Goal: Task Accomplishment & Management: Manage account settings

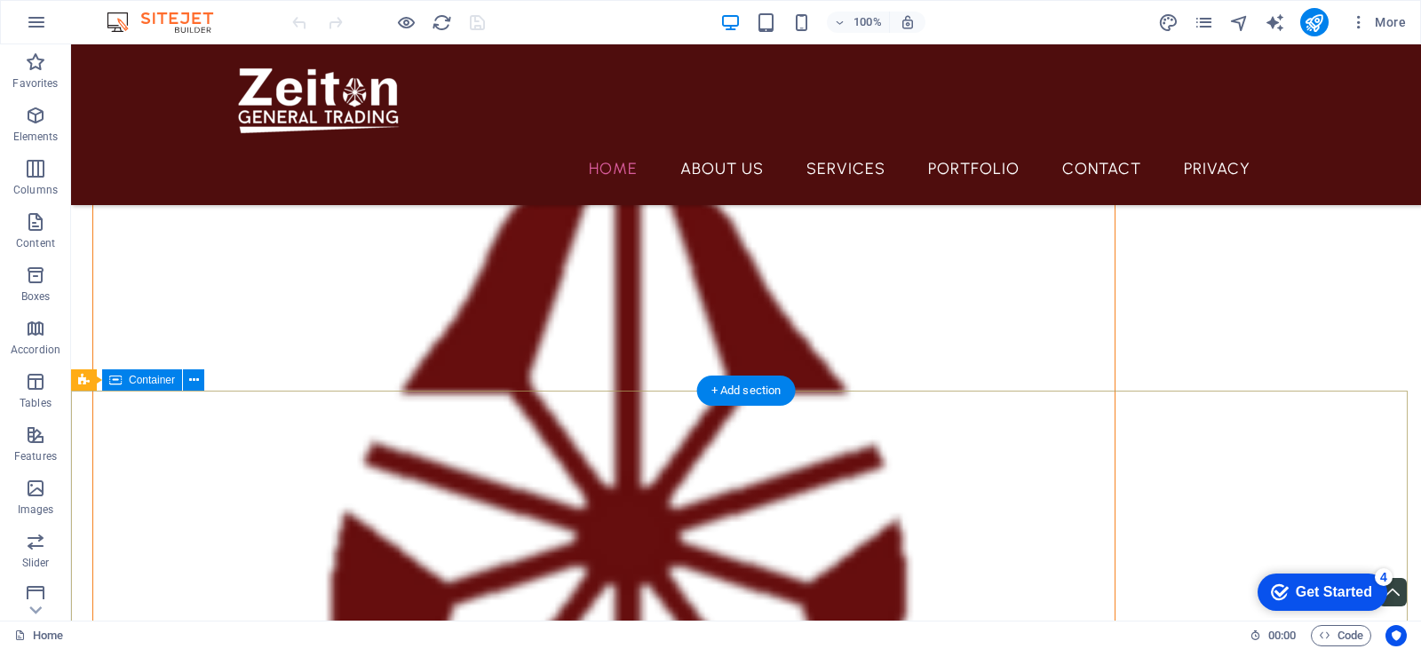
scroll to position [3277, 0]
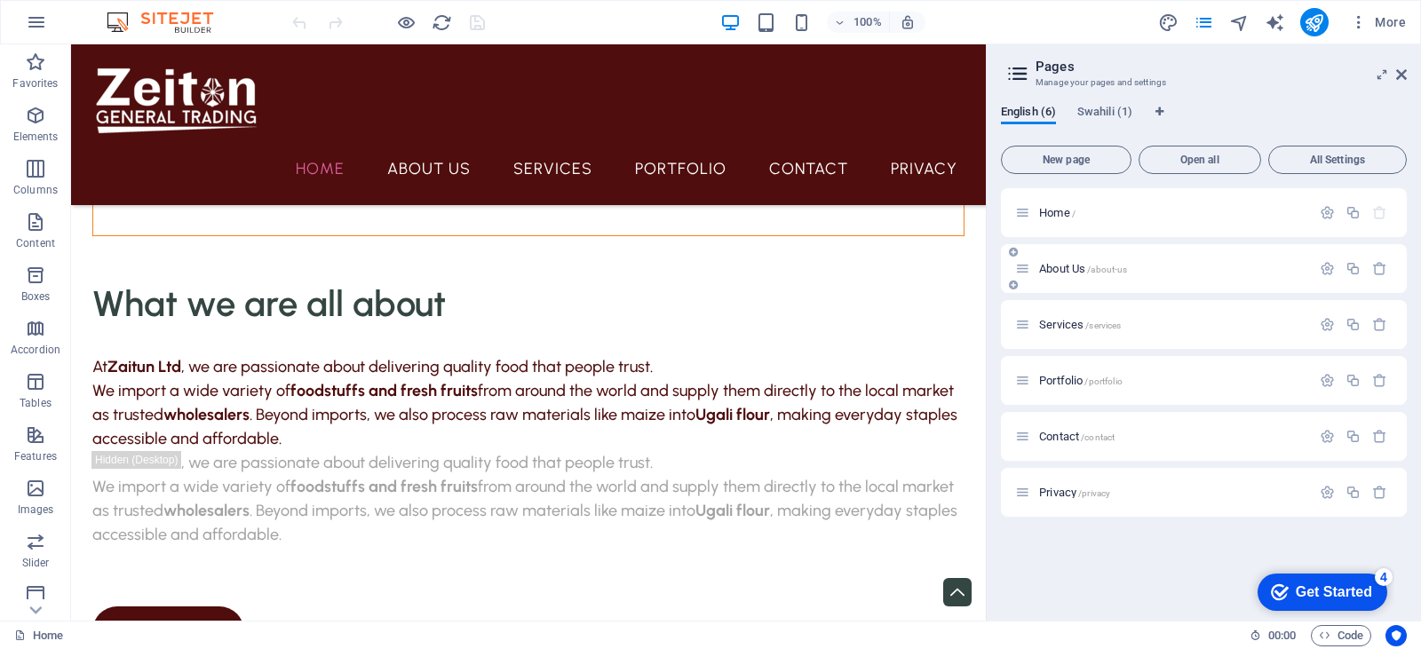
click at [1063, 261] on div "About Us /about-us" at bounding box center [1163, 268] width 296 height 20
click at [1334, 269] on icon "button" at bounding box center [1327, 268] width 15 height 15
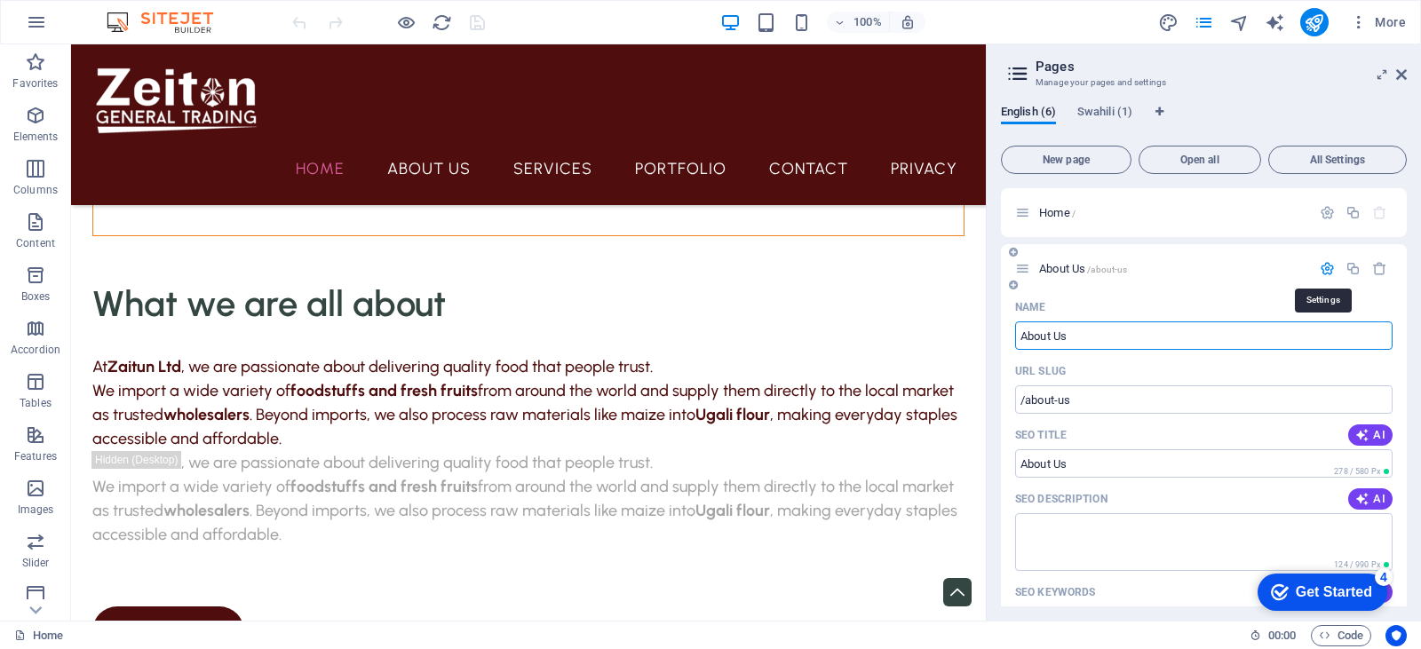
click at [1321, 268] on icon "button" at bounding box center [1327, 268] width 15 height 15
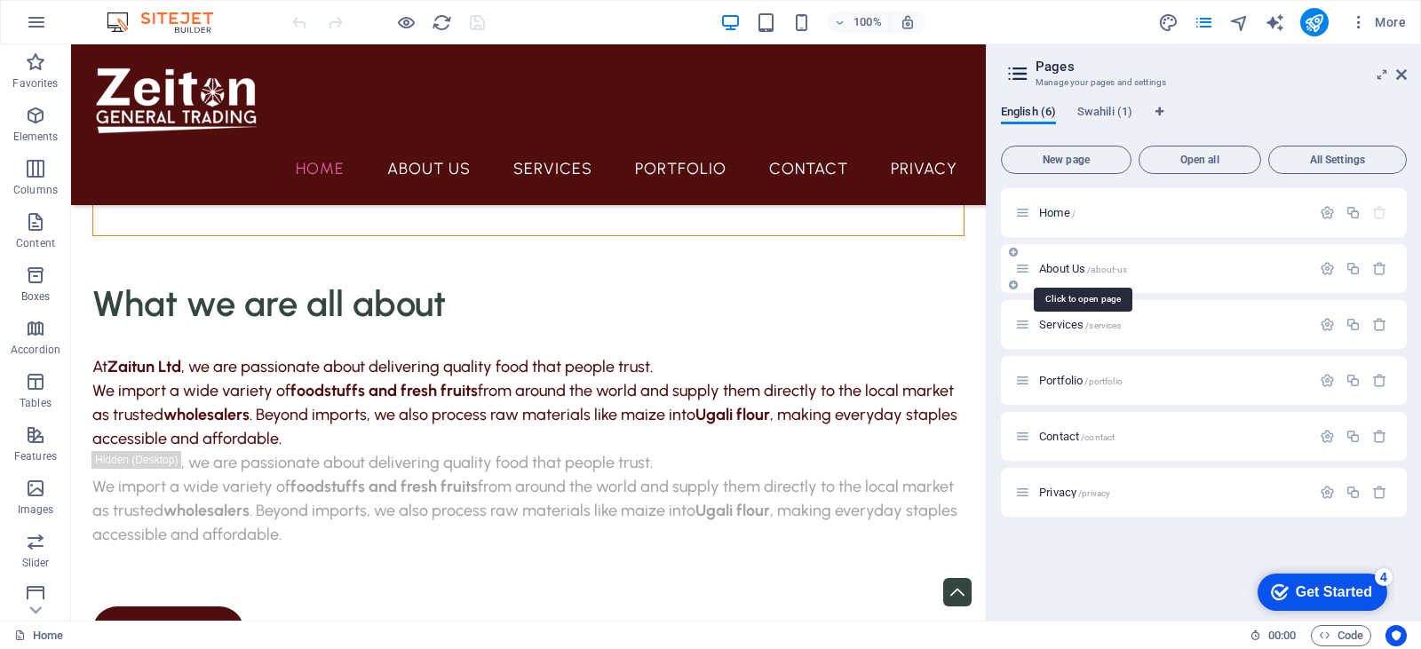
click at [1081, 267] on span "About Us /about-us" at bounding box center [1083, 268] width 88 height 13
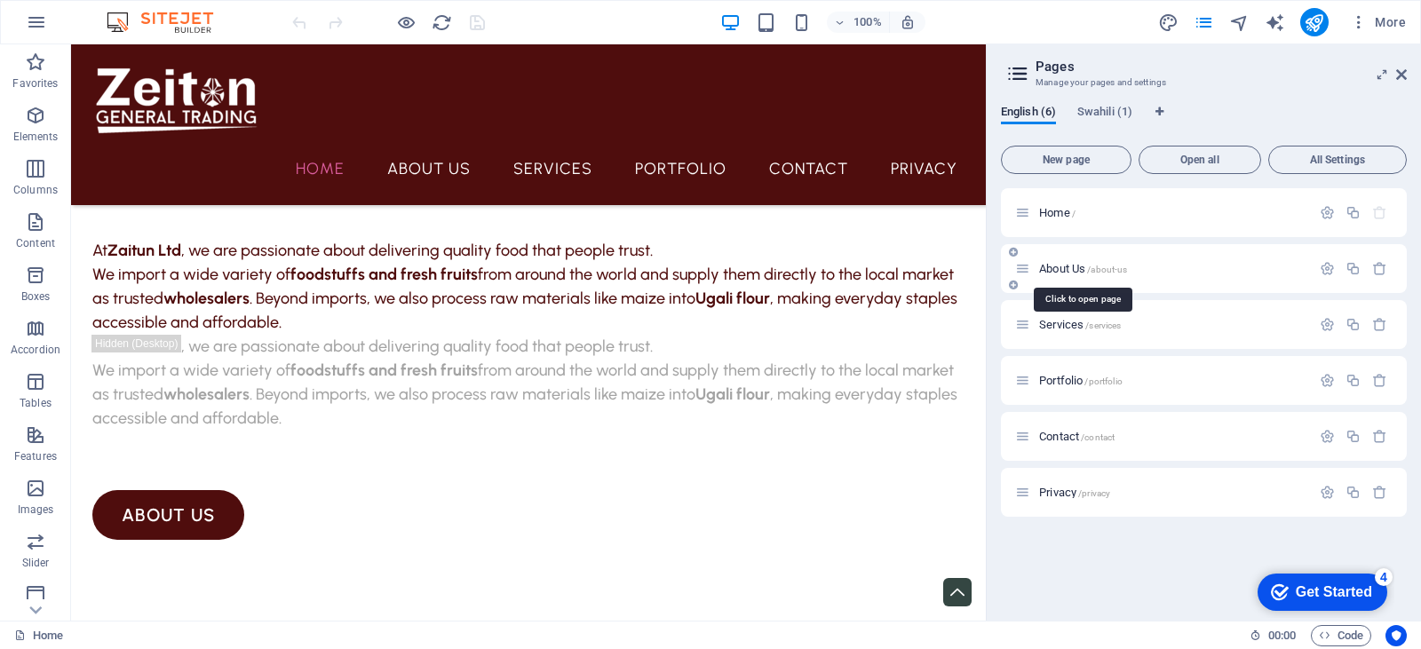
scroll to position [0, 0]
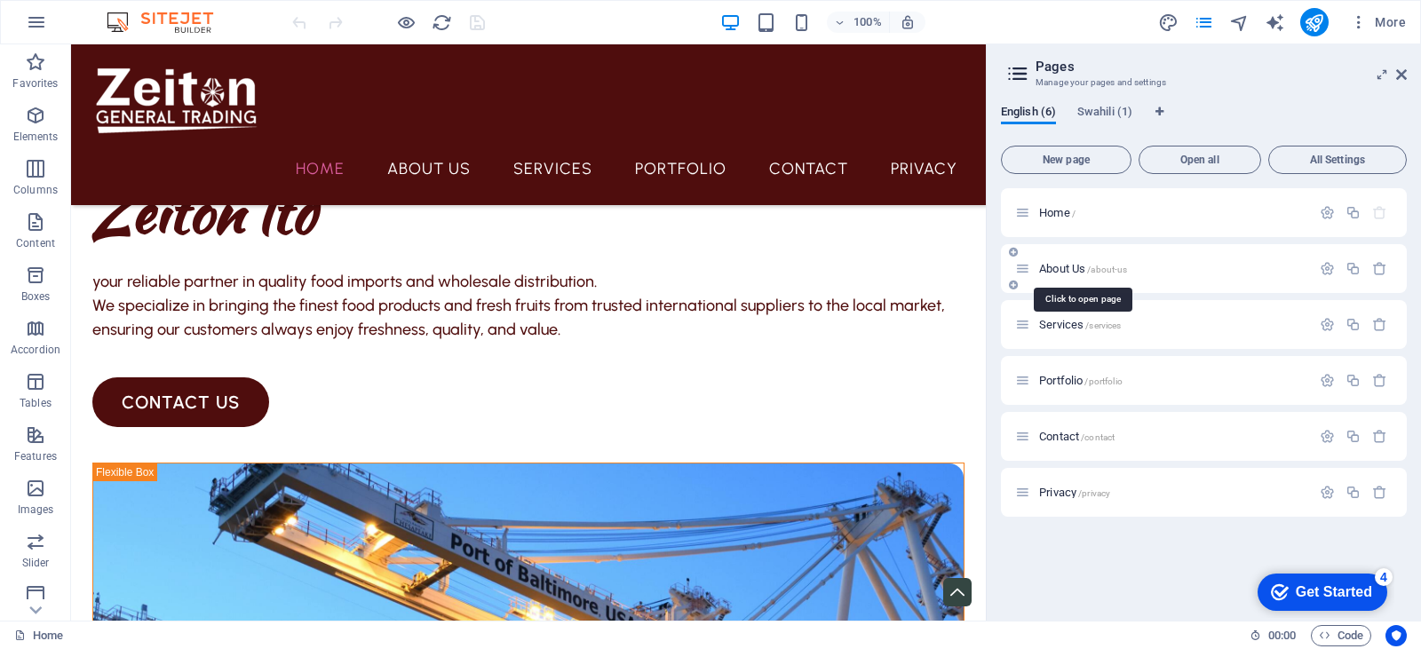
click at [1081, 267] on div "About Us /about-us" at bounding box center [1204, 268] width 406 height 49
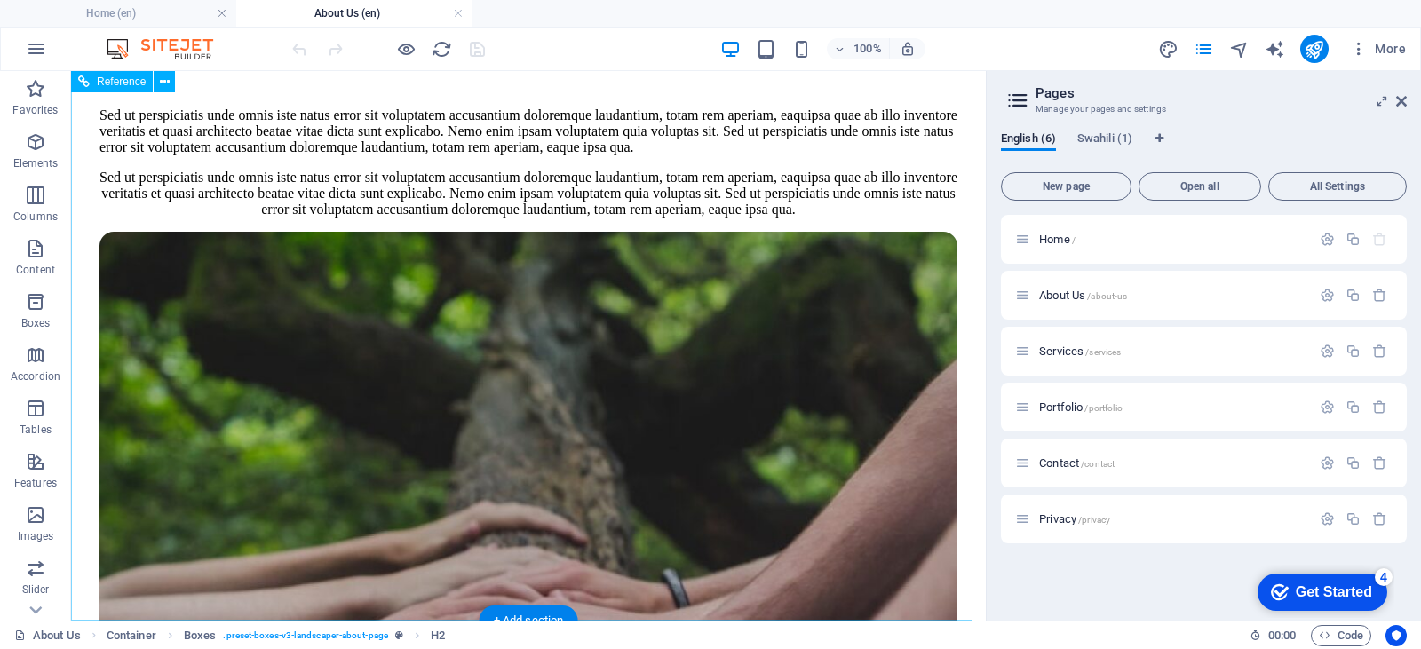
scroll to position [2383, 0]
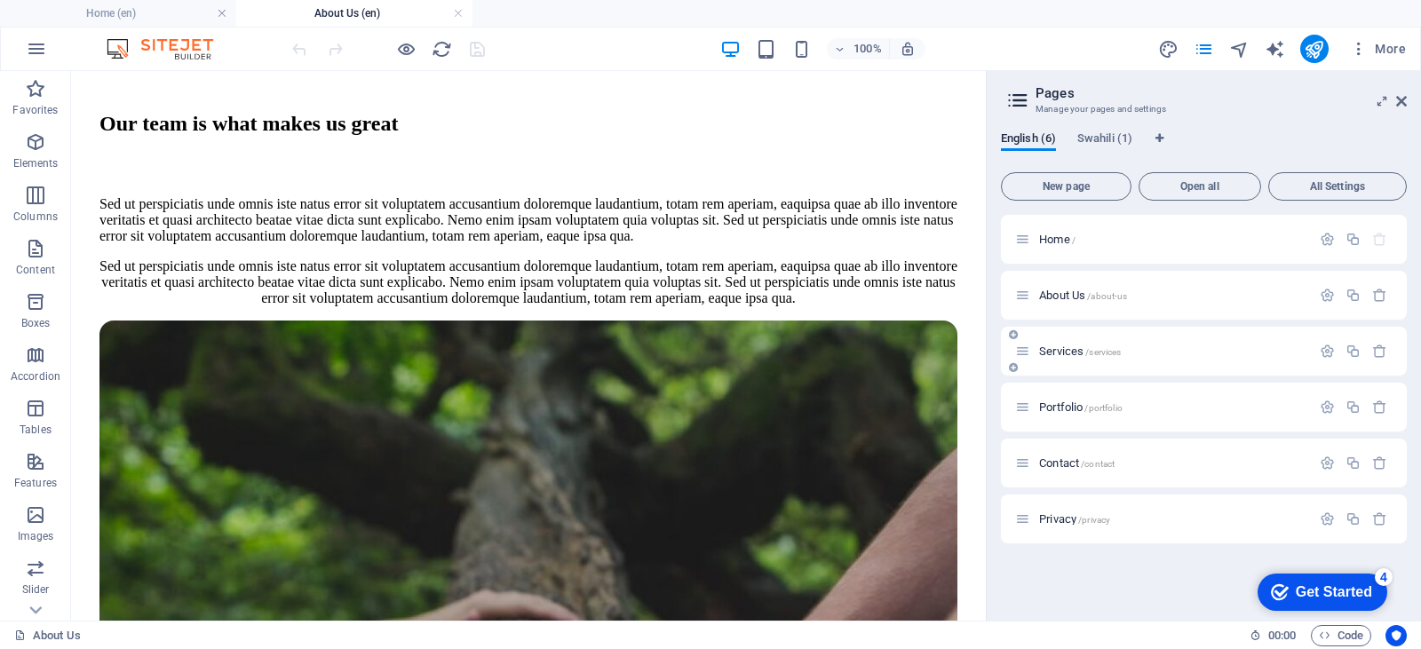
click at [1051, 349] on span "Services /services" at bounding box center [1080, 351] width 82 height 13
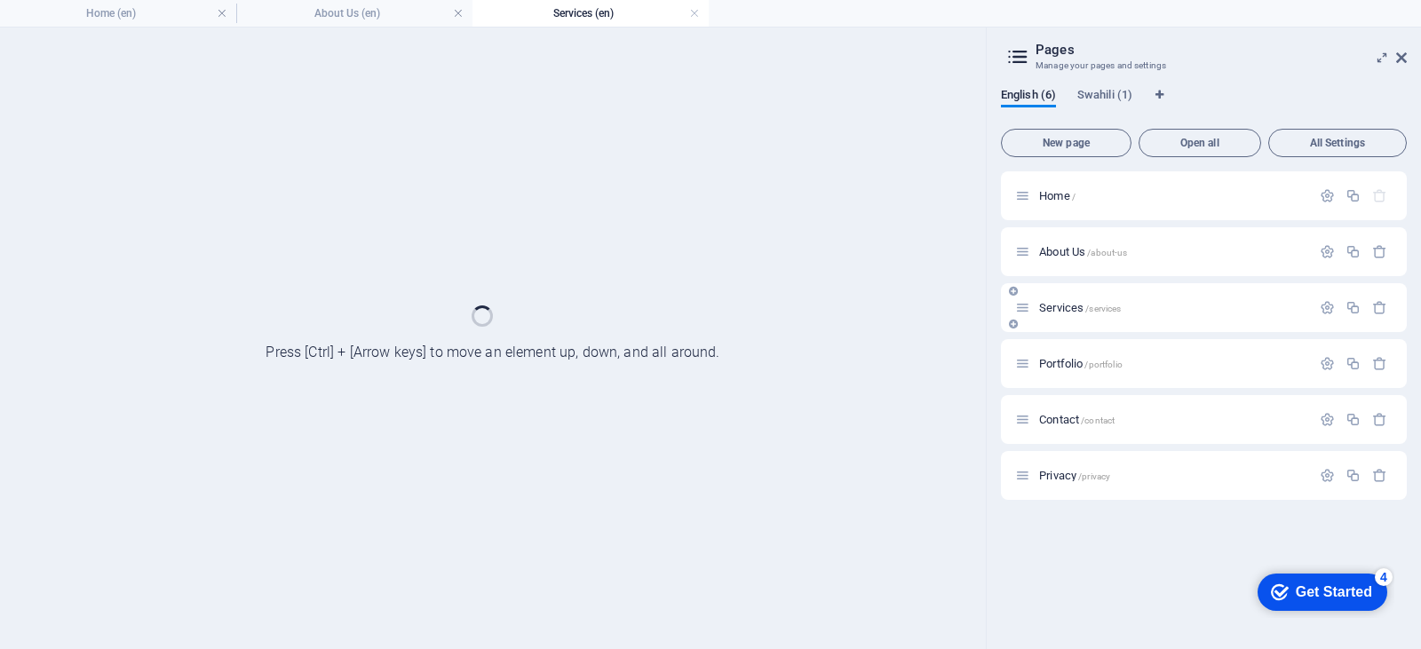
click at [1051, 349] on div "Portfolio /portfolio" at bounding box center [1204, 363] width 406 height 49
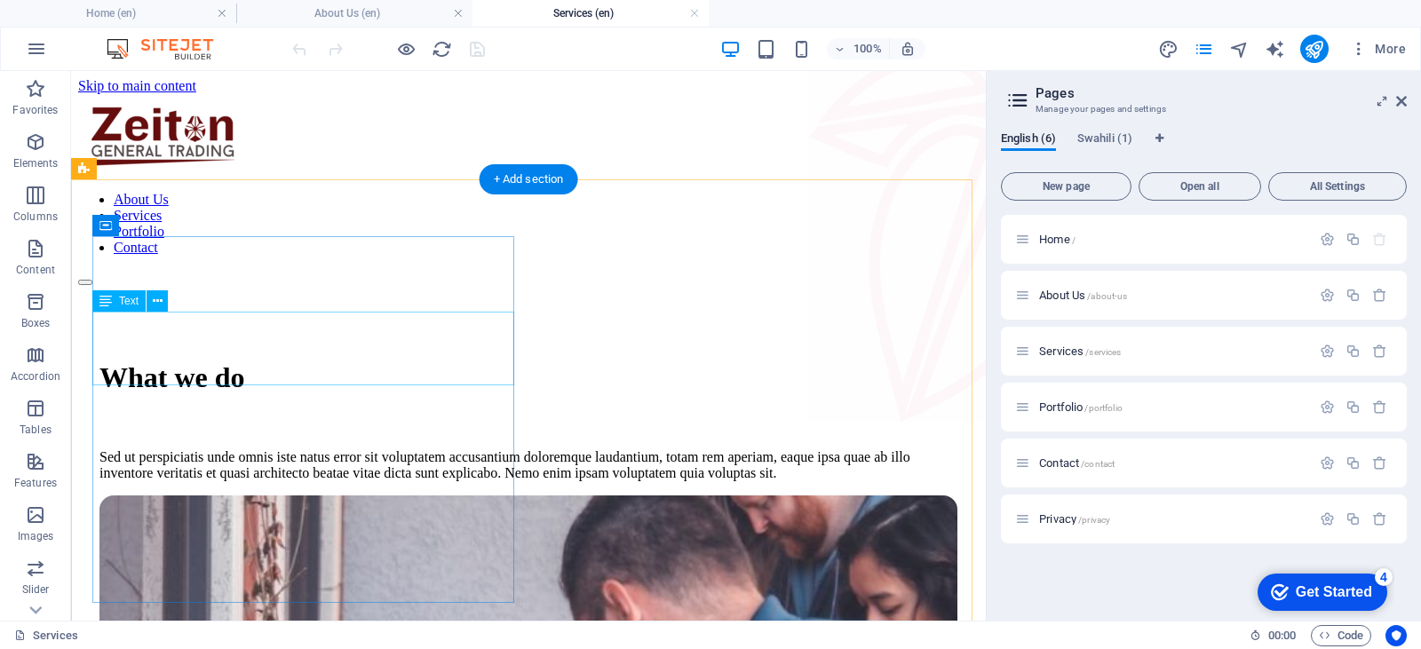
click at [385, 361] on div "What we do" at bounding box center [528, 377] width 858 height 33
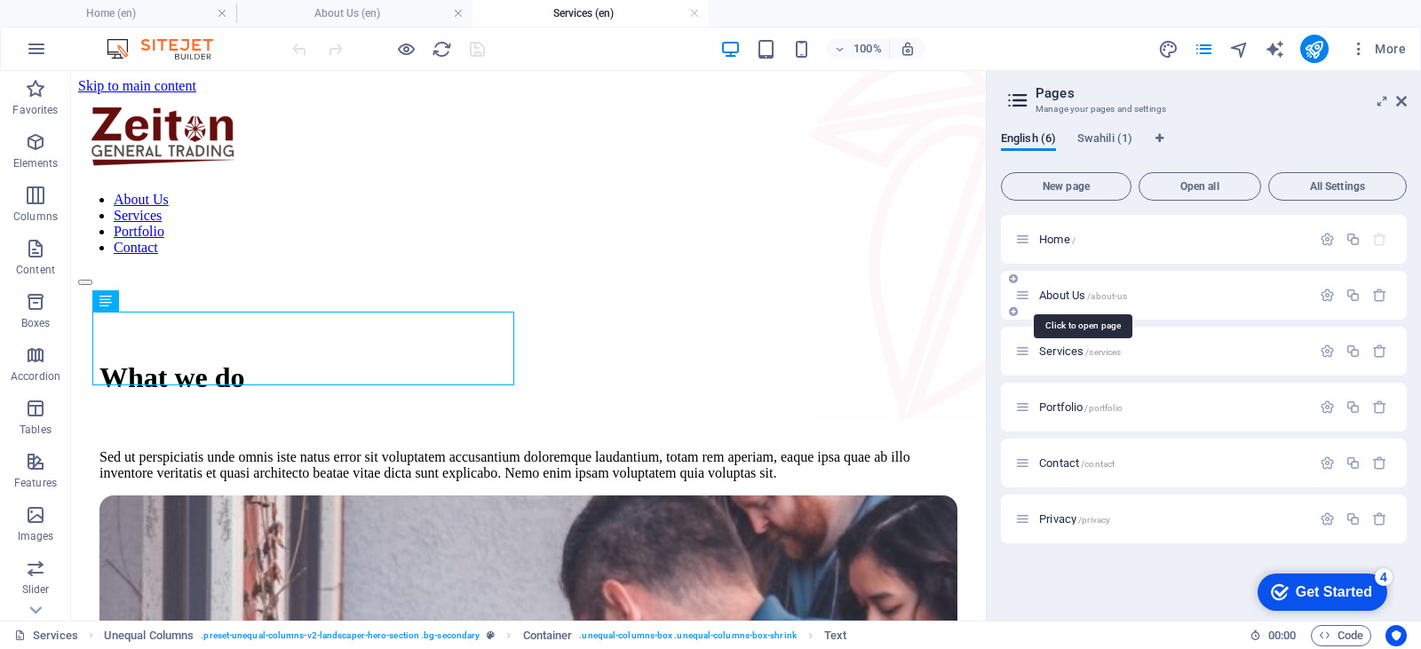
click at [1049, 292] on span "About Us /about-us" at bounding box center [1083, 295] width 88 height 13
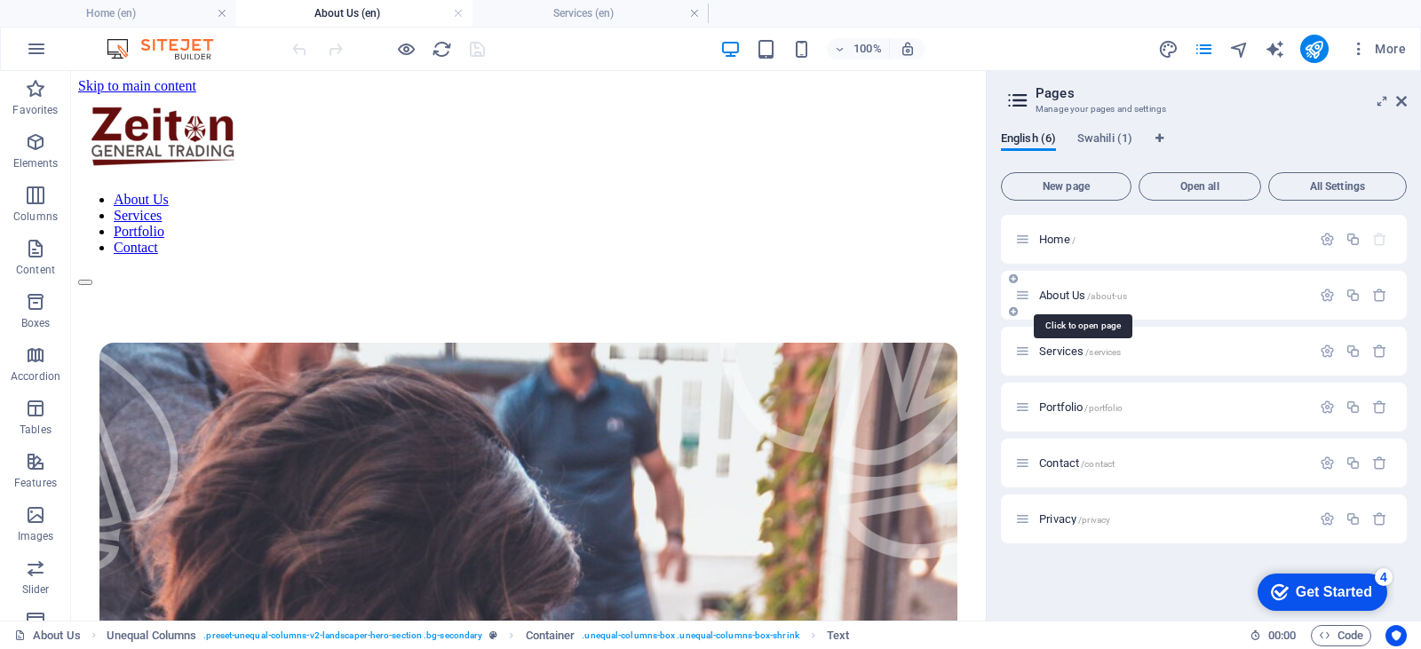
scroll to position [2383, 0]
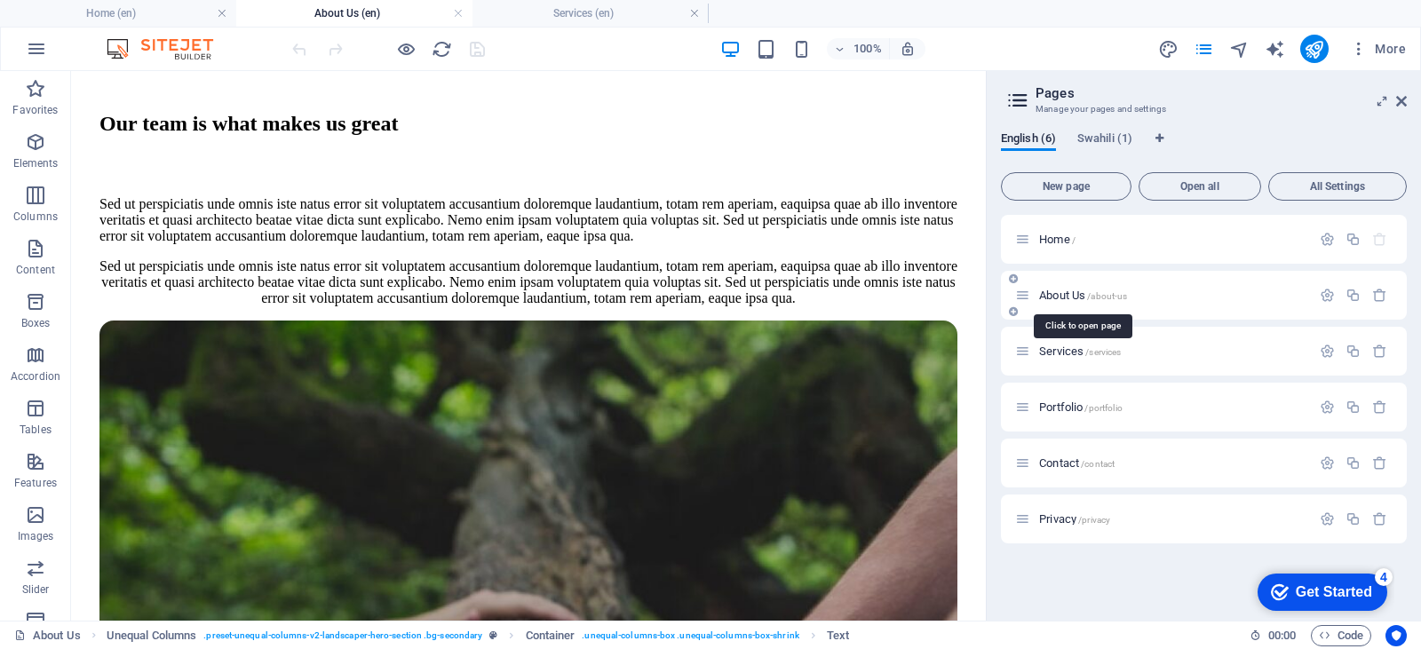
click at [1049, 292] on span "About Us /about-us" at bounding box center [1083, 295] width 88 height 13
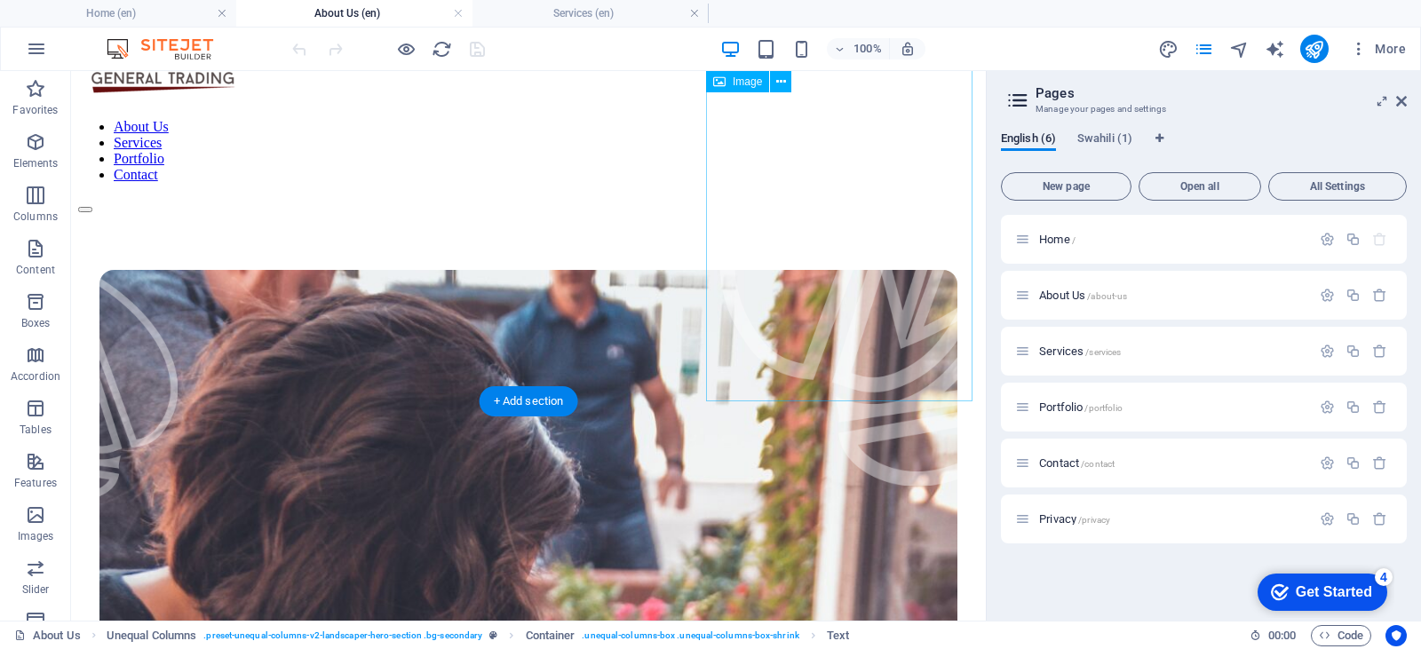
scroll to position [0, 0]
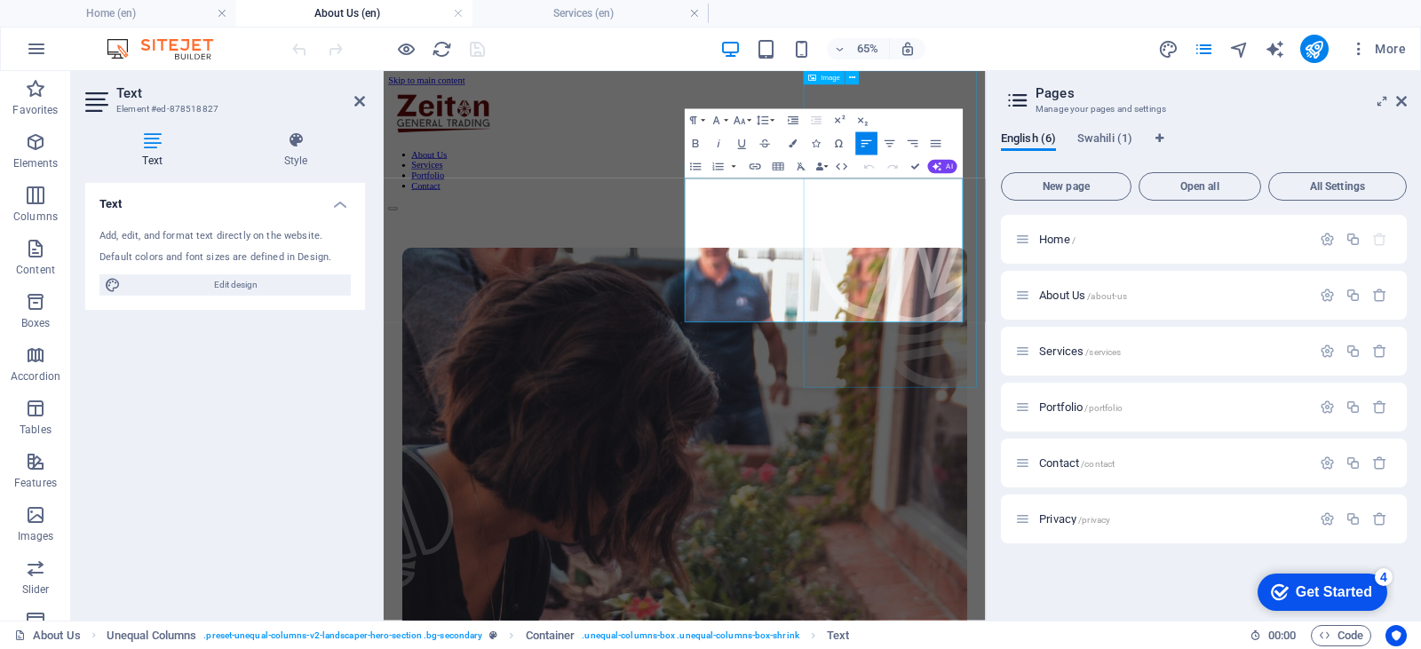
drag, startPoint x: 852, startPoint y: 281, endPoint x: 1123, endPoint y: 447, distance: 318.5
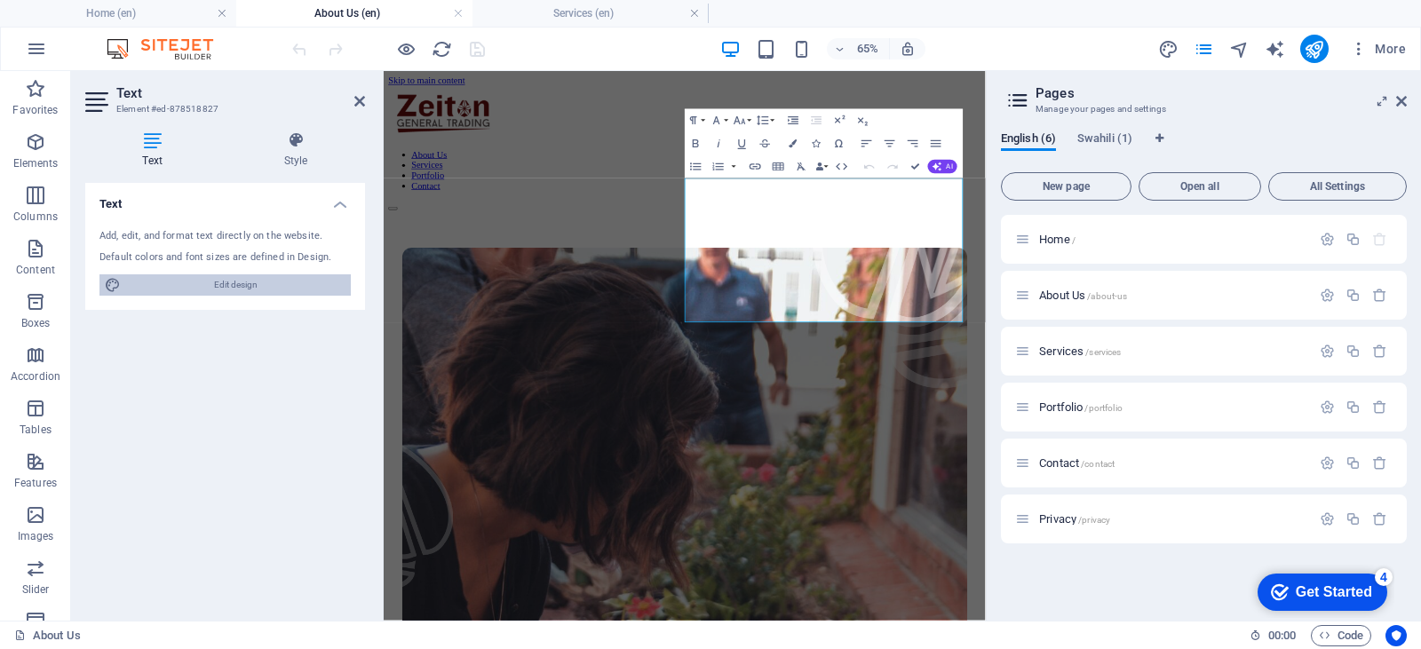
click at [299, 278] on span "Edit design" at bounding box center [235, 284] width 219 height 21
select select "px"
select select "500"
select select "px"
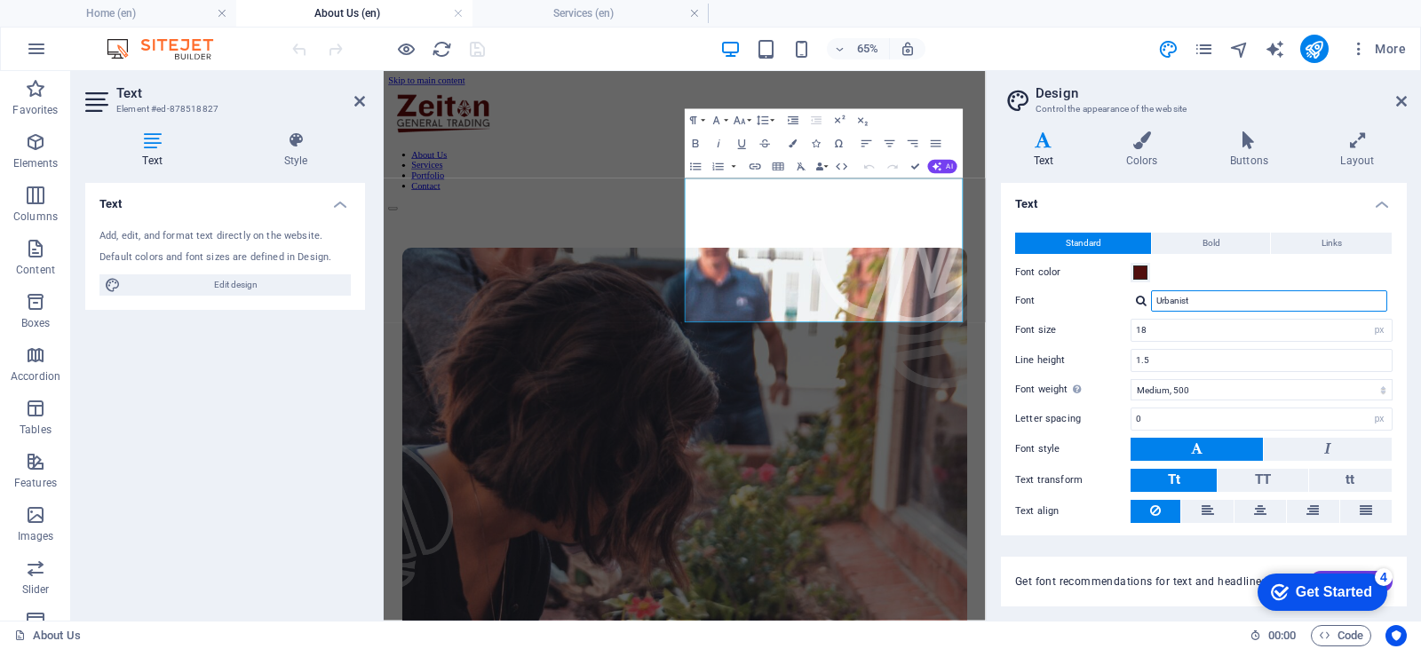
click at [1175, 300] on input "Urbanist" at bounding box center [1269, 300] width 236 height 21
click at [1406, 98] on icon at bounding box center [1401, 101] width 11 height 14
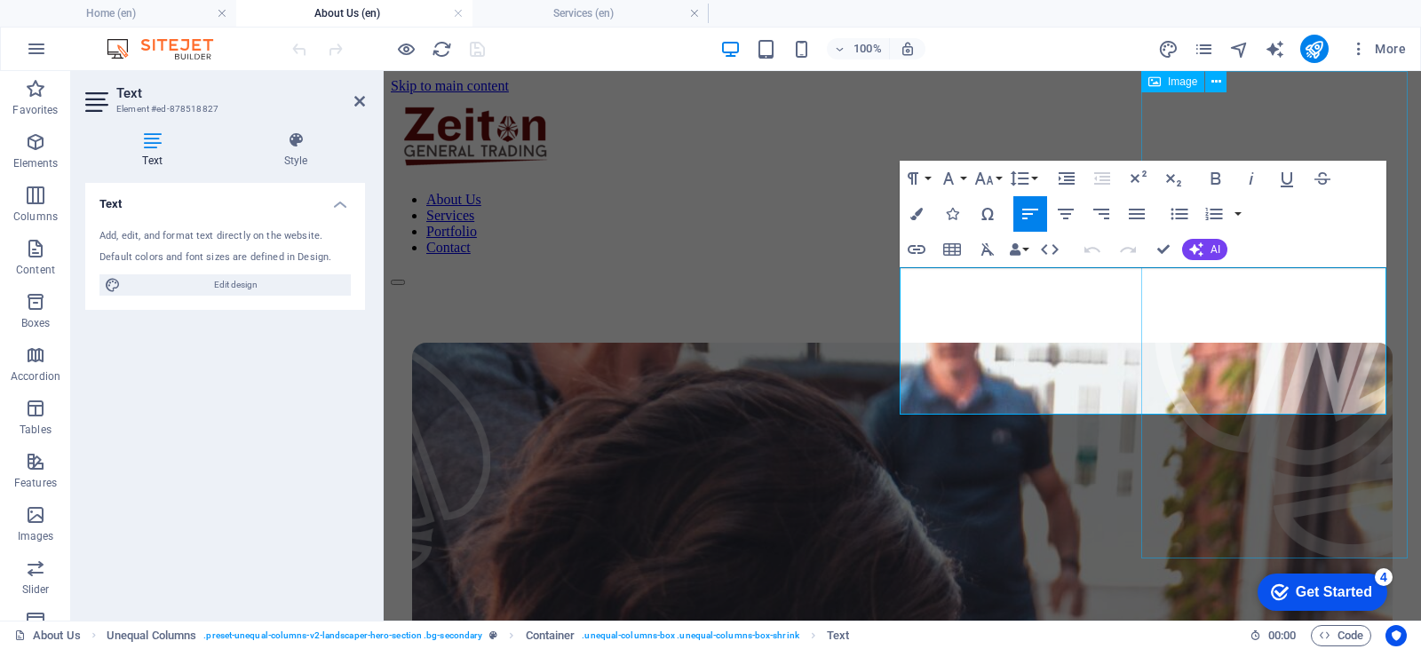
click at [1209, 382] on figure at bounding box center [1287, 316] width 266 height 491
select select "px"
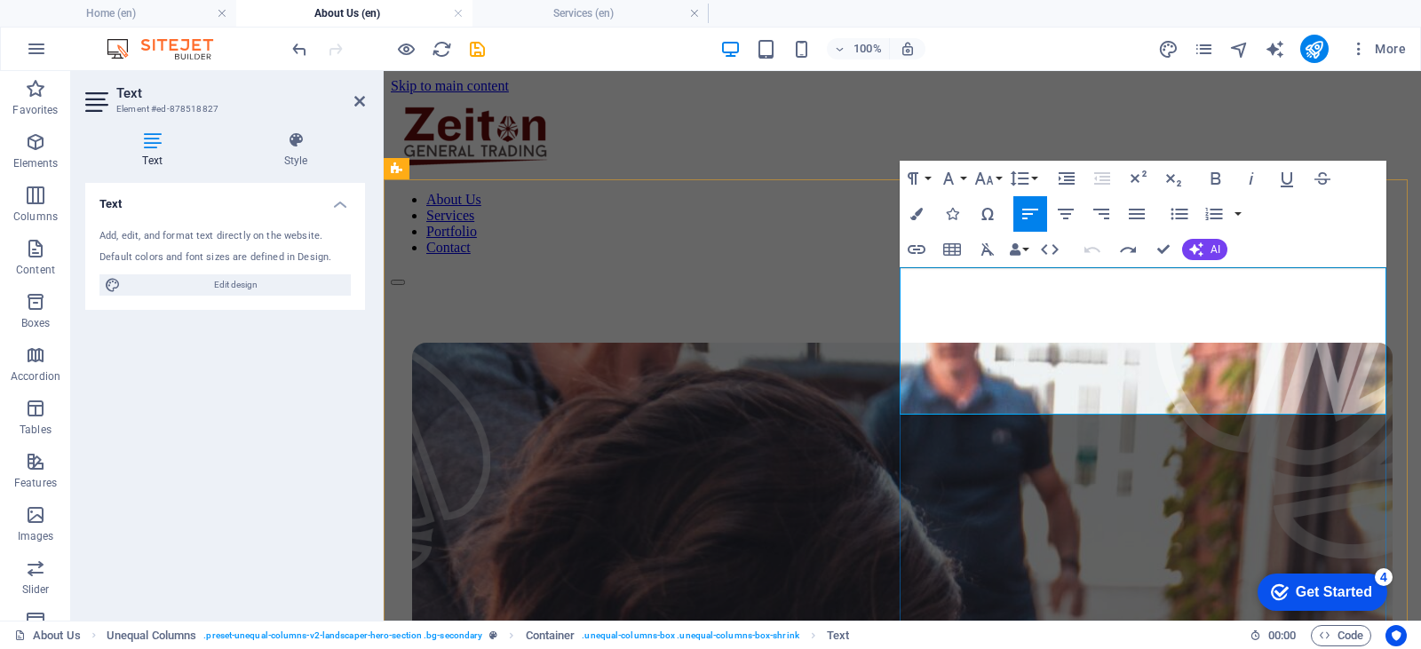
drag, startPoint x: 962, startPoint y: 318, endPoint x: 1212, endPoint y: 399, distance: 263.1
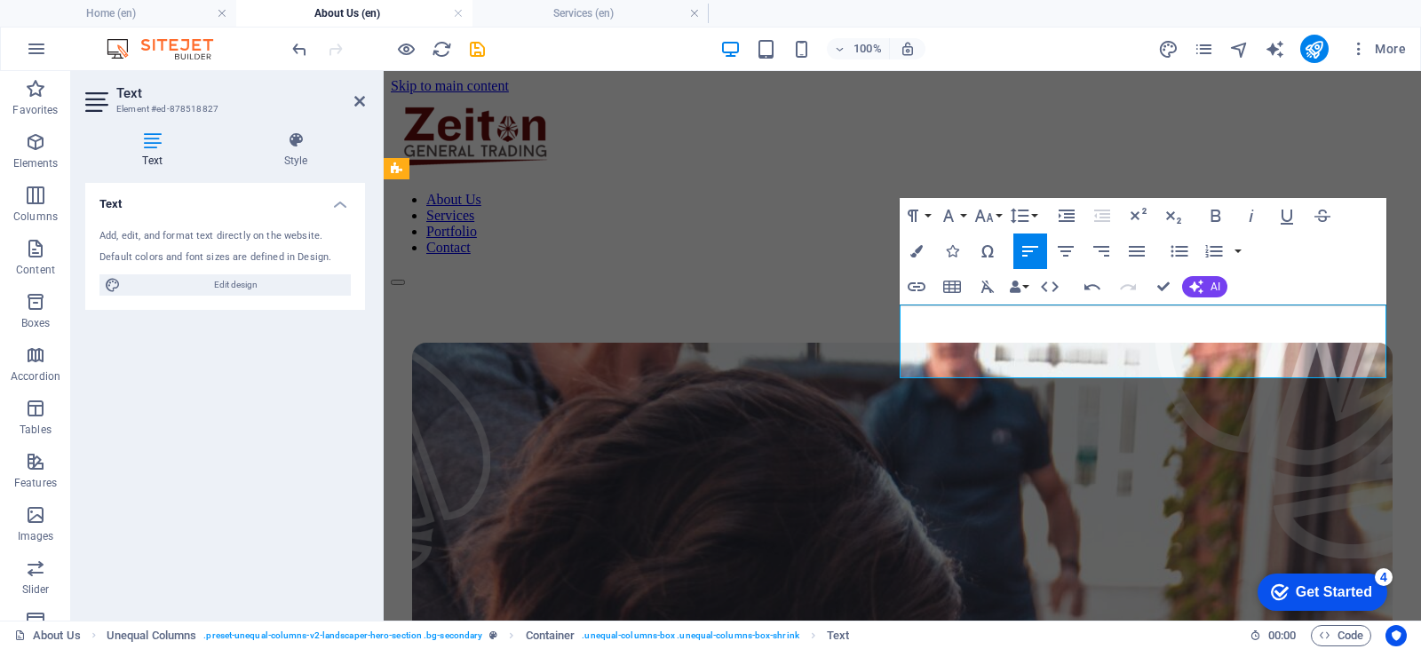
drag, startPoint x: 960, startPoint y: 347, endPoint x: 1198, endPoint y: 335, distance: 238.3
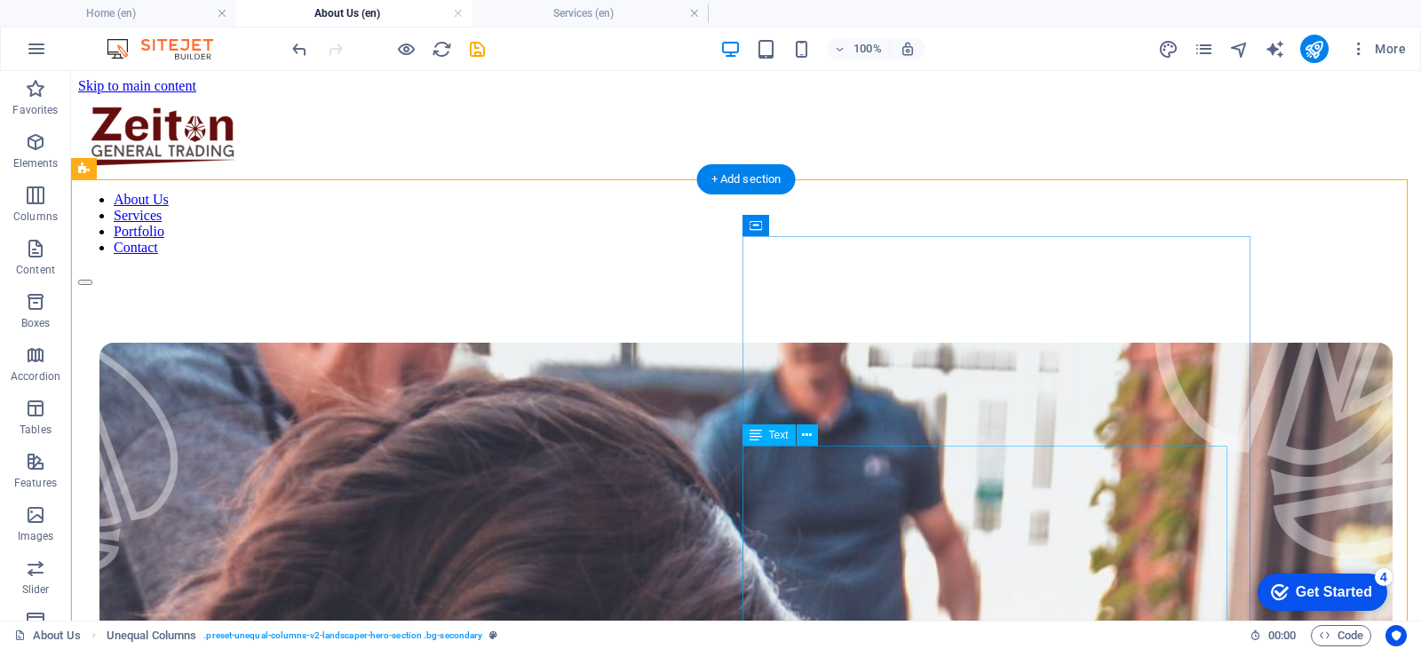
scroll to position [89, 0]
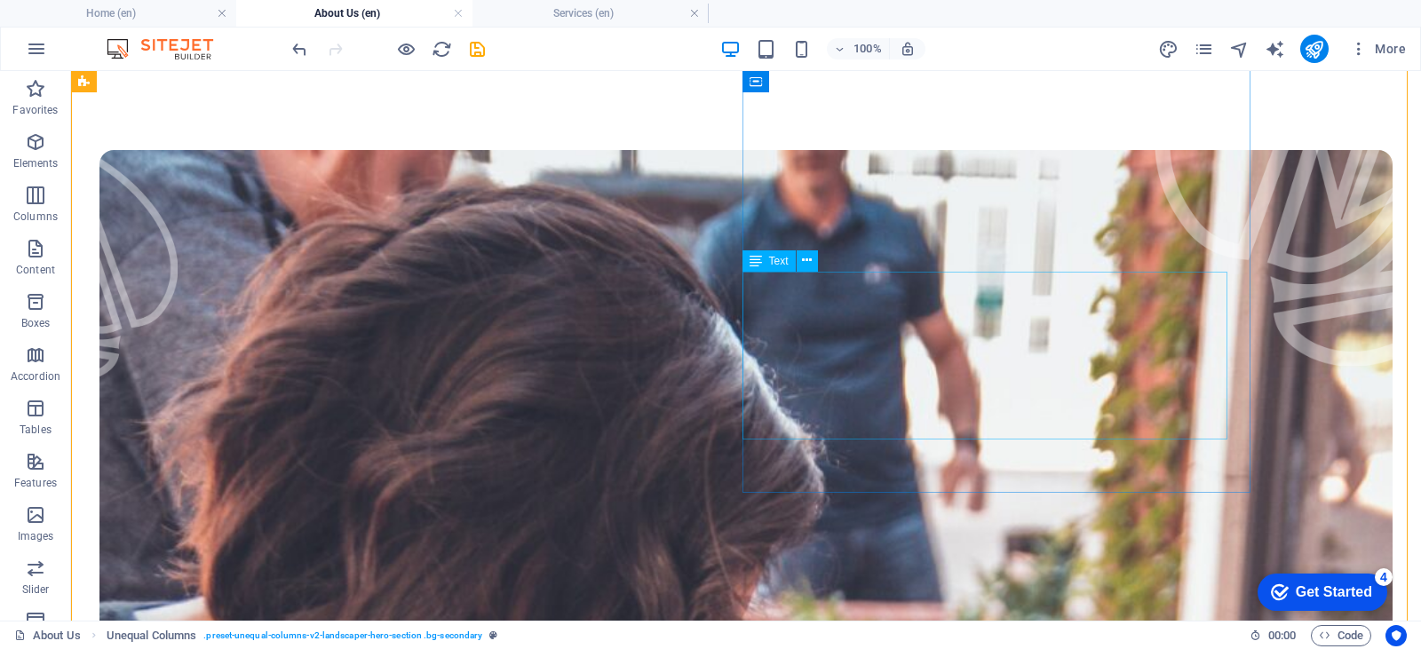
scroll to position [0, 0]
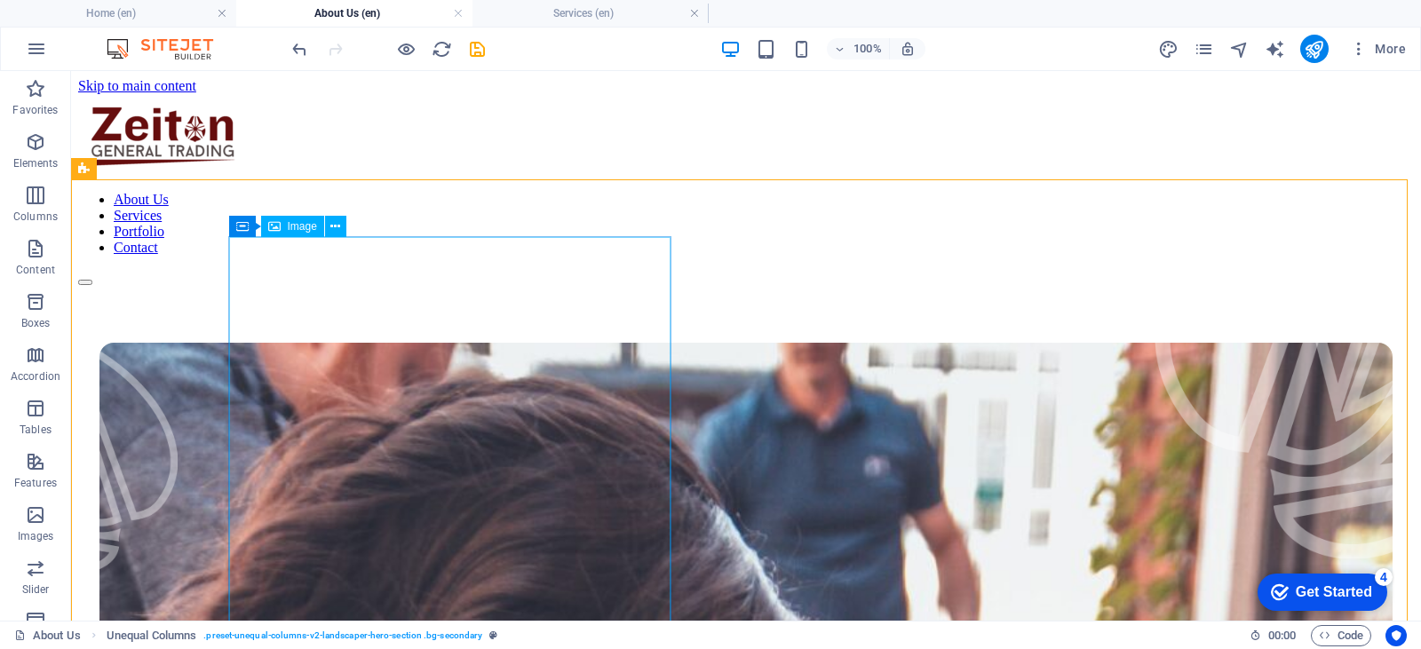
click at [299, 227] on span "Image" at bounding box center [302, 226] width 29 height 11
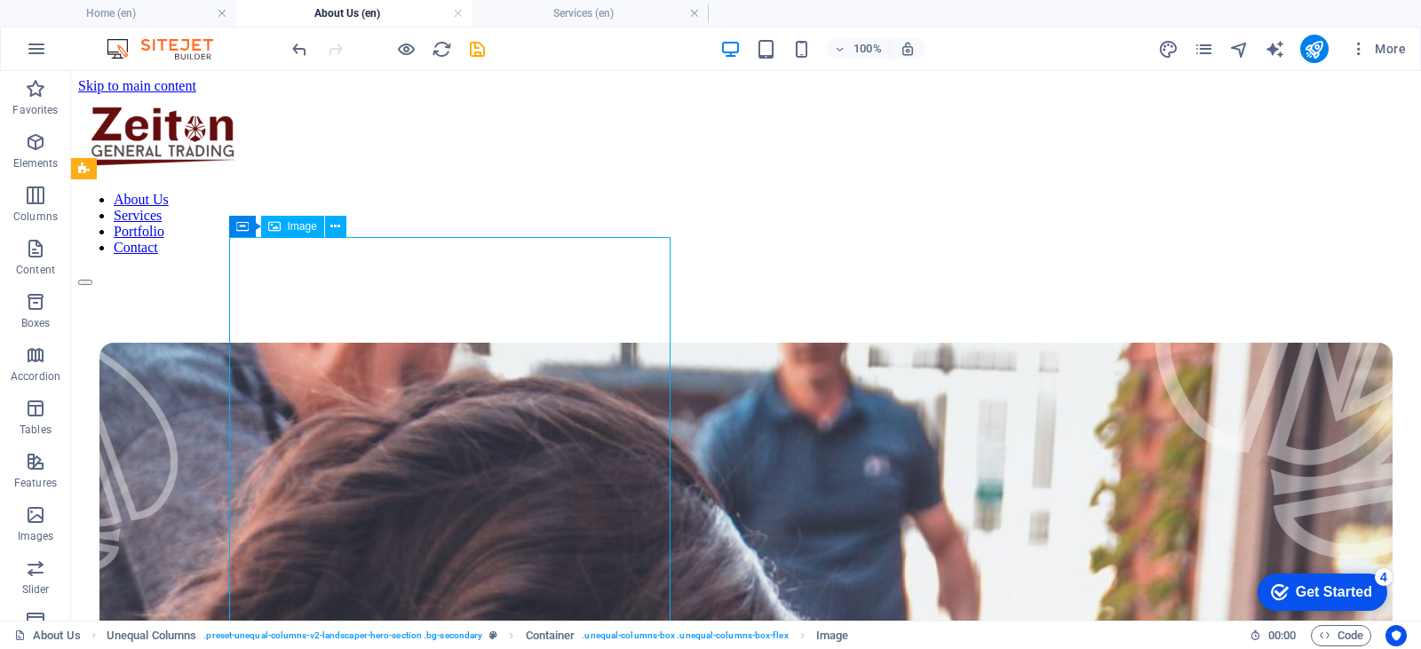
click at [299, 227] on span "Image" at bounding box center [302, 226] width 29 height 11
select select "%"
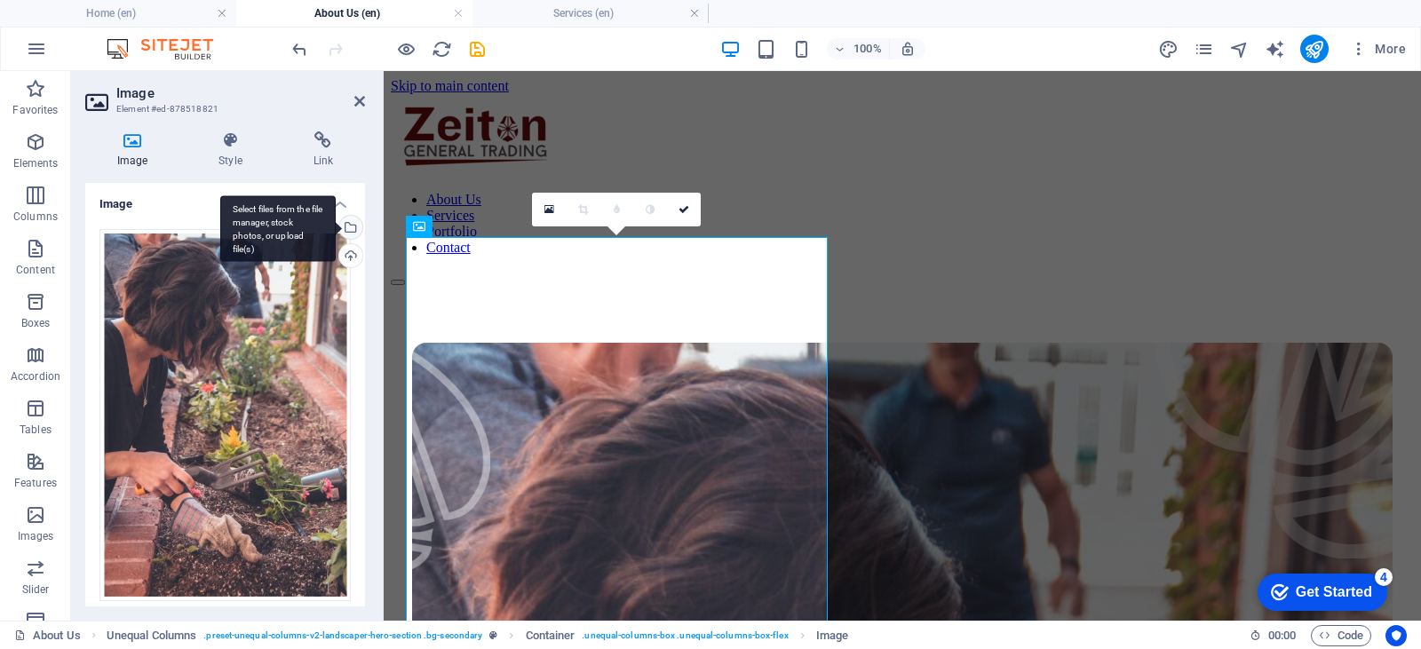
click at [350, 226] on div "Select files from the file manager, stock photos, or upload file(s)" at bounding box center [349, 229] width 27 height 27
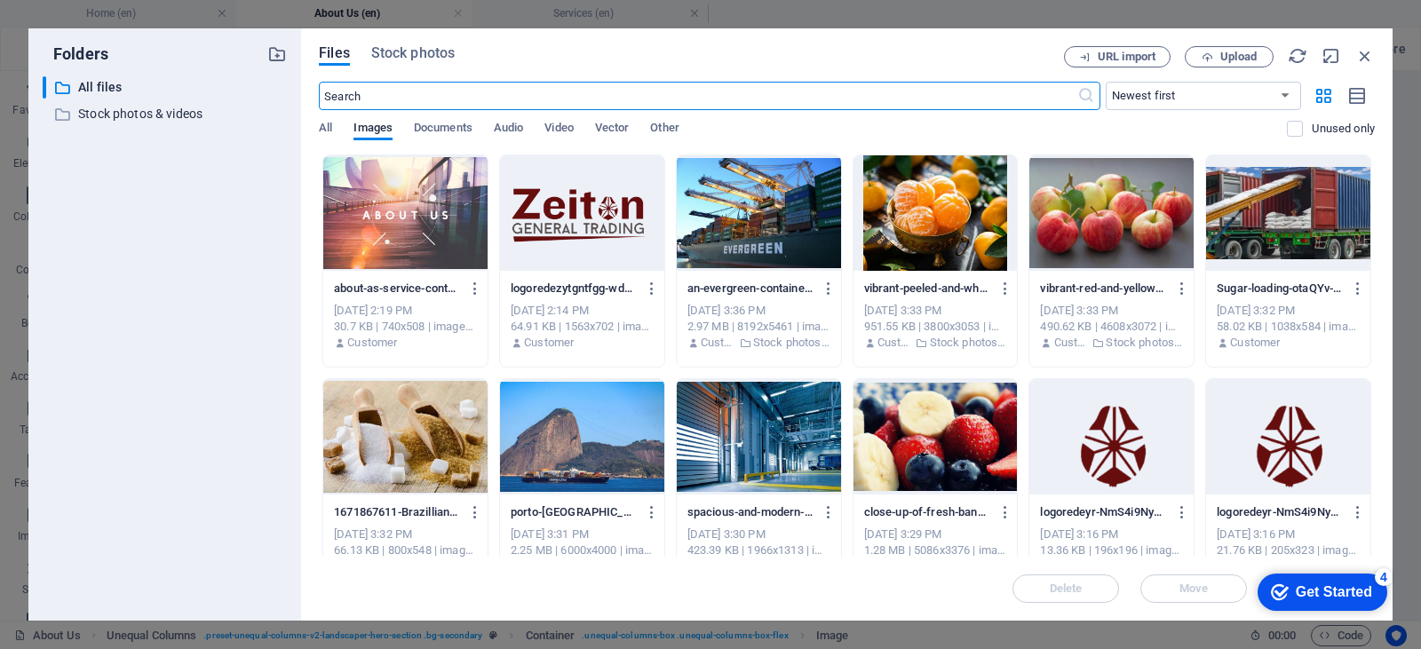
click at [391, 203] on div at bounding box center [405, 212] width 164 height 115
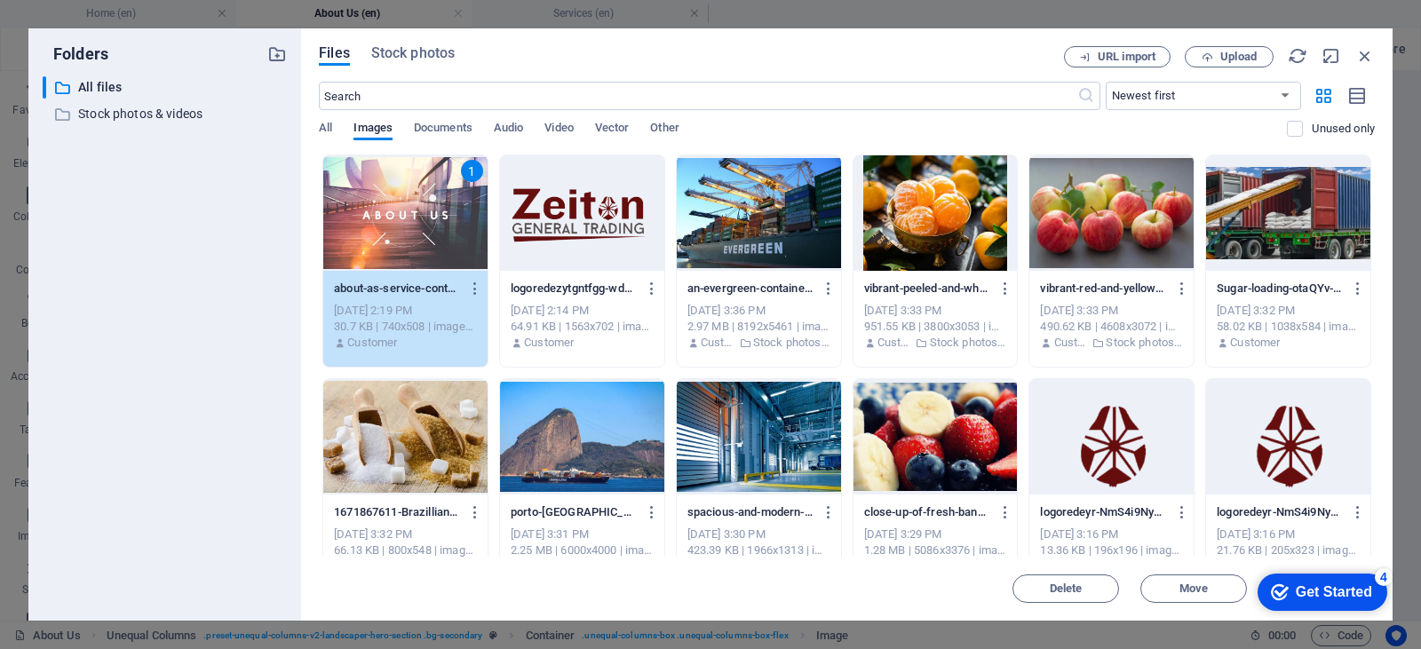
click at [403, 205] on div "1" at bounding box center [405, 212] width 164 height 115
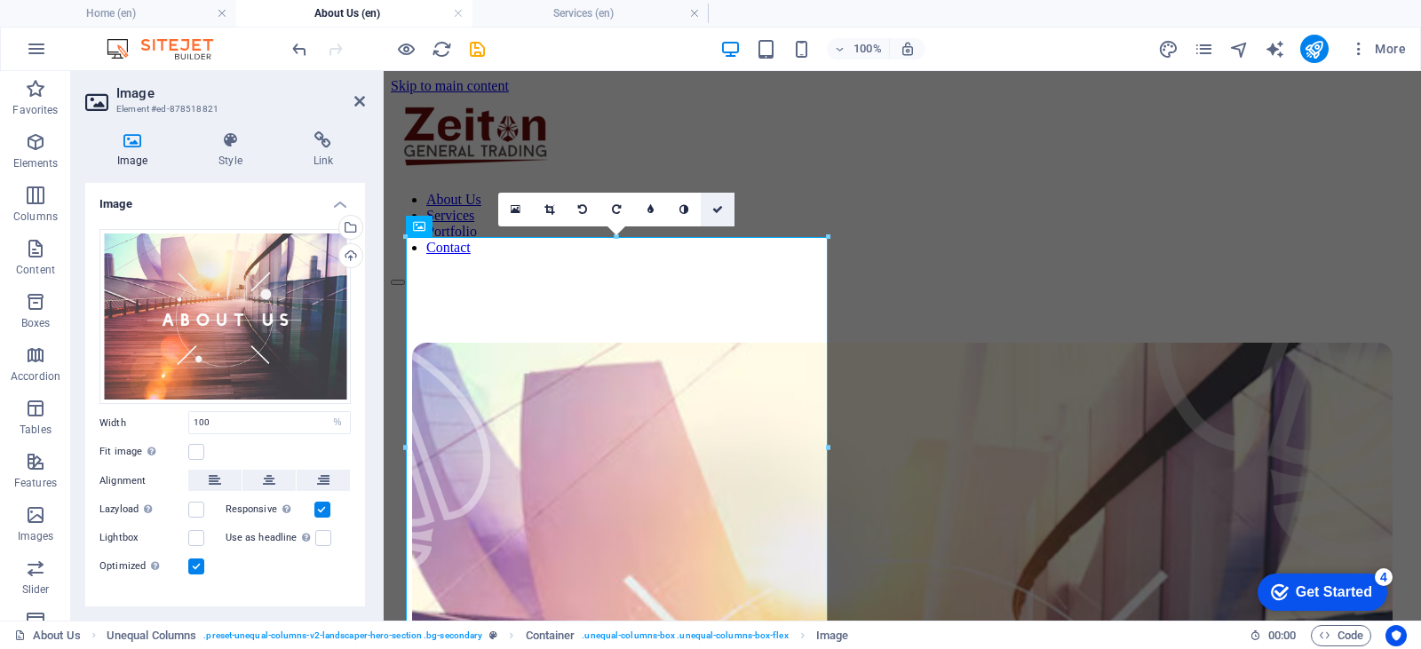
click at [726, 217] on link at bounding box center [718, 210] width 34 height 34
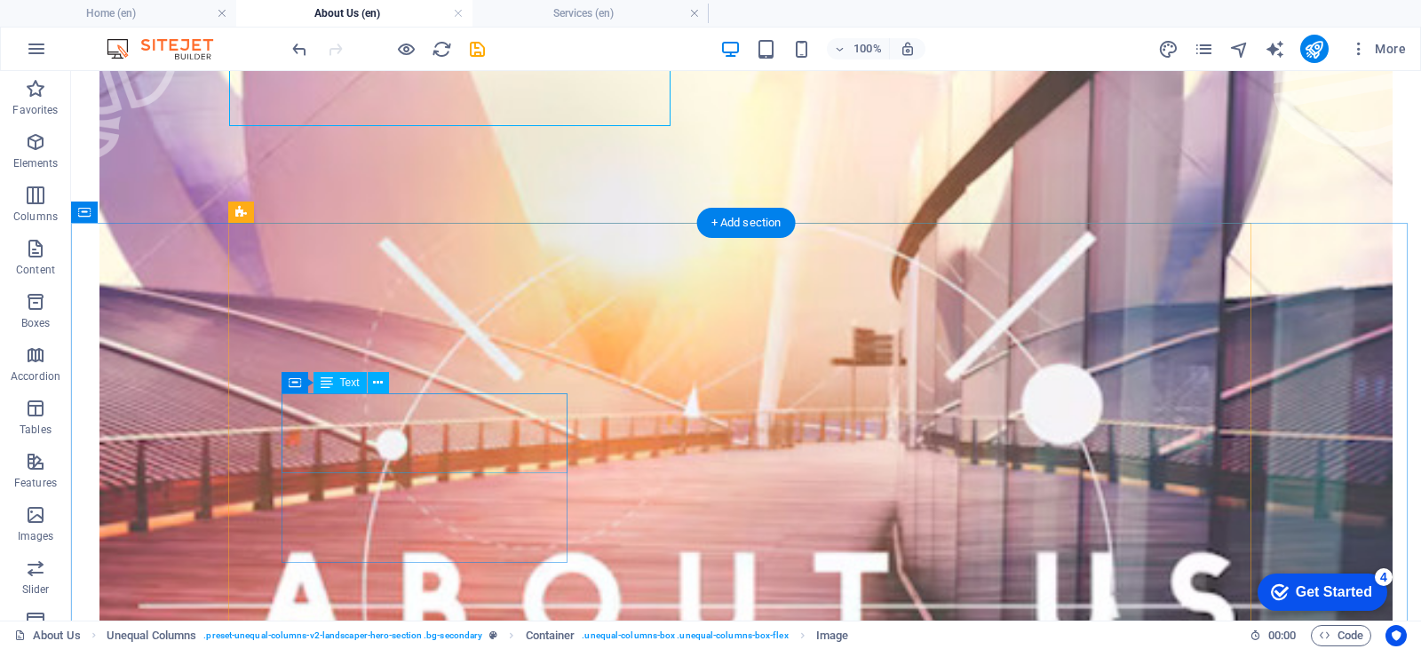
scroll to position [444, 0]
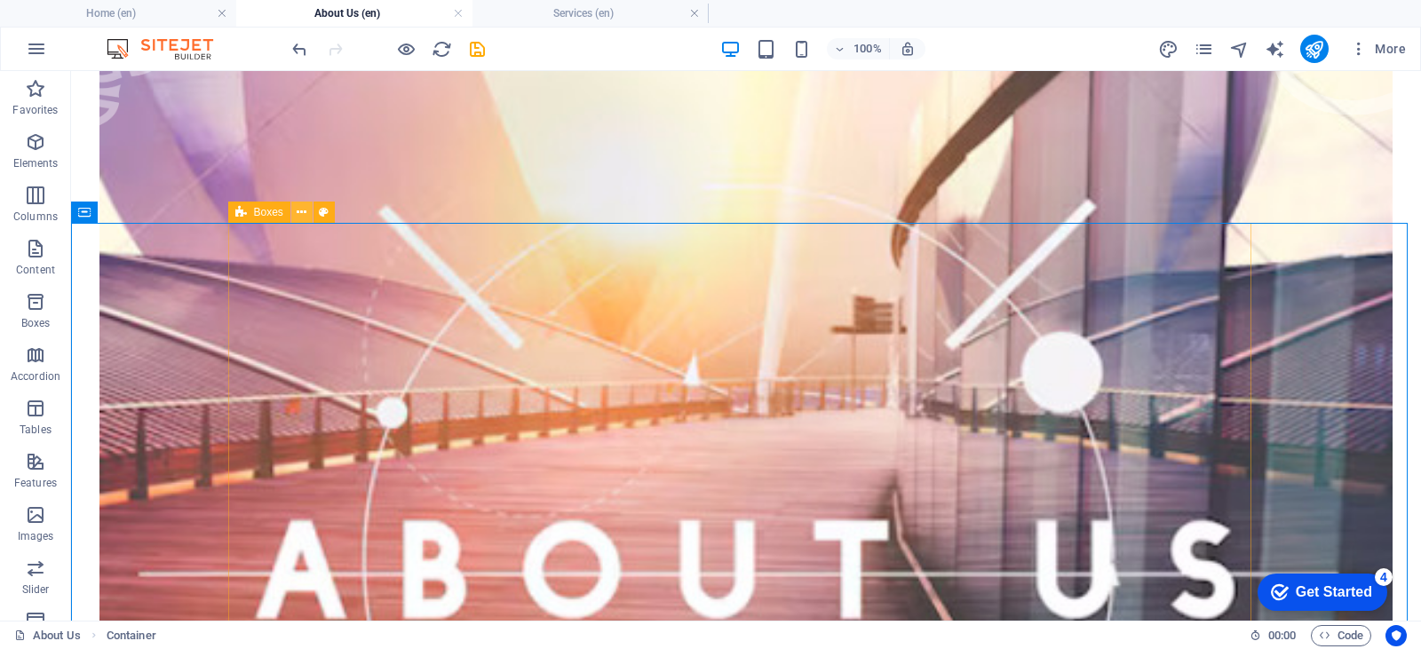
click at [301, 215] on icon at bounding box center [302, 212] width 10 height 19
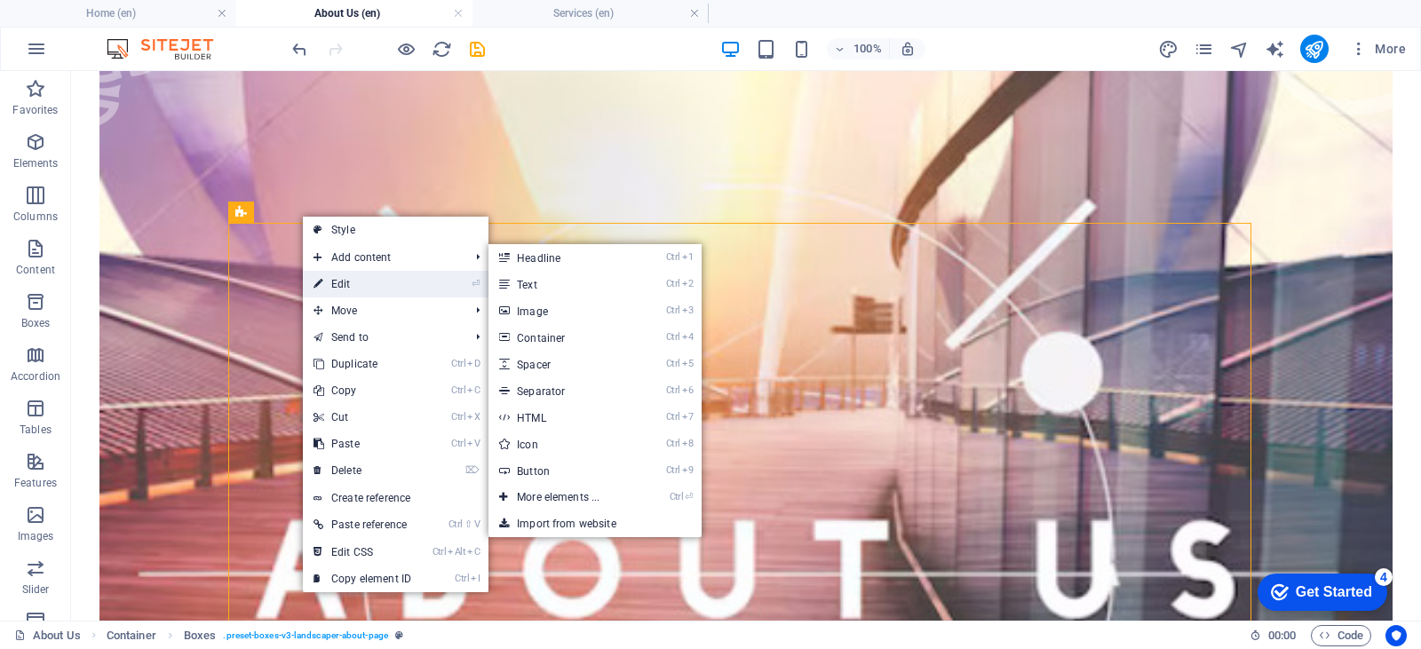
click at [346, 275] on link "⏎ Edit" at bounding box center [362, 284] width 119 height 27
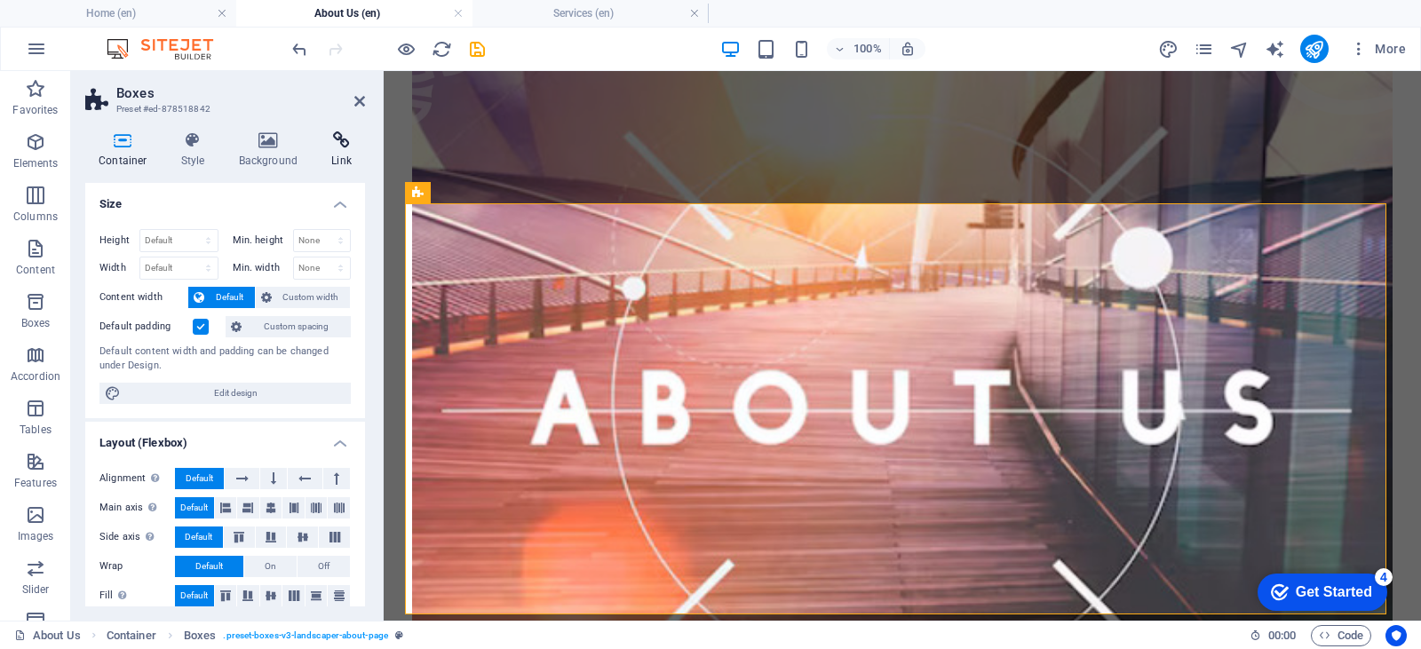
click at [318, 168] on h4 "Link" at bounding box center [341, 149] width 47 height 37
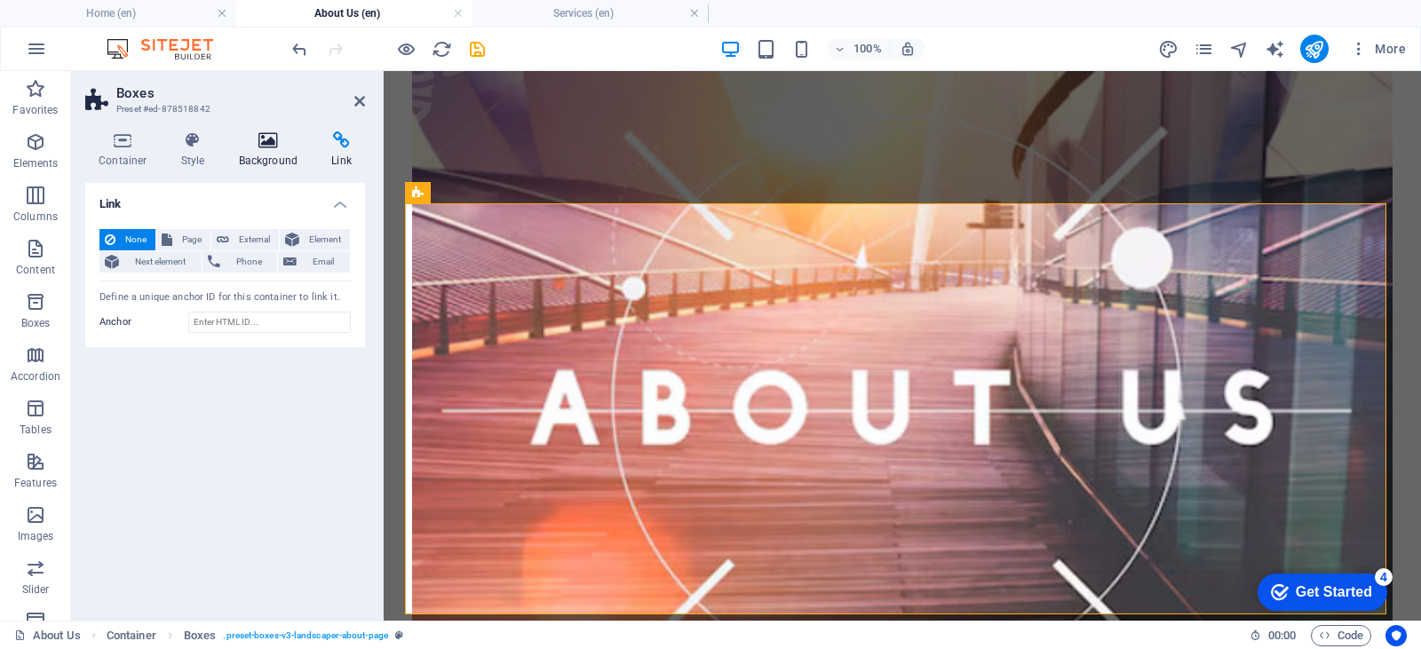
click at [270, 167] on h4 "Background" at bounding box center [272, 149] width 93 height 37
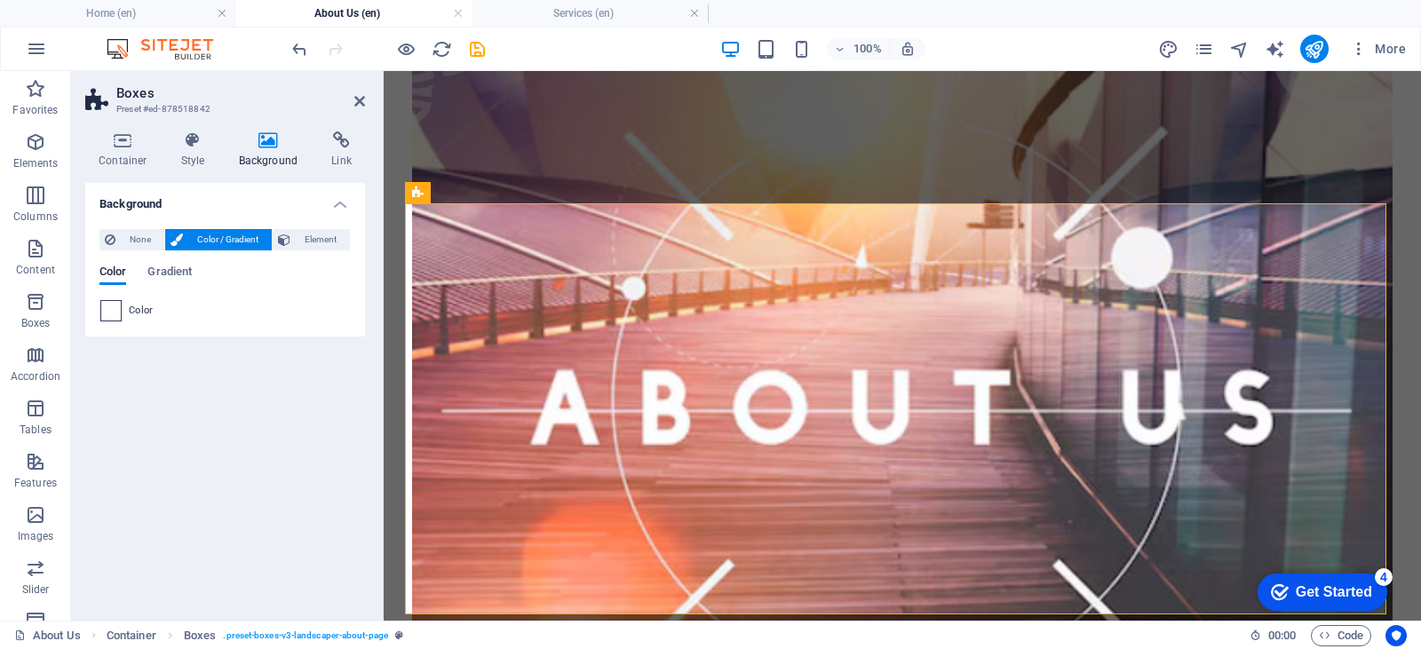
click at [120, 313] on span at bounding box center [111, 311] width 20 height 20
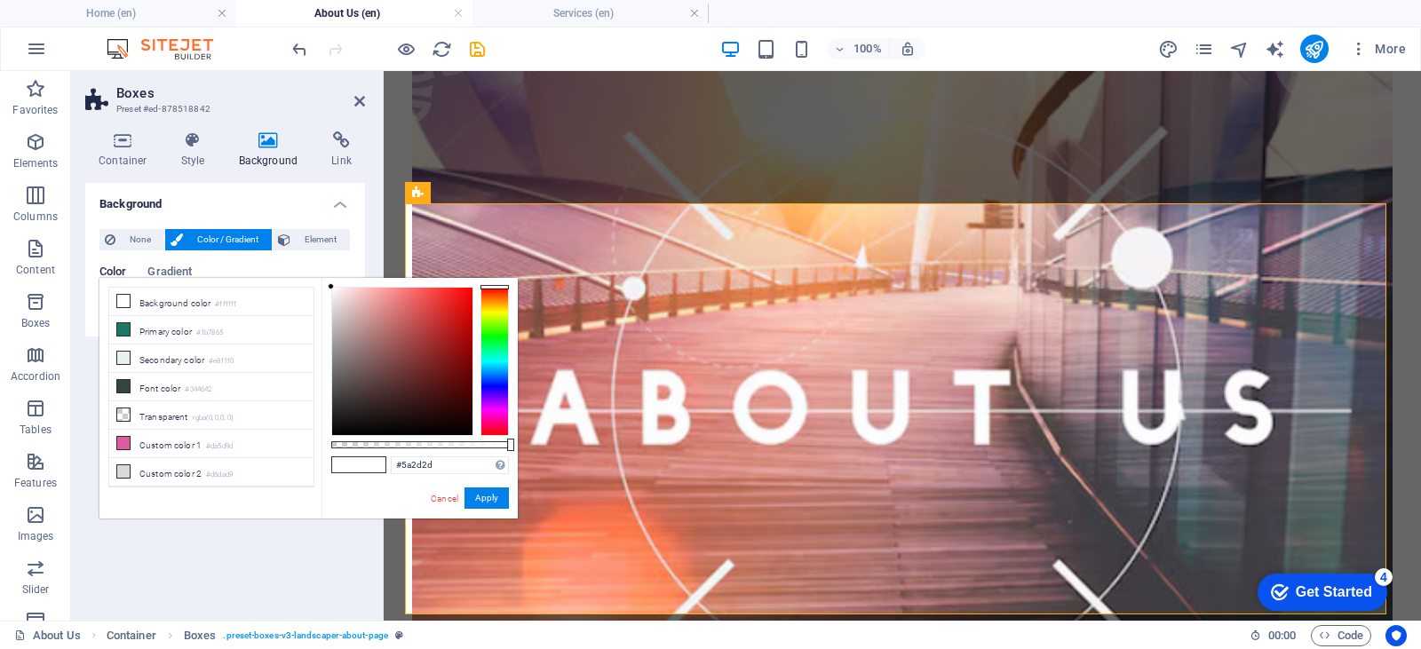
click at [401, 382] on div at bounding box center [402, 361] width 140 height 147
click at [441, 496] on link "Cancel" at bounding box center [444, 498] width 31 height 13
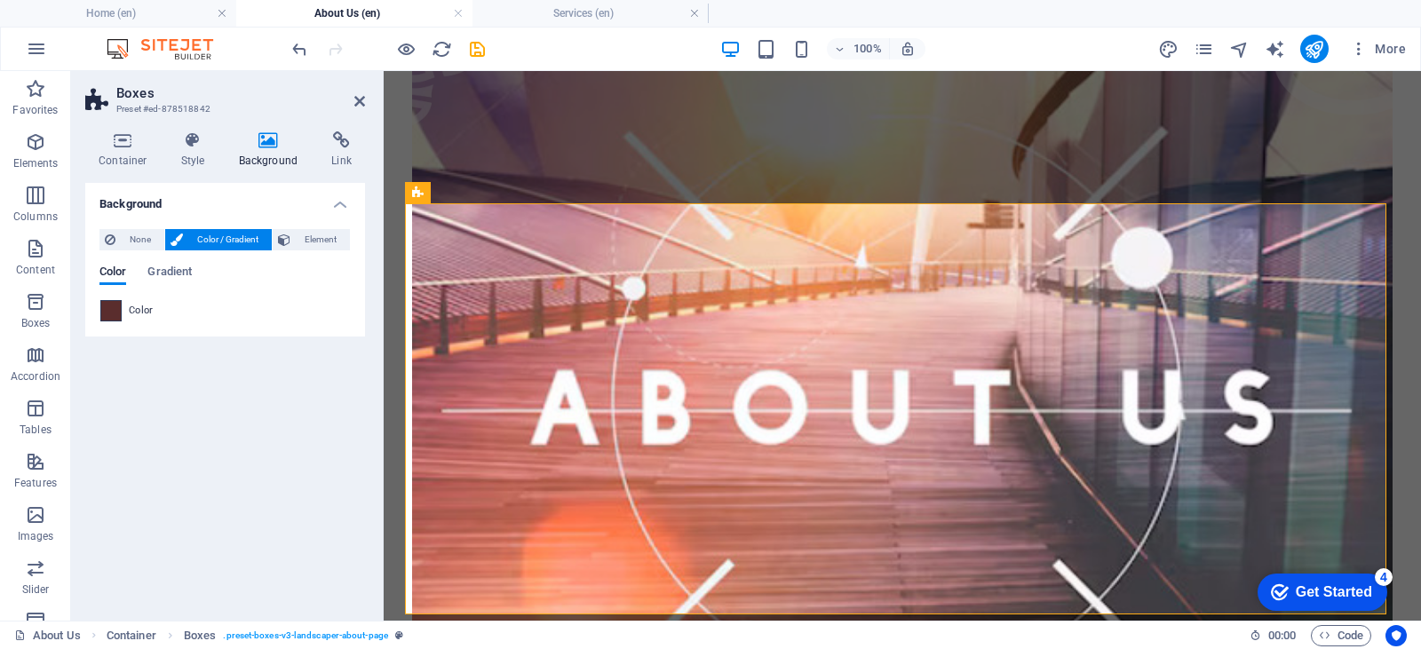
click at [116, 312] on span at bounding box center [111, 311] width 20 height 20
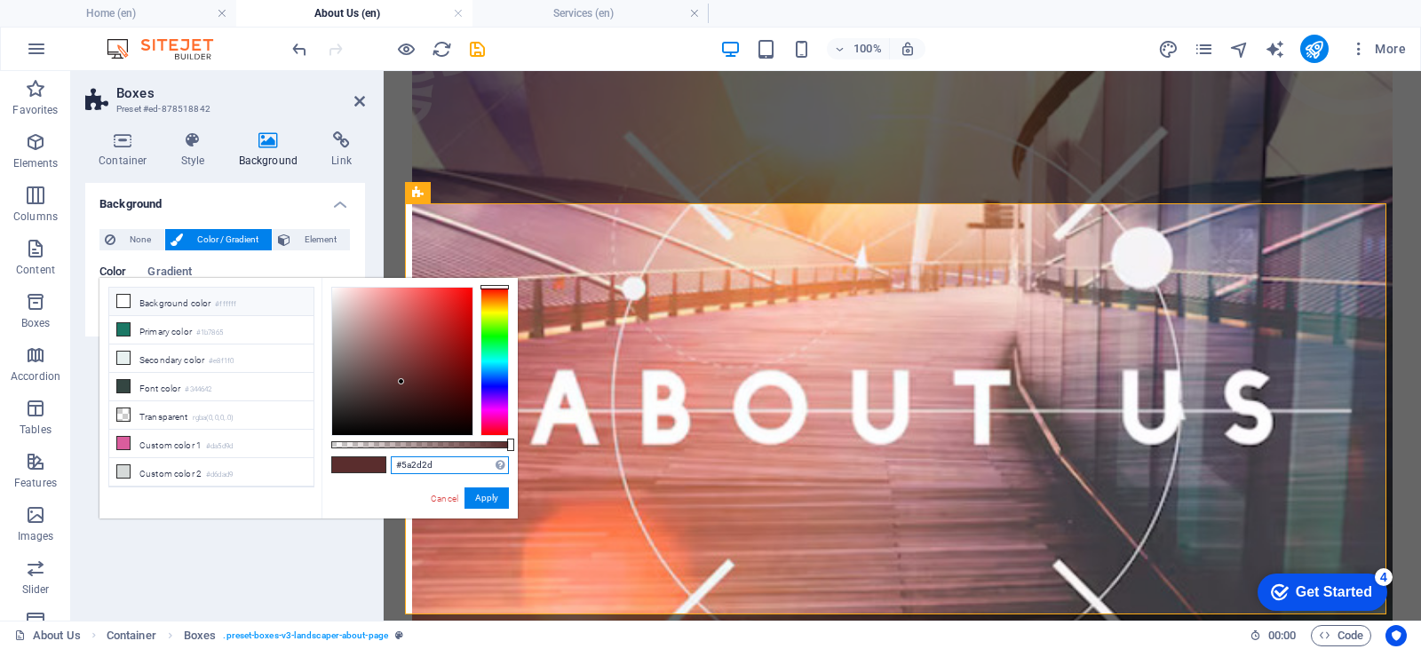
click at [410, 461] on input "#5a2d2d" at bounding box center [450, 465] width 118 height 18
click at [410, 460] on input "#5a2d2d" at bounding box center [450, 465] width 118 height 18
paste input "660e0e"
click at [444, 377] on div at bounding box center [402, 361] width 140 height 147
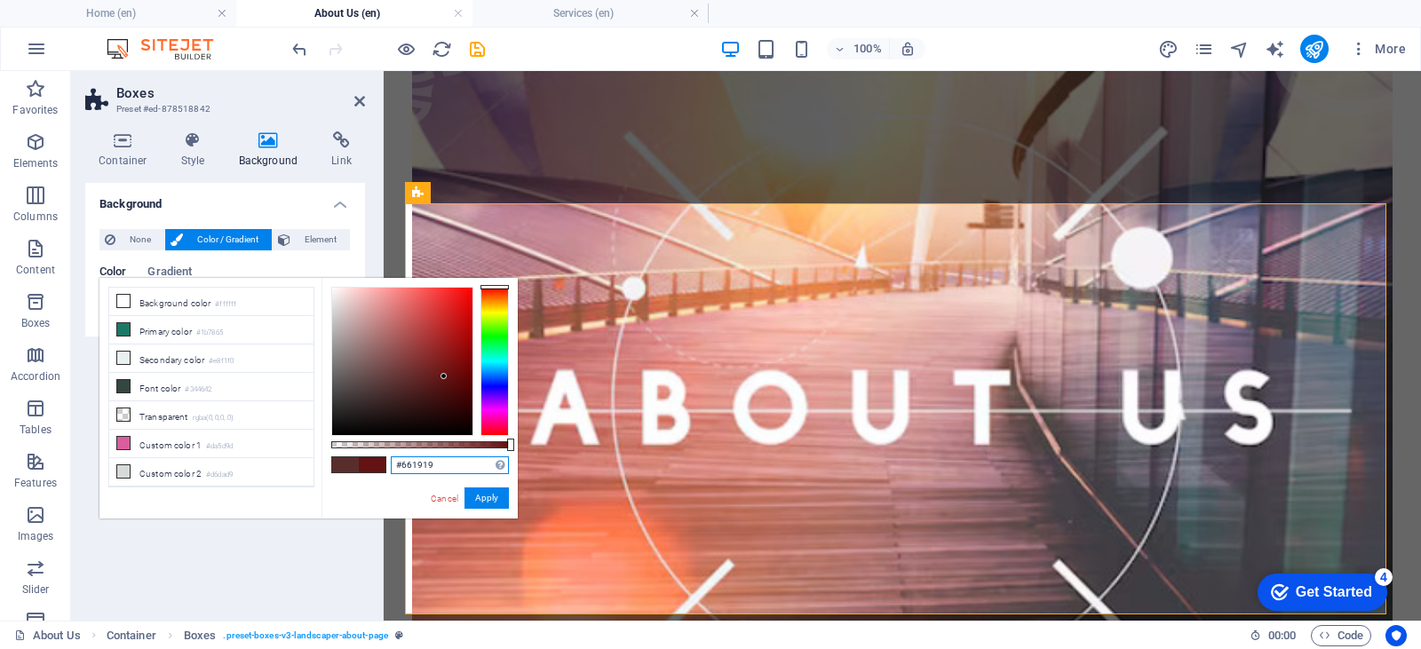
click at [437, 375] on div at bounding box center [402, 361] width 140 height 147
drag, startPoint x: 453, startPoint y: 498, endPoint x: 69, endPoint y: 421, distance: 391.3
click at [453, 498] on link "Cancel" at bounding box center [444, 498] width 31 height 13
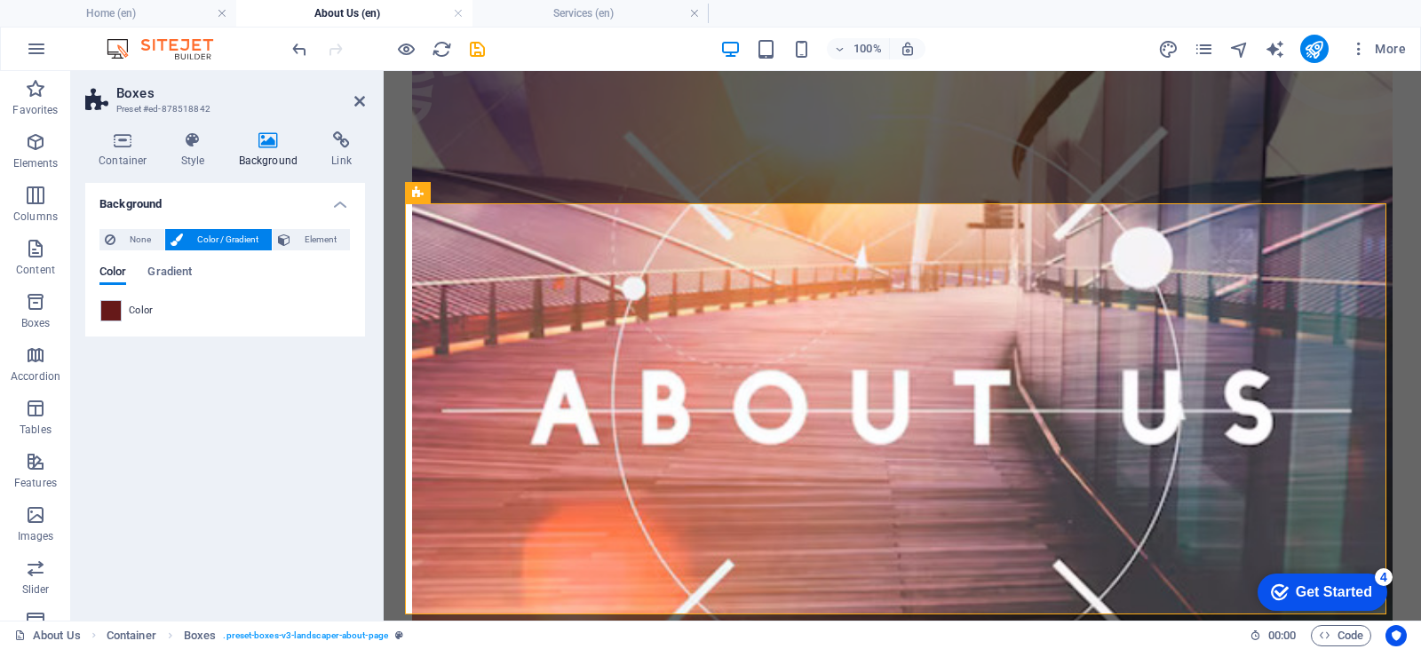
click at [351, 99] on h2 "Boxes" at bounding box center [240, 93] width 249 height 16
click at [359, 100] on icon at bounding box center [359, 101] width 11 height 14
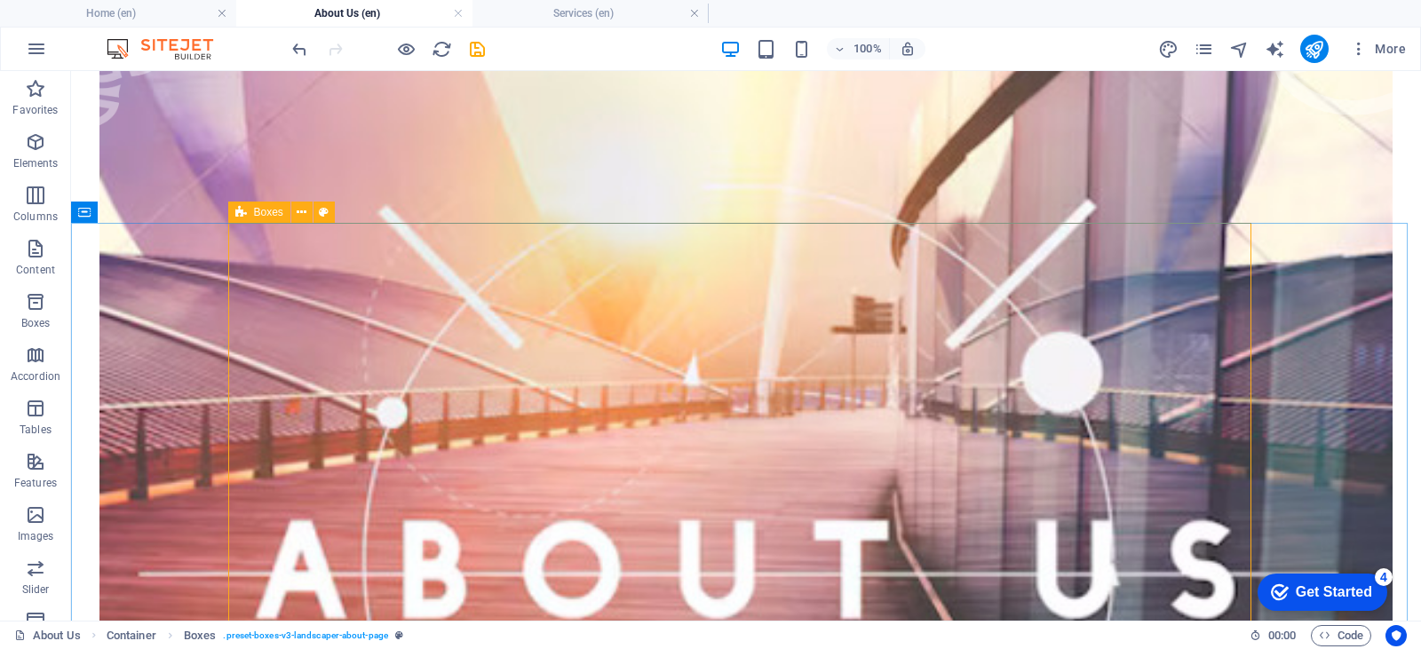
click at [273, 213] on span "Boxes" at bounding box center [268, 212] width 29 height 11
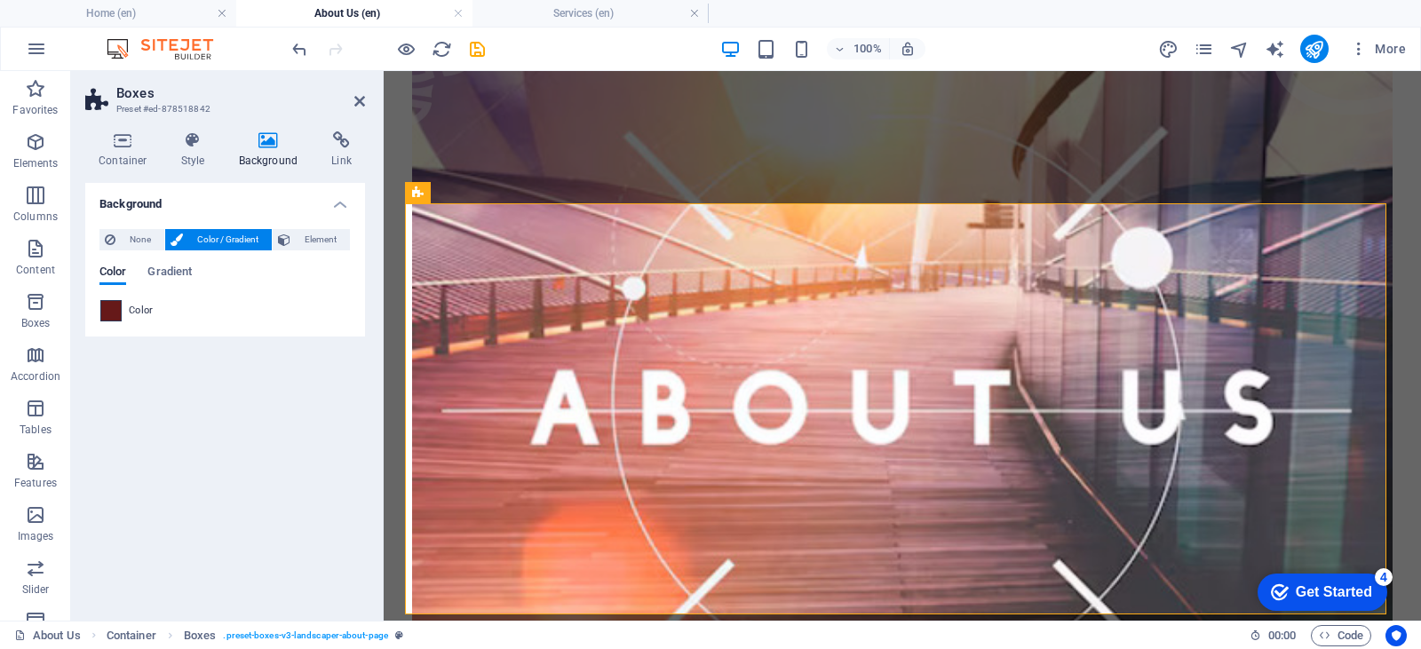
click at [109, 302] on span at bounding box center [111, 311] width 20 height 20
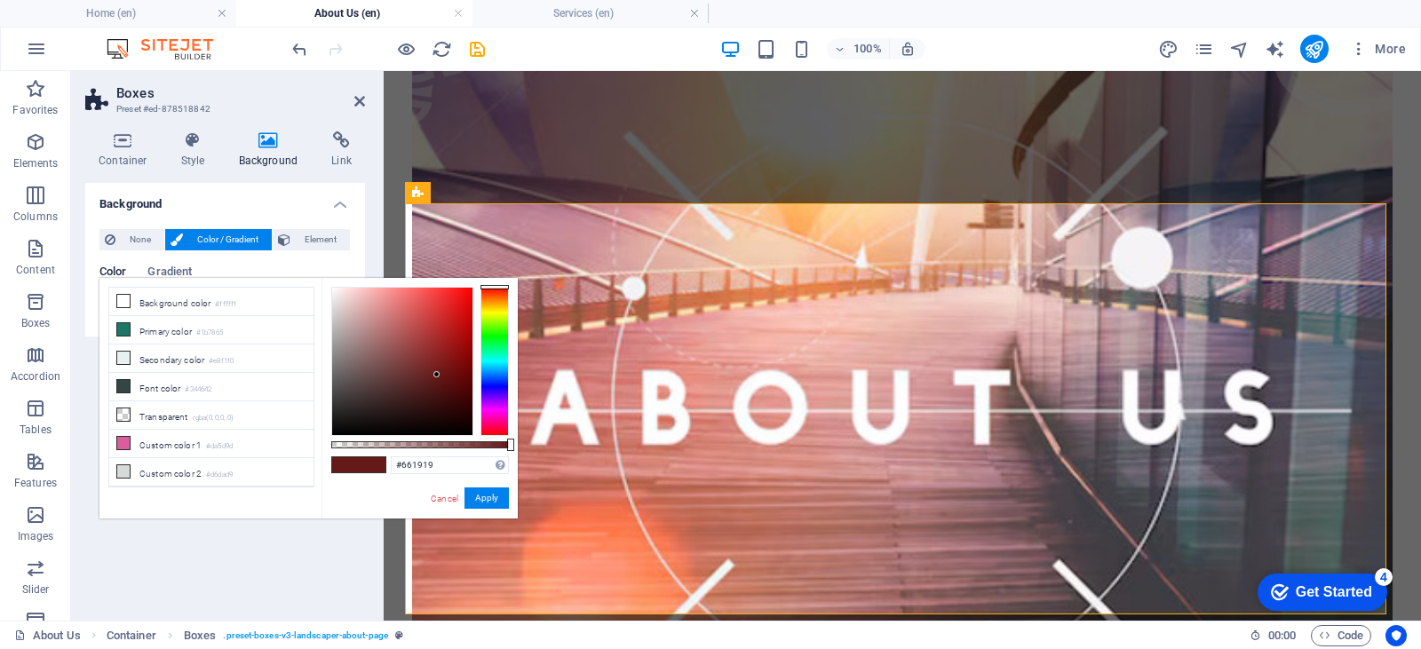
click at [424, 453] on div "#661919 Supported formats #0852ed rgb(8, 82, 237) rgba(8, 82, 237, 90%) hsv(221…" at bounding box center [419, 527] width 196 height 498
click at [421, 454] on div "#661919 Supported formats #0852ed rgb(8, 82, 237) rgba(8, 82, 237, 90%) hsv(221…" at bounding box center [419, 527] width 196 height 498
click at [416, 459] on input "#661919" at bounding box center [450, 465] width 118 height 18
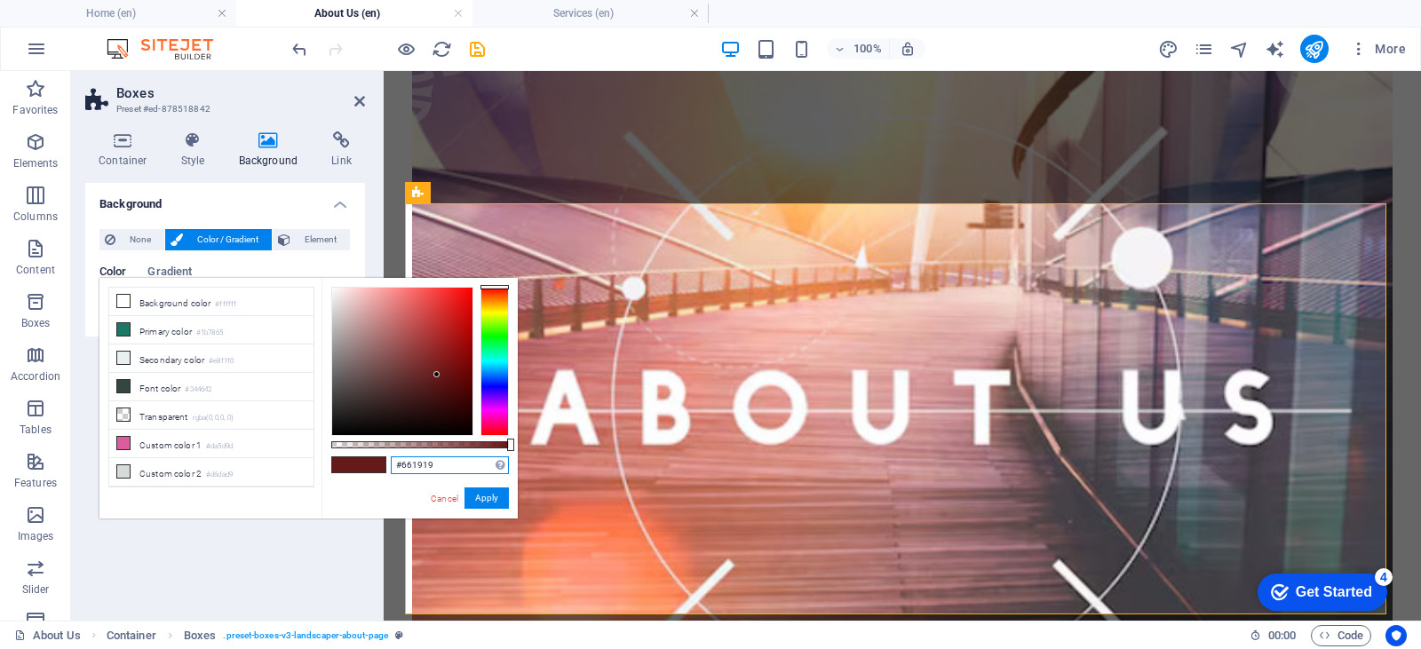
paste input "4f0d0d"
type input "#4f0d0d"
click at [497, 501] on button "Apply" at bounding box center [486, 498] width 44 height 21
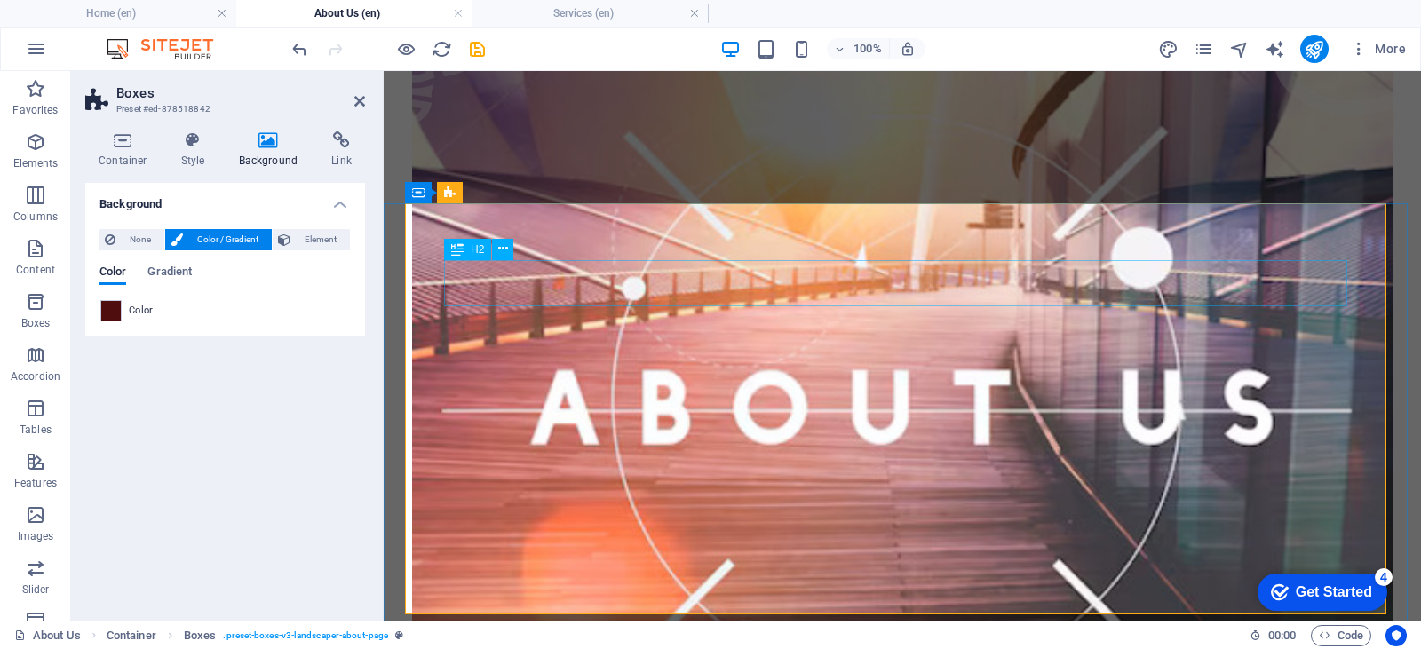
click at [502, 248] on icon at bounding box center [503, 249] width 10 height 19
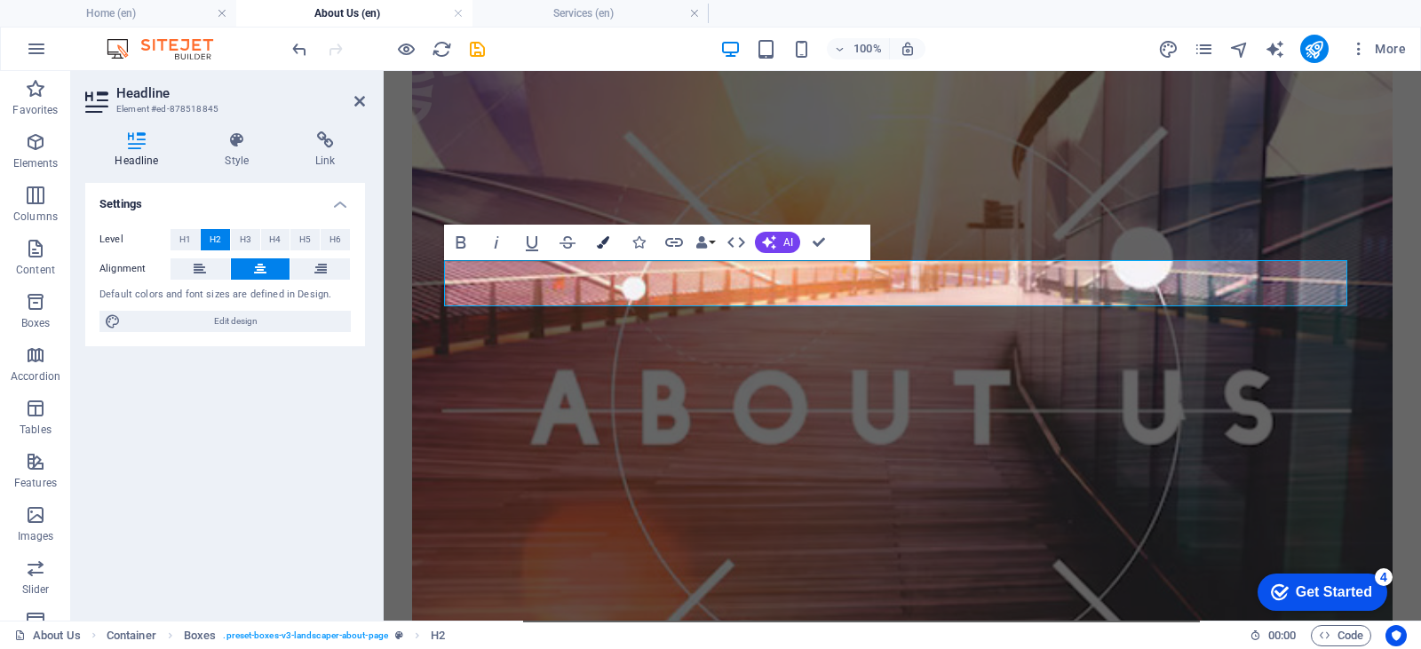
click at [609, 236] on button "Colors" at bounding box center [603, 243] width 34 height 36
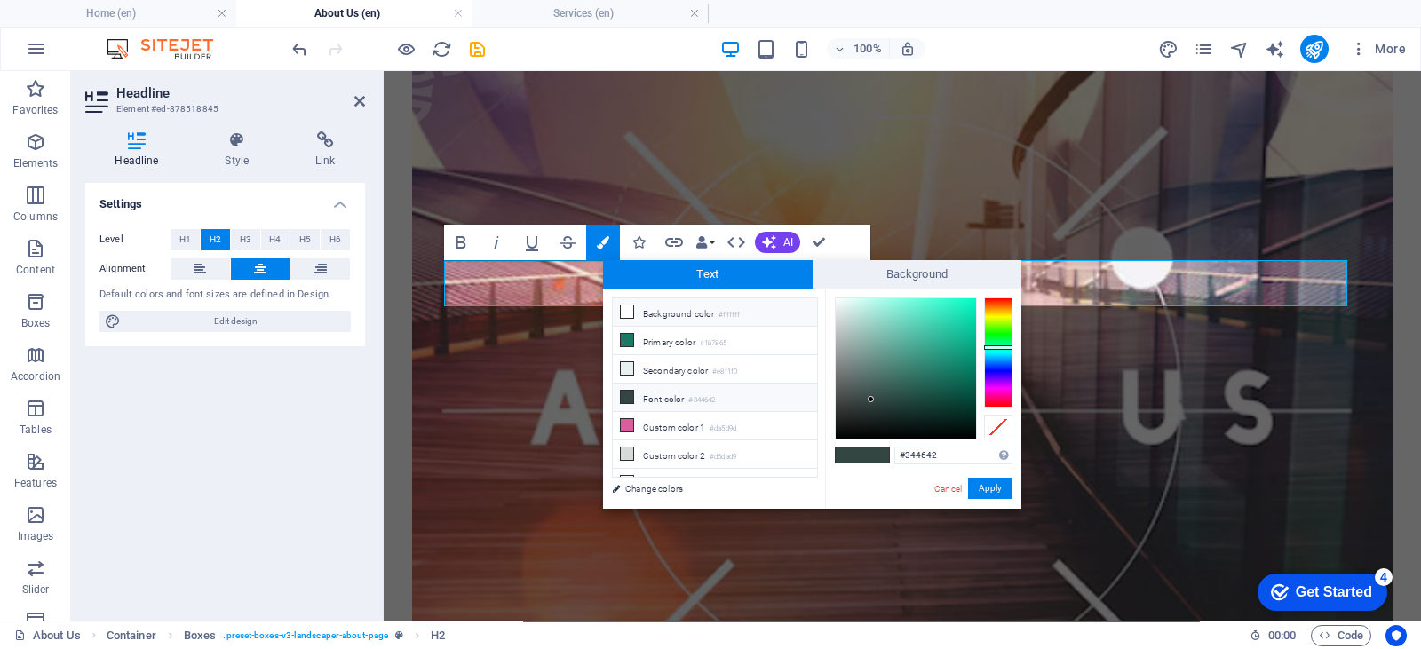
click at [672, 305] on li "Background color #ffffff" at bounding box center [715, 312] width 204 height 28
type input "#ffffff"
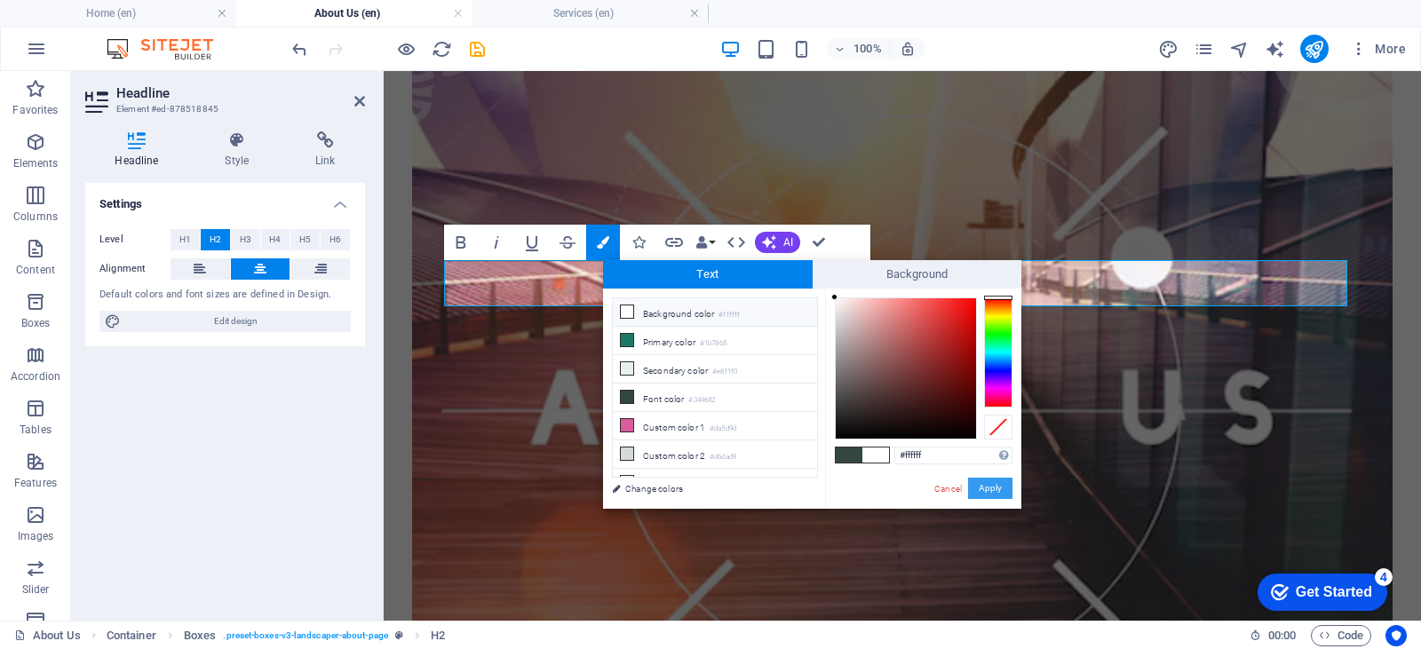
click at [990, 481] on button "Apply" at bounding box center [990, 488] width 44 height 21
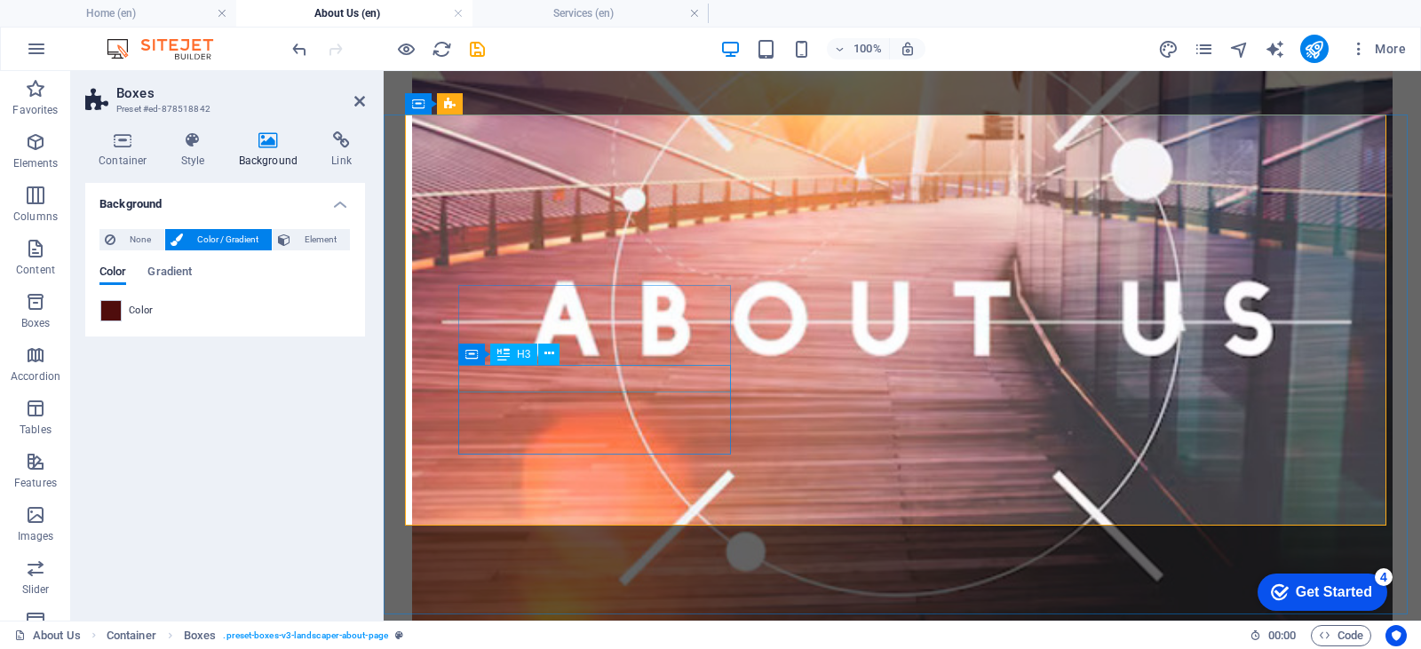
scroll to position [444, 0]
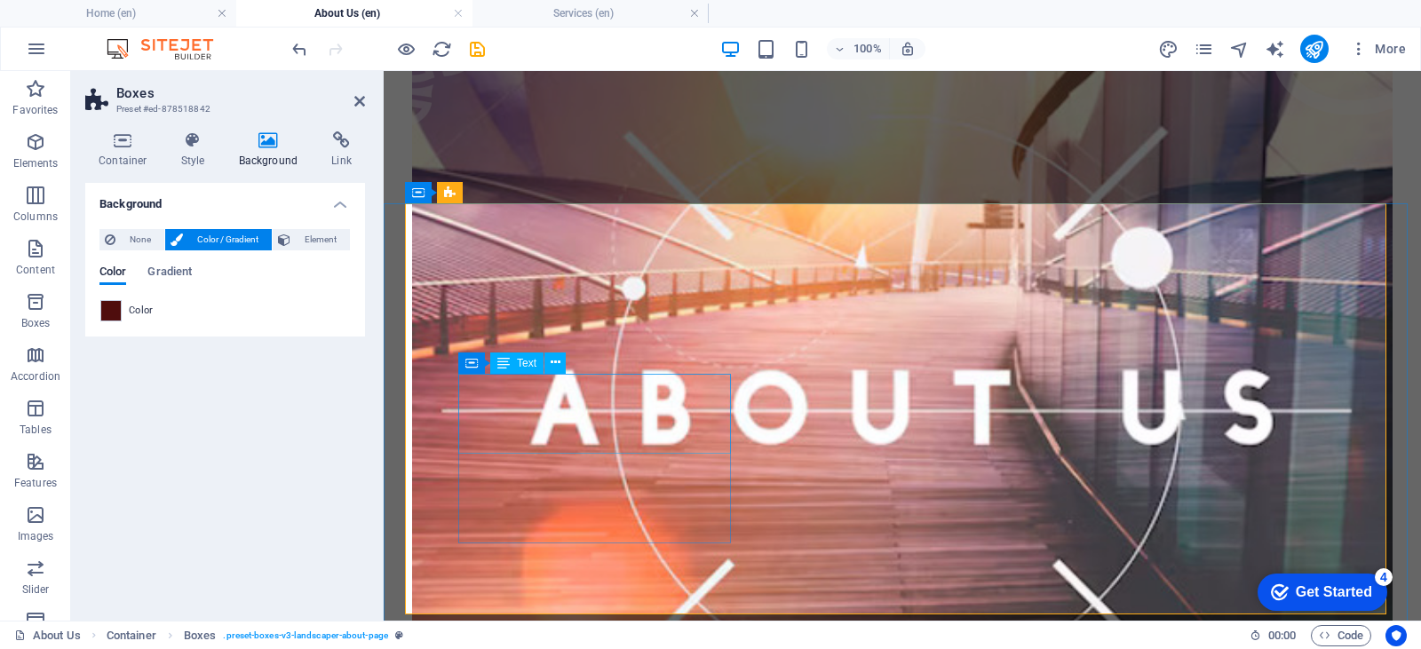
click at [549, 363] on icon at bounding box center [550, 362] width 10 height 19
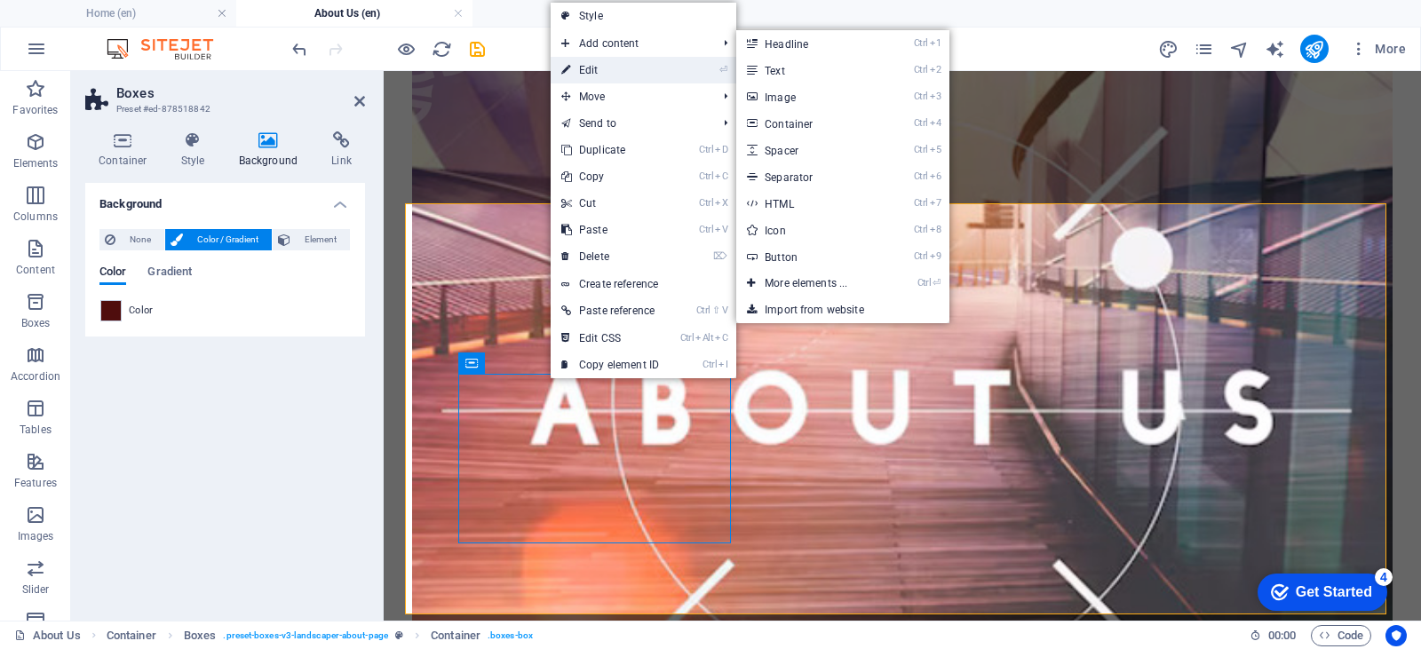
drag, startPoint x: 75, startPoint y: 136, endPoint x: 606, endPoint y: 74, distance: 534.7
click at [606, 74] on link "⏎ Edit" at bounding box center [610, 70] width 119 height 27
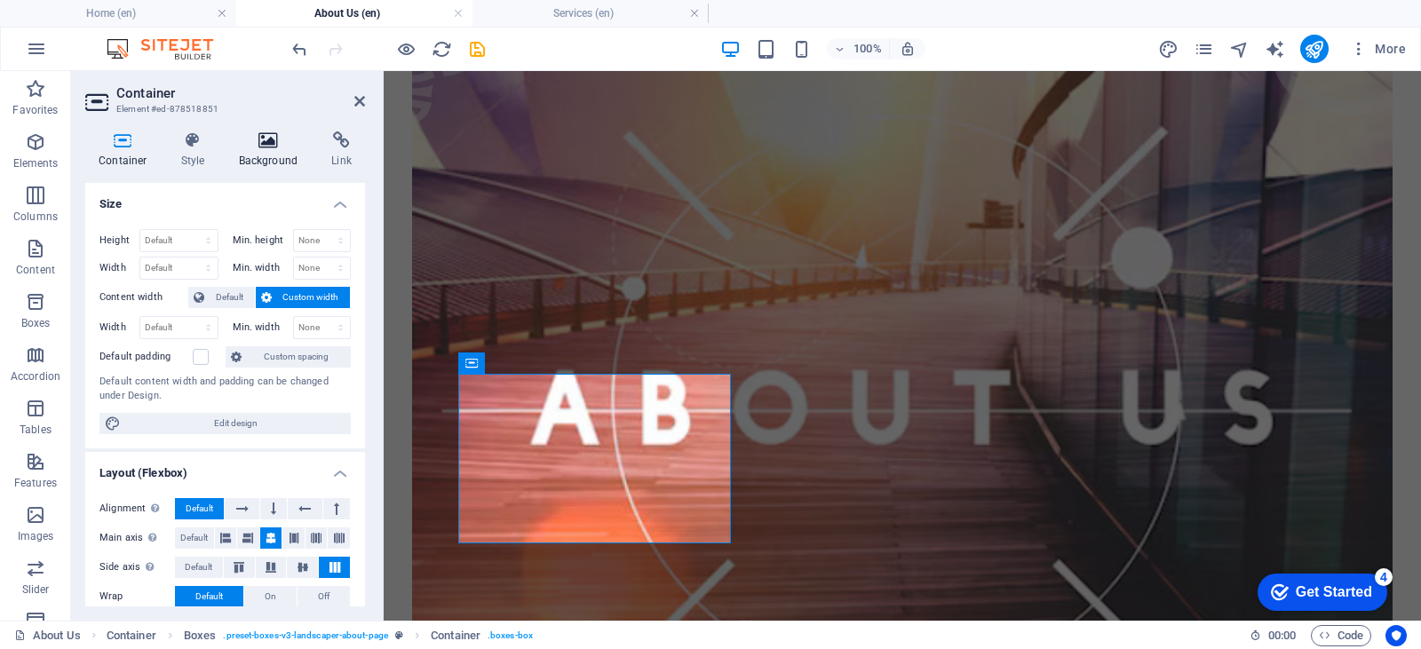
click at [273, 165] on h4 "Background" at bounding box center [272, 149] width 93 height 37
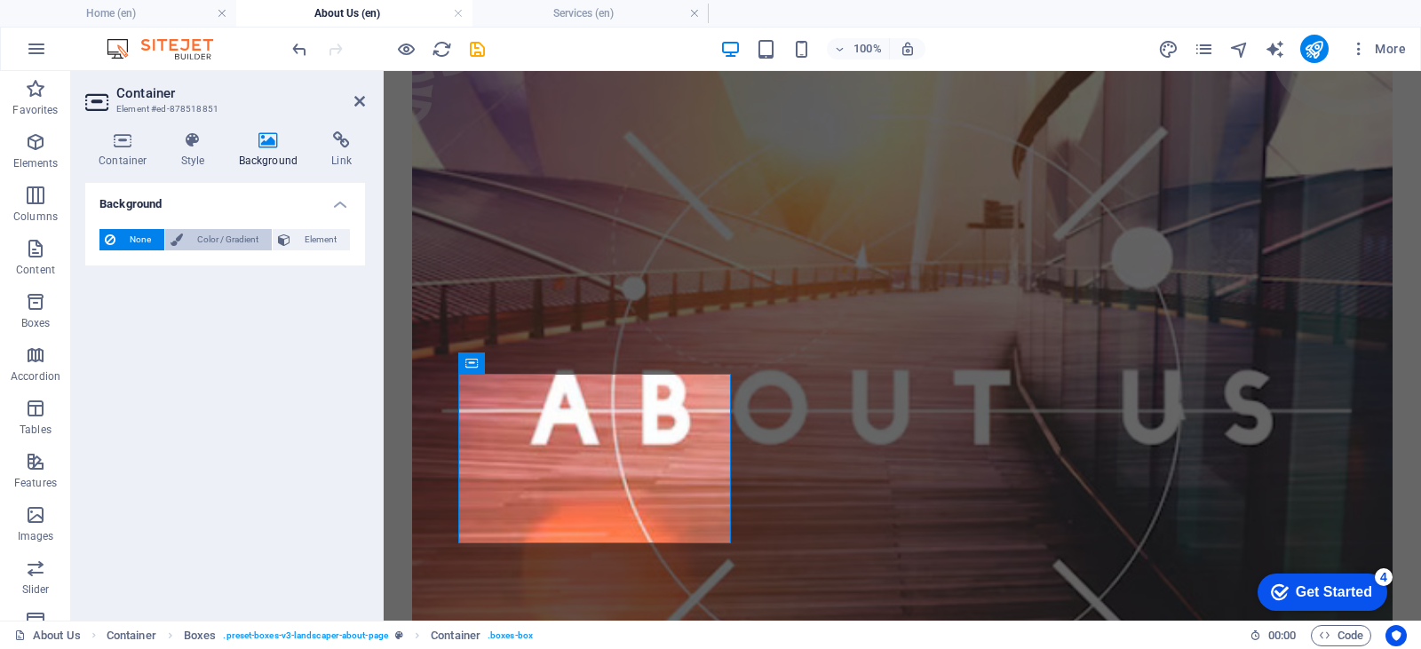
click at [210, 237] on span "Color / Gradient" at bounding box center [227, 239] width 78 height 21
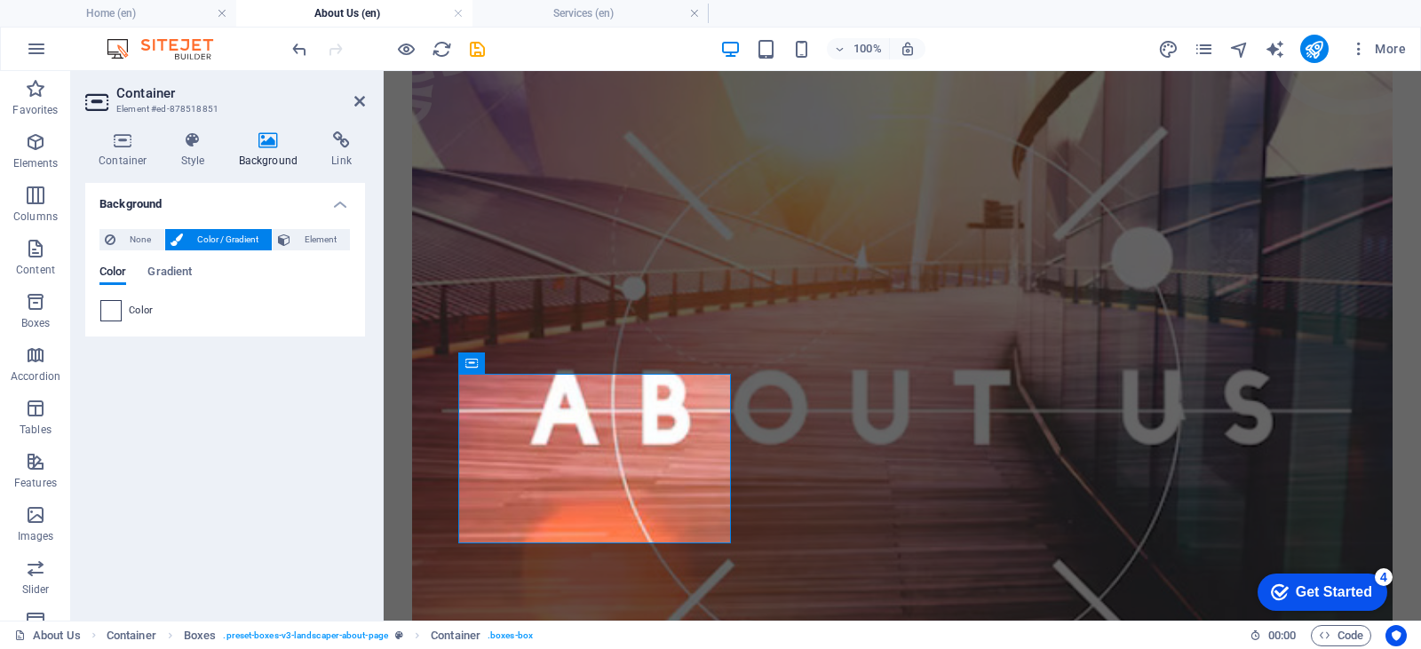
click at [115, 305] on span at bounding box center [111, 311] width 20 height 20
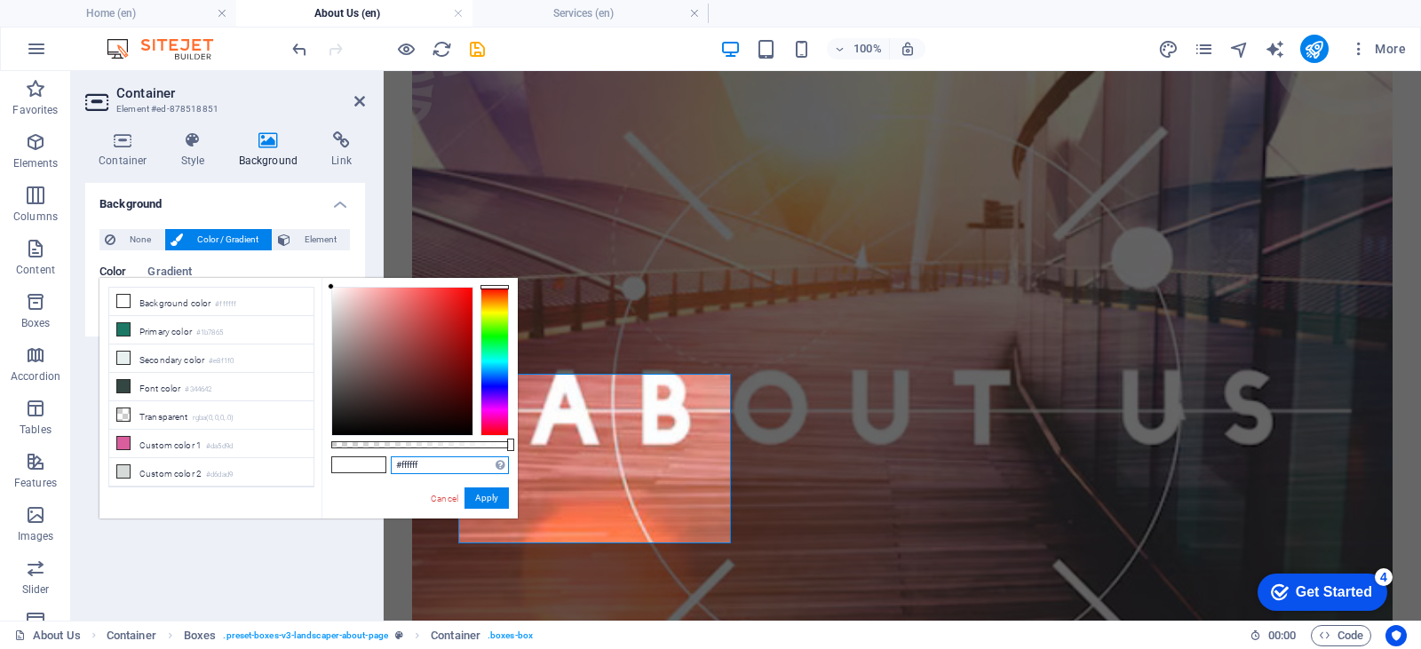
drag, startPoint x: 439, startPoint y: 471, endPoint x: 380, endPoint y: 469, distance: 58.6
click at [380, 469] on div "#ffffff Supported formats #0852ed rgb(8, 82, 237) rgba(8, 82, 237, 90%) hsv(221…" at bounding box center [419, 527] width 196 height 498
paste input "4f0d0d"
type input "#4f0d0d"
click at [482, 498] on button "Apply" at bounding box center [486, 498] width 44 height 21
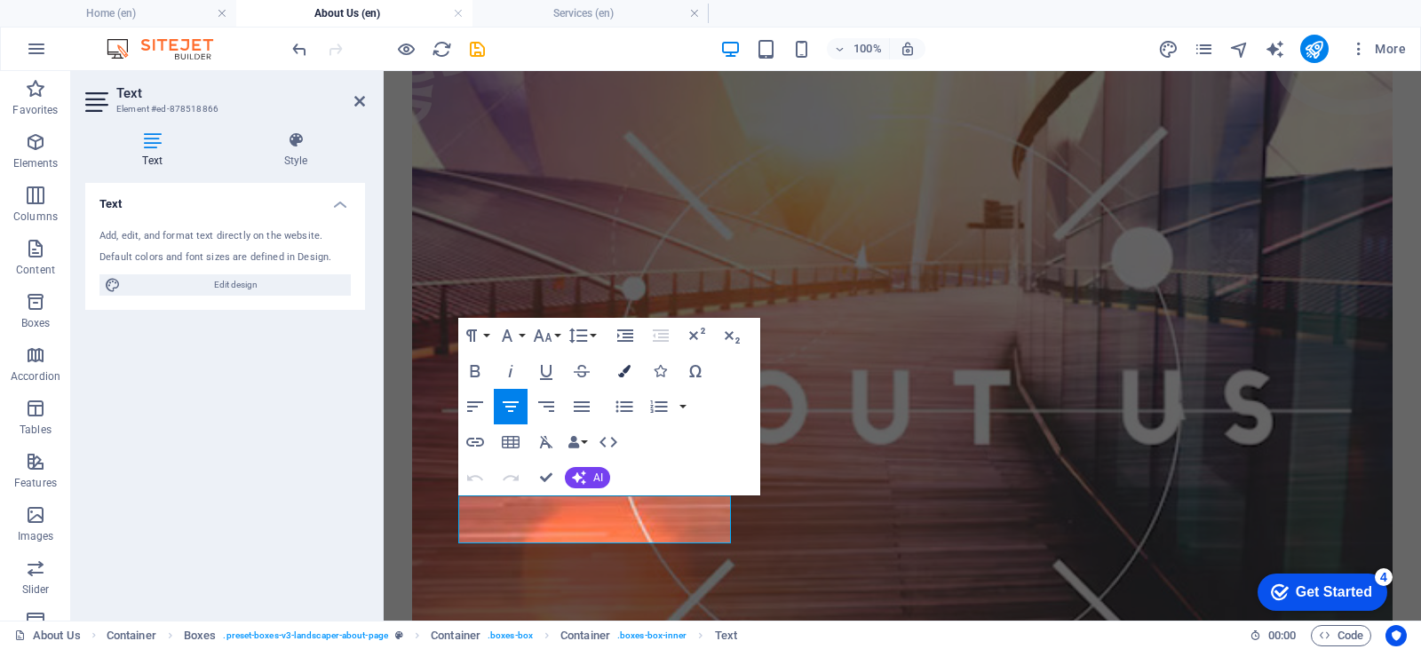
click at [627, 361] on button "Colors" at bounding box center [624, 371] width 34 height 36
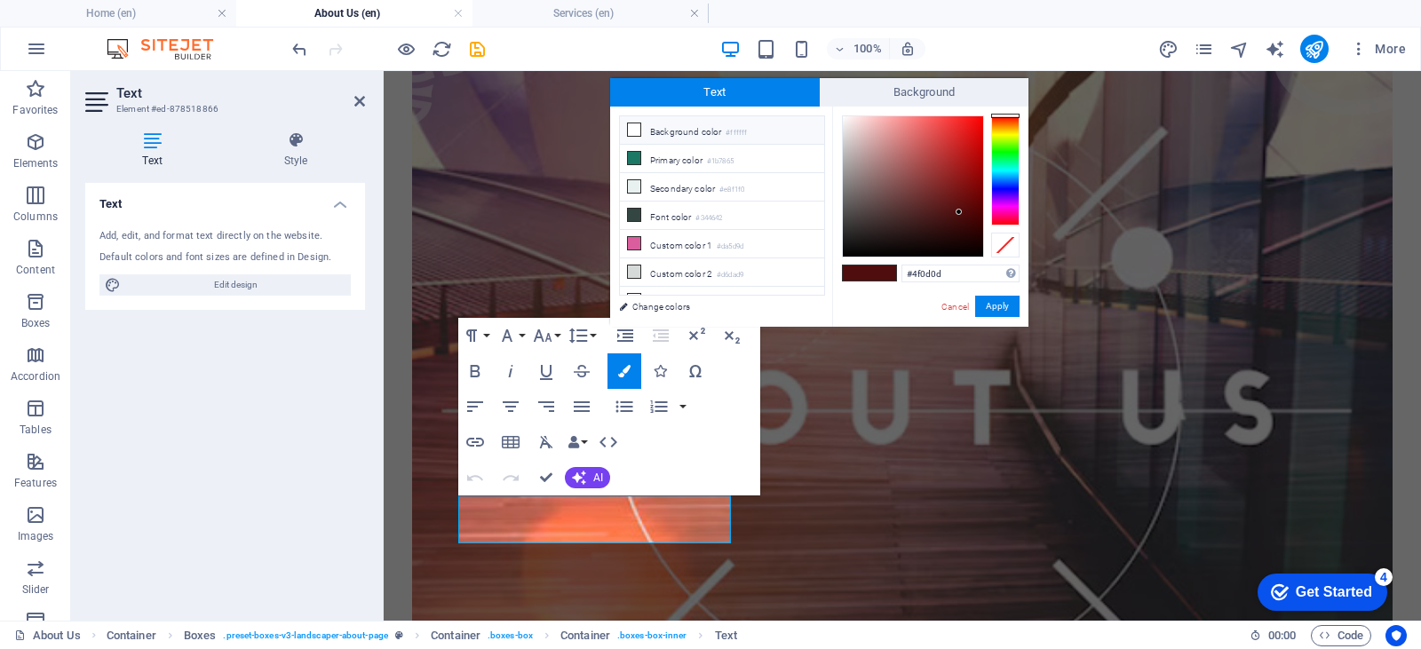
click at [711, 123] on li "Background color #ffffff" at bounding box center [722, 130] width 204 height 28
type input "#ffffff"
click at [990, 305] on button "Apply" at bounding box center [997, 306] width 44 height 21
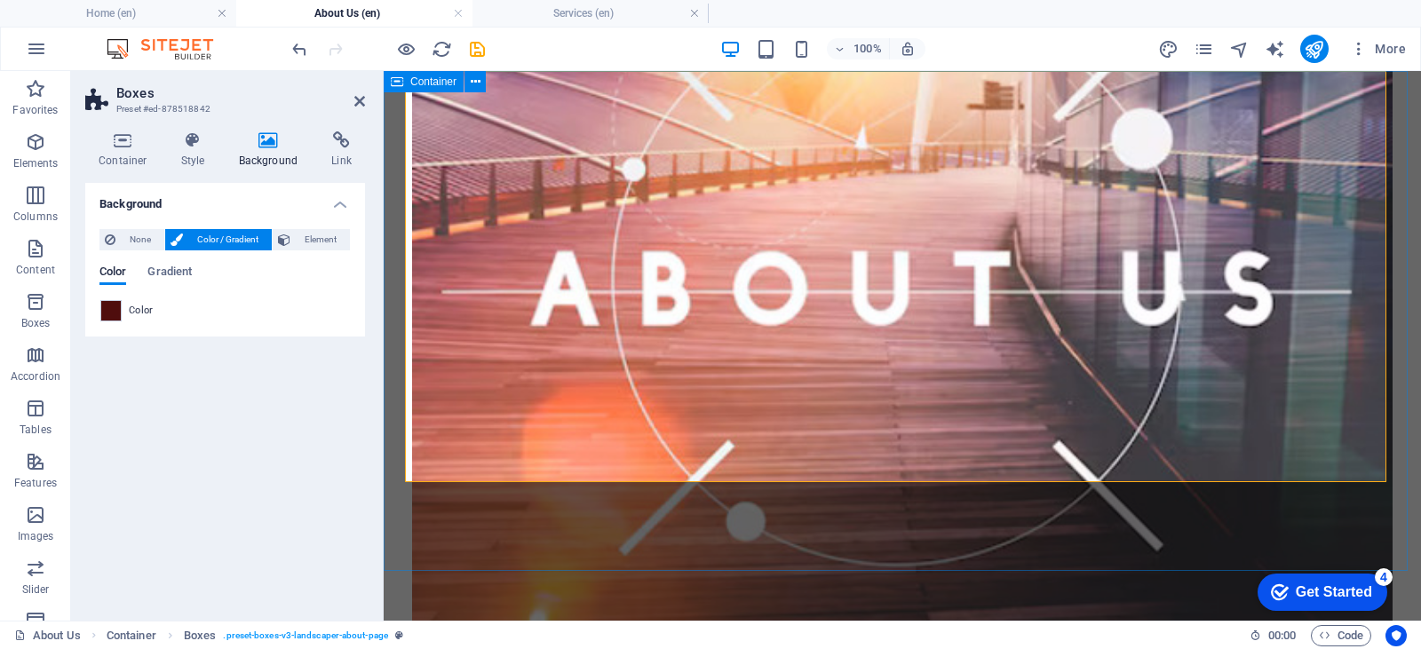
scroll to position [533, 0]
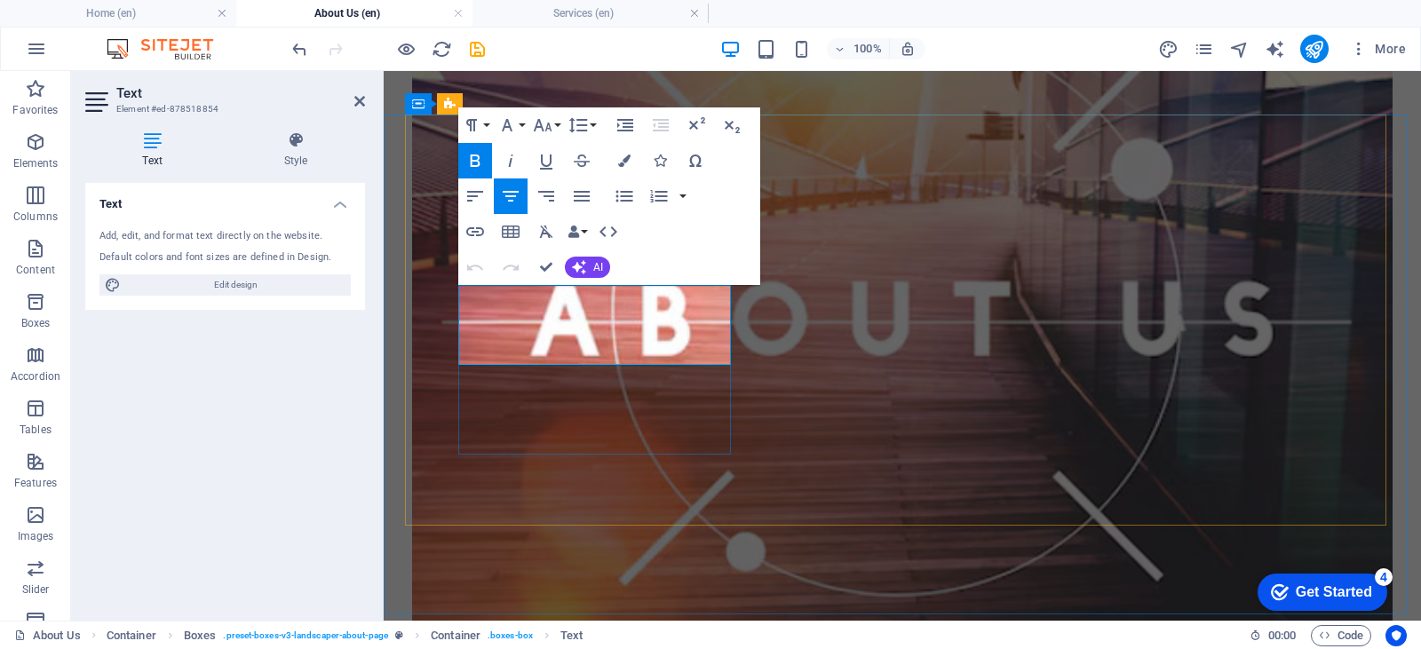
drag, startPoint x: 619, startPoint y: 325, endPoint x: 536, endPoint y: 328, distance: 82.6
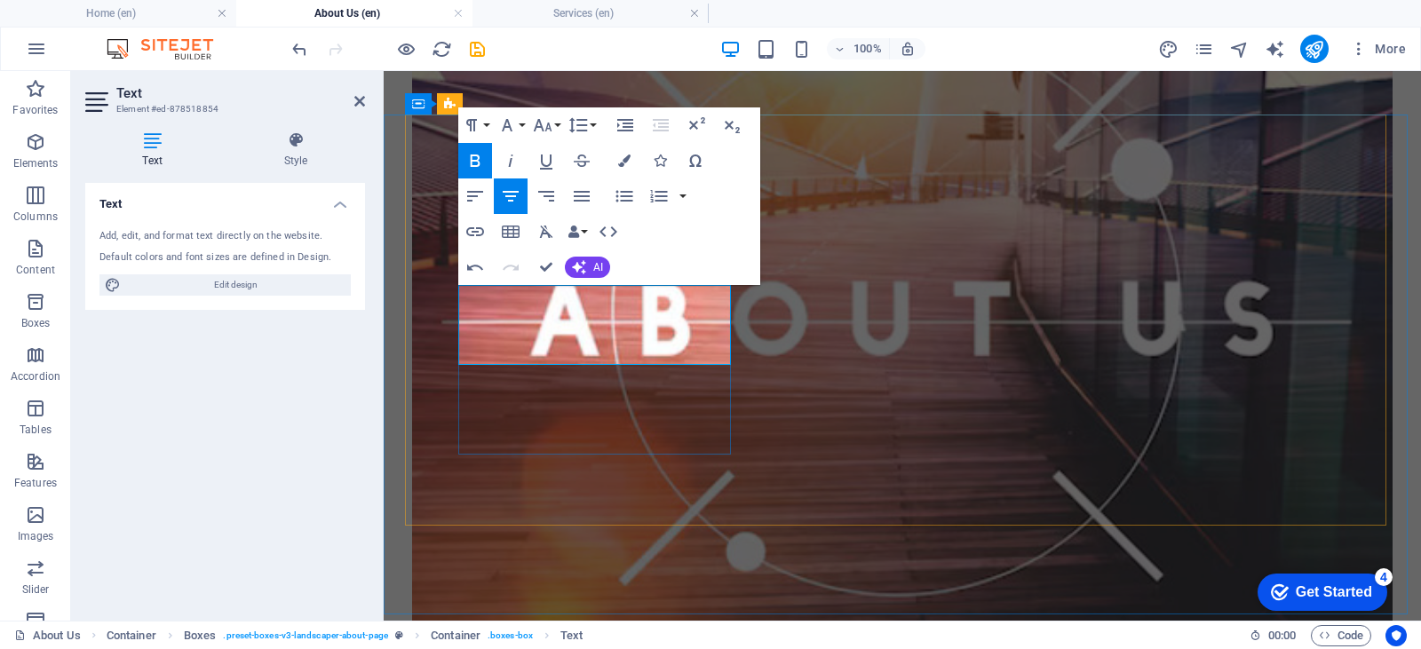
click at [620, 148] on button "Colors" at bounding box center [624, 161] width 34 height 36
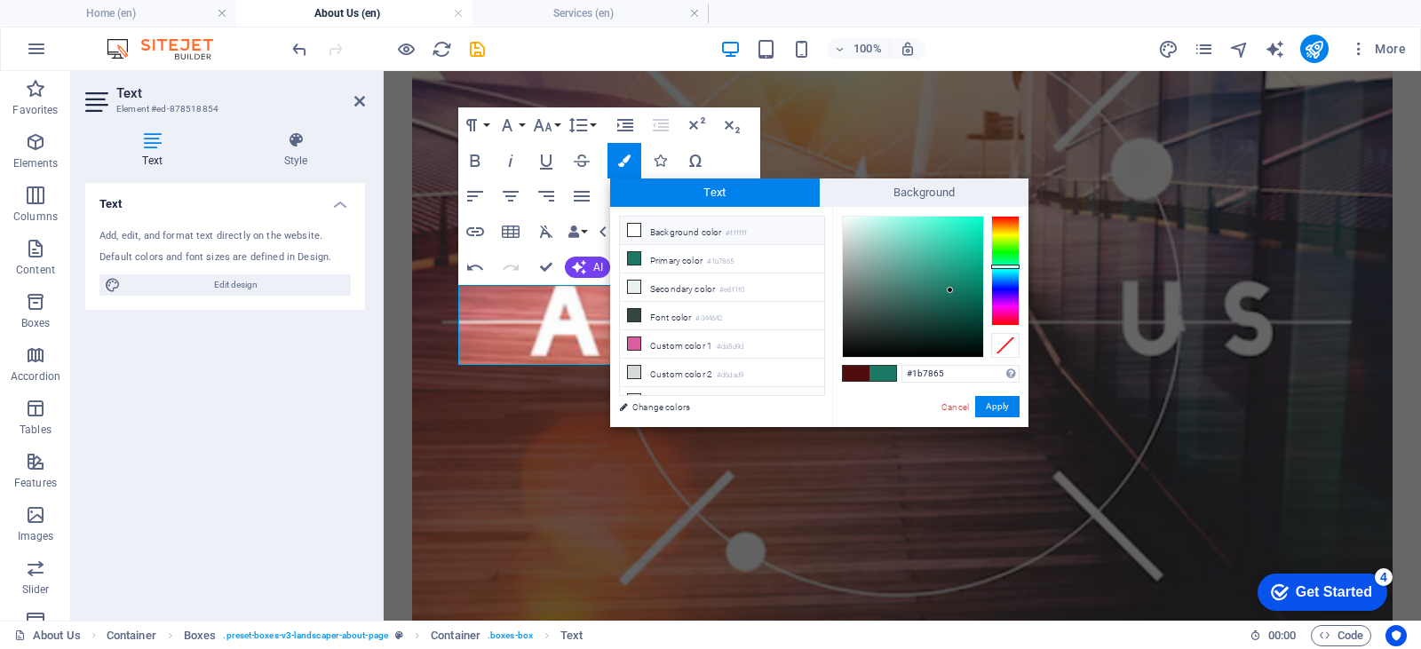
click at [671, 238] on li "Background color #ffffff" at bounding box center [722, 231] width 204 height 28
type input "#ffffff"
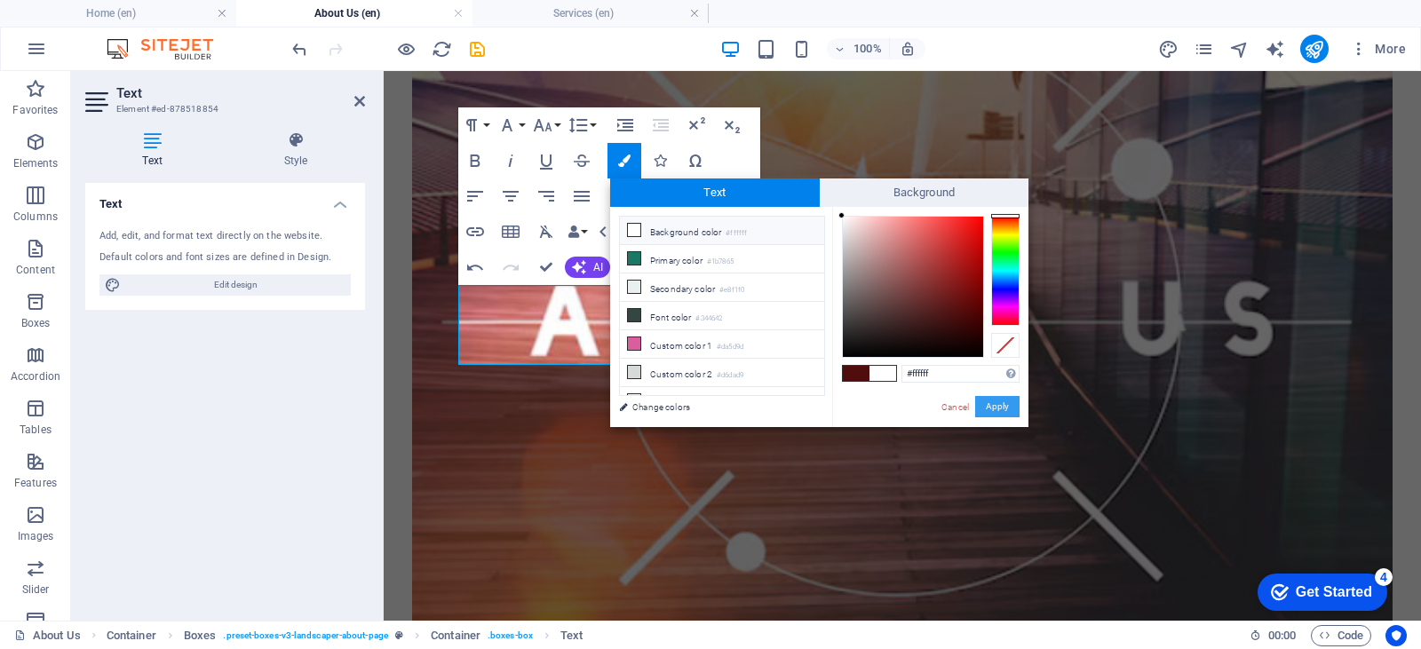
click at [998, 398] on button "Apply" at bounding box center [997, 406] width 44 height 21
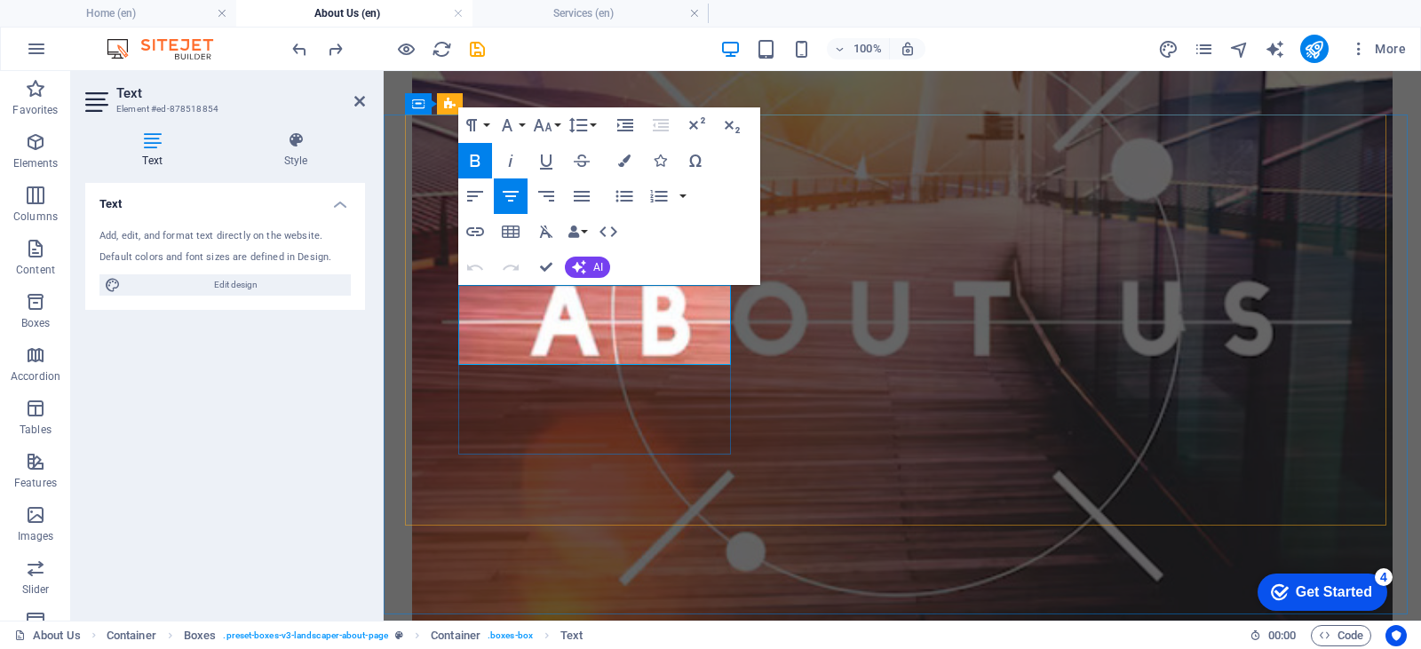
drag, startPoint x: 558, startPoint y: 321, endPoint x: 513, endPoint y: 321, distance: 44.4
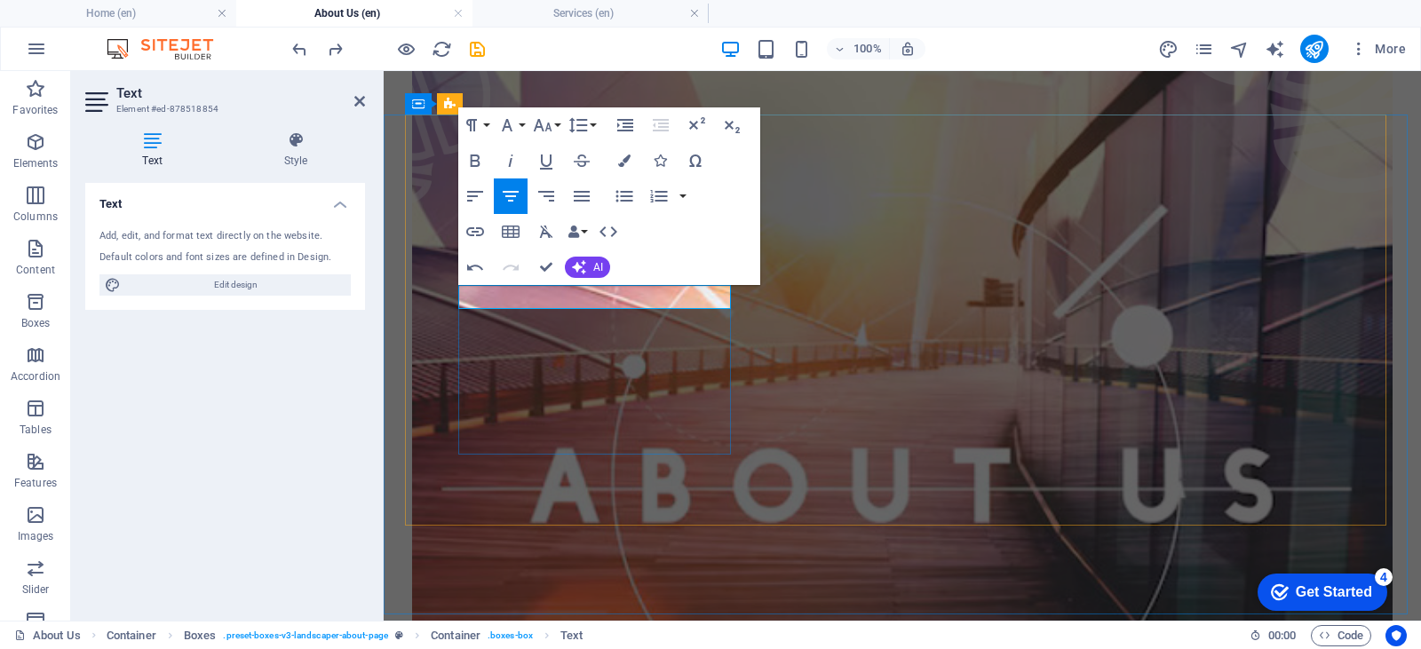
scroll to position [178, 0]
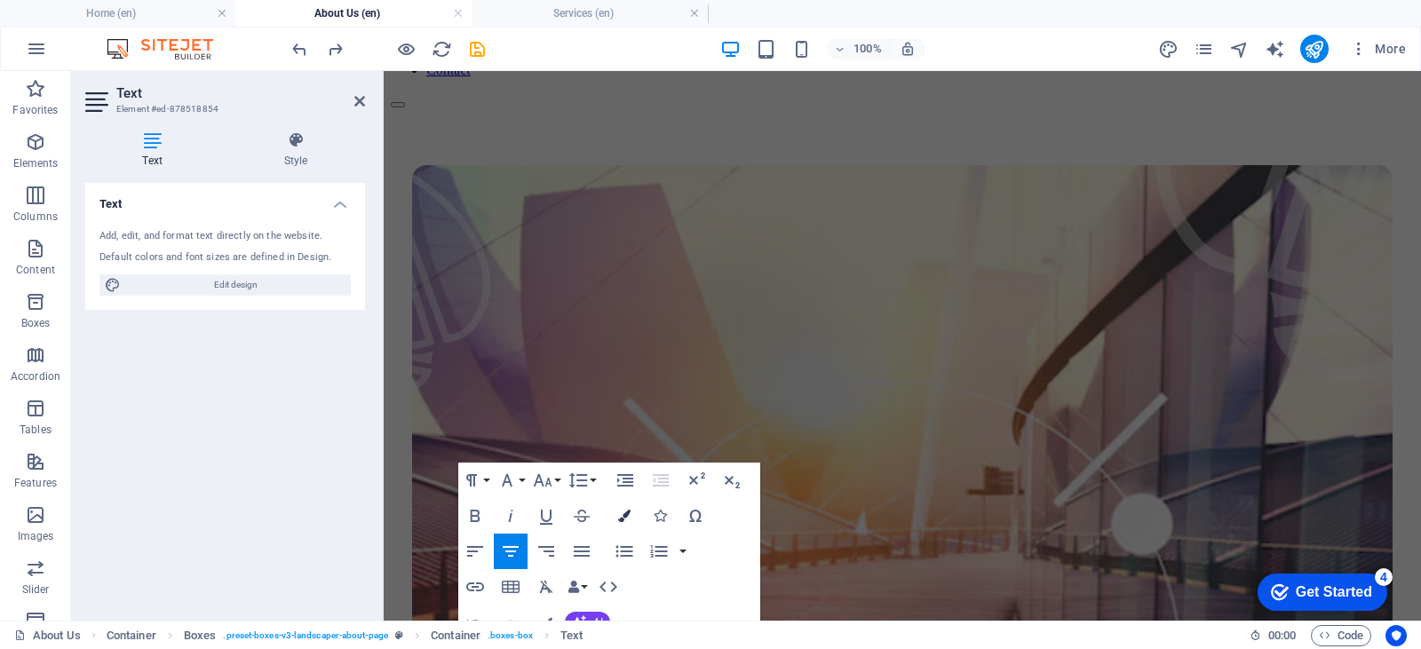
click at [627, 515] on icon "button" at bounding box center [624, 516] width 12 height 12
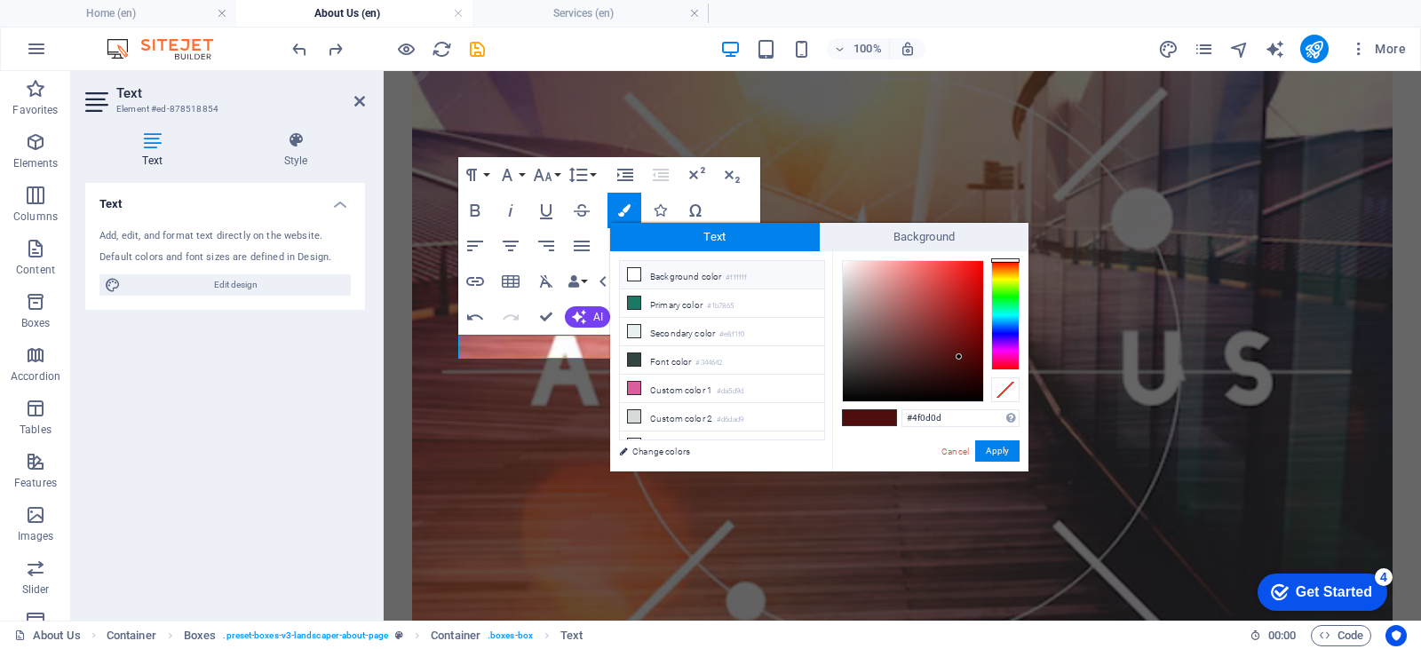
click at [654, 266] on li "Background color #ffffff" at bounding box center [722, 275] width 204 height 28
type input "#ffffff"
click at [996, 448] on button "Apply" at bounding box center [997, 450] width 44 height 21
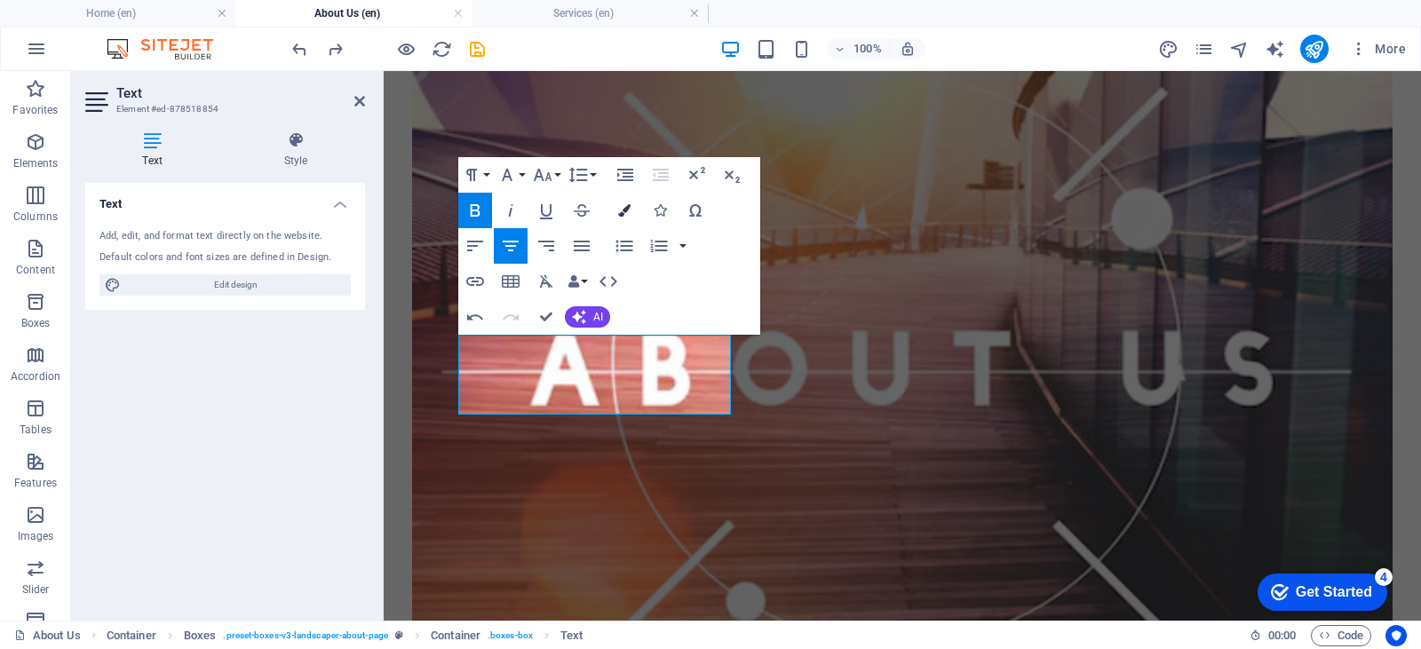
click at [619, 200] on button "Colors" at bounding box center [624, 211] width 34 height 36
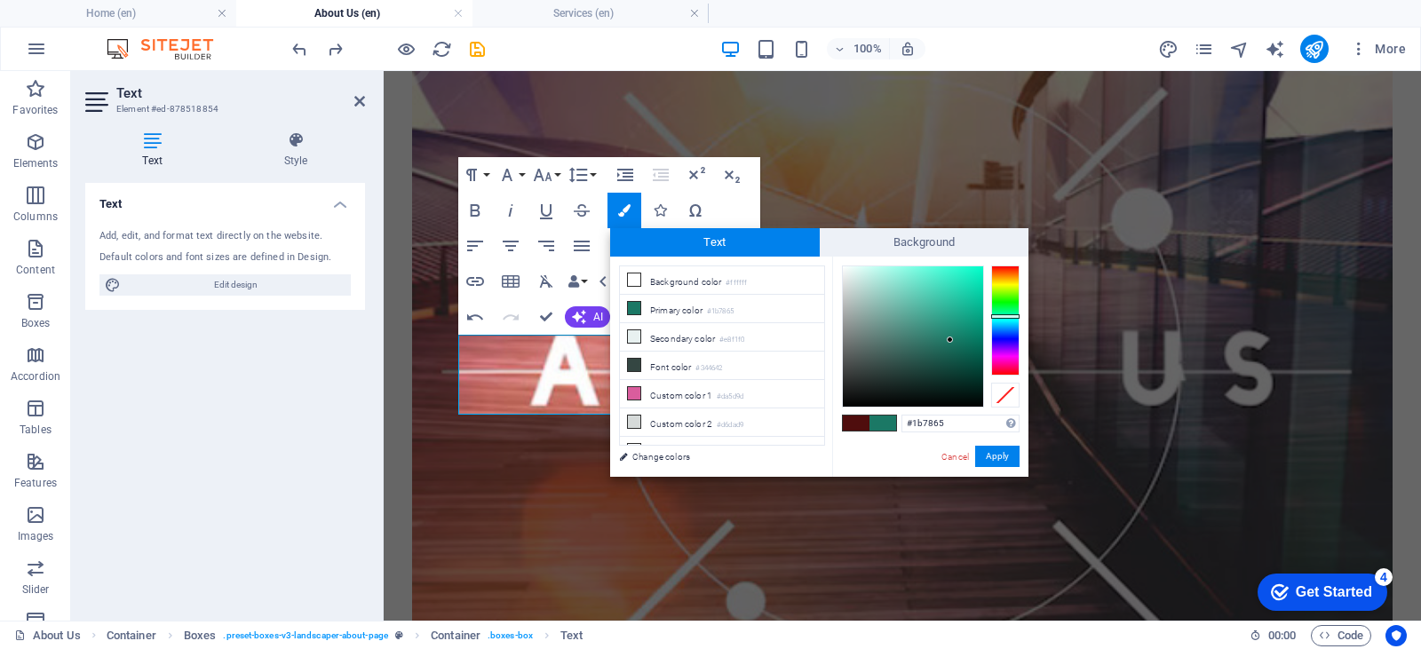
click at [662, 264] on div "less Background color #ffffff Primary color #1b7865 Secondary color #e8f1f0 Fon…" at bounding box center [819, 367] width 418 height 220
click at [670, 274] on li "Background color #ffffff" at bounding box center [722, 280] width 204 height 28
type input "#ffffff"
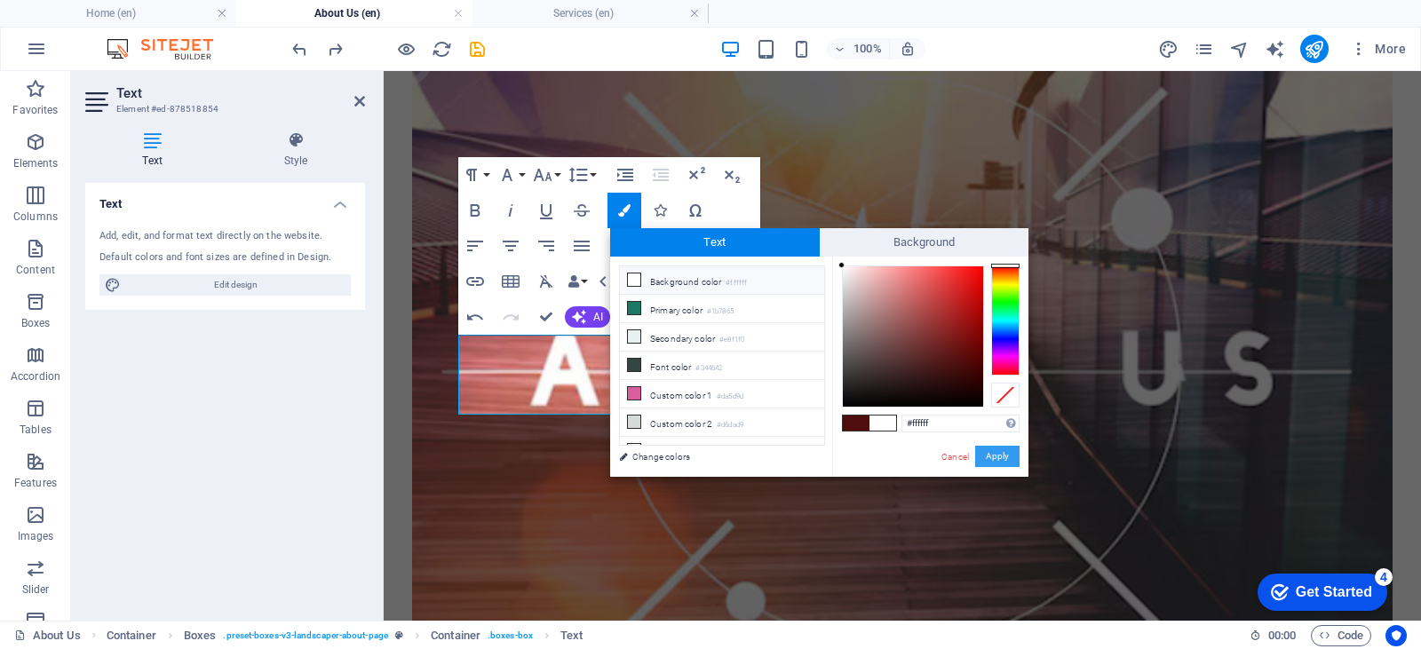
click at [988, 448] on button "Apply" at bounding box center [997, 456] width 44 height 21
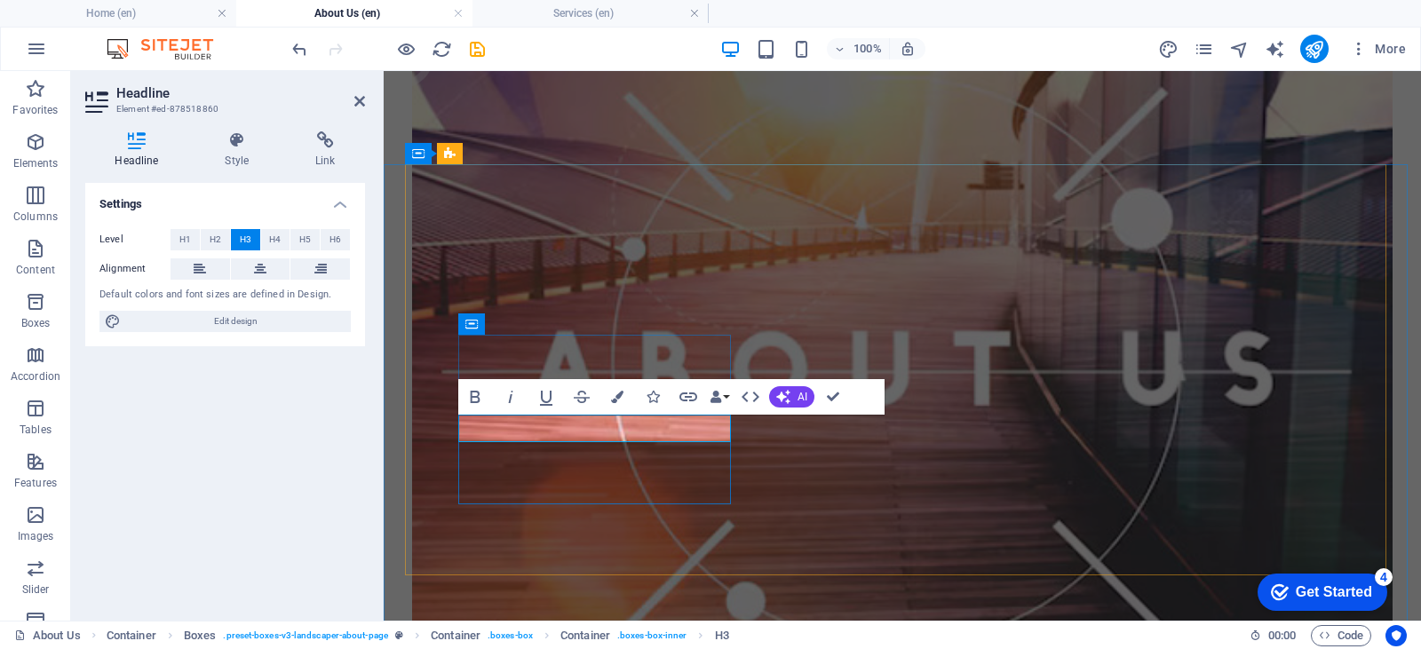
drag, startPoint x: 635, startPoint y: 433, endPoint x: 551, endPoint y: 433, distance: 83.5
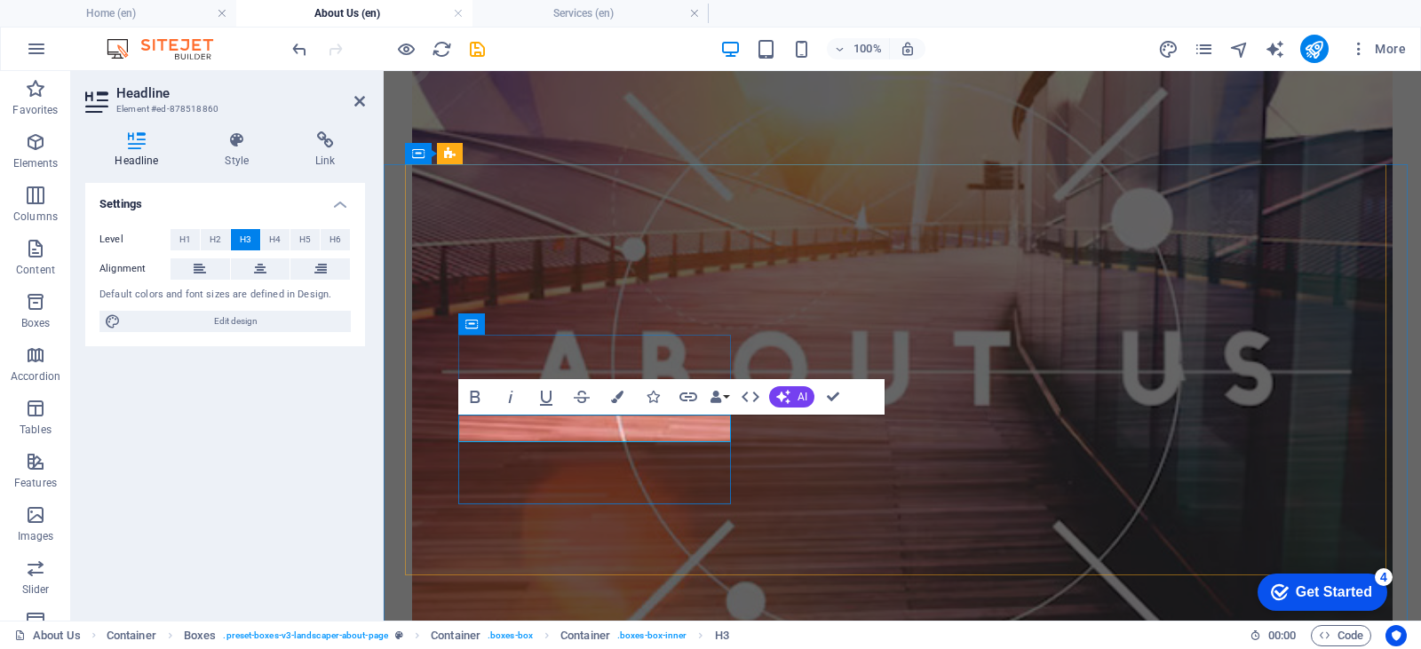
click at [609, 401] on button "Colors" at bounding box center [617, 397] width 34 height 36
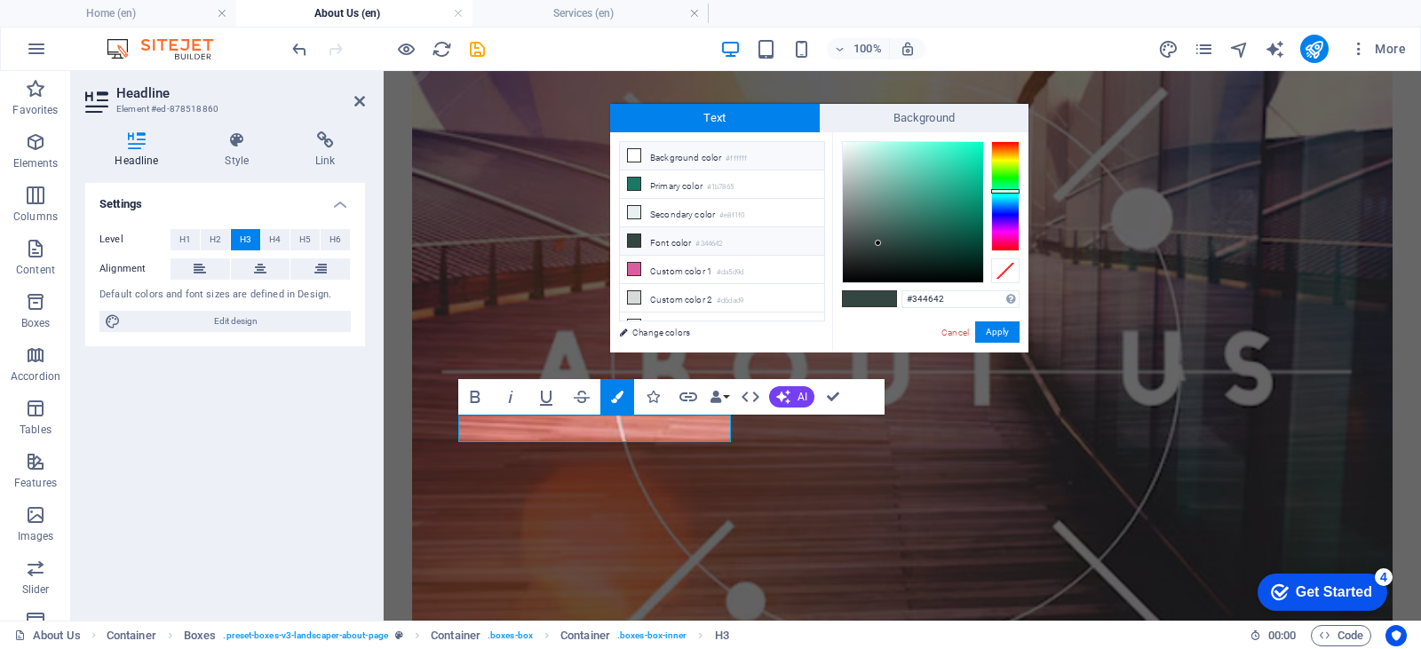
click at [709, 149] on li "Background color #ffffff" at bounding box center [722, 156] width 204 height 28
type input "#ffffff"
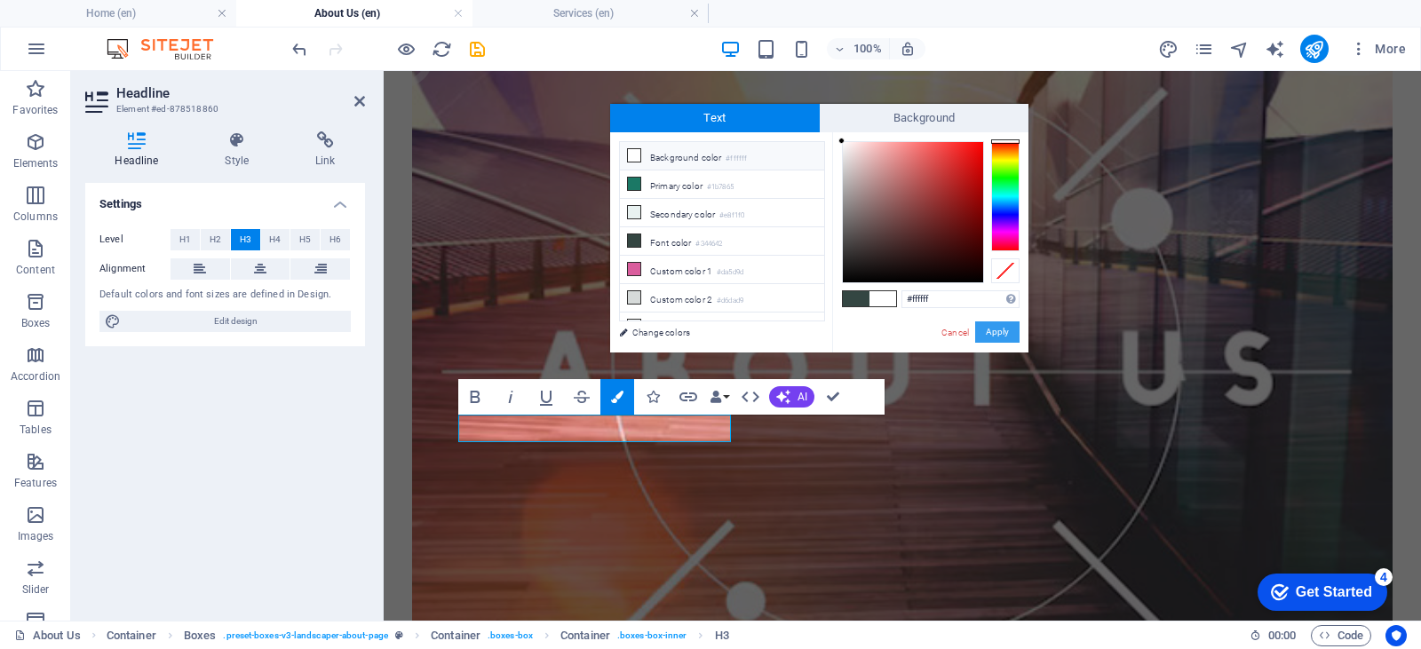
click at [1013, 336] on button "Apply" at bounding box center [997, 331] width 44 height 21
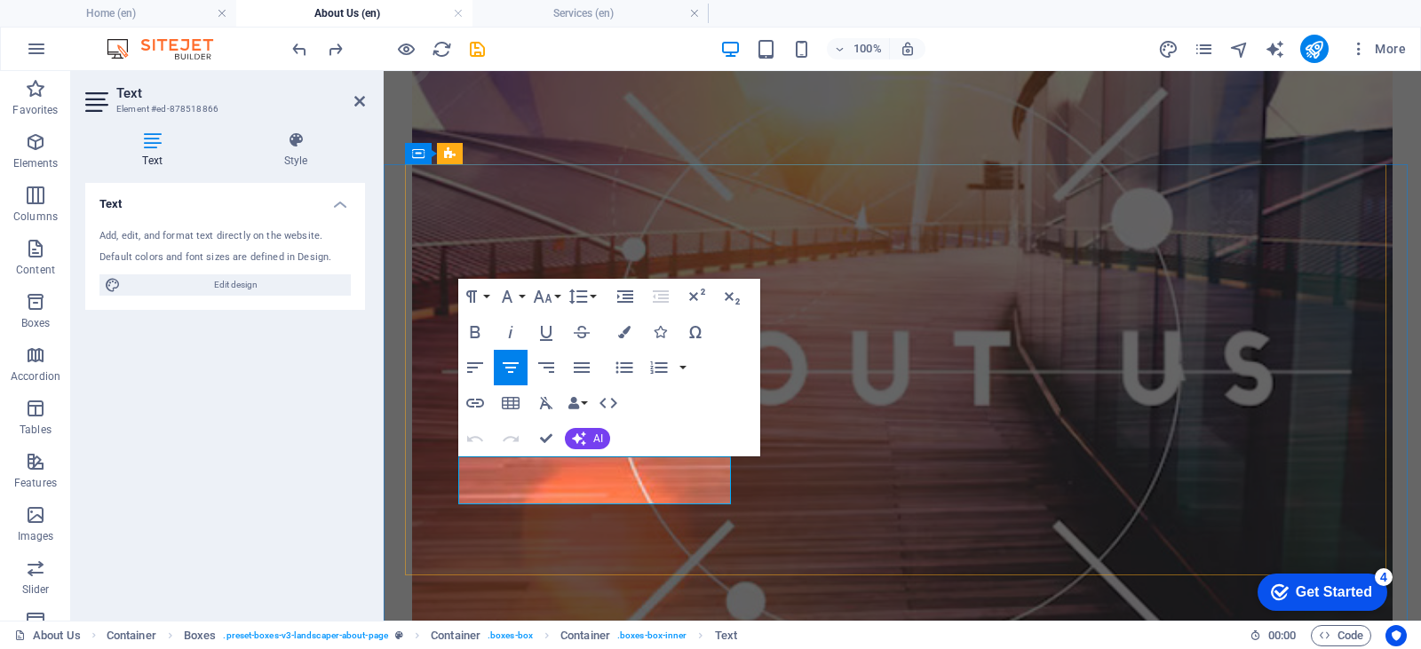
drag, startPoint x: 653, startPoint y: 493, endPoint x: 520, endPoint y: 465, distance: 136.0
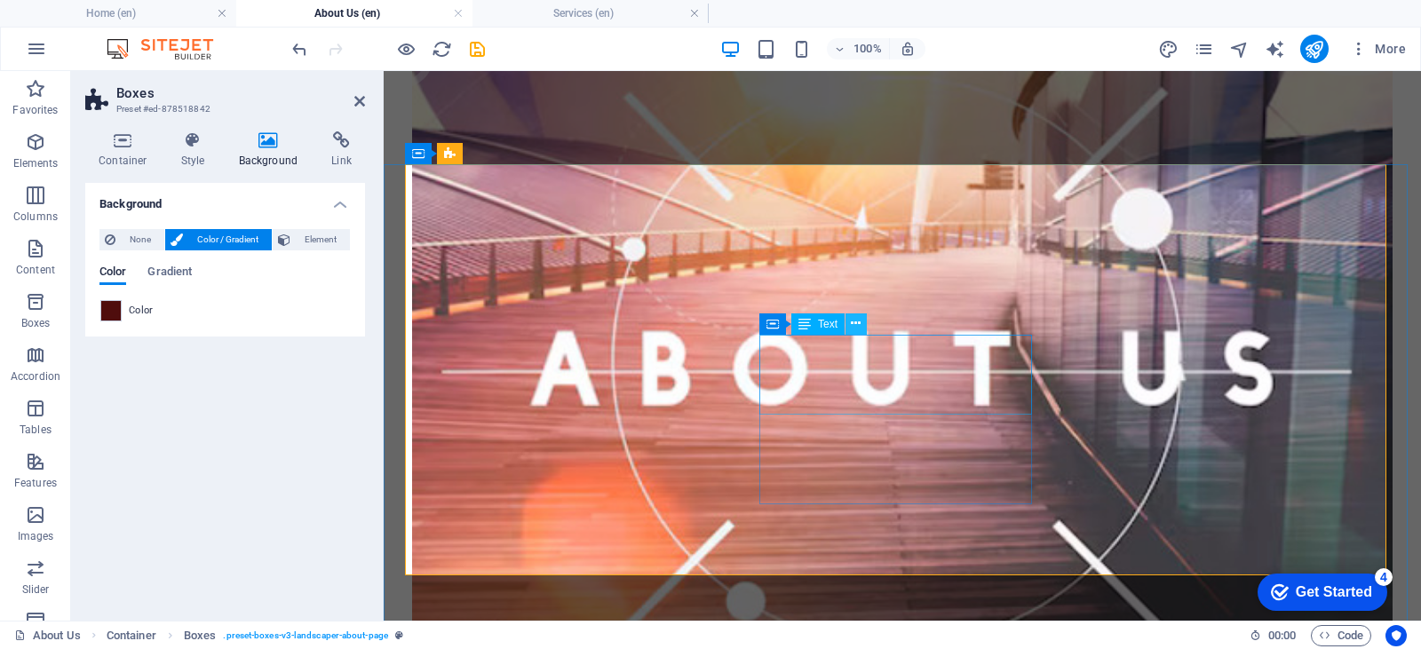
click at [848, 323] on button at bounding box center [855, 323] width 21 height 21
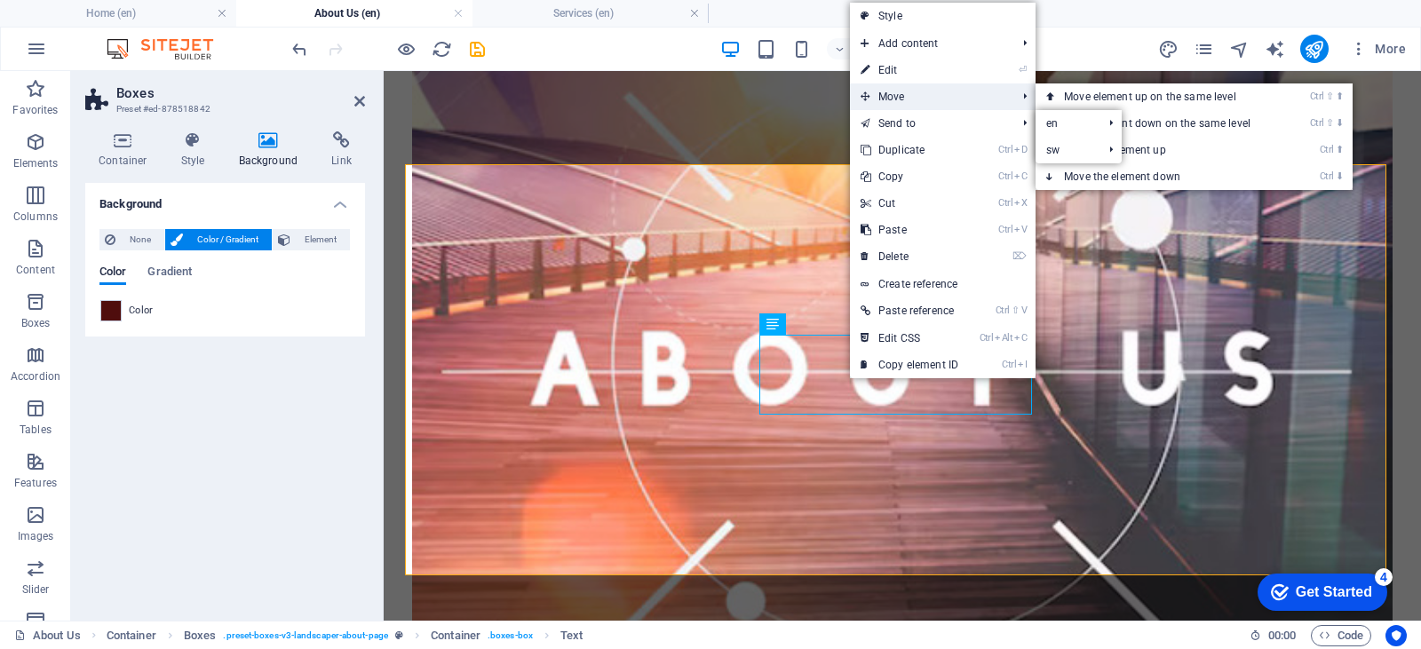
click at [964, 87] on span "Move" at bounding box center [929, 96] width 159 height 27
click at [966, 69] on link "⏎ Edit" at bounding box center [909, 70] width 119 height 27
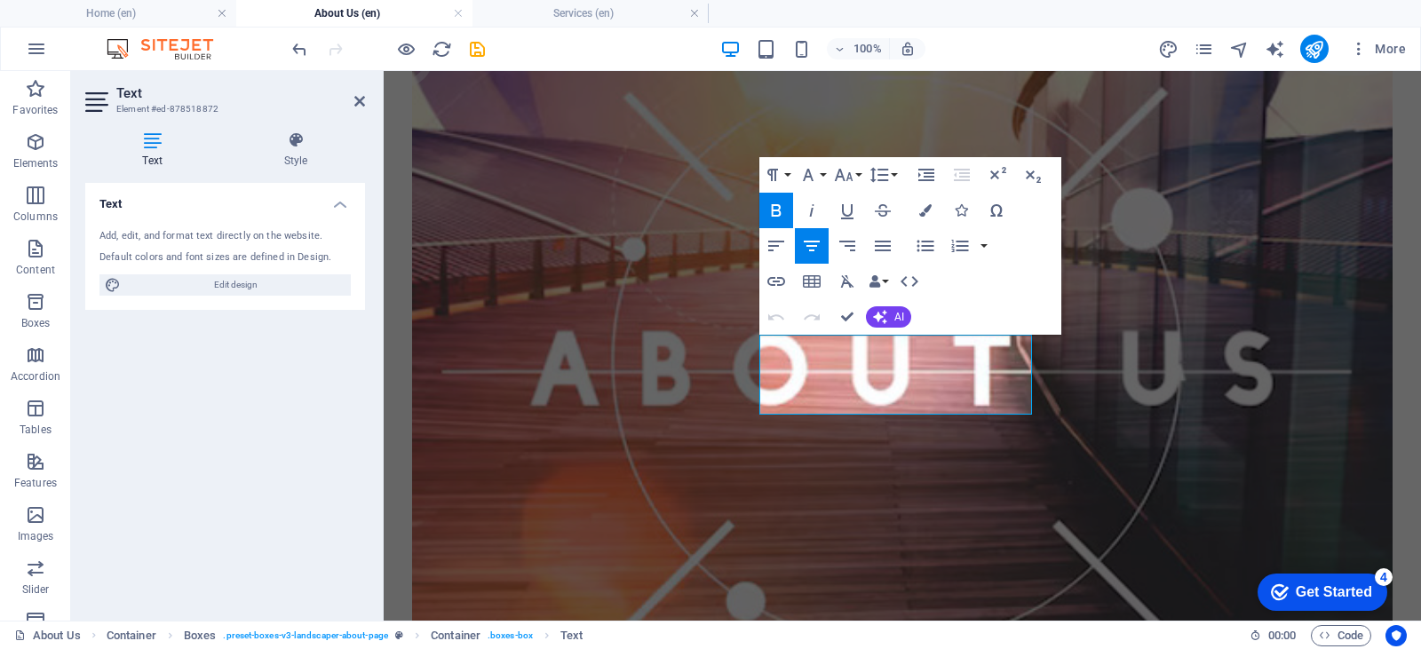
click at [293, 171] on div "Text Style Text Add, edit, and format text directly on the website. Default col…" at bounding box center [225, 368] width 280 height 475
click at [299, 147] on icon at bounding box center [295, 140] width 139 height 18
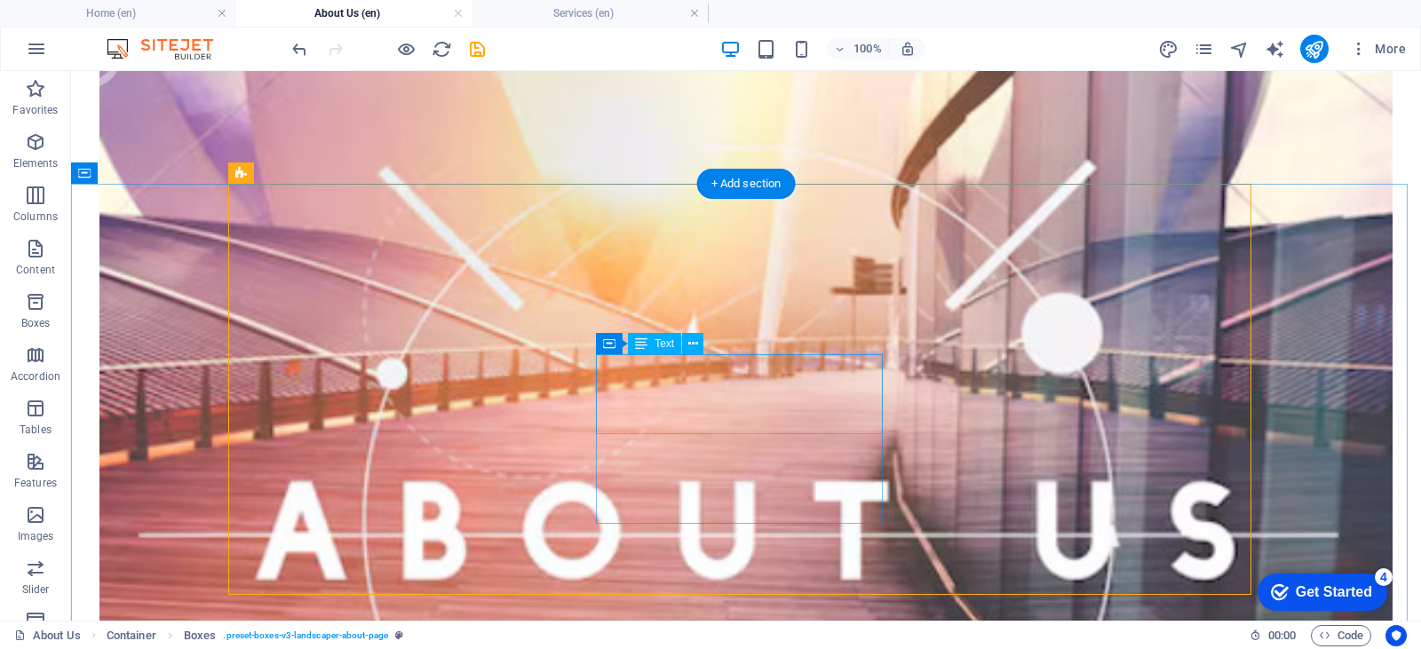
click at [656, 340] on span "Text" at bounding box center [664, 343] width 20 height 11
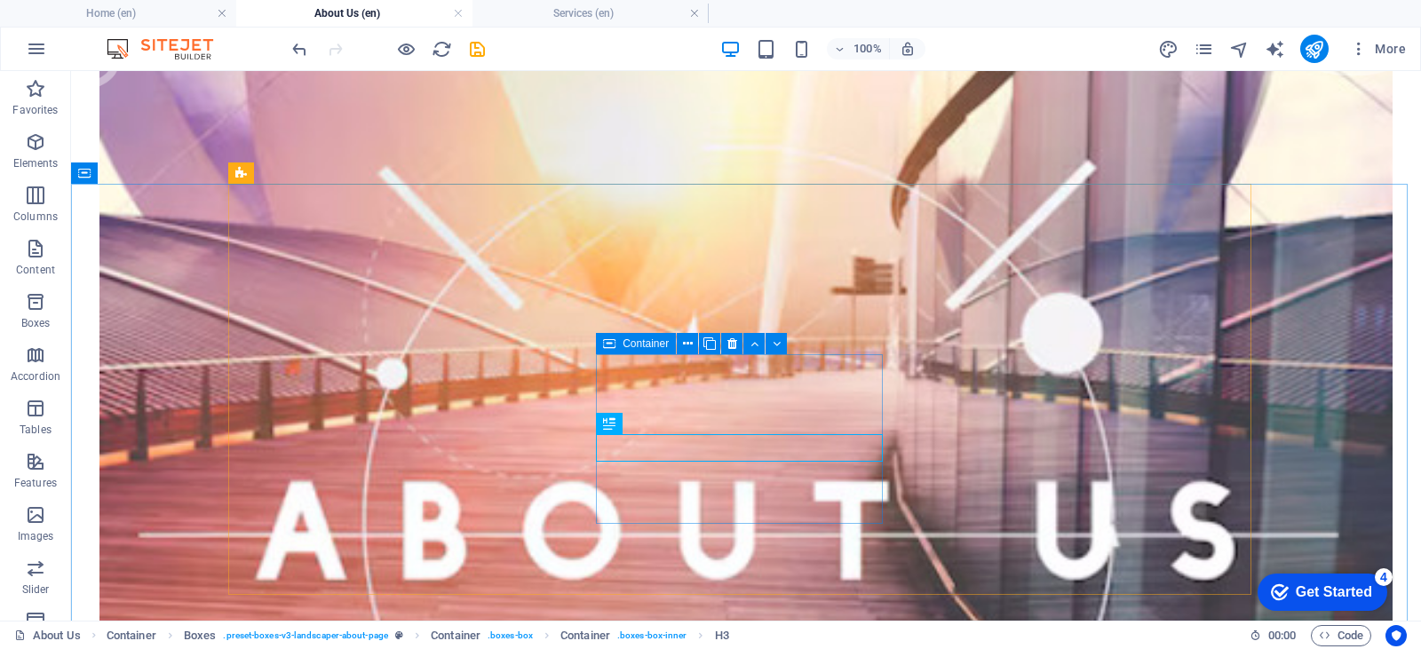
click at [636, 343] on span "Container" at bounding box center [646, 343] width 46 height 11
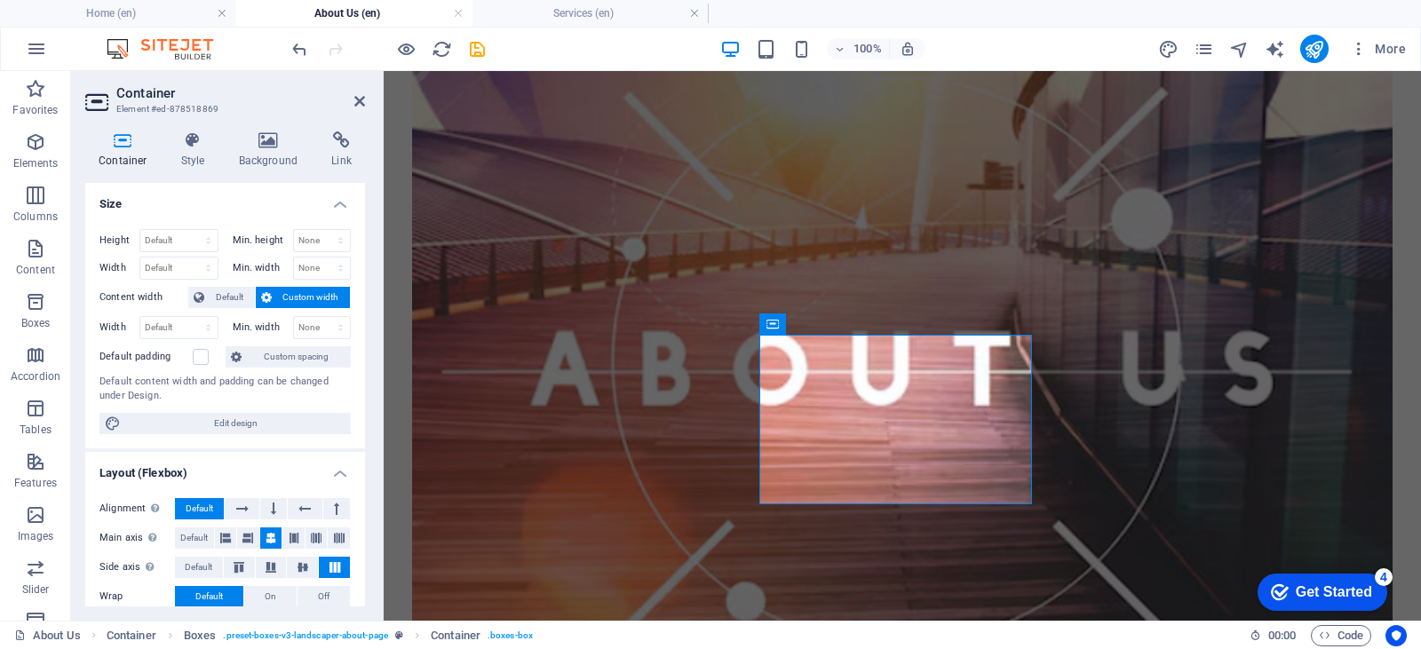
click at [252, 131] on div "Container Style Background Link Size Height Default px rem % vh vw Min. height …" at bounding box center [225, 369] width 308 height 504
click at [255, 154] on h4 "Background" at bounding box center [272, 149] width 93 height 37
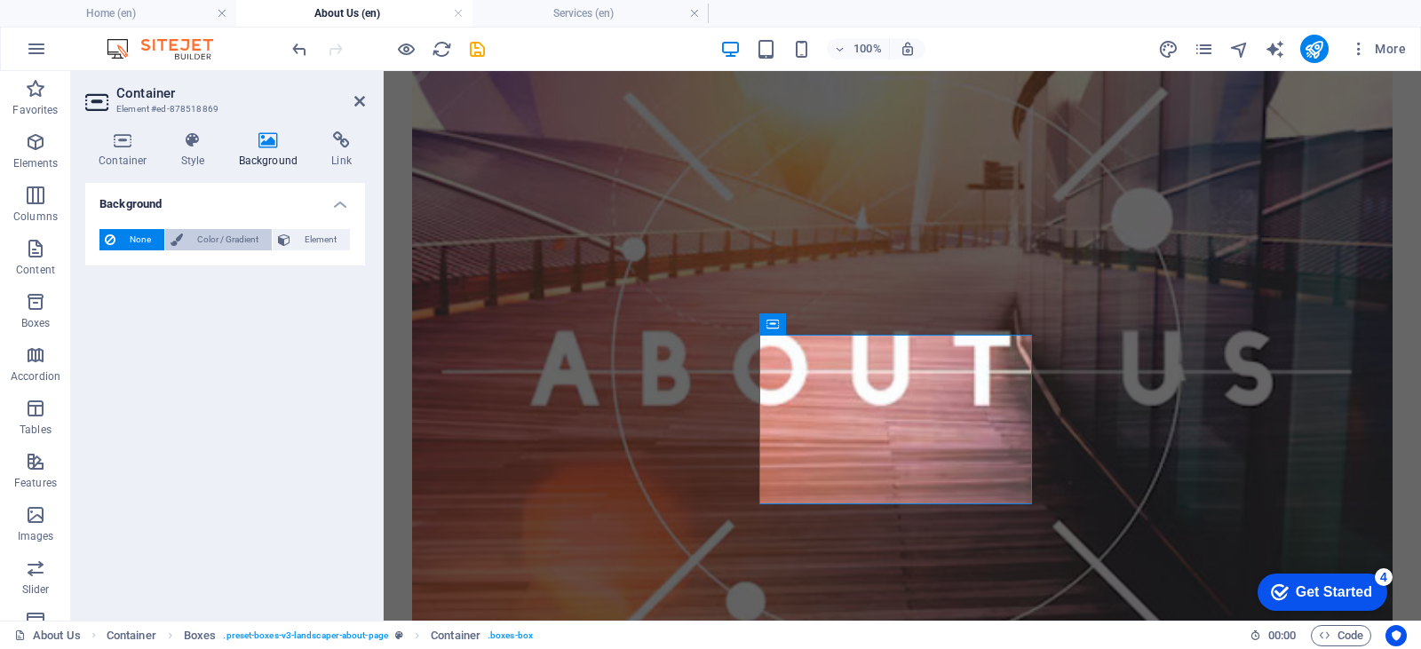
click at [207, 238] on span "Color / Gradient" at bounding box center [227, 239] width 78 height 21
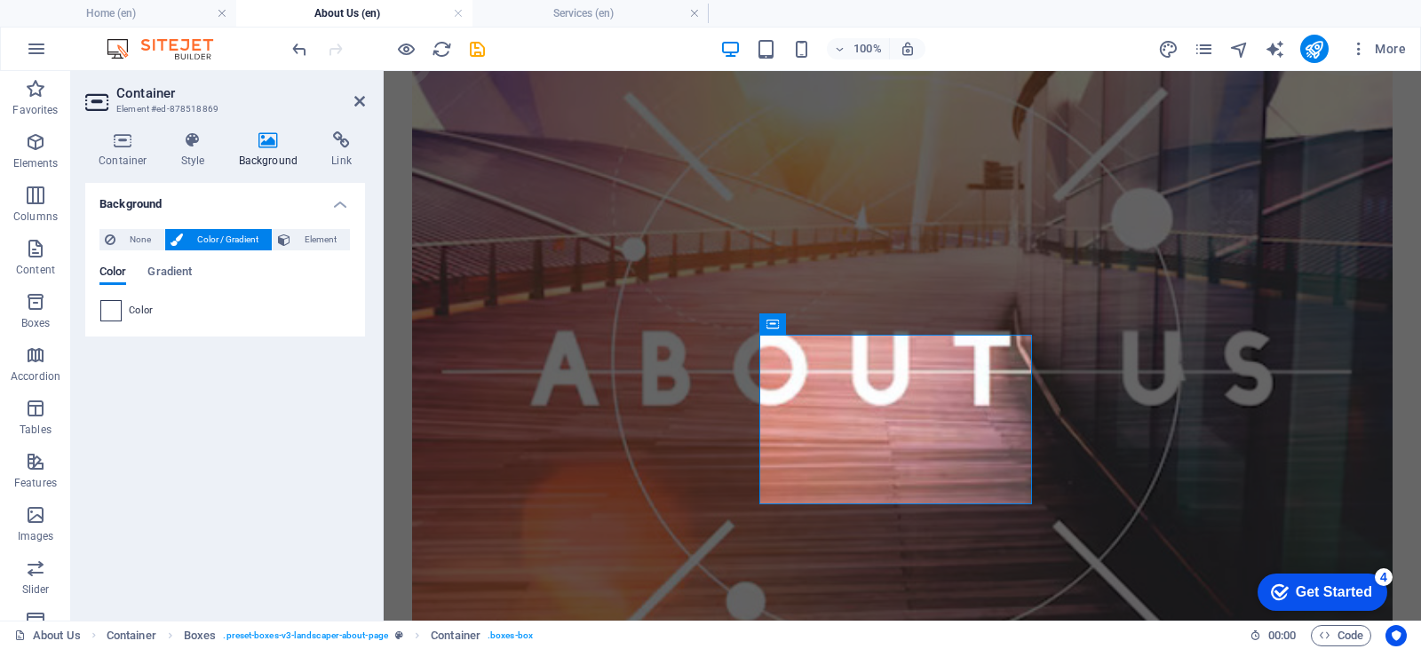
click at [114, 317] on span at bounding box center [111, 311] width 20 height 20
type input "#ffffff"
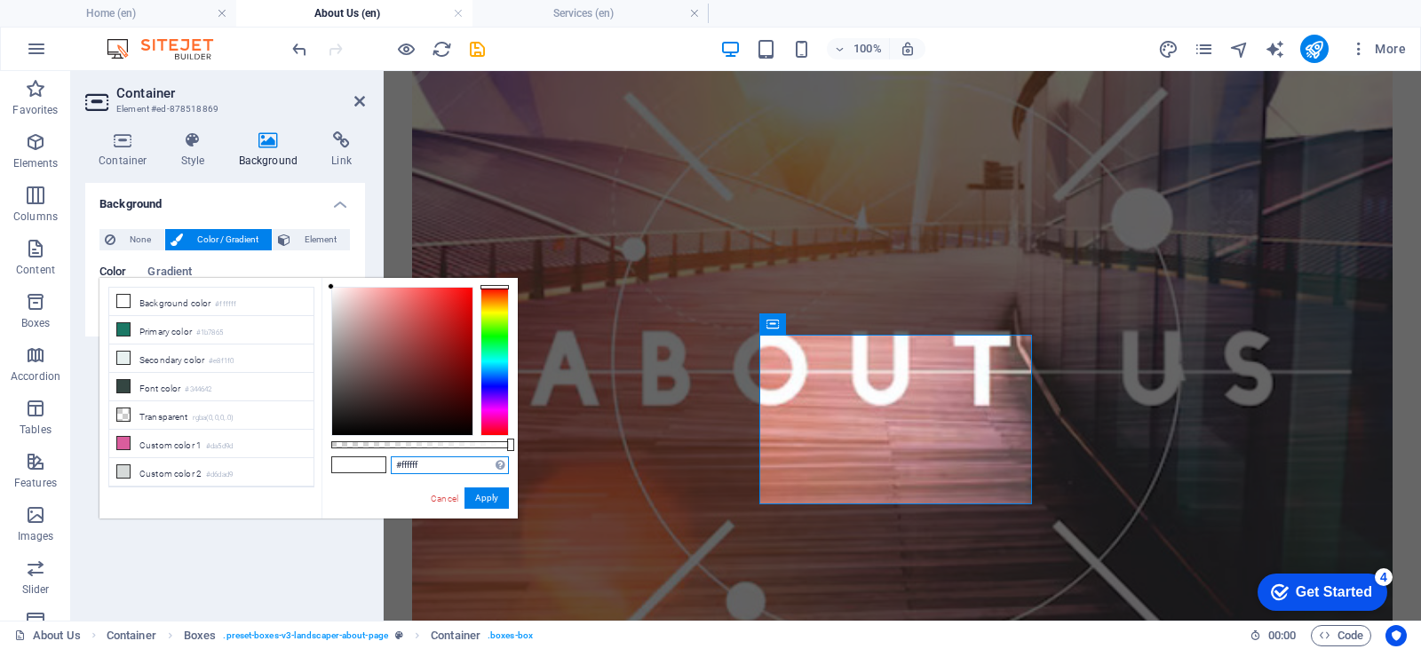
click at [416, 466] on input "#ffffff" at bounding box center [450, 465] width 118 height 18
click at [415, 466] on input "#ffffff" at bounding box center [450, 465] width 118 height 18
drag, startPoint x: 64, startPoint y: 424, endPoint x: 448, endPoint y: 497, distance: 390.7
click at [448, 497] on link "Cancel" at bounding box center [444, 498] width 31 height 13
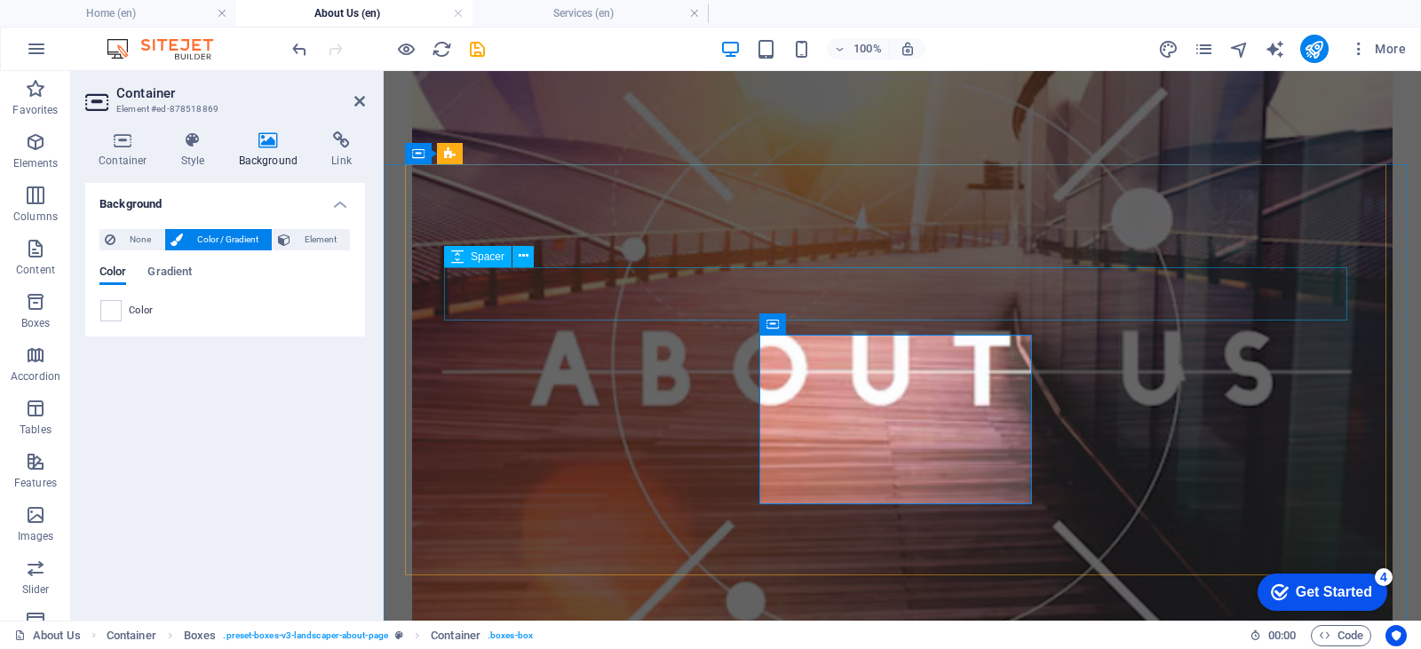
click at [505, 263] on div "Spacer" at bounding box center [477, 256] width 67 height 21
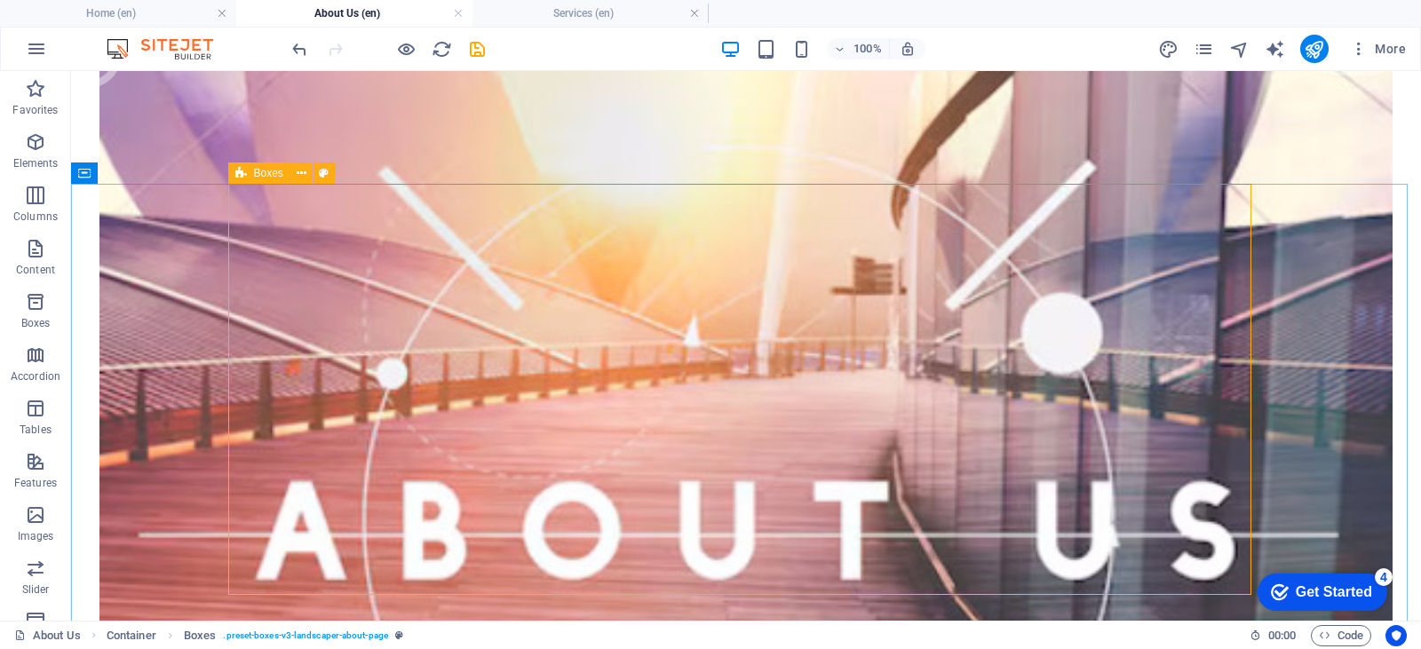
click at [284, 172] on div "Boxes" at bounding box center [259, 173] width 62 height 21
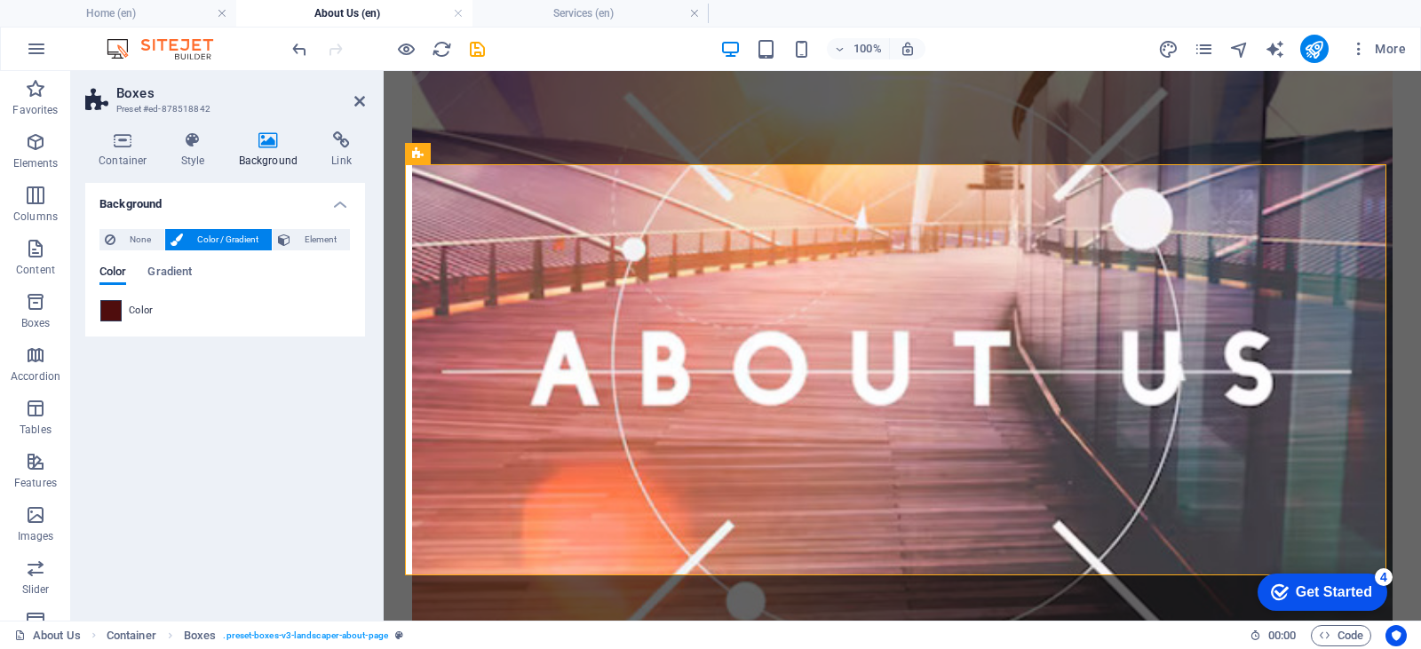
click at [106, 303] on span at bounding box center [111, 311] width 20 height 20
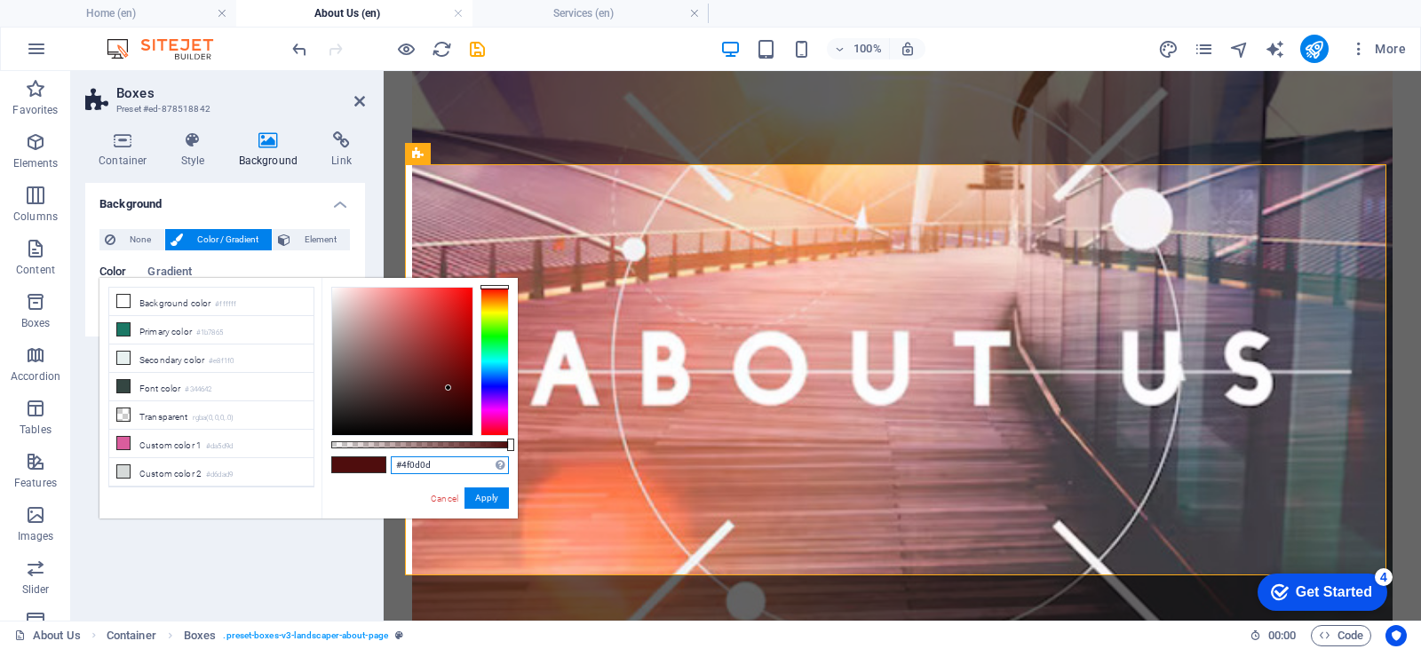
click at [417, 461] on input "#4f0d0d" at bounding box center [450, 465] width 118 height 18
click at [414, 462] on input "#4f0d0d" at bounding box center [450, 465] width 118 height 18
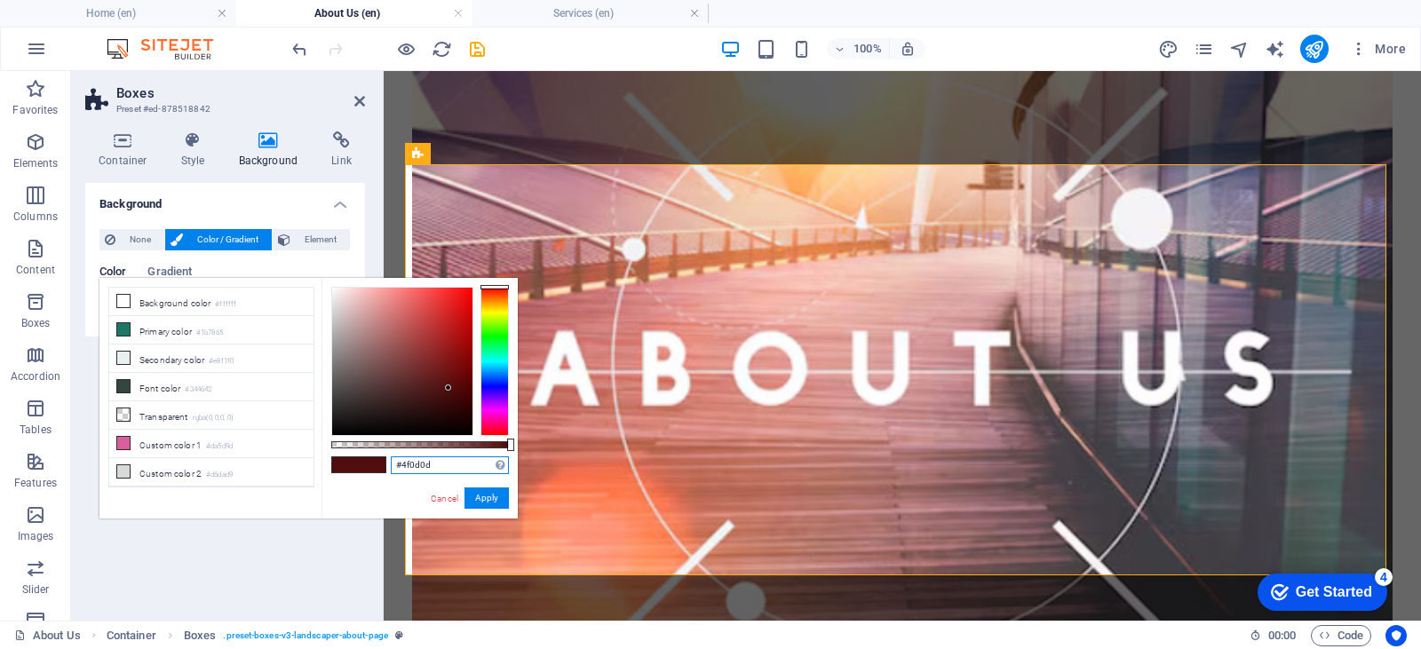
click at [414, 462] on input "#4f0d0d" at bounding box center [450, 465] width 118 height 18
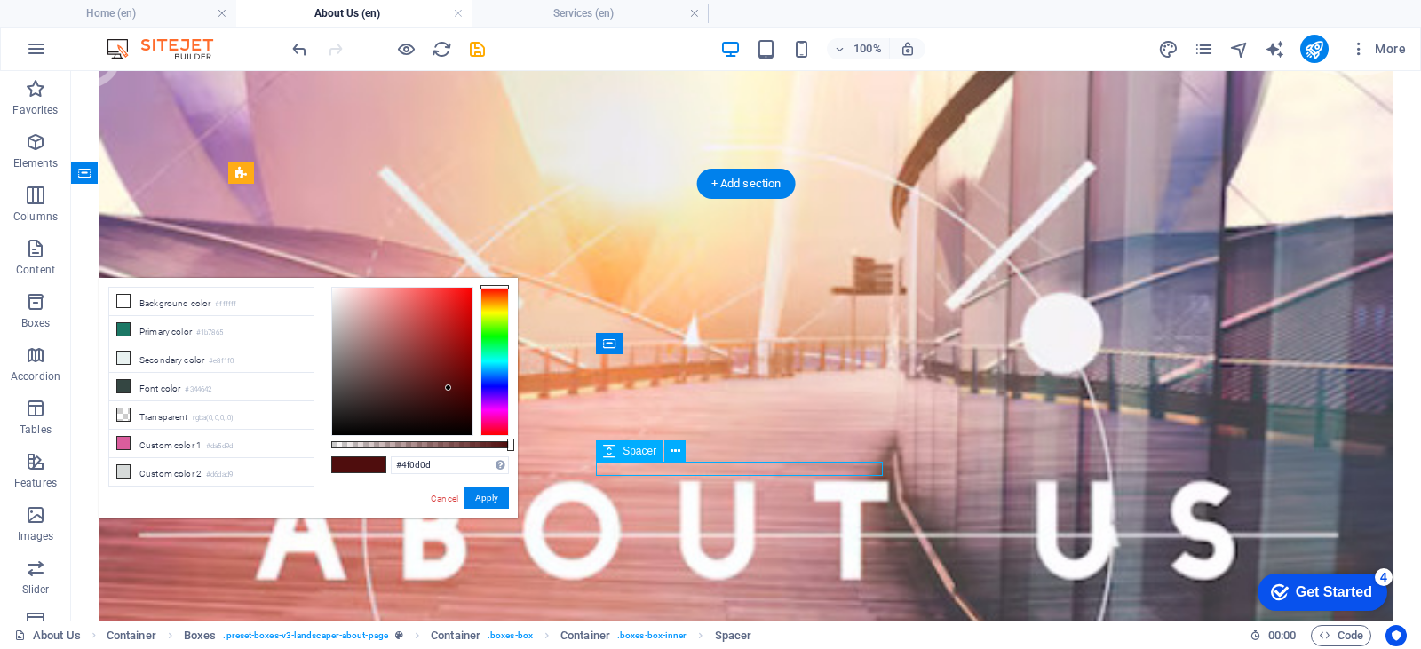
select select "px"
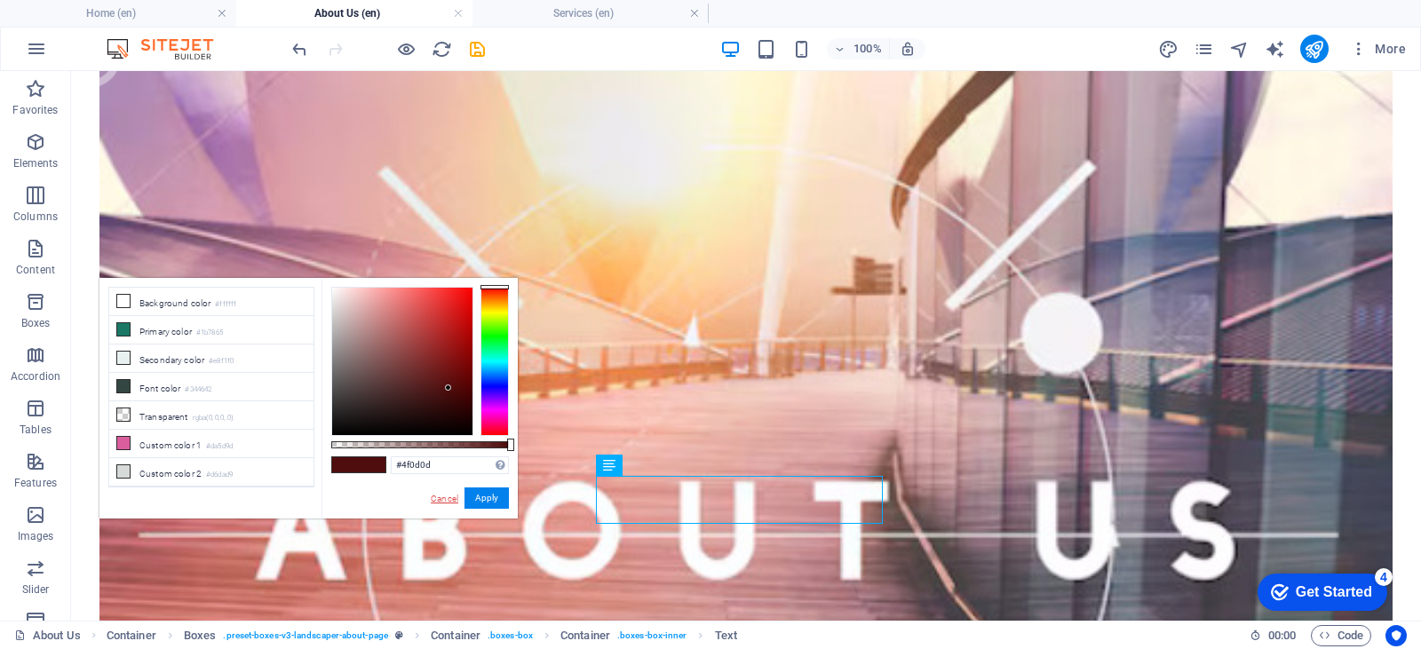
click at [444, 496] on link "Cancel" at bounding box center [444, 498] width 31 height 13
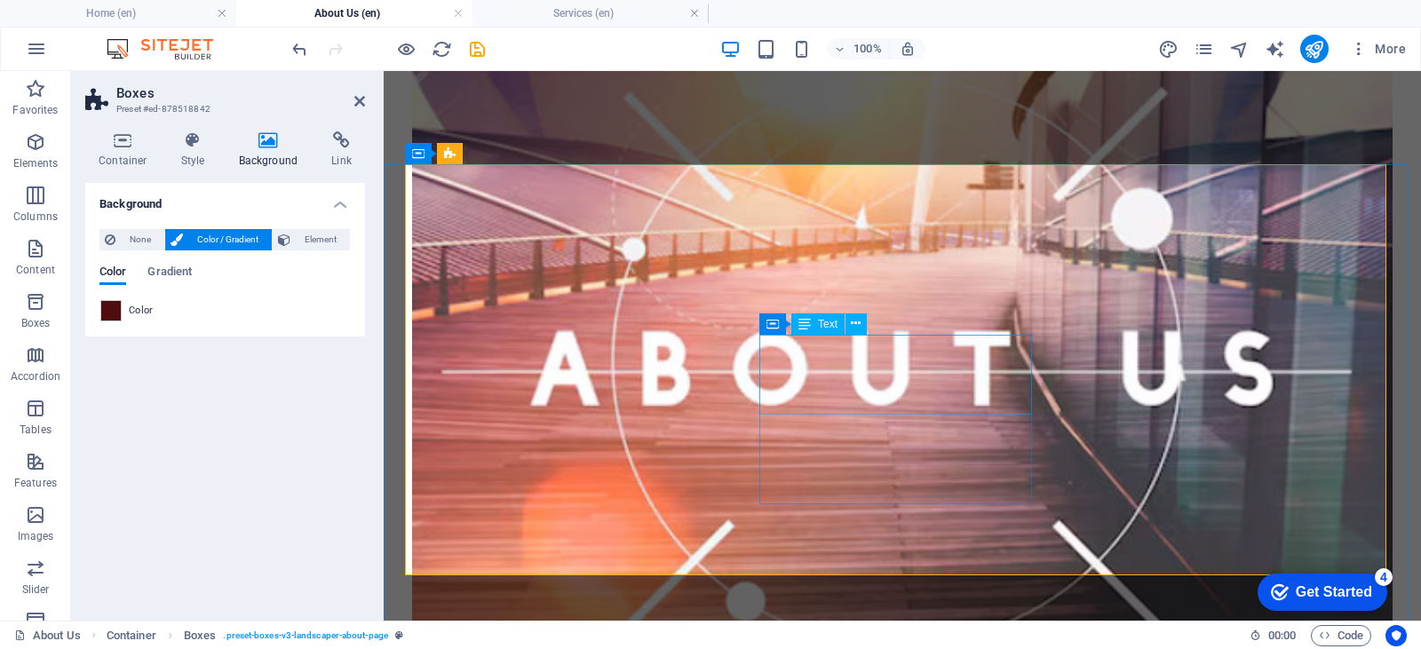
click at [773, 329] on icon at bounding box center [772, 323] width 12 height 21
click at [783, 320] on div "Container" at bounding box center [799, 323] width 80 height 21
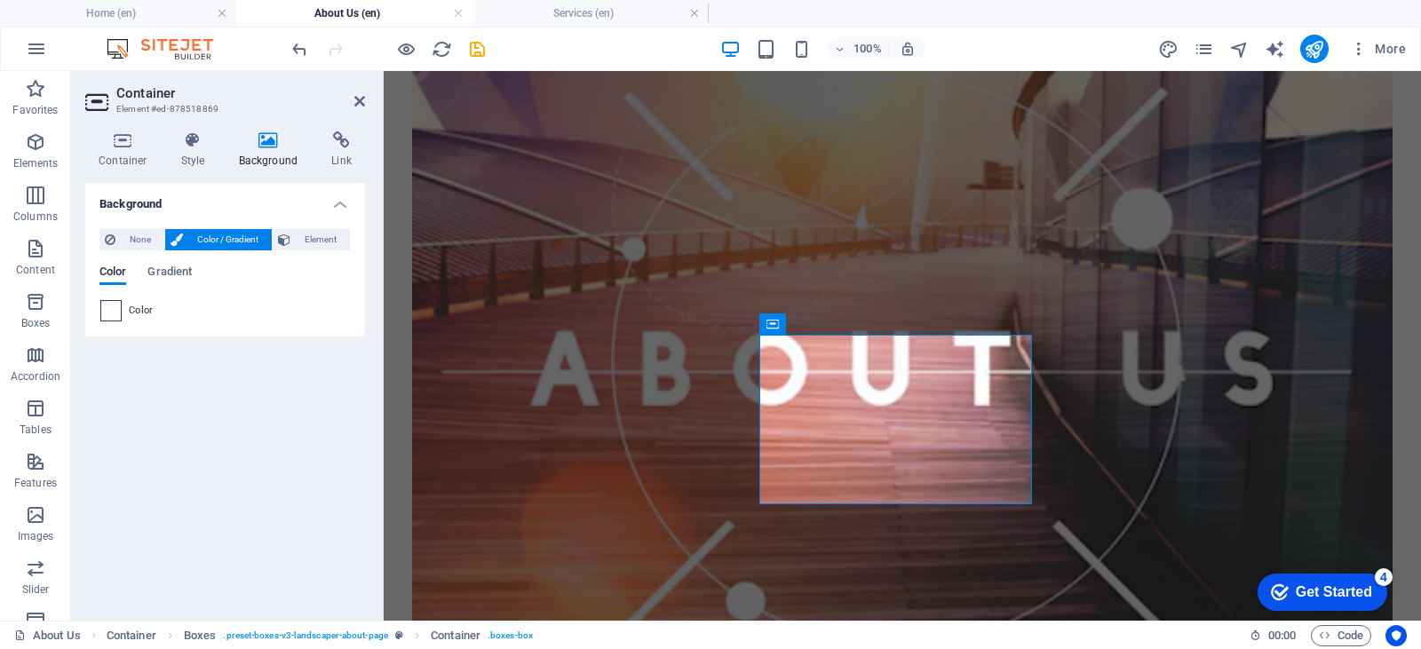
click at [105, 309] on span at bounding box center [111, 311] width 20 height 20
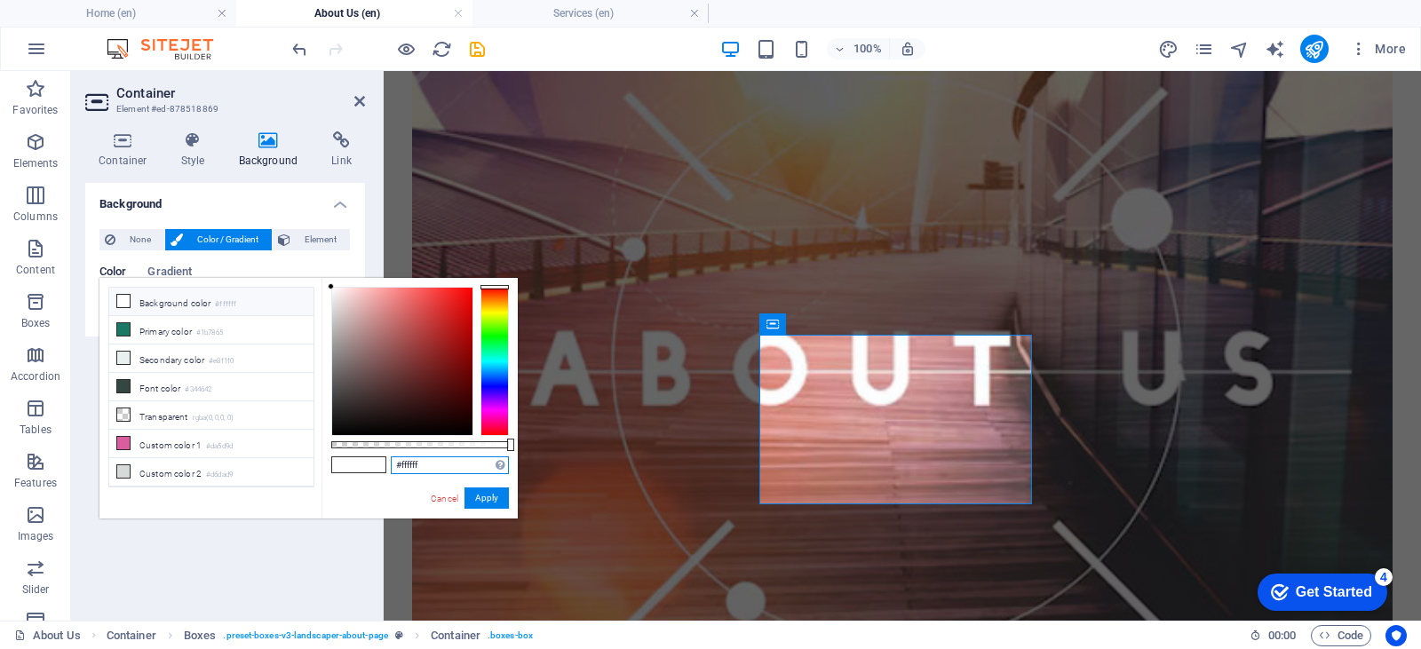
click at [420, 467] on input "#ffffff" at bounding box center [450, 465] width 118 height 18
click at [418, 467] on input "#ffffff" at bounding box center [450, 465] width 118 height 18
drag, startPoint x: 430, startPoint y: 461, endPoint x: 382, endPoint y: 461, distance: 48.0
click at [382, 461] on div "#ffffff Supported formats #0852ed rgb(8, 82, 237) rgba(8, 82, 237, 90%) hsv(221…" at bounding box center [419, 527] width 196 height 498
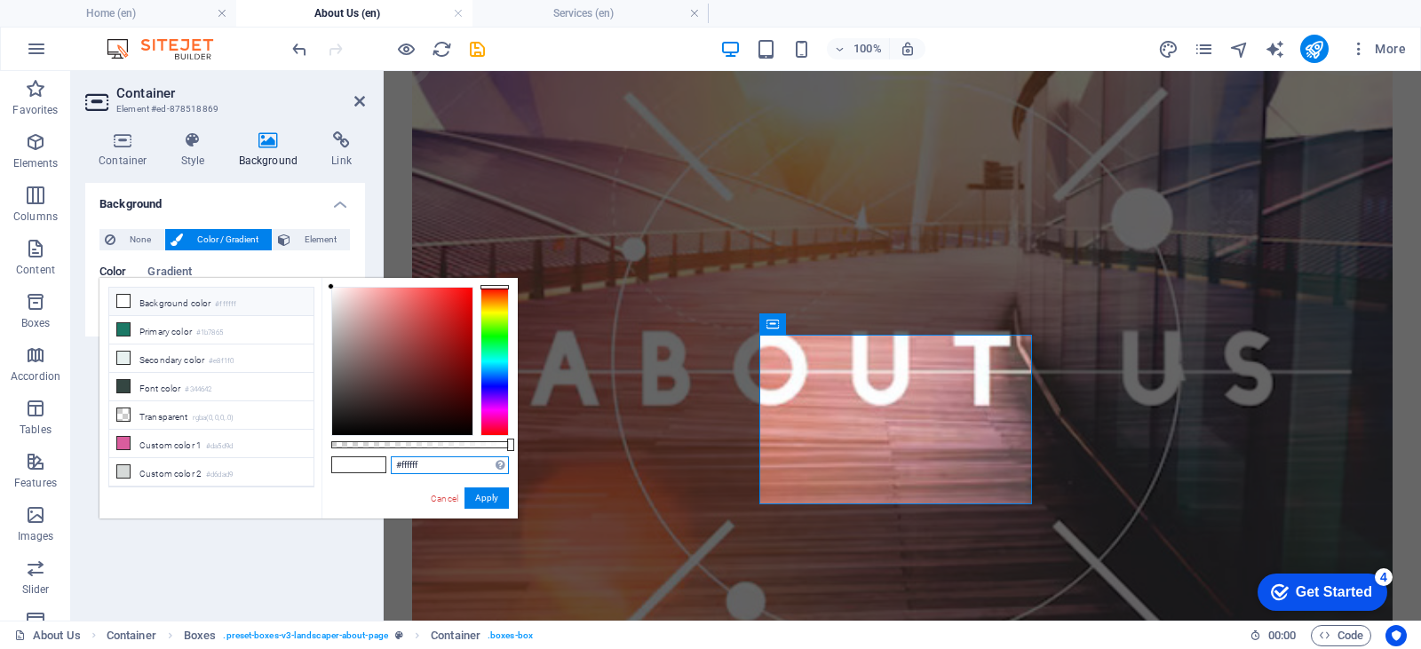
paste input "4f0d0d"
type input "#4f0d0d"
click at [480, 496] on button "Apply" at bounding box center [486, 498] width 44 height 21
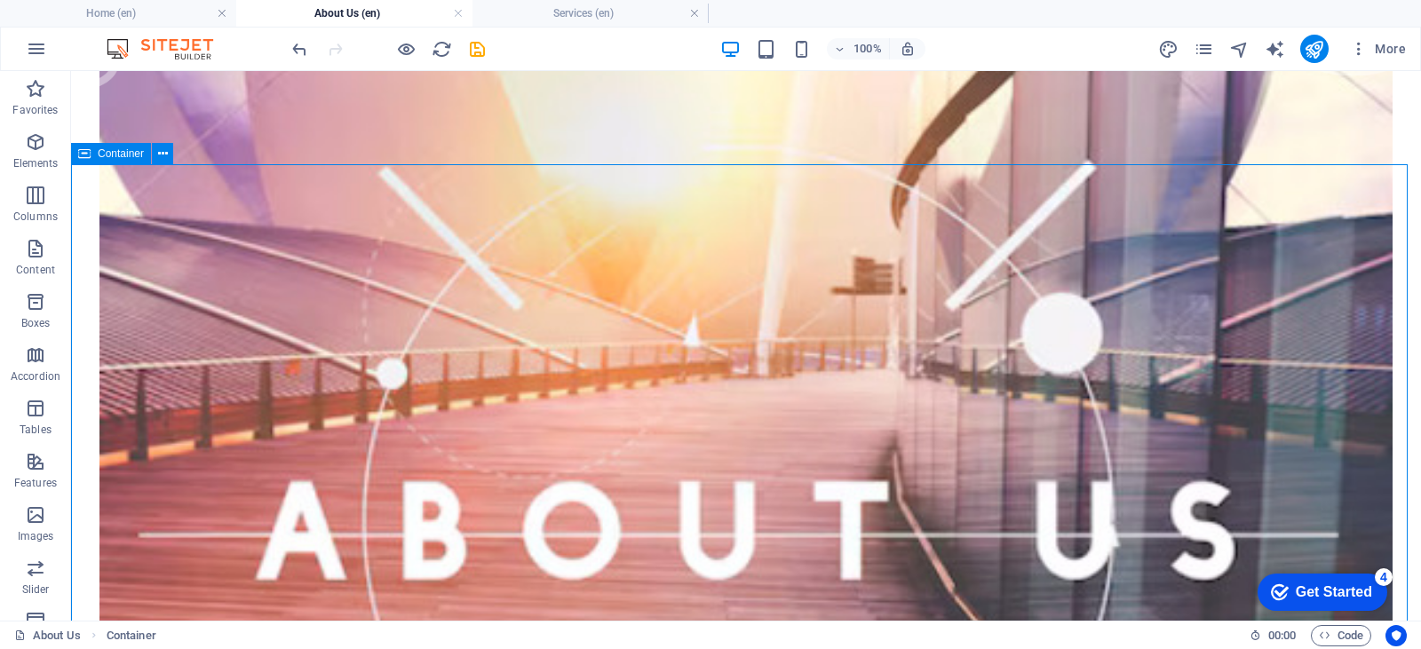
scroll to position [503, 0]
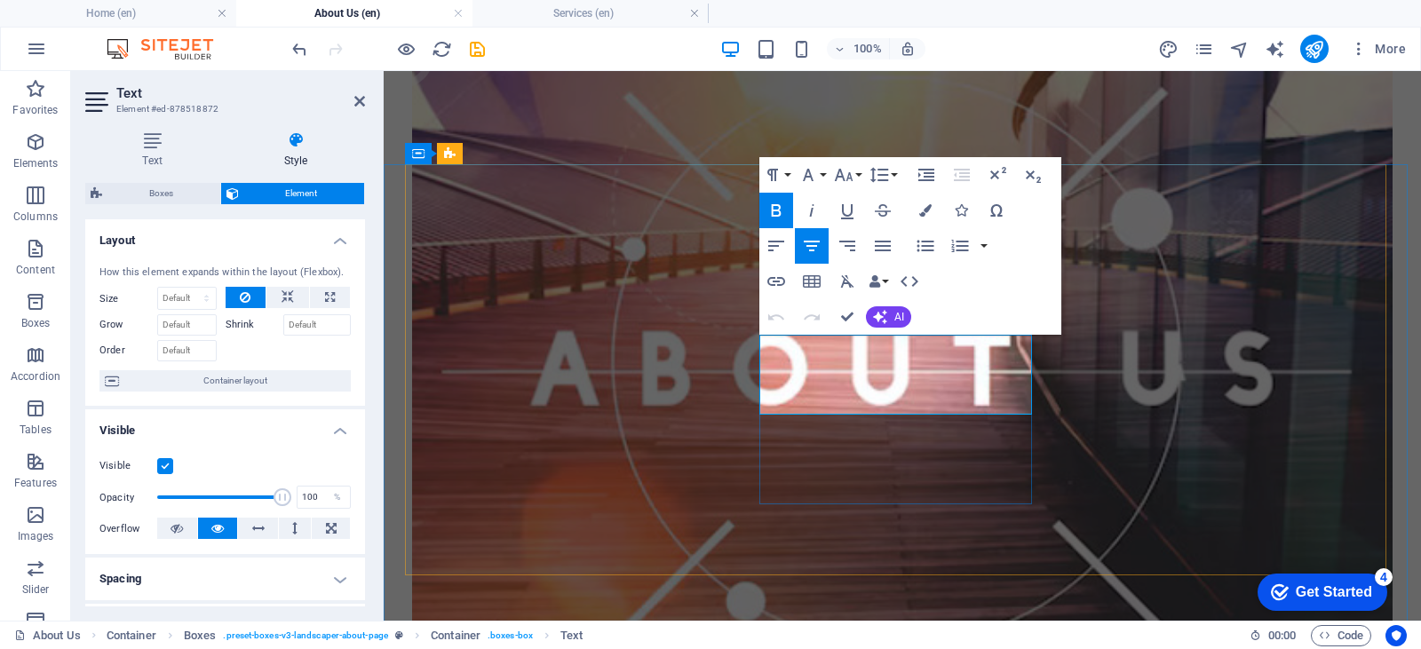
drag, startPoint x: 876, startPoint y: 377, endPoint x: 973, endPoint y: 386, distance: 98.1
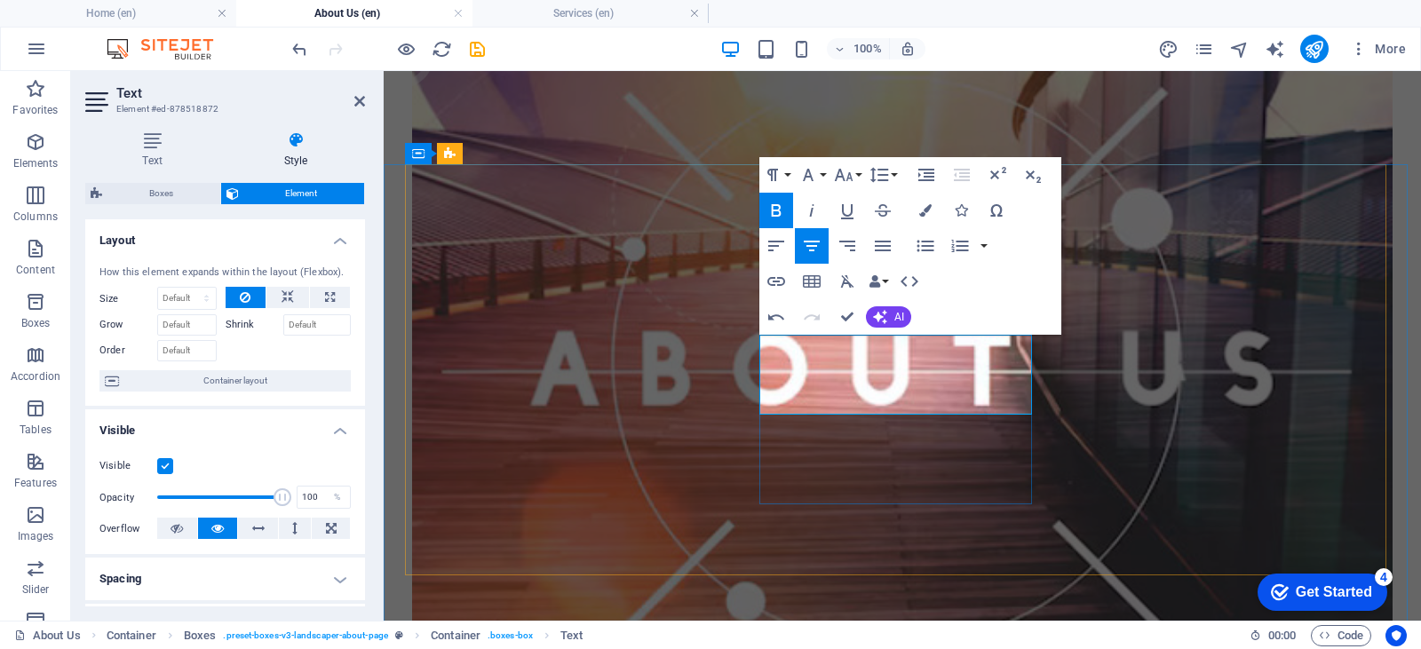
click at [940, 208] on button "Colors" at bounding box center [925, 211] width 34 height 36
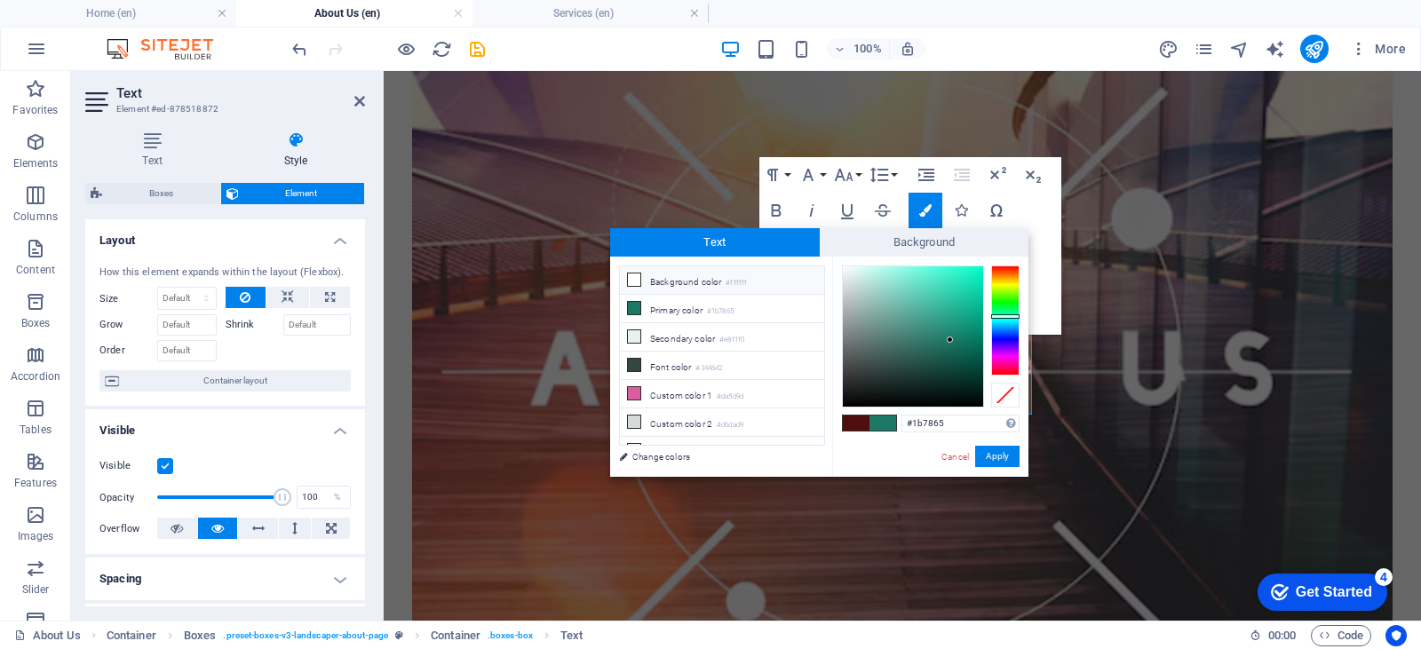
click at [702, 278] on li "Background color #ffffff" at bounding box center [722, 280] width 204 height 28
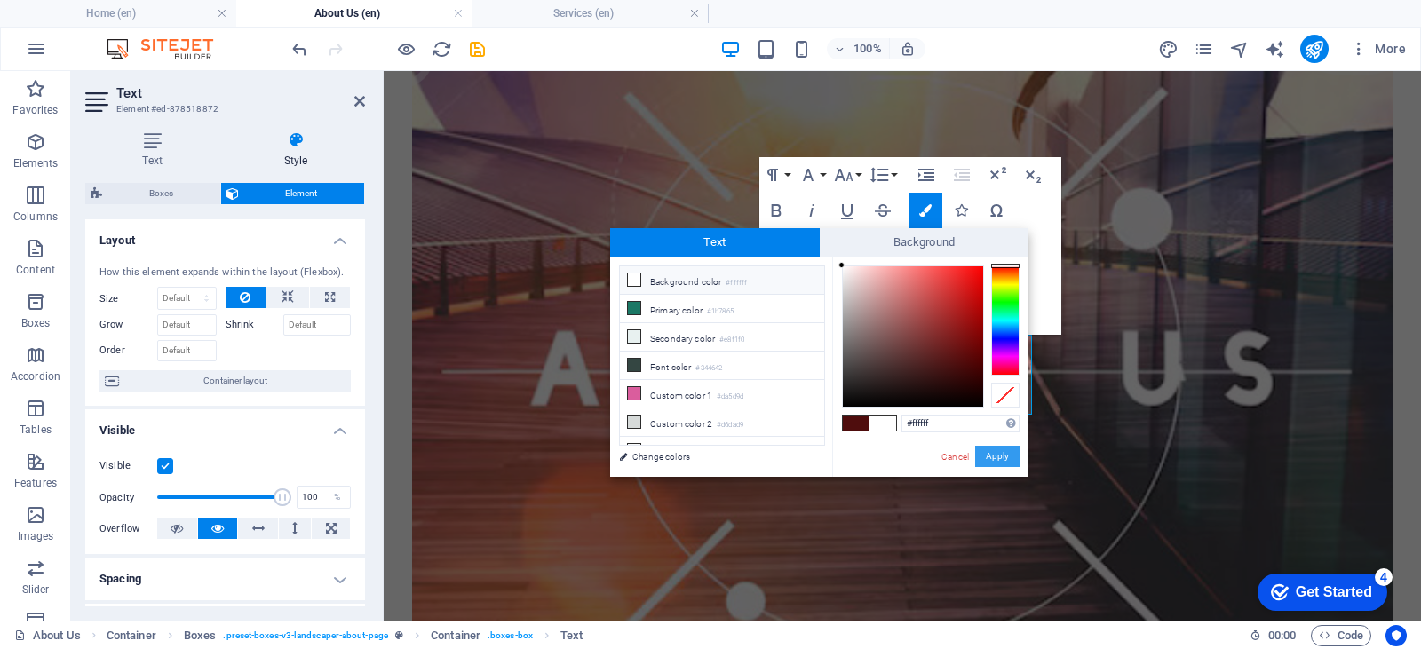
click at [1008, 456] on button "Apply" at bounding box center [997, 456] width 44 height 21
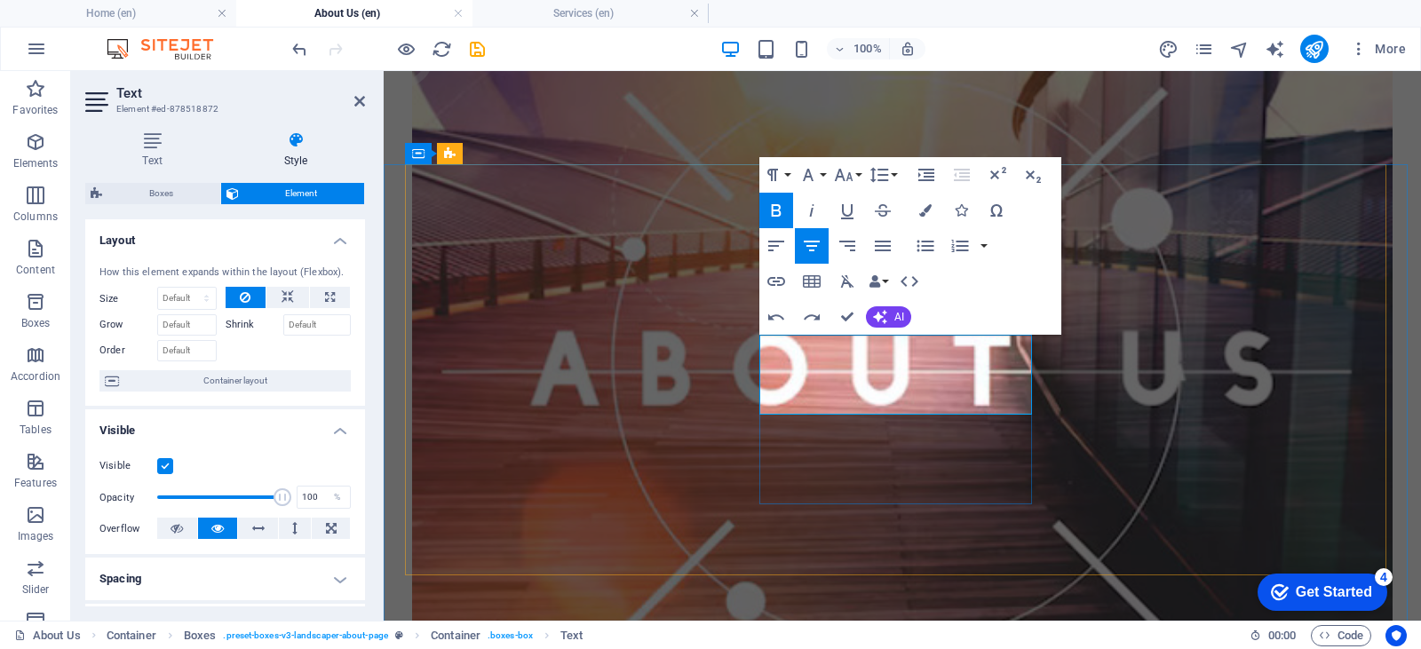
click at [923, 194] on button "Colors" at bounding box center [925, 211] width 34 height 36
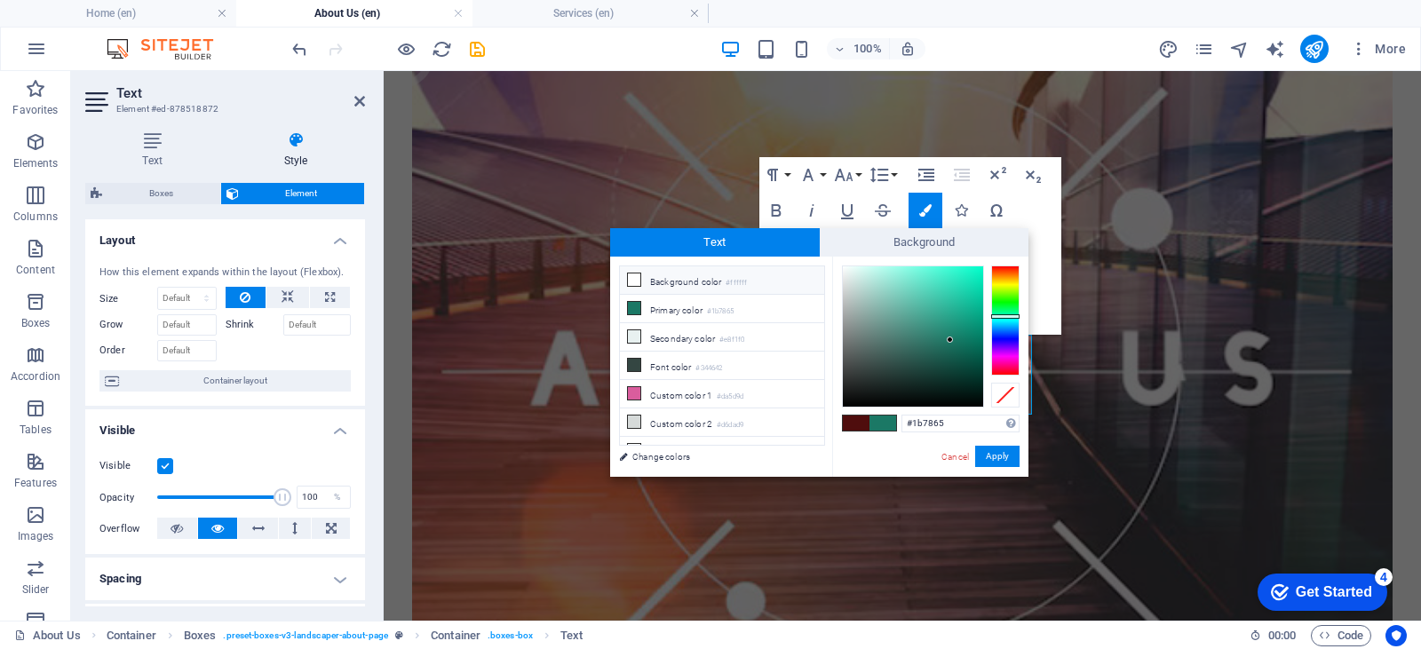
click at [689, 278] on li "Background color #ffffff" at bounding box center [722, 280] width 204 height 28
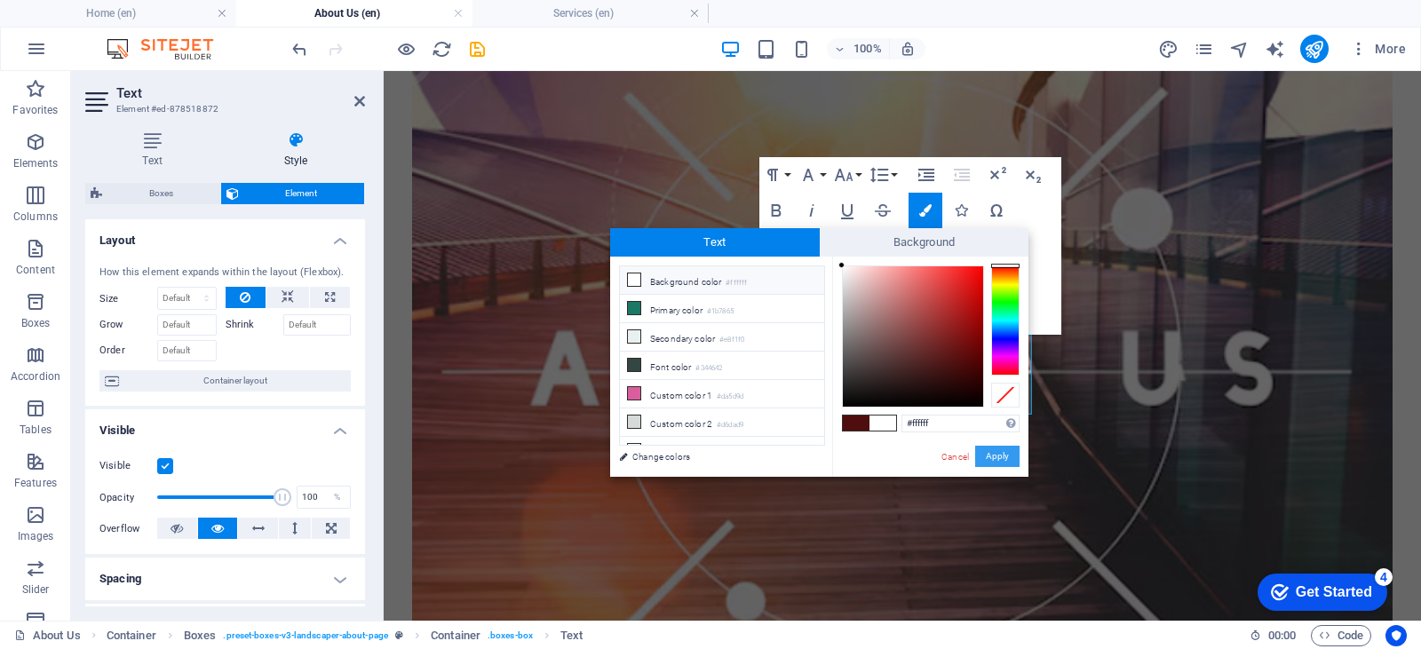
drag, startPoint x: 1004, startPoint y: 461, endPoint x: 612, endPoint y: 385, distance: 398.8
click at [1004, 461] on button "Apply" at bounding box center [997, 456] width 44 height 21
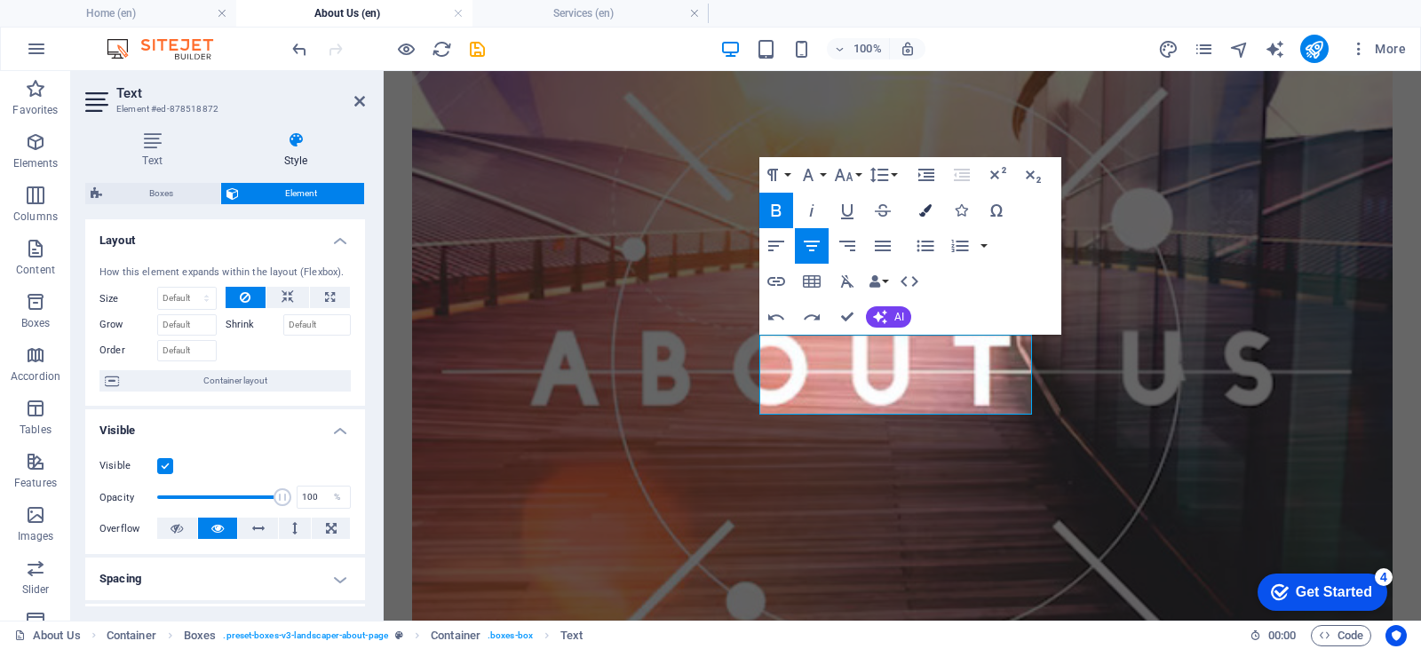
click at [921, 210] on icon "button" at bounding box center [925, 210] width 12 height 12
type input "#1b7865"
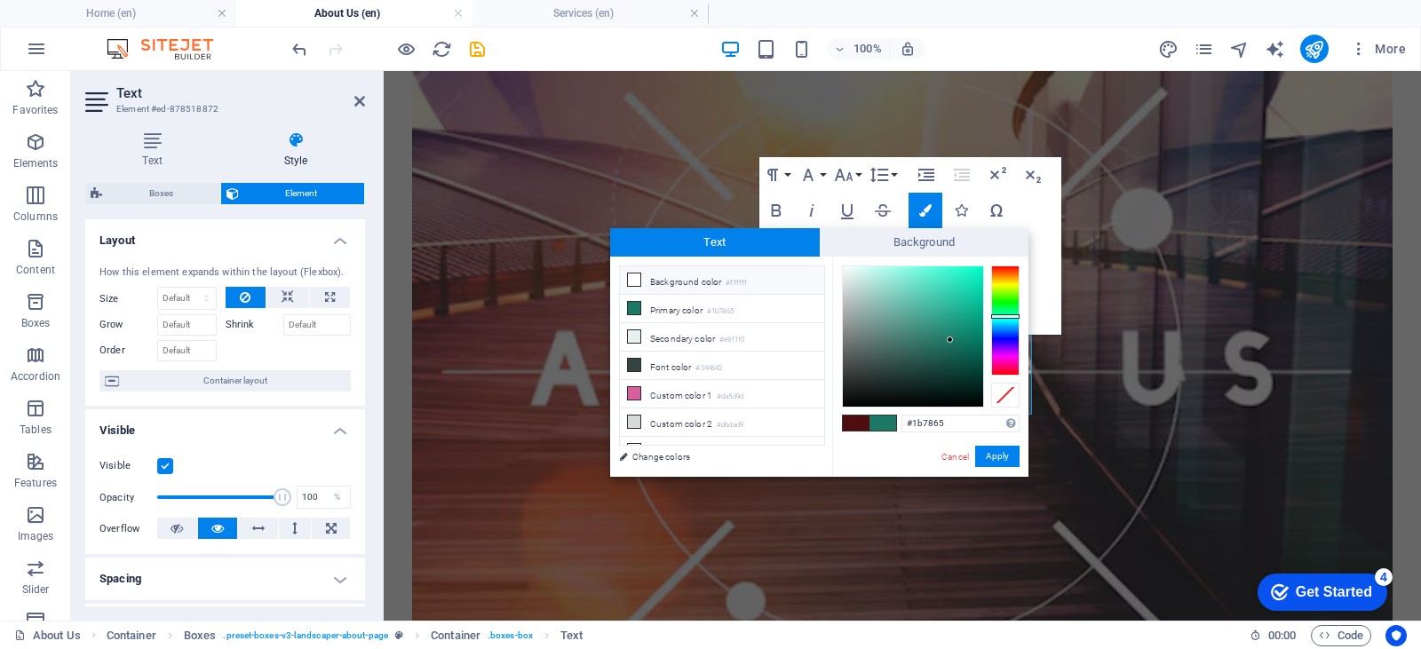
click at [944, 448] on div "Cancel Apply" at bounding box center [980, 457] width 80 height 22
click at [944, 453] on link "Cancel" at bounding box center [955, 456] width 31 height 13
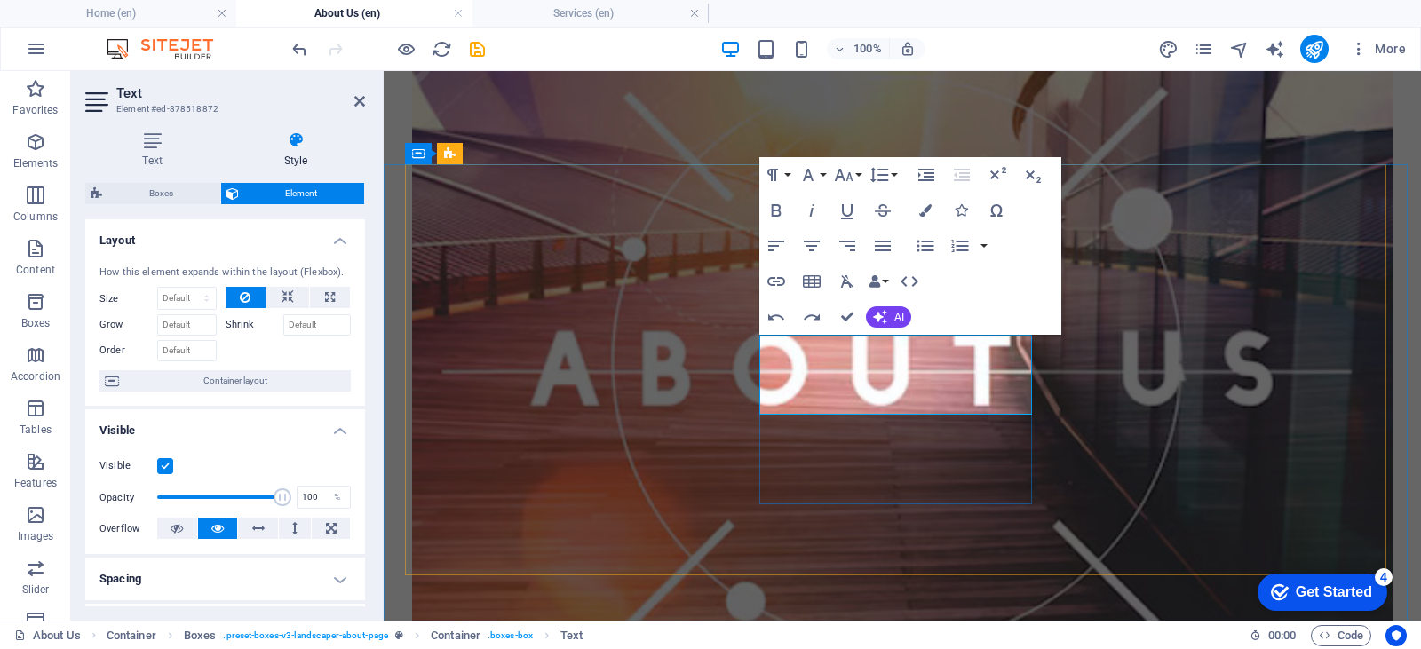
drag, startPoint x: 944, startPoint y: 373, endPoint x: 818, endPoint y: 379, distance: 126.3
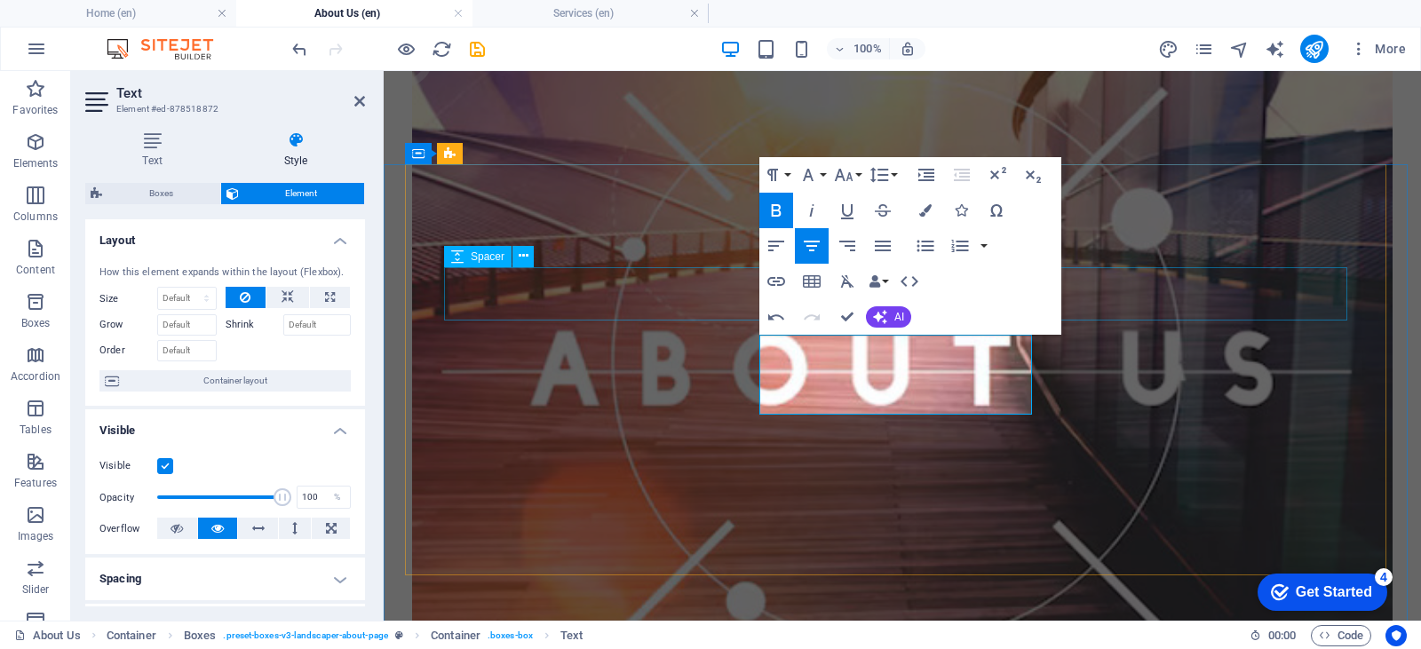
select select "px"
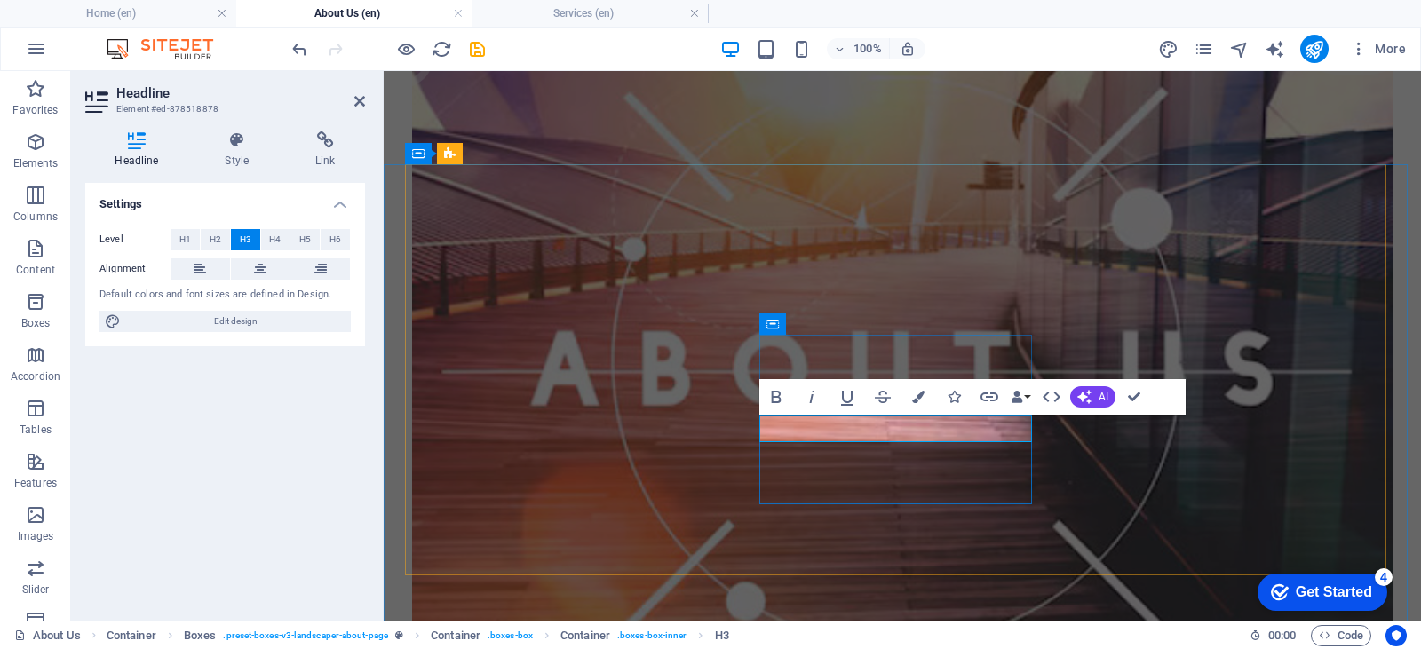
click at [927, 391] on button "Colors" at bounding box center [918, 397] width 34 height 36
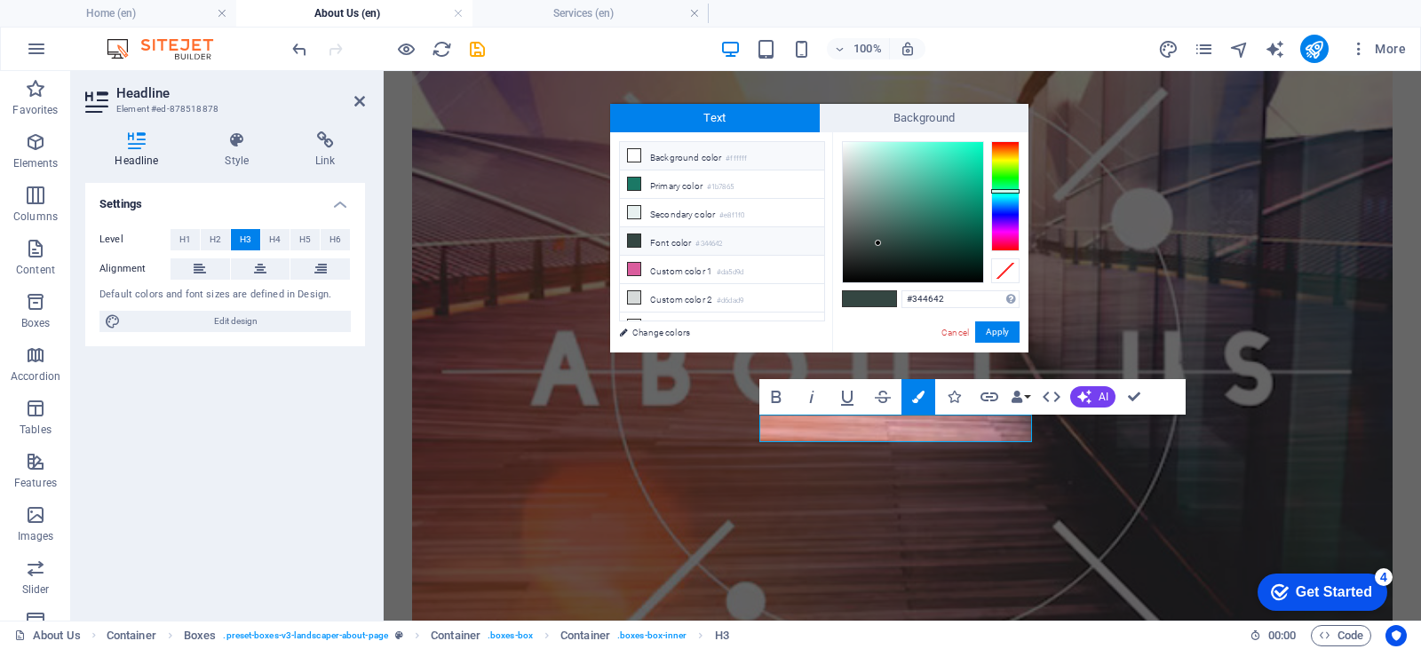
click at [671, 158] on li "Background color #ffffff" at bounding box center [722, 156] width 204 height 28
type input "#ffffff"
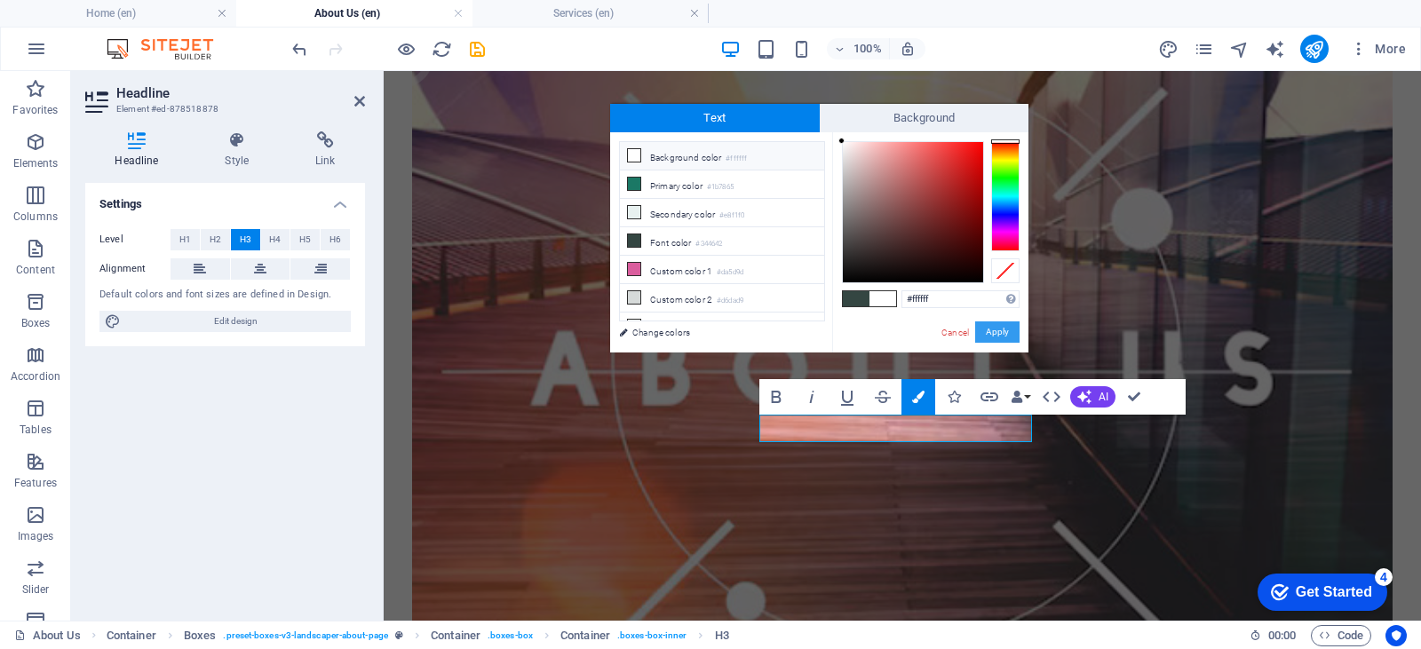
click at [982, 326] on button "Apply" at bounding box center [997, 331] width 44 height 21
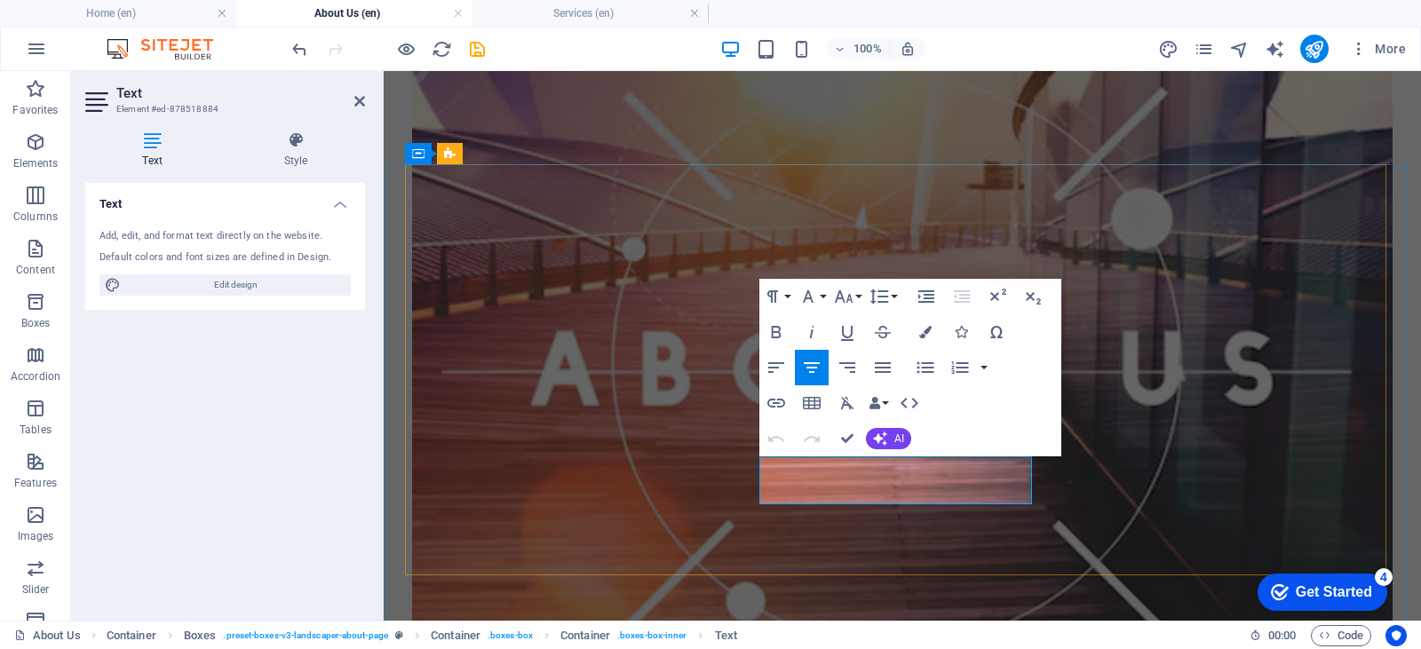
drag, startPoint x: 819, startPoint y: 471, endPoint x: 940, endPoint y: 494, distance: 123.8
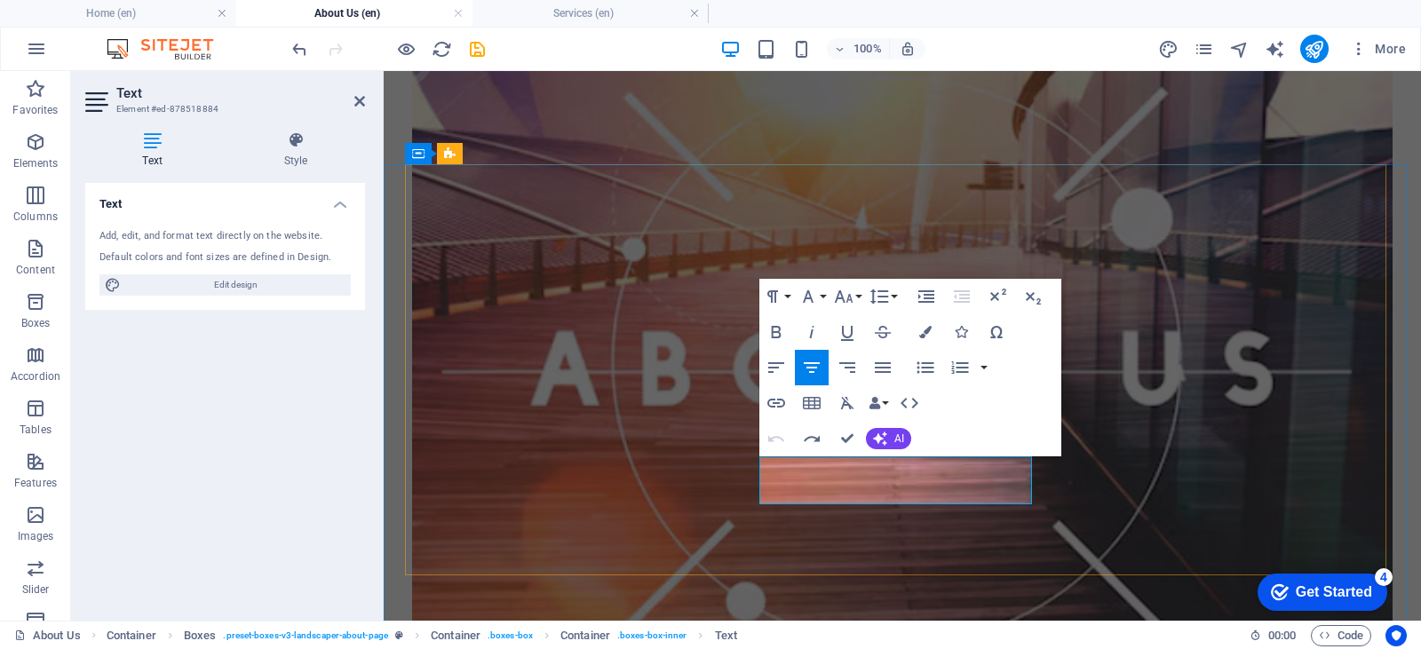
click at [924, 322] on button "Colors" at bounding box center [925, 332] width 34 height 36
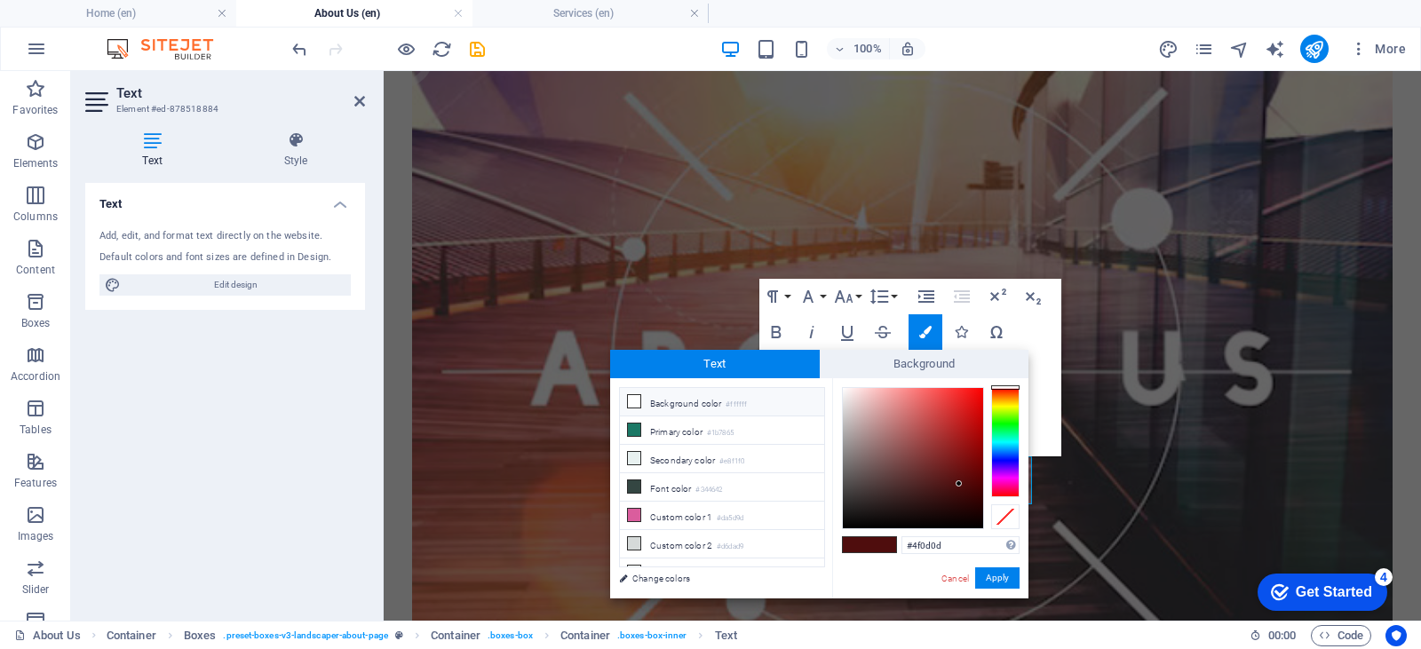
click at [740, 405] on small "#ffffff" at bounding box center [736, 405] width 21 height 12
type input "#ffffff"
click at [996, 572] on button "Apply" at bounding box center [997, 577] width 44 height 21
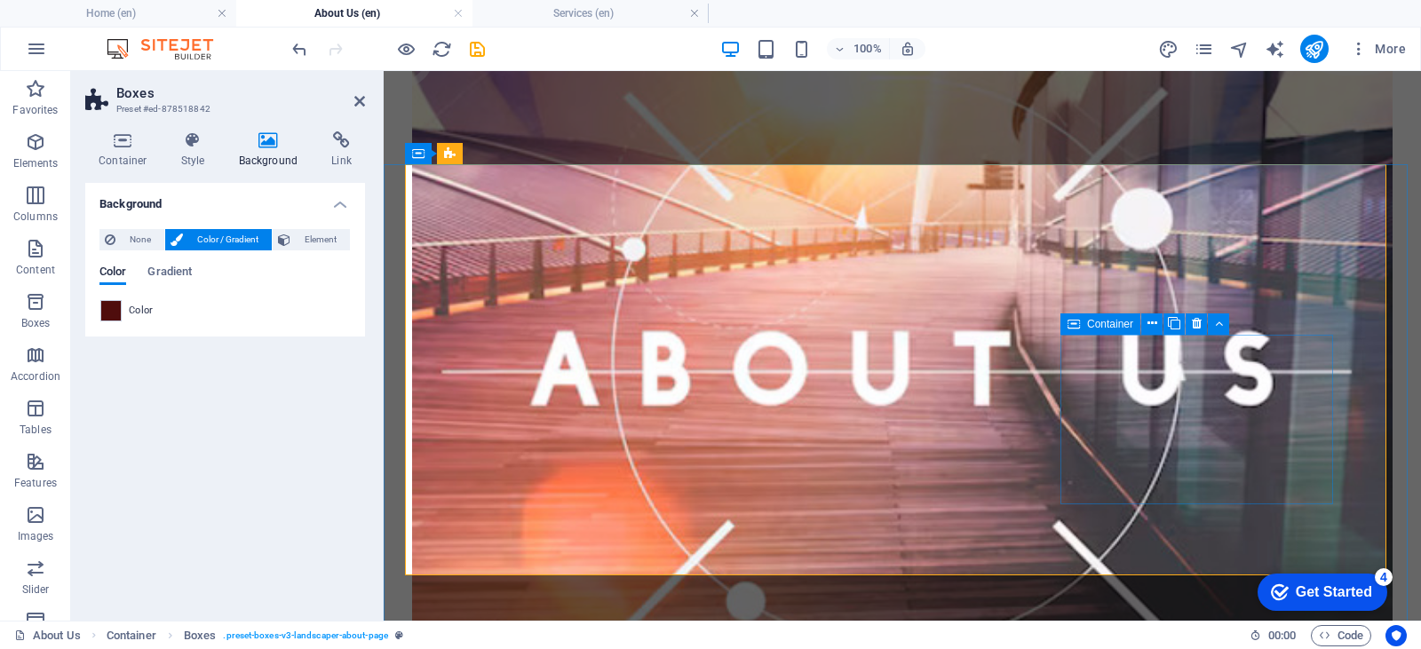
click at [1070, 329] on icon at bounding box center [1073, 323] width 12 height 21
click at [1081, 322] on div "Container" at bounding box center [1100, 323] width 80 height 21
drag, startPoint x: 1081, startPoint y: 322, endPoint x: 657, endPoint y: 265, distance: 427.5
click at [1081, 322] on div "Container" at bounding box center [1100, 323] width 80 height 21
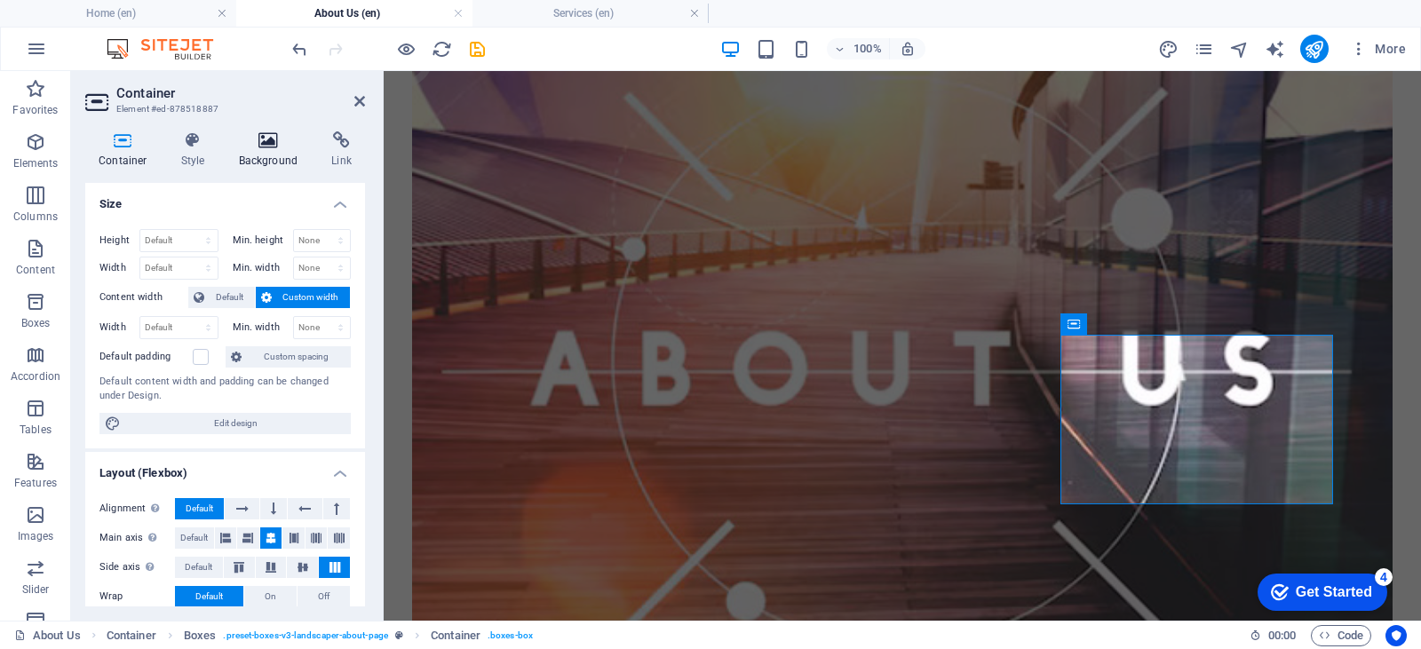
click at [301, 162] on h4 "Background" at bounding box center [272, 149] width 93 height 37
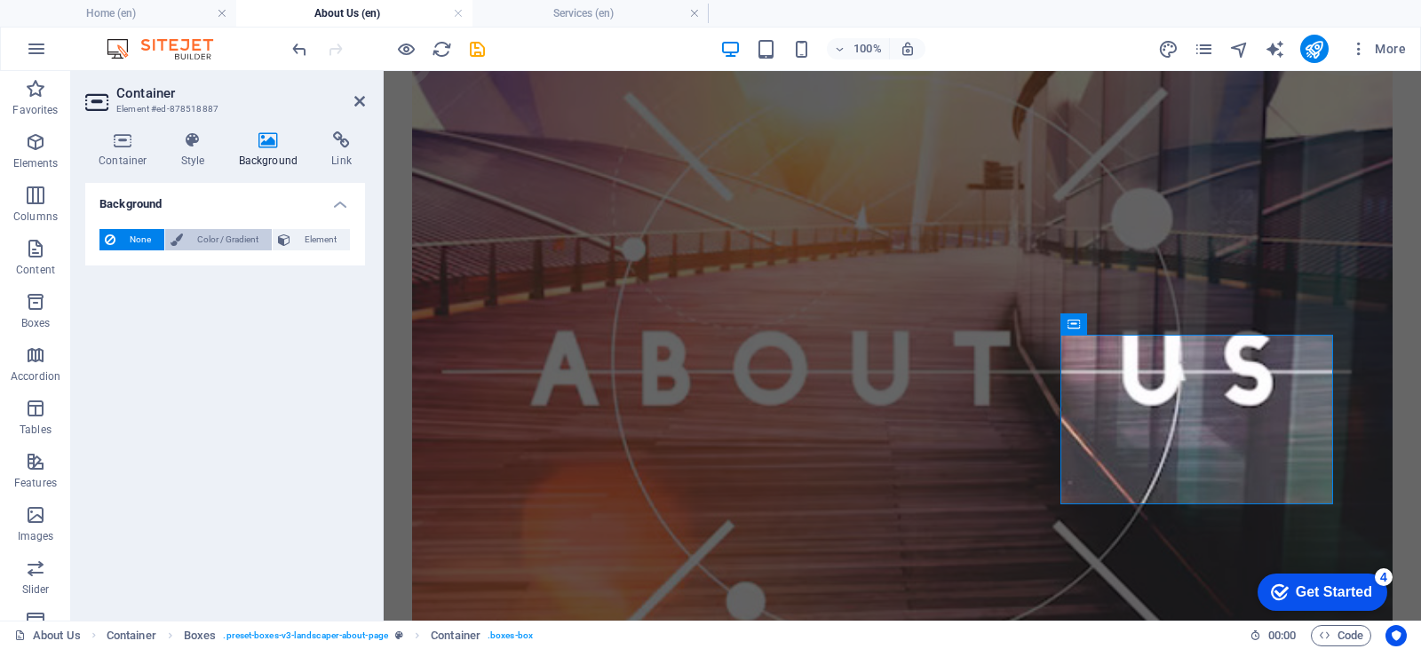
click at [242, 242] on span "Color / Gradient" at bounding box center [227, 239] width 78 height 21
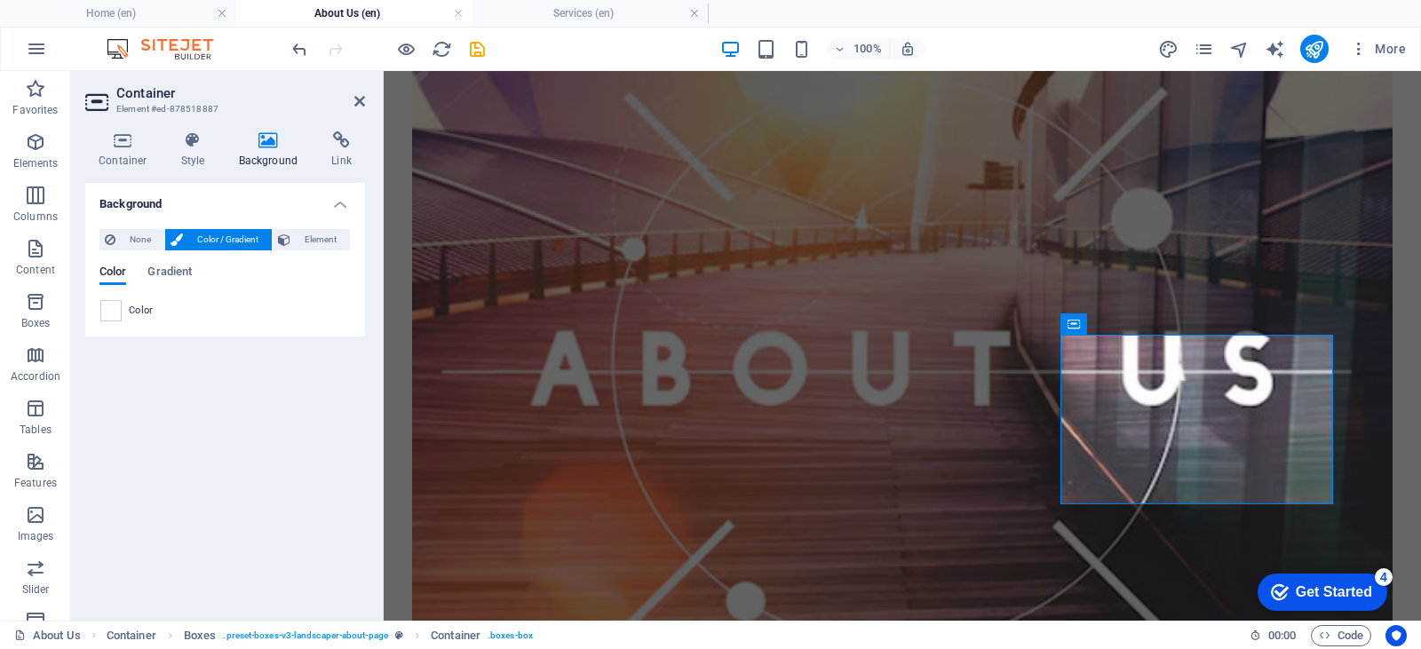
click at [382, 446] on div at bounding box center [381, 346] width 4 height 550
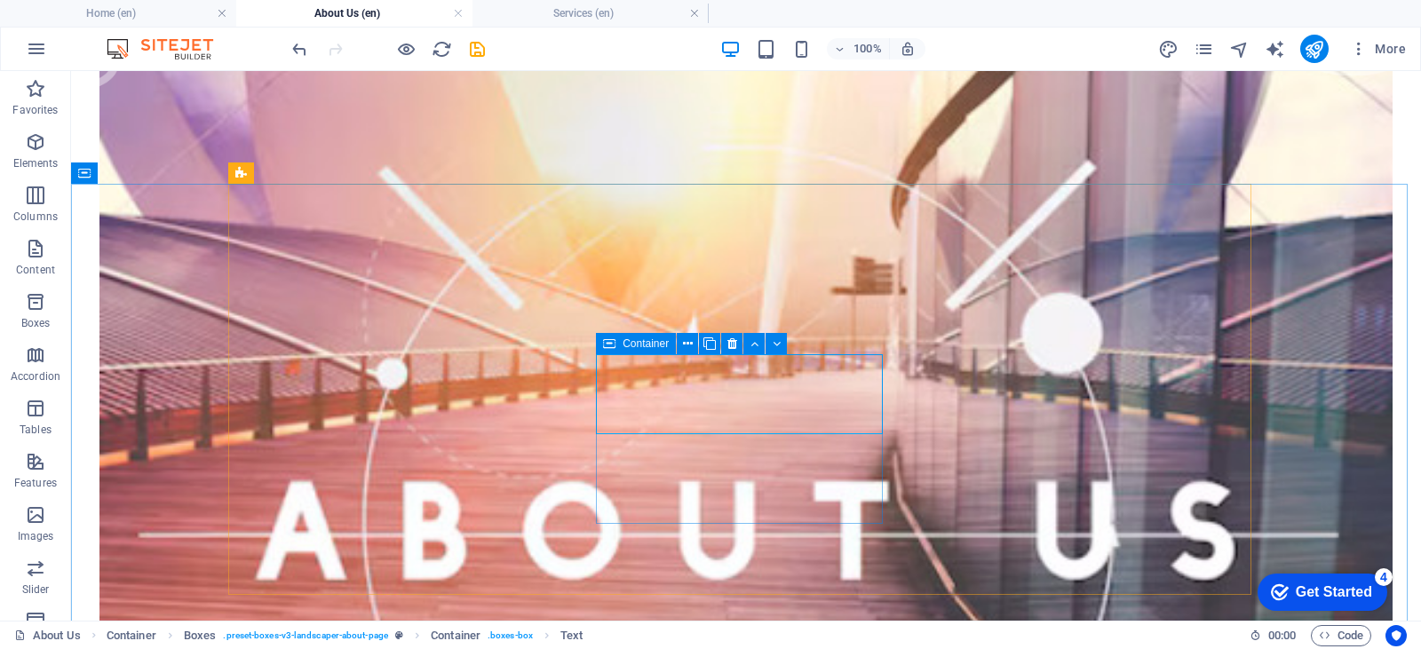
click at [607, 343] on icon at bounding box center [609, 343] width 12 height 21
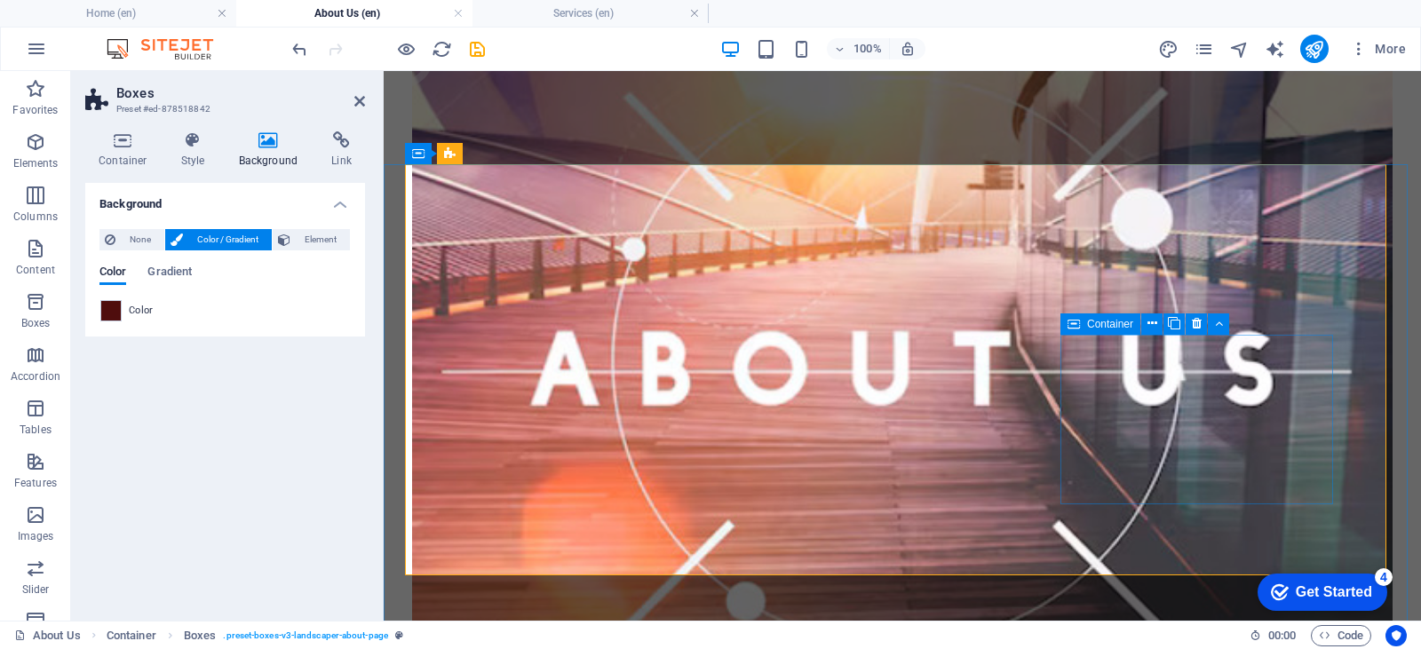
click at [1078, 332] on icon at bounding box center [1073, 323] width 12 height 21
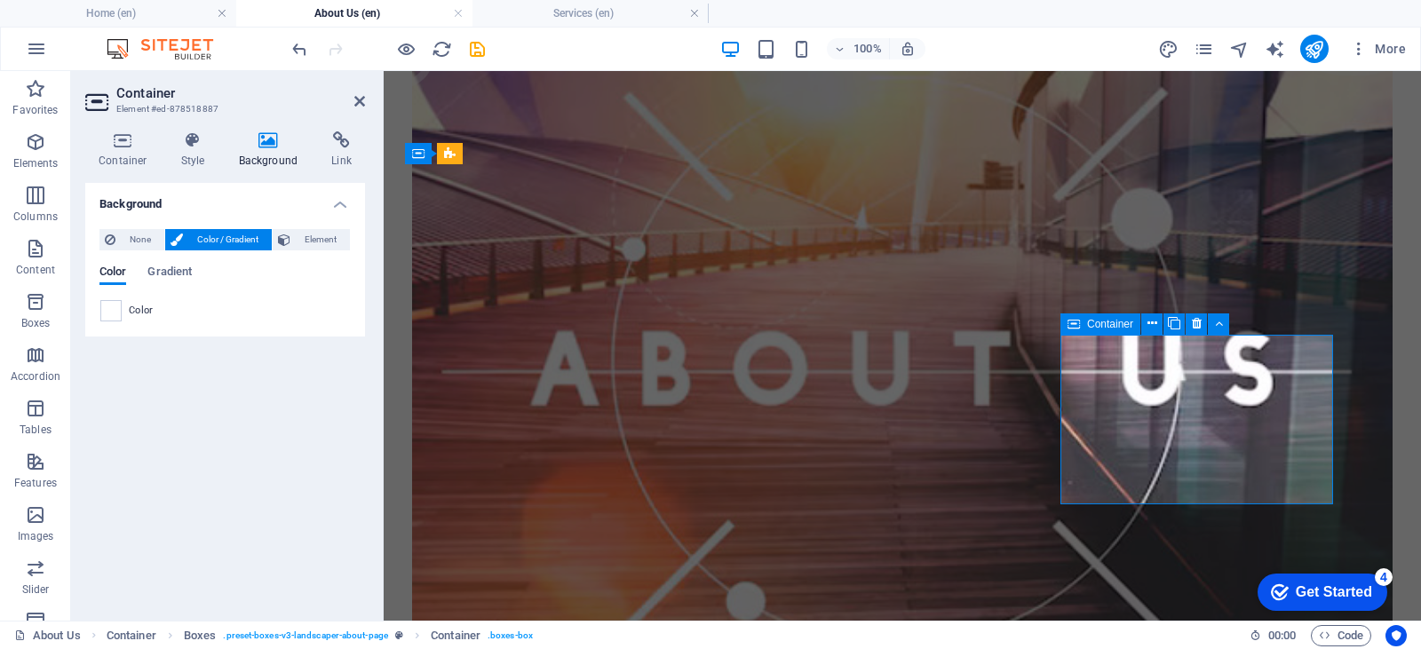
click at [1083, 324] on div "Container" at bounding box center [1100, 323] width 80 height 21
click at [121, 310] on div at bounding box center [110, 310] width 21 height 21
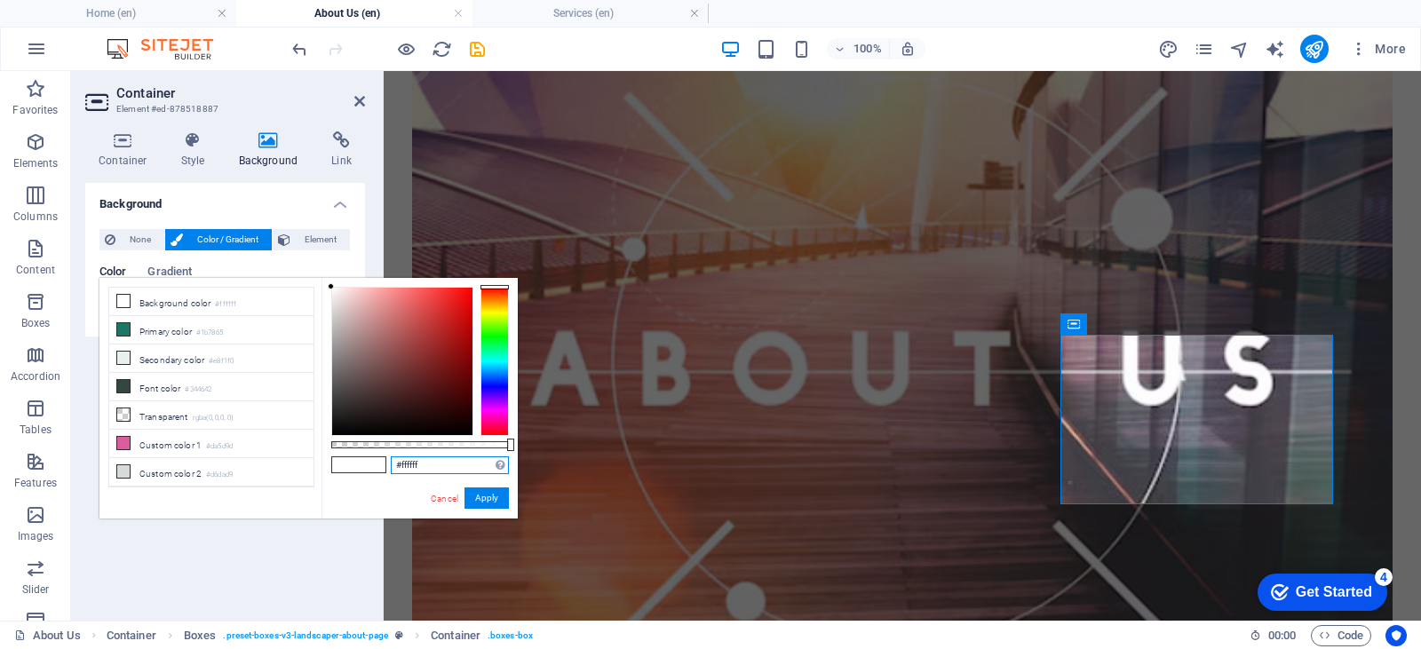
drag, startPoint x: 393, startPoint y: 464, endPoint x: 433, endPoint y: 466, distance: 40.1
click at [433, 466] on input "#ffffff" at bounding box center [450, 465] width 118 height 18
paste input "4f0d0d"
type input "#4f0d0d"
click at [491, 497] on button "Apply" at bounding box center [486, 498] width 44 height 21
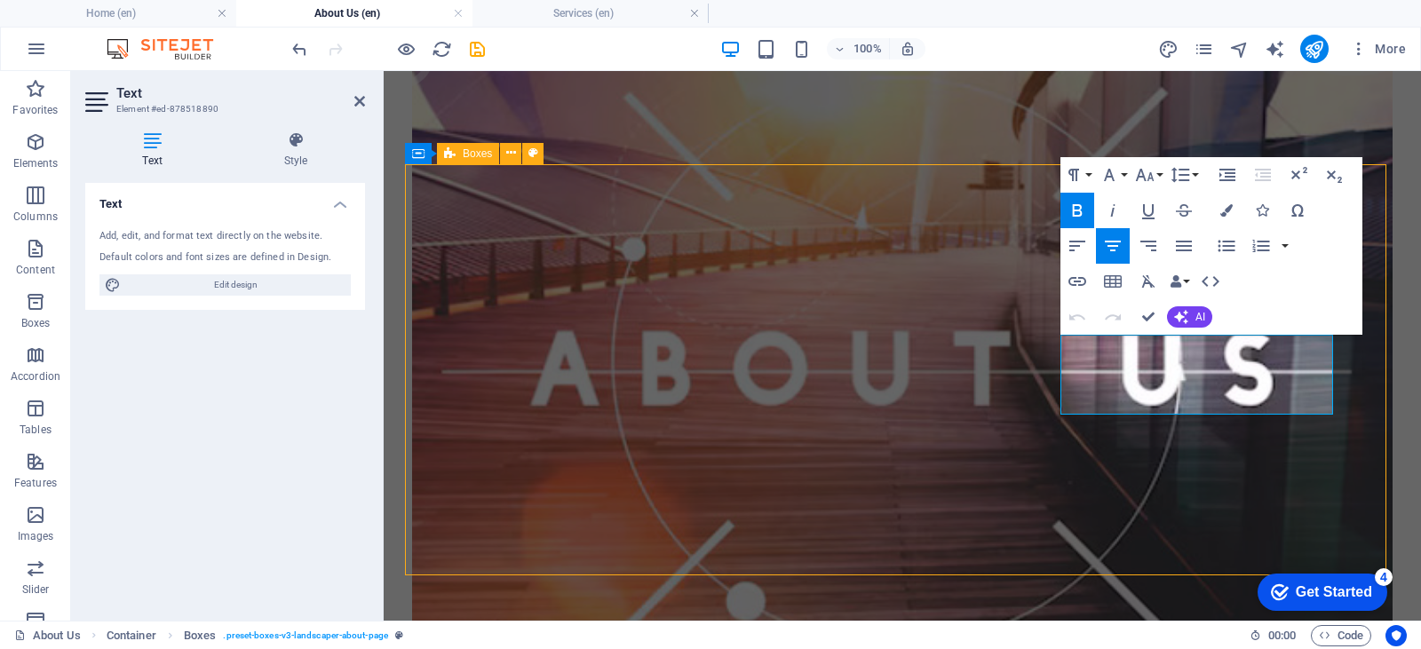
scroll to position [503, 0]
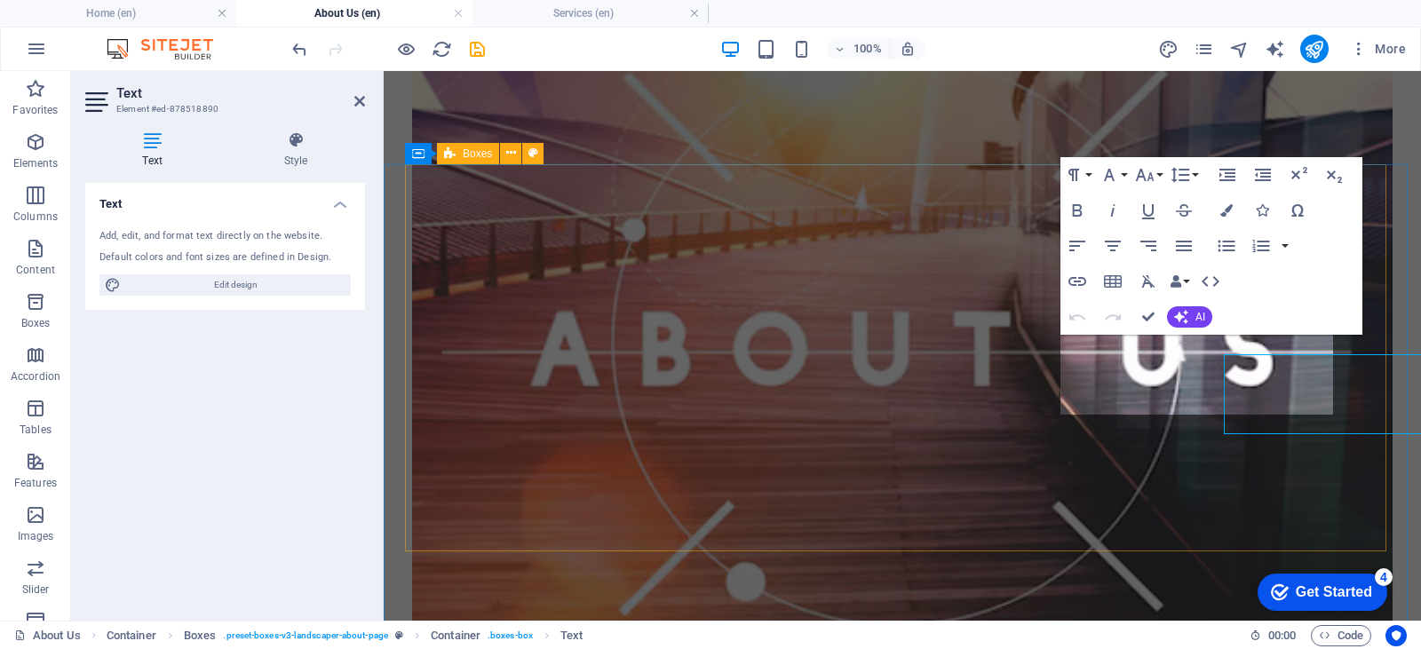
scroll to position [483, 0]
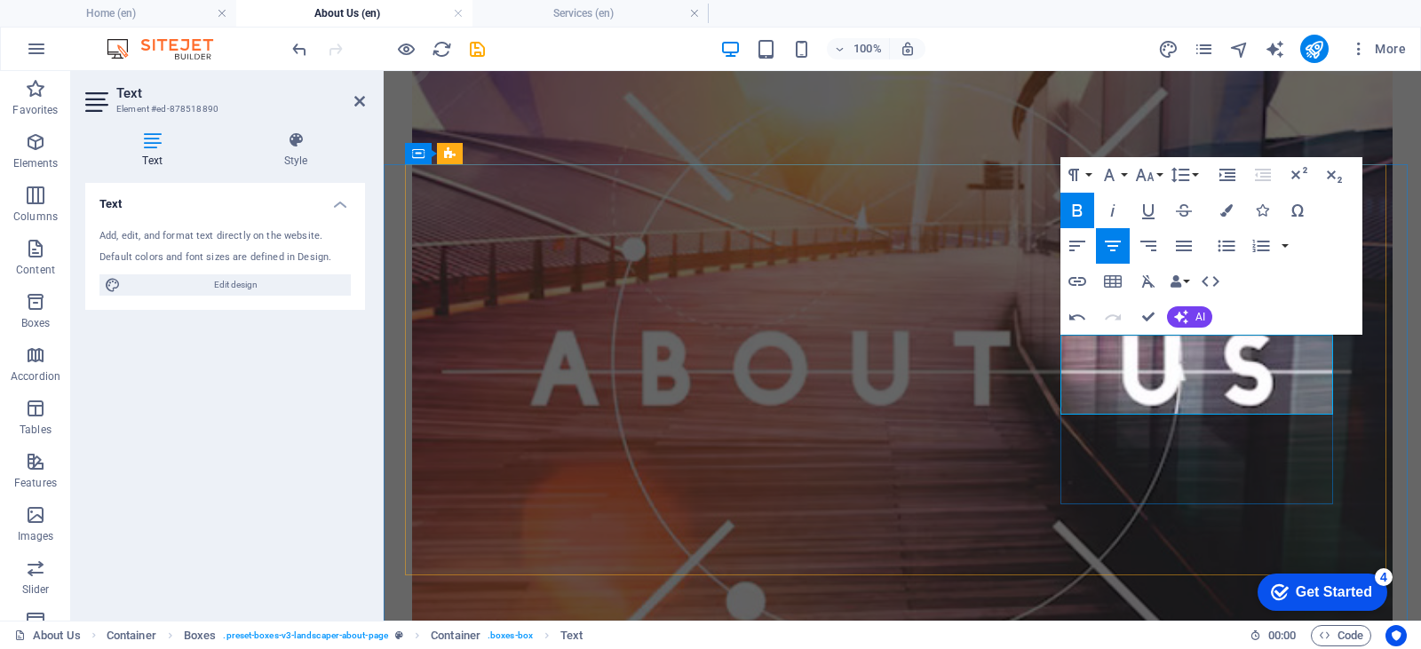
drag, startPoint x: 1222, startPoint y: 383, endPoint x: 1281, endPoint y: 384, distance: 59.5
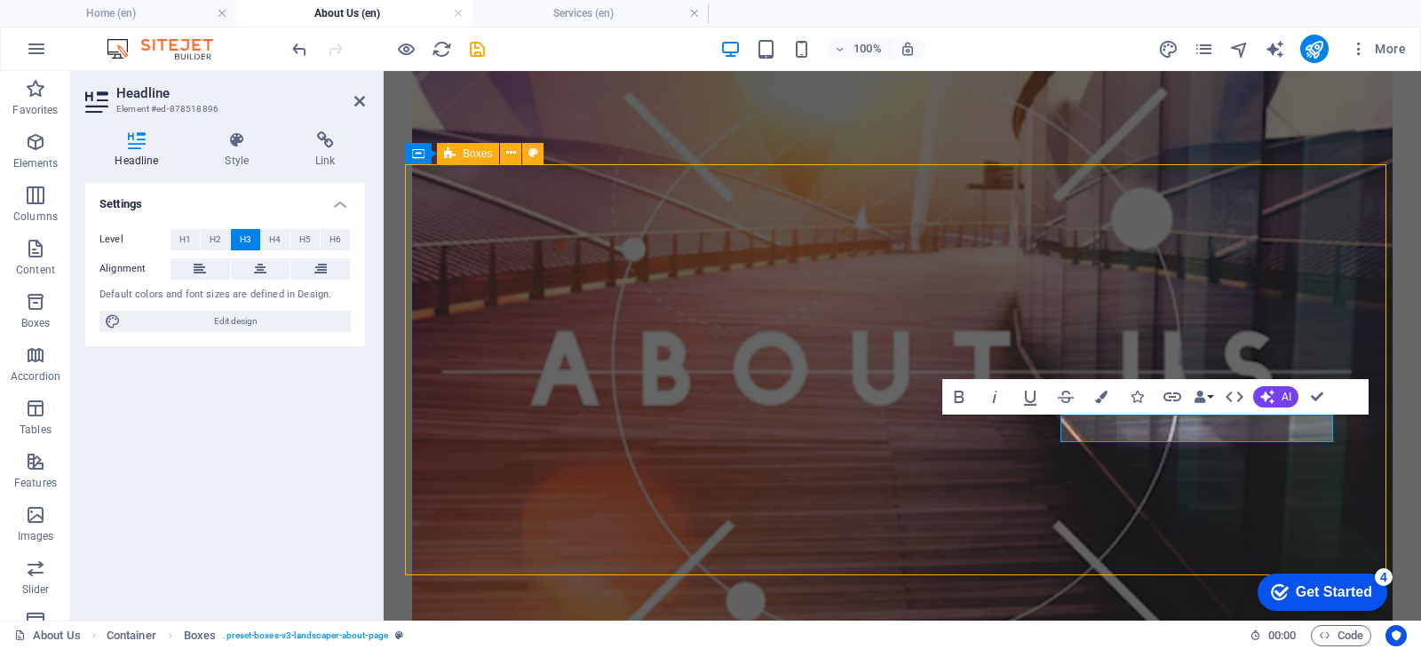
scroll to position [503, 0]
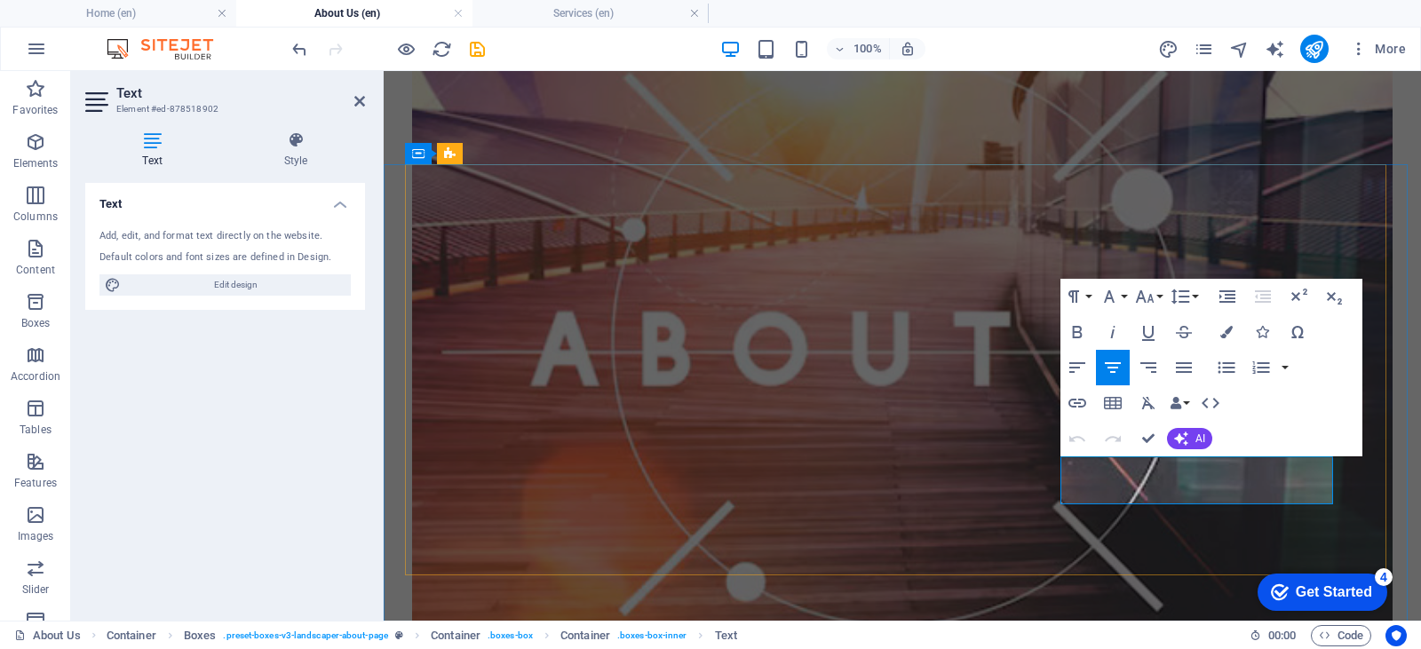
scroll to position [483, 0]
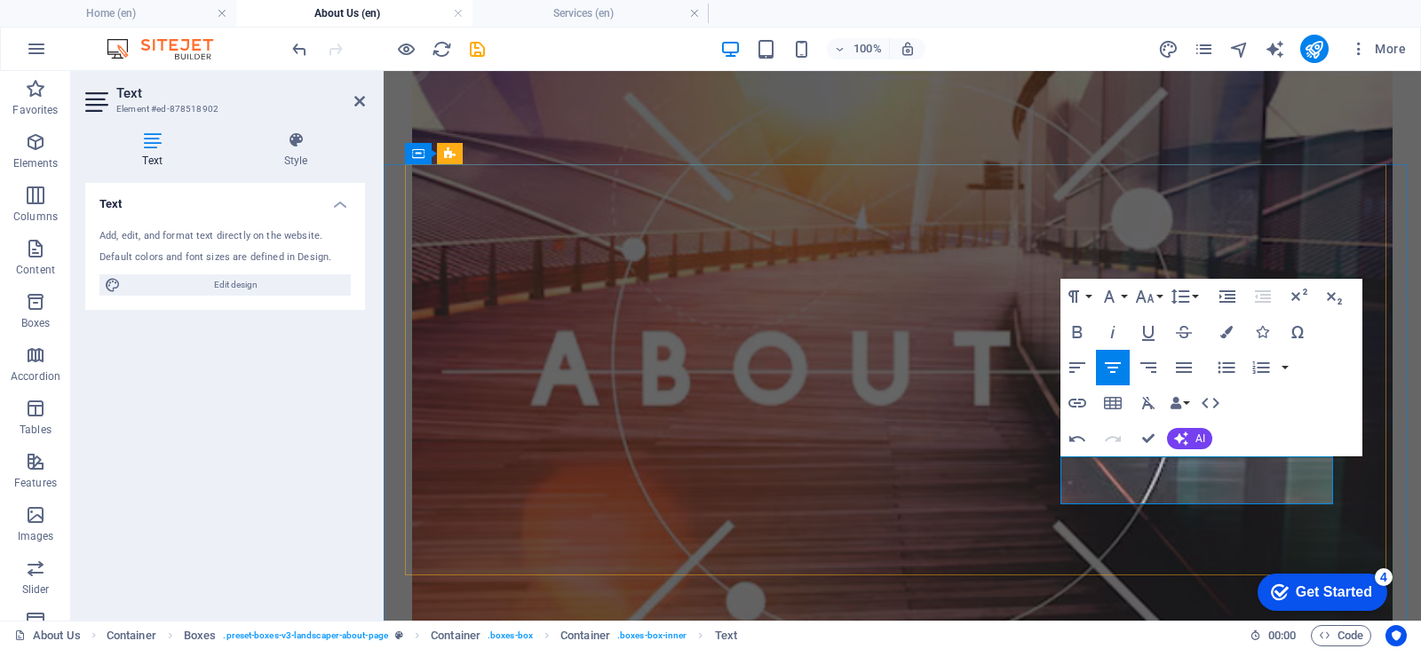
click at [1225, 328] on icon "button" at bounding box center [1226, 332] width 12 height 12
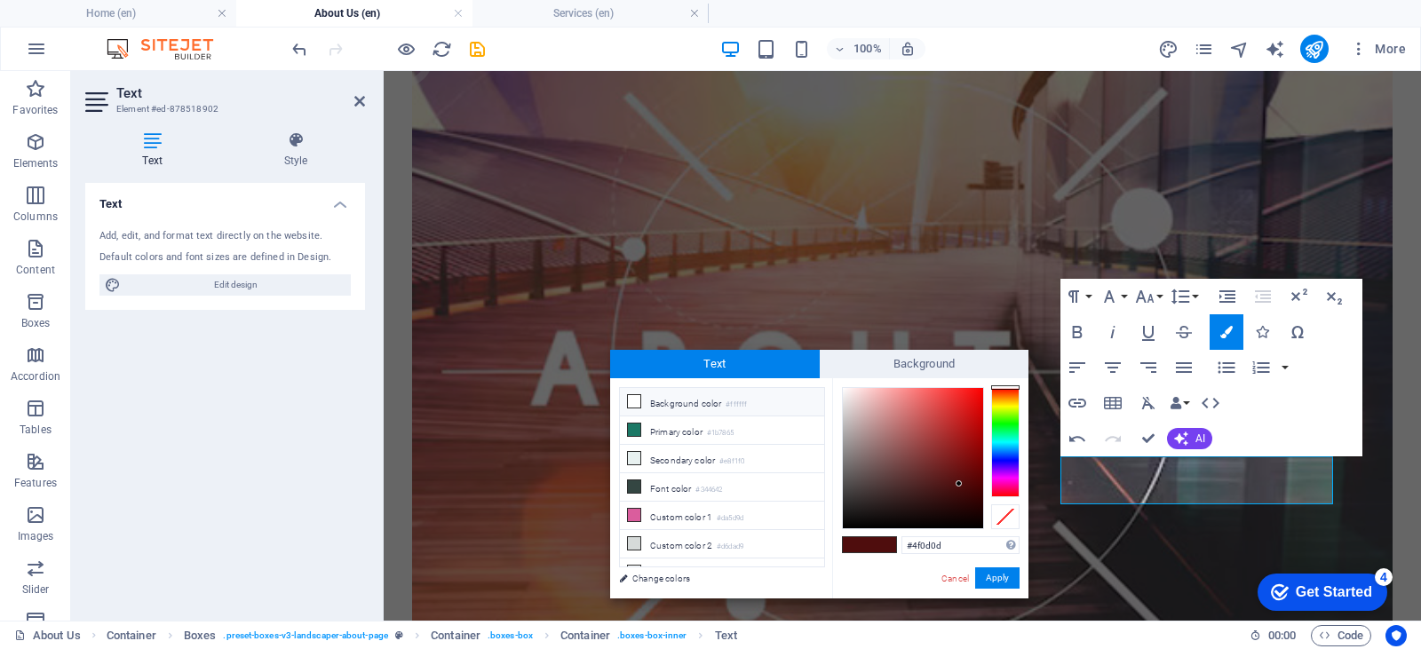
click at [700, 400] on li "Background color #ffffff" at bounding box center [722, 402] width 204 height 28
type input "#ffffff"
click at [996, 577] on button "Apply" at bounding box center [997, 577] width 44 height 21
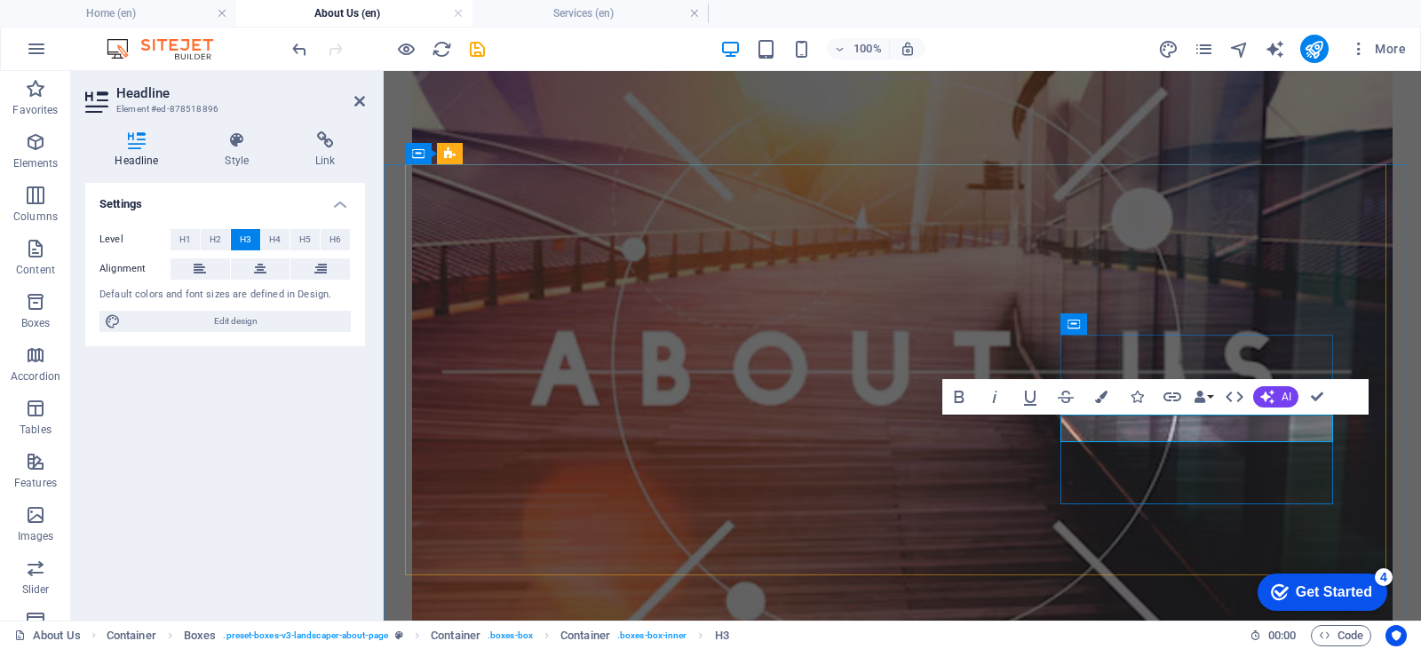
click at [1095, 400] on icon "button" at bounding box center [1101, 397] width 12 height 12
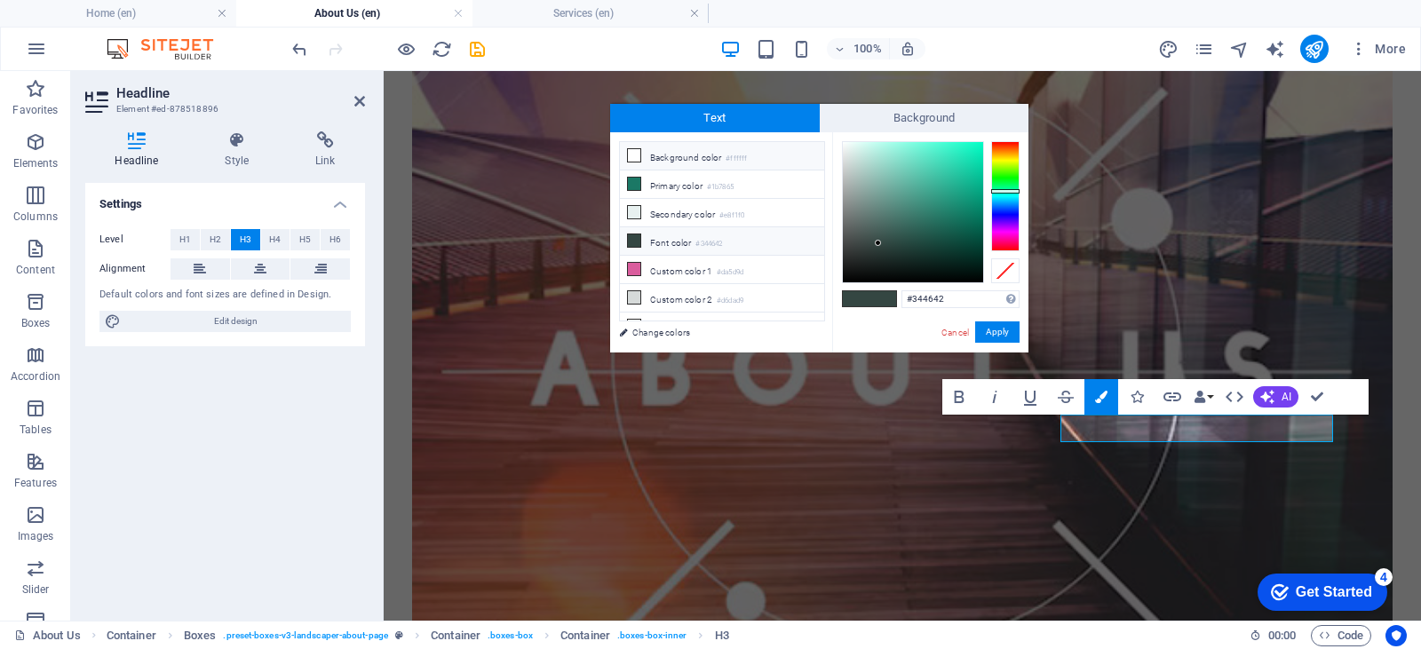
click at [702, 151] on li "Background color #ffffff" at bounding box center [722, 156] width 204 height 28
type input "#ffffff"
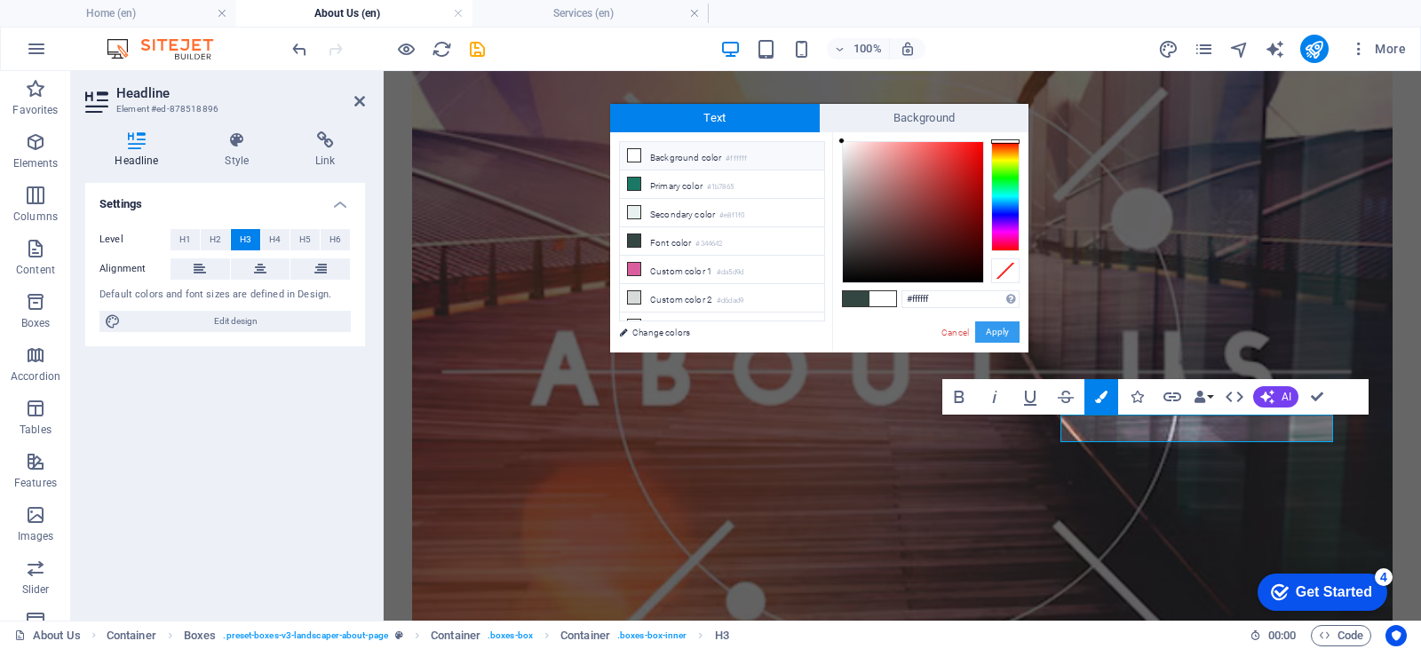
drag, startPoint x: 1006, startPoint y: 334, endPoint x: 620, endPoint y: 266, distance: 392.3
click at [1006, 334] on button "Apply" at bounding box center [997, 331] width 44 height 21
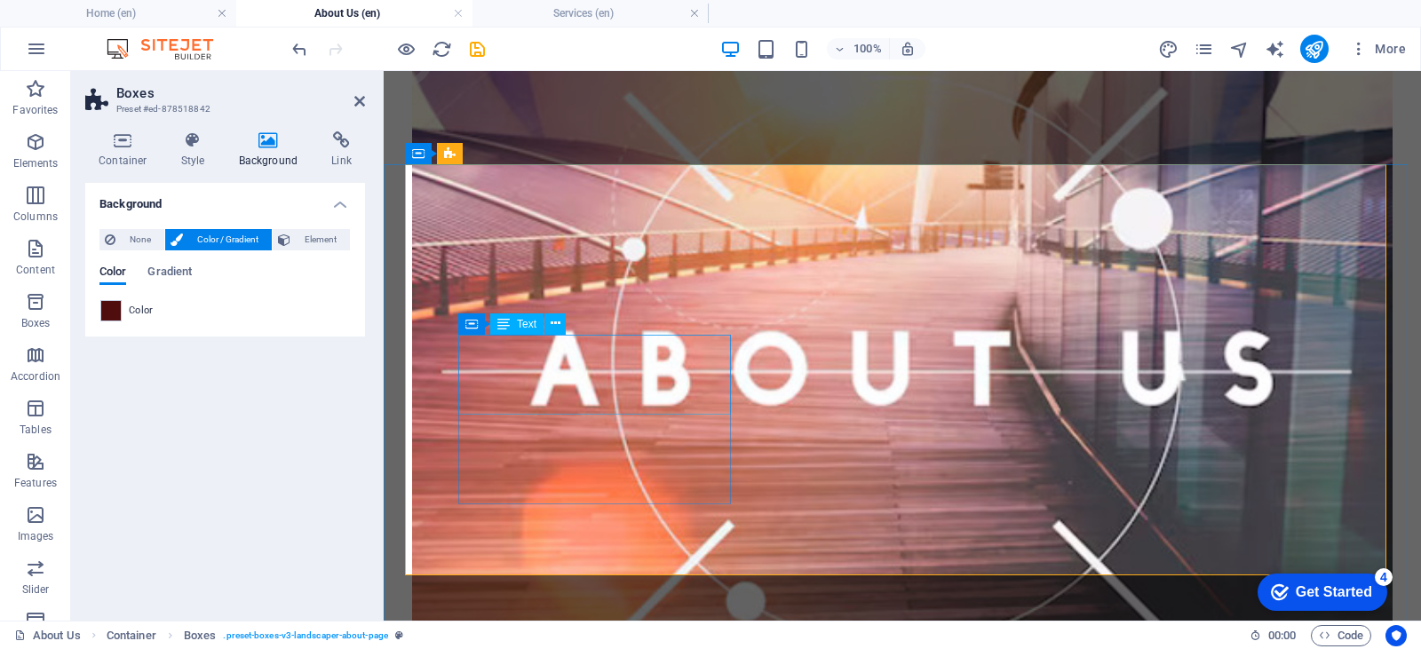
click at [523, 320] on span "Text" at bounding box center [527, 324] width 20 height 11
click at [523, 325] on span "Text" at bounding box center [527, 324] width 20 height 11
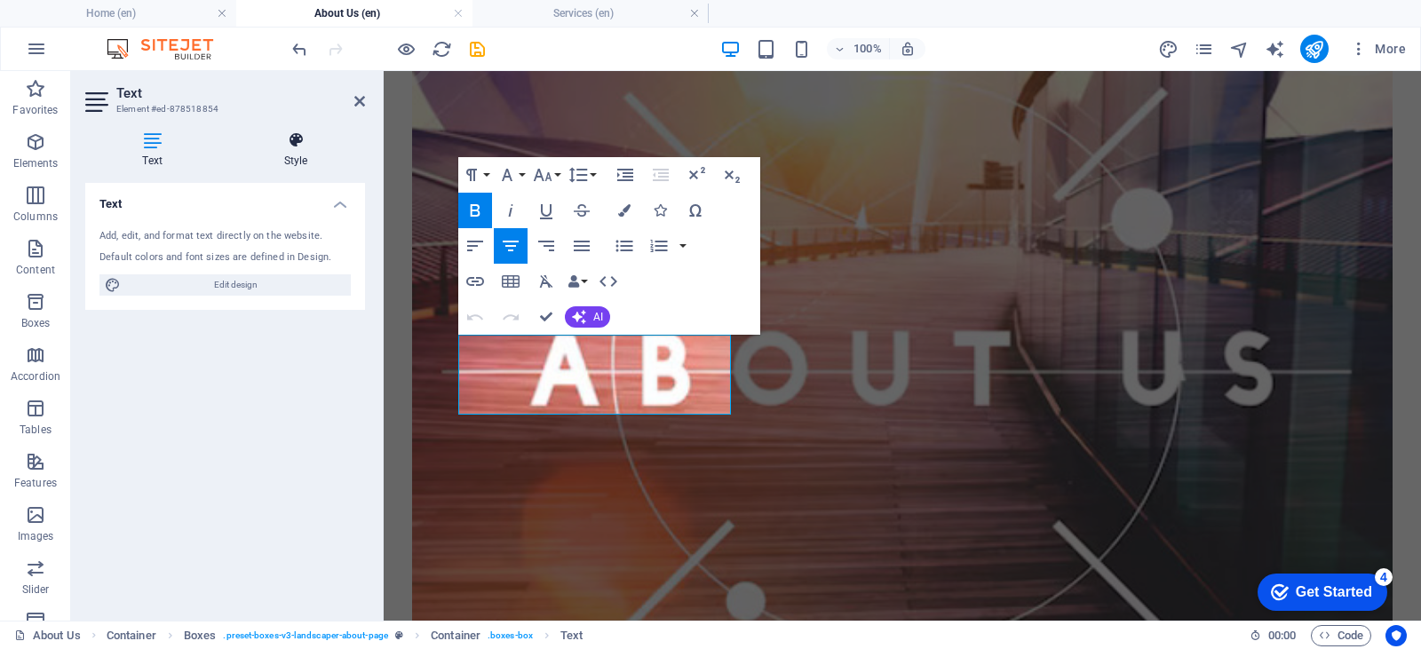
click at [311, 141] on icon at bounding box center [295, 140] width 139 height 18
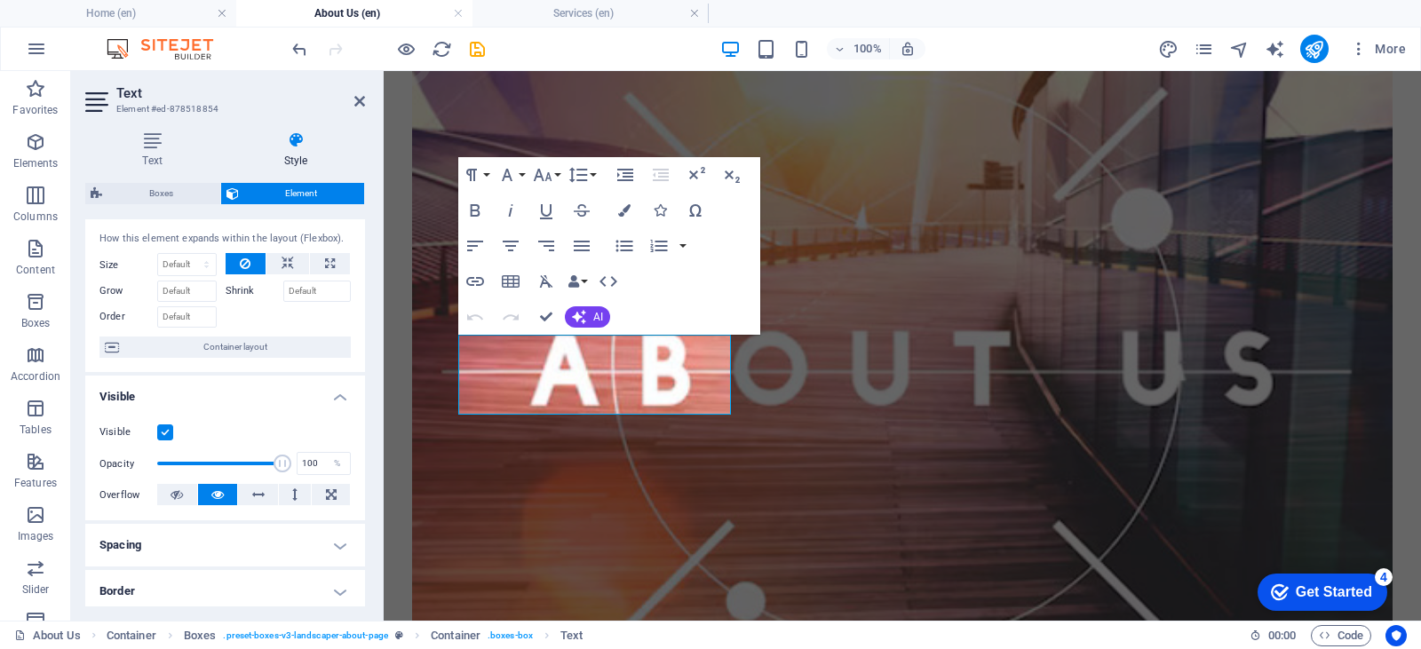
scroll to position [0, 0]
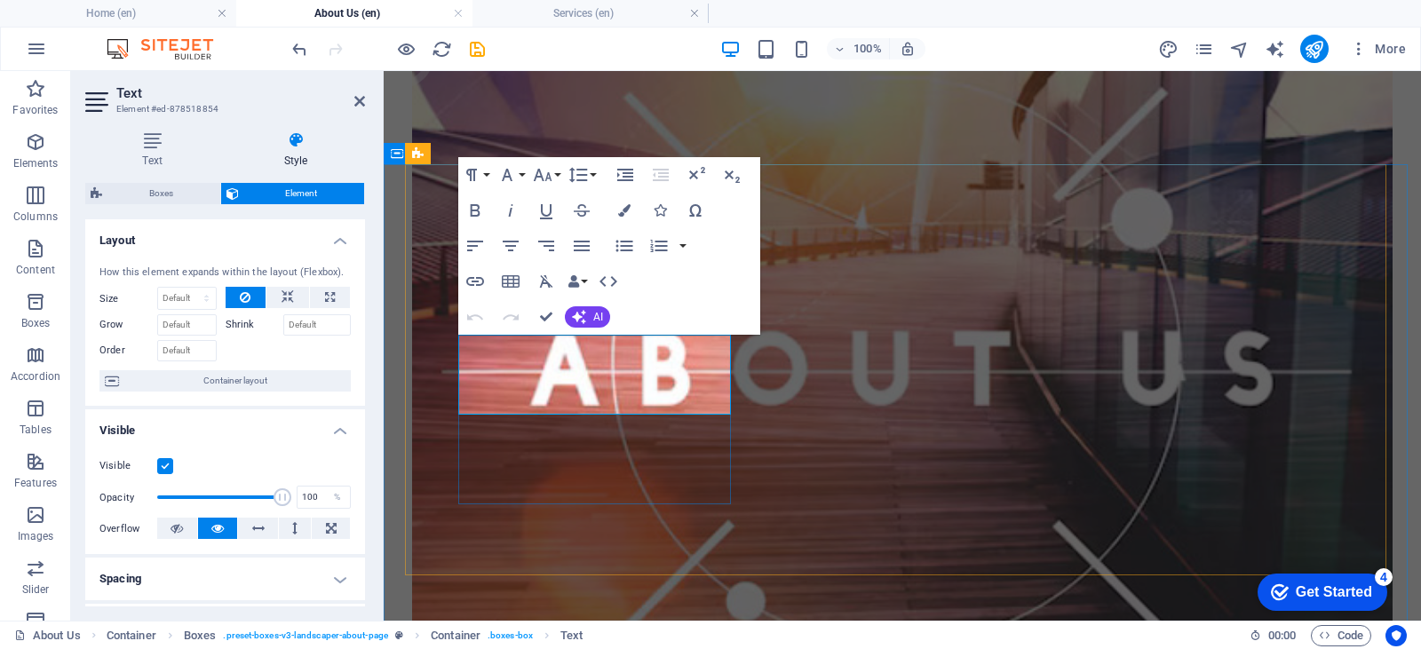
click at [614, 203] on button "Colors" at bounding box center [624, 211] width 34 height 36
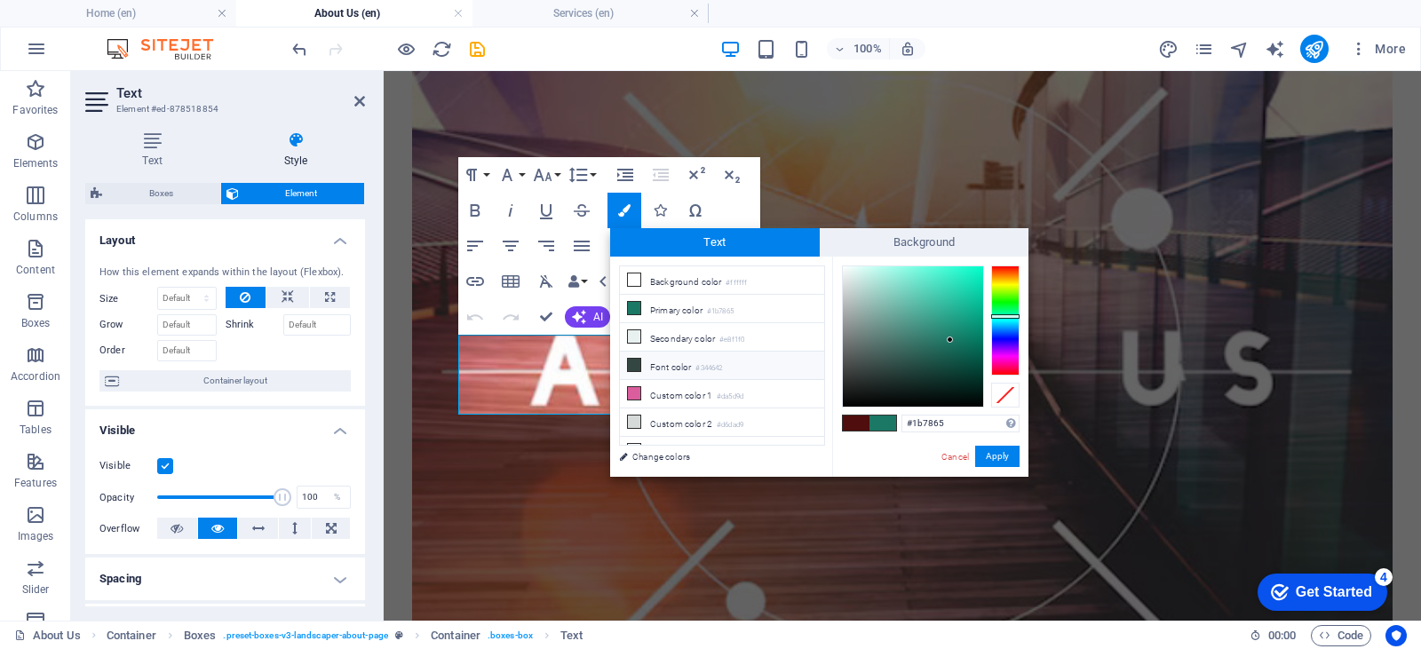
click at [657, 360] on li "Font color #344642" at bounding box center [722, 366] width 204 height 28
drag, startPoint x: 882, startPoint y: 367, endPoint x: 833, endPoint y: 261, distance: 116.4
click at [833, 261] on div "#ffffff Supported formats #0852ed rgb(8, 82, 237) rgba(8, 82, 237, 90%) hsv(221…" at bounding box center [930, 496] width 196 height 478
click at [842, 266] on div at bounding box center [841, 265] width 6 height 6
click at [997, 454] on button "Apply" at bounding box center [997, 456] width 44 height 21
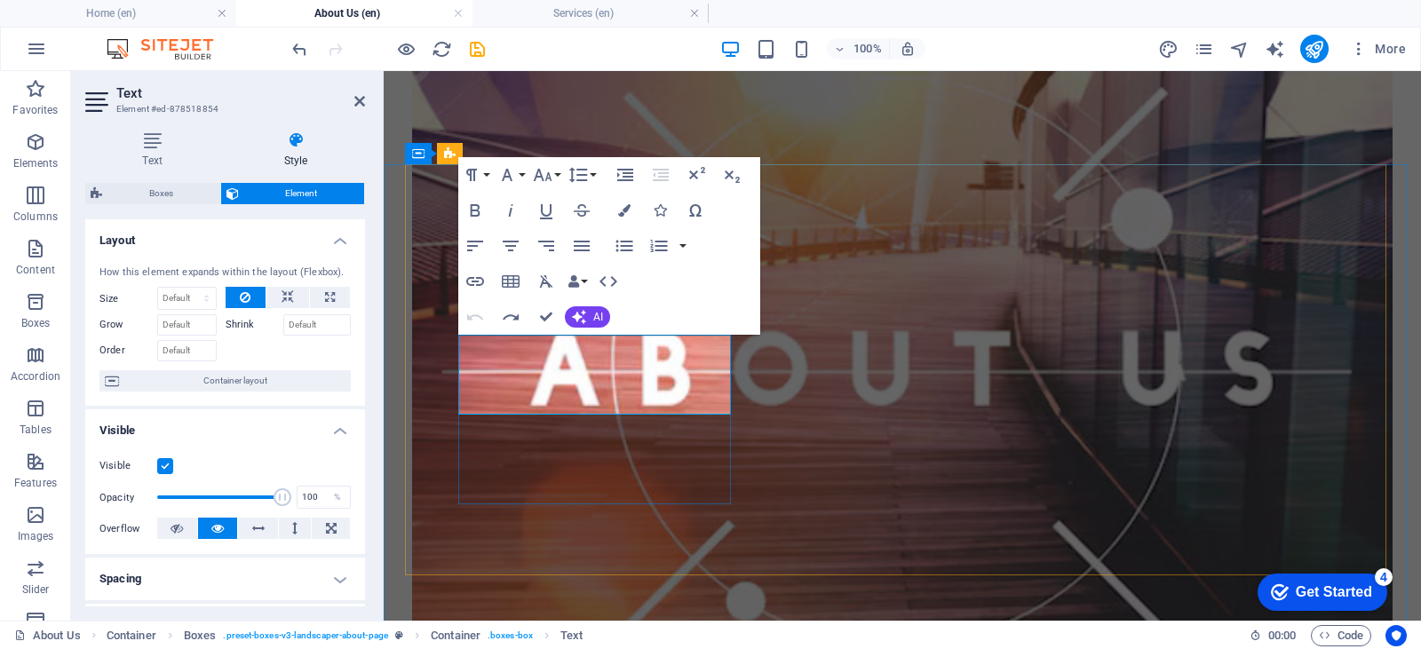
drag, startPoint x: 599, startPoint y: 378, endPoint x: 639, endPoint y: 382, distance: 40.1
click at [613, 204] on button "Colors" at bounding box center [624, 211] width 34 height 36
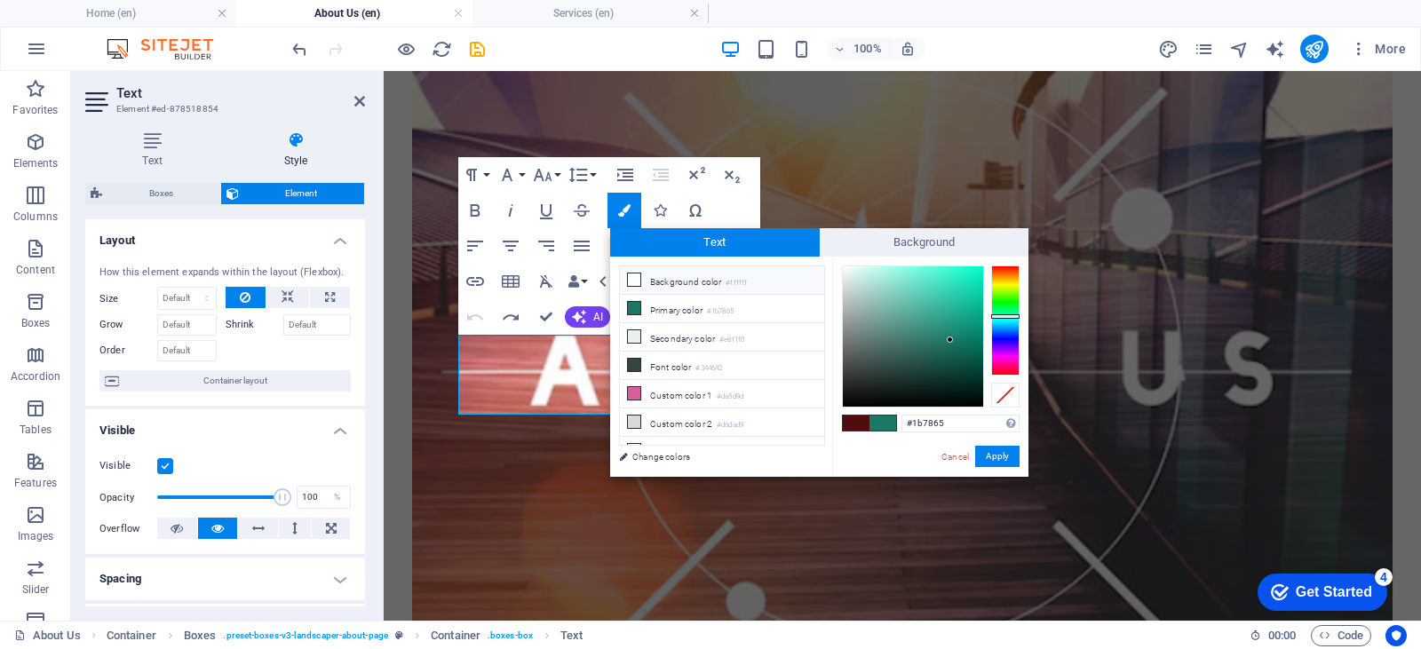
click at [694, 283] on li "Background color #ffffff" at bounding box center [722, 280] width 204 height 28
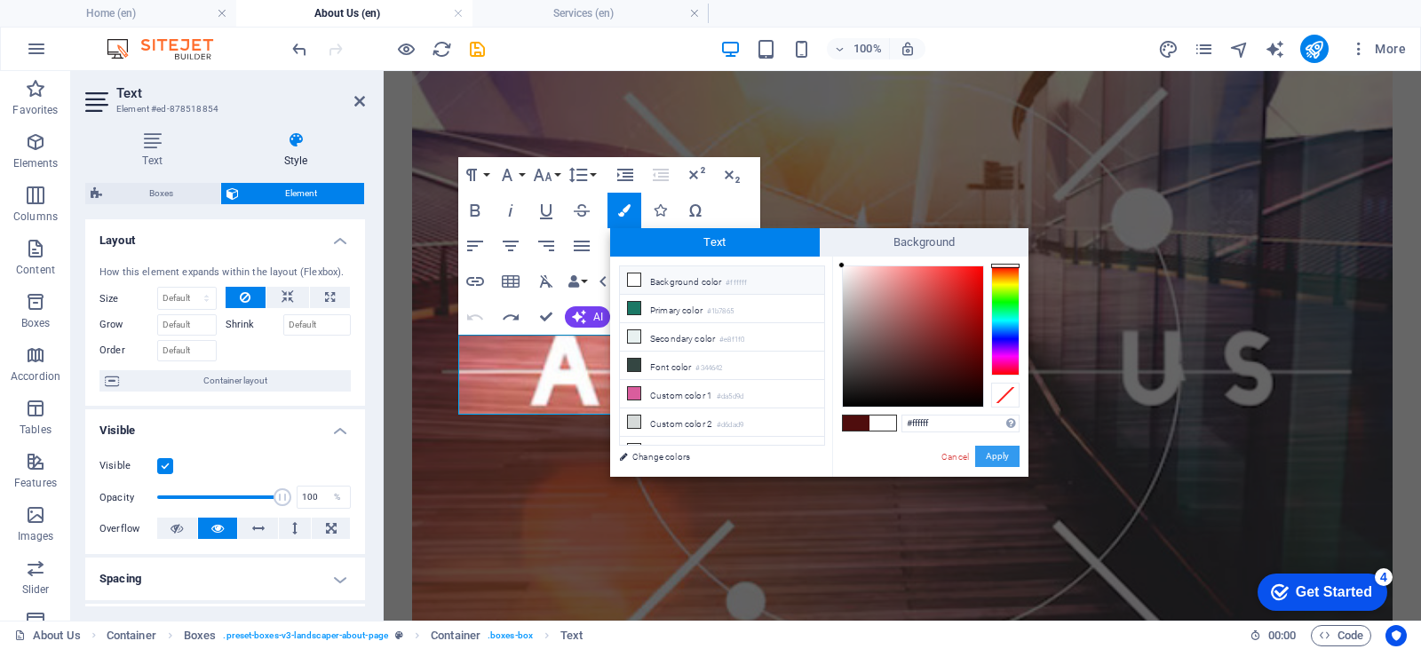
click at [996, 448] on button "Apply" at bounding box center [997, 456] width 44 height 21
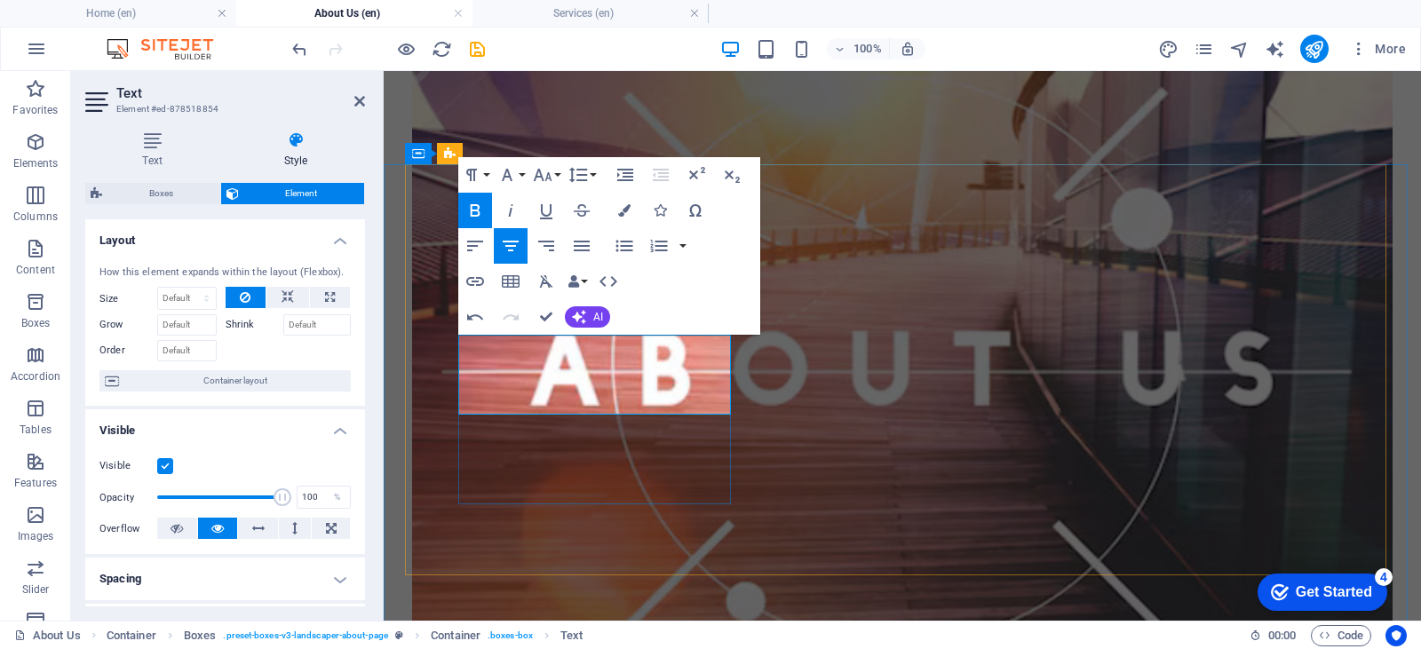
drag, startPoint x: 590, startPoint y: 384, endPoint x: 549, endPoint y: 378, distance: 41.2
click at [623, 213] on icon "button" at bounding box center [624, 210] width 12 height 12
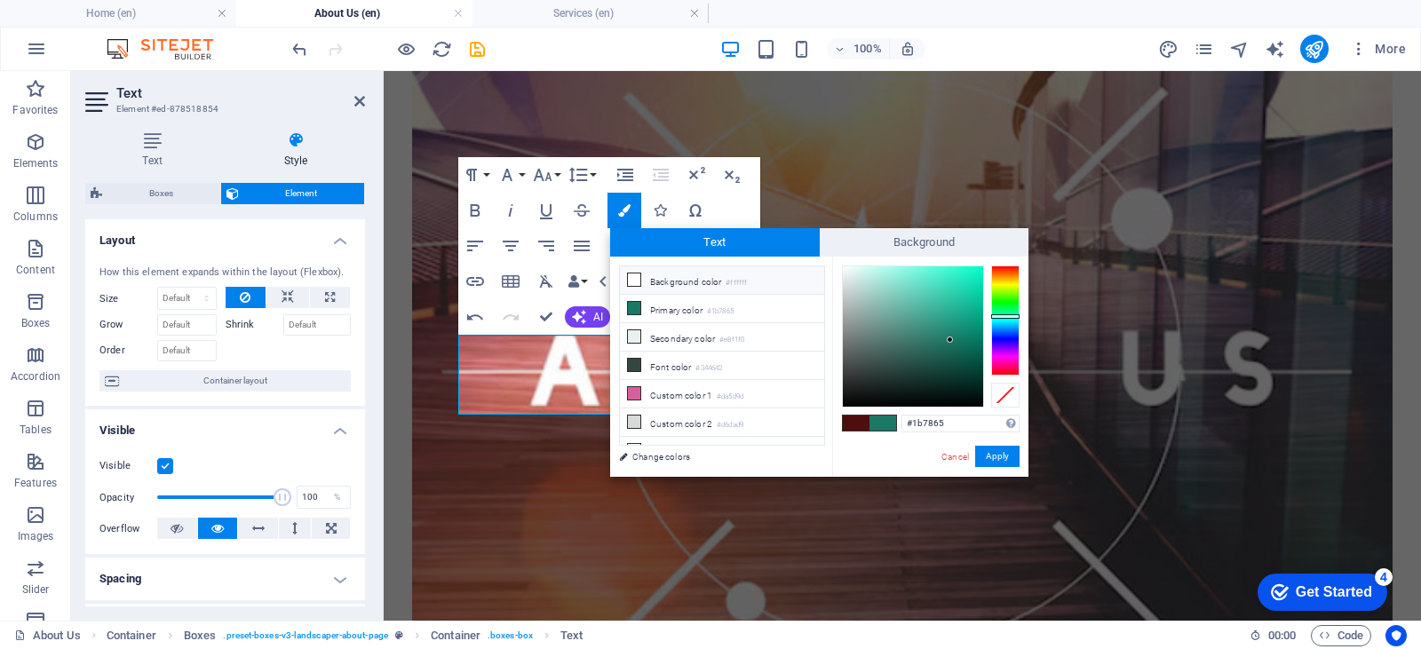
click at [694, 284] on li "Background color #ffffff" at bounding box center [722, 280] width 204 height 28
type input "#ffffff"
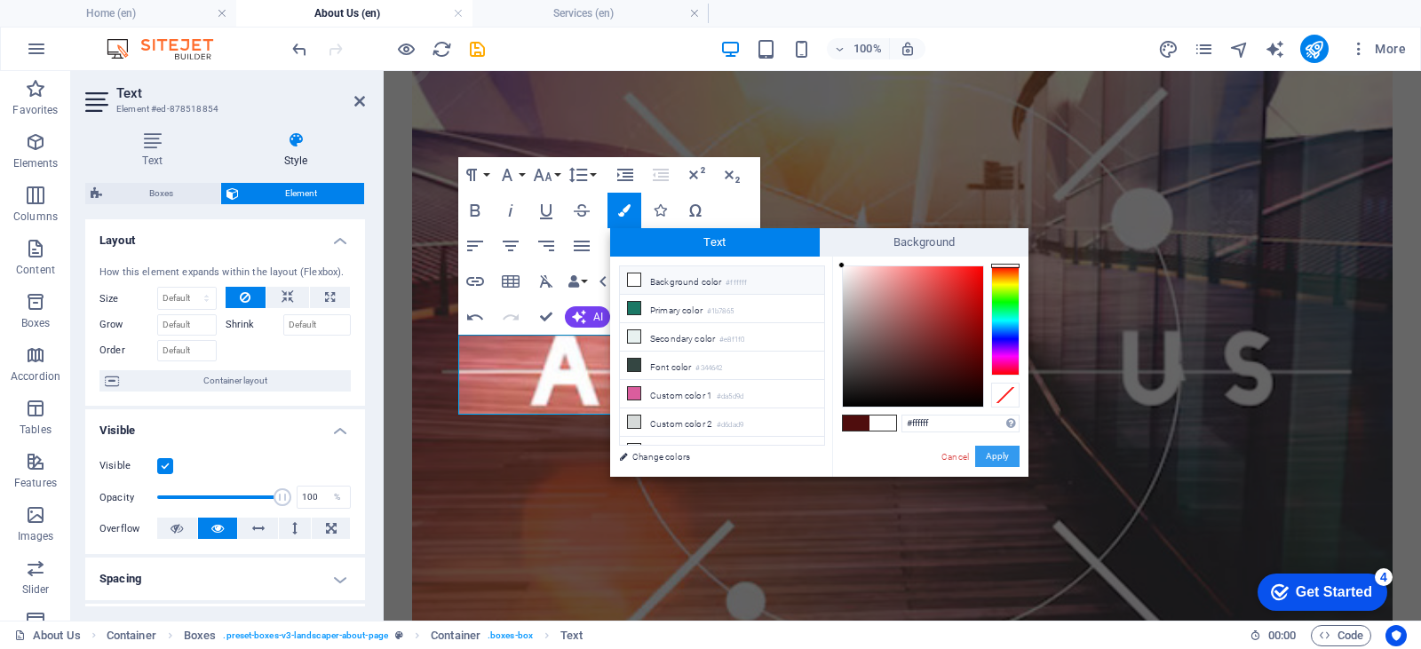
drag, startPoint x: 1002, startPoint y: 449, endPoint x: 608, endPoint y: 382, distance: 399.2
click at [1002, 449] on button "Apply" at bounding box center [997, 456] width 44 height 21
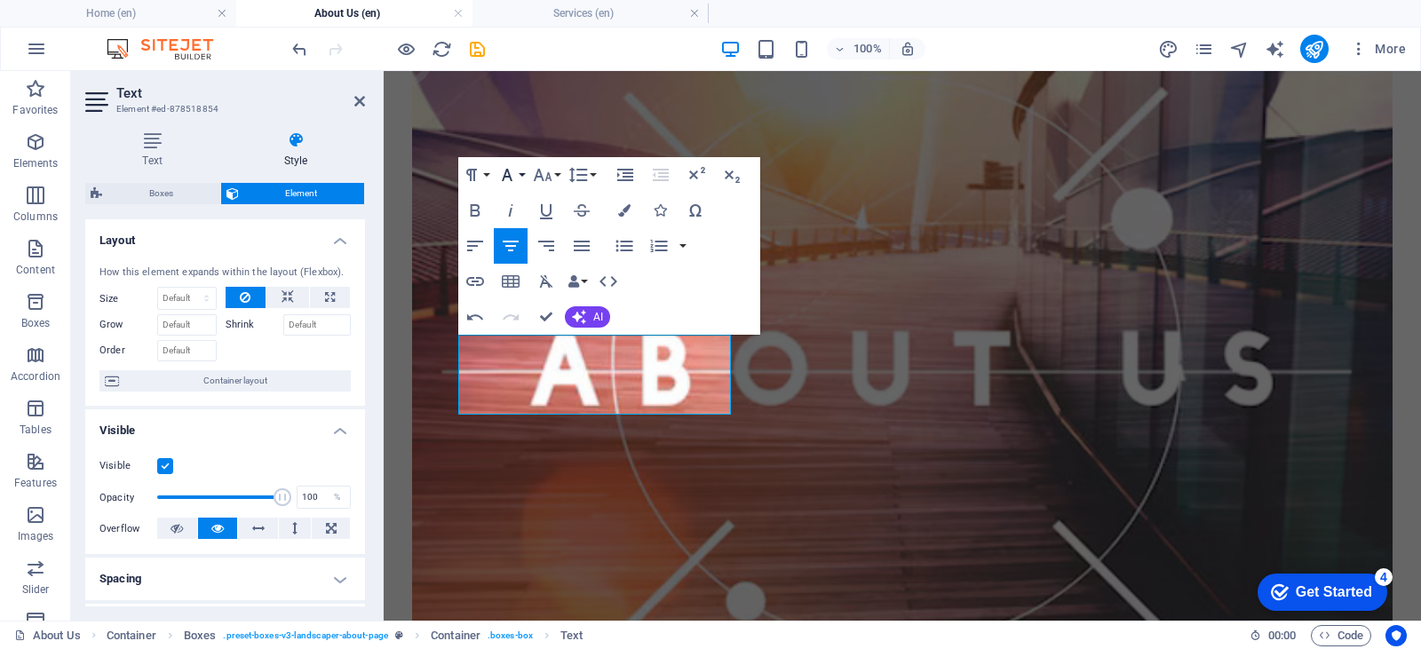
click at [518, 173] on button "Font Family" at bounding box center [511, 175] width 34 height 36
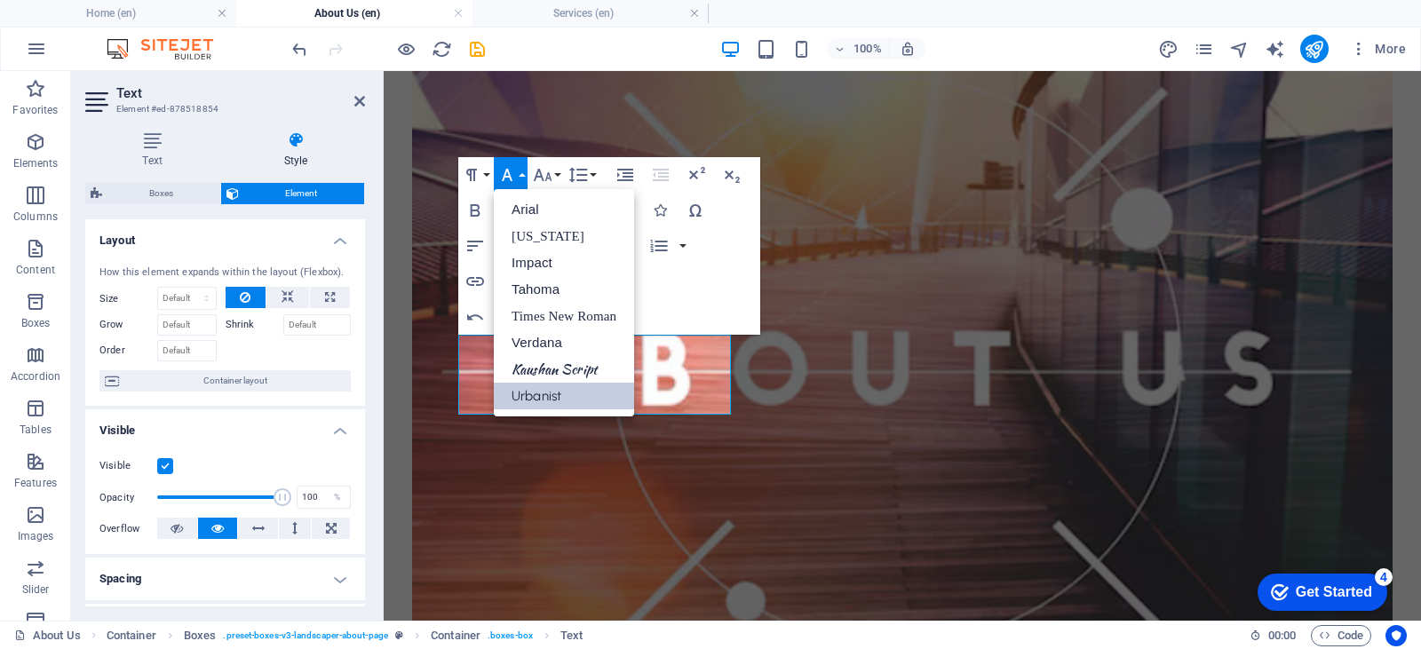
click at [520, 173] on button "Font Family" at bounding box center [511, 175] width 34 height 36
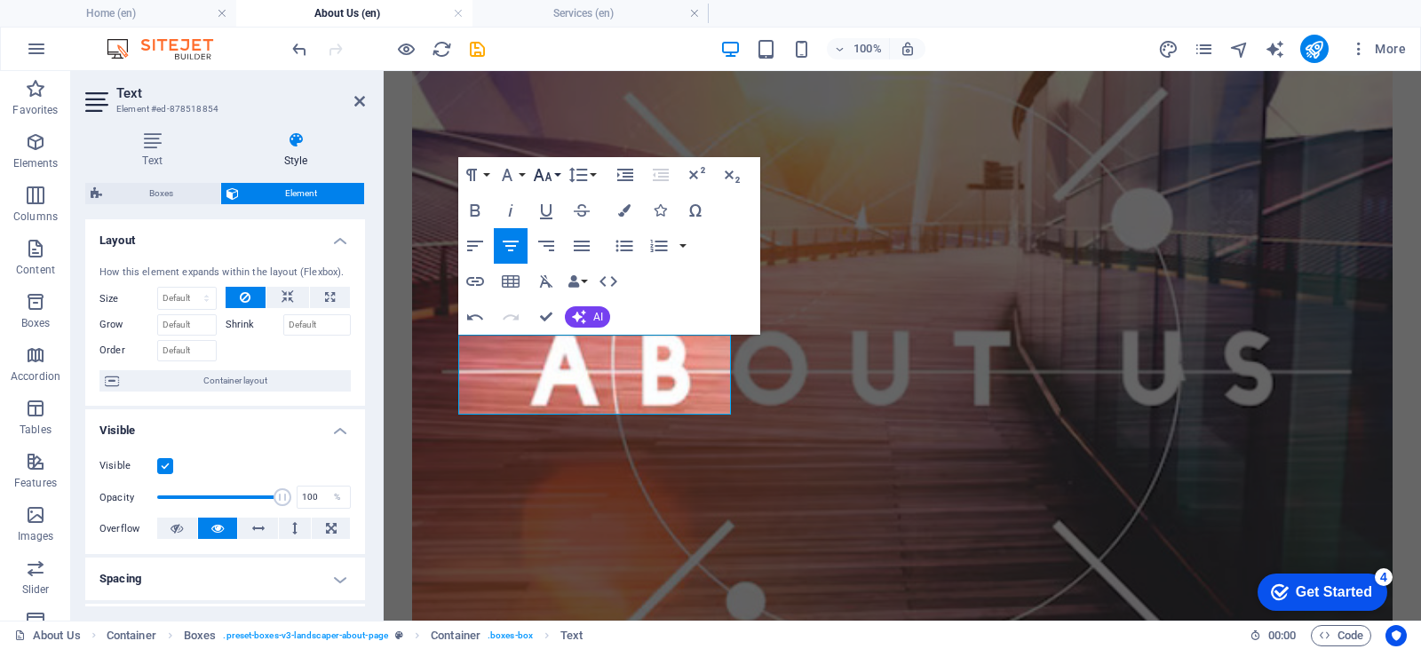
click at [543, 167] on icon "button" at bounding box center [542, 174] width 21 height 21
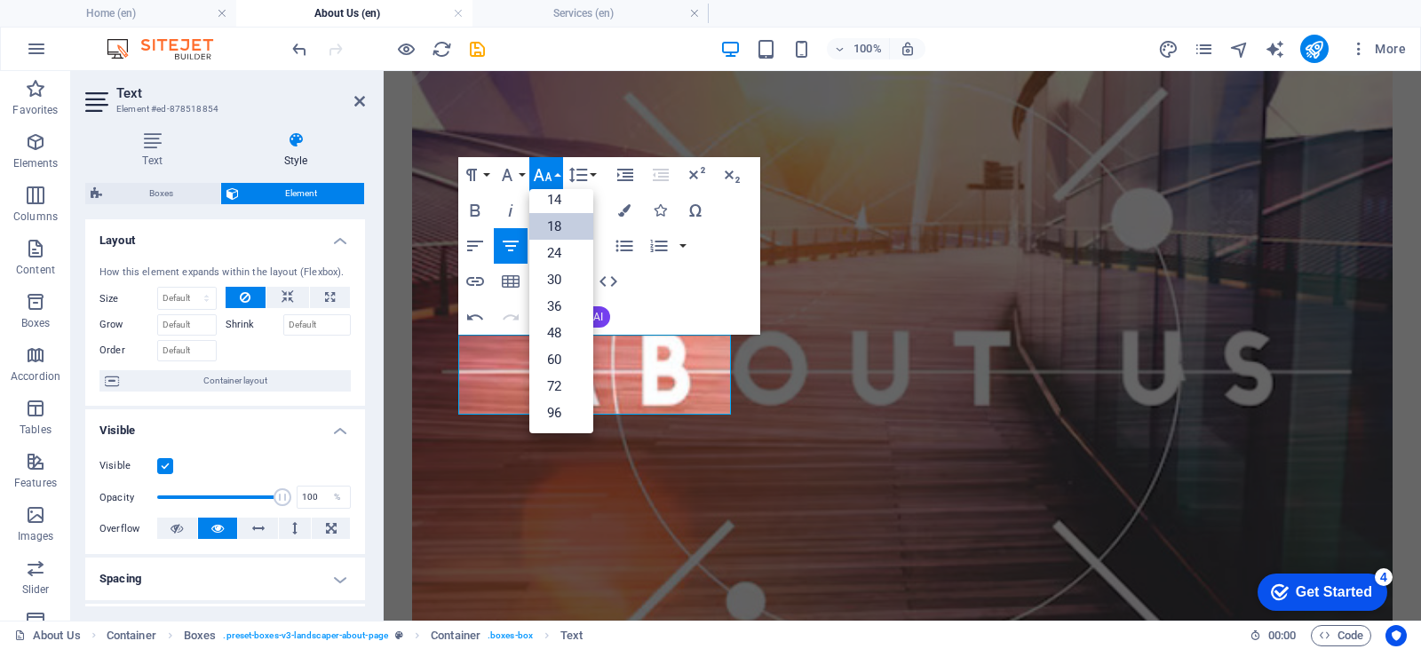
scroll to position [143, 0]
click at [558, 352] on link "60" at bounding box center [561, 359] width 64 height 27
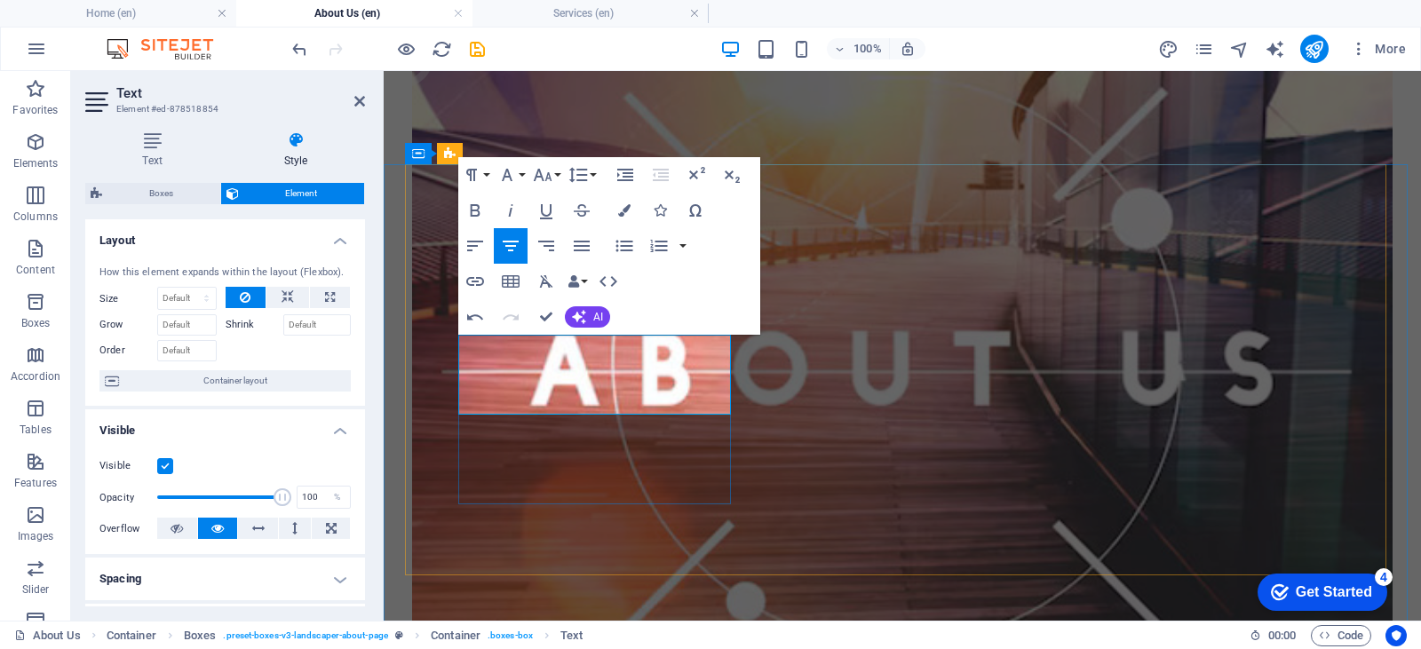
drag, startPoint x: 585, startPoint y: 392, endPoint x: 559, endPoint y: 392, distance: 25.8
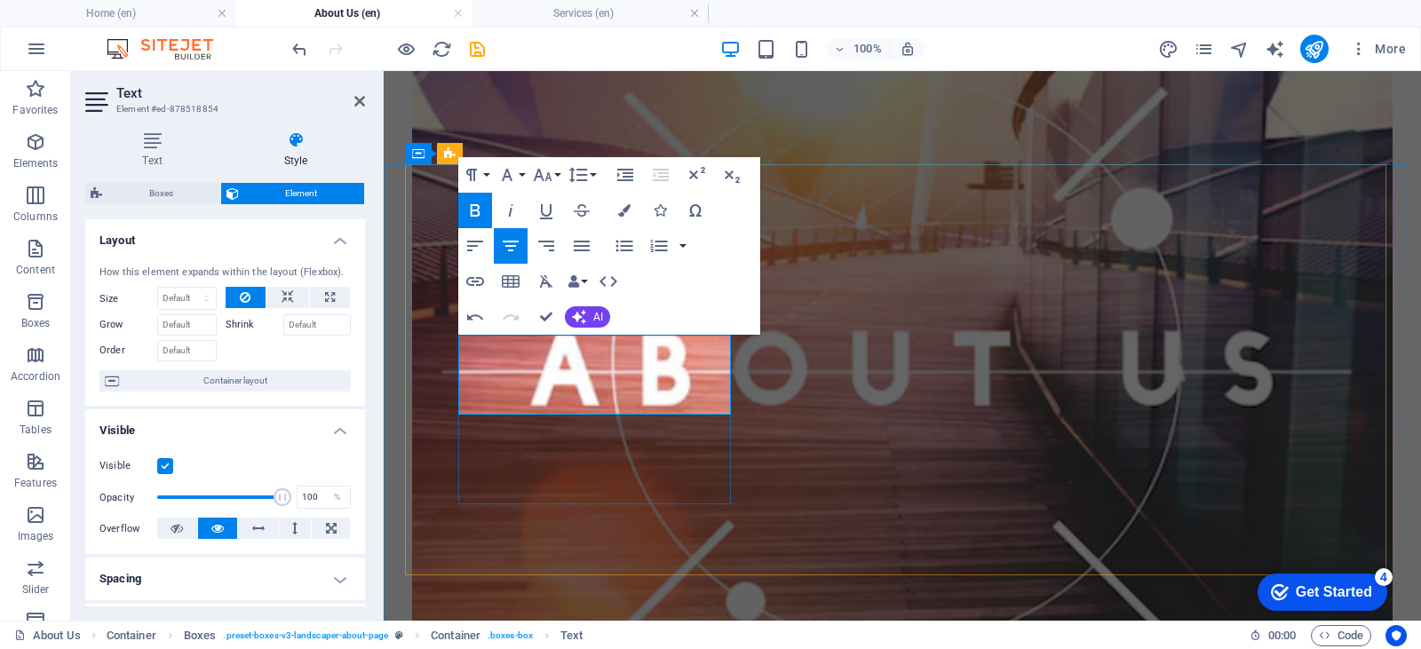
click at [534, 176] on icon "button" at bounding box center [542, 174] width 21 height 21
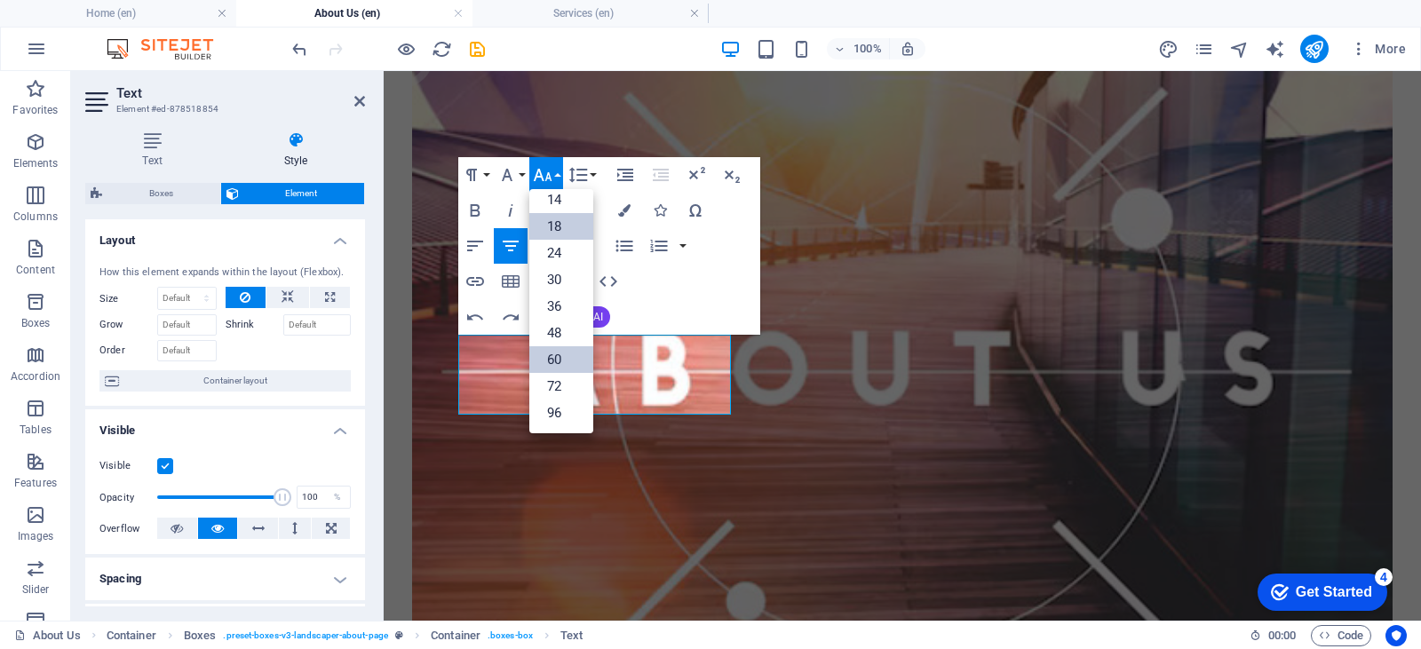
click at [573, 367] on link "60" at bounding box center [561, 359] width 64 height 27
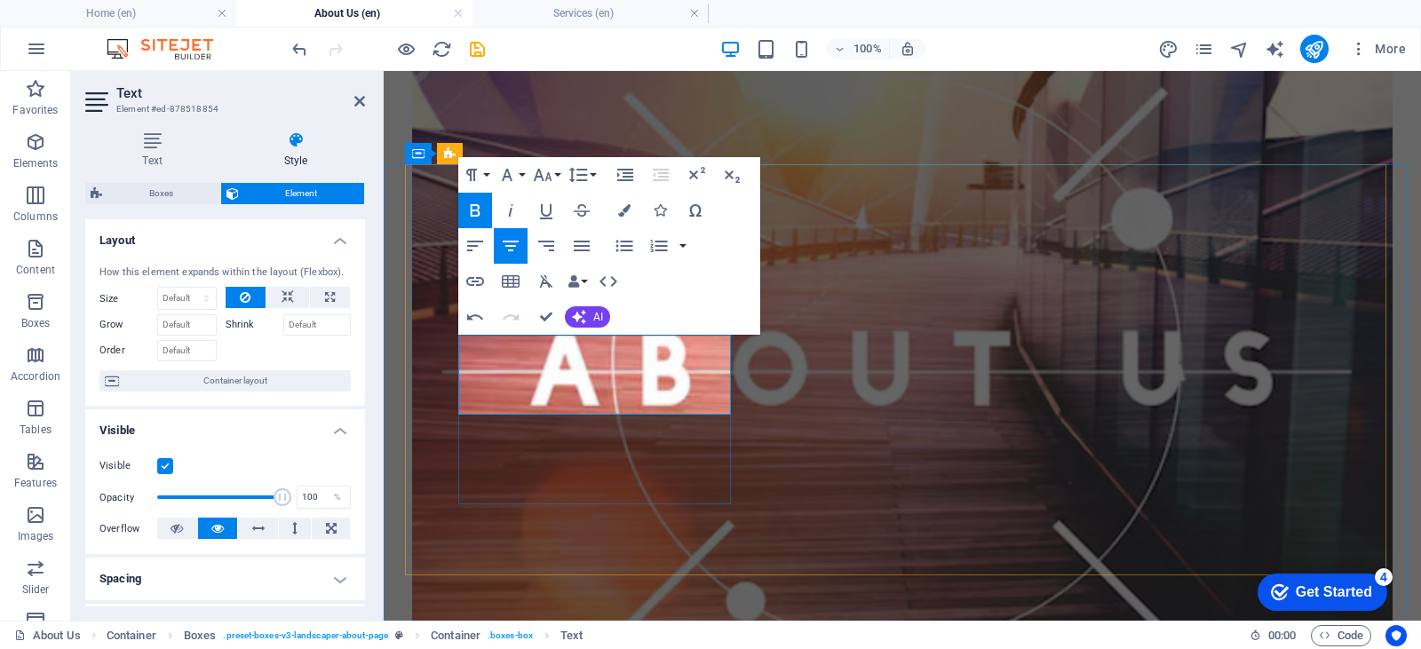
click at [510, 170] on icon "button" at bounding box center [506, 174] width 21 height 21
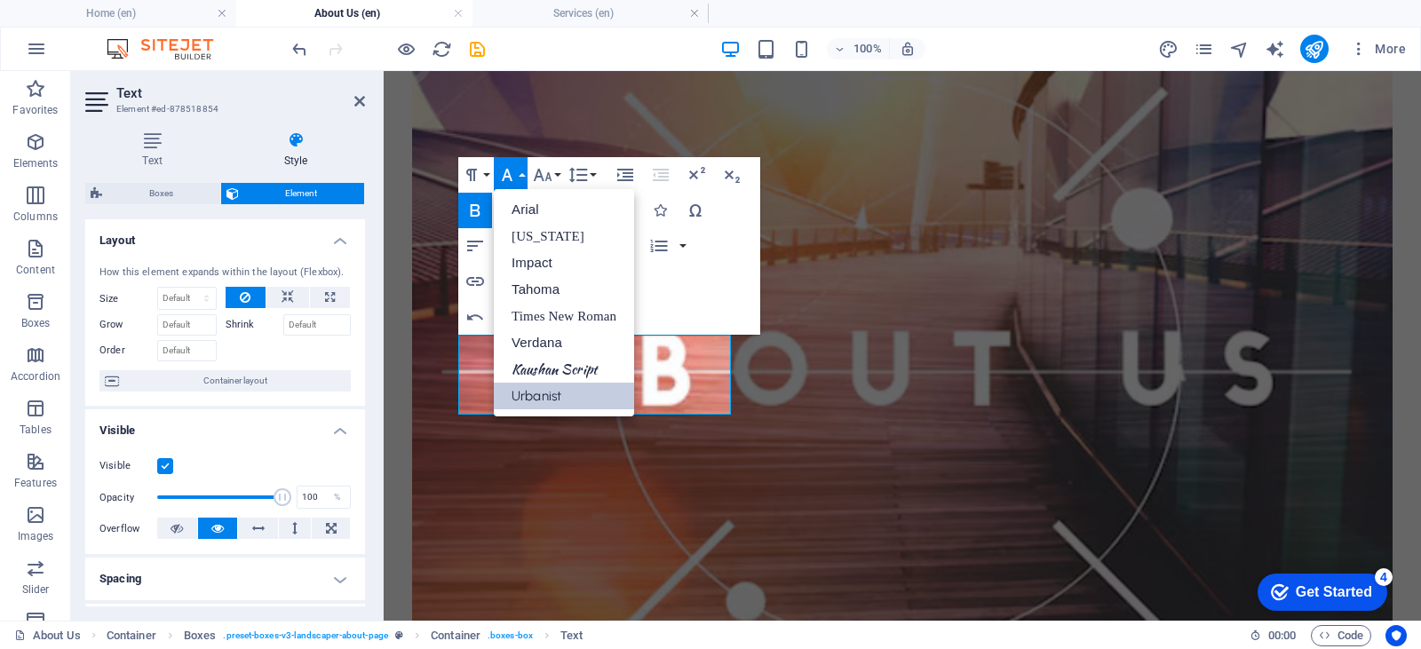
scroll to position [0, 0]
click at [510, 170] on icon "button" at bounding box center [506, 174] width 21 height 21
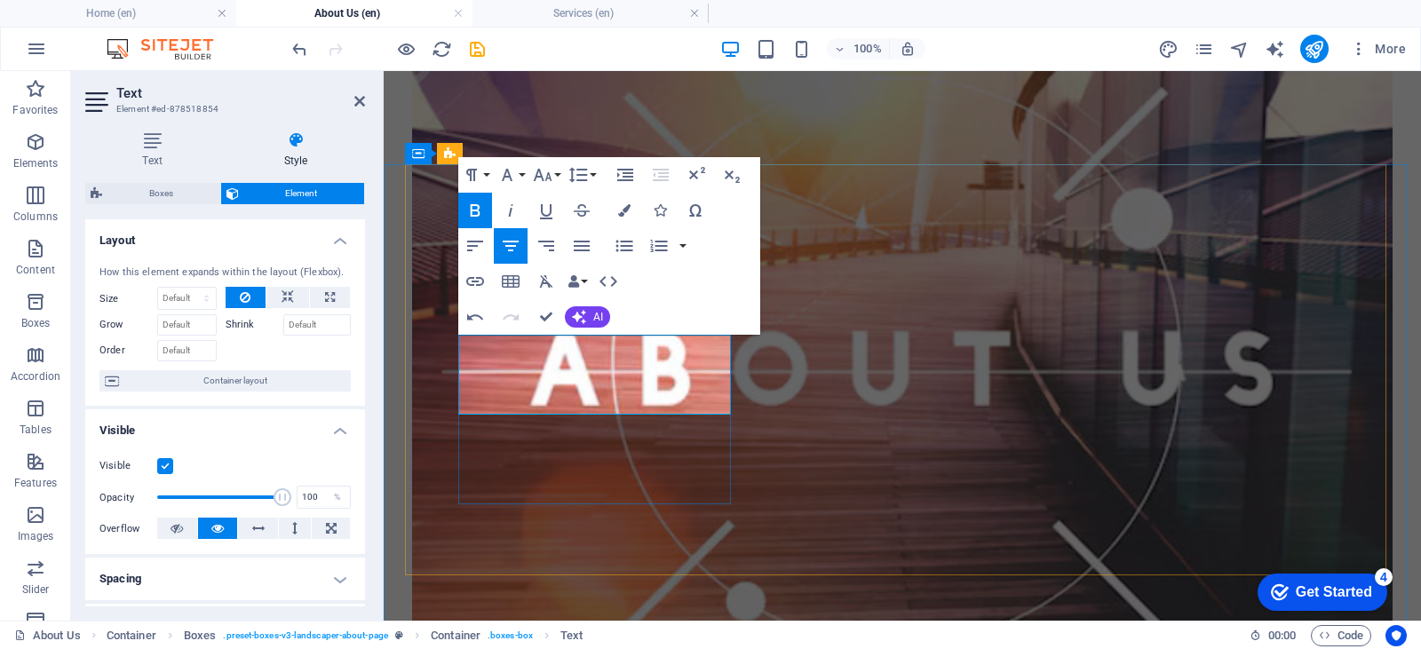
drag, startPoint x: 588, startPoint y: 384, endPoint x: 562, endPoint y: 384, distance: 25.8
click at [505, 176] on icon "button" at bounding box center [507, 175] width 11 height 12
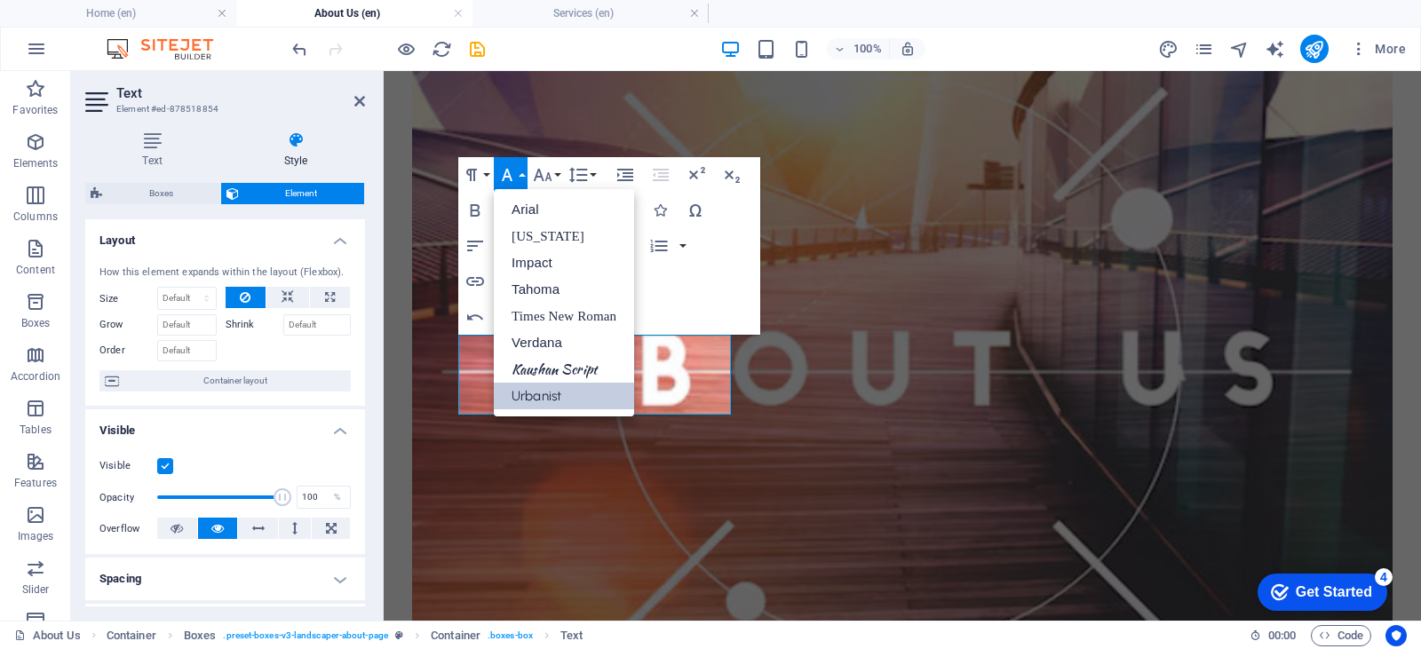
click at [559, 396] on link "Urbanist" at bounding box center [564, 396] width 140 height 27
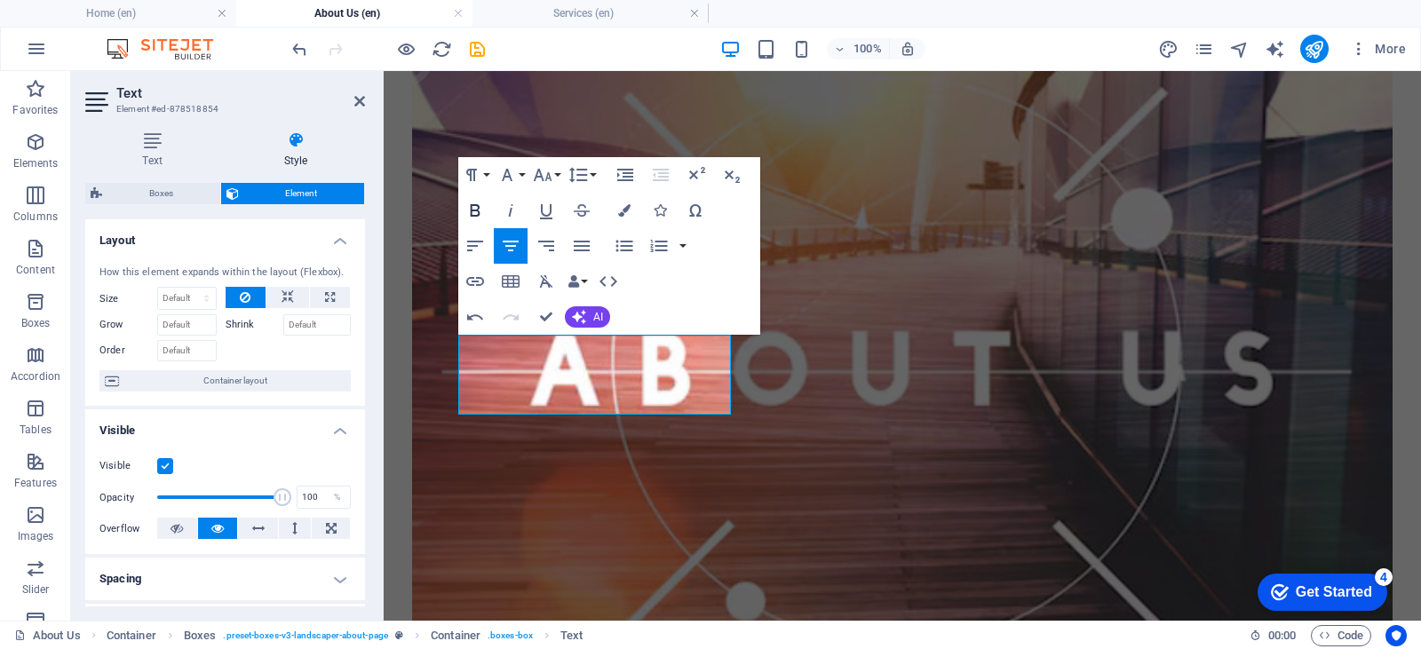
click at [478, 210] on icon "button" at bounding box center [476, 210] width 10 height 12
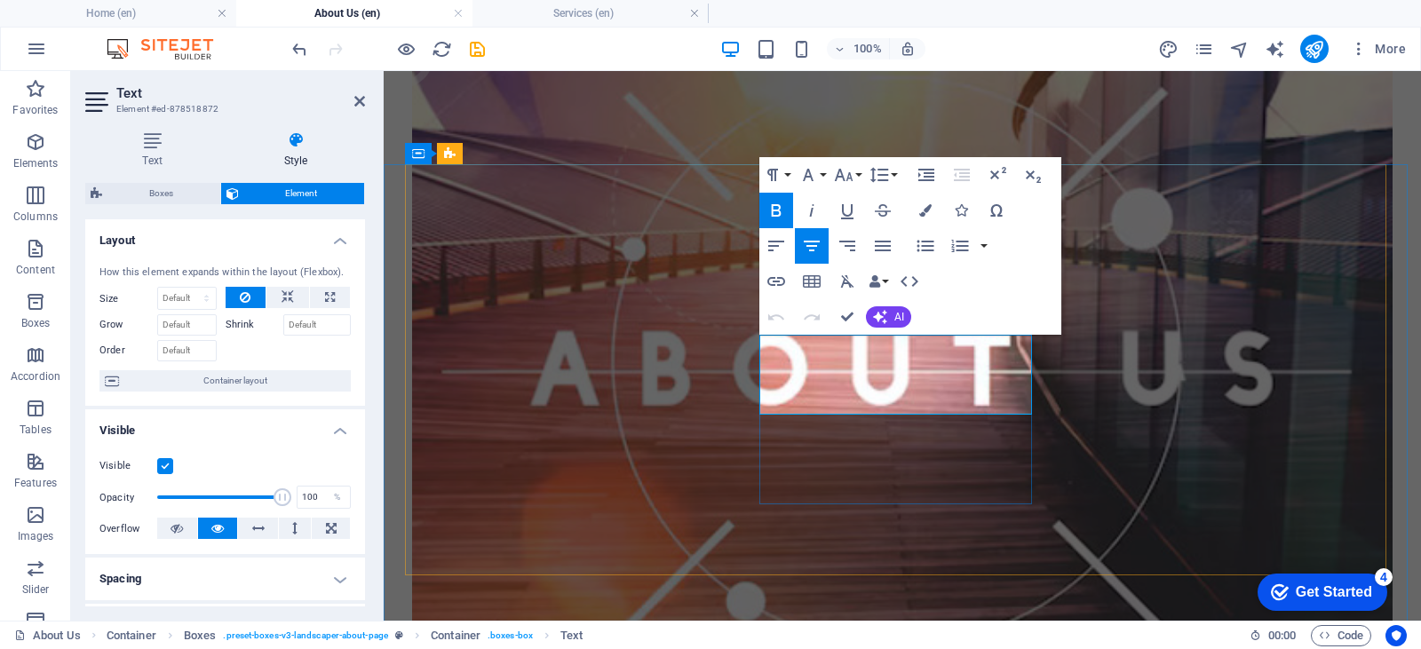
drag, startPoint x: 942, startPoint y: 378, endPoint x: 860, endPoint y: 378, distance: 82.6
click at [785, 211] on icon "button" at bounding box center [776, 210] width 21 height 21
click at [849, 178] on icon "button" at bounding box center [844, 175] width 19 height 12
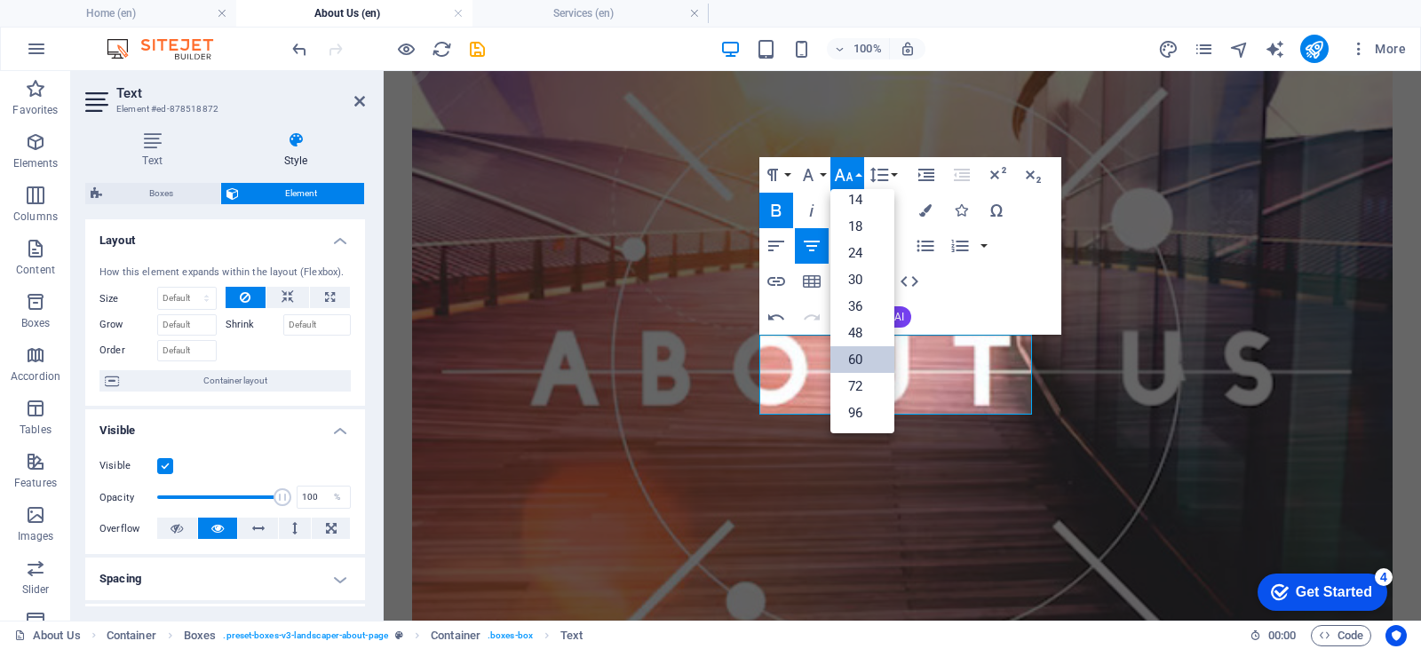
scroll to position [143, 0]
click at [849, 178] on icon "button" at bounding box center [844, 175] width 19 height 12
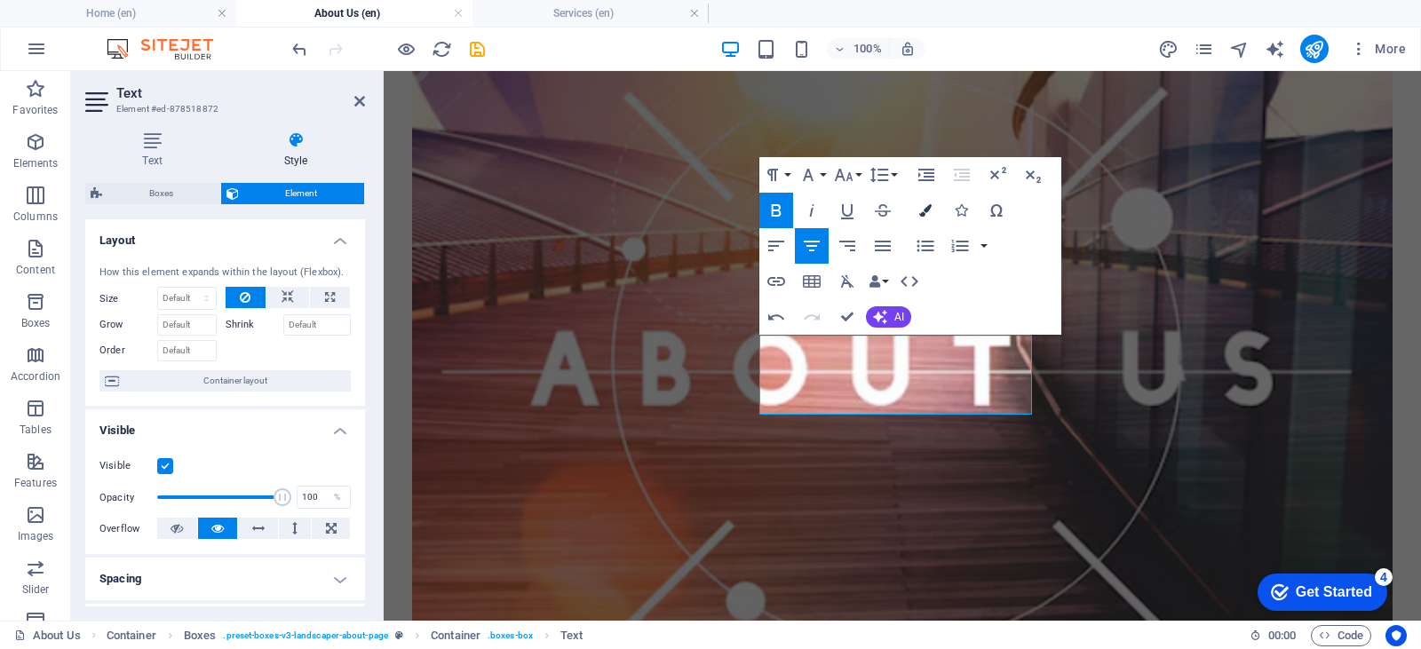
click at [922, 217] on button "Colors" at bounding box center [925, 211] width 34 height 36
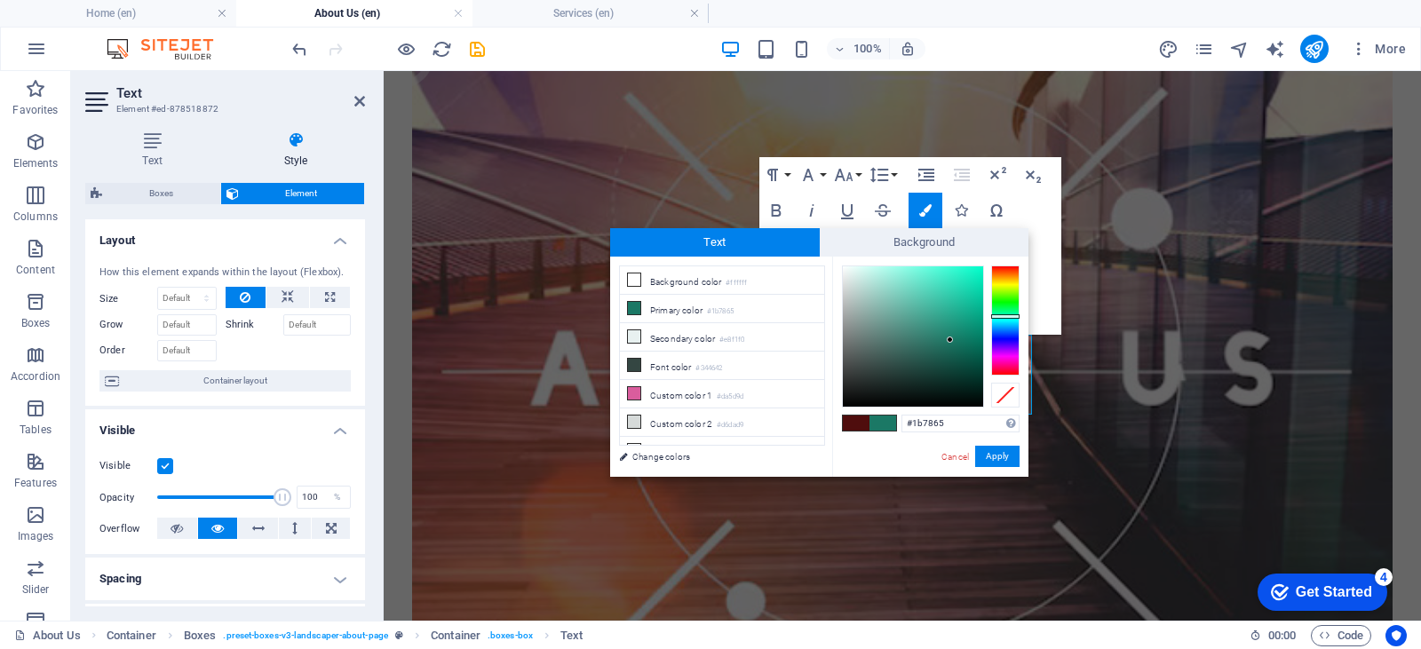
click at [845, 260] on div "#1b7865 Supported formats #0852ed rgb(8, 82, 237) rgba(8, 82, 237, 90%) hsv(221…" at bounding box center [930, 496] width 196 height 478
click at [746, 279] on small "#ffffff" at bounding box center [736, 283] width 21 height 12
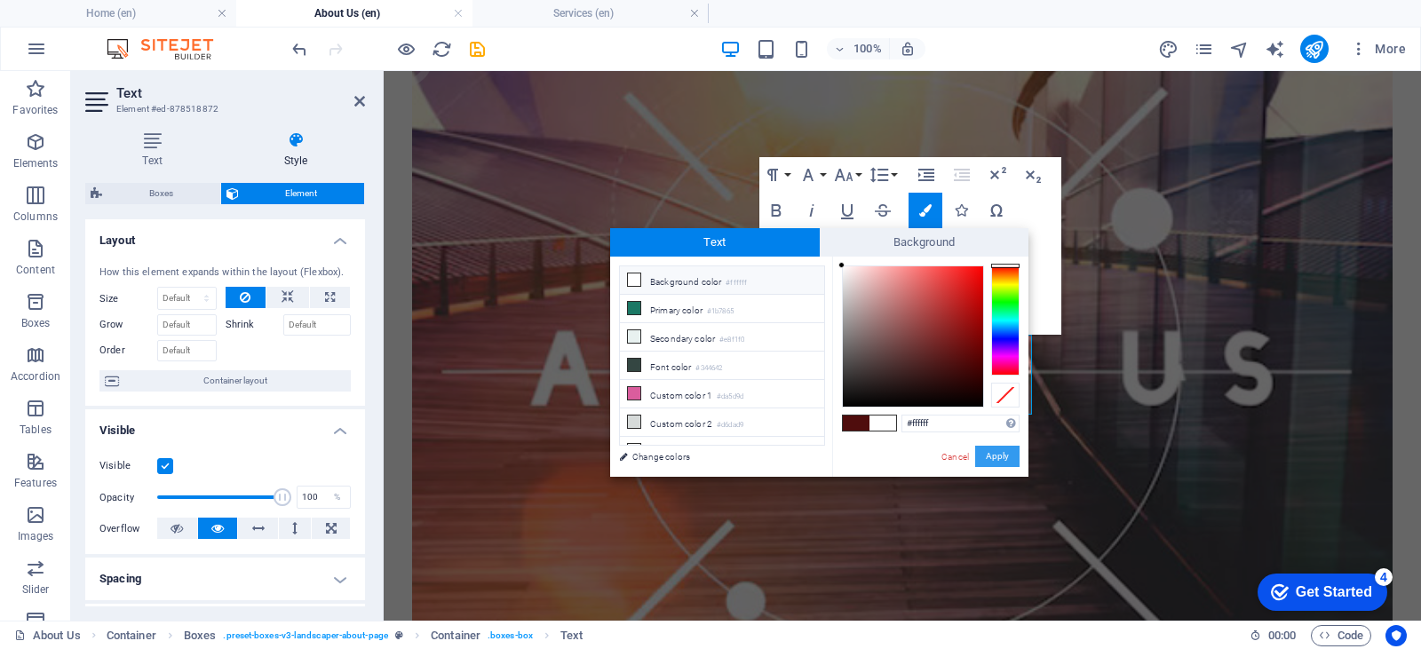
drag, startPoint x: 623, startPoint y: 391, endPoint x: 1006, endPoint y: 462, distance: 390.2
click at [1006, 462] on button "Apply" at bounding box center [997, 456] width 44 height 21
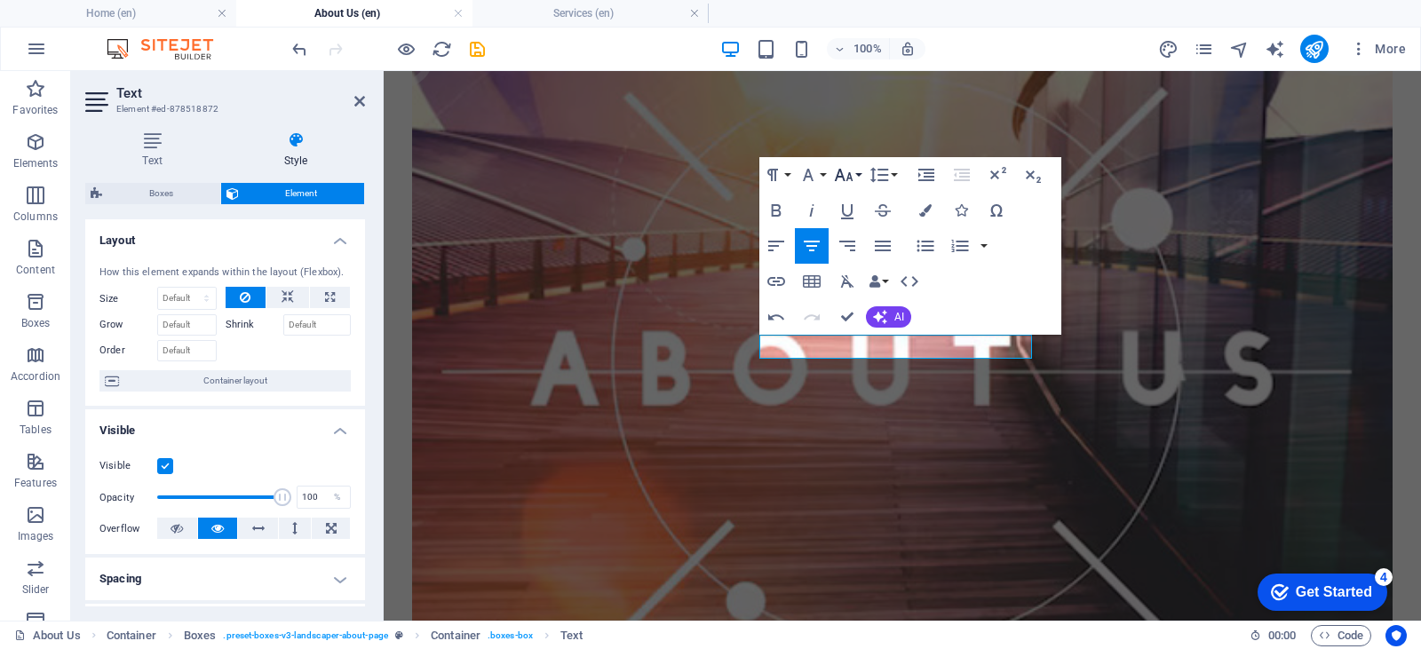
click at [845, 169] on icon "button" at bounding box center [843, 174] width 21 height 21
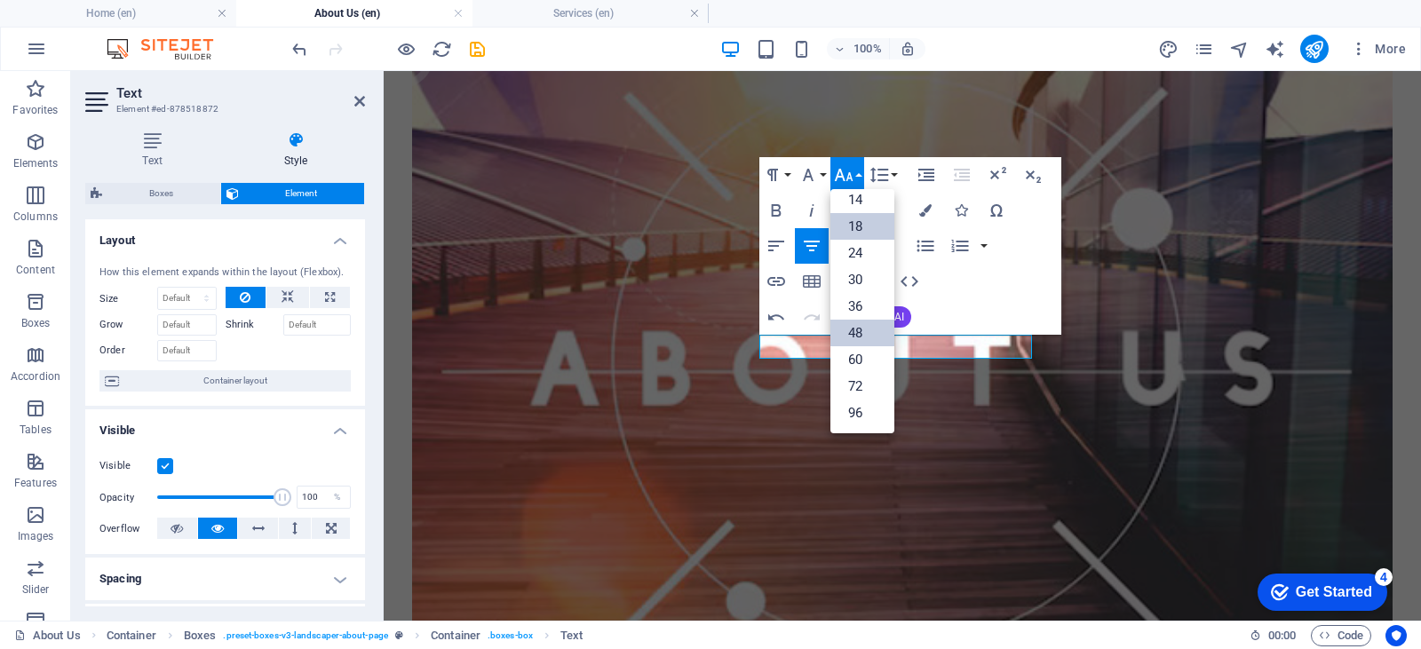
click at [863, 334] on link "48" at bounding box center [862, 333] width 64 height 27
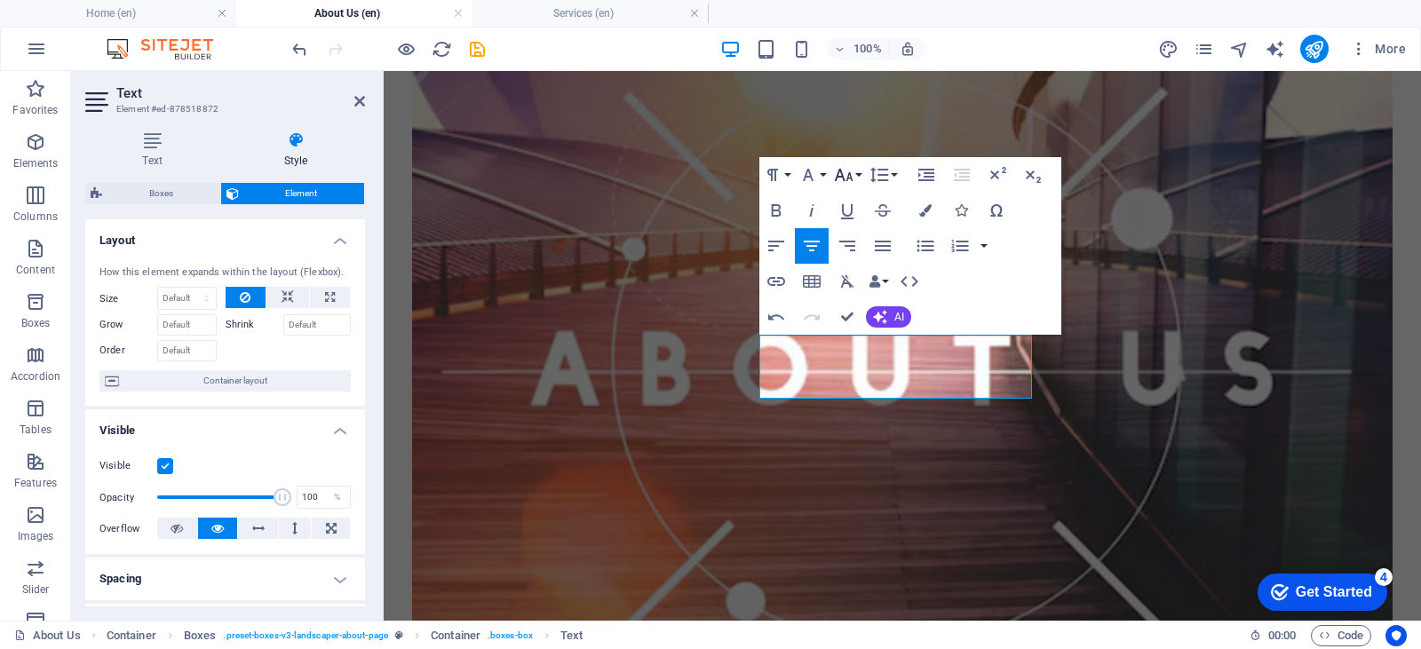
click at [850, 183] on icon "button" at bounding box center [843, 174] width 21 height 21
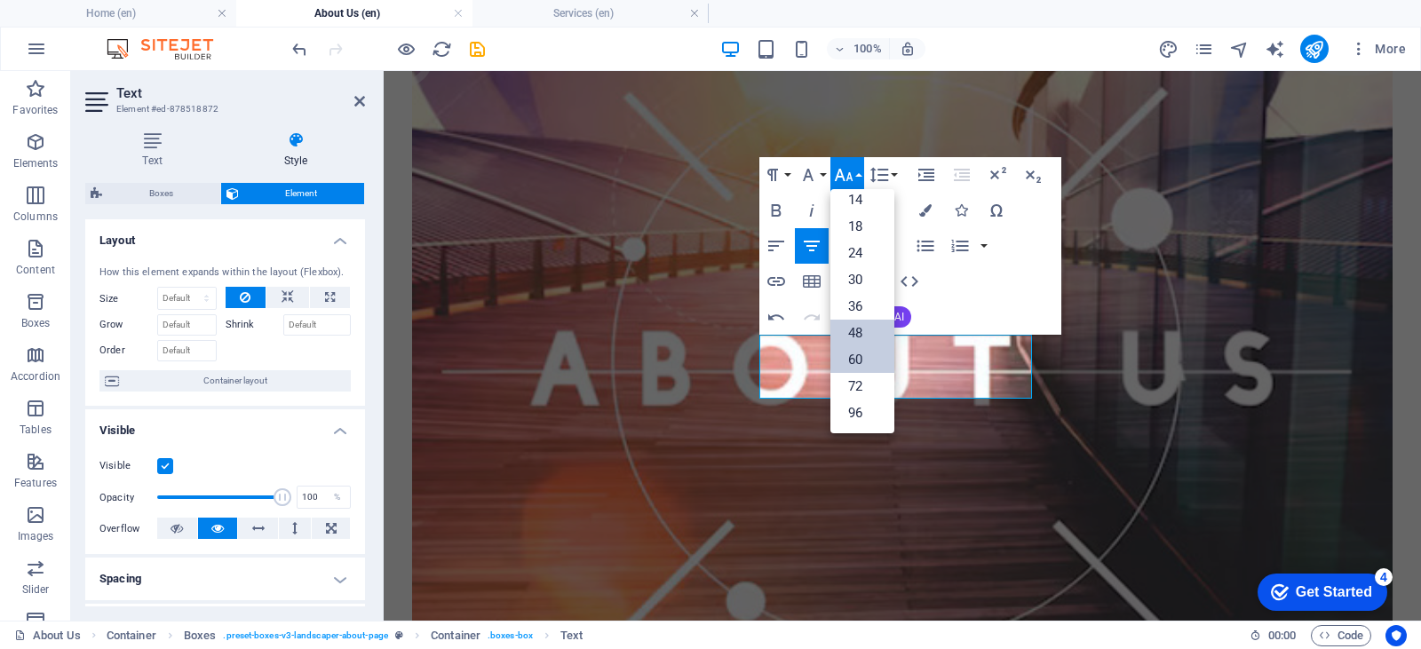
click at [860, 348] on link "60" at bounding box center [862, 359] width 64 height 27
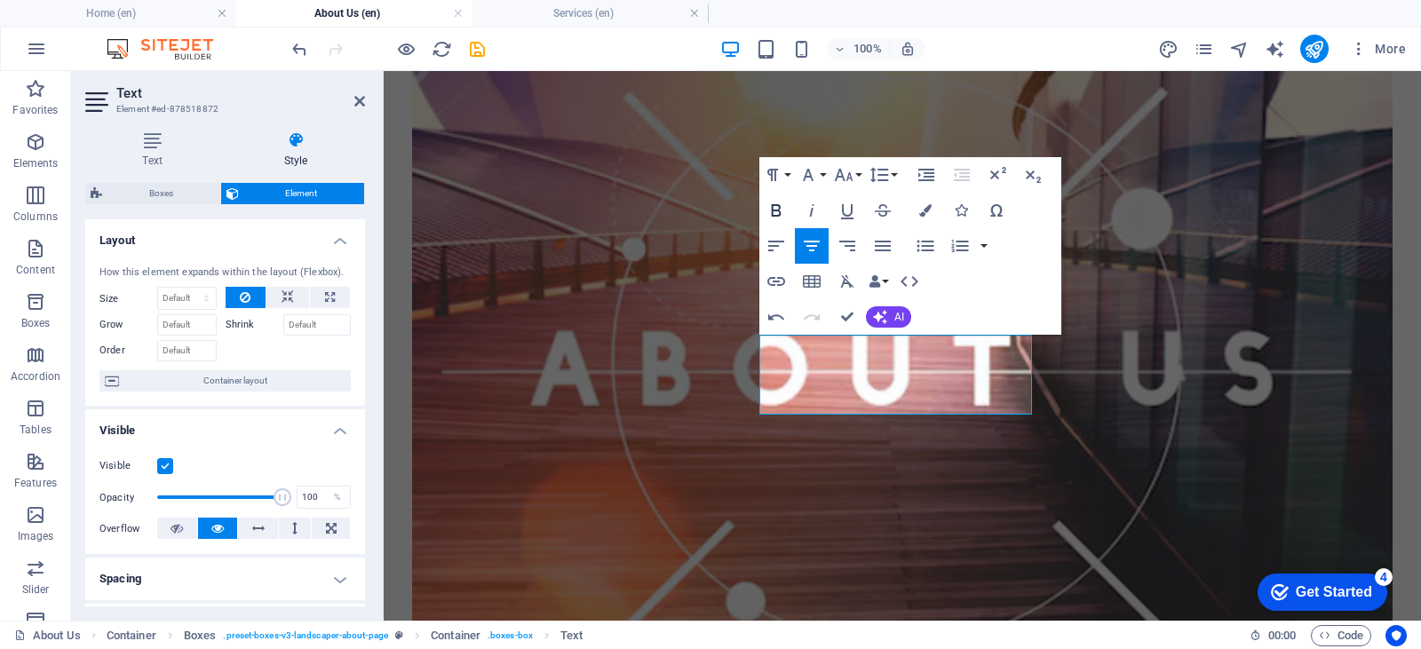
click at [777, 211] on icon "button" at bounding box center [776, 210] width 21 height 21
click at [923, 193] on button "Colors" at bounding box center [925, 211] width 34 height 36
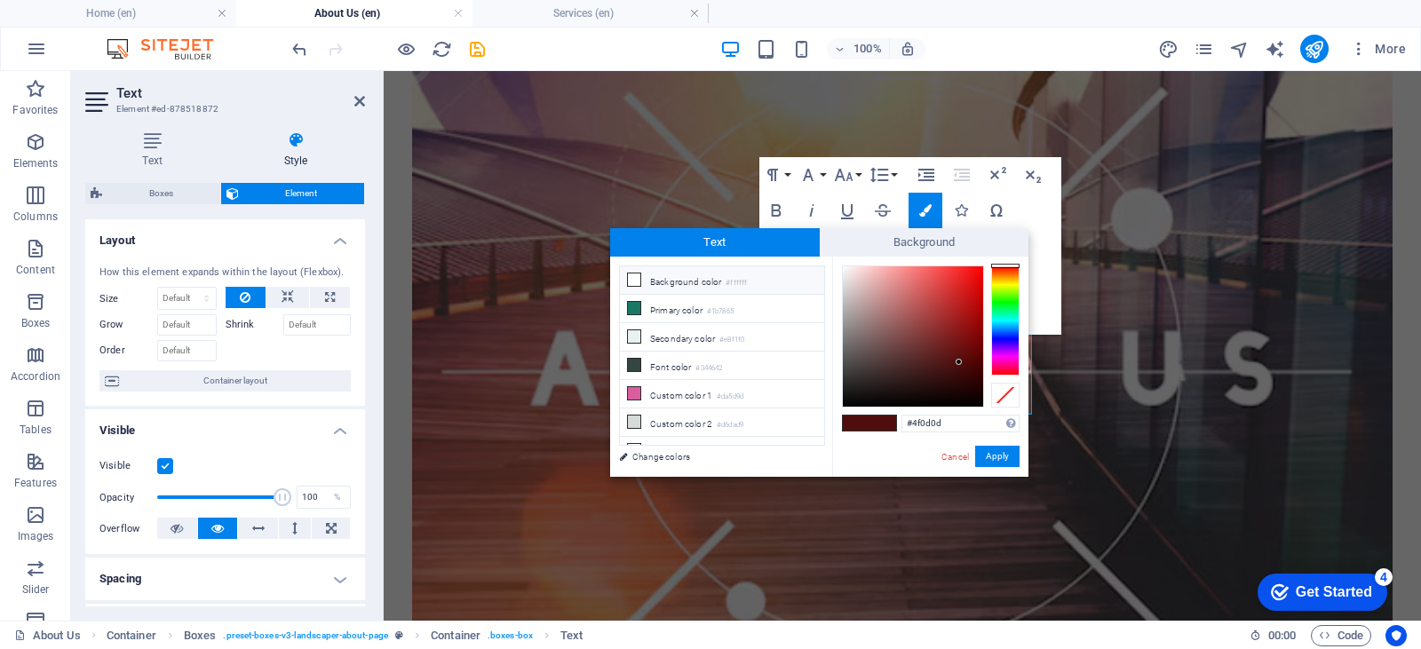
click at [646, 274] on li "Background color #ffffff" at bounding box center [722, 280] width 204 height 28
type input "#ffffff"
click at [1013, 449] on button "Apply" at bounding box center [997, 456] width 44 height 21
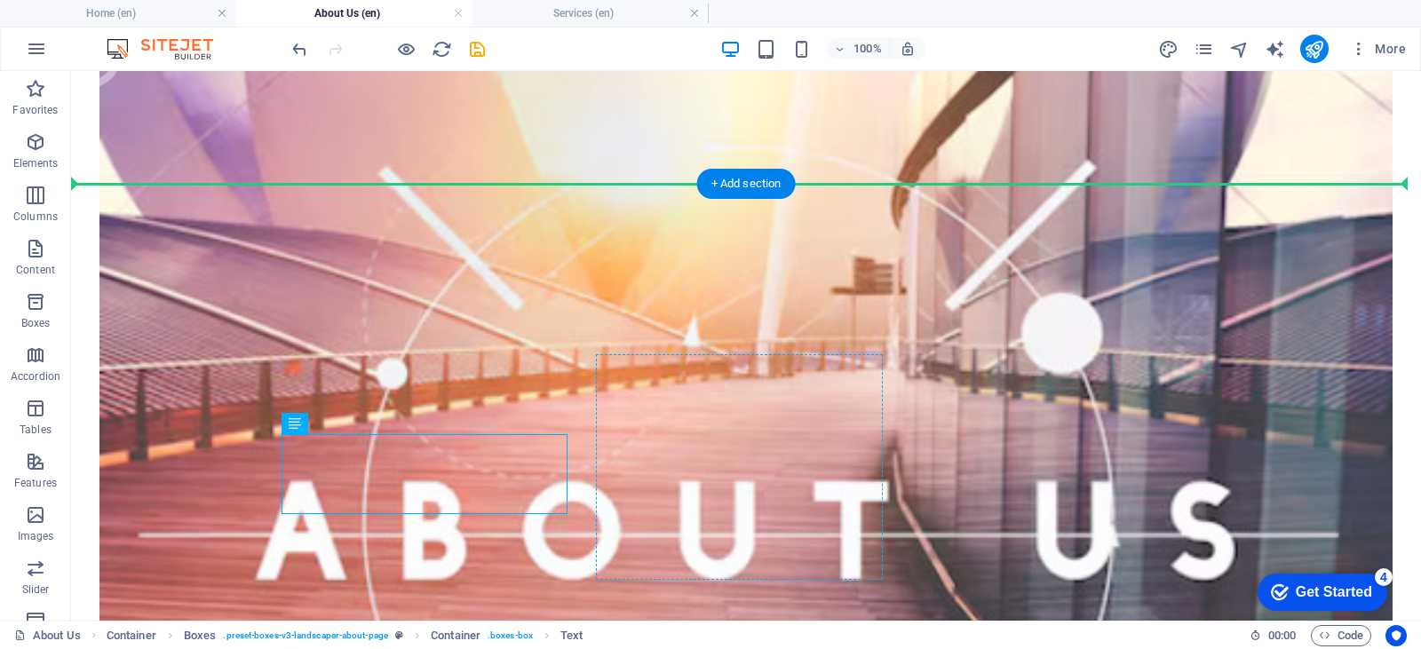
drag, startPoint x: 473, startPoint y: 475, endPoint x: 720, endPoint y: 405, distance: 256.7
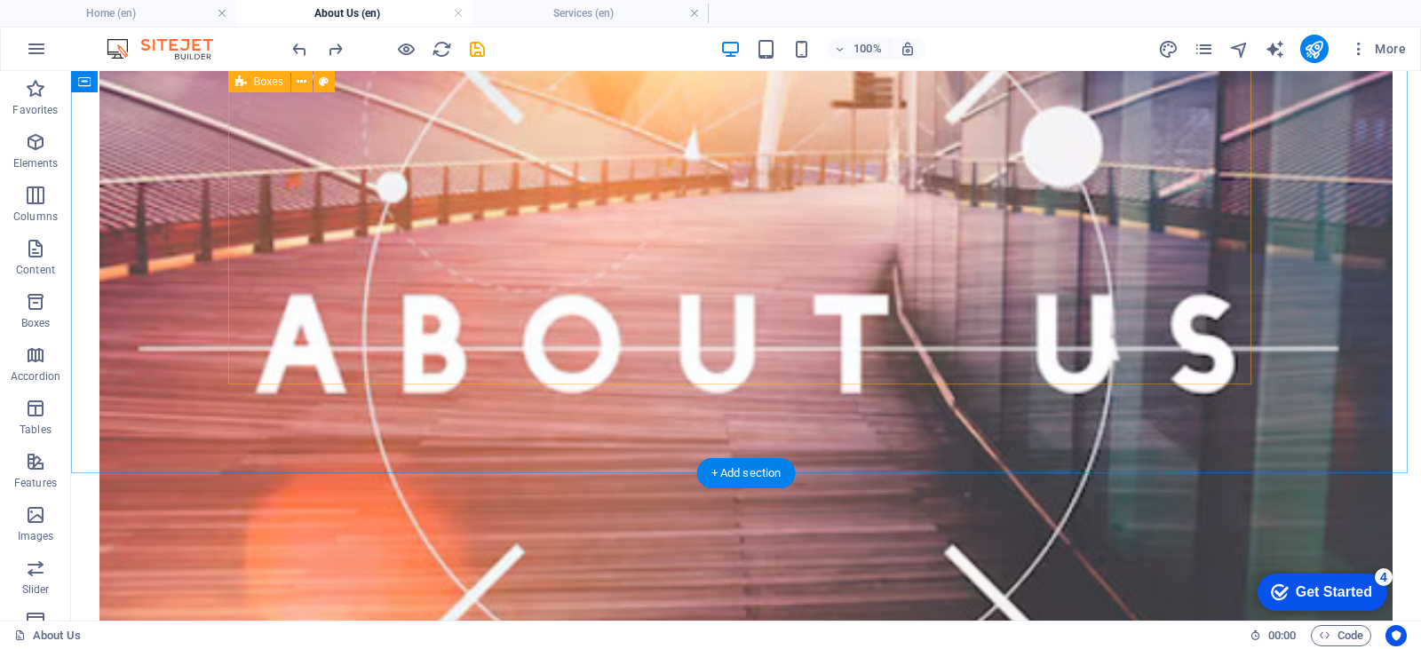
scroll to position [581, 0]
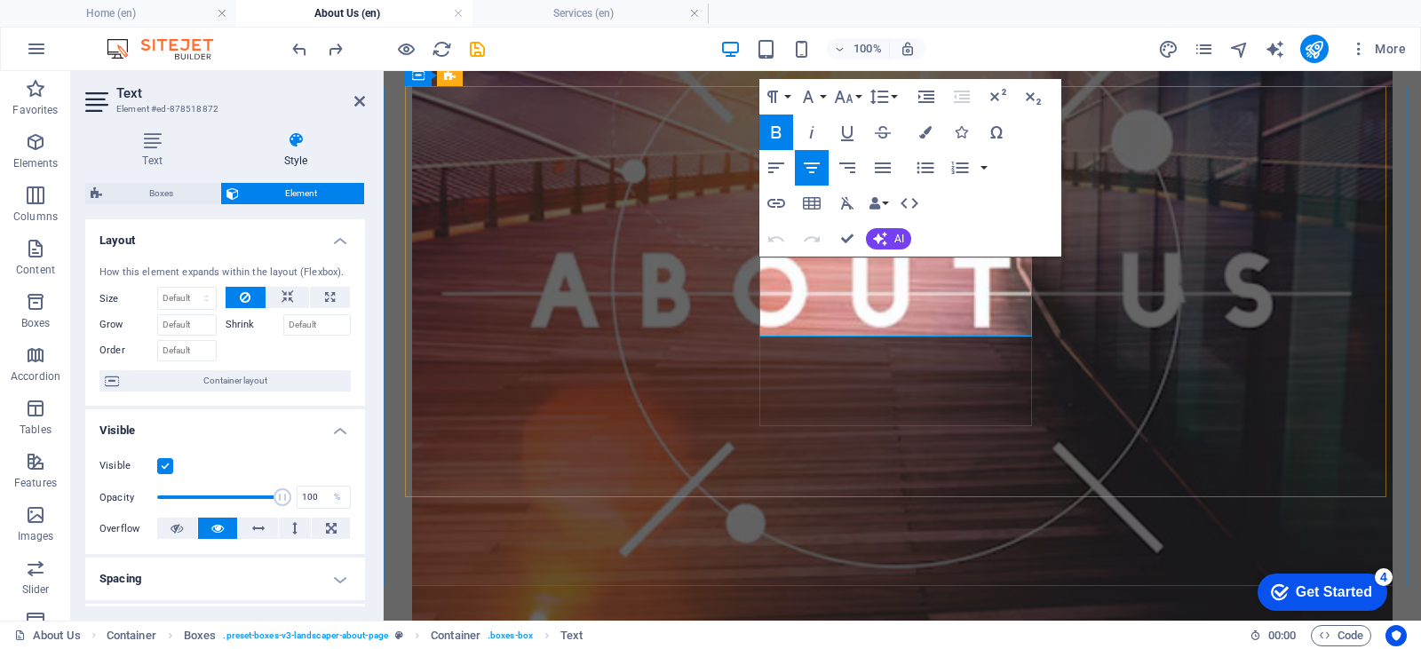
click at [917, 125] on button "Colors" at bounding box center [925, 133] width 34 height 36
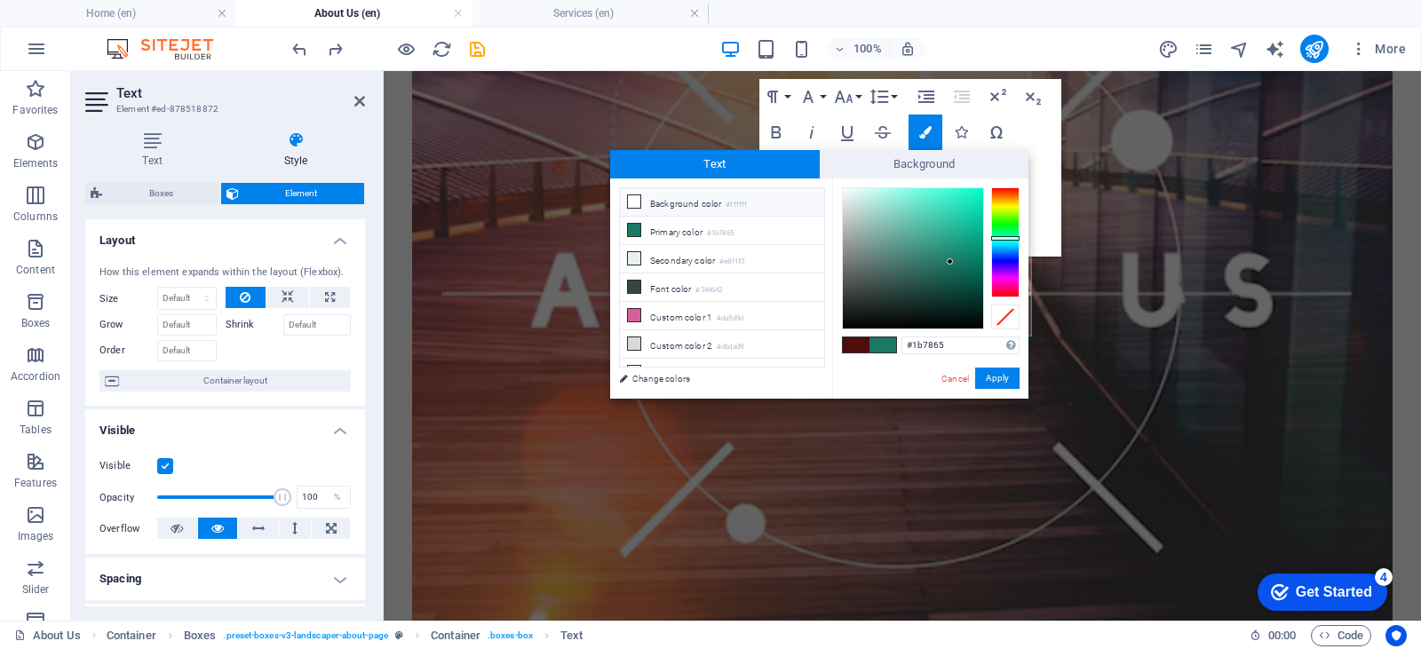
click at [704, 197] on li "Background color #ffffff" at bounding box center [722, 202] width 204 height 28
type input "#ffffff"
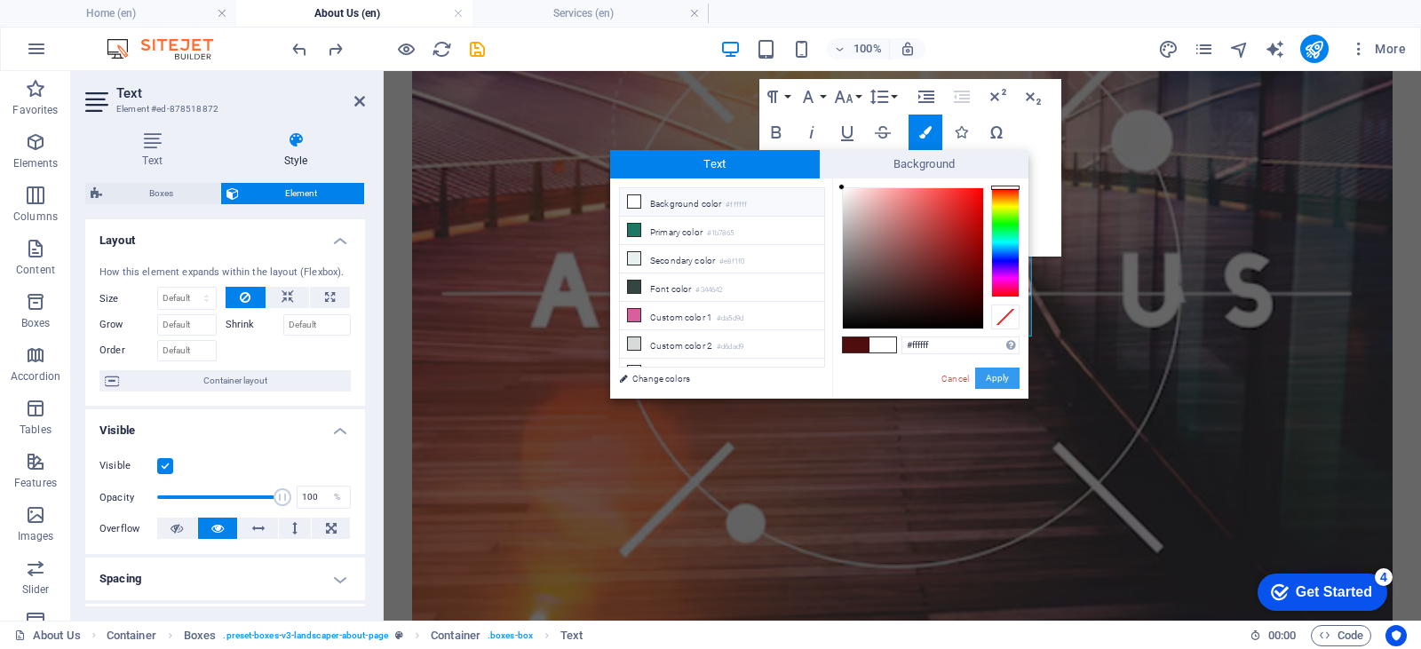
click at [1000, 385] on button "Apply" at bounding box center [997, 378] width 44 height 21
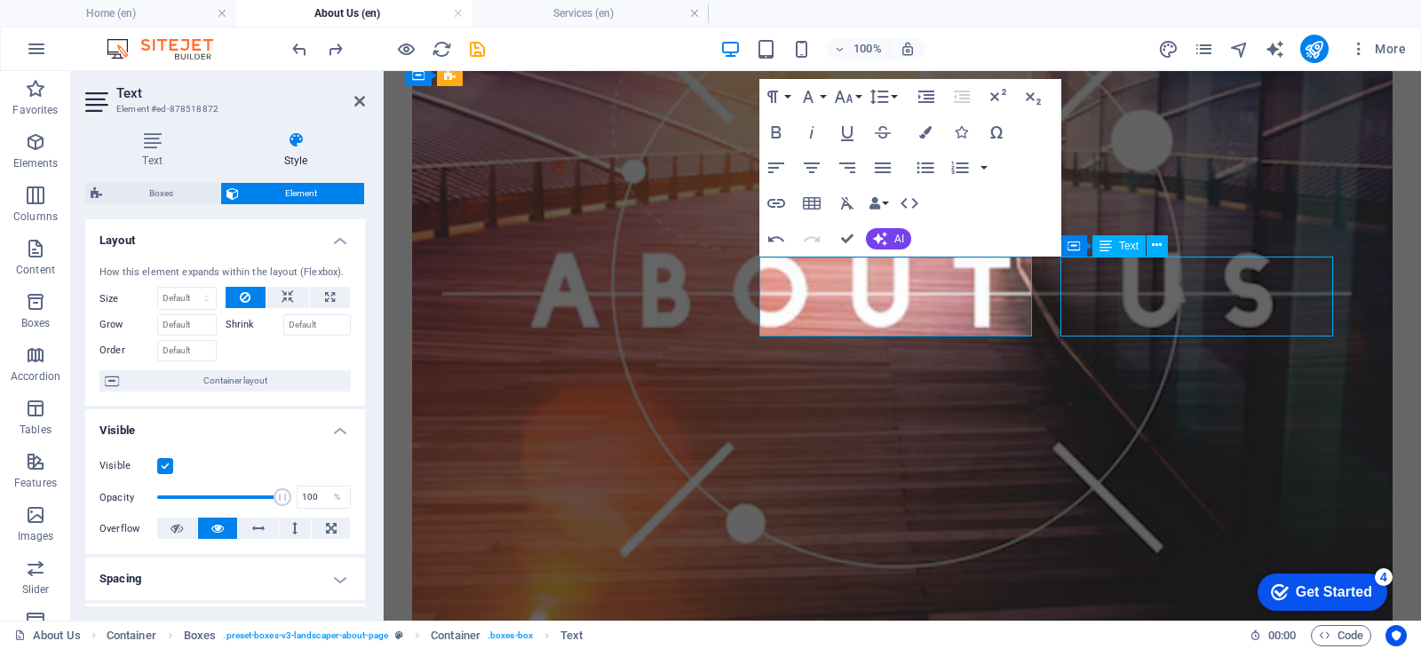
scroll to position [581, 0]
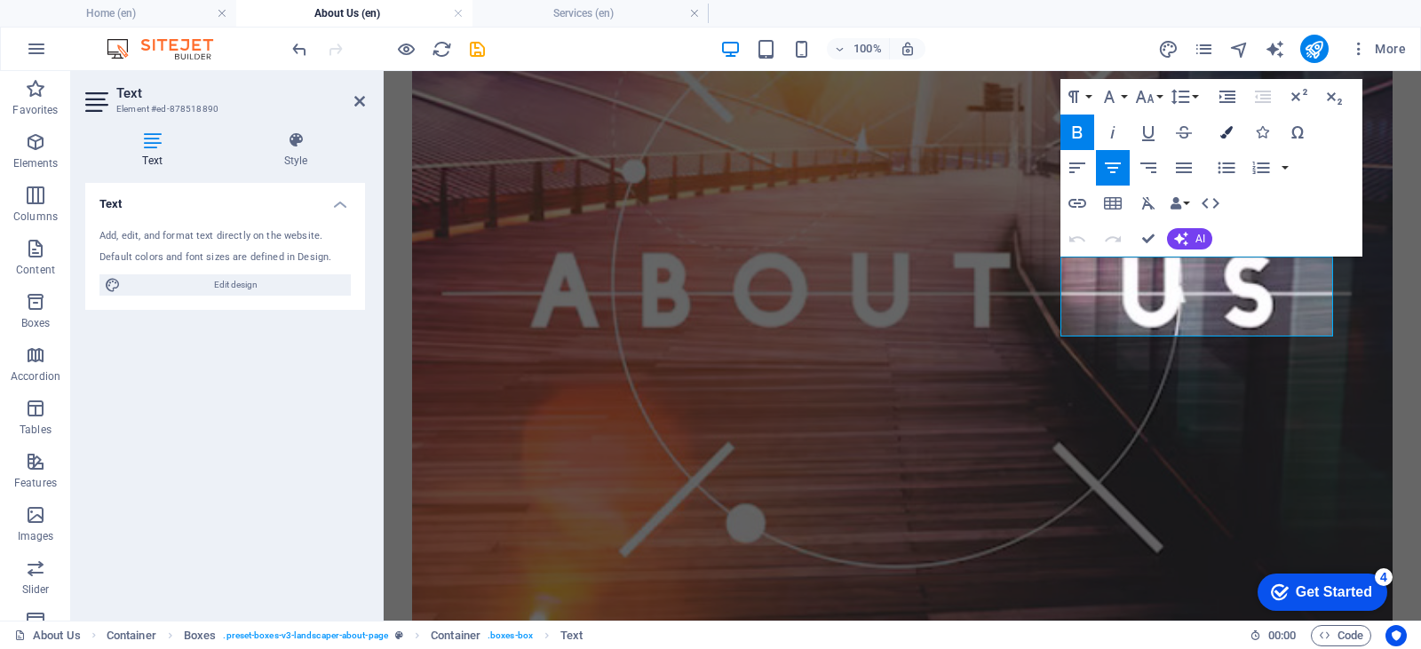
click at [1221, 129] on icon "button" at bounding box center [1226, 132] width 12 height 12
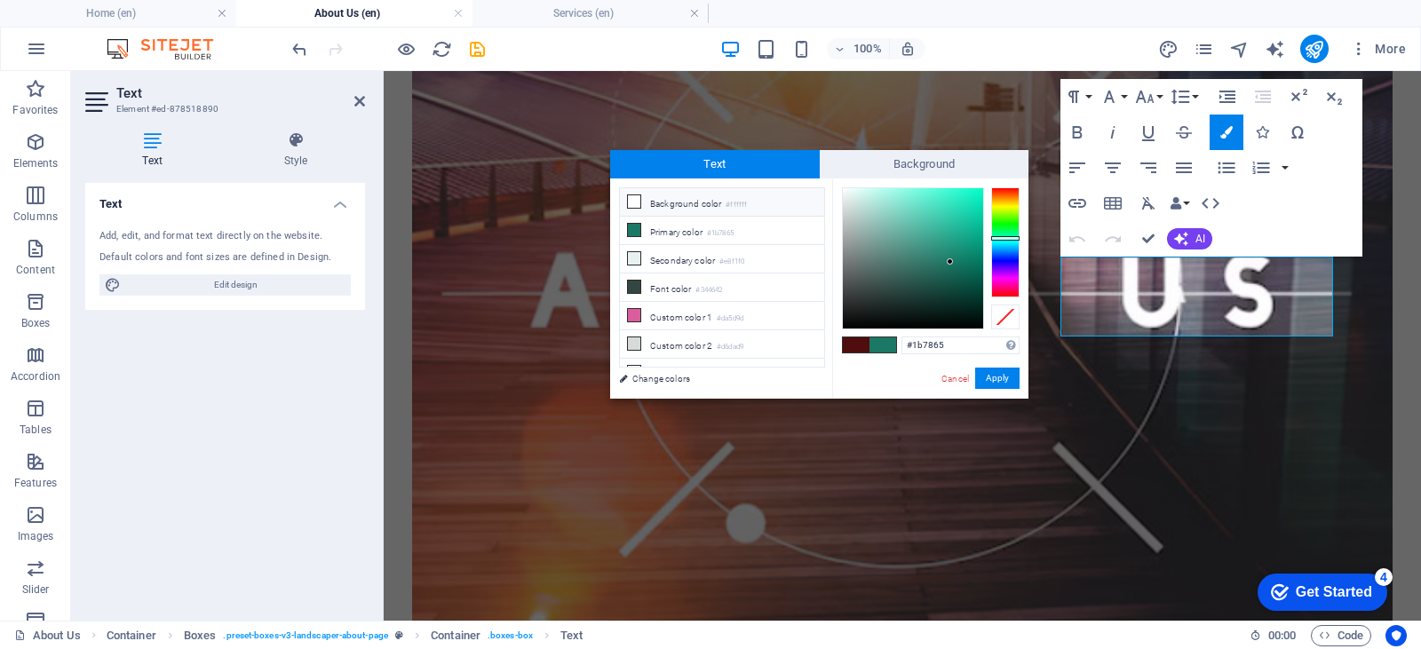
click at [717, 201] on li "Background color #ffffff" at bounding box center [722, 202] width 204 height 28
type input "#ffffff"
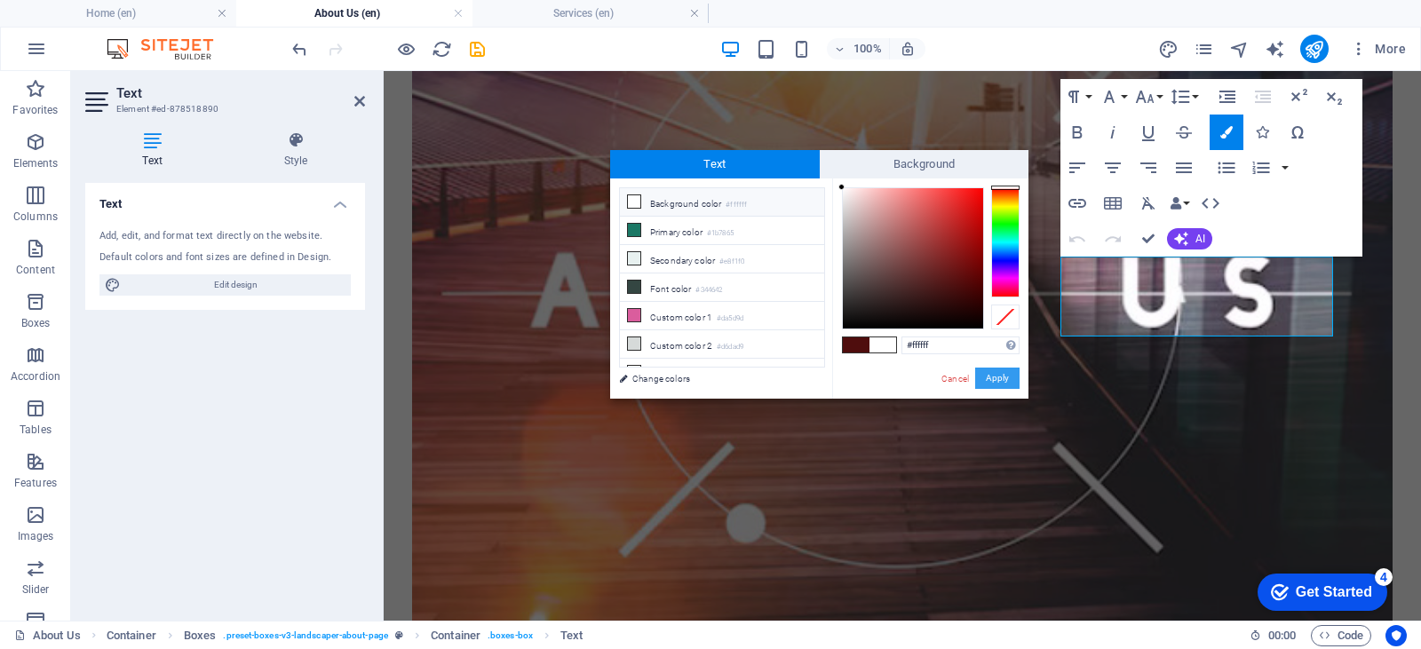
click at [999, 377] on button "Apply" at bounding box center [997, 378] width 44 height 21
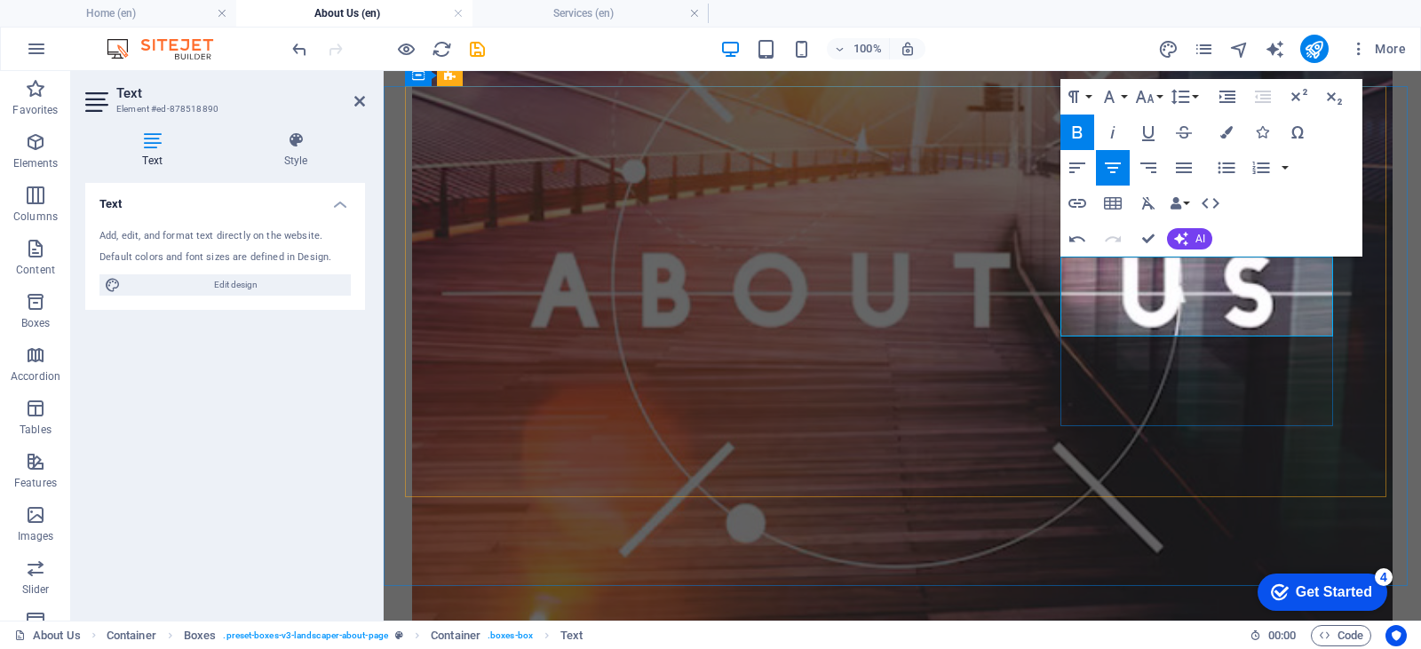
click at [1224, 136] on icon "button" at bounding box center [1226, 132] width 12 height 12
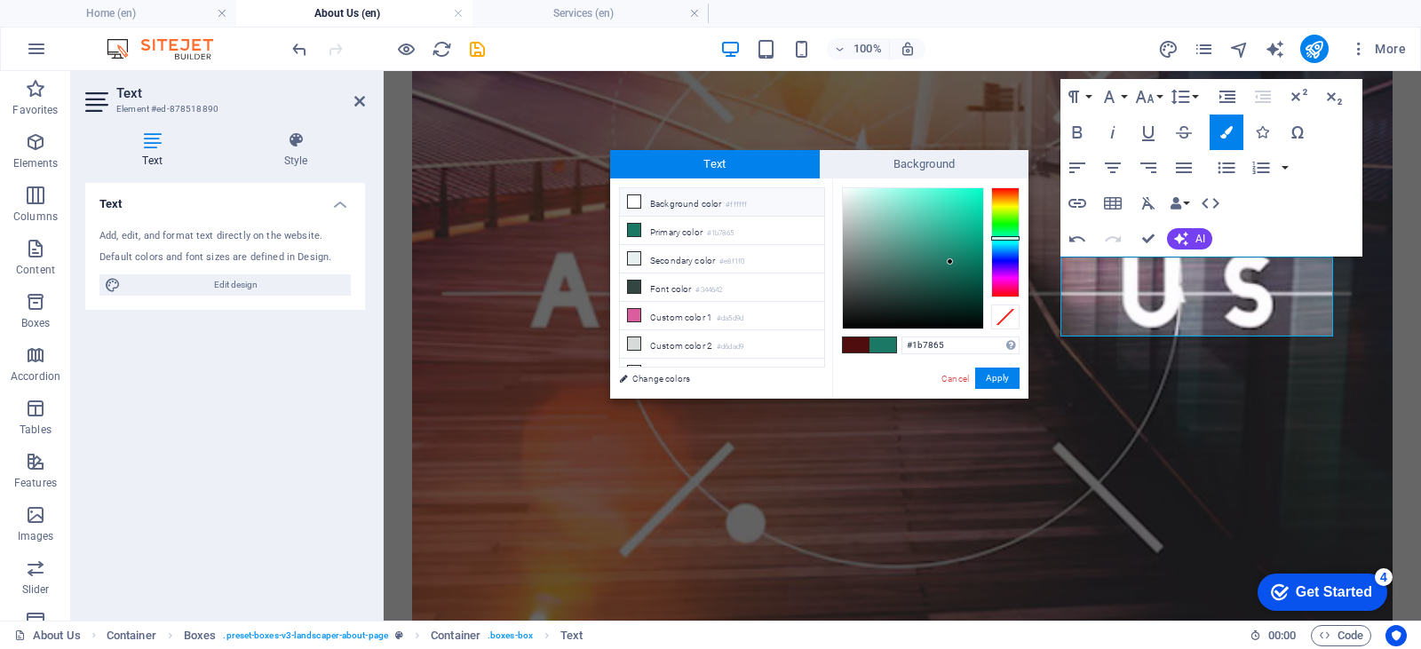
click at [766, 209] on li "Background color #ffffff" at bounding box center [722, 202] width 204 height 28
type input "#ffffff"
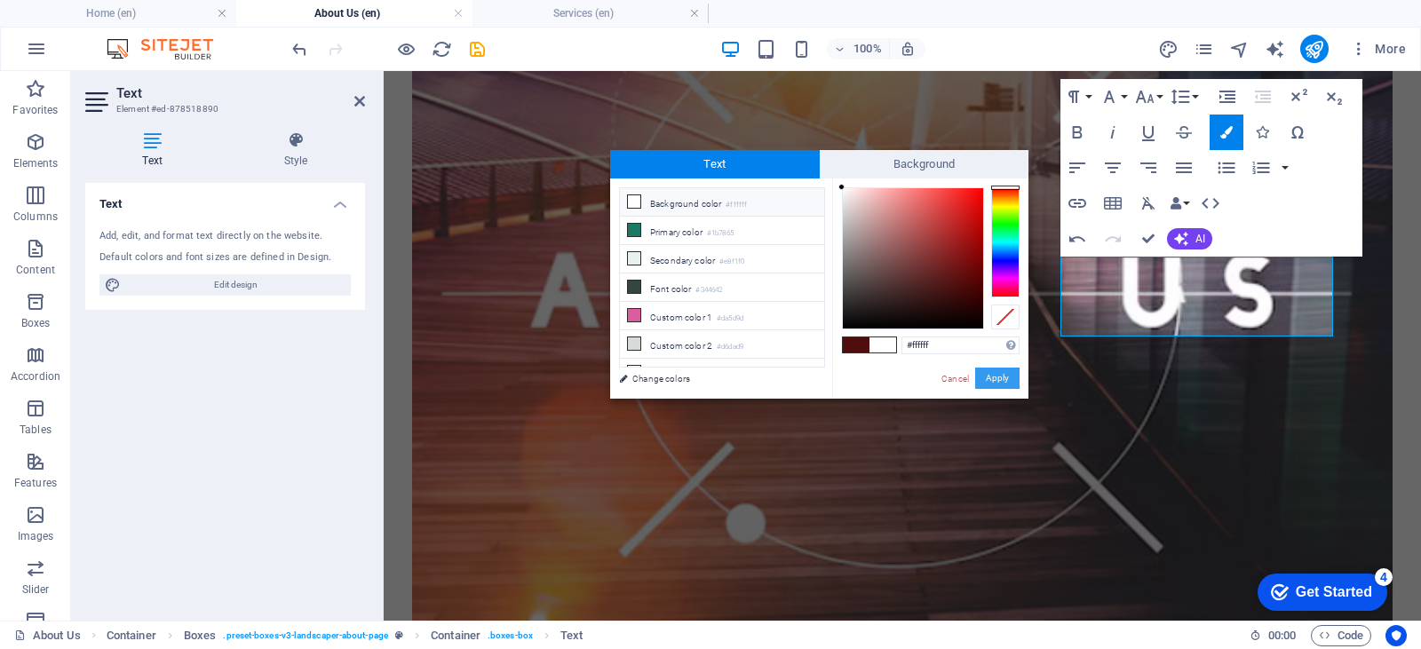
click at [1014, 377] on button "Apply" at bounding box center [997, 378] width 44 height 21
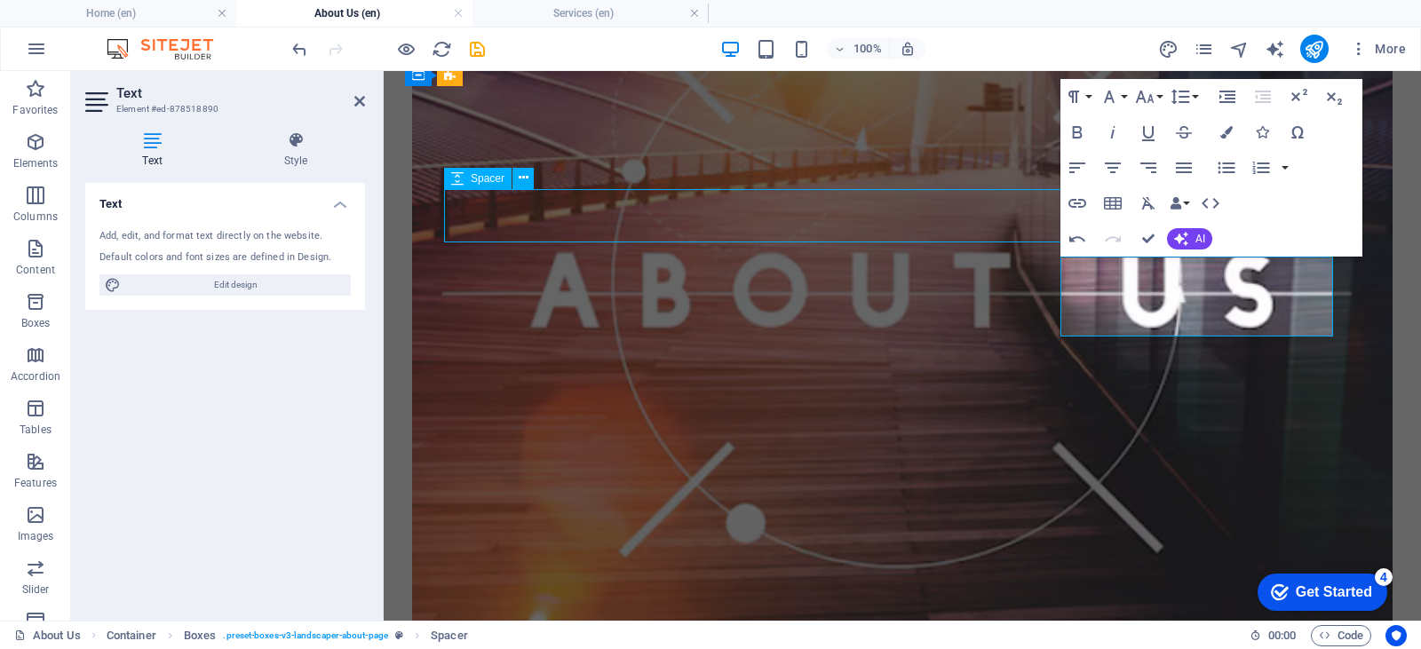
select select "px"
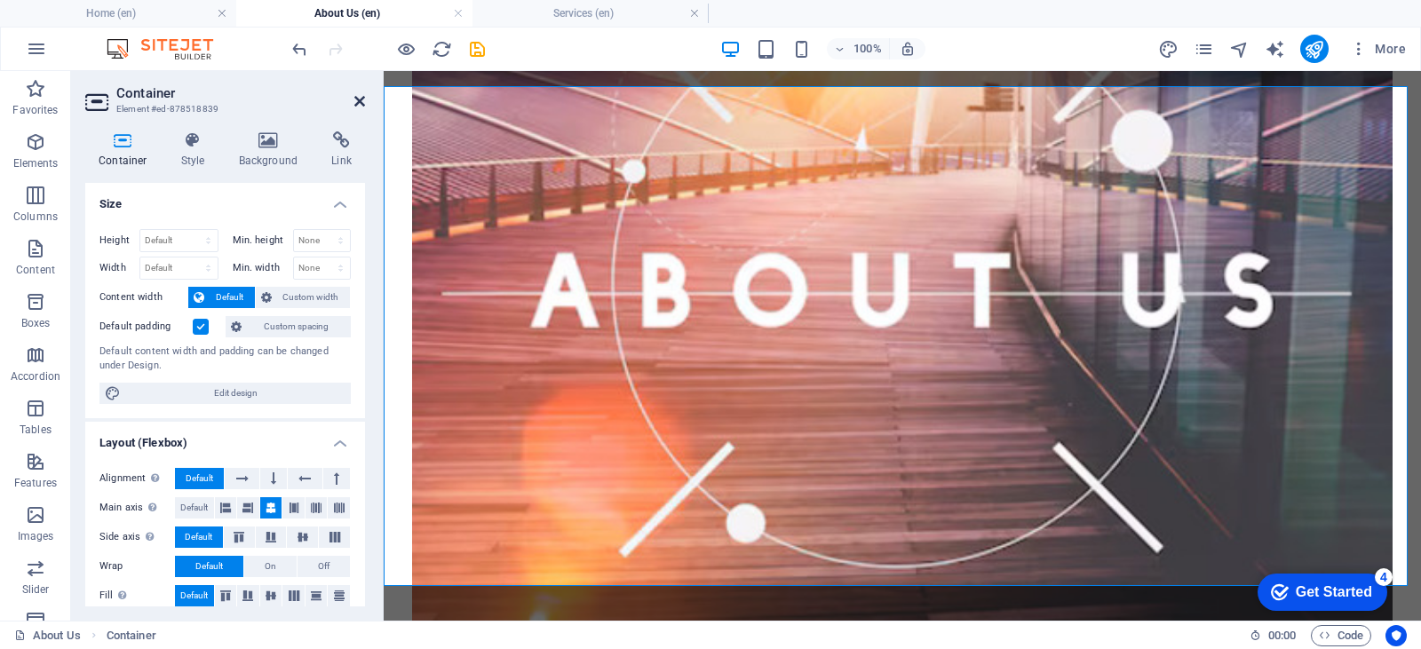
click at [360, 102] on icon at bounding box center [359, 101] width 11 height 14
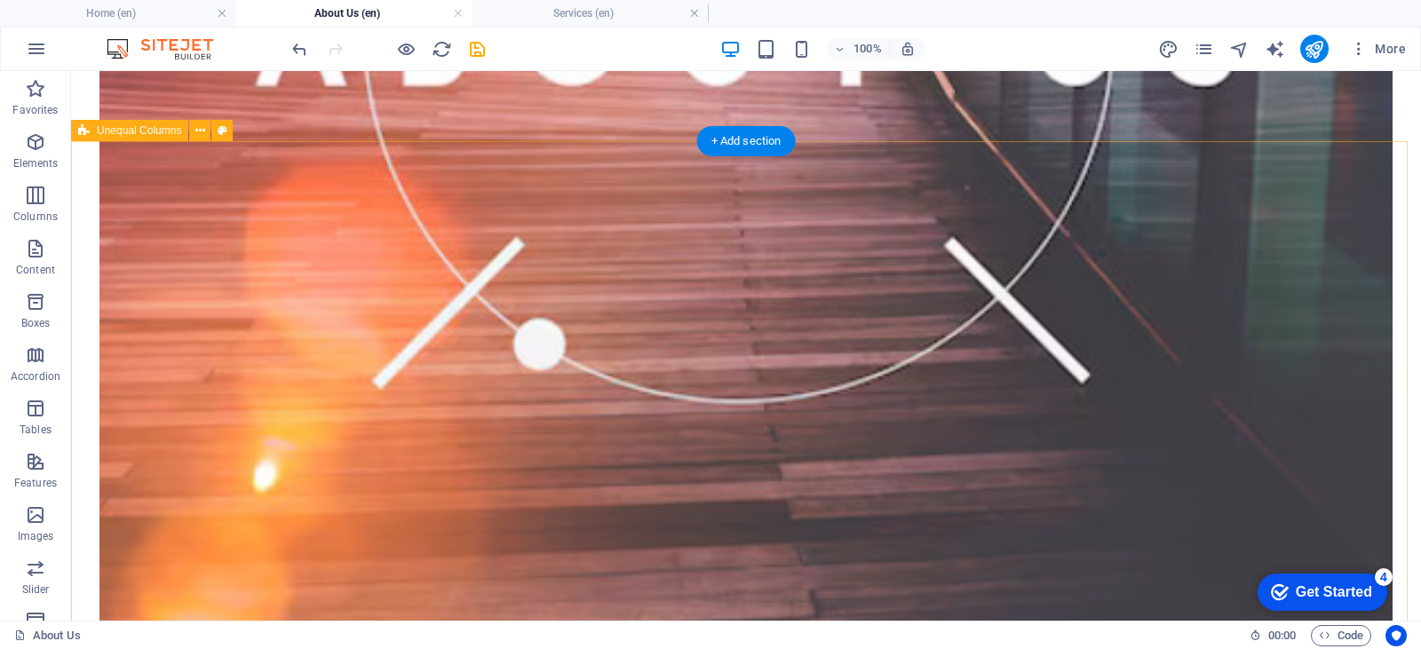
scroll to position [1154, 0]
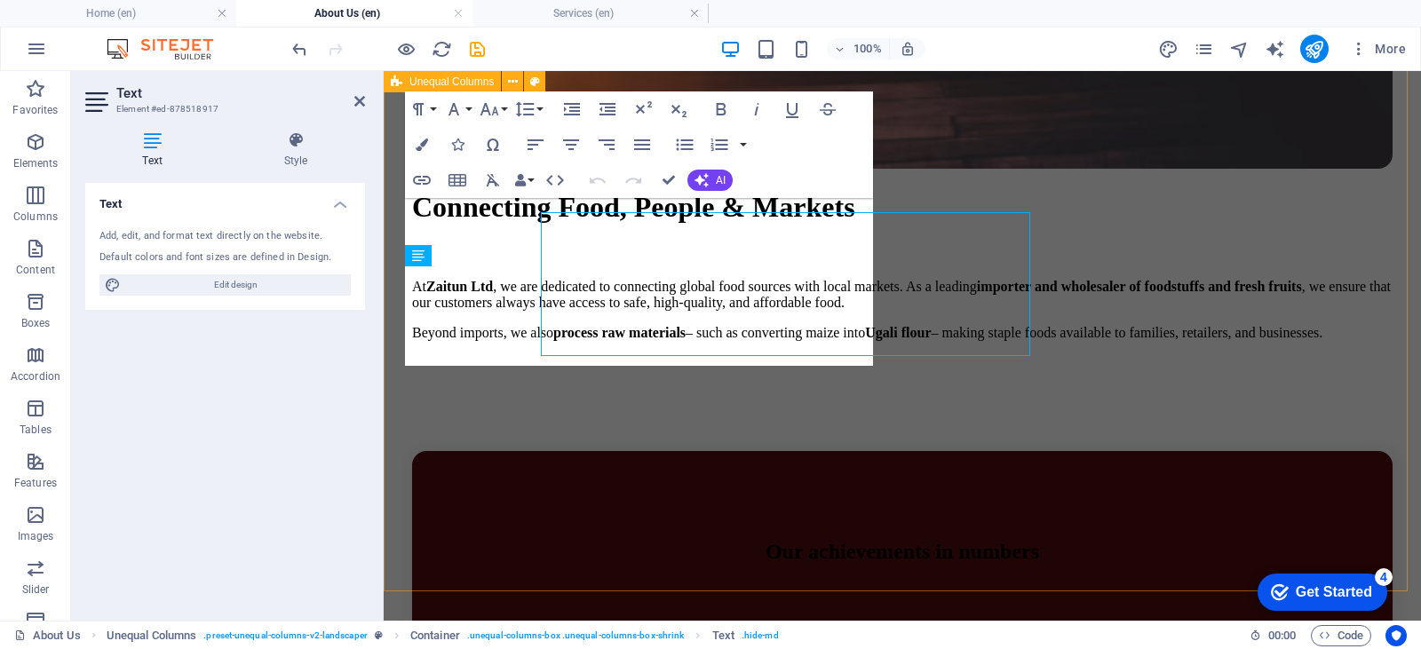
scroll to position [1159, 0]
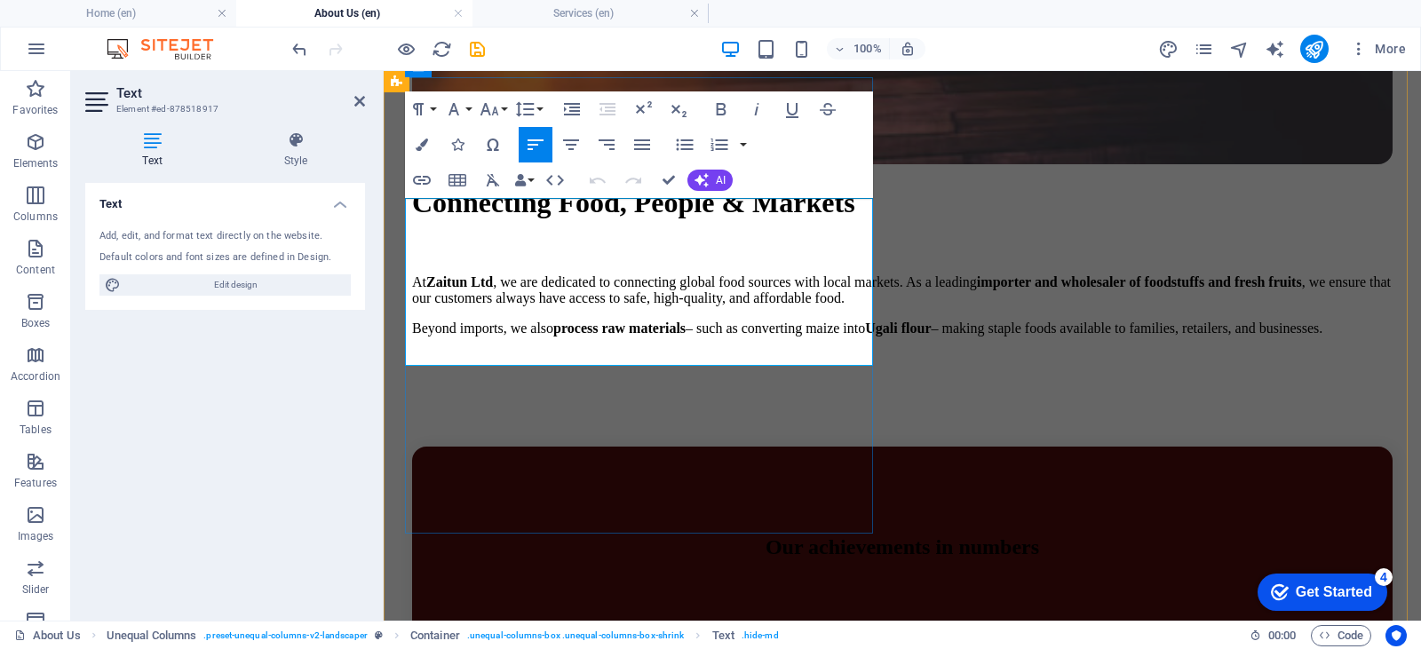
drag, startPoint x: 591, startPoint y: 354, endPoint x: 427, endPoint y: 219, distance: 212.6
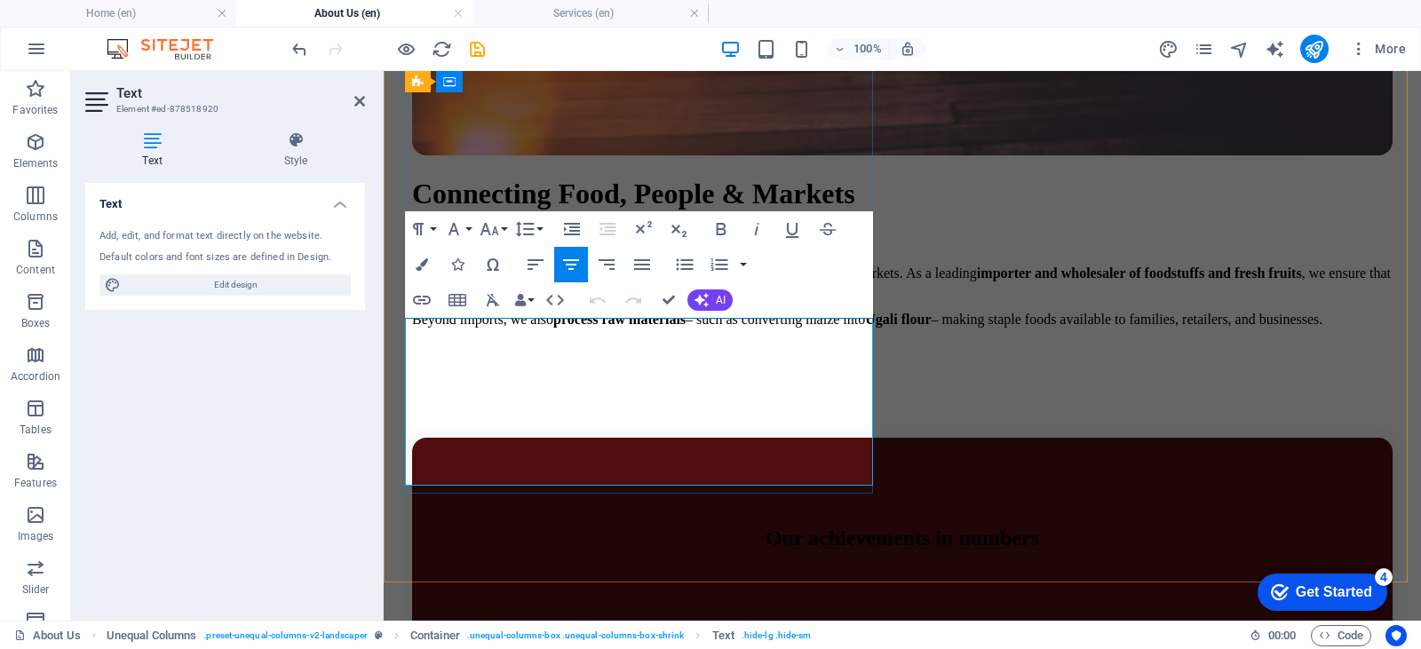
drag, startPoint x: 737, startPoint y: 472, endPoint x: 459, endPoint y: 337, distance: 309.4
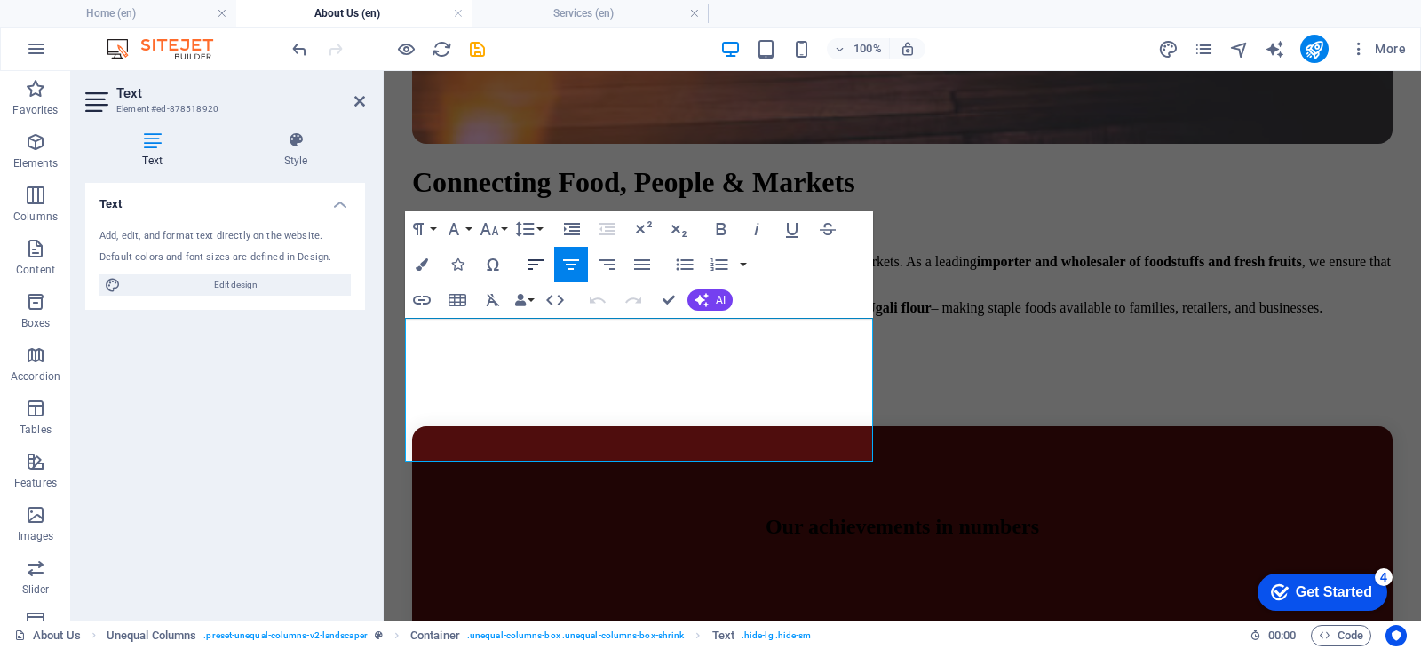
click at [524, 260] on button "Align Left" at bounding box center [536, 265] width 34 height 36
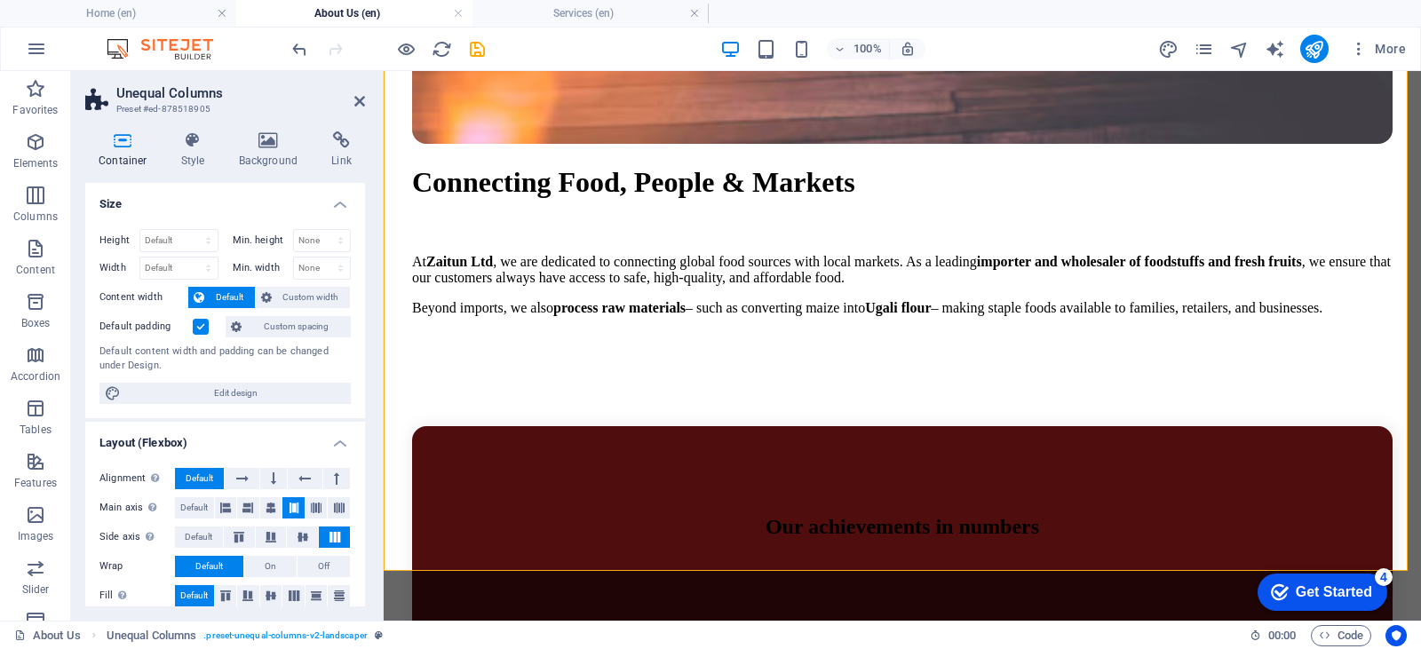
click at [359, 109] on header "Unequal Columns Preset #ed-878518905" at bounding box center [225, 94] width 280 height 46
click at [365, 96] on aside "Unequal Columns Preset #ed-878518905 Container Style Background Link Size Heigh…" at bounding box center [227, 346] width 313 height 550
click at [361, 99] on icon at bounding box center [359, 101] width 11 height 14
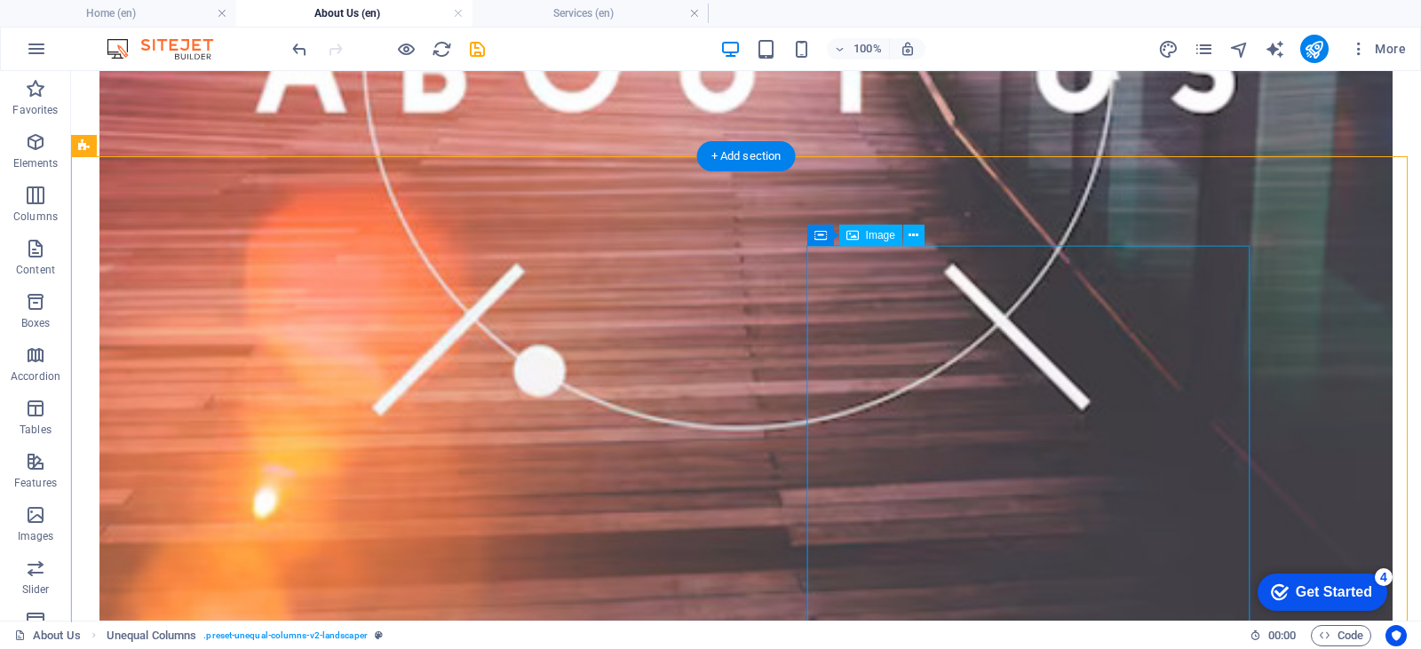
scroll to position [918, 0]
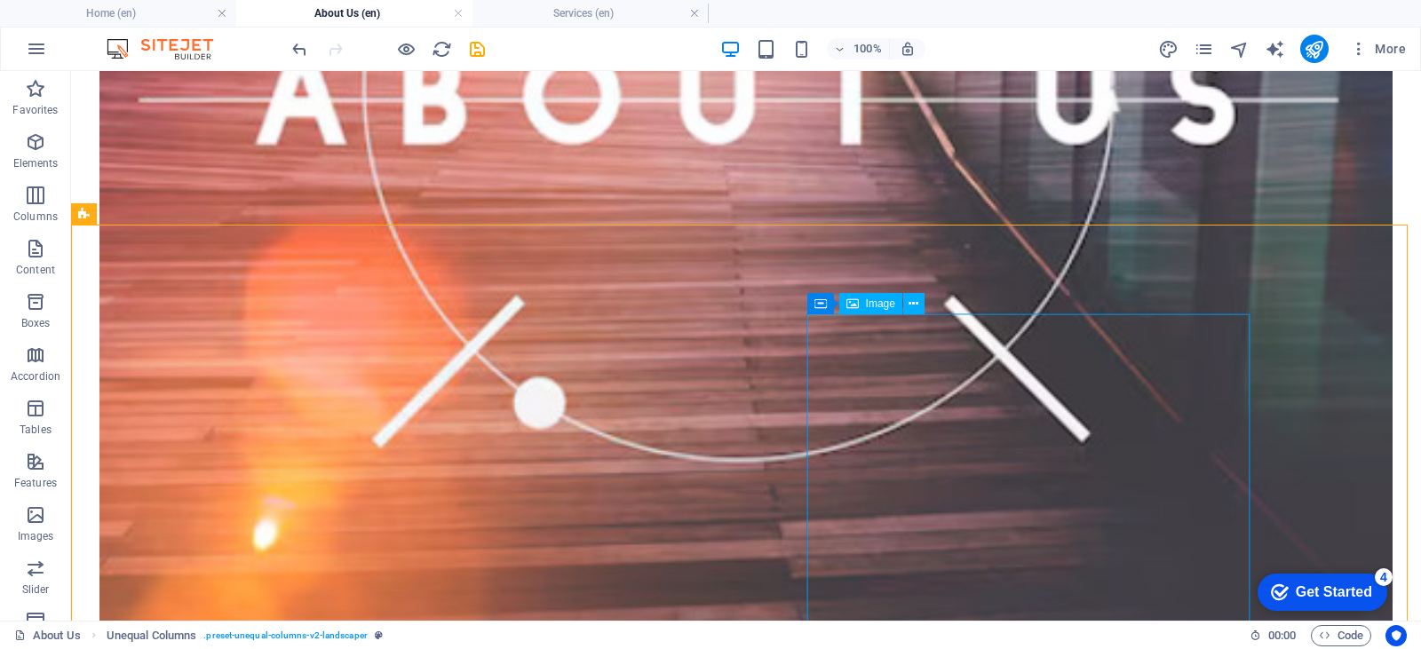
click at [883, 301] on span "Image" at bounding box center [880, 303] width 29 height 11
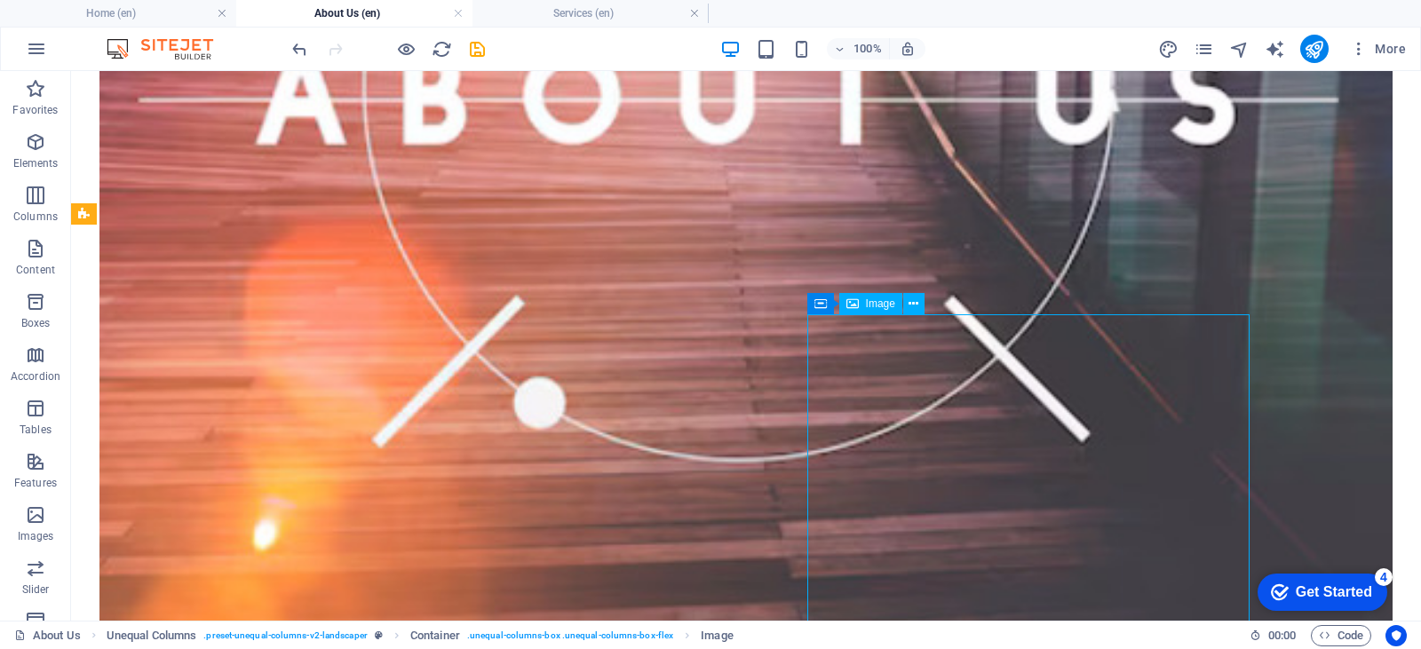
click at [883, 301] on span "Image" at bounding box center [880, 303] width 29 height 11
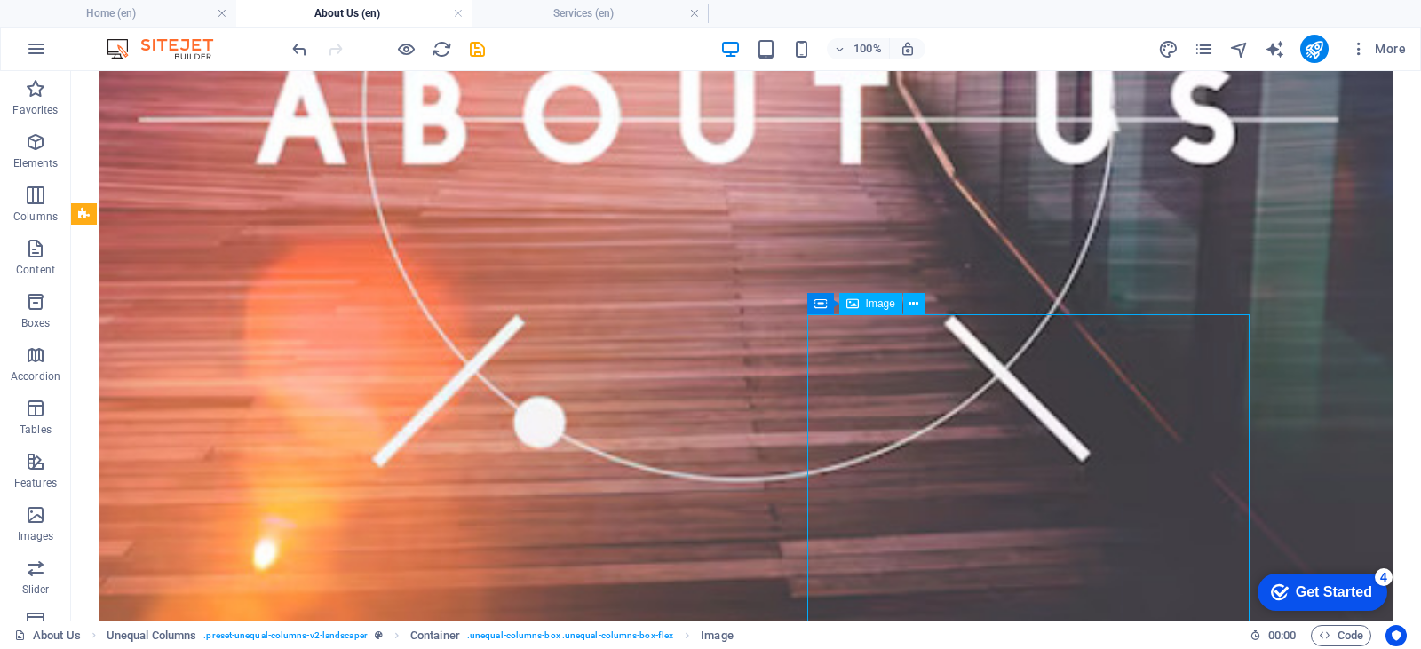
select select "%"
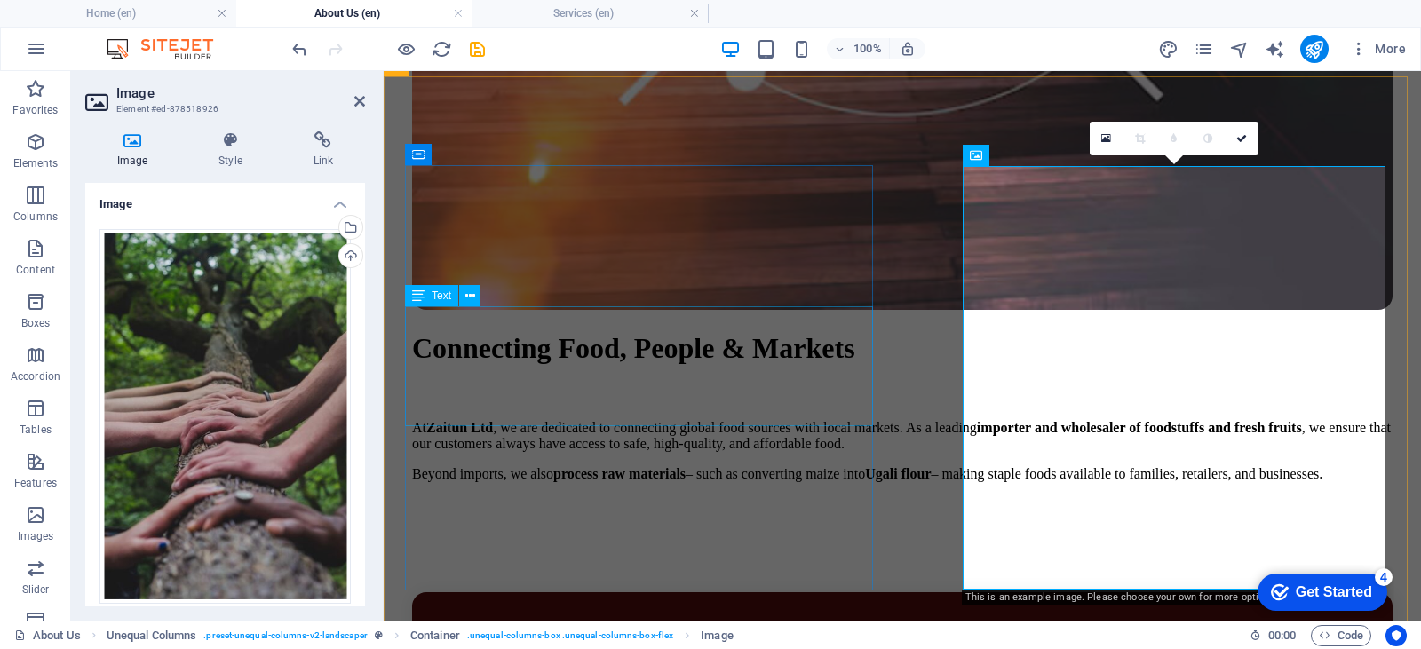
scroll to position [988, 0]
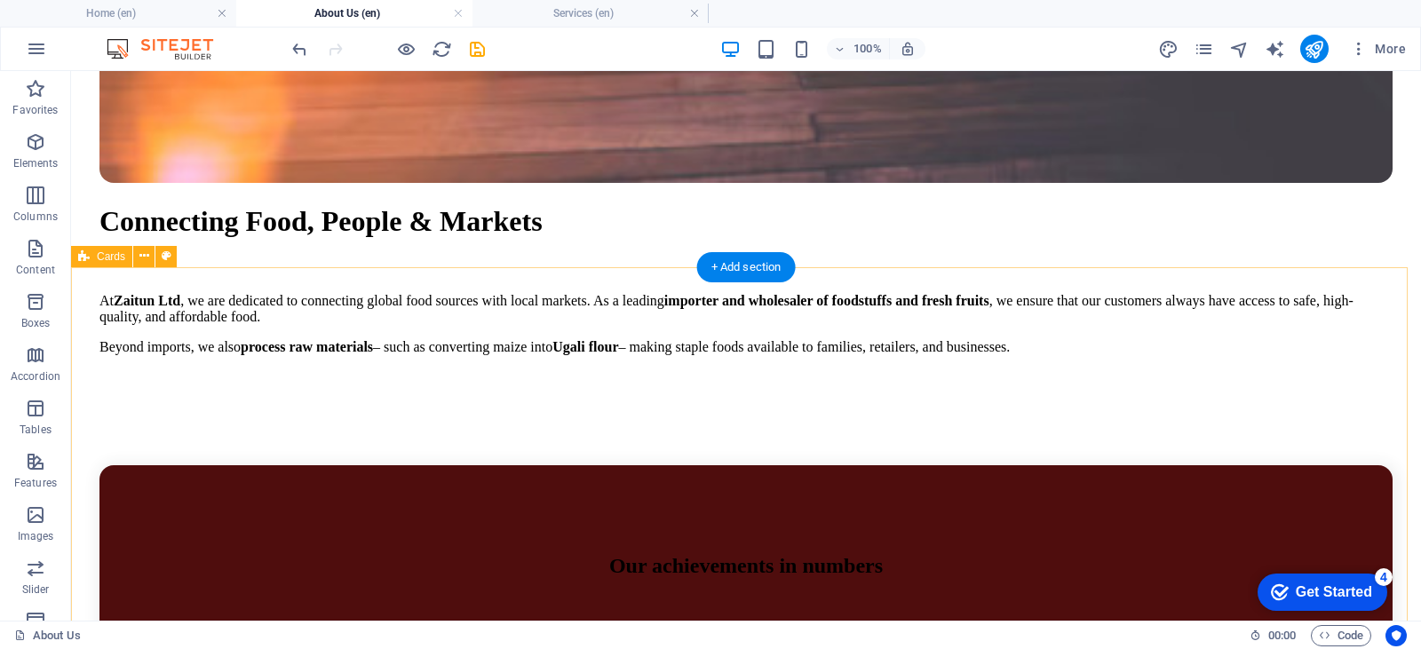
scroll to position [1451, 0]
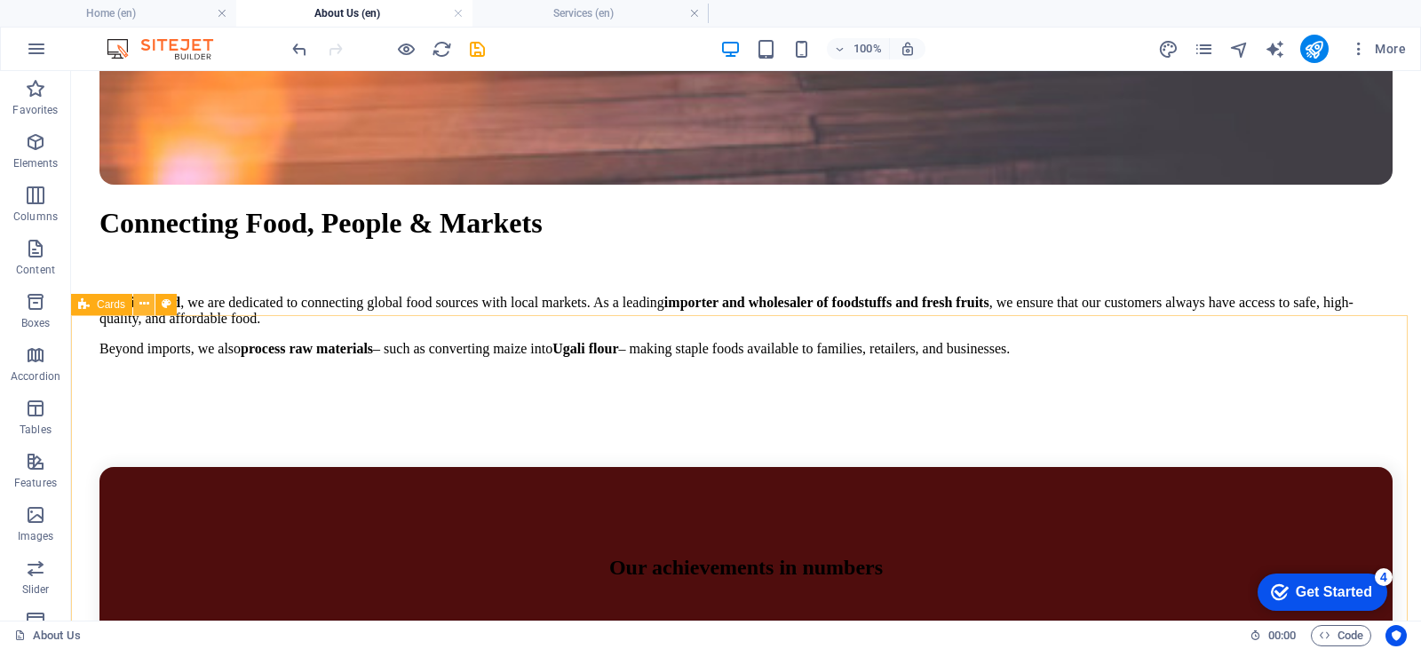
click at [149, 311] on button at bounding box center [143, 304] width 21 height 21
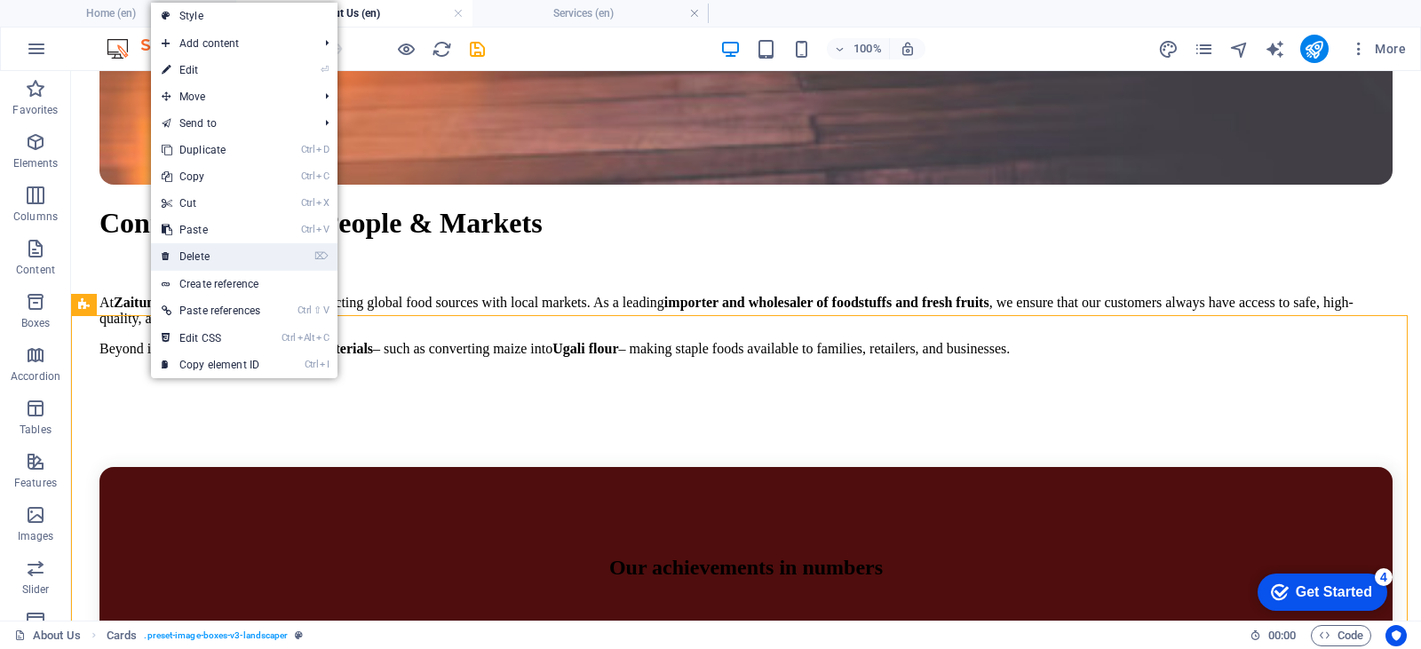
click at [208, 253] on link "⌦ Delete" at bounding box center [211, 256] width 120 height 27
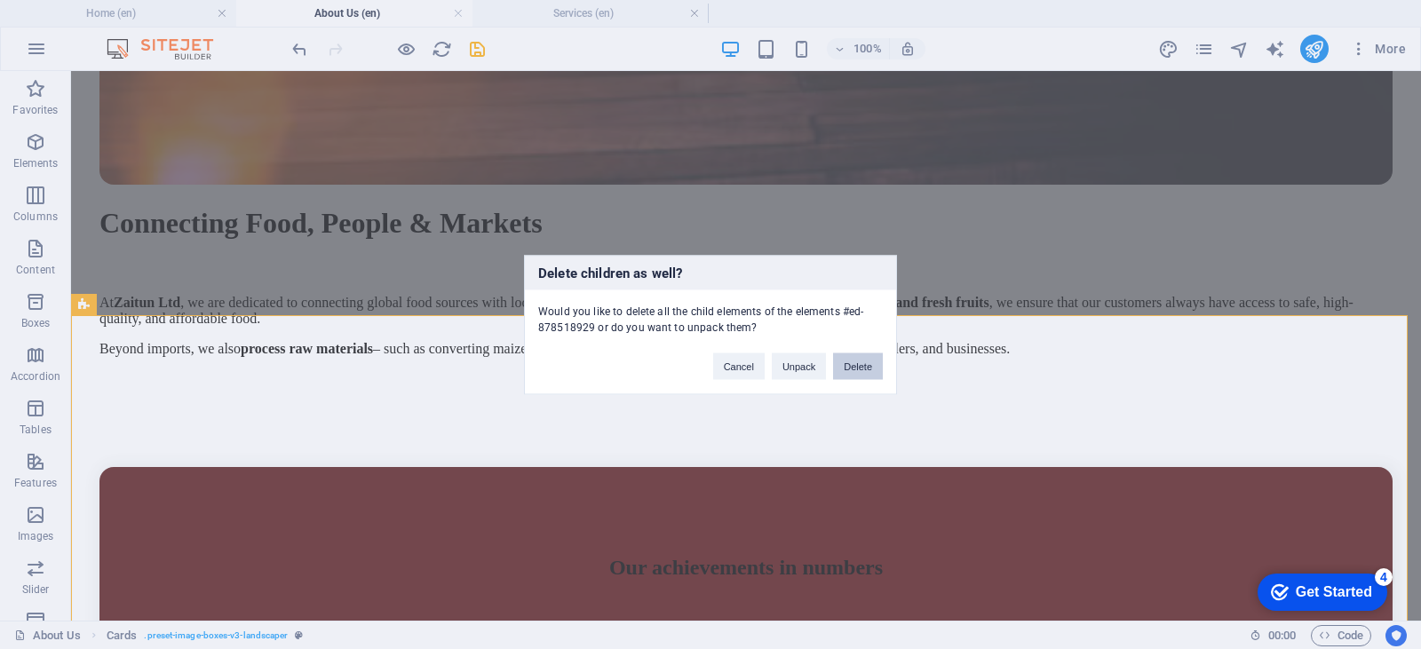
click at [850, 369] on button "Delete" at bounding box center [858, 366] width 50 height 27
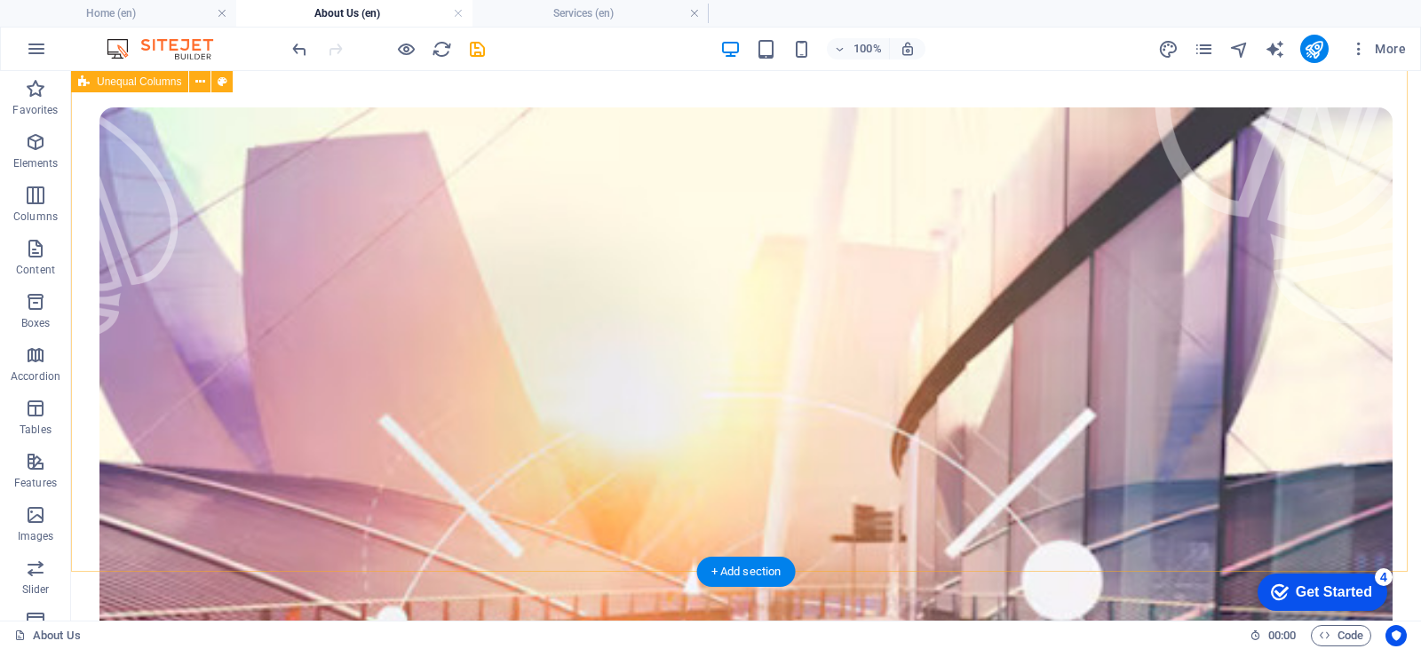
scroll to position [0, 0]
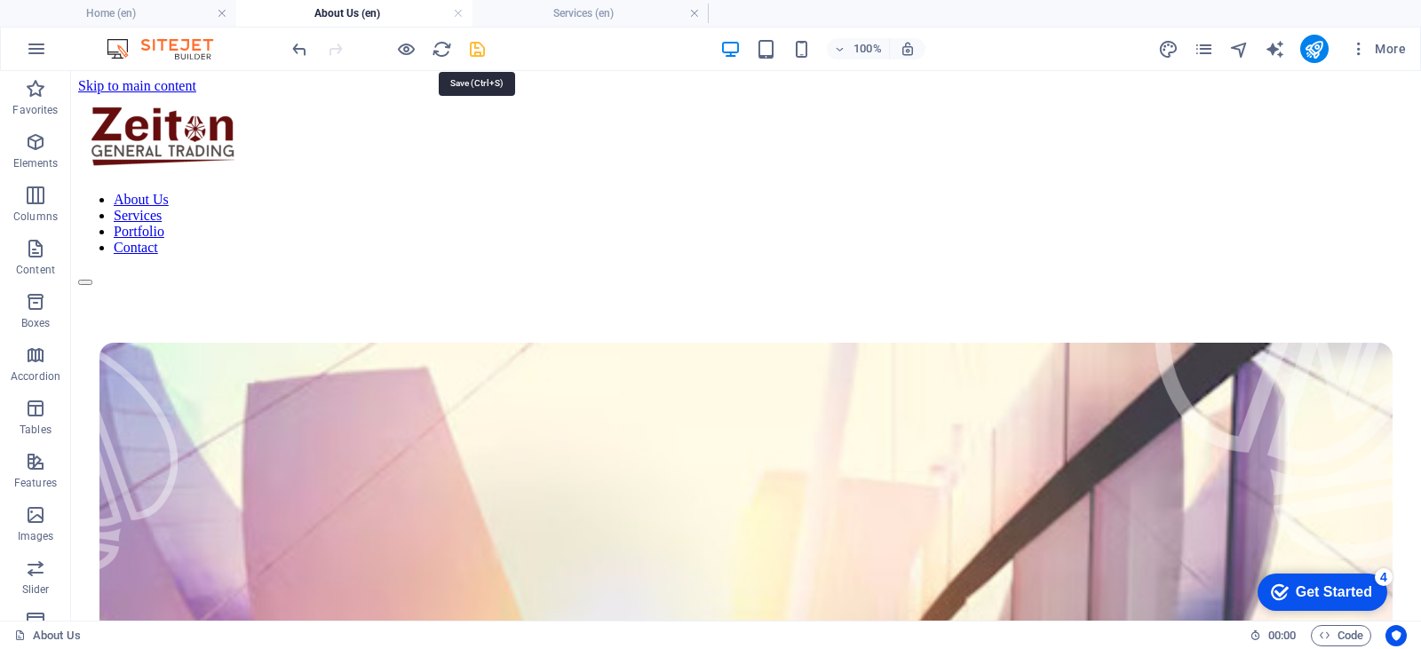
click at [478, 52] on icon "save" at bounding box center [477, 49] width 20 height 20
click at [1198, 49] on icon "pages" at bounding box center [1204, 49] width 20 height 20
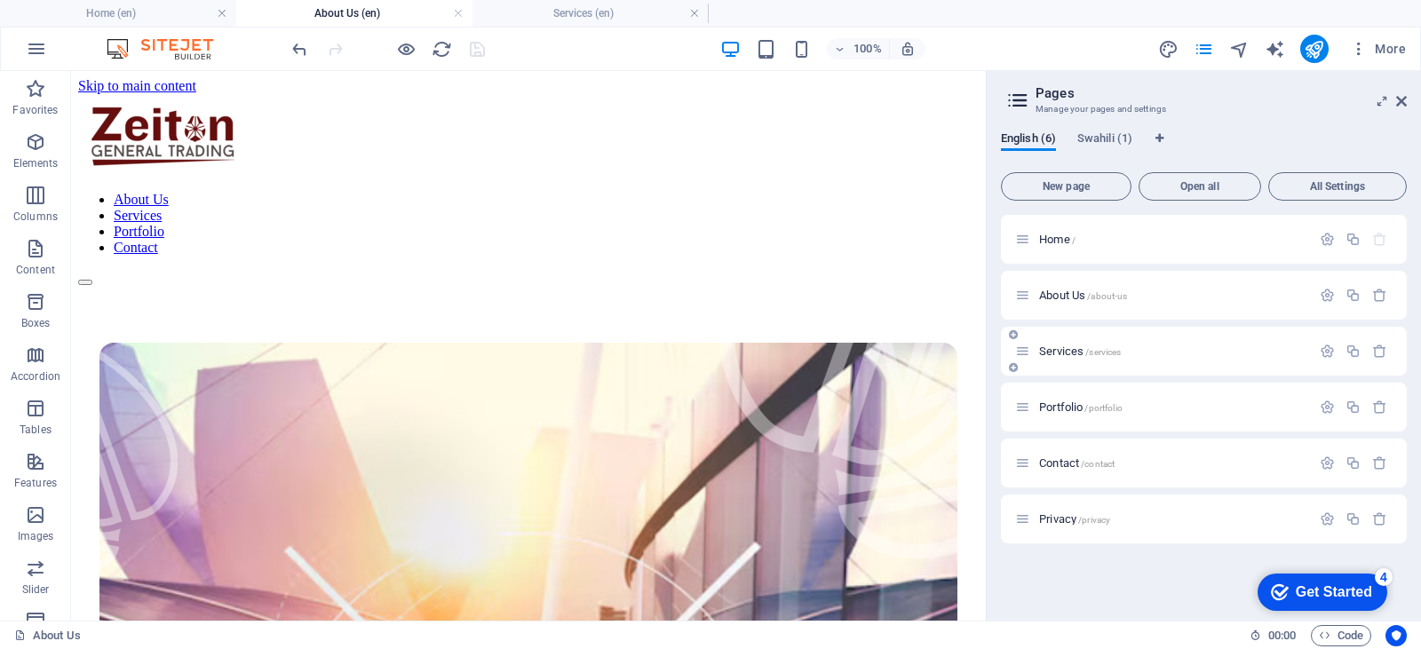
click at [1027, 351] on icon at bounding box center [1022, 351] width 15 height 15
click at [1026, 357] on icon at bounding box center [1022, 351] width 15 height 15
click at [1066, 347] on span "Services /services" at bounding box center [1080, 351] width 82 height 13
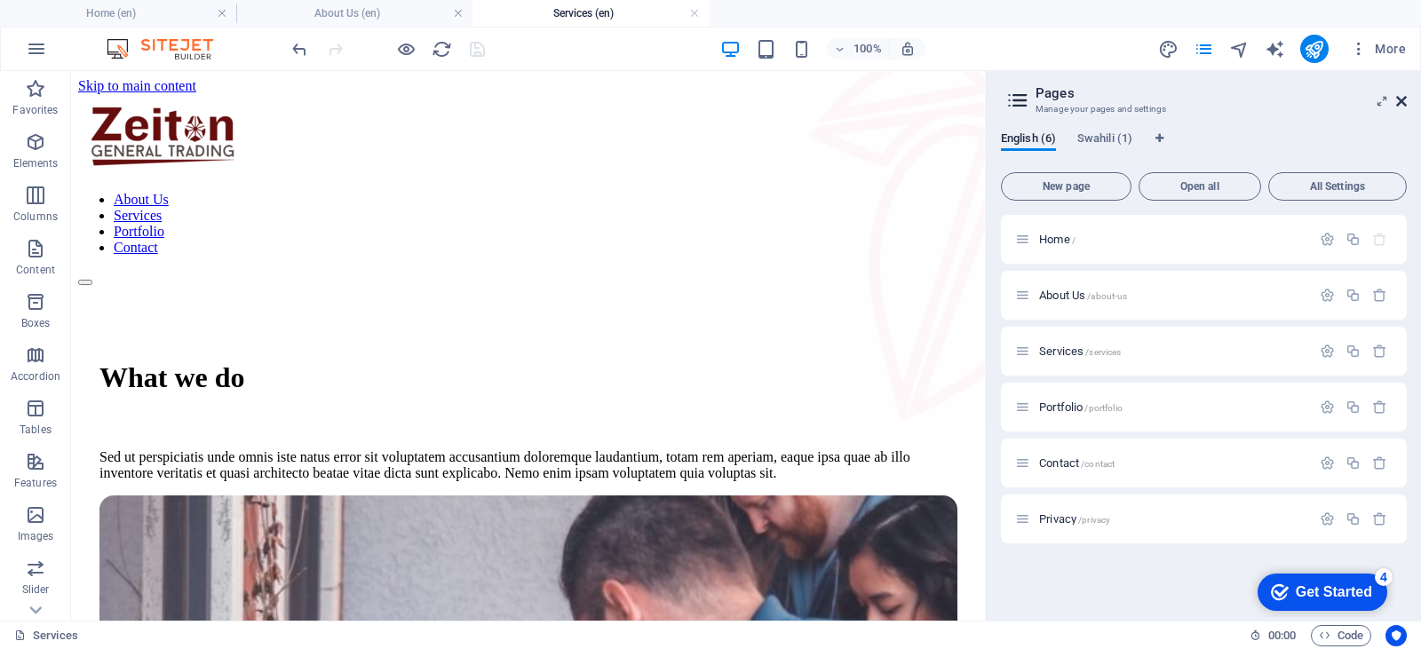
click at [1399, 103] on icon at bounding box center [1401, 101] width 11 height 14
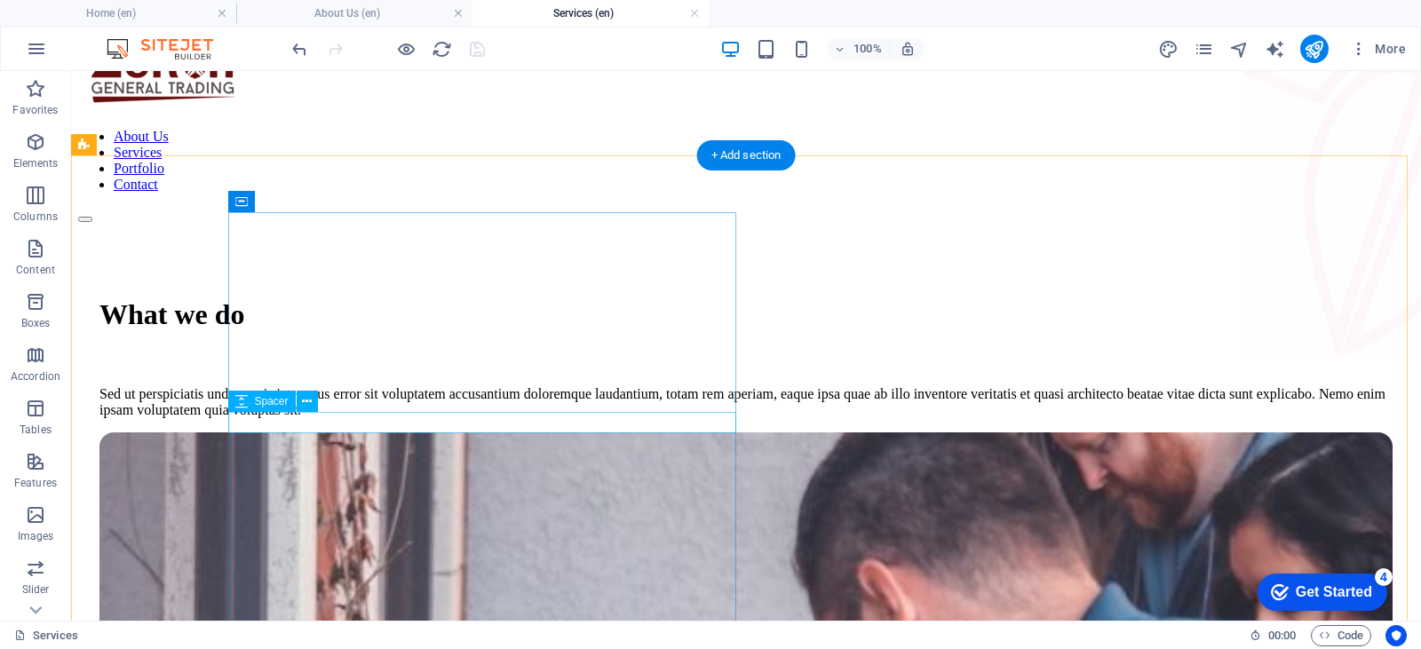
scroll to position [89, 0]
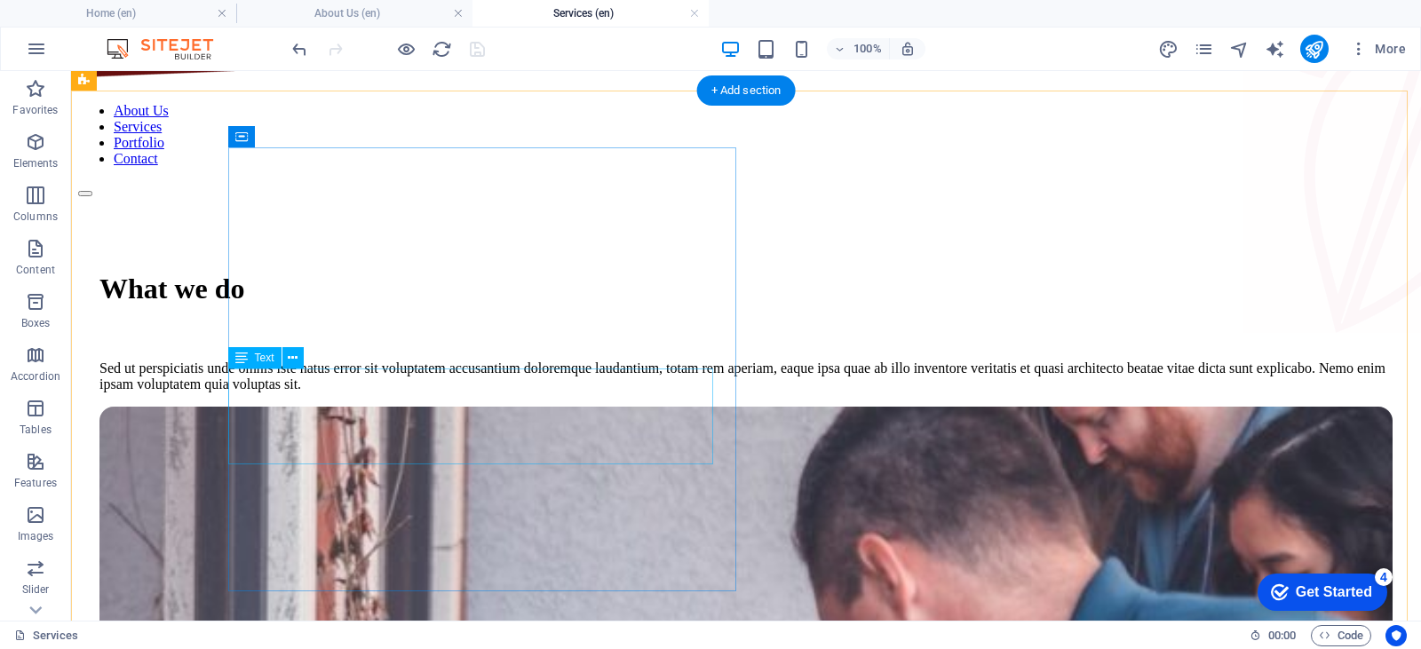
click at [464, 379] on div "Sed ut perspiciatis unde omnis iste natus error sit voluptatem accusantium dolo…" at bounding box center [745, 377] width 1293 height 32
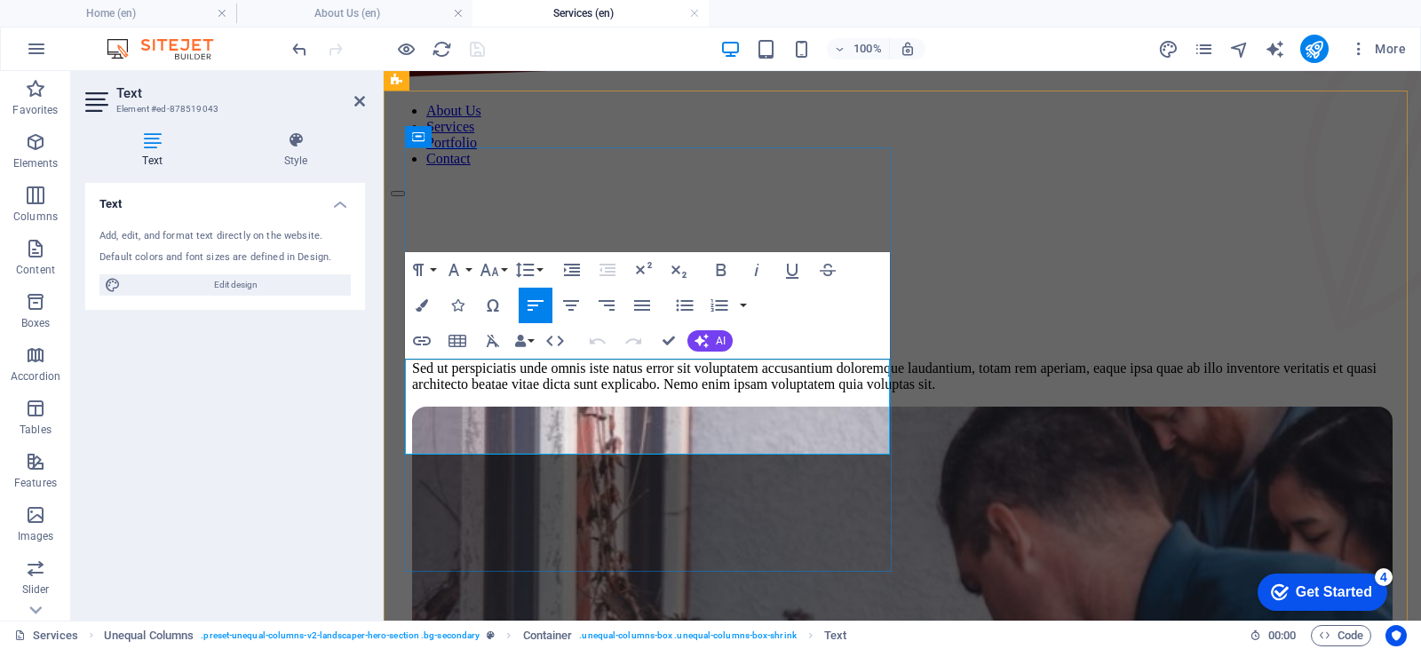
click at [547, 390] on p "Sed ut perspiciatis unde omnis iste natus error sit voluptatem accusantium dolo…" at bounding box center [902, 377] width 980 height 32
click at [614, 407] on div "What we do At Zaitun Ltd , we are dedicated to connecting global food sources w…" at bounding box center [902, 330] width 980 height 153
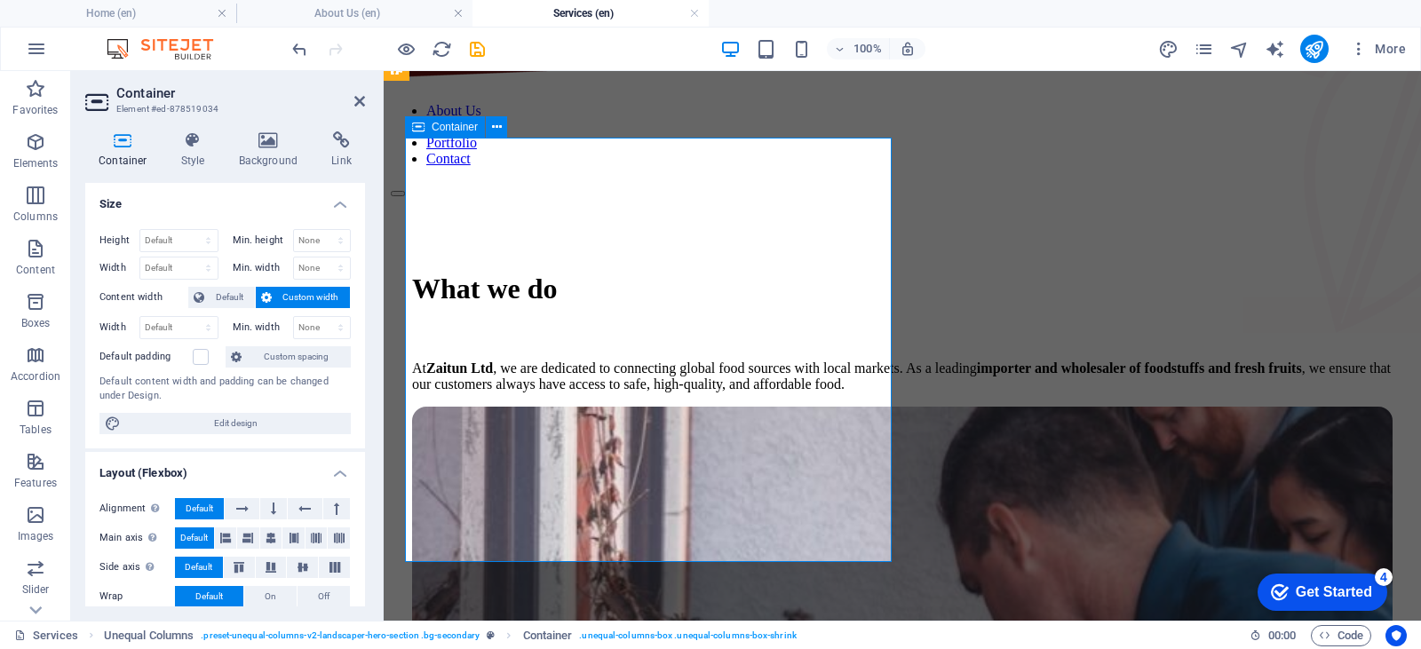
scroll to position [99, 0]
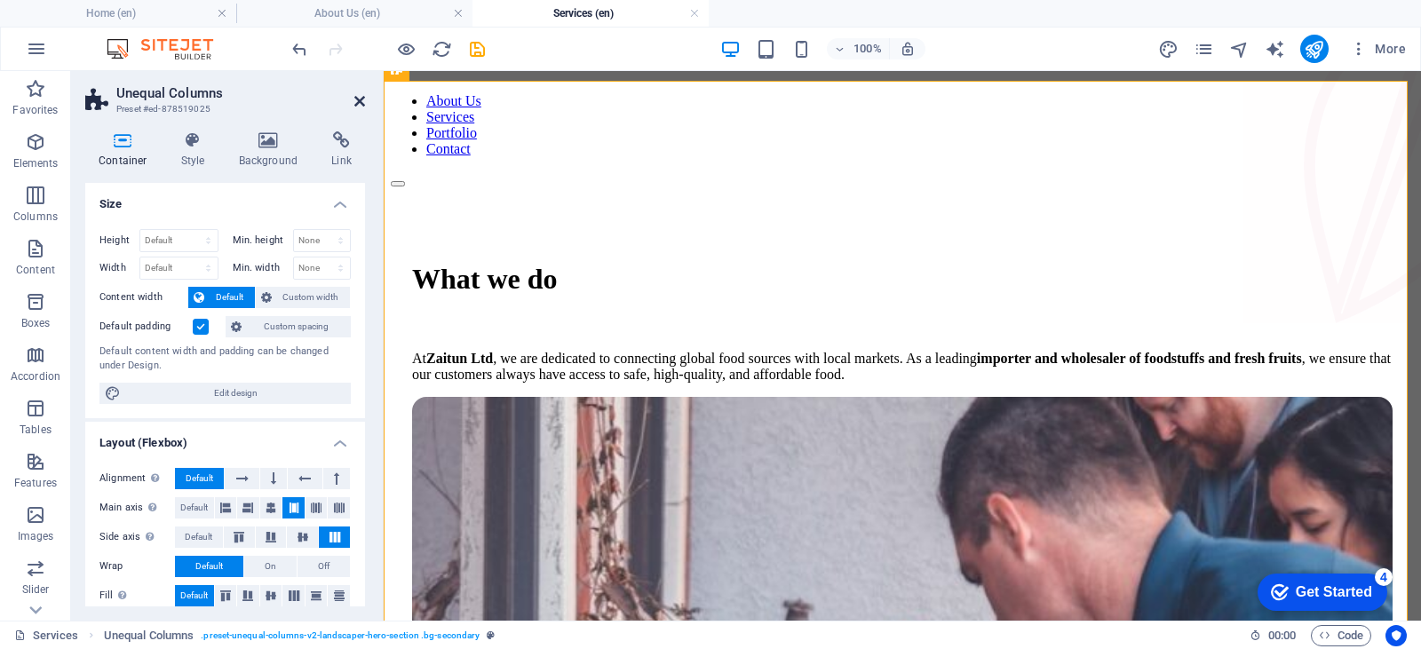
click at [355, 99] on icon at bounding box center [359, 101] width 11 height 14
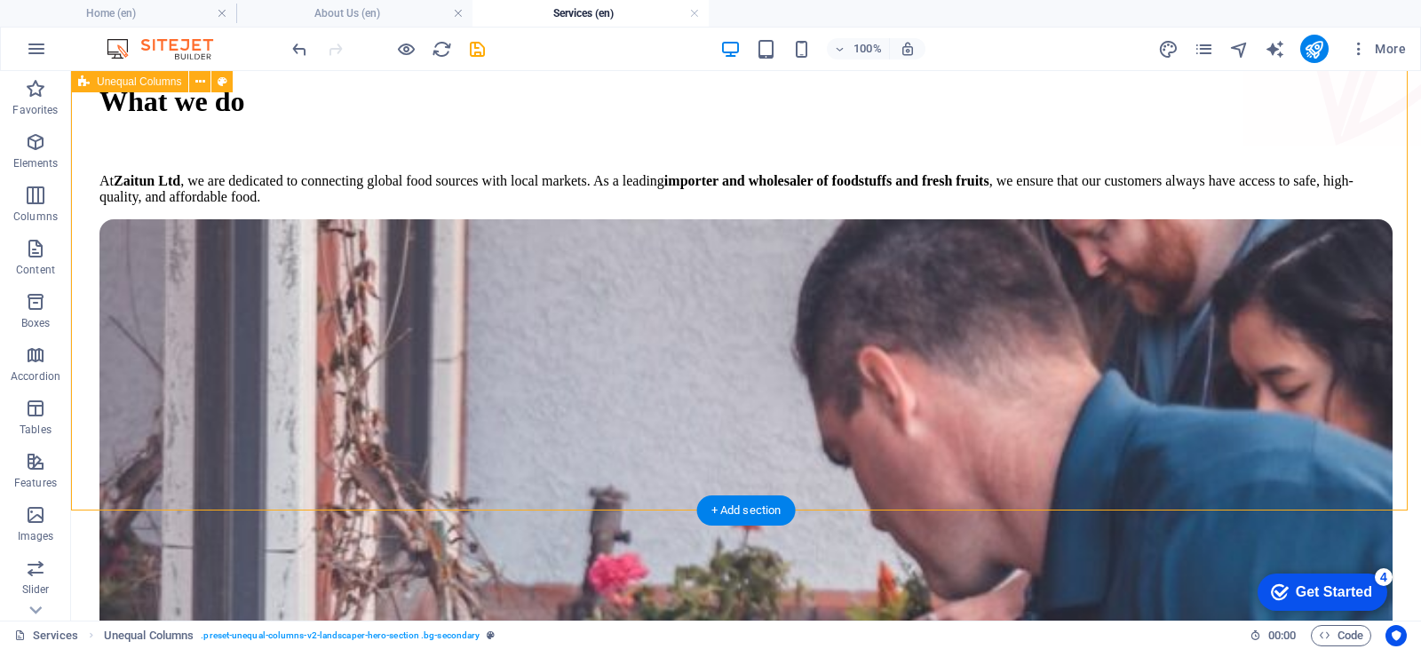
scroll to position [0, 0]
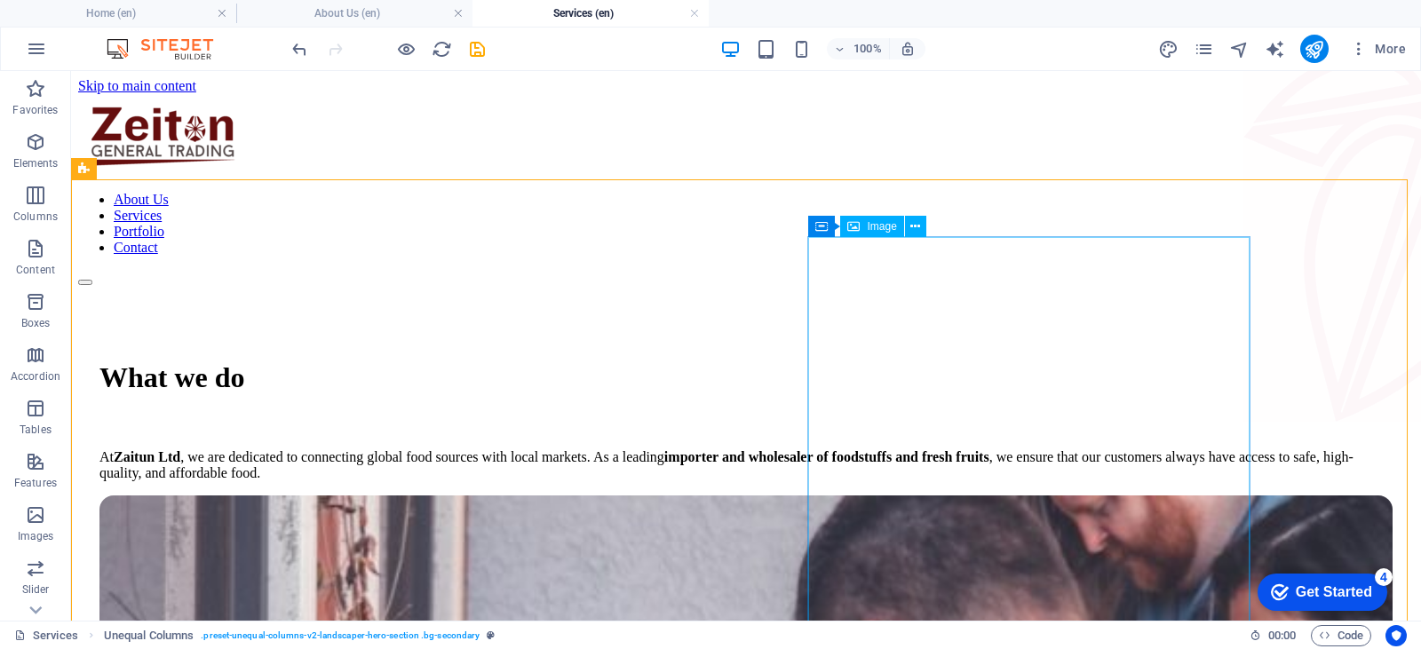
click at [875, 225] on span "Image" at bounding box center [881, 226] width 29 height 11
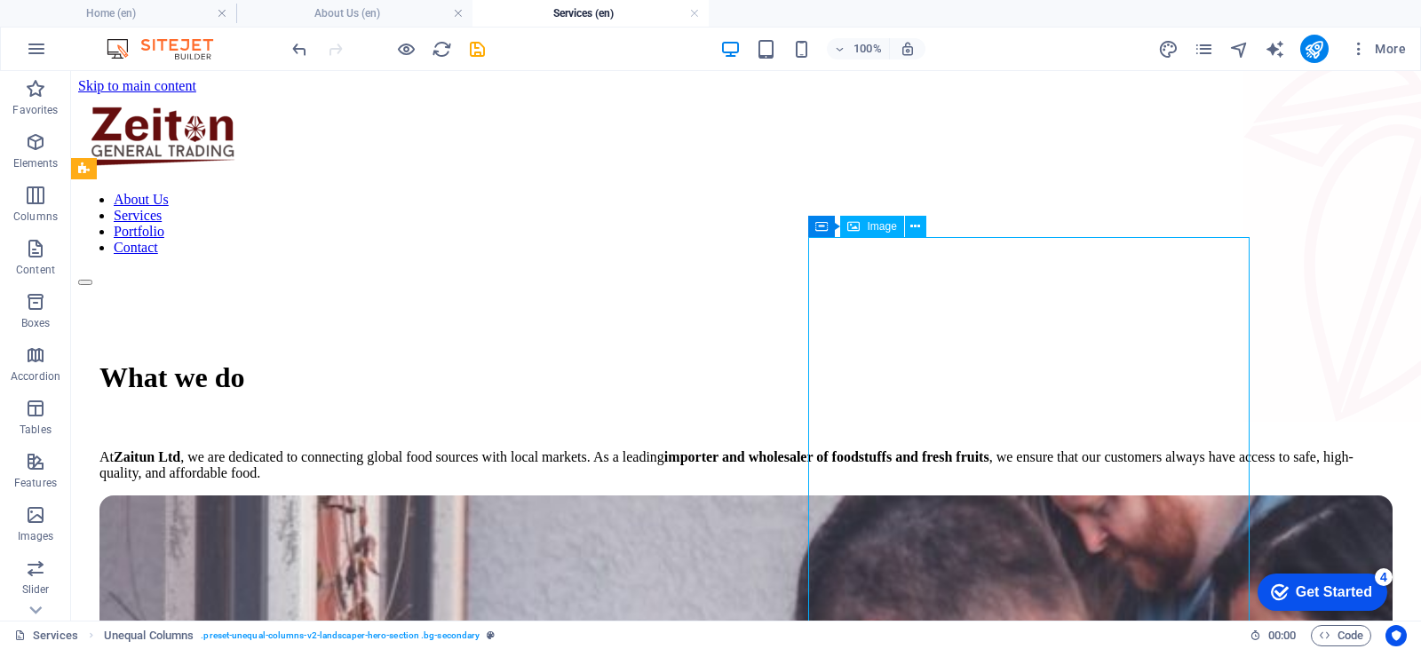
click at [875, 225] on span "Image" at bounding box center [881, 226] width 29 height 11
select select "%"
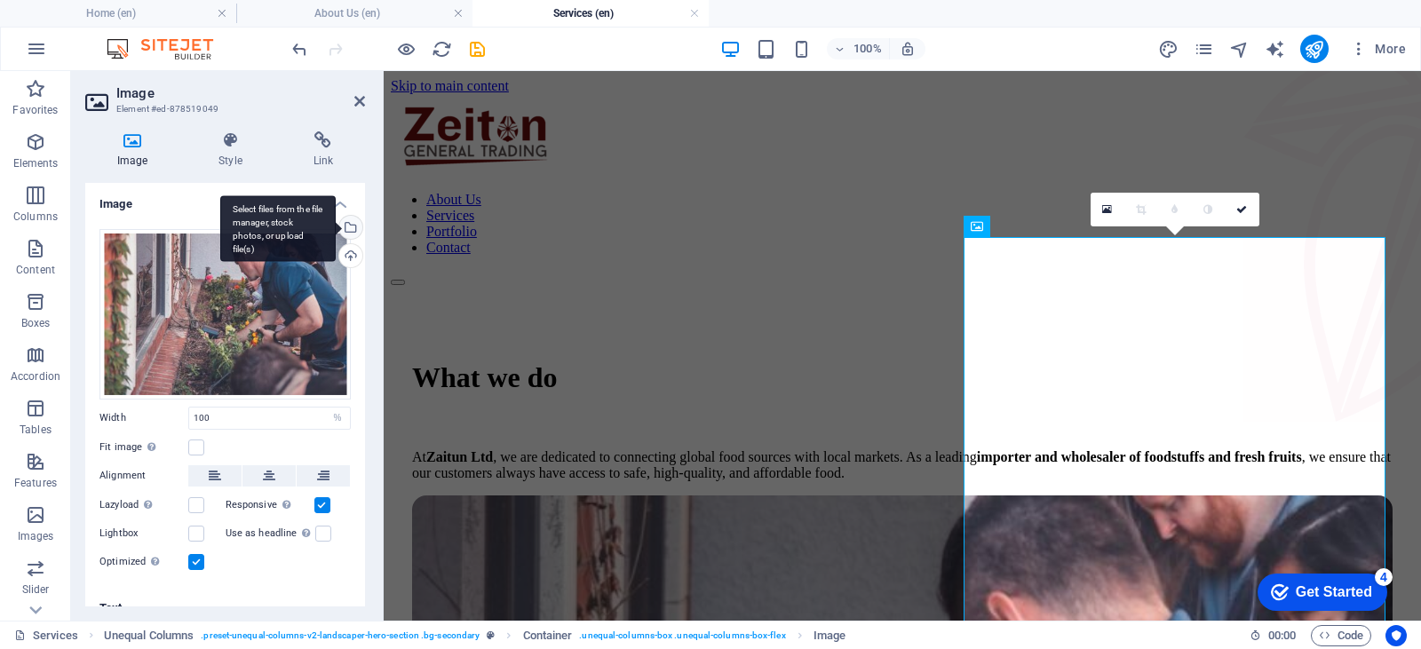
click at [345, 224] on div "Select files from the file manager, stock photos, or upload file(s)" at bounding box center [349, 229] width 27 height 27
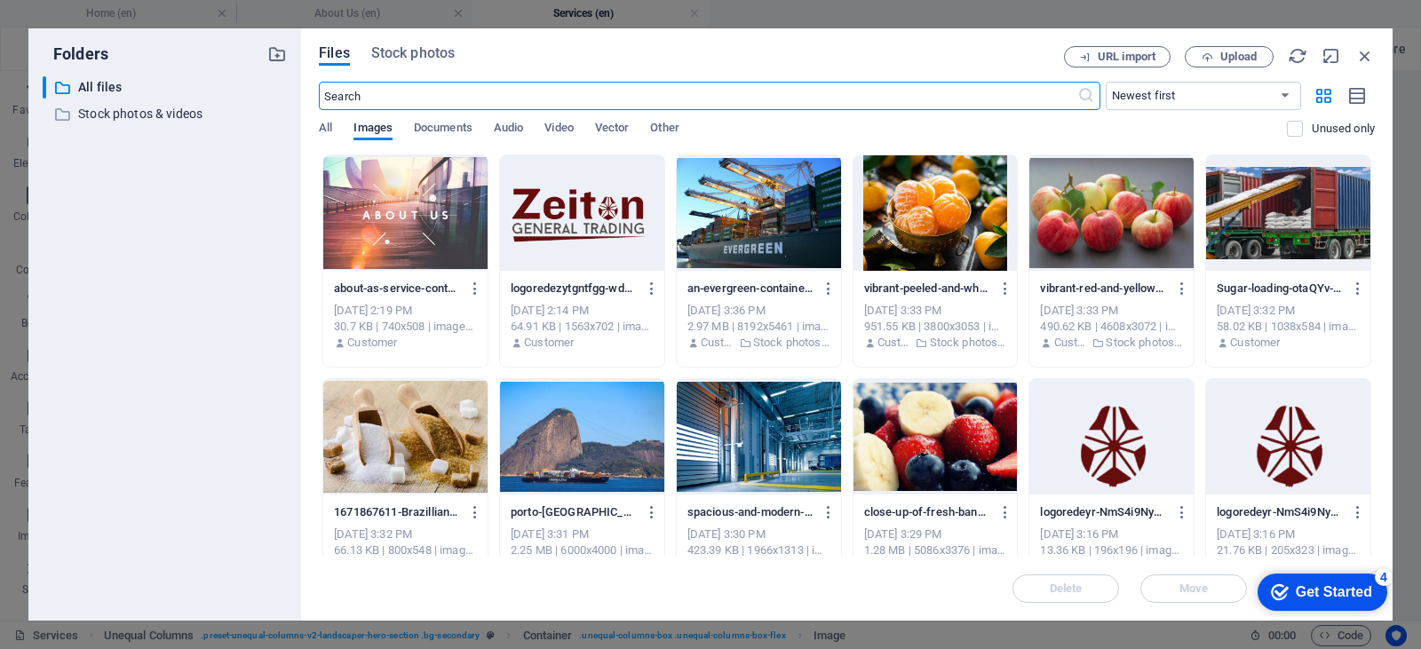
click at [420, 45] on div "Files Stock photos URL import Upload ​ Newest first Oldest first Name (A-Z) Nam…" at bounding box center [846, 324] width 1091 height 592
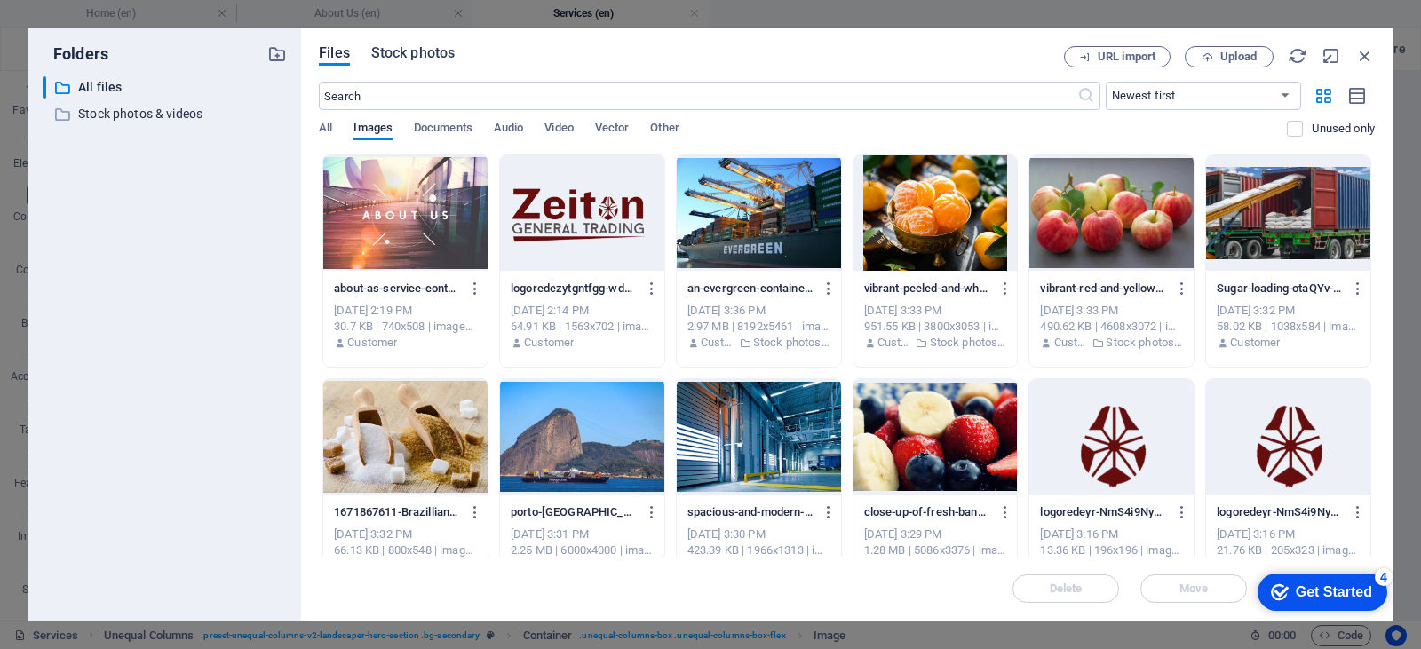
click at [425, 59] on span "Stock photos" at bounding box center [412, 53] width 83 height 21
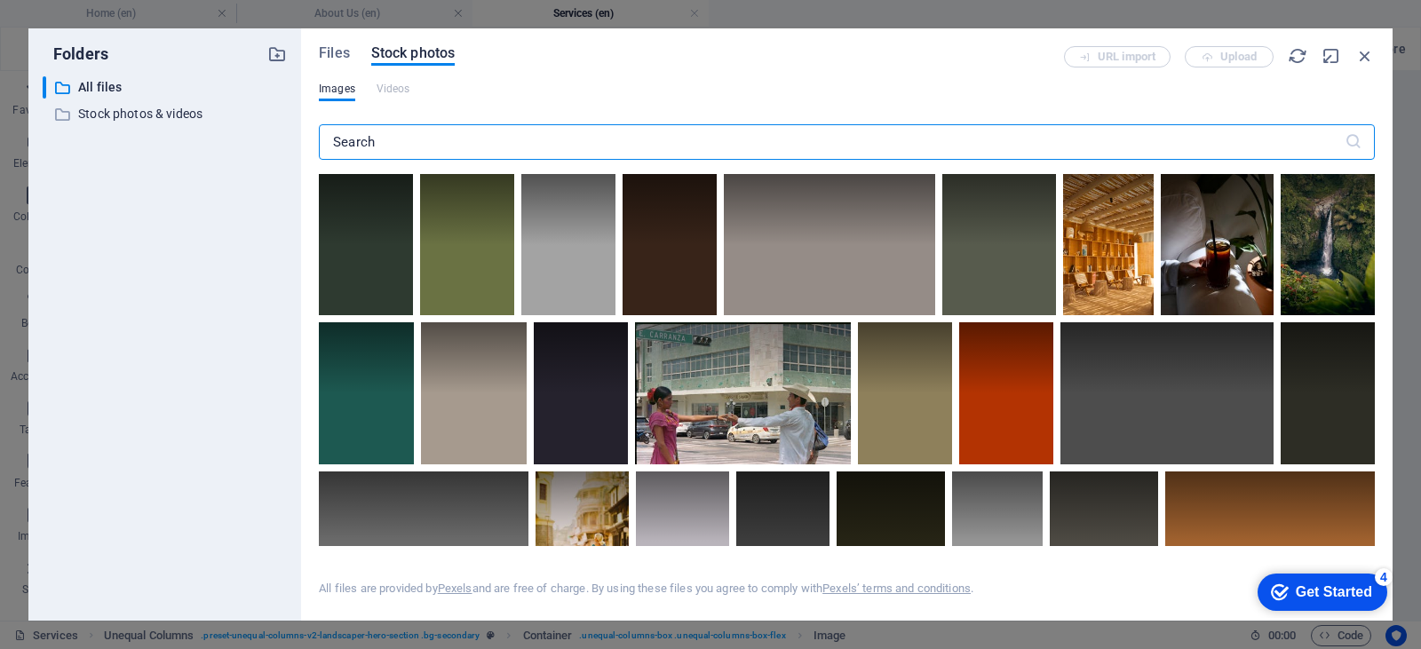
click at [424, 139] on input "text" at bounding box center [832, 142] width 1026 height 36
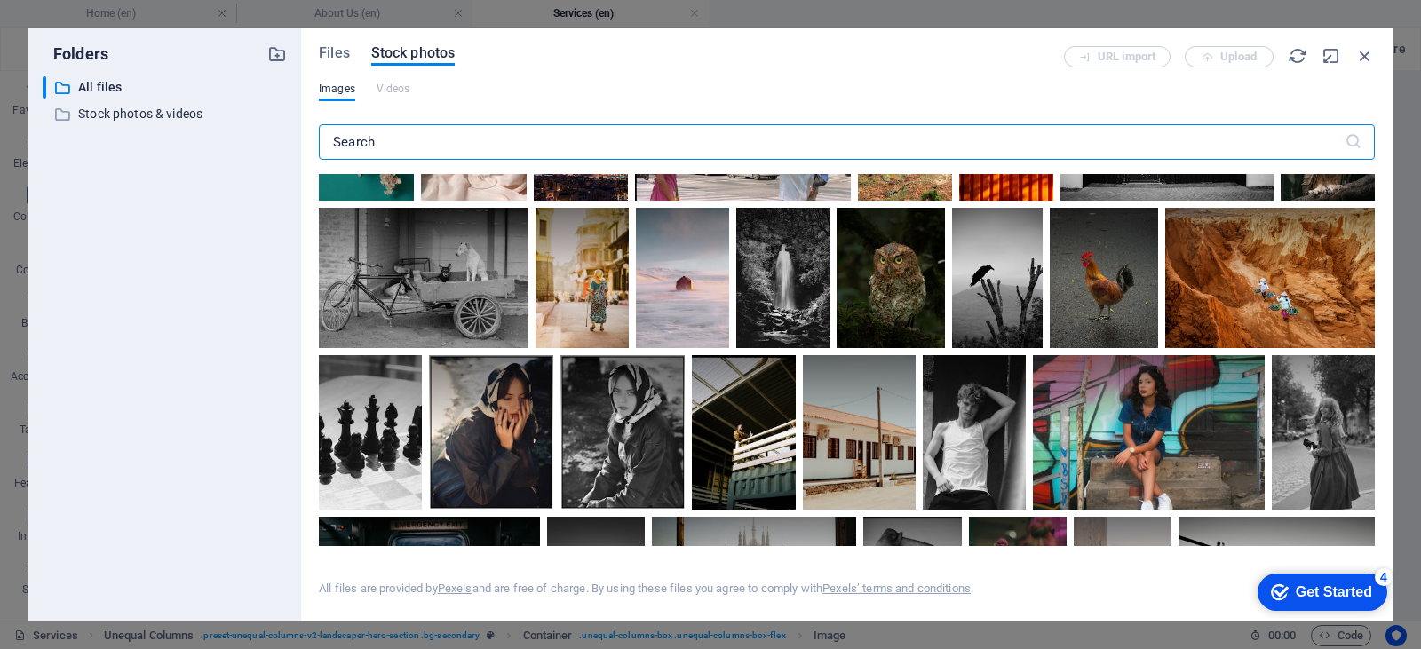
scroll to position [266, 0]
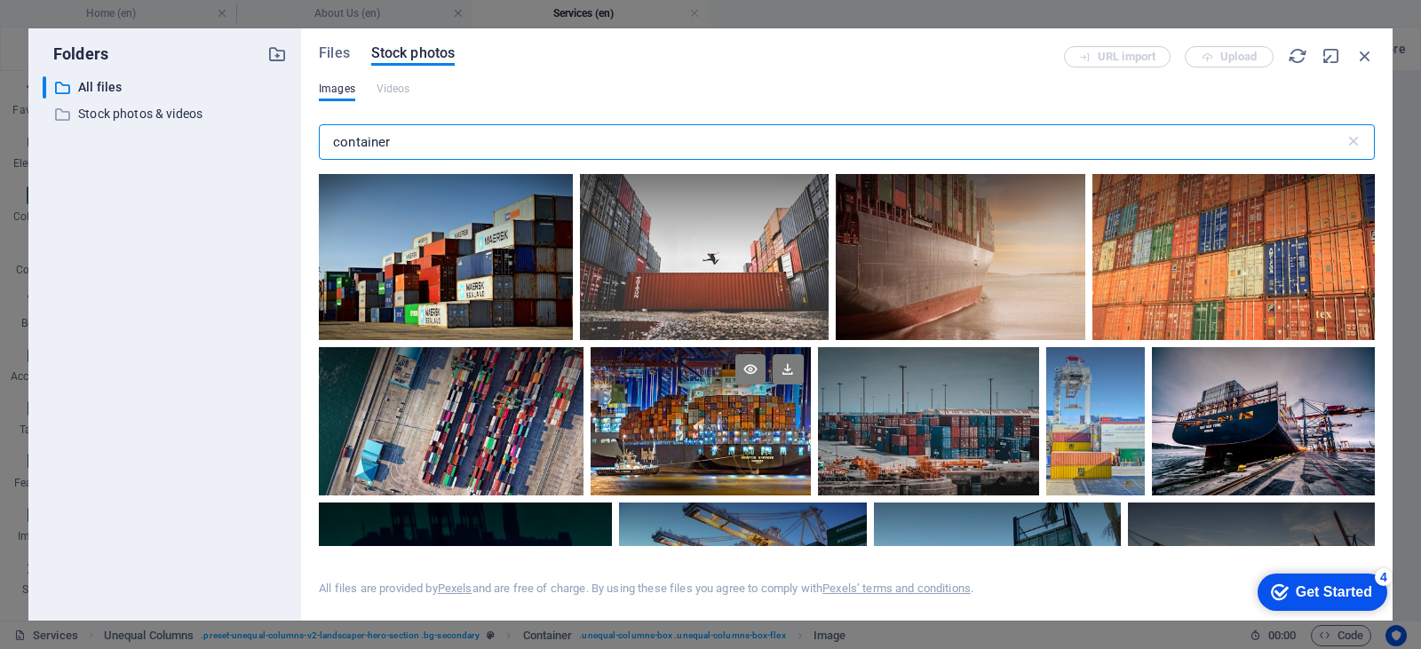
type input "container"
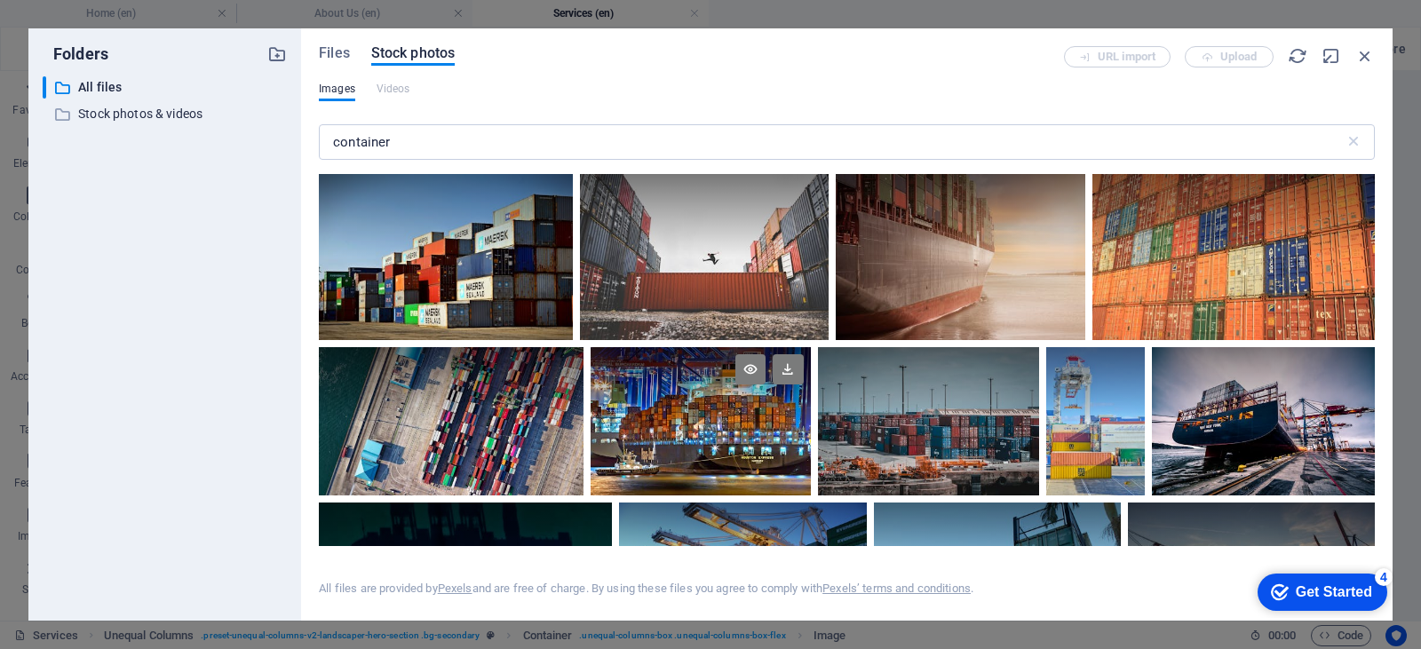
click at [739, 419] on div at bounding box center [701, 384] width 220 height 75
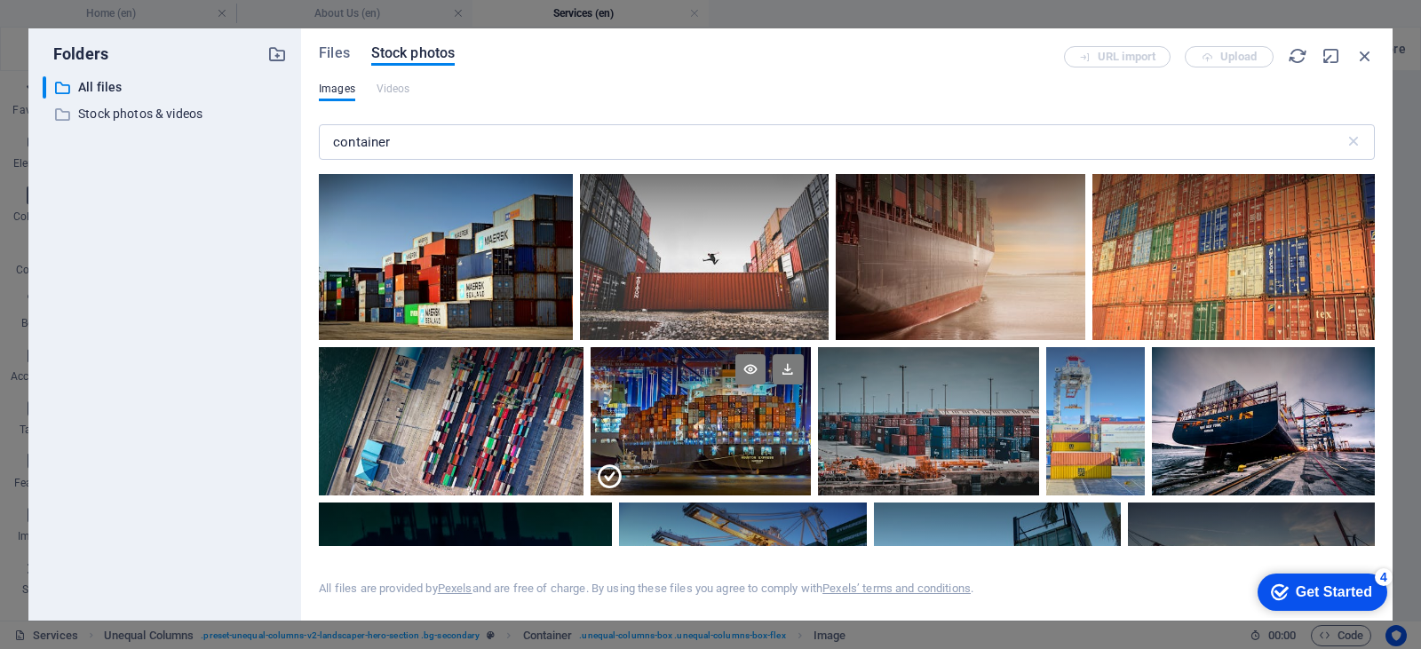
click at [739, 419] on div at bounding box center [701, 384] width 220 height 75
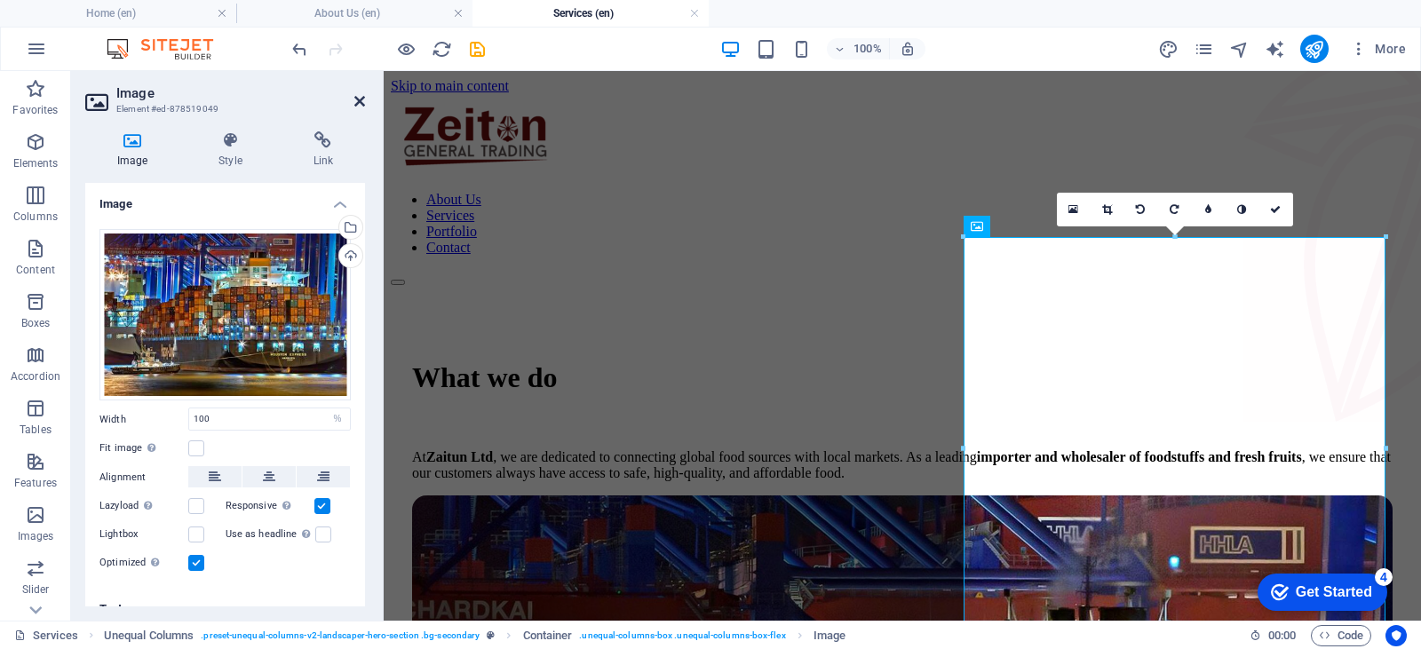
click at [357, 99] on icon at bounding box center [359, 101] width 11 height 14
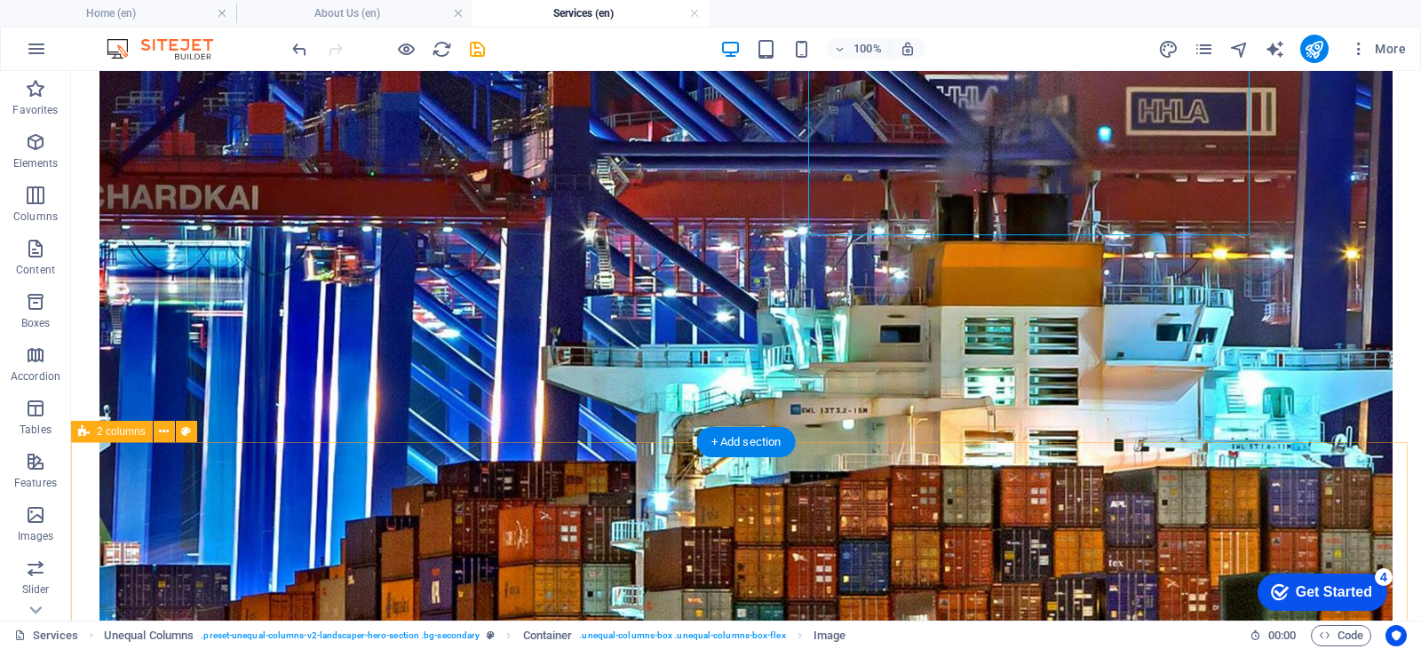
scroll to position [622, 0]
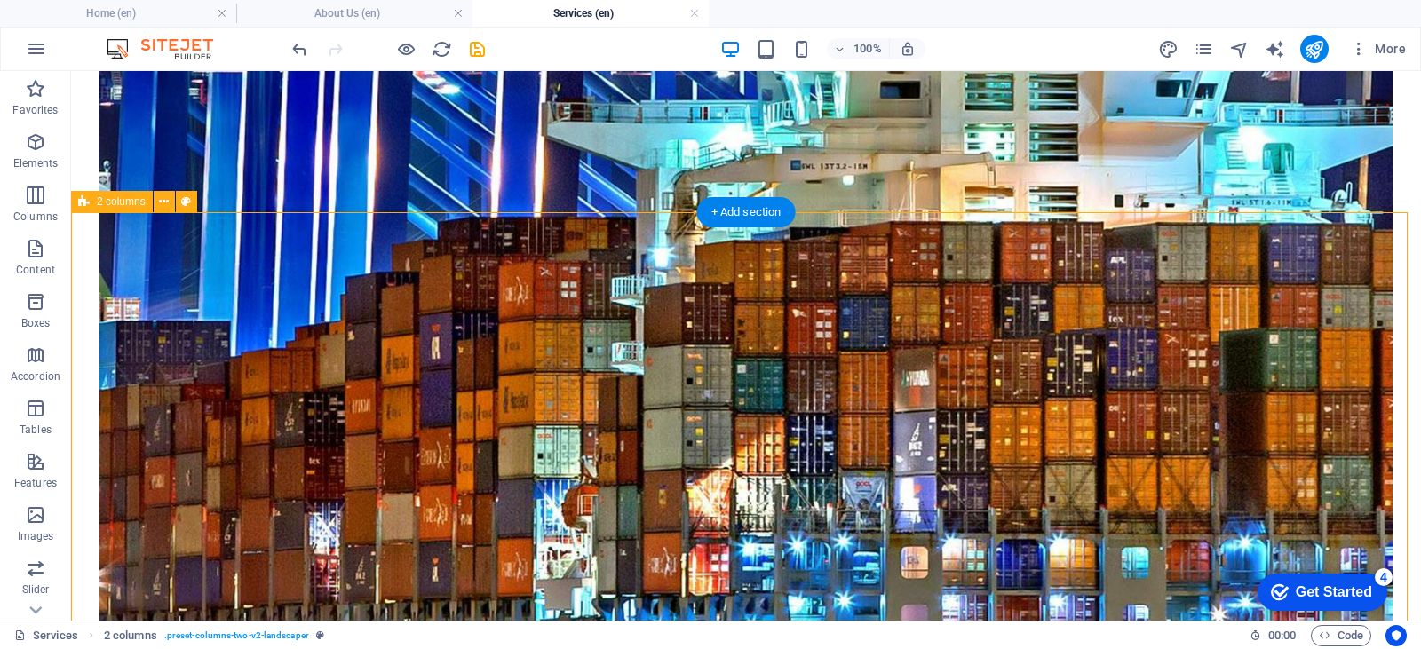
scroll to position [799, 0]
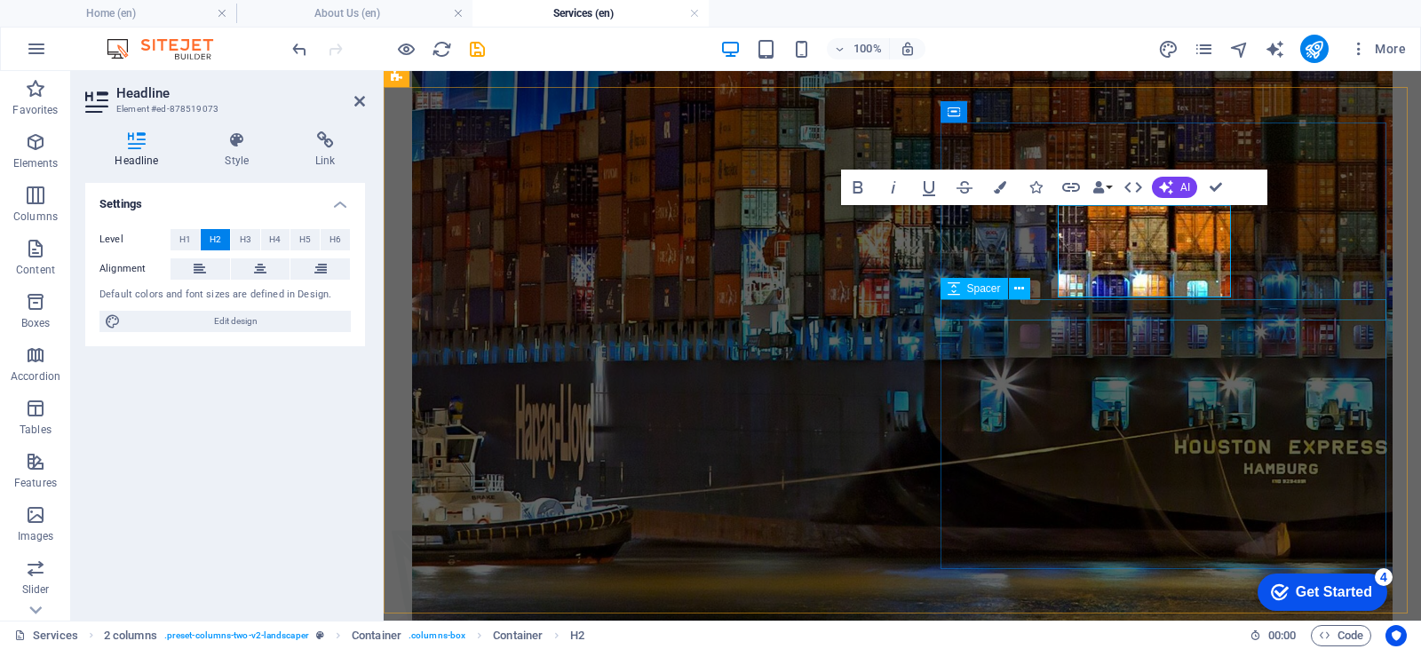
scroll to position [803, 0]
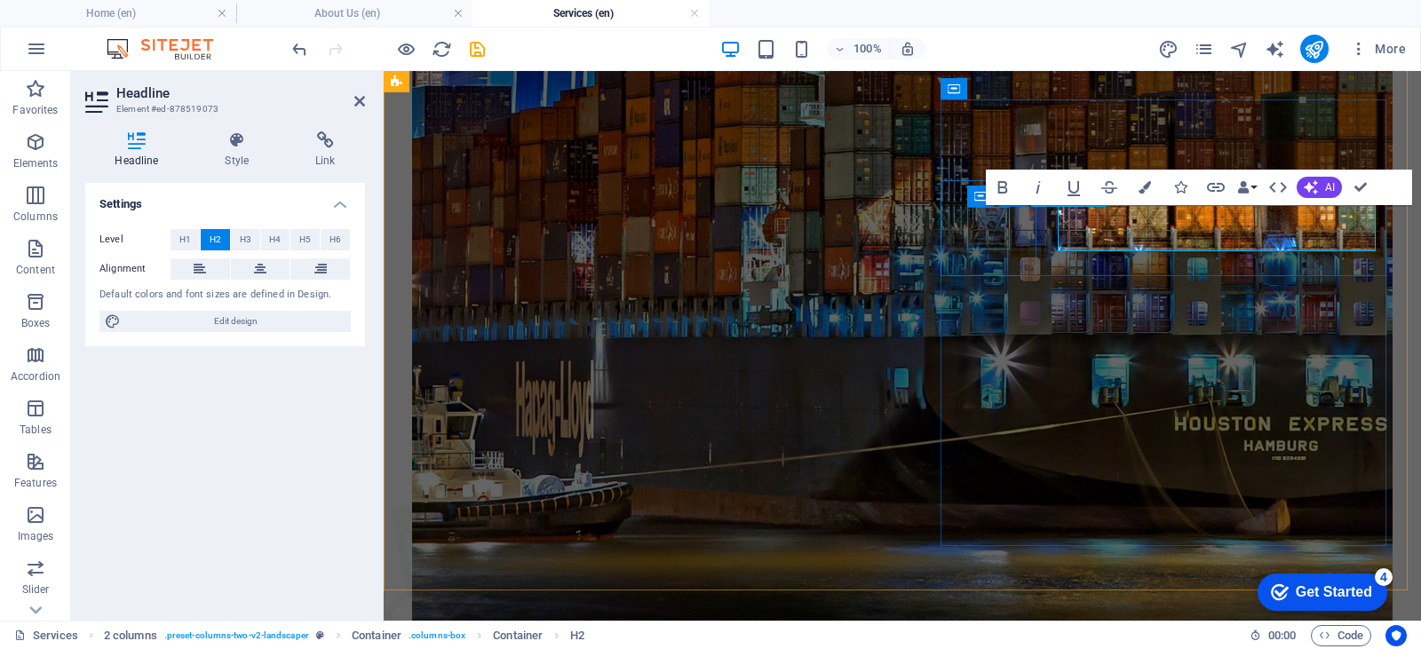
select select "xMidYMid"
select select "px"
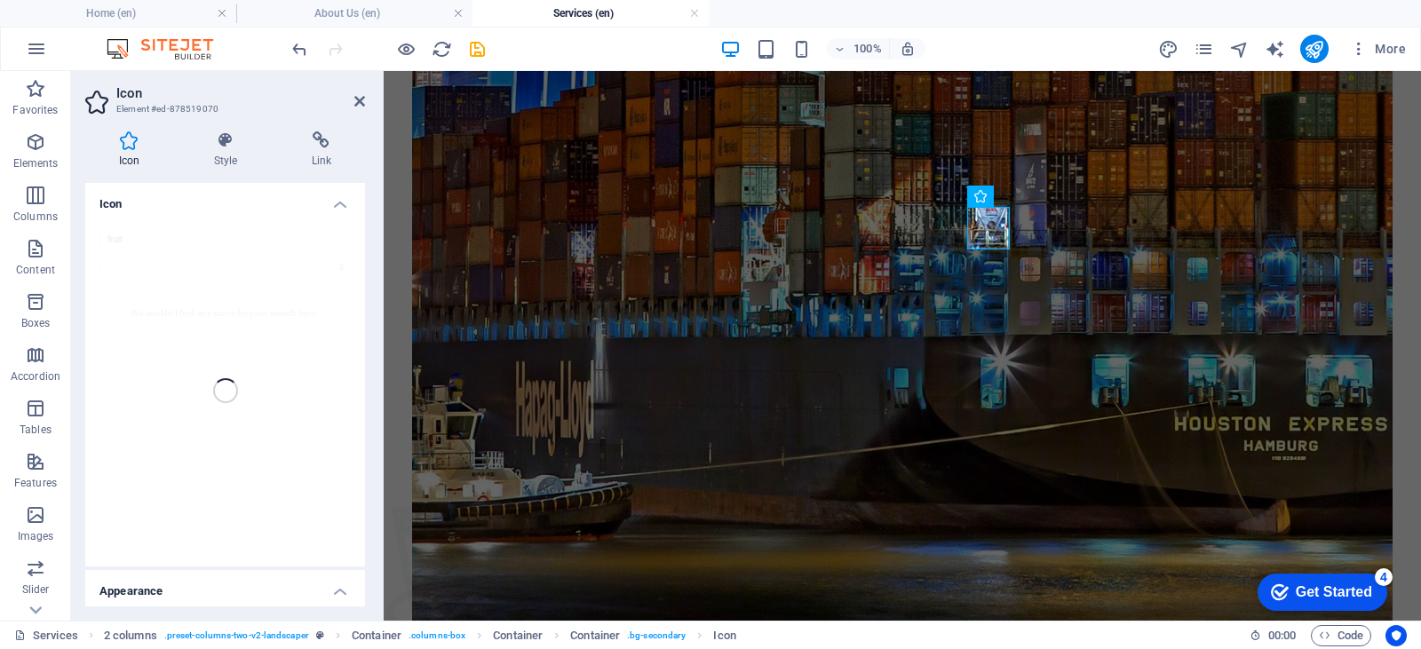
click at [130, 242] on div "fruit We couldn't find any icons for your search term." at bounding box center [225, 391] width 280 height 352
click at [116, 242] on div "fruit We couldn't find any icons for your search term." at bounding box center [225, 391] width 280 height 352
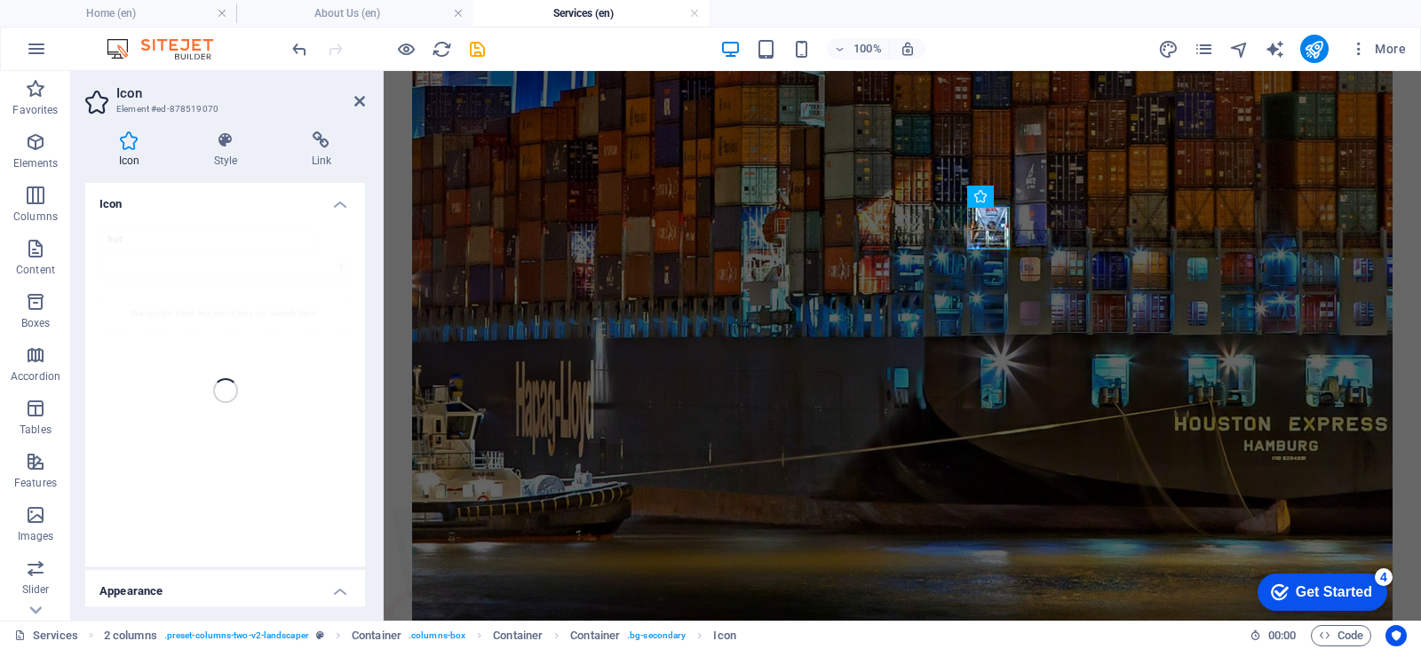
click at [132, 235] on div "fruit We couldn't find any icons for your search term." at bounding box center [225, 391] width 280 height 352
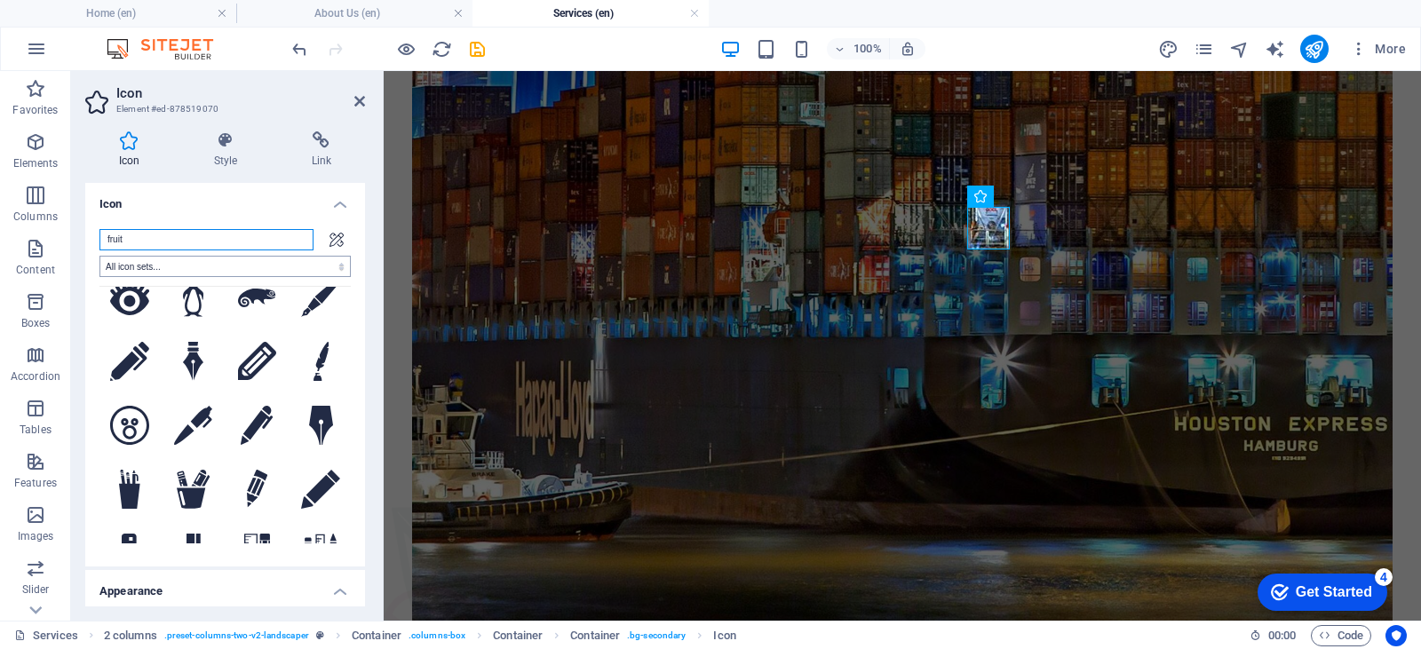
scroll to position [0, 0]
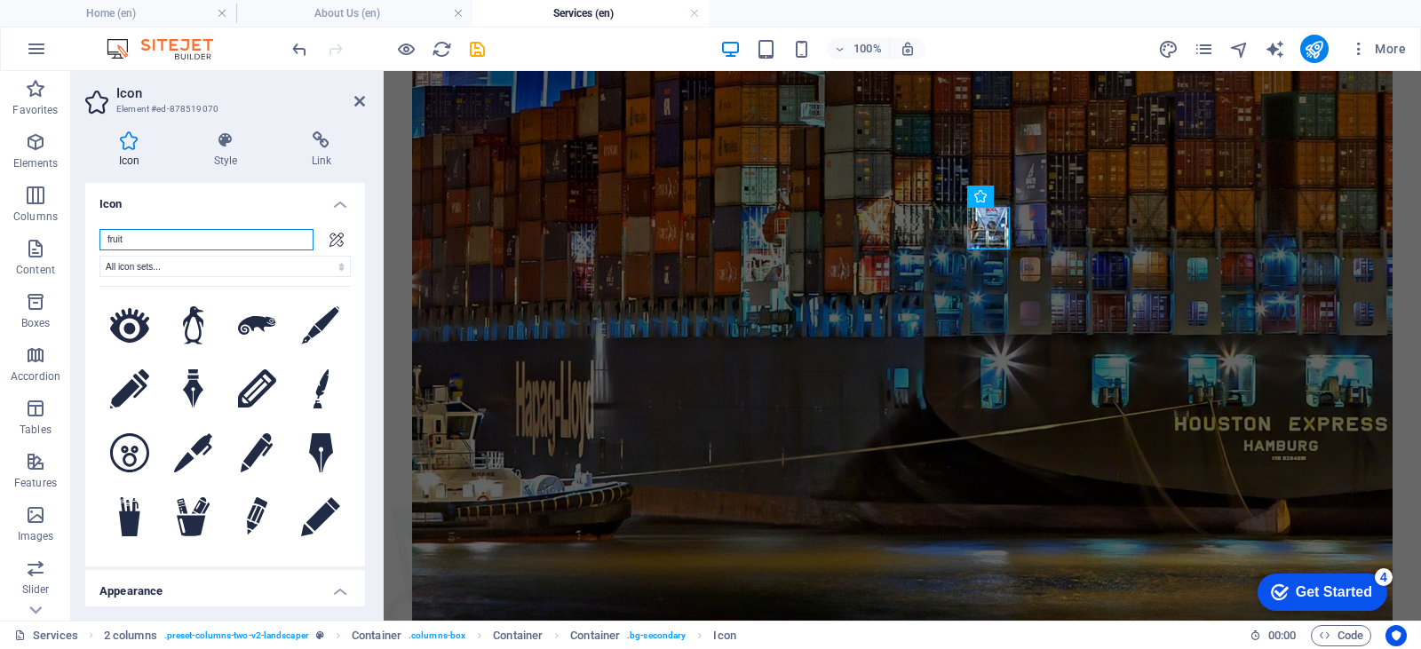
click at [158, 242] on input "fruit" at bounding box center [206, 239] width 214 height 21
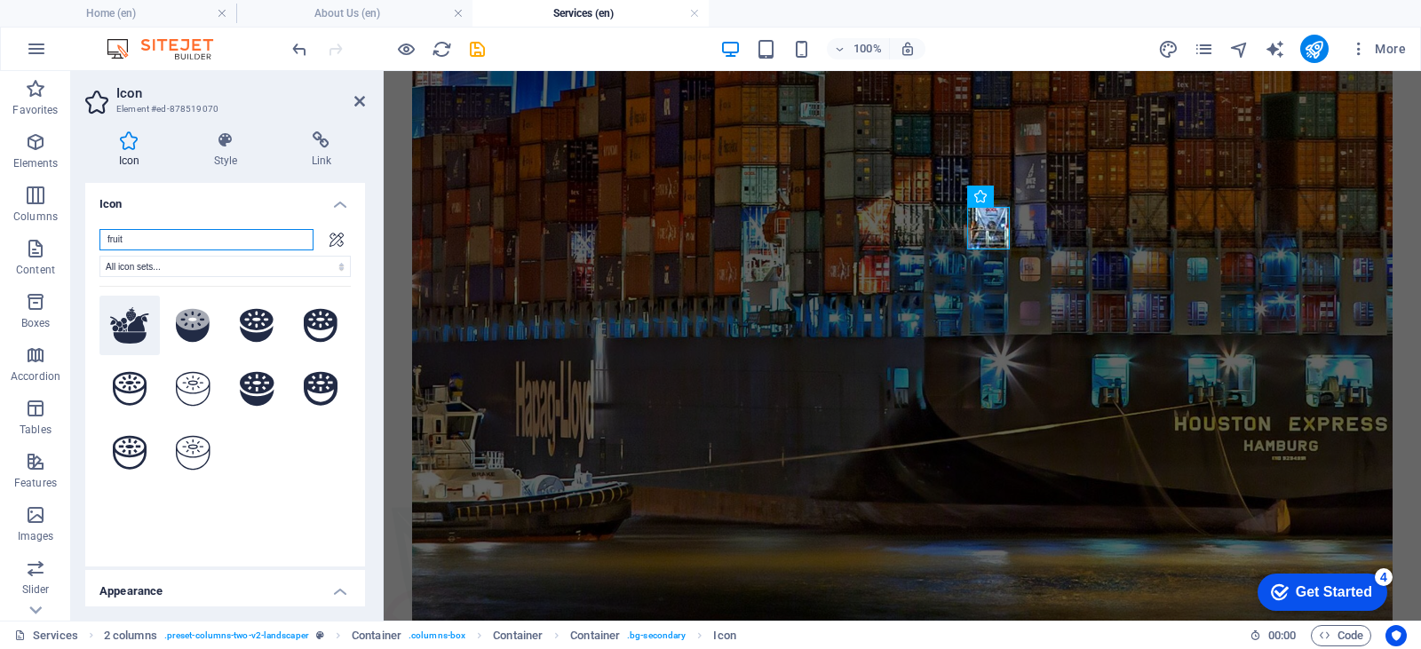
type input "fruit"
click at [139, 330] on icon at bounding box center [129, 325] width 39 height 36
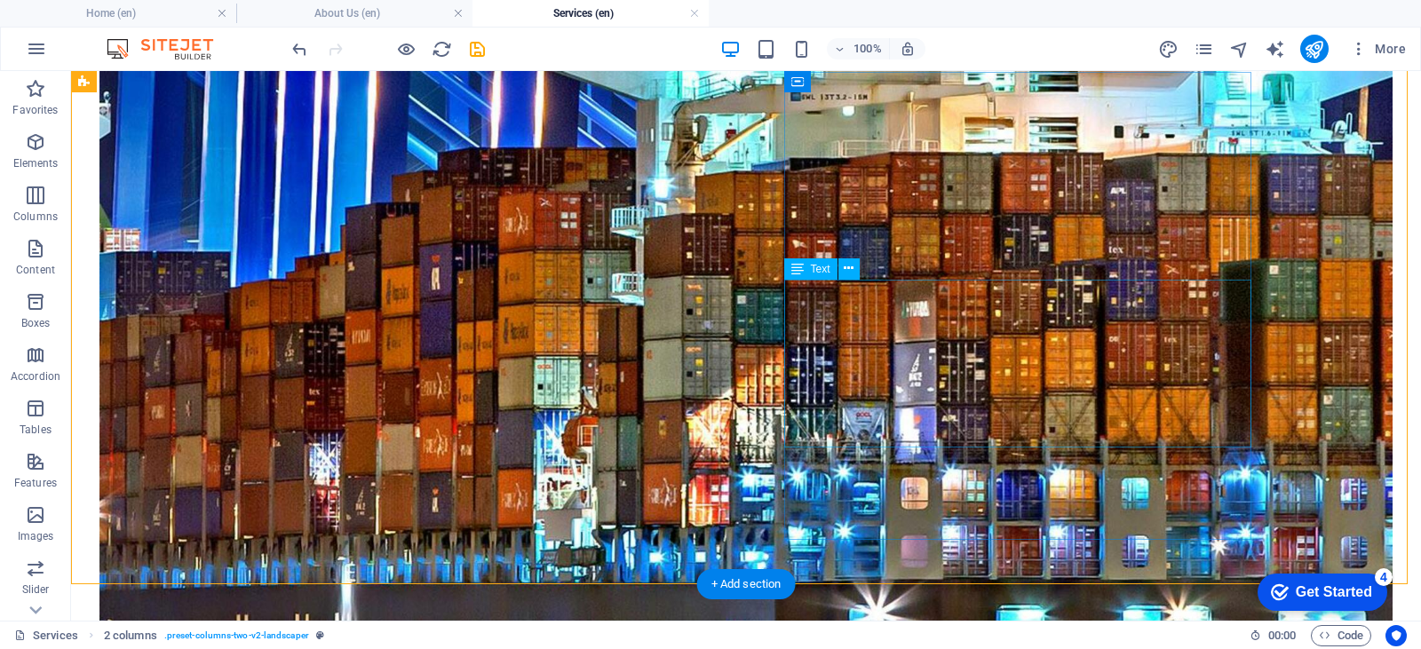
scroll to position [744, 0]
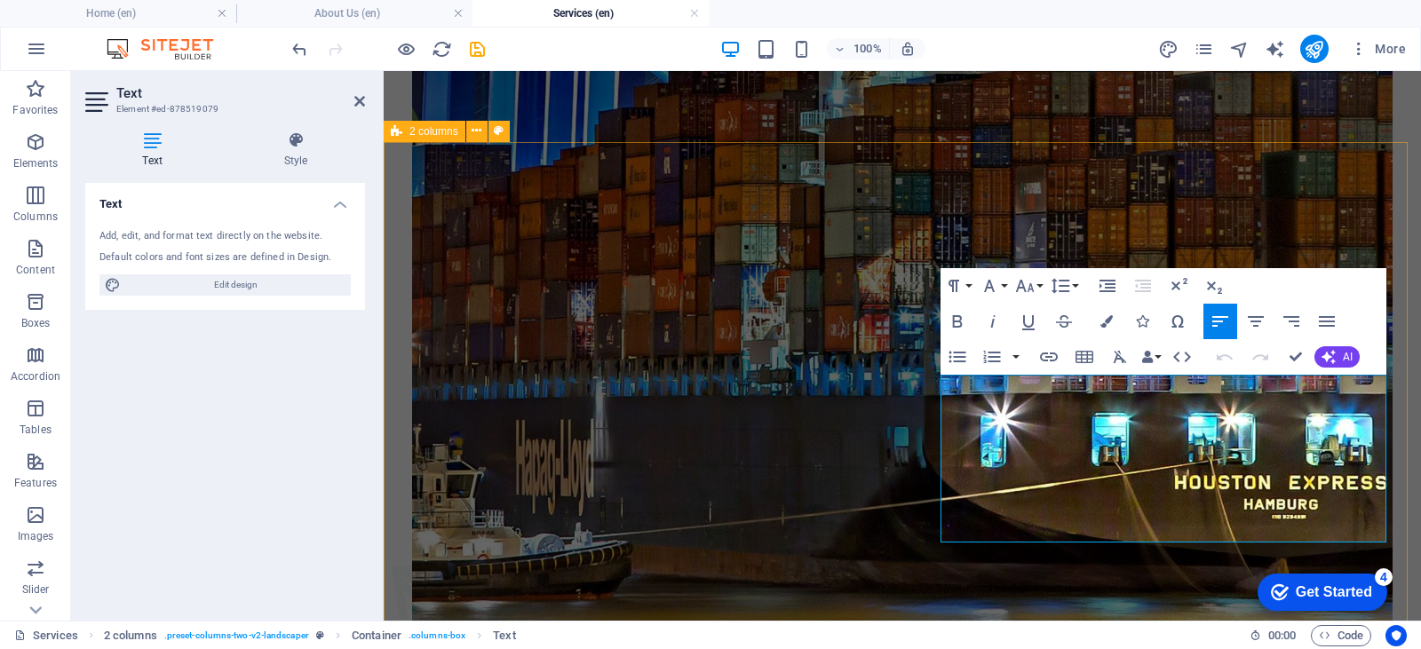
scroll to position [725, 0]
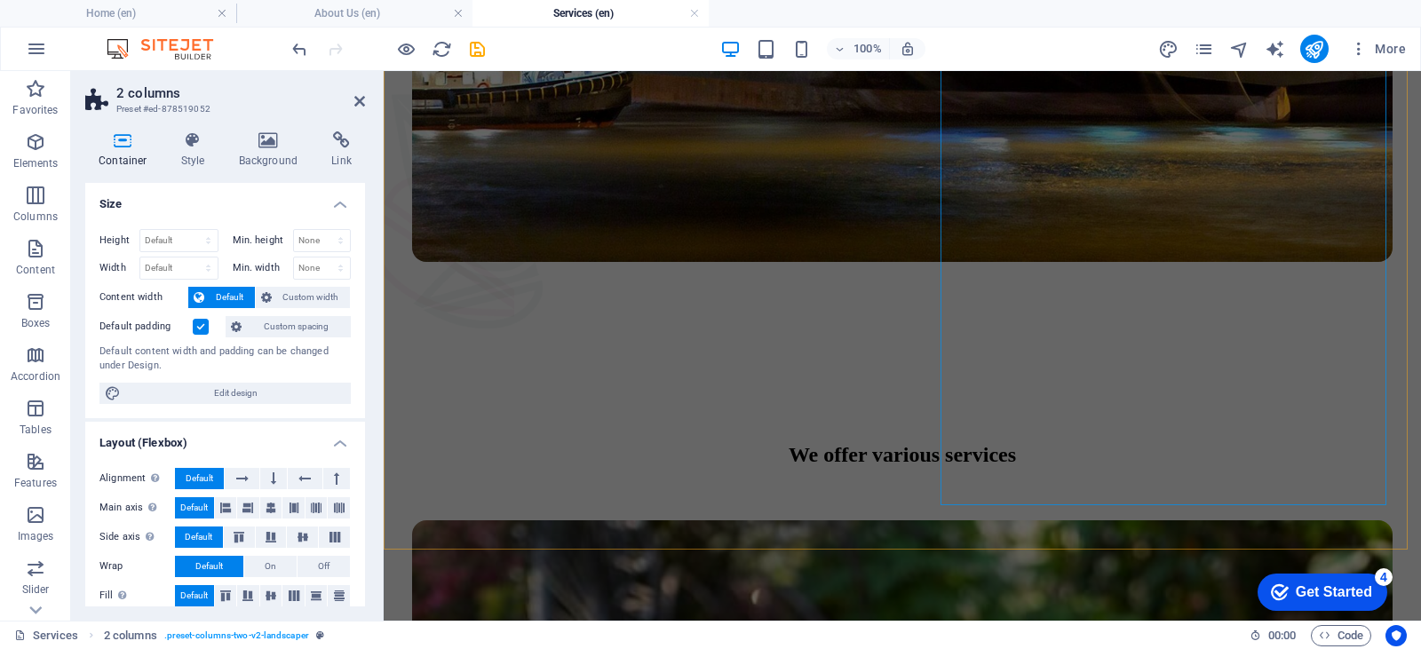
scroll to position [1481, 0]
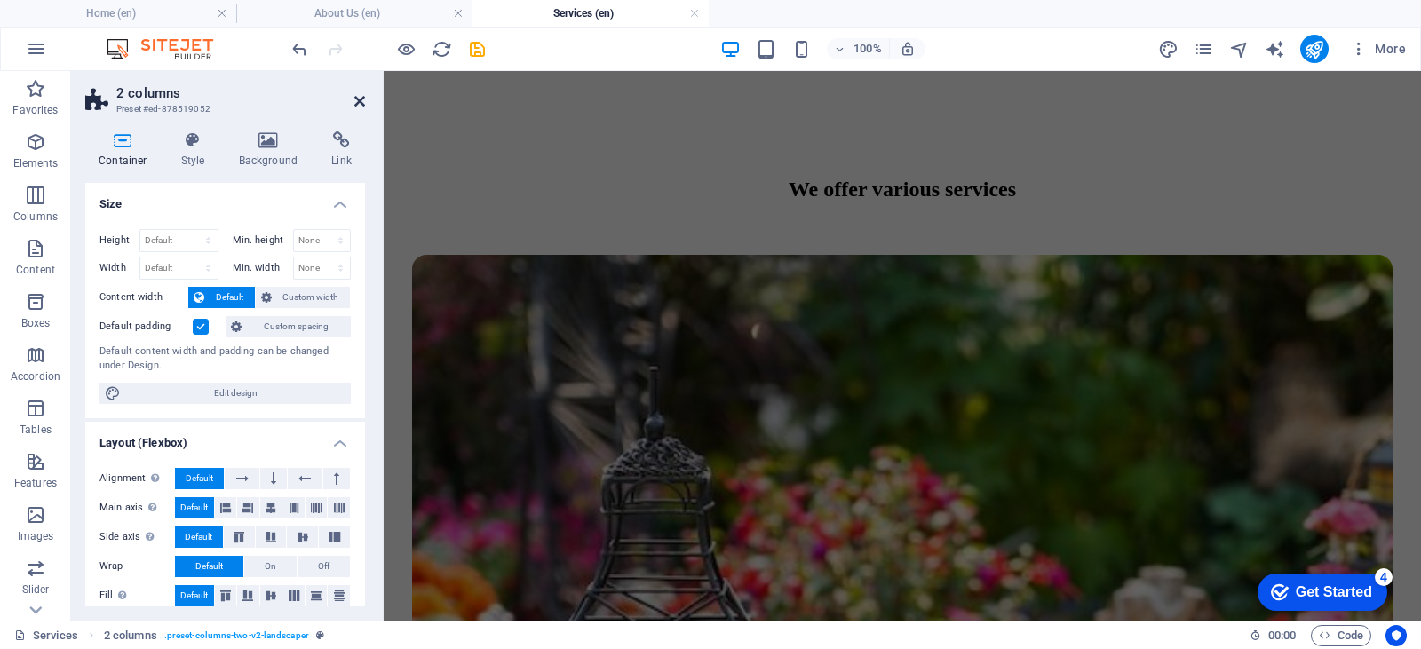
click at [359, 102] on icon at bounding box center [359, 101] width 11 height 14
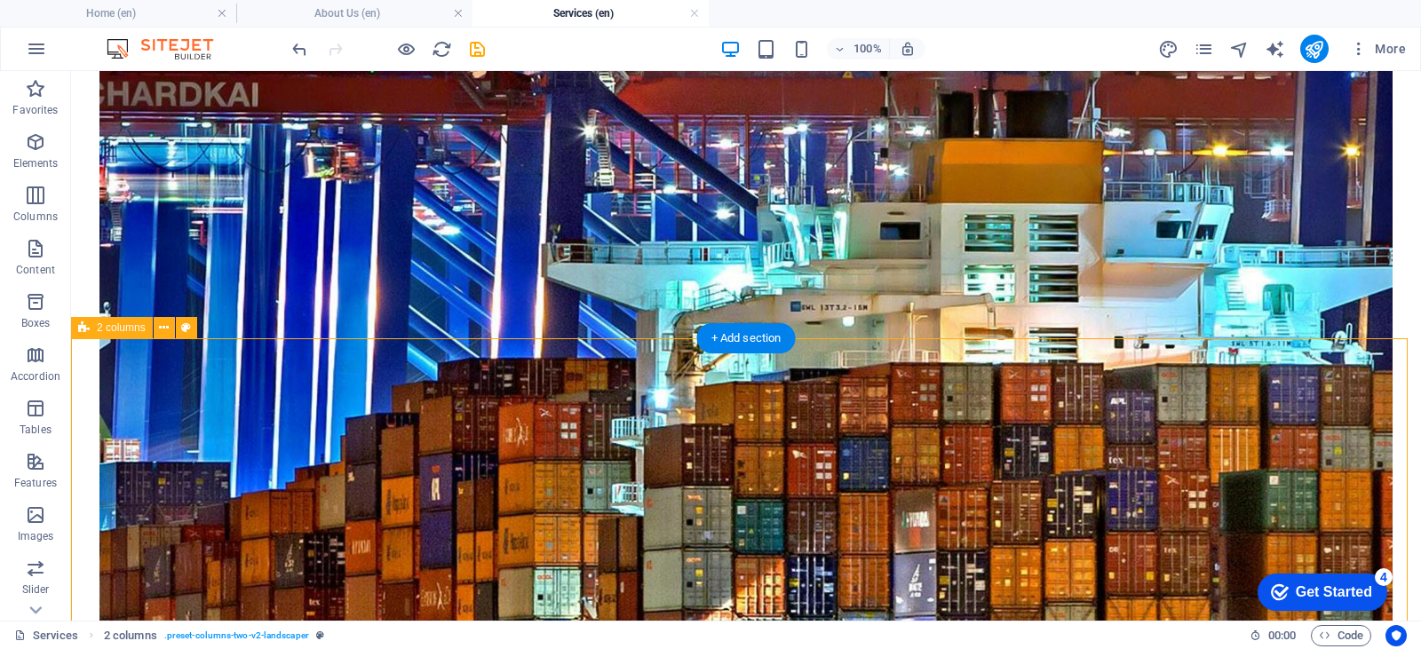
scroll to position [548, 0]
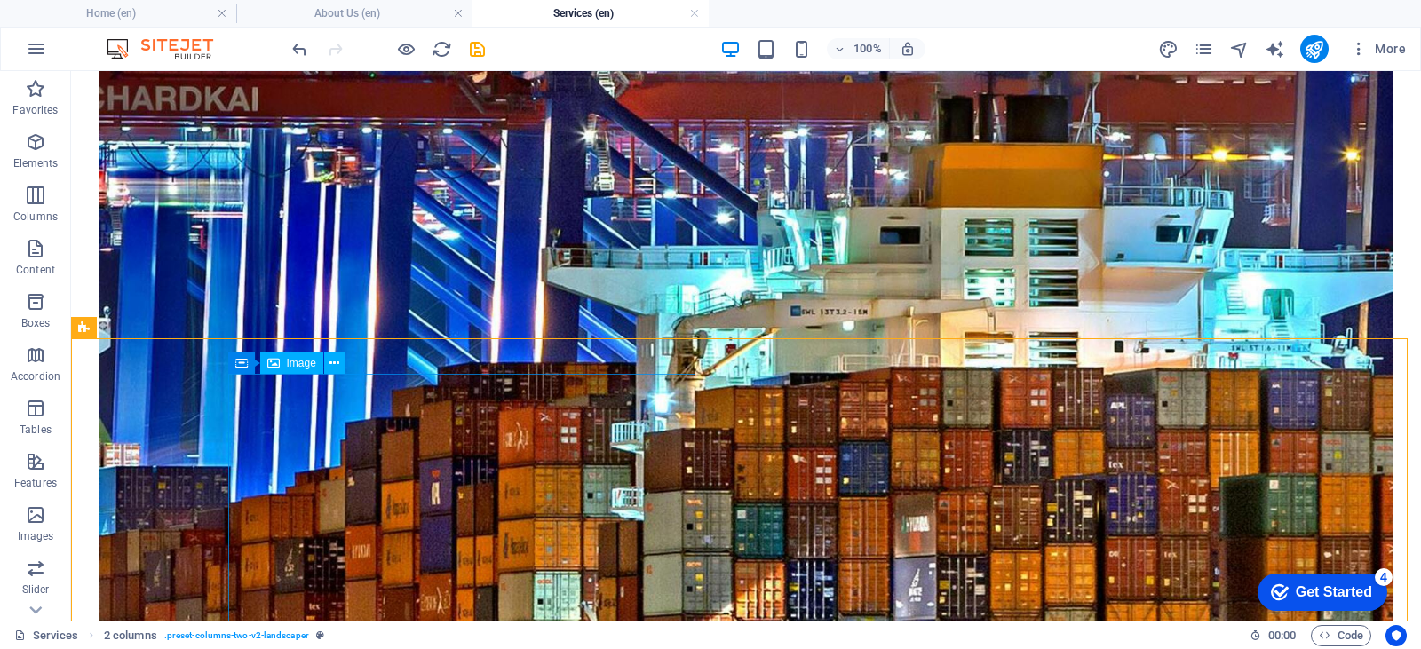
click at [297, 369] on div "Image" at bounding box center [291, 363] width 63 height 21
click at [300, 362] on span "Image" at bounding box center [301, 363] width 29 height 11
select select "%"
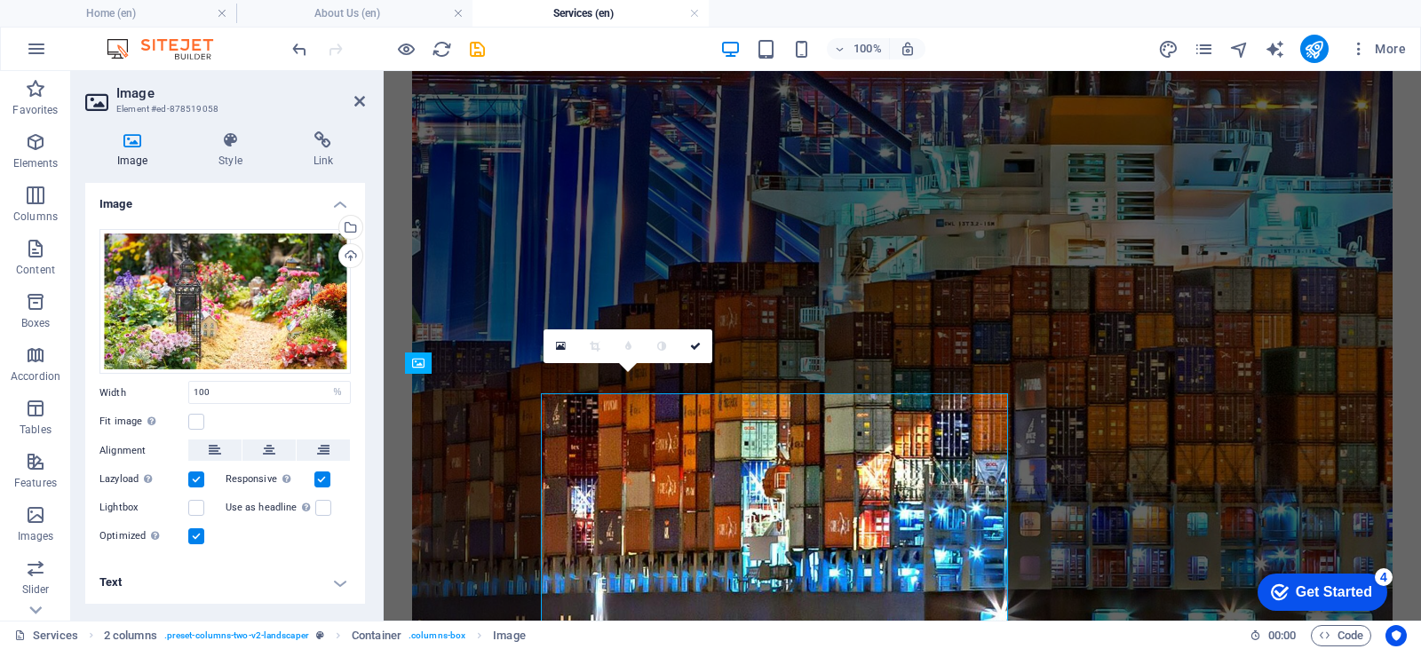
scroll to position [528, 0]
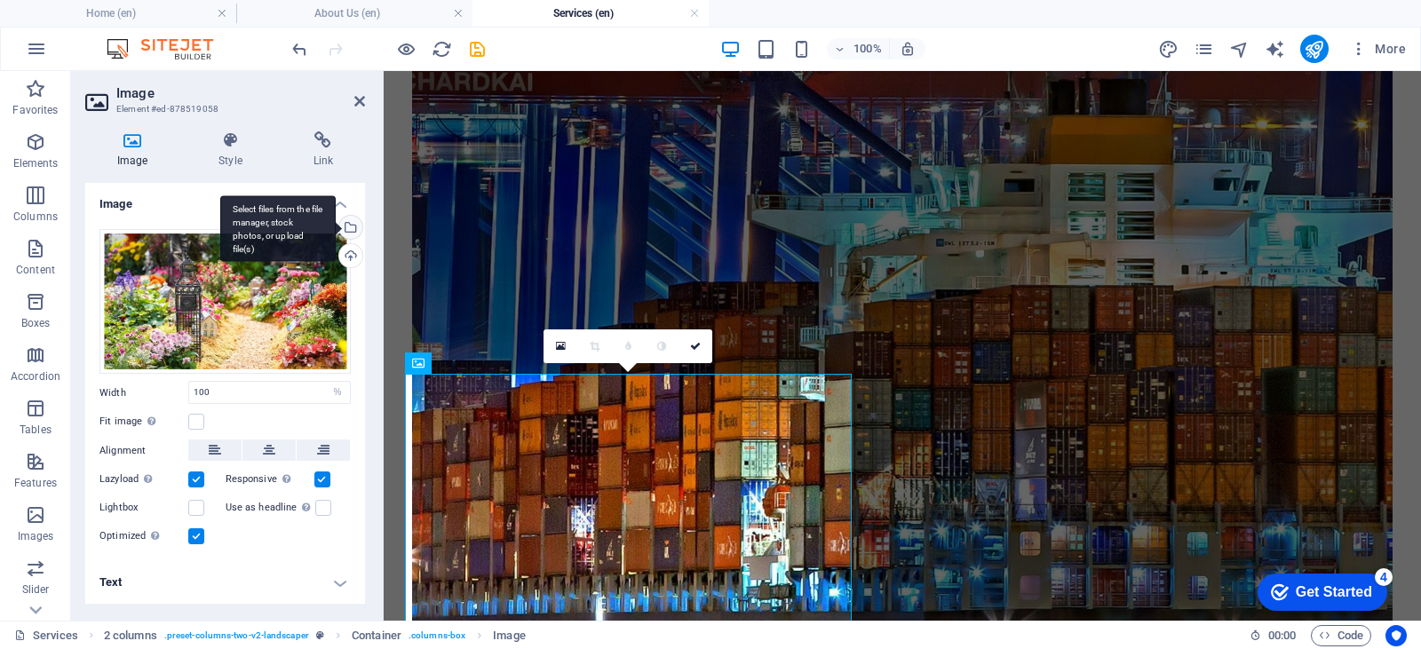
click at [350, 222] on div "Select files from the file manager, stock photos, or upload file(s)" at bounding box center [349, 229] width 27 height 27
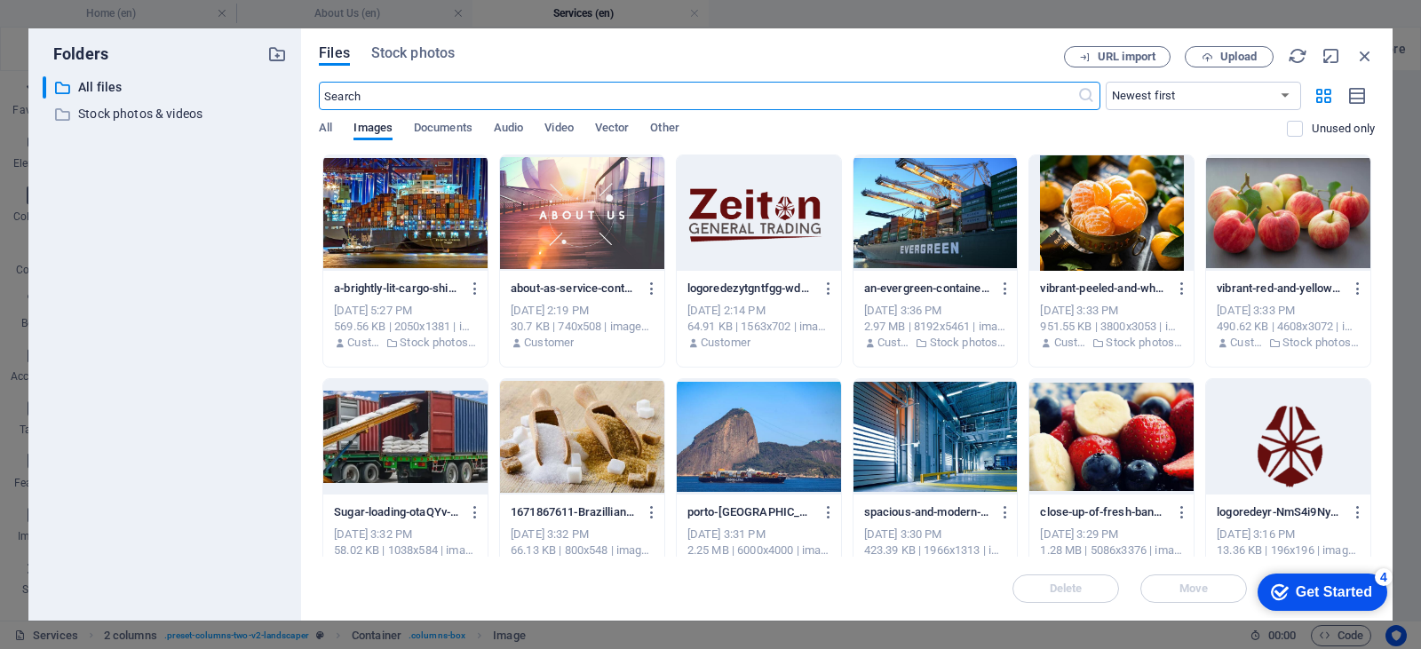
scroll to position [476, 0]
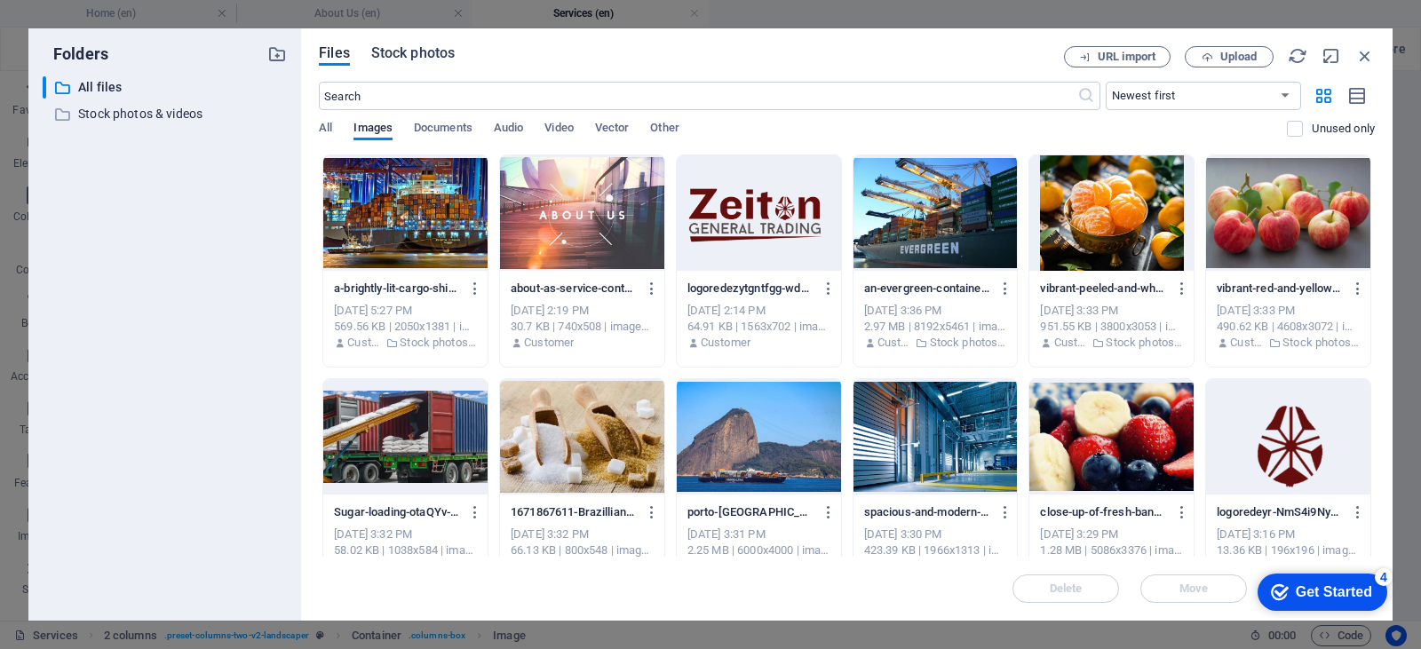
click at [417, 54] on span "Stock photos" at bounding box center [412, 53] width 83 height 21
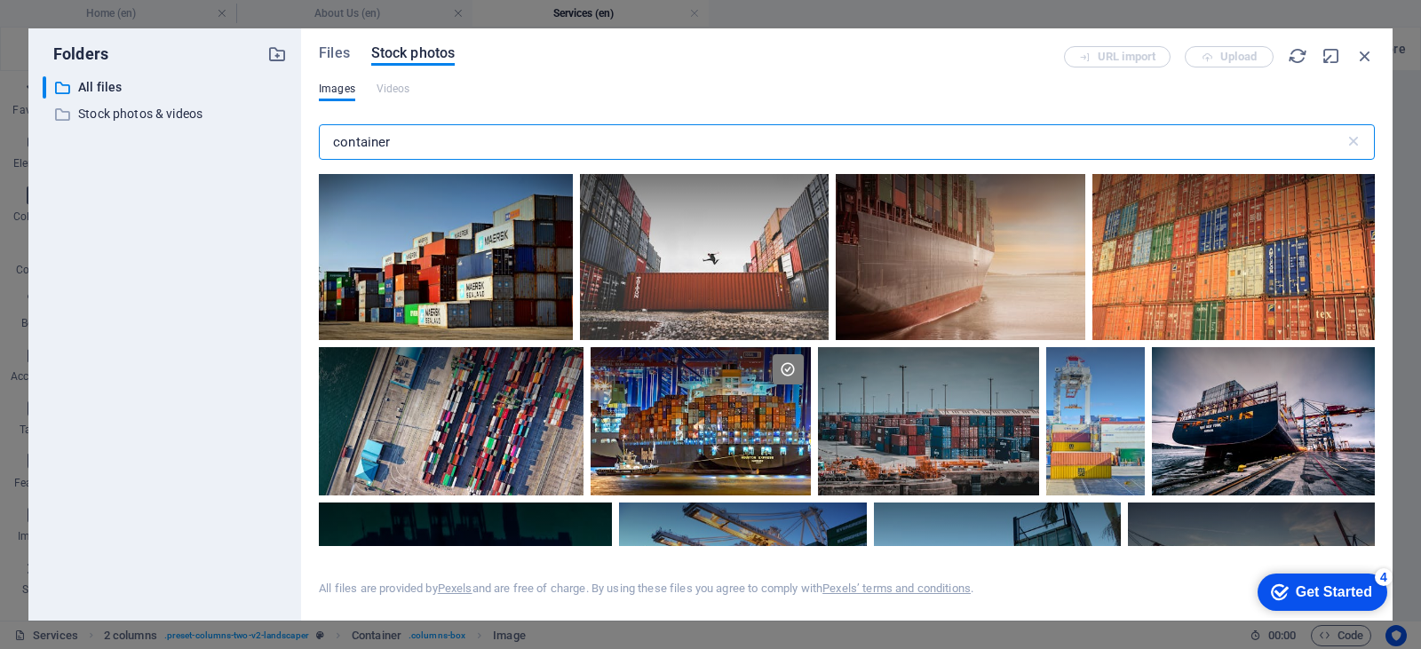
drag, startPoint x: 410, startPoint y: 140, endPoint x: 305, endPoint y: 156, distance: 106.9
click at [305, 156] on div "Files Stock photos URL import Upload Images Videos container ​ All files are pr…" at bounding box center [846, 324] width 1091 height 592
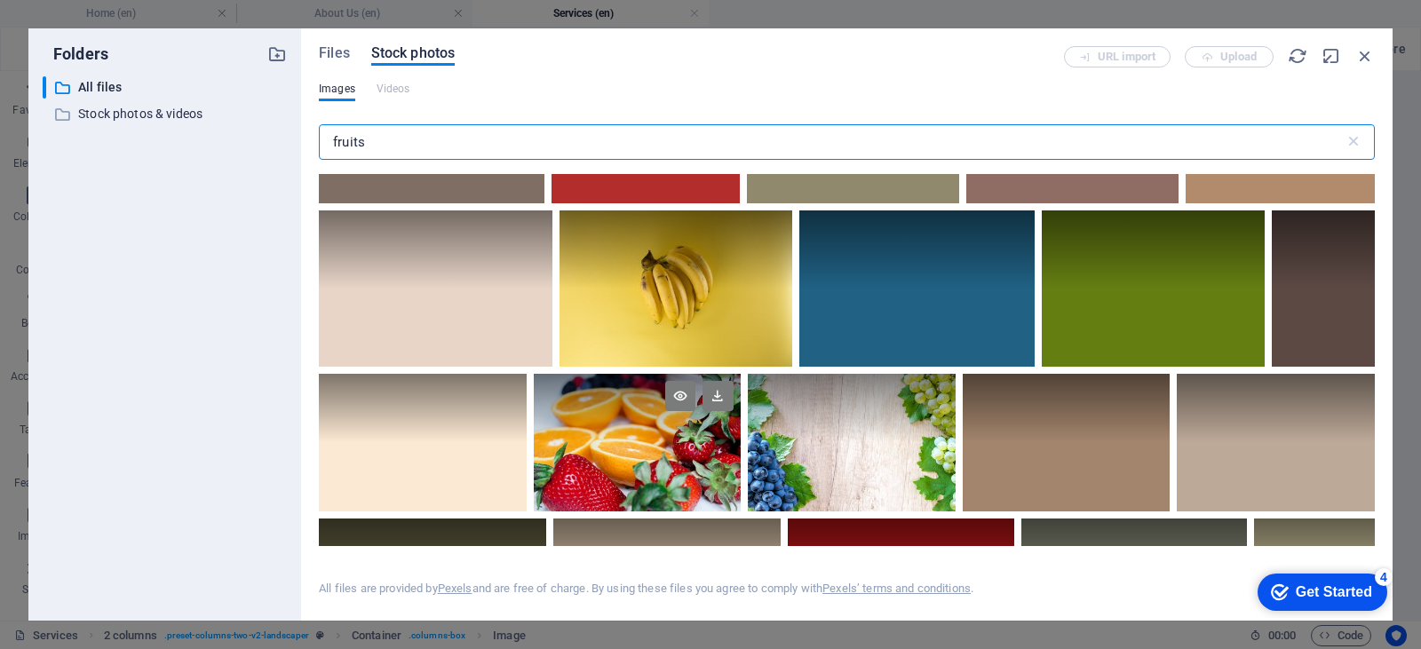
scroll to position [266, 0]
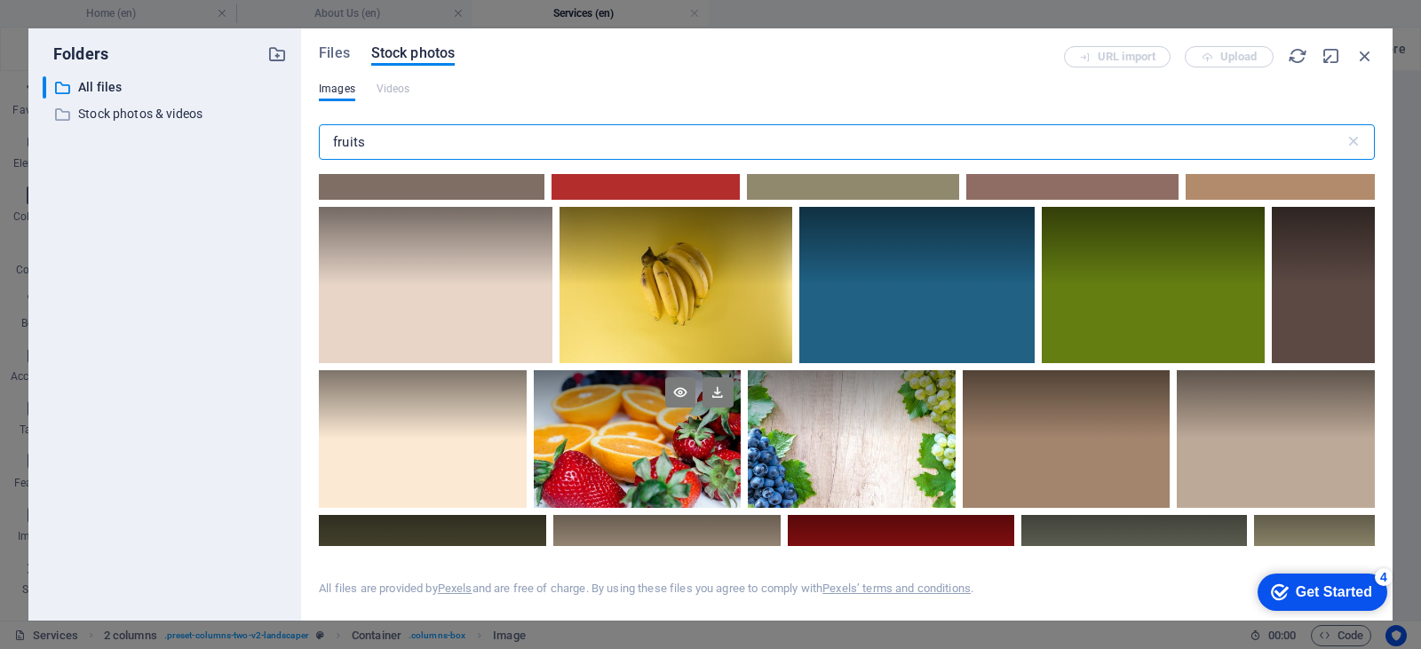
type input "fruits"
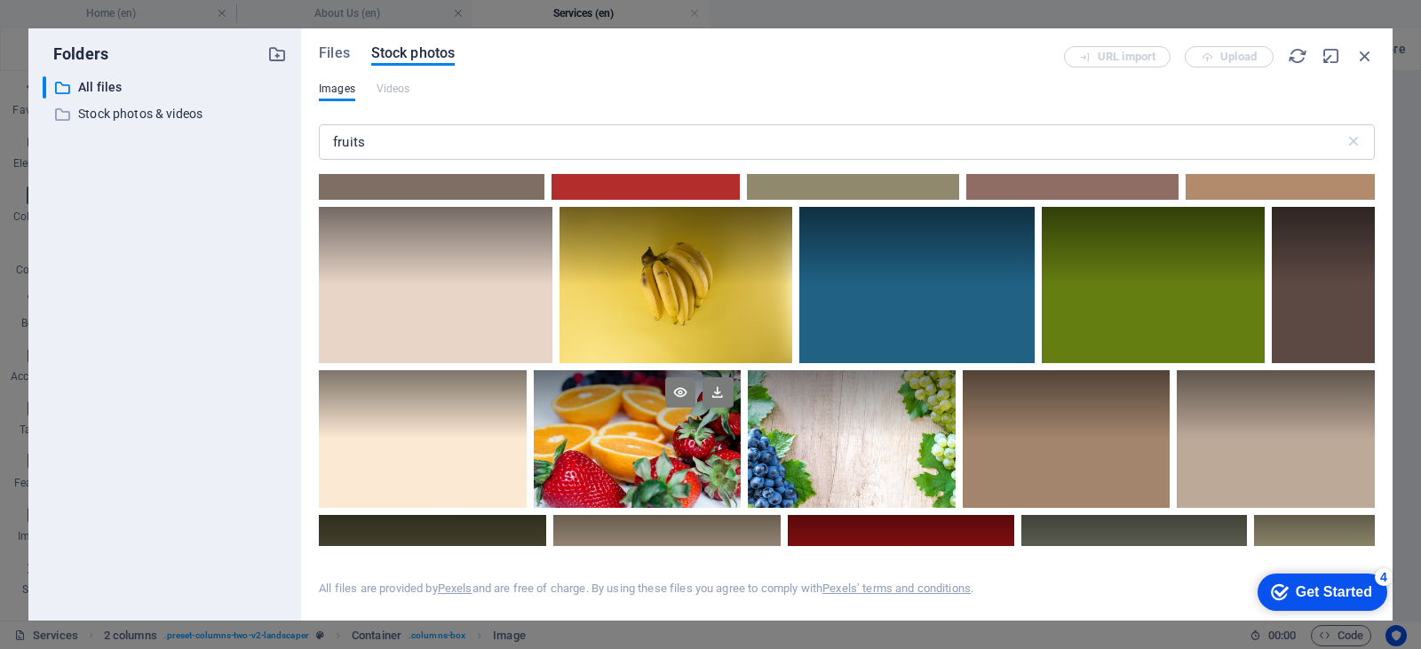
click at [674, 370] on div at bounding box center [637, 439] width 207 height 138
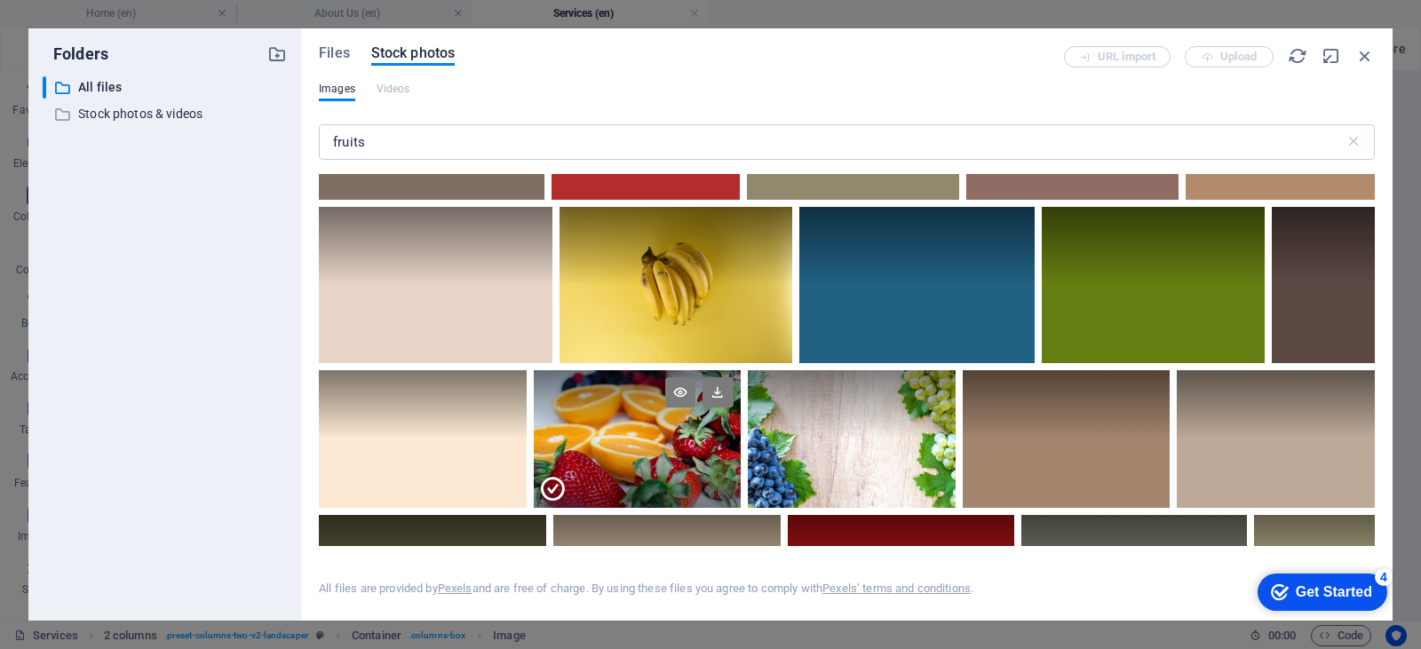
click at [674, 439] on div at bounding box center [637, 473] width 207 height 69
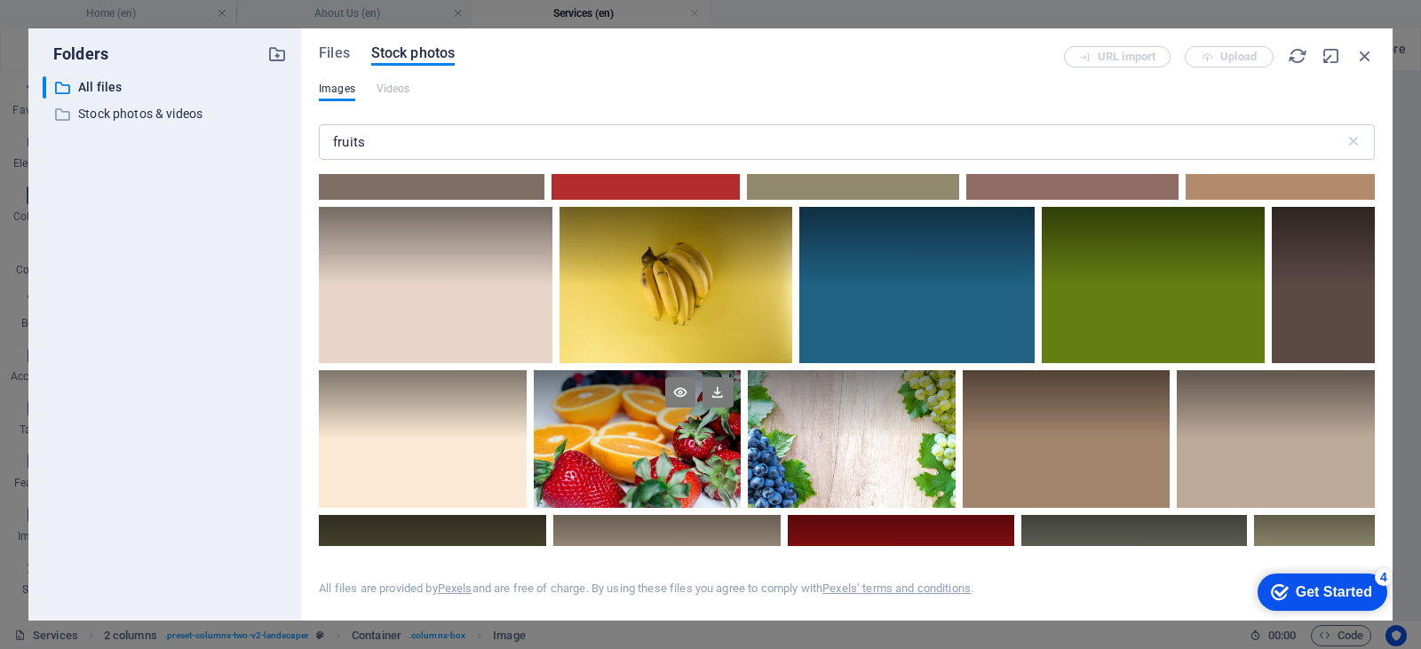
click at [674, 370] on div at bounding box center [637, 439] width 207 height 138
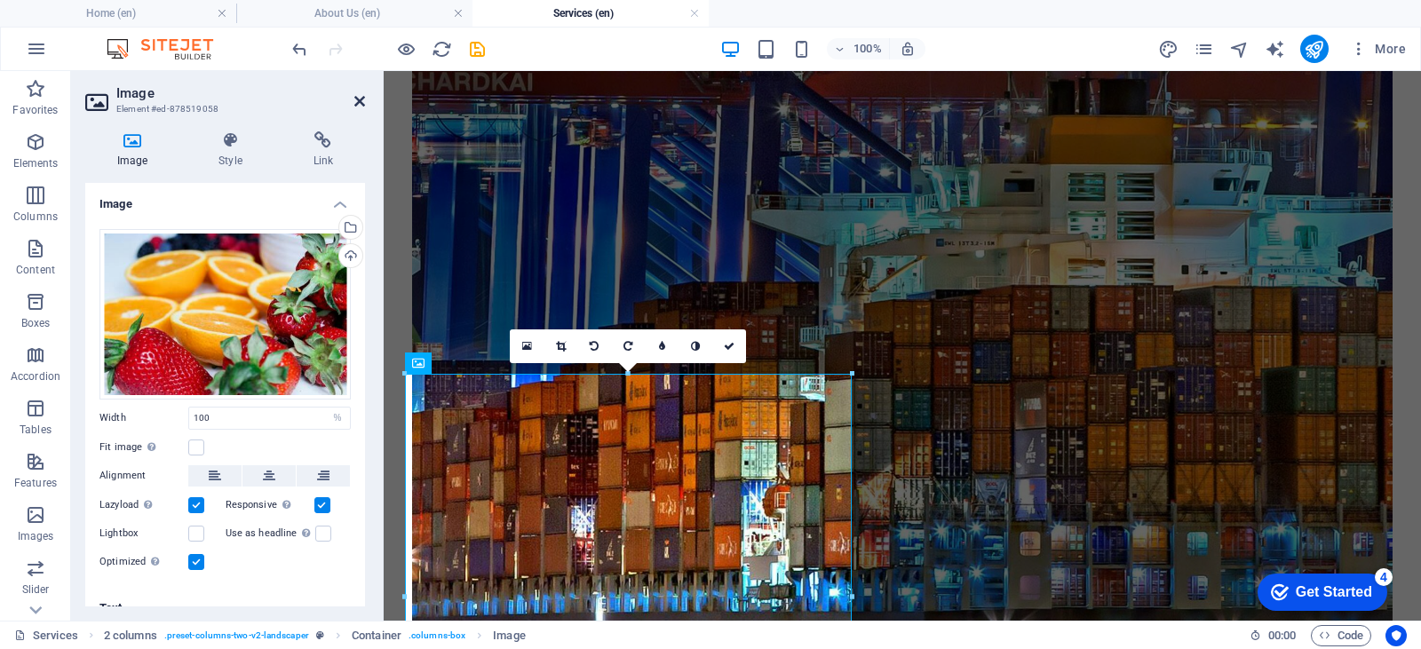
click at [356, 99] on icon at bounding box center [359, 101] width 11 height 14
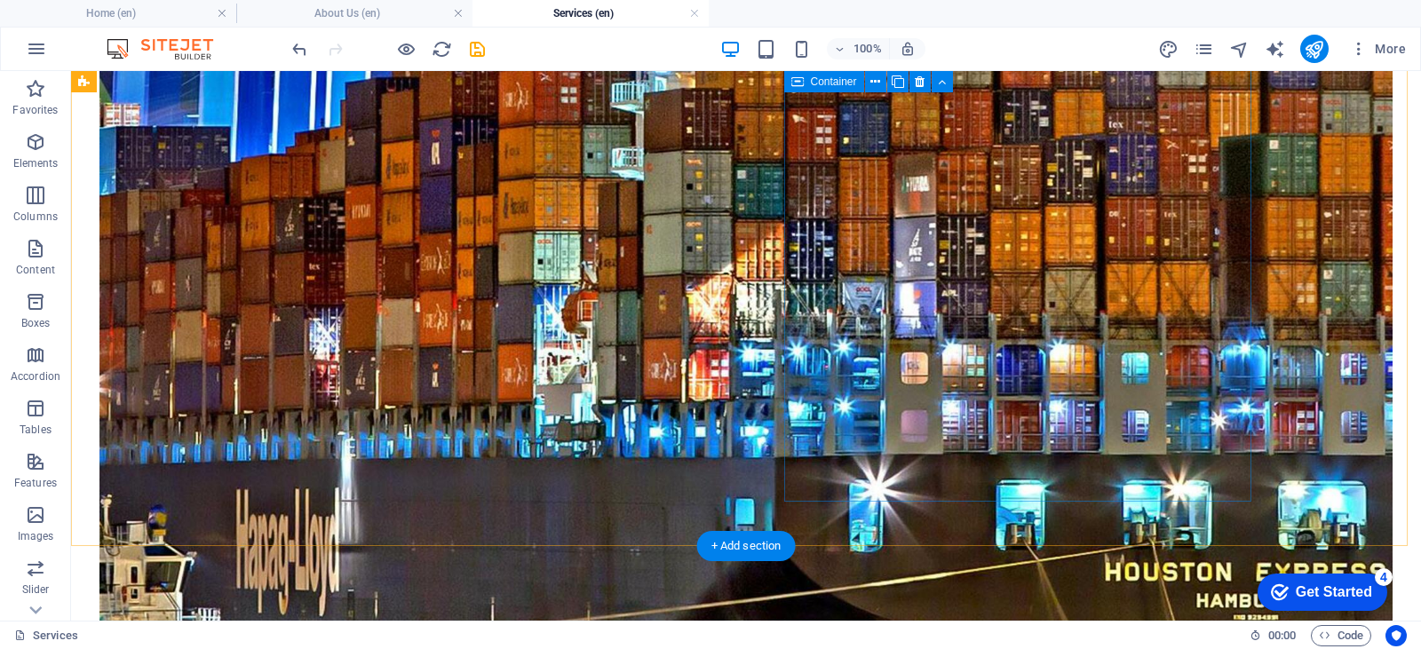
scroll to position [1154, 0]
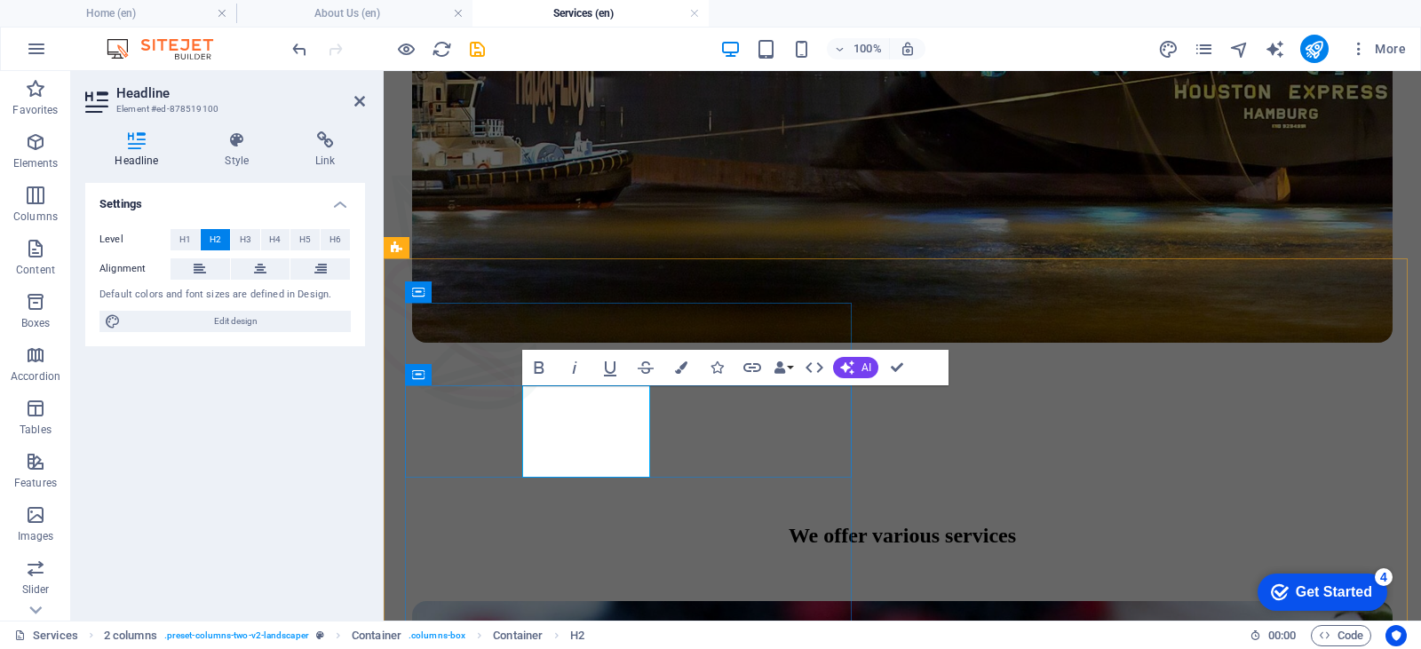
scroll to position [1203, 0]
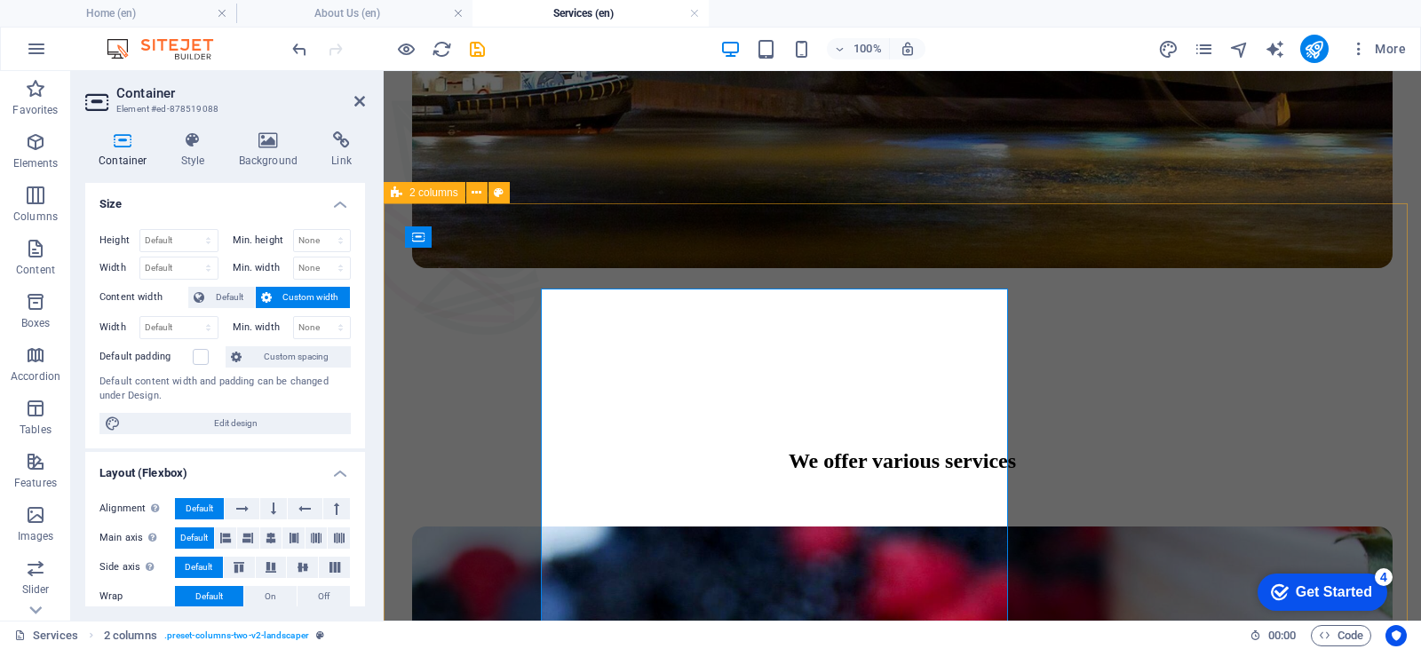
scroll to position [1190, 0]
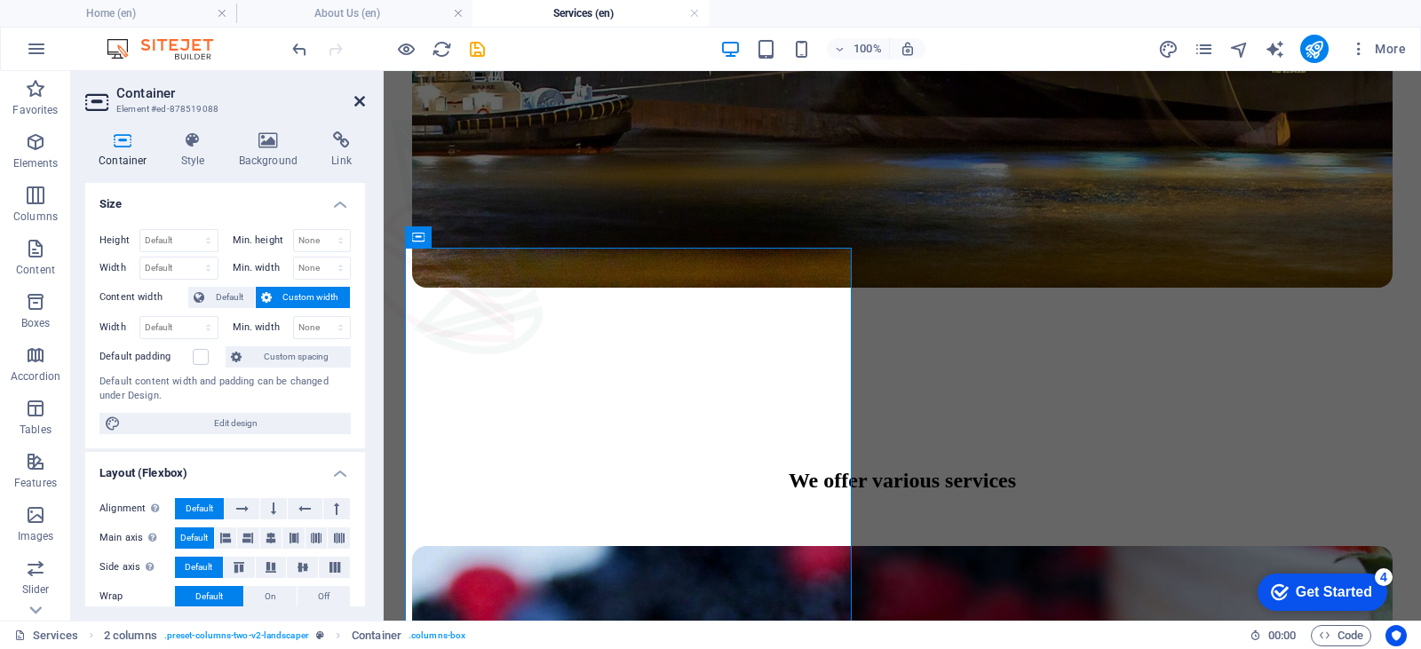
click at [360, 98] on icon at bounding box center [359, 101] width 11 height 14
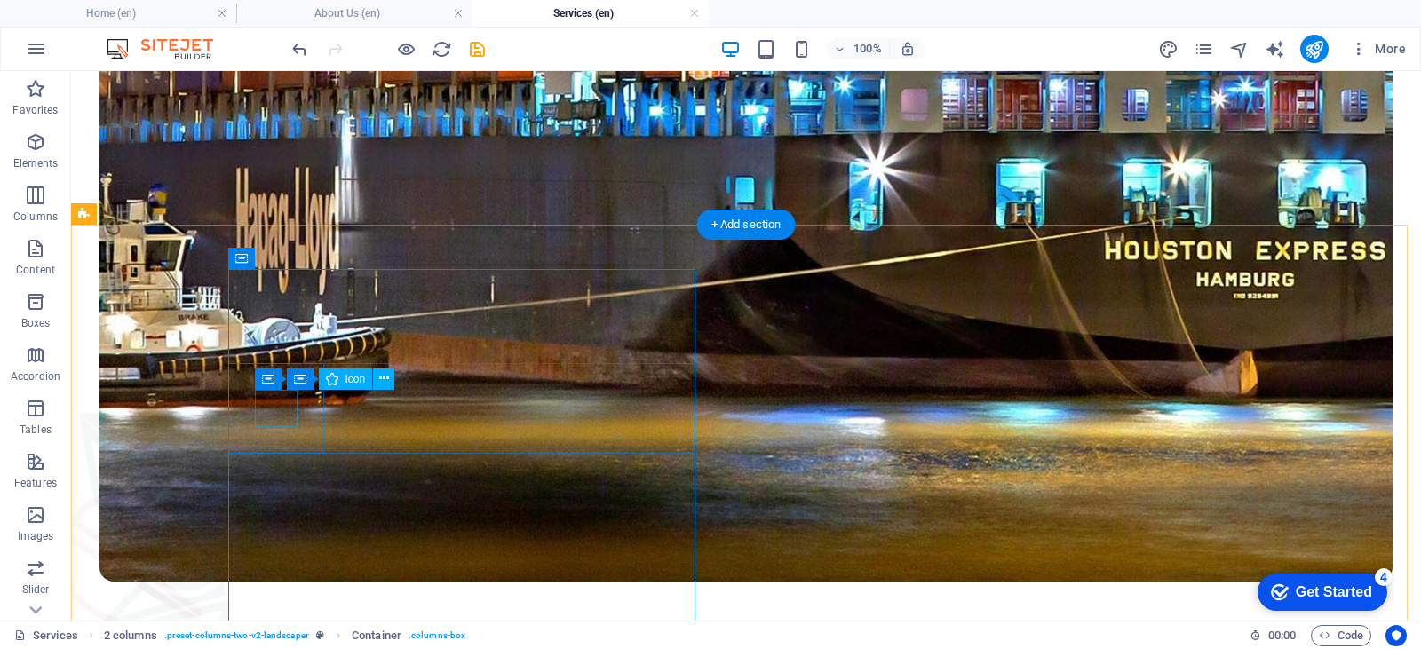
select select "xMidYMid"
select select "px"
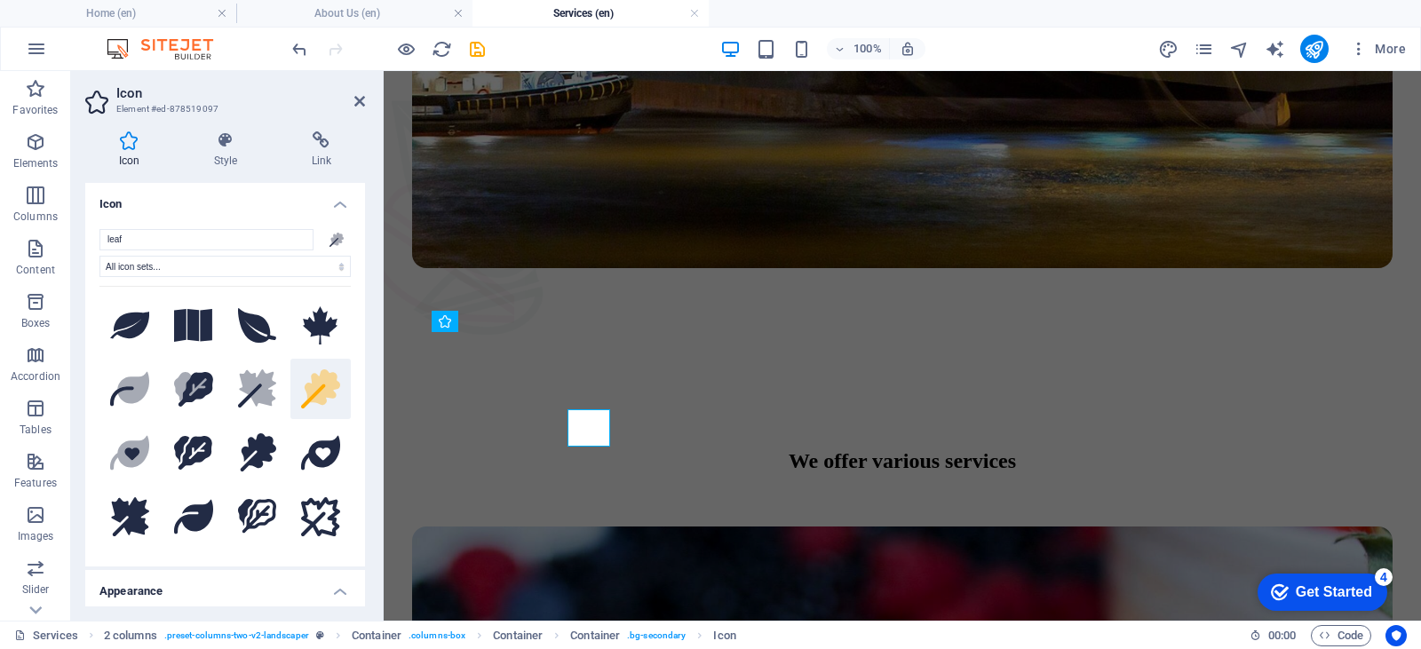
scroll to position [1190, 0]
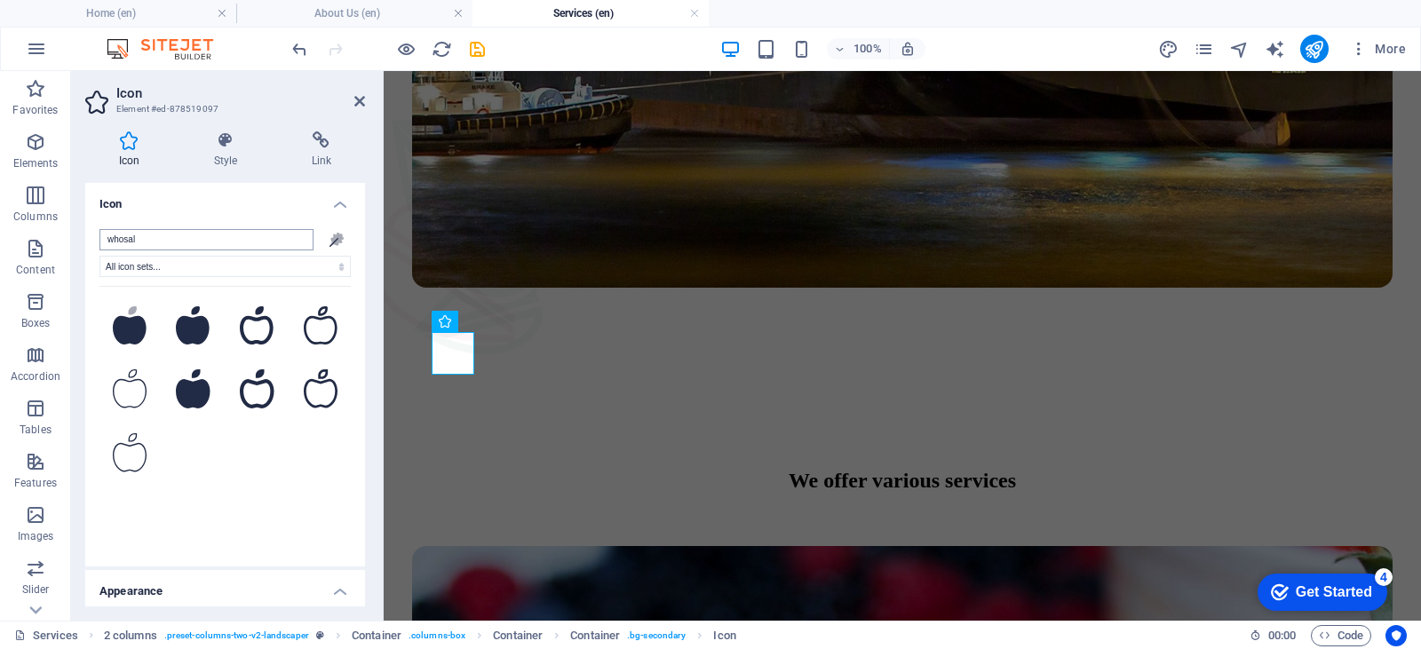
type input "whosale"
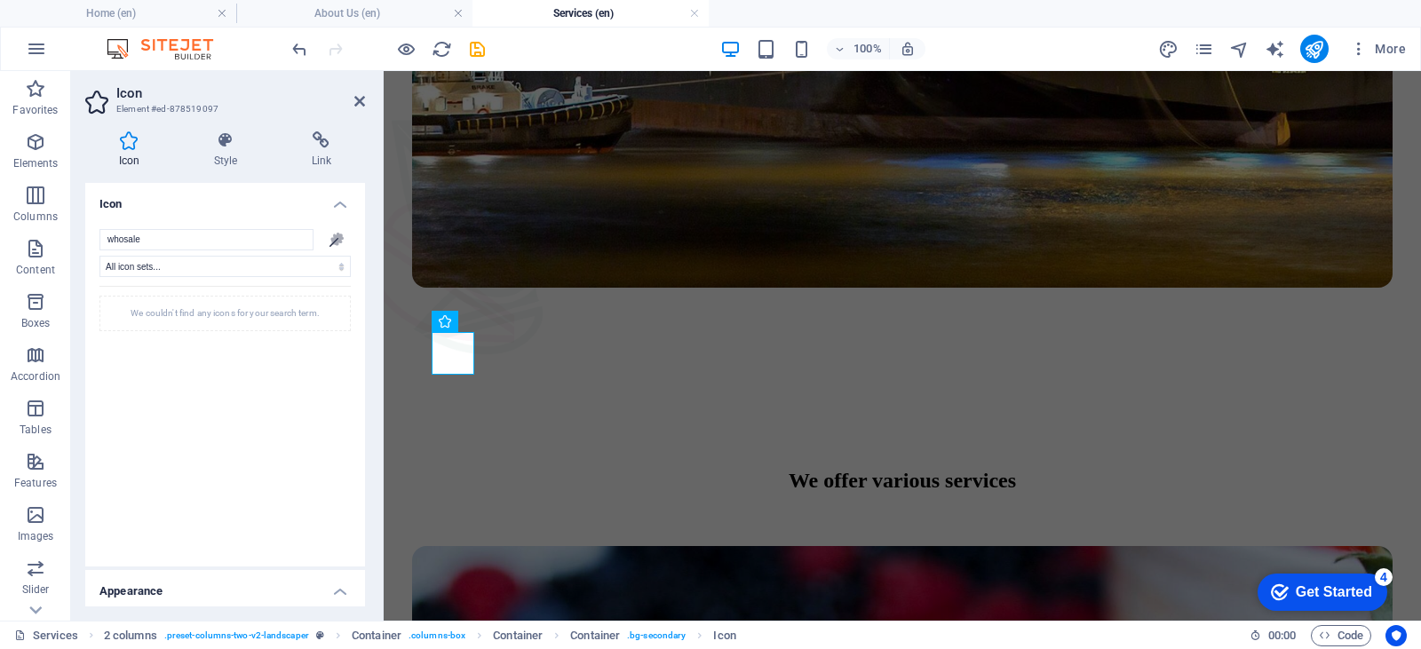
drag, startPoint x: 196, startPoint y: 237, endPoint x: 79, endPoint y: 245, distance: 117.5
click at [79, 245] on div "Icon Style Link Icon whosale .fa-secondary{opacity:.4} All icon sets... IcoFont…" at bounding box center [225, 369] width 308 height 504
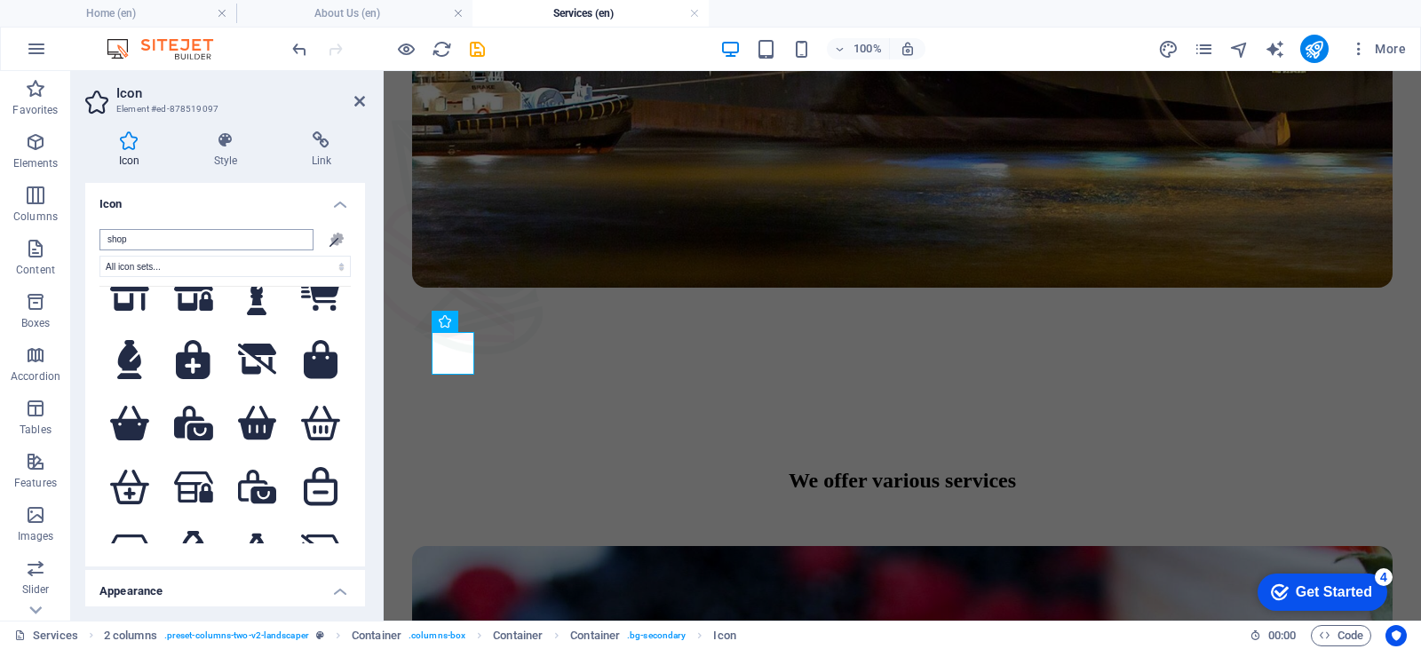
scroll to position [444, 0]
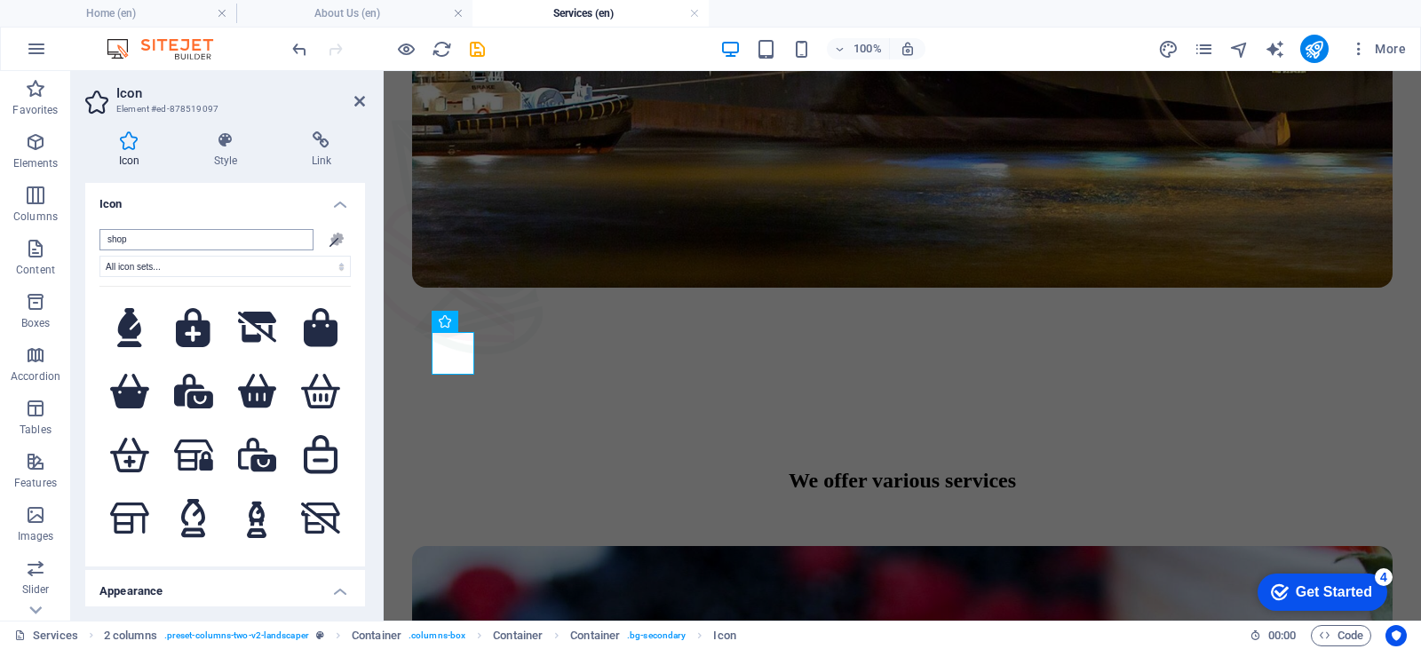
drag, startPoint x: 155, startPoint y: 238, endPoint x: 115, endPoint y: 238, distance: 40.9
click at [115, 238] on input "shop" at bounding box center [206, 239] width 214 height 21
type input "s"
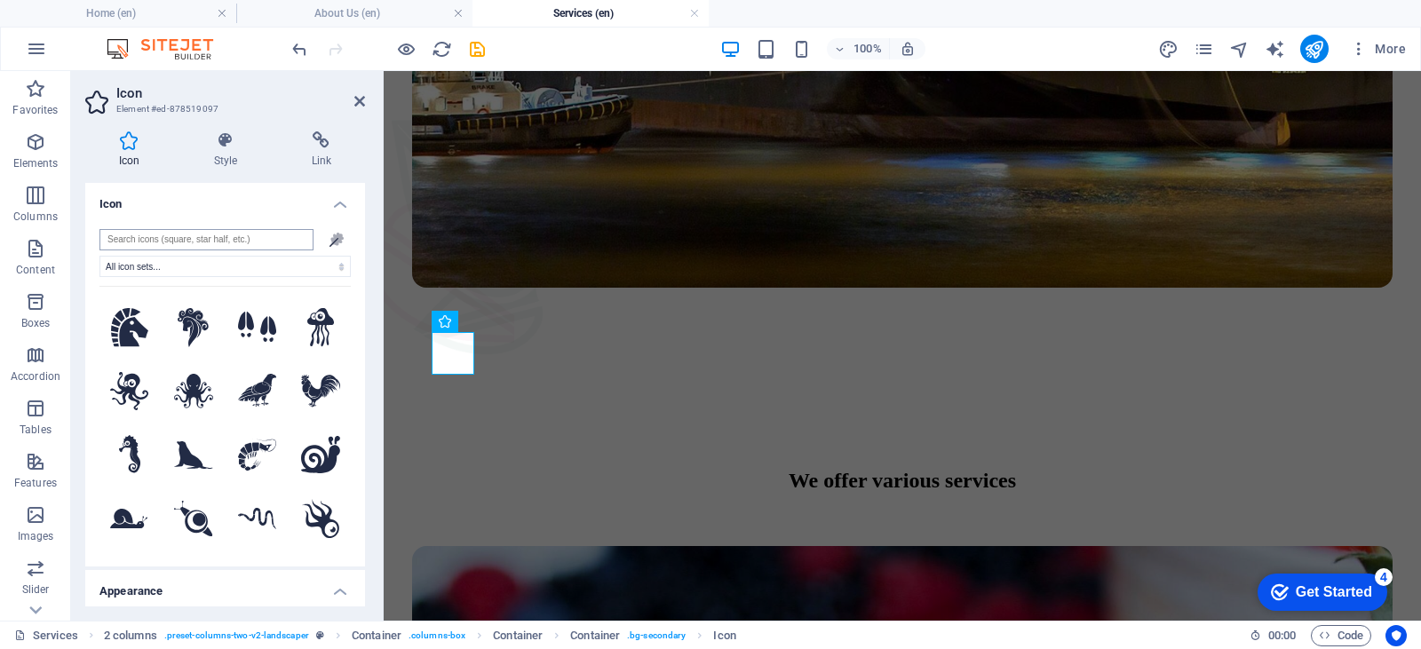
scroll to position [0, 0]
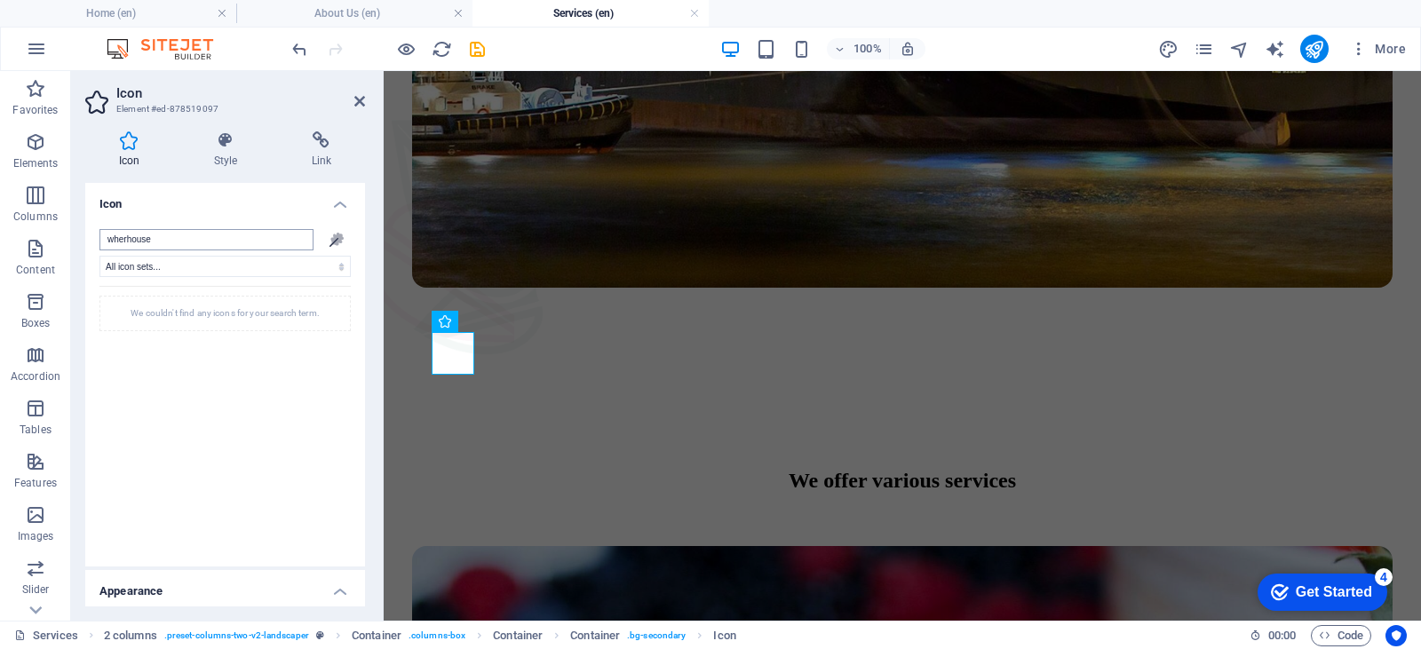
click at [122, 240] on input "wherhouse" at bounding box center [206, 239] width 214 height 21
type input "wherhouse"
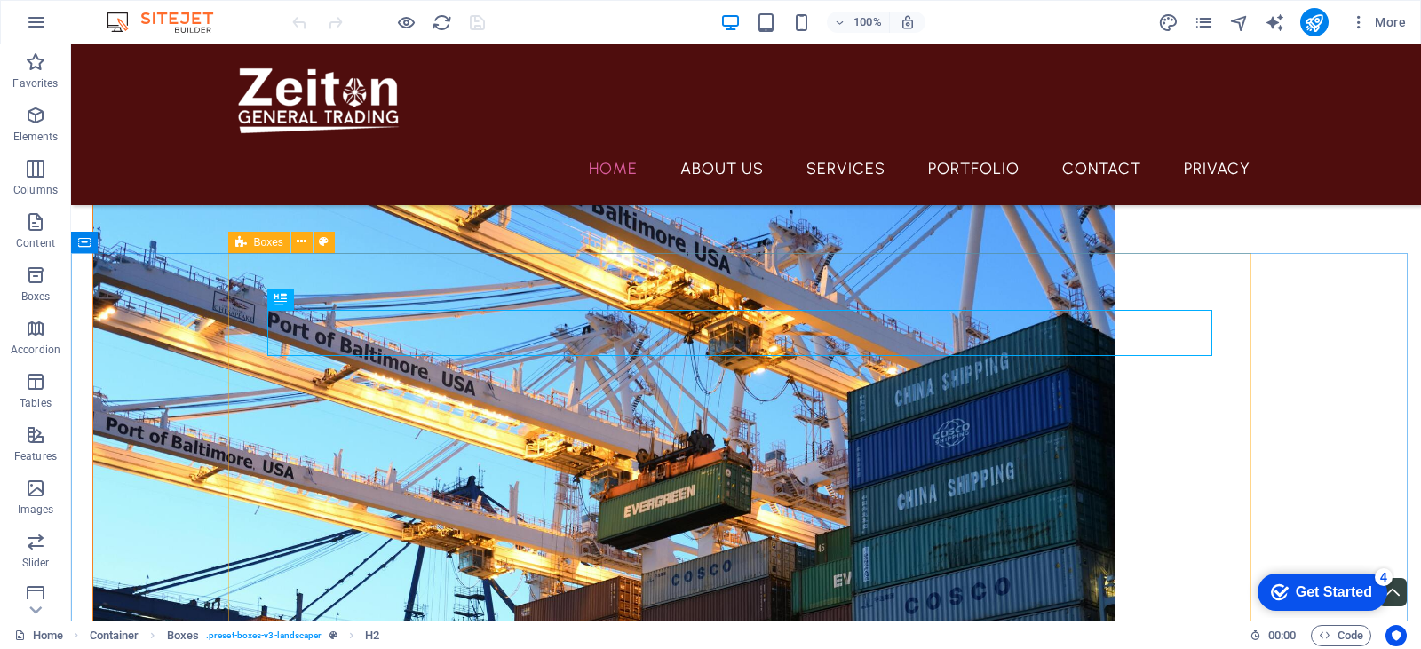
click at [285, 240] on div "Boxes" at bounding box center [259, 242] width 62 height 21
click at [0, 0] on icon at bounding box center [0, 0] width 0 height 0
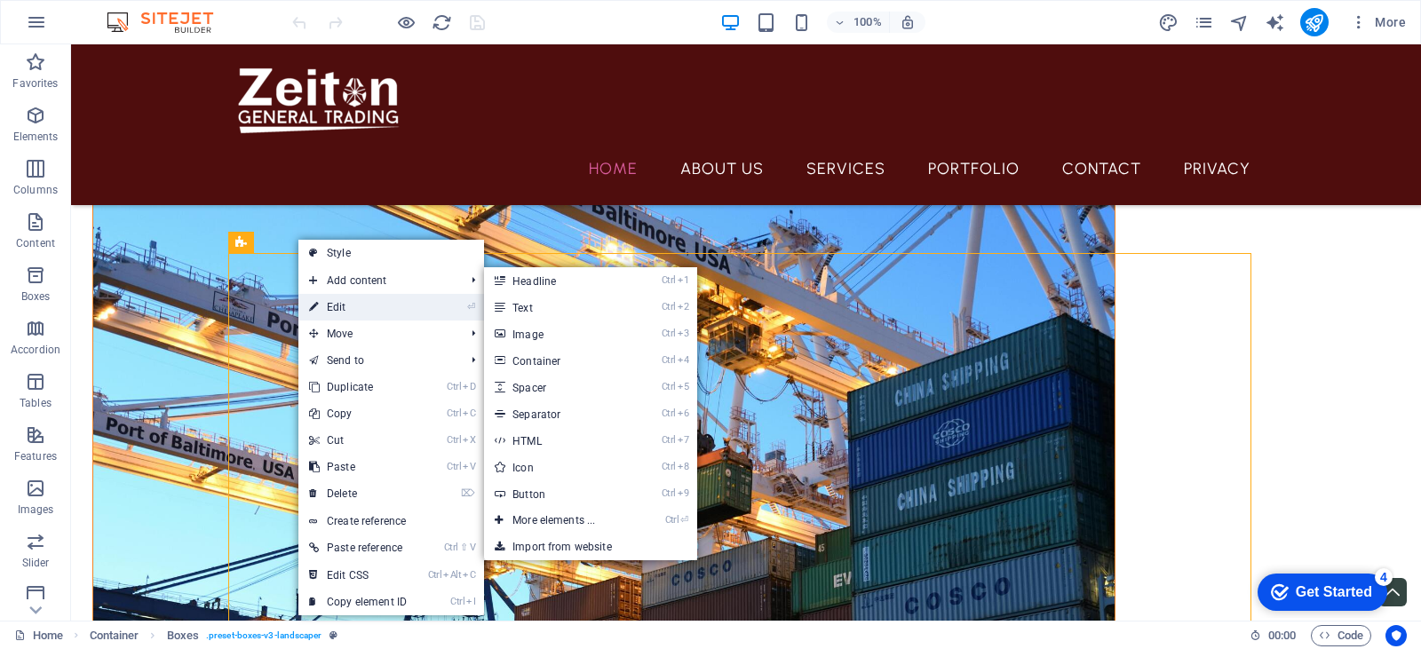
click at [353, 298] on link "⏎ Edit" at bounding box center [357, 307] width 119 height 27
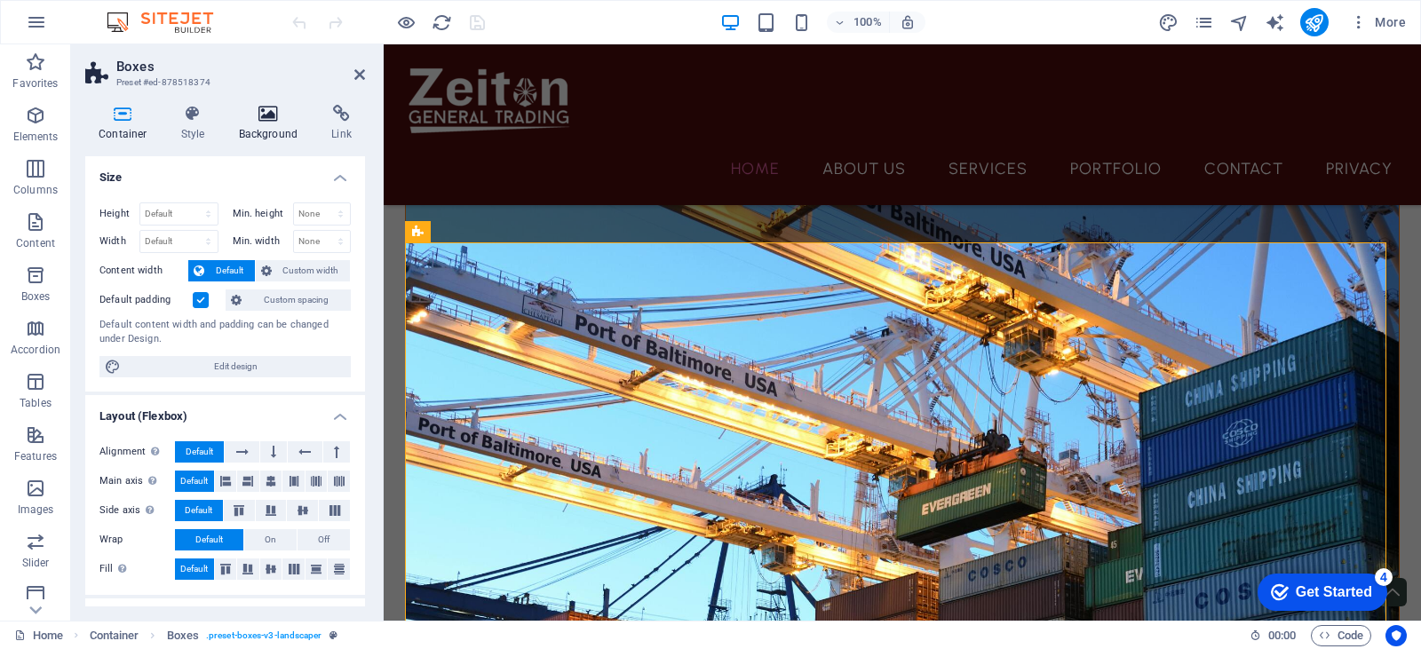
click at [269, 126] on h4 "Background" at bounding box center [272, 123] width 93 height 37
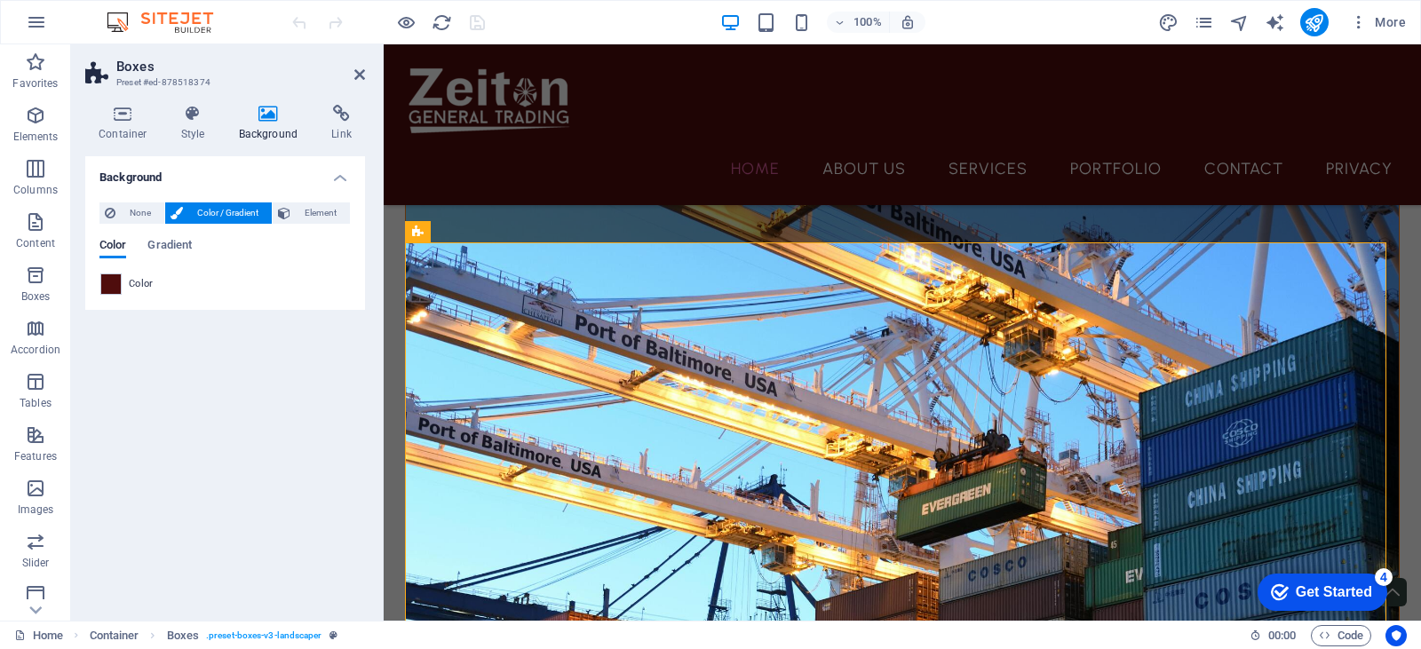
click at [117, 284] on span at bounding box center [111, 284] width 20 height 20
type input "#4f0d0d"
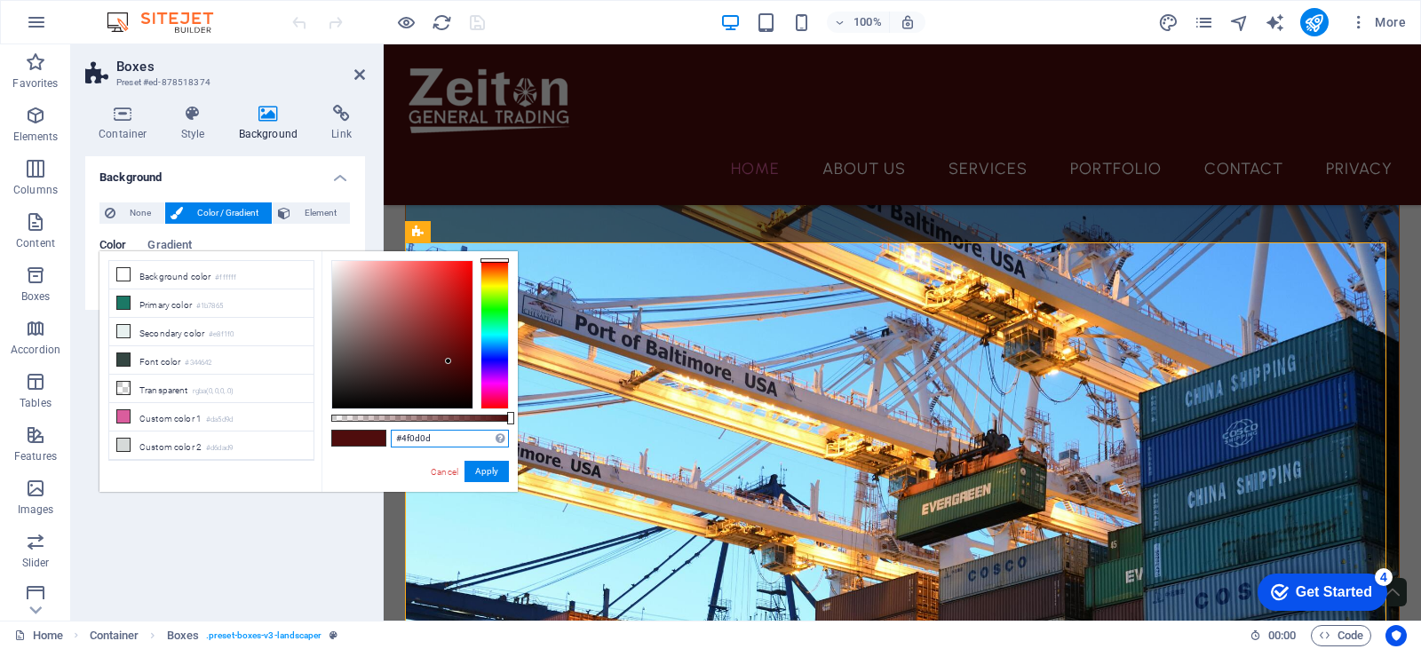
click at [406, 433] on input "#4f0d0d" at bounding box center [450, 439] width 118 height 18
click at [449, 469] on link "Cancel" at bounding box center [444, 471] width 31 height 13
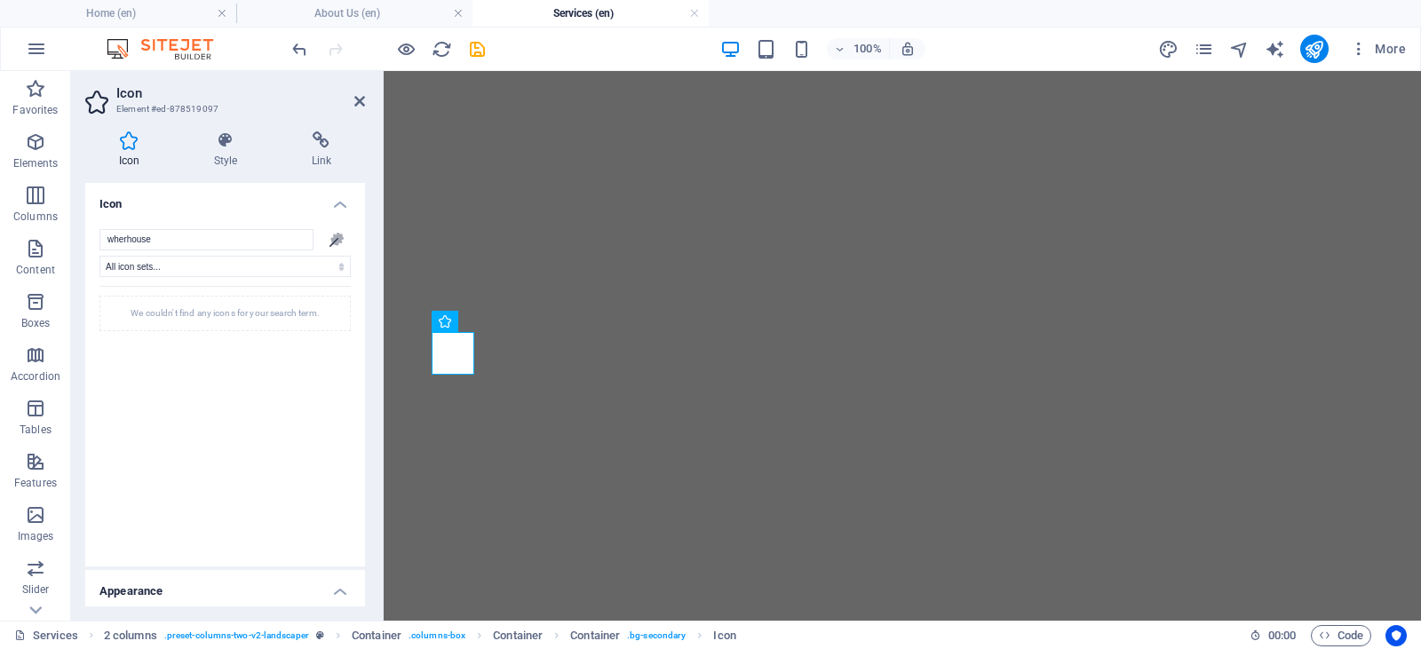
select select "xMidYMid"
select select "px"
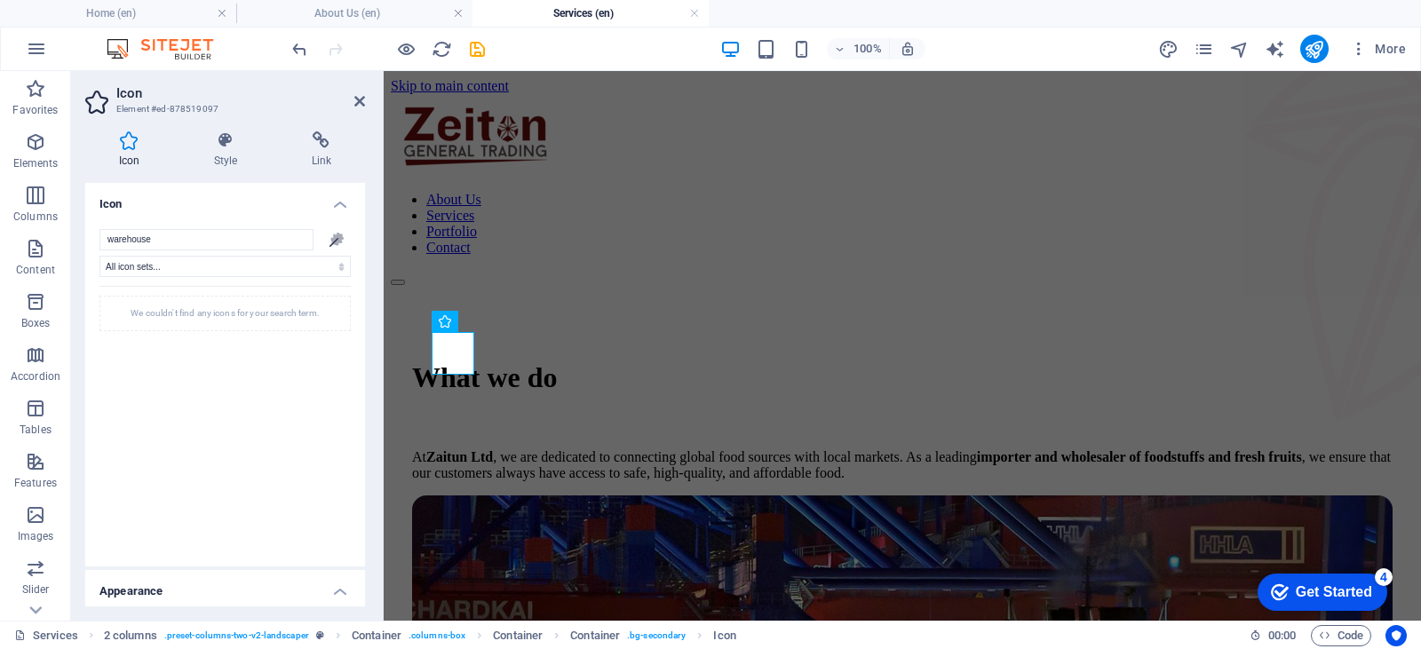
scroll to position [1190, 0]
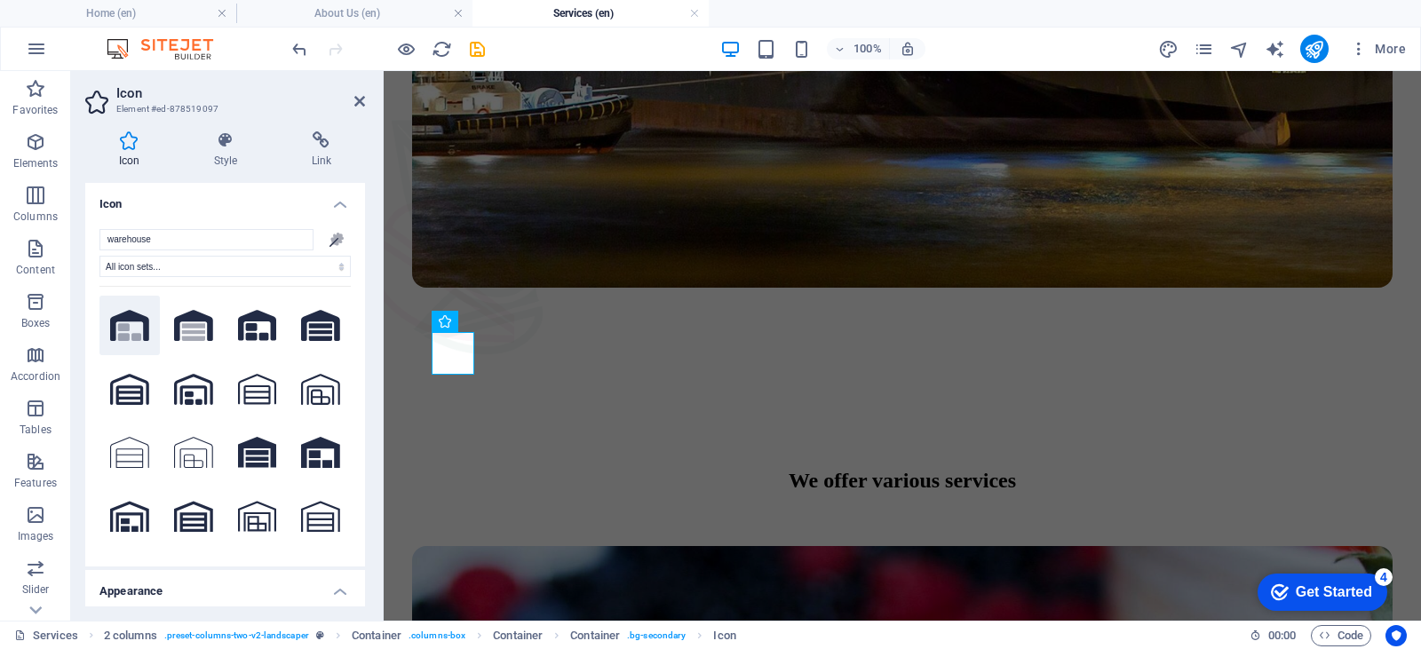
type input "warehouse"
click at [131, 325] on icon ".fa-secondary{opacity:.4}" at bounding box center [129, 325] width 39 height 31
click at [222, 154] on h4 "Style" at bounding box center [229, 149] width 98 height 37
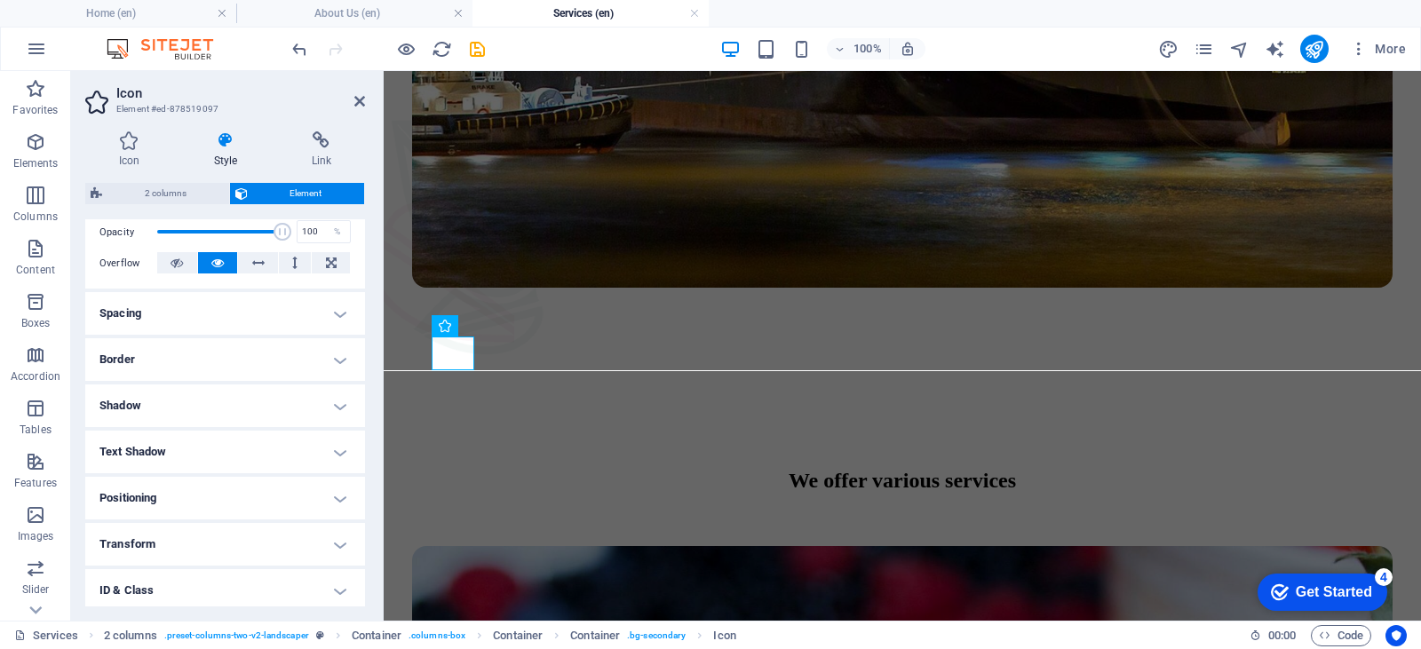
scroll to position [266, 0]
click at [131, 152] on h4 "Icon" at bounding box center [132, 149] width 95 height 37
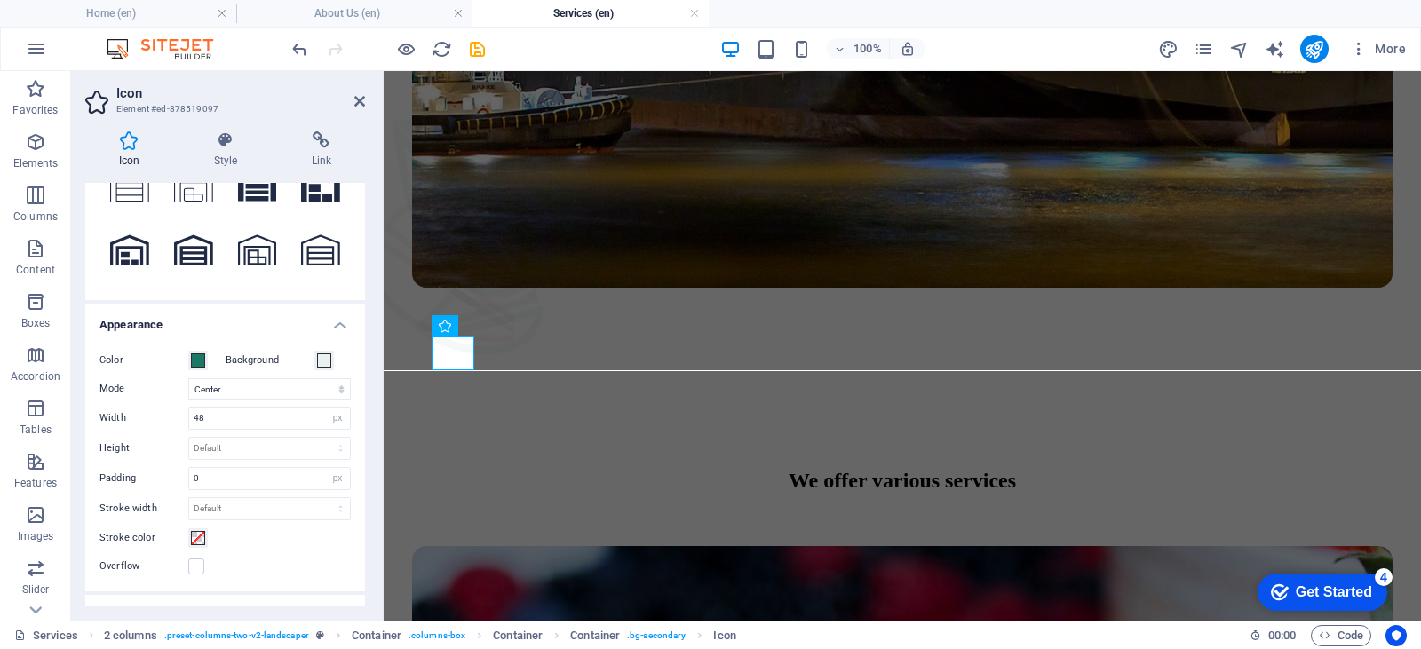
click at [365, 98] on aside "Icon Element #ed-878519097 Icon Style Link Icon warehouse .fa-secondary{opacity…" at bounding box center [227, 346] width 313 height 550
click at [357, 98] on icon at bounding box center [359, 101] width 11 height 14
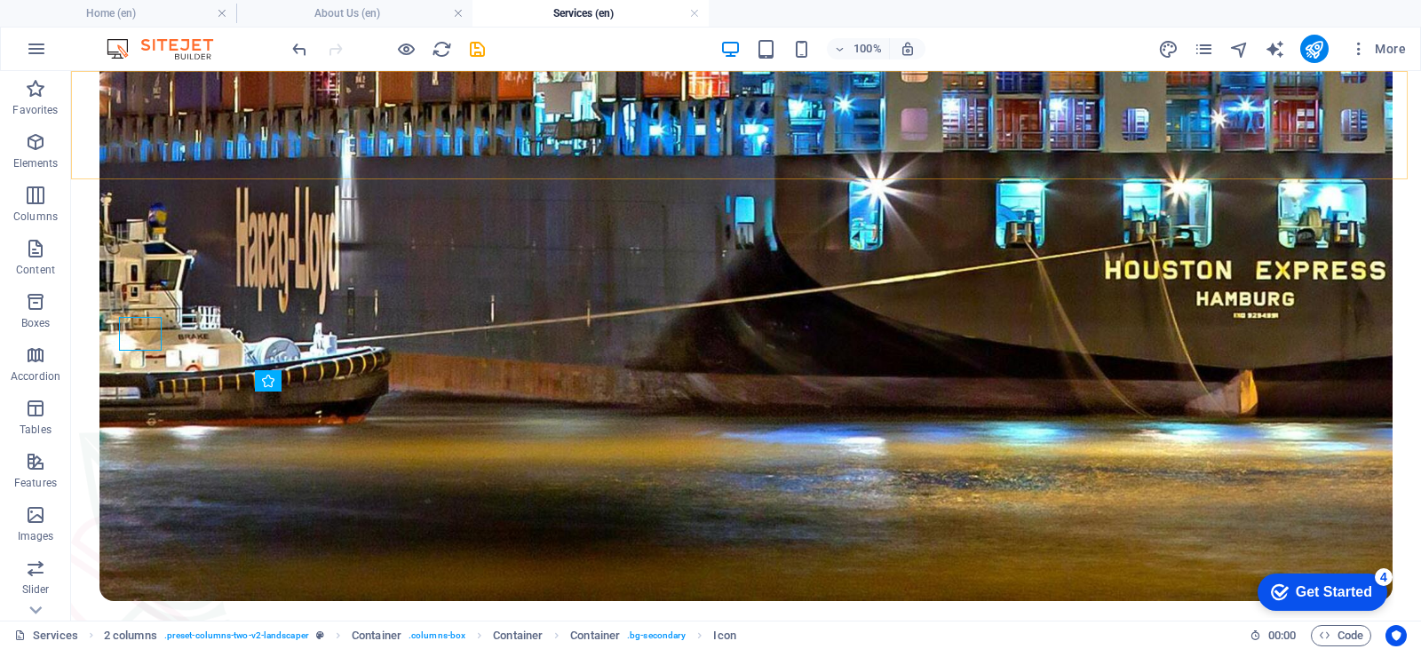
scroll to position [1210, 0]
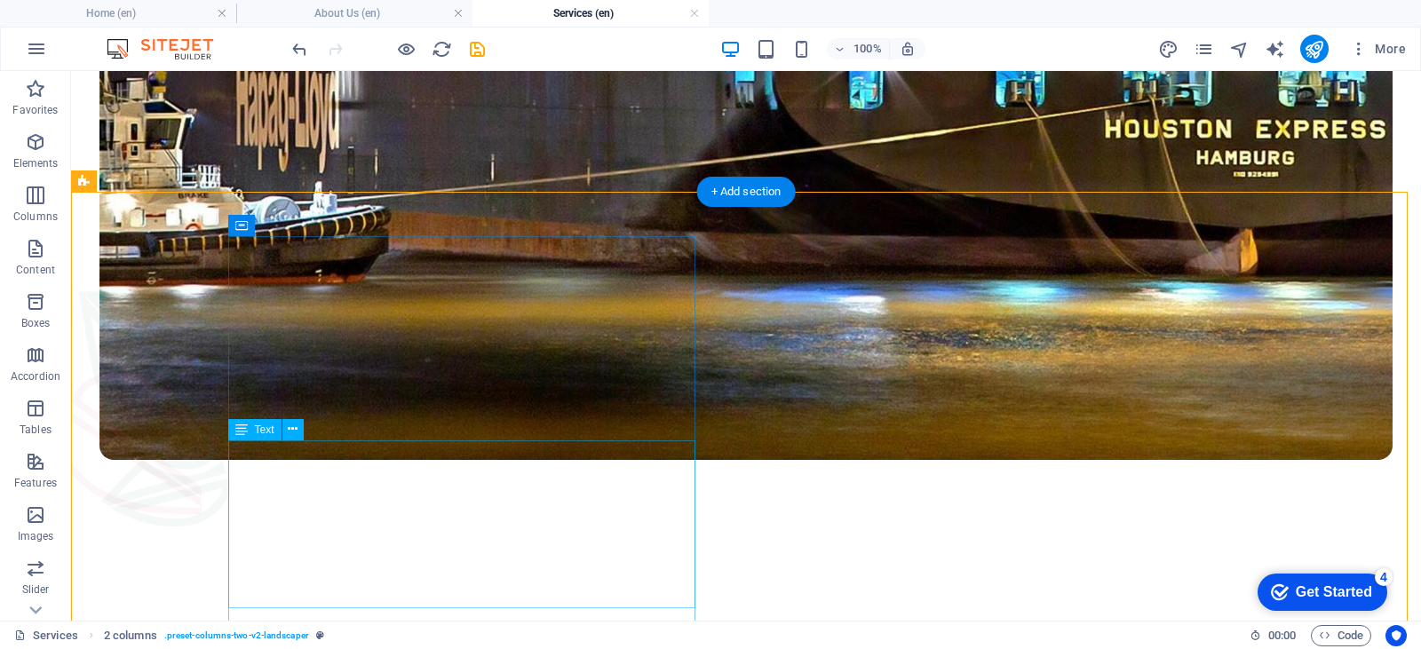
scroll to position [1387, 0]
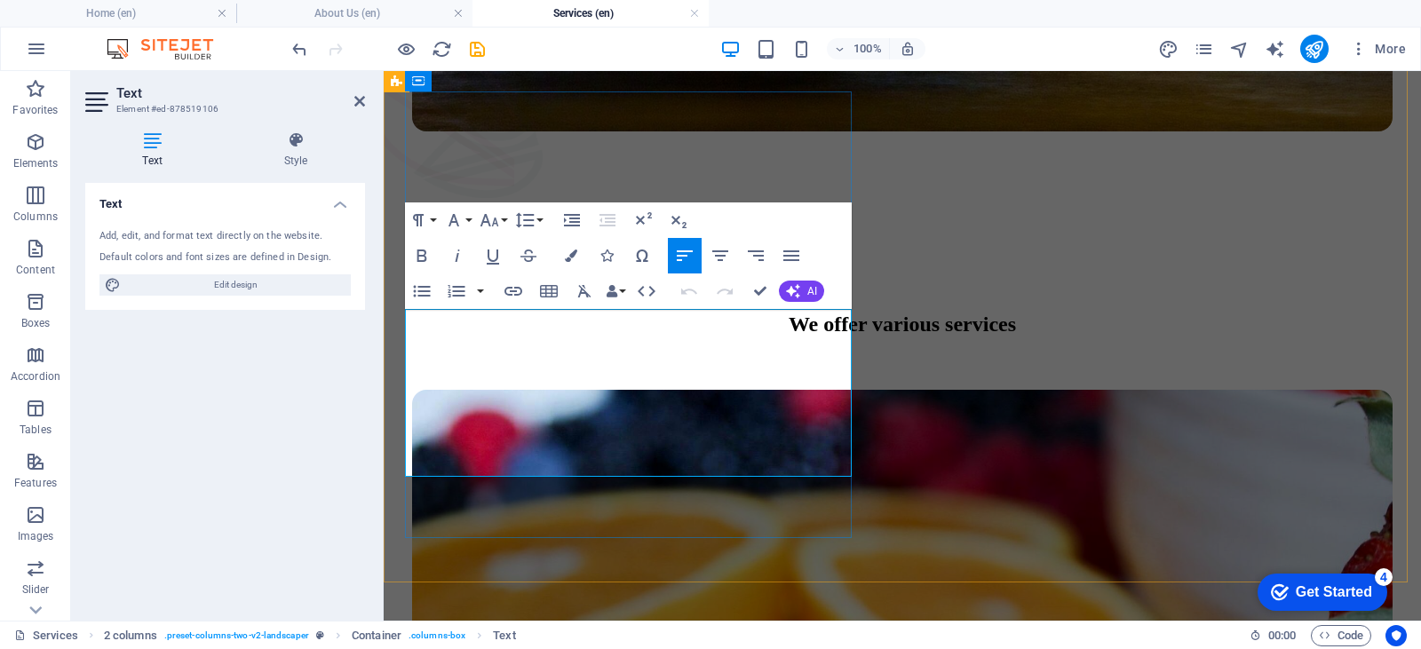
scroll to position [1394, 0]
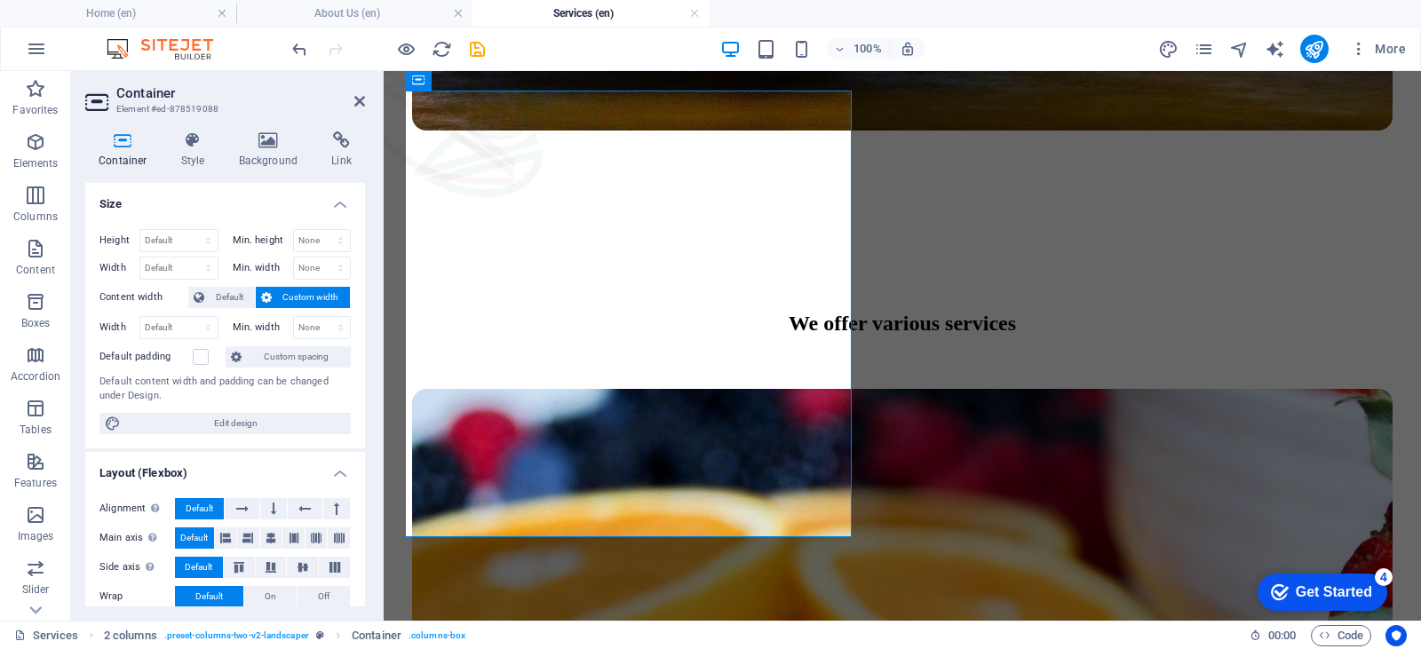
click at [365, 99] on aside "Container Element #ed-878519088 Container Style Background Link Size Height Def…" at bounding box center [227, 346] width 313 height 550
click at [357, 109] on header "Container Element #ed-878519088" at bounding box center [225, 94] width 280 height 46
click at [361, 102] on icon at bounding box center [359, 101] width 11 height 14
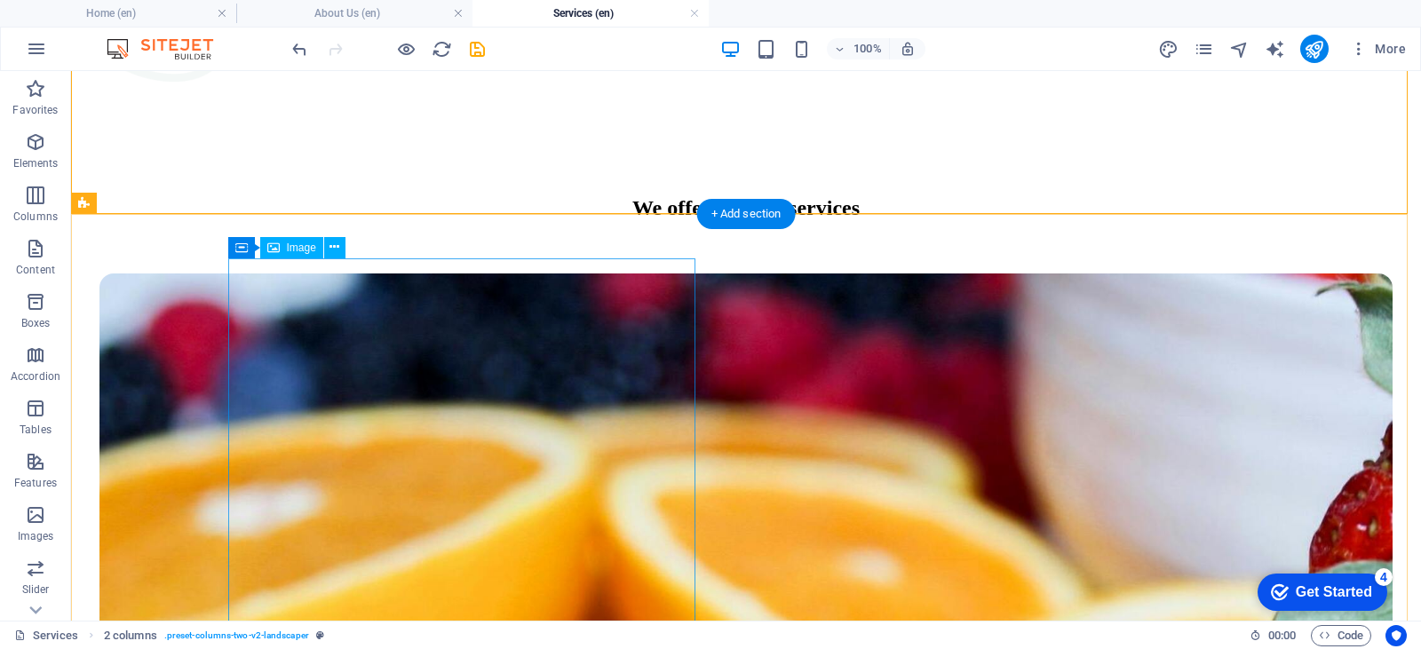
scroll to position [1777, 0]
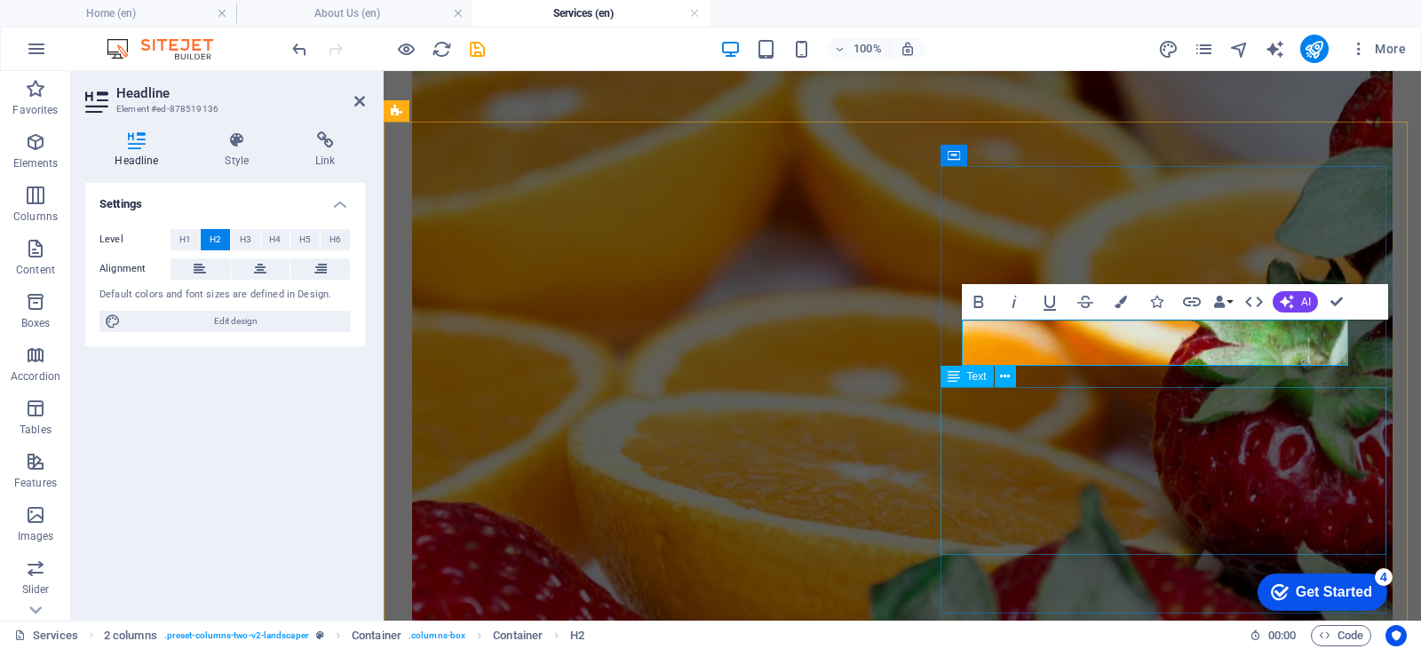
scroll to position [1784, 0]
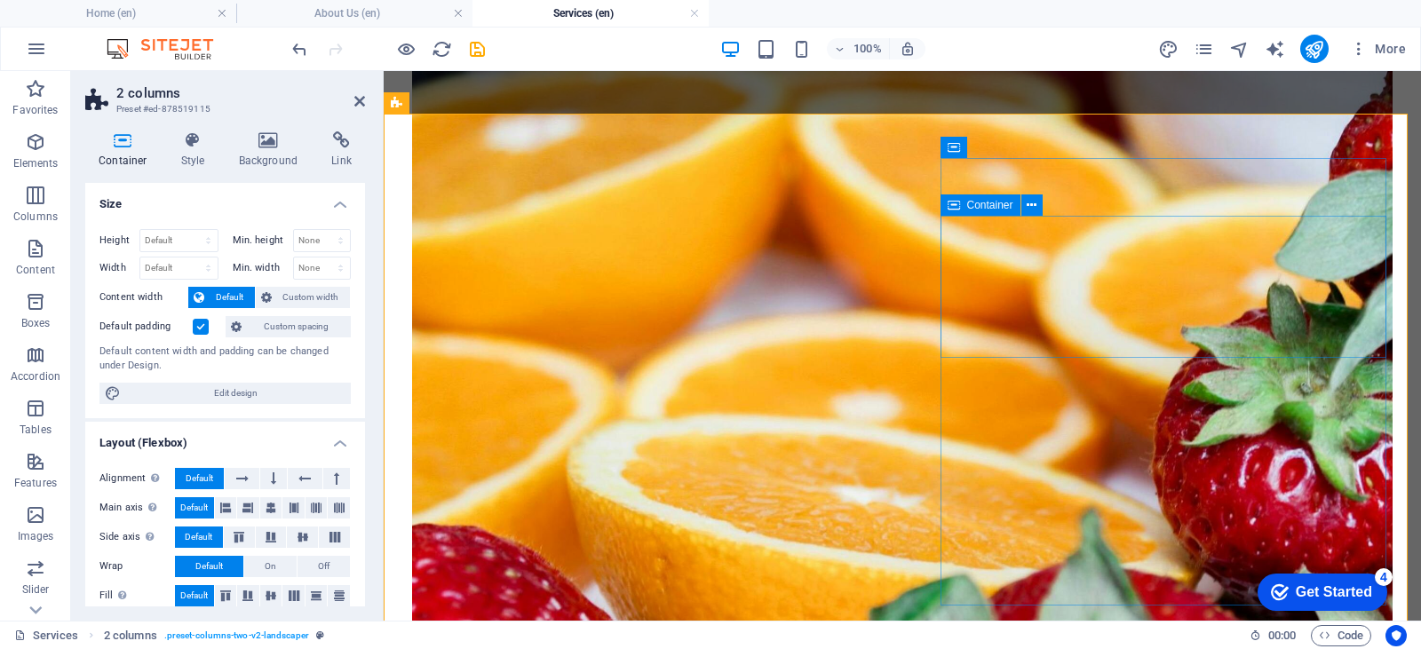
scroll to position [1815, 0]
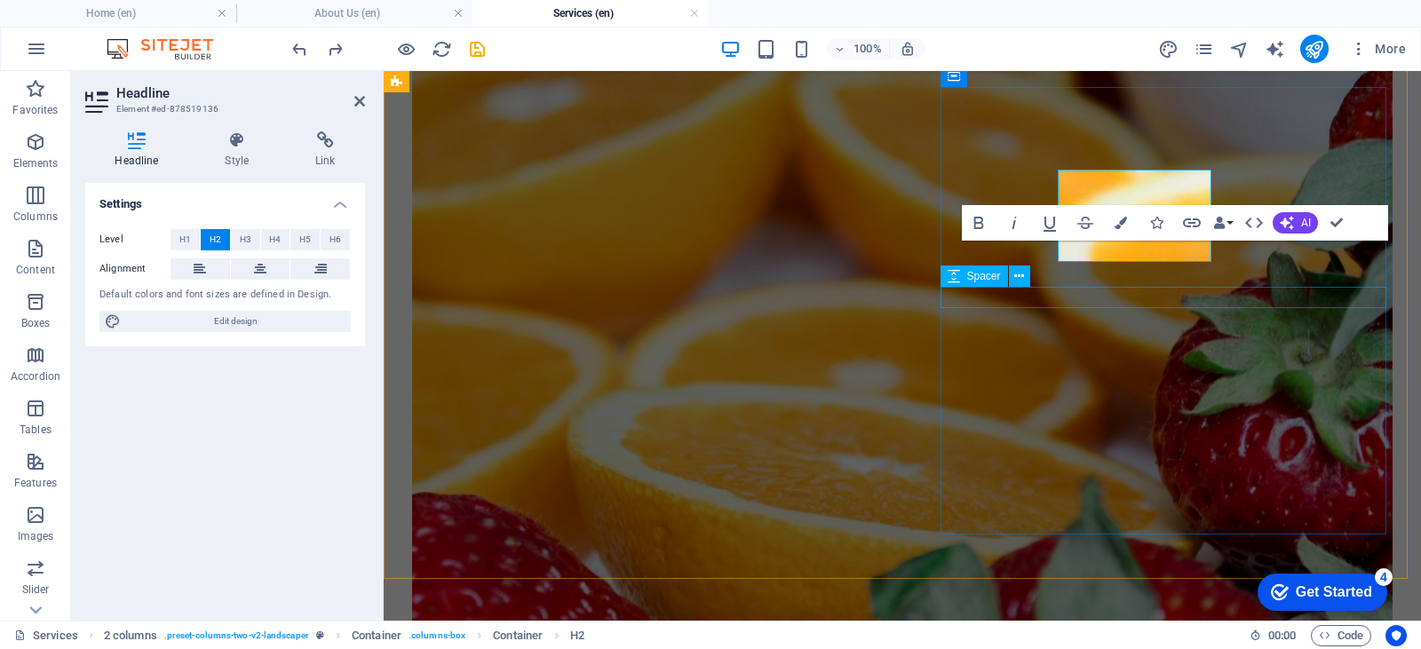
scroll to position [1886, 0]
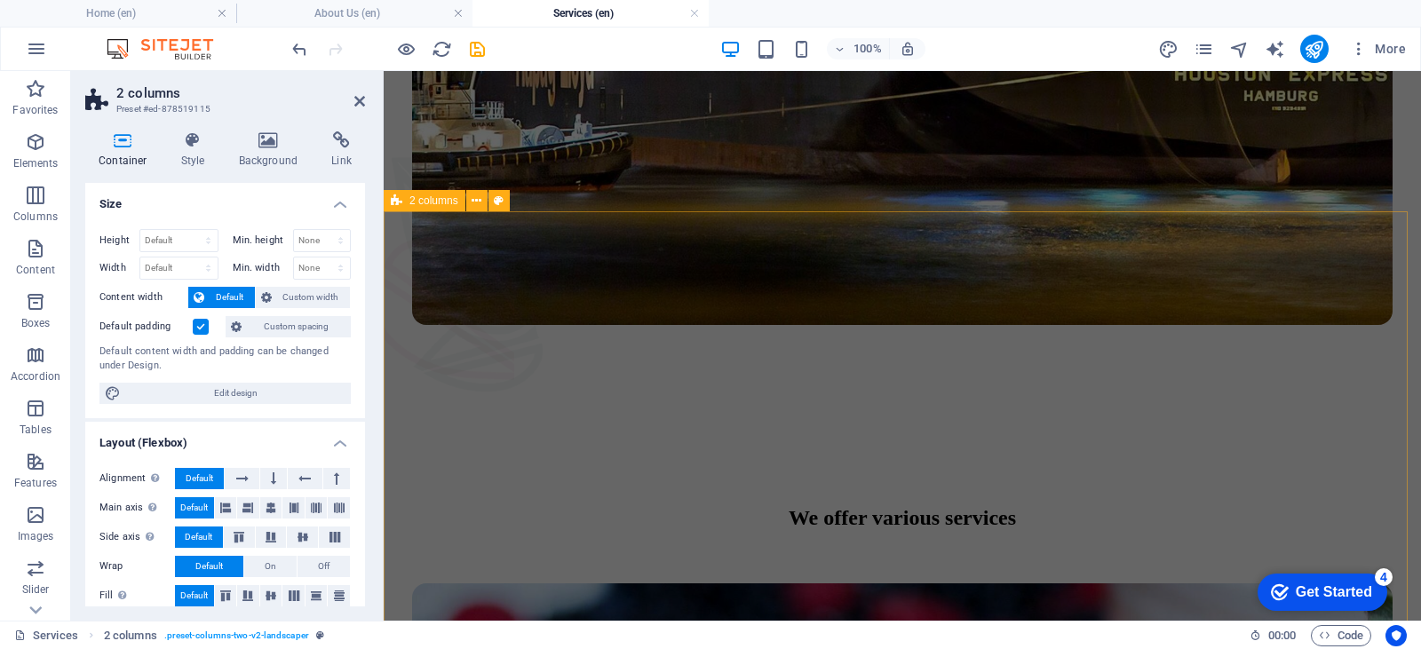
scroll to position [958, 0]
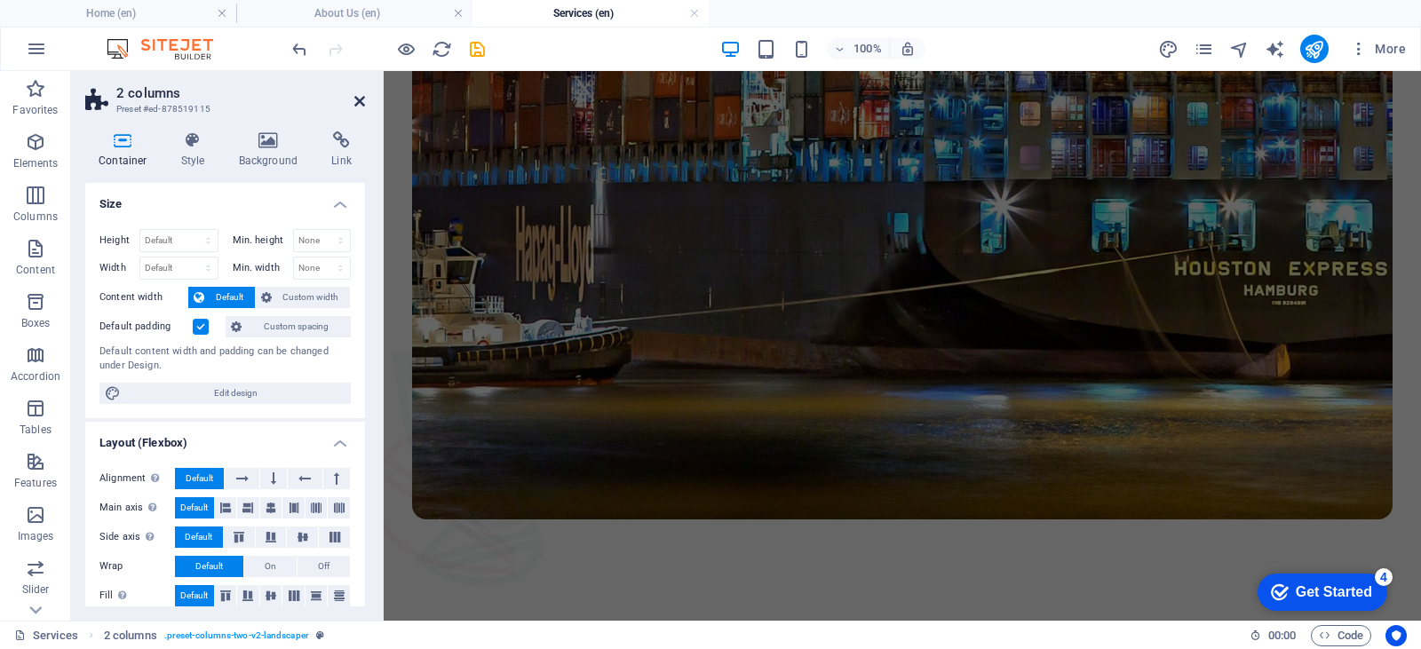
click at [354, 101] on icon at bounding box center [359, 101] width 11 height 14
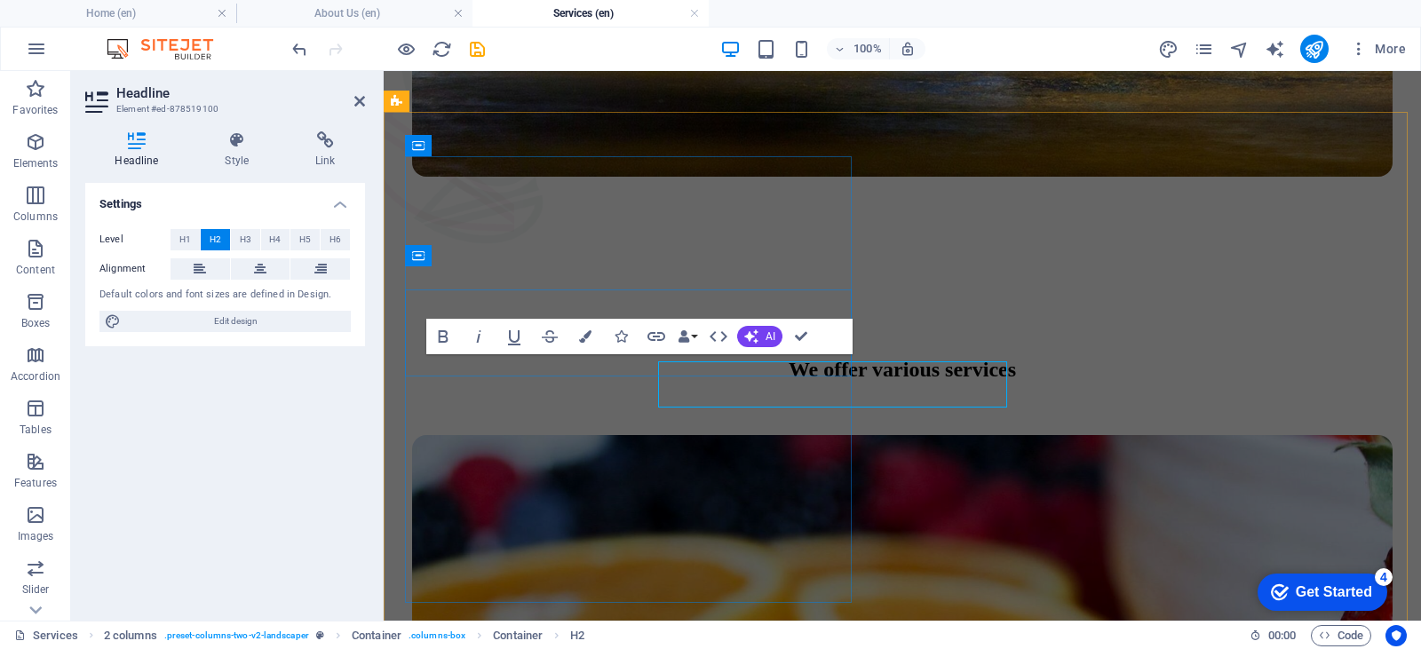
scroll to position [1281, 0]
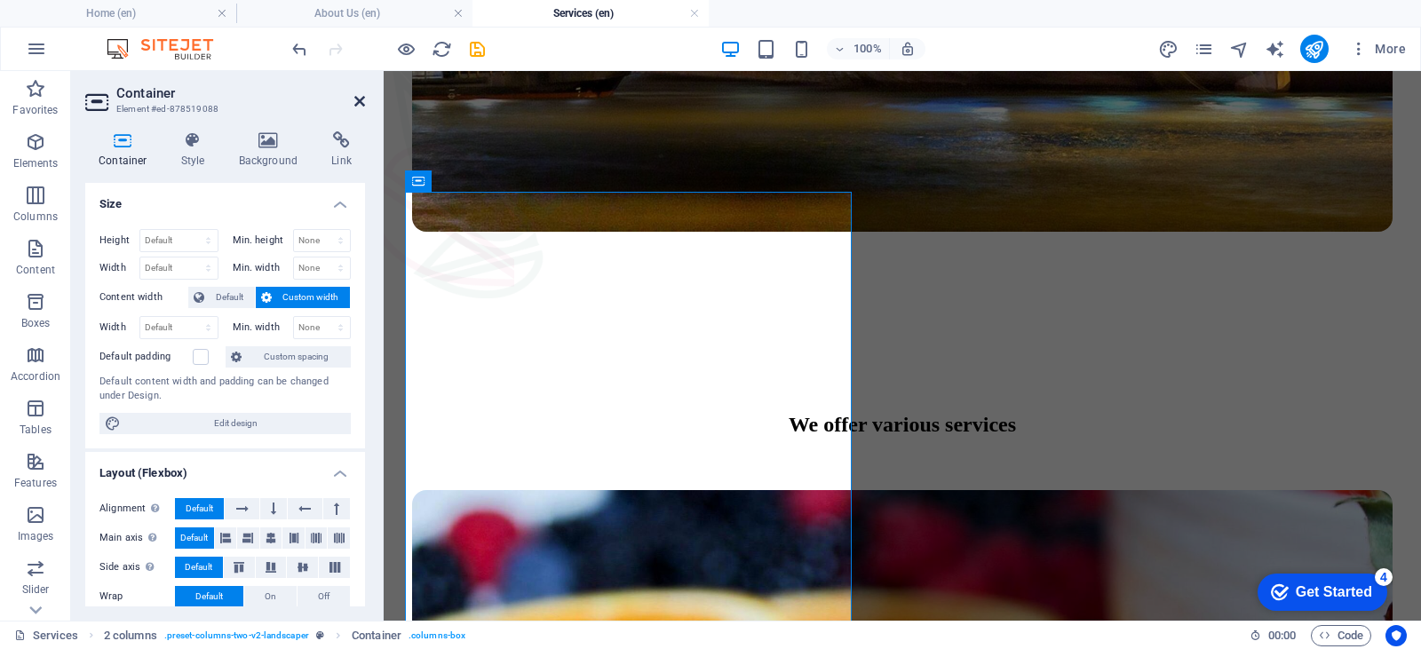
drag, startPoint x: 361, startPoint y: 101, endPoint x: 737, endPoint y: 281, distance: 417.1
click at [361, 101] on icon at bounding box center [359, 101] width 11 height 14
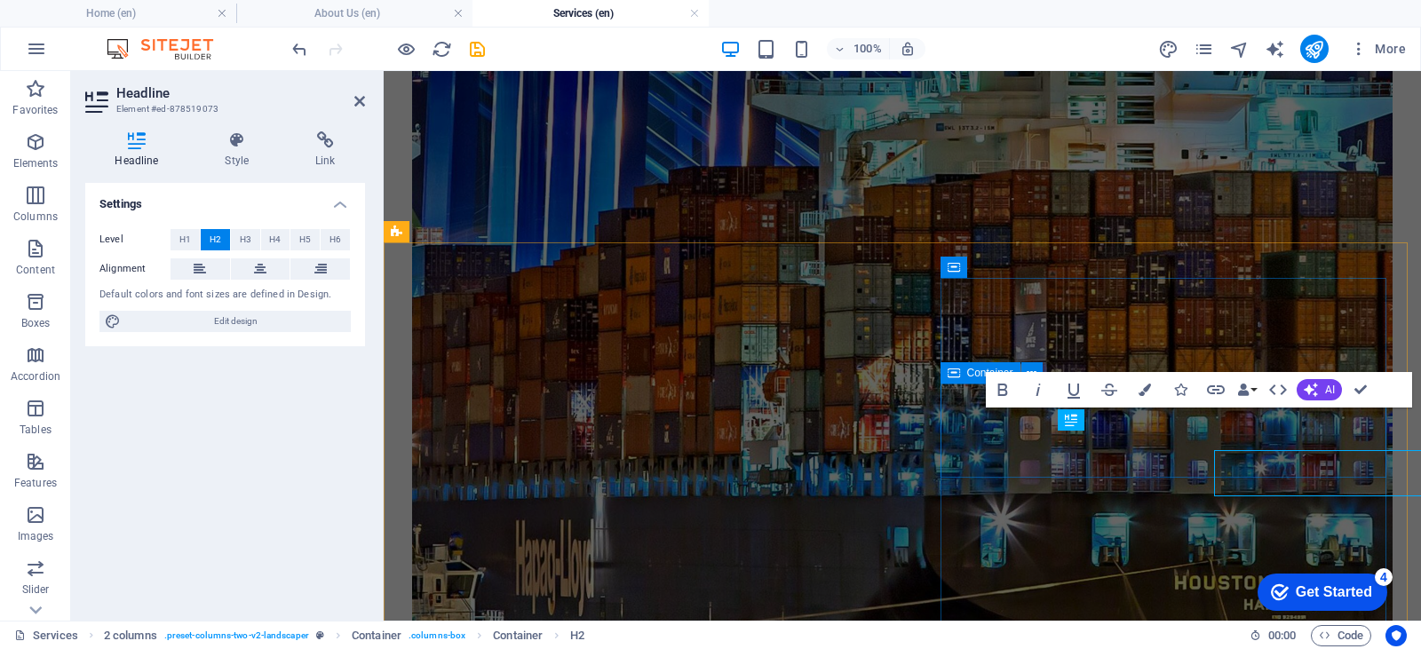
scroll to position [624, 0]
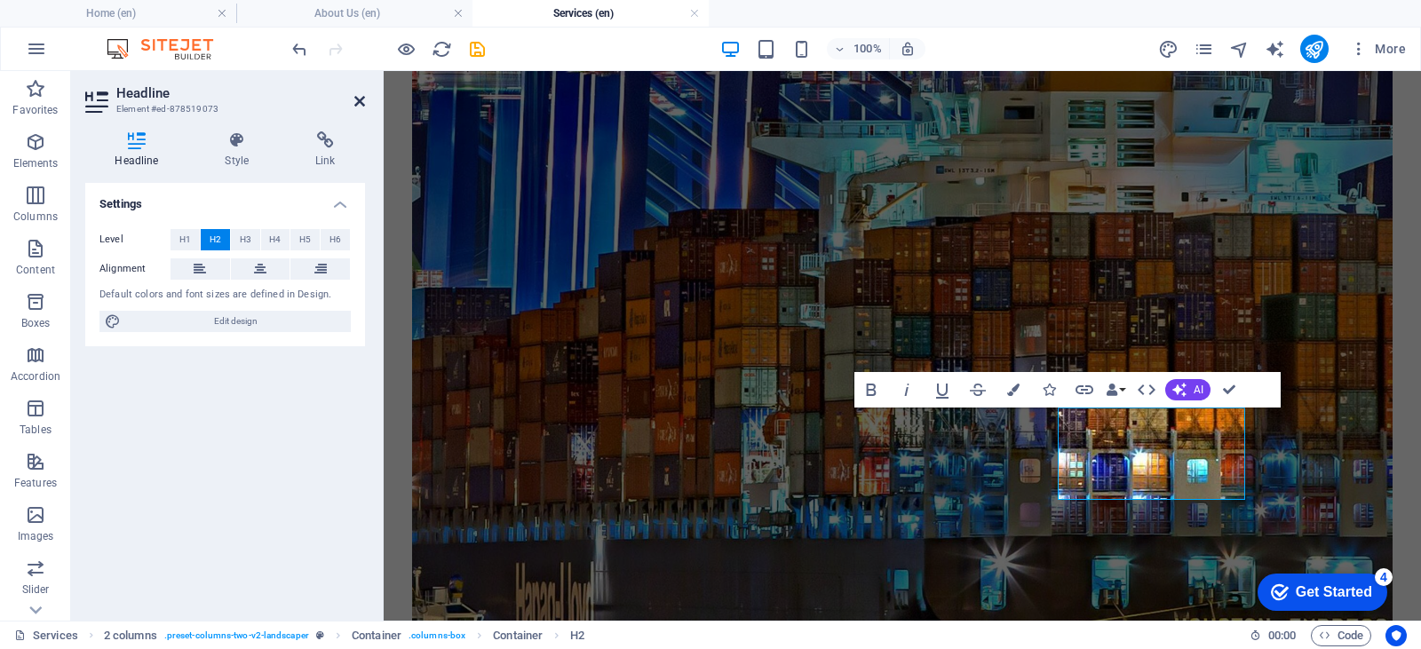
click at [359, 101] on icon at bounding box center [359, 101] width 11 height 14
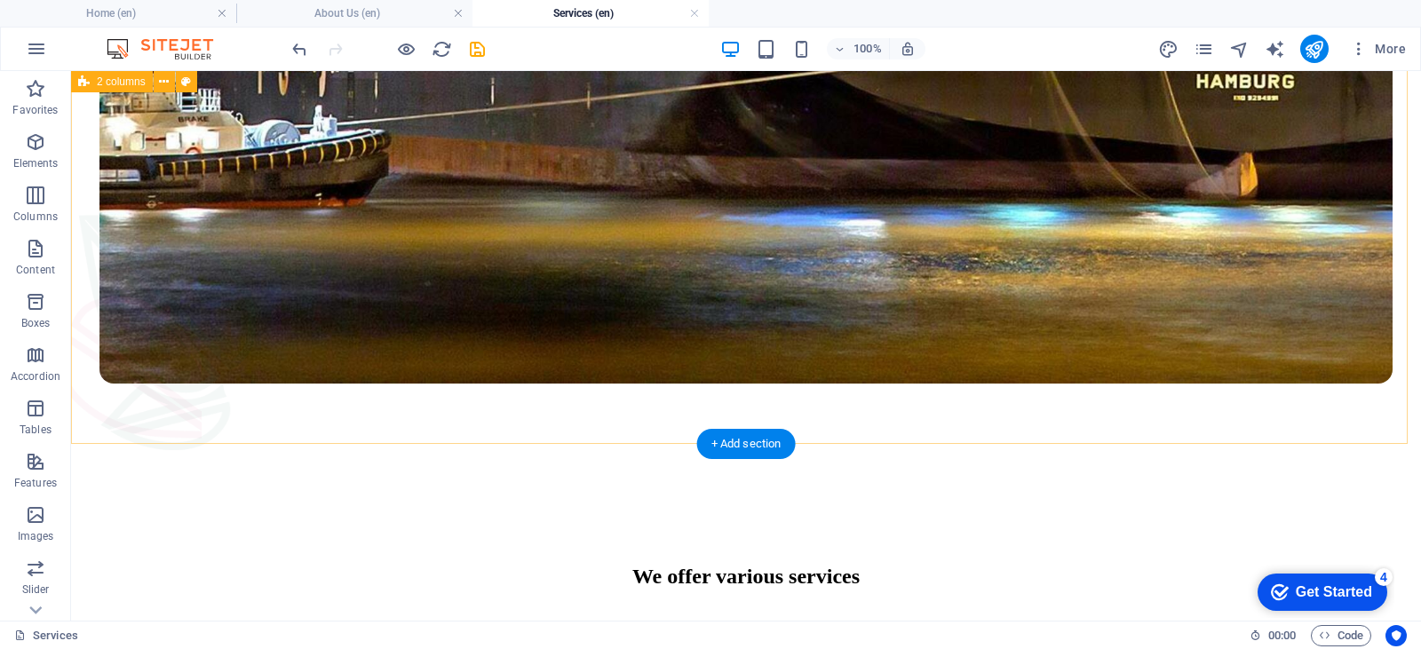
scroll to position [1775, 0]
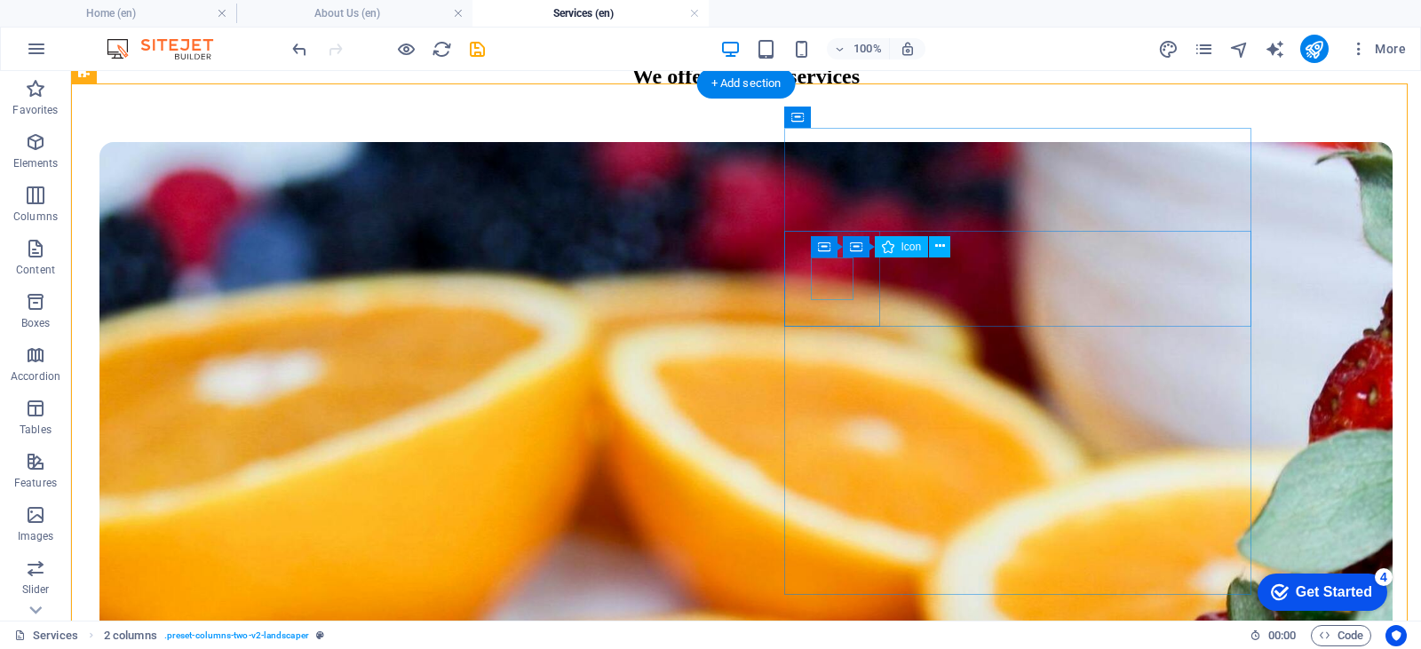
select select "xMidYMid"
select select "px"
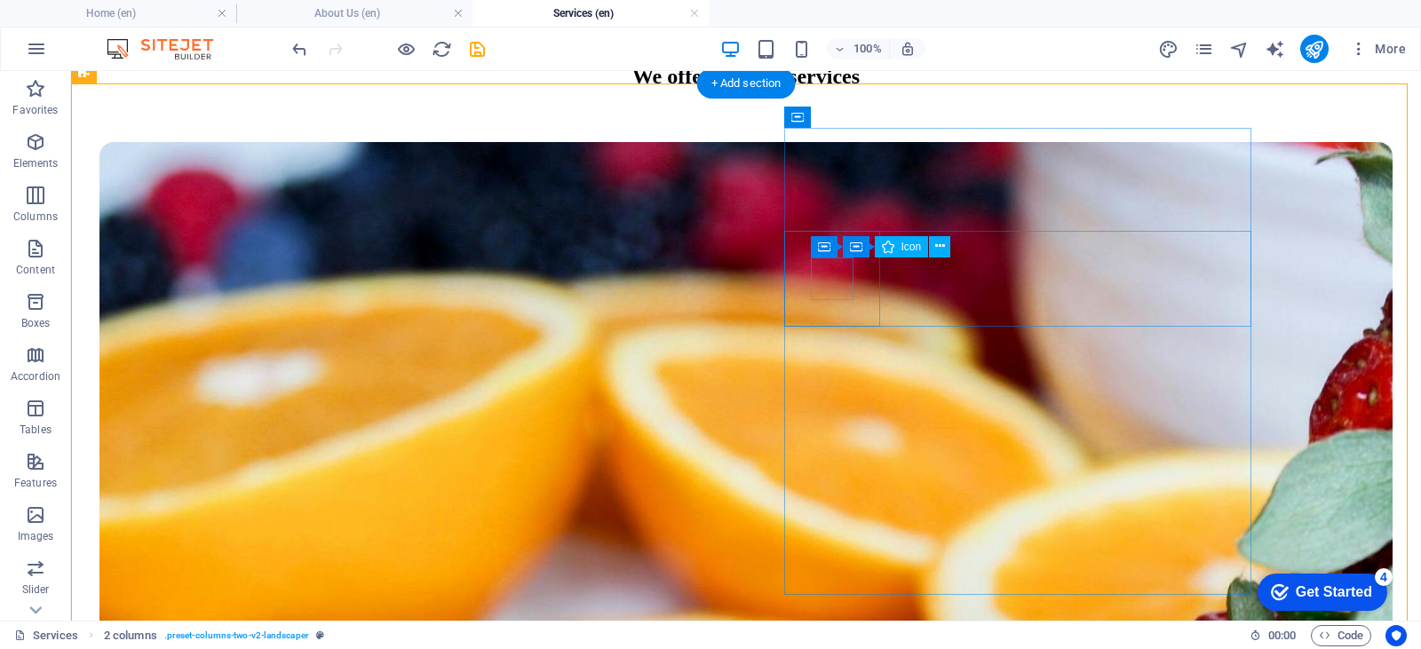
select select "px"
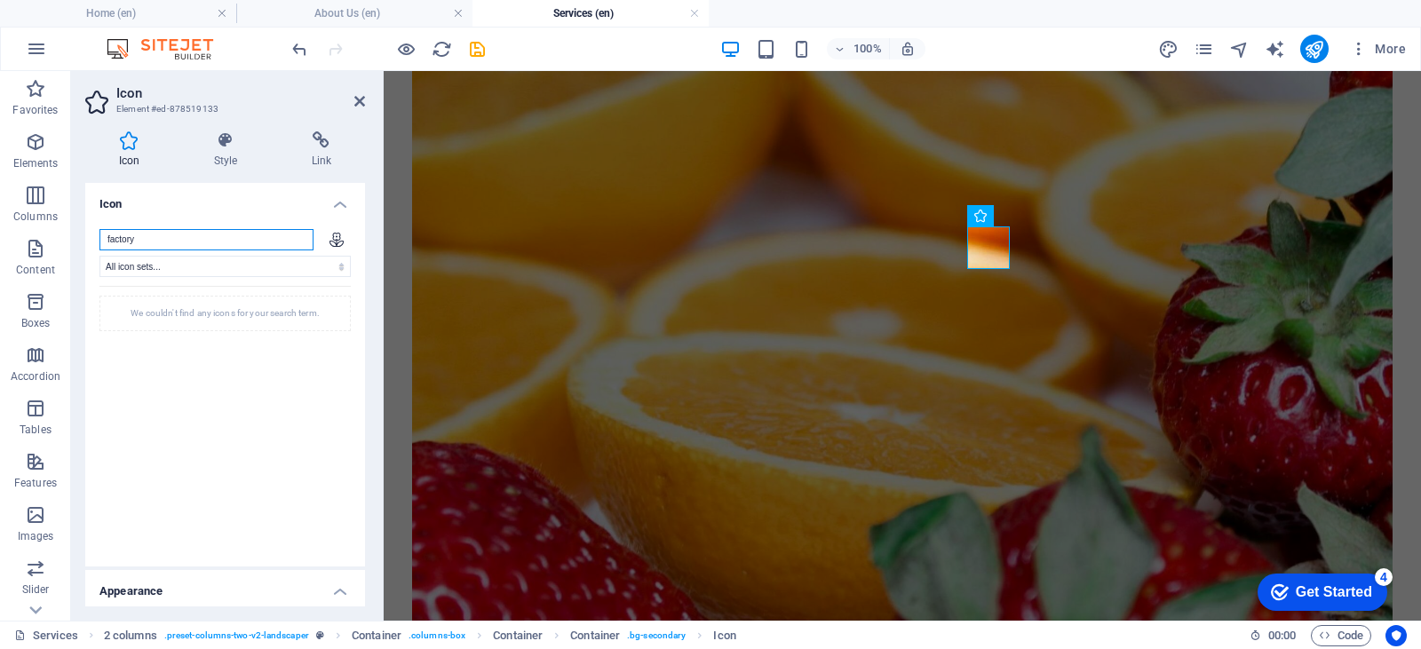
click at [118, 244] on input "factory" at bounding box center [206, 239] width 214 height 21
click at [119, 236] on input "foctory" at bounding box center [206, 239] width 214 height 21
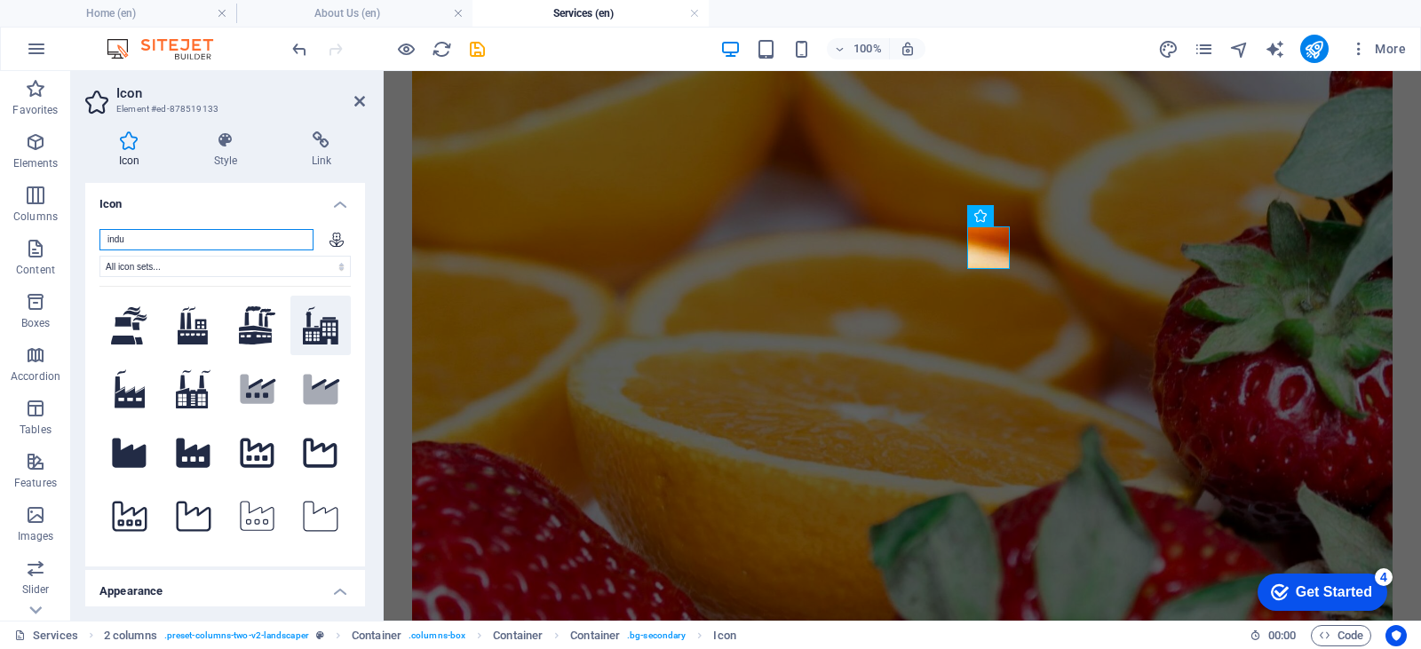
type input "indu"
click at [303, 329] on icon at bounding box center [321, 325] width 36 height 39
click at [359, 99] on icon at bounding box center [359, 101] width 11 height 14
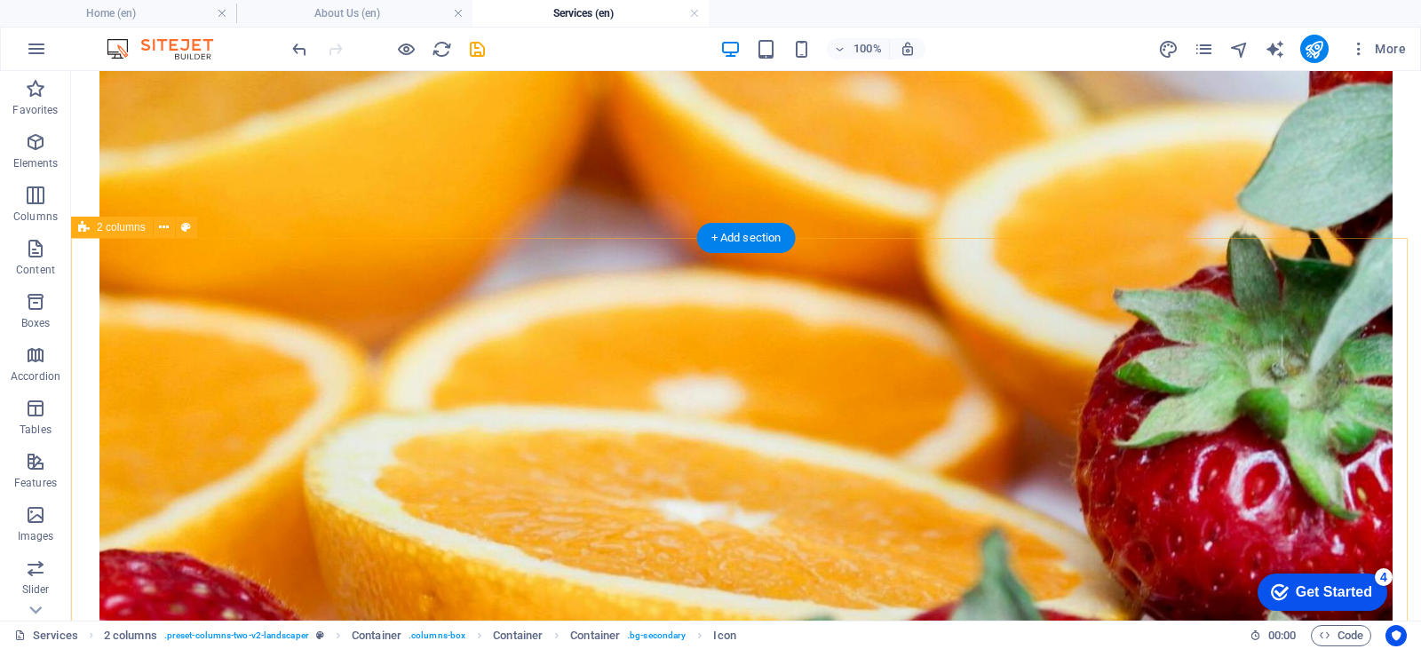
scroll to position [2440, 0]
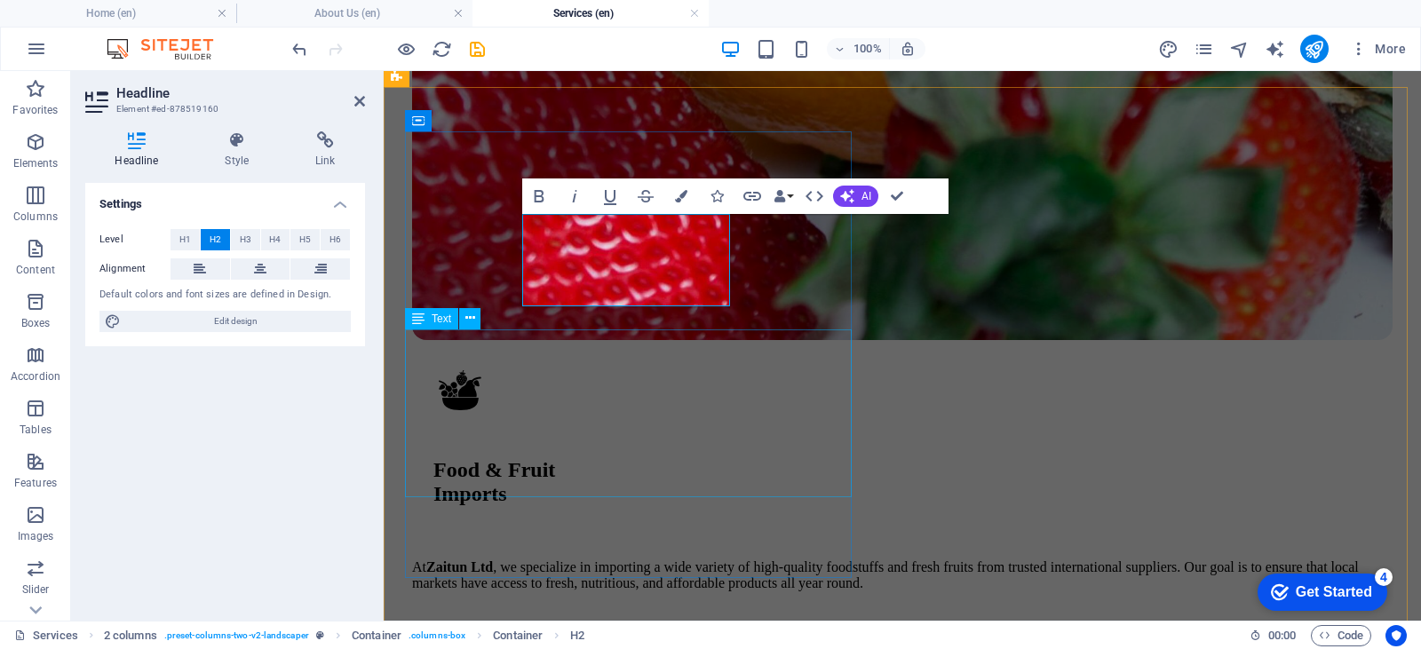
scroll to position [2401, 0]
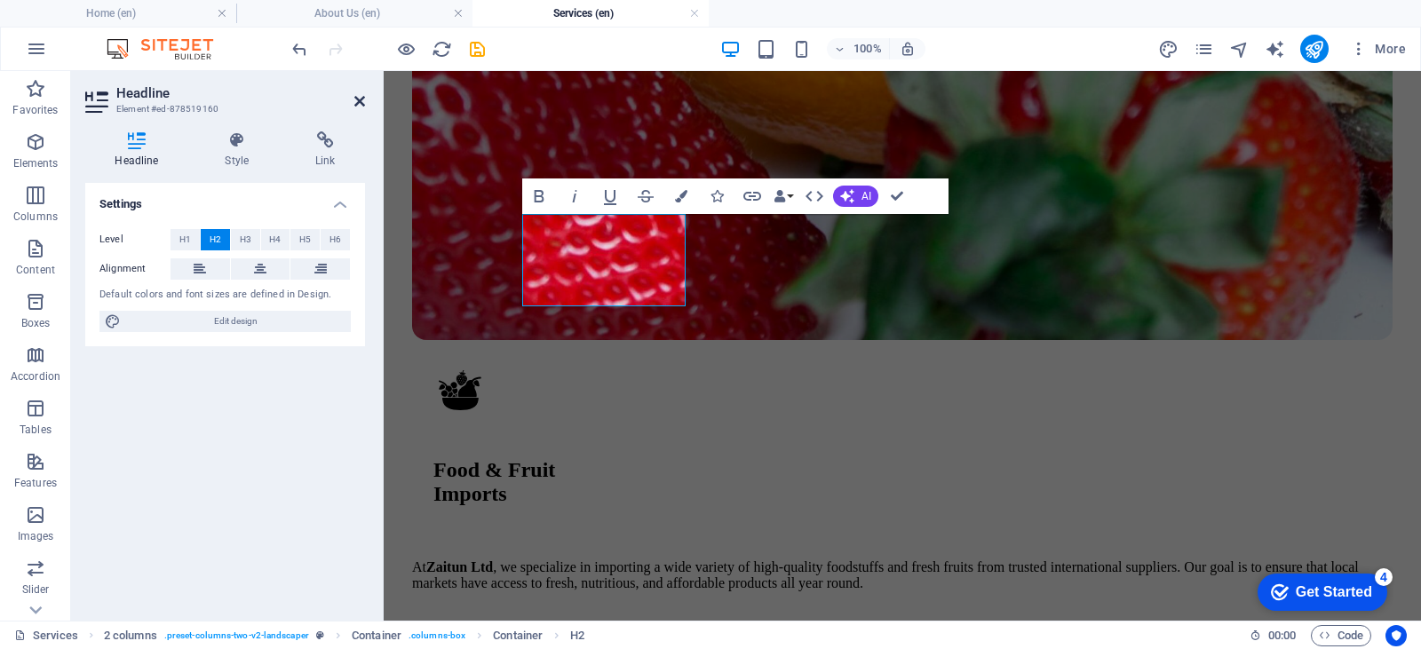
click at [357, 98] on icon at bounding box center [359, 101] width 11 height 14
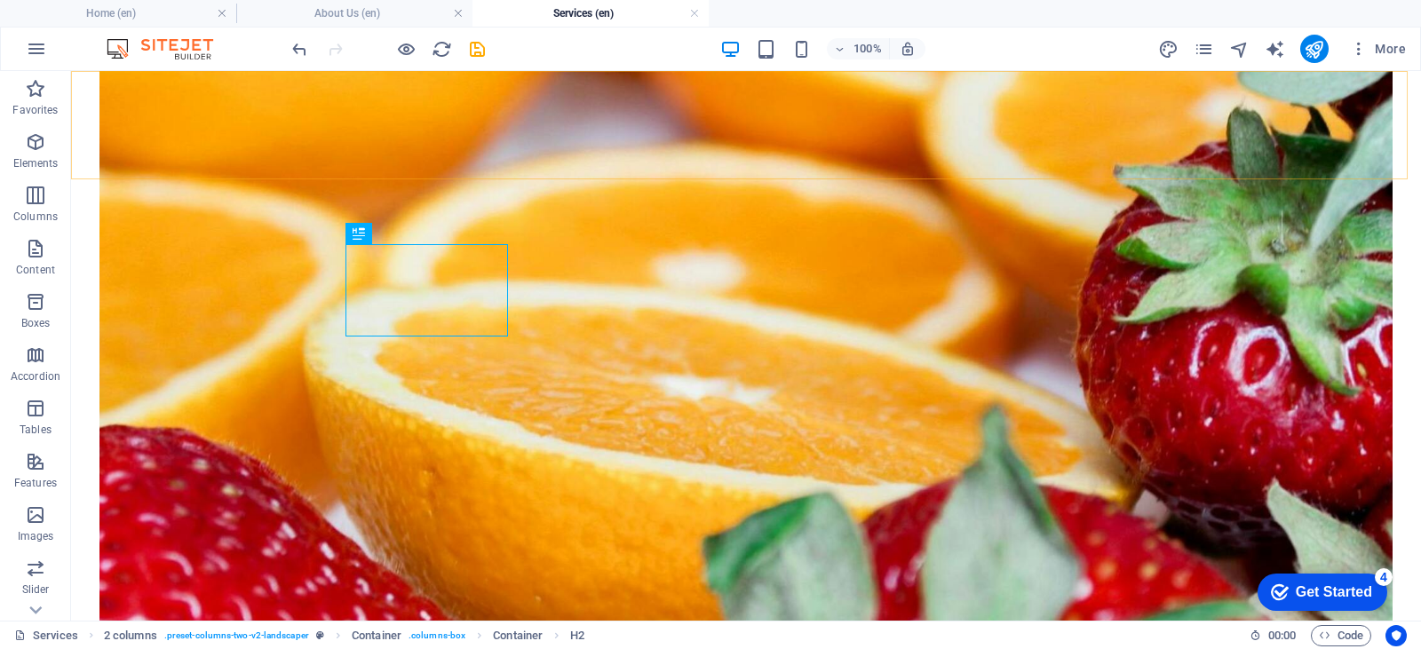
scroll to position [2440, 0]
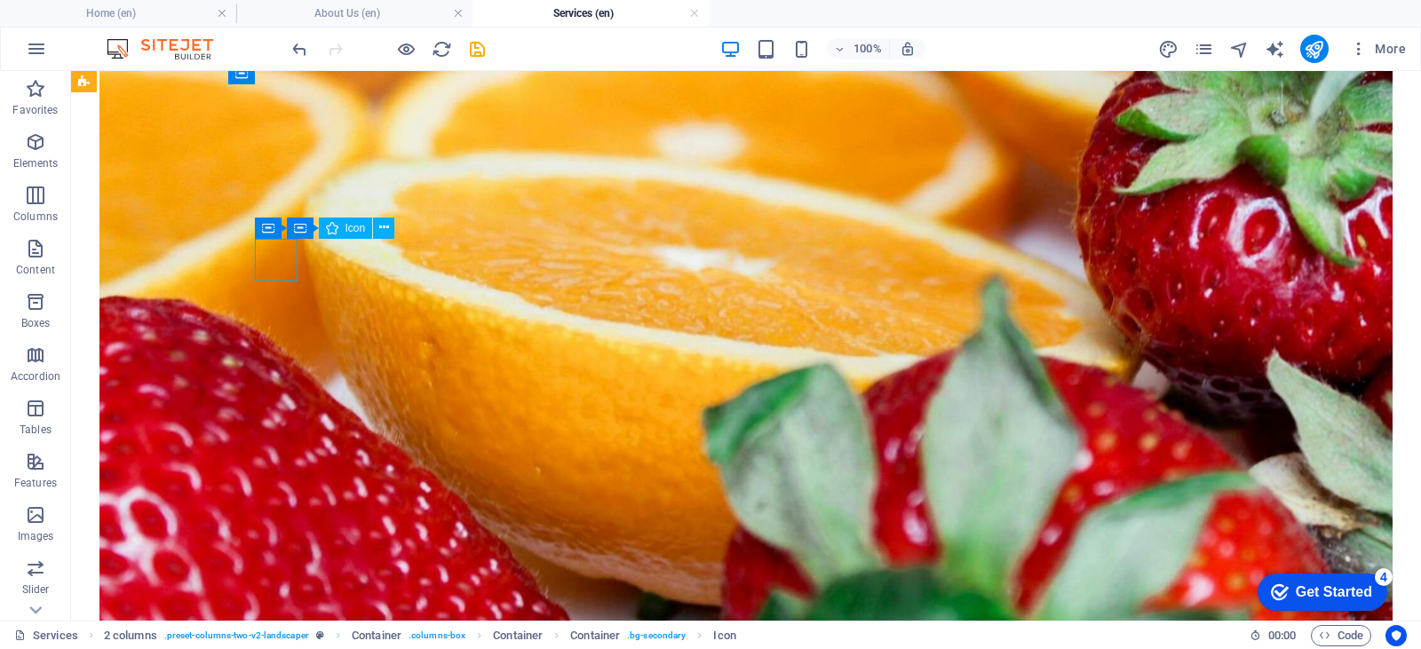
select select "xMidYMid"
select select "px"
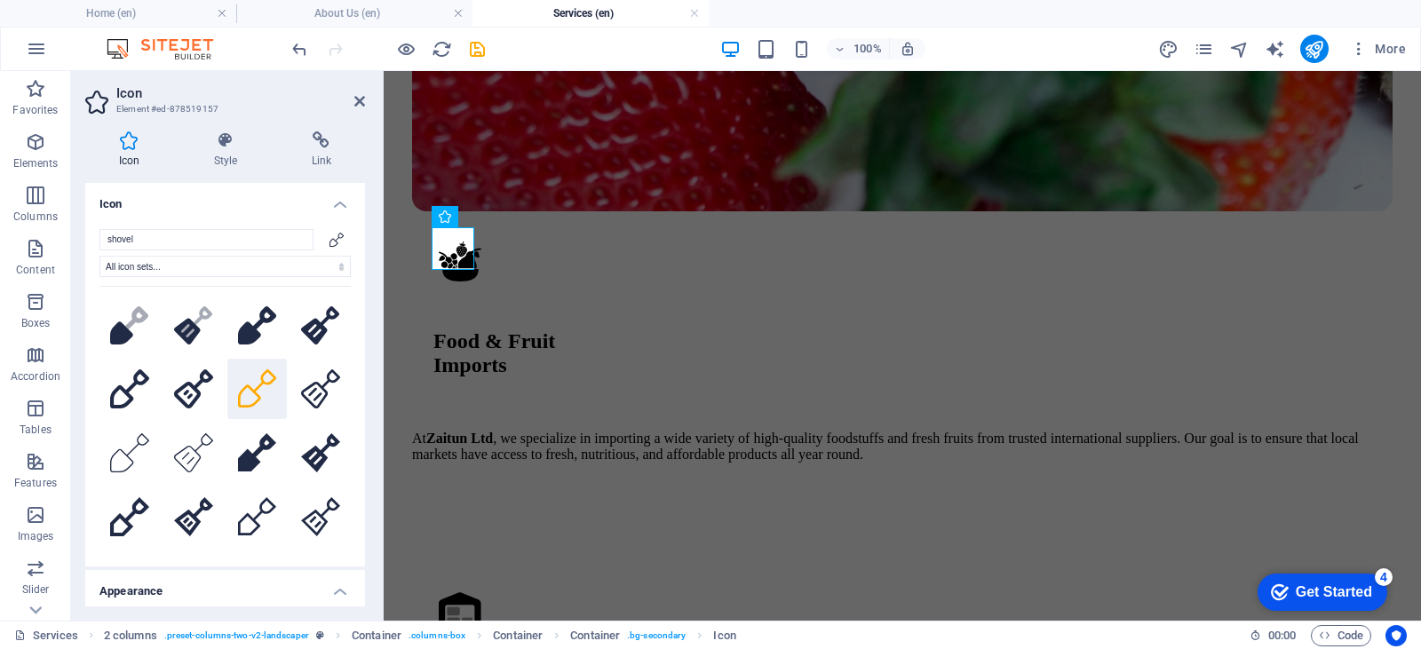
scroll to position [2425, 0]
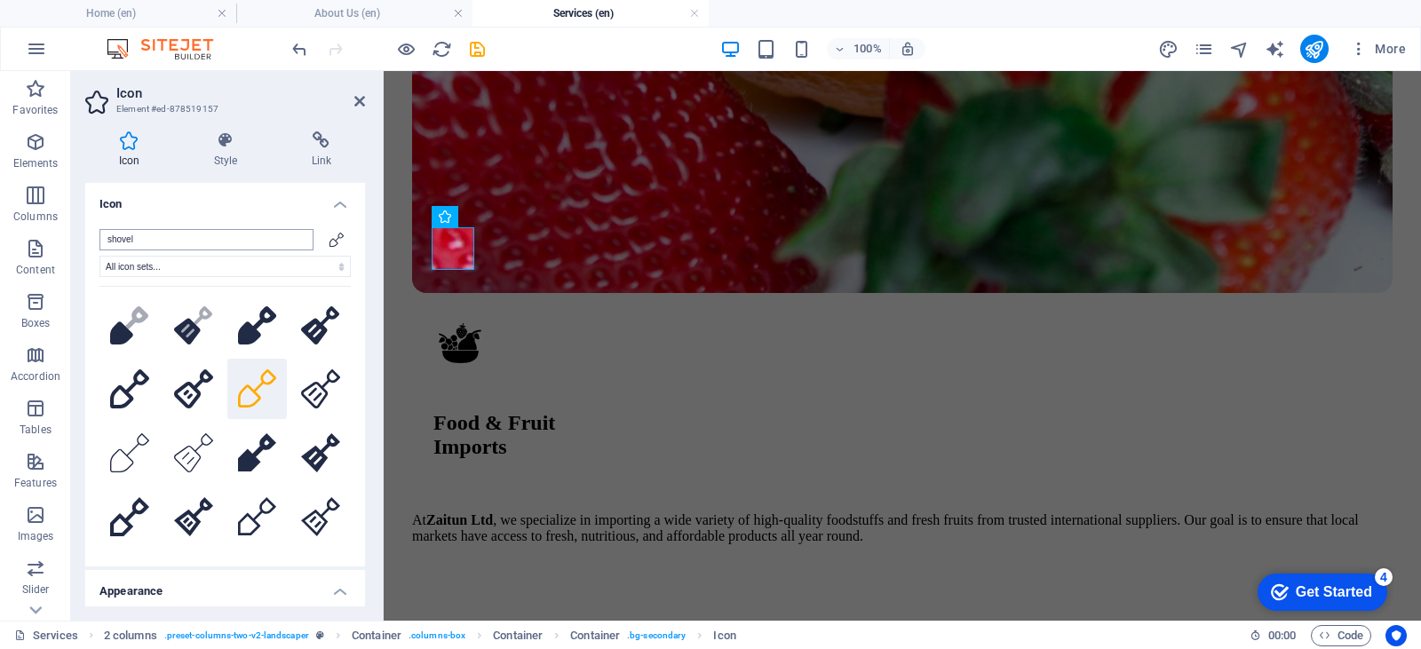
click at [210, 233] on input "shovel" at bounding box center [206, 239] width 214 height 21
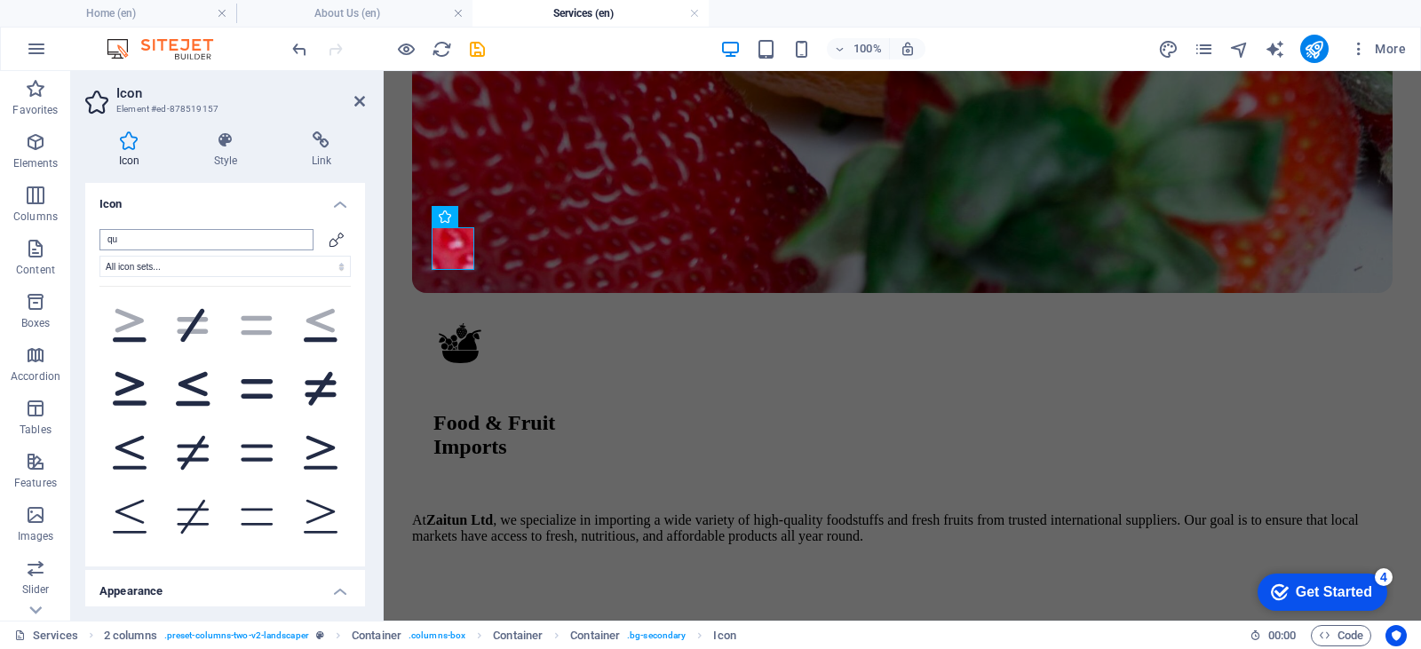
type input "q"
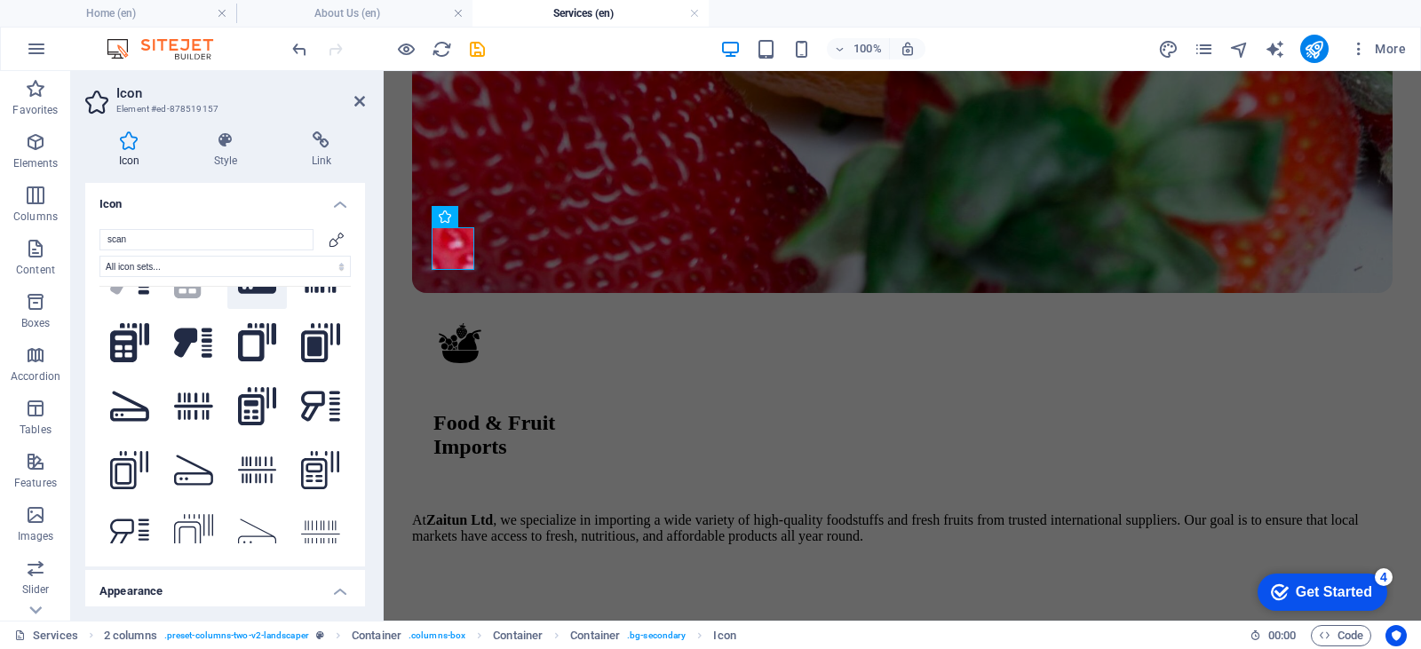
scroll to position [178, 0]
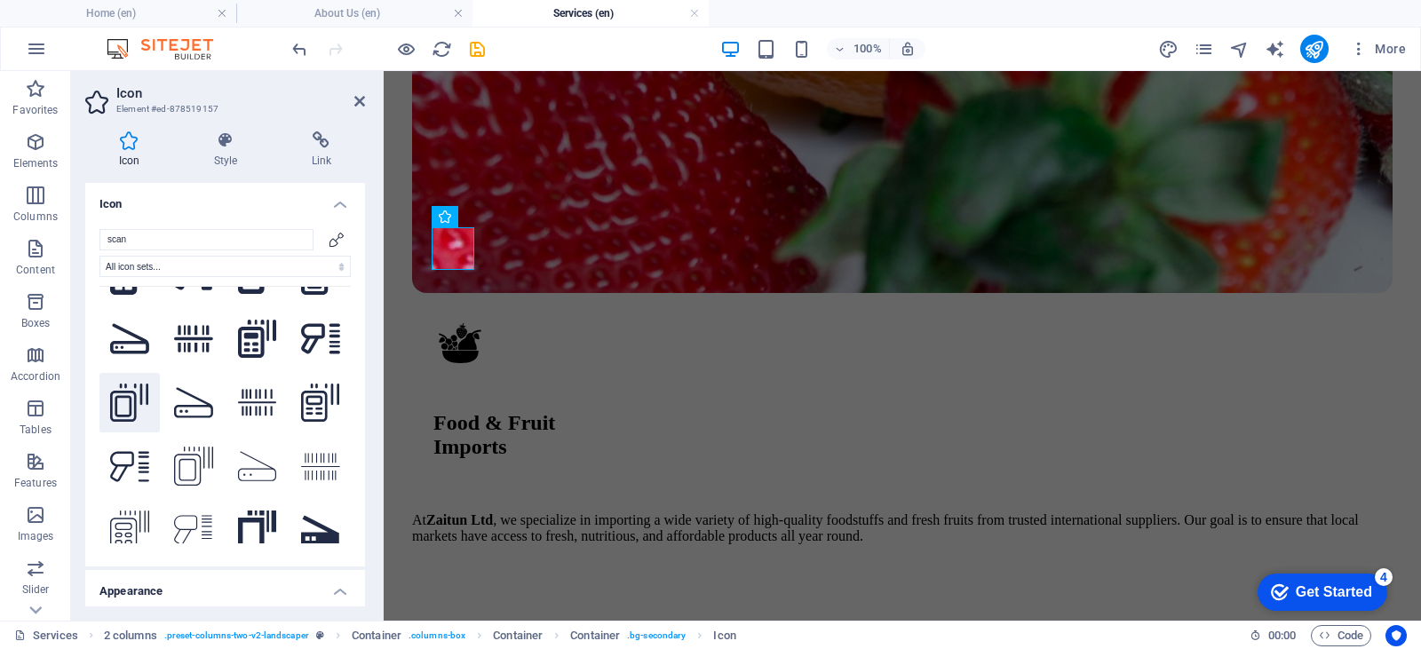
type input "scan"
click at [124, 396] on icon at bounding box center [129, 403] width 39 height 39
click at [357, 103] on icon at bounding box center [359, 101] width 11 height 14
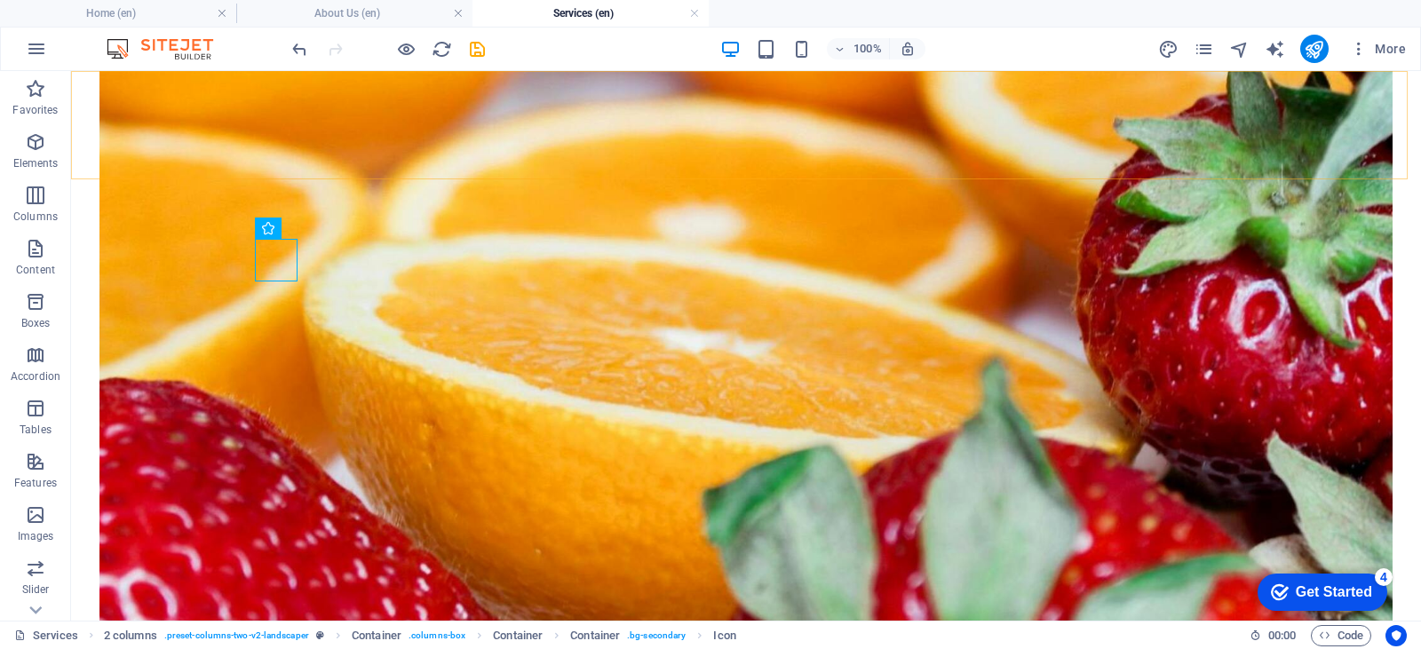
scroll to position [2507, 0]
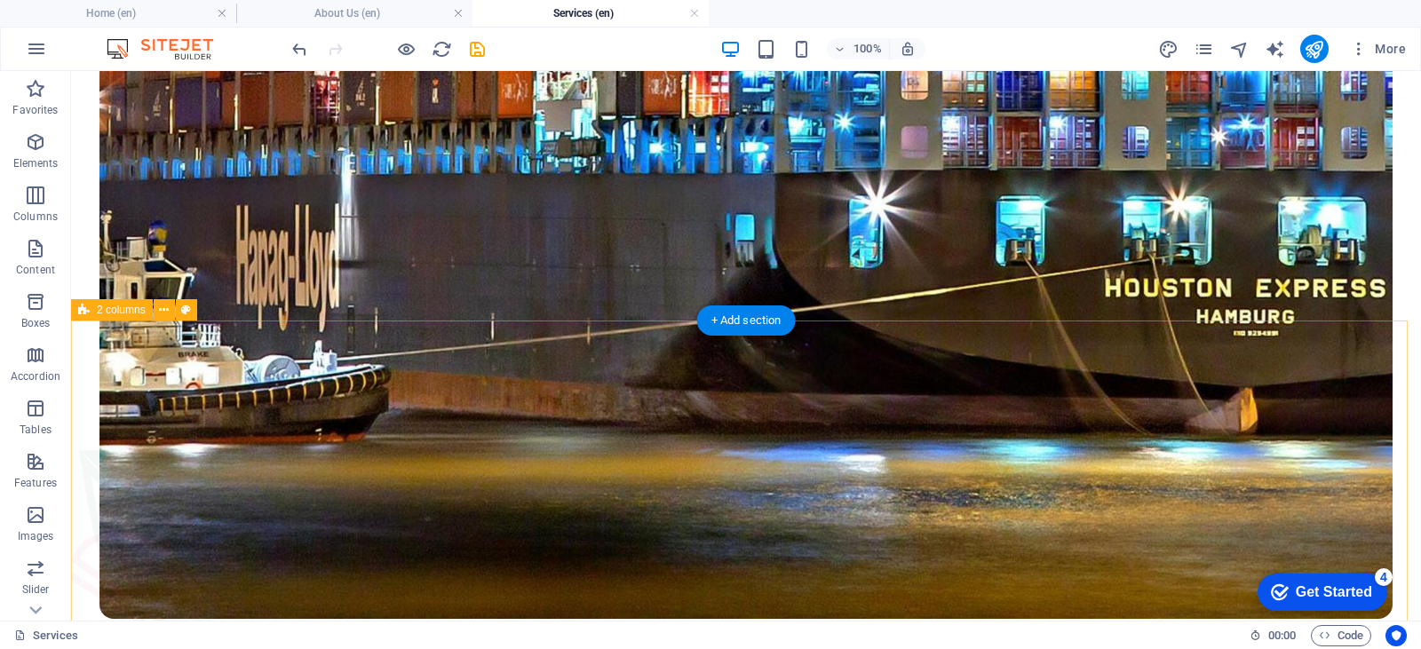
scroll to position [1175, 0]
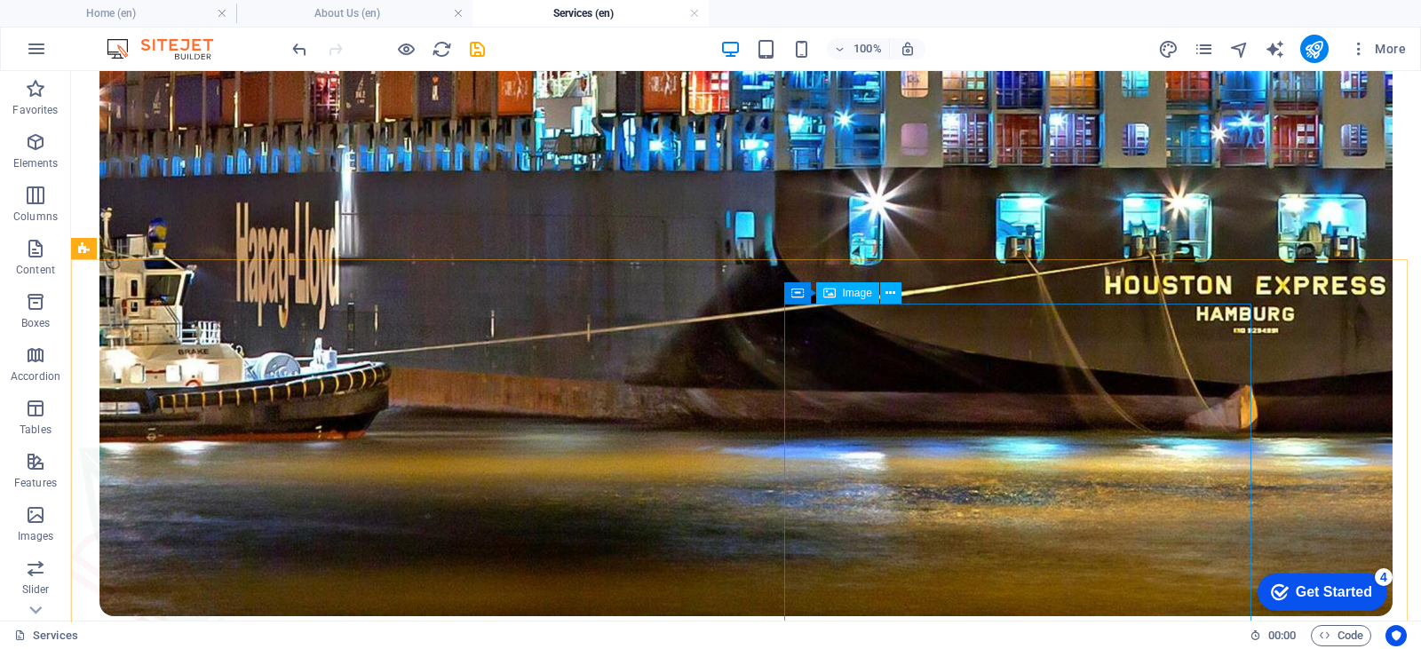
click at [843, 291] on span "Image" at bounding box center [857, 293] width 29 height 11
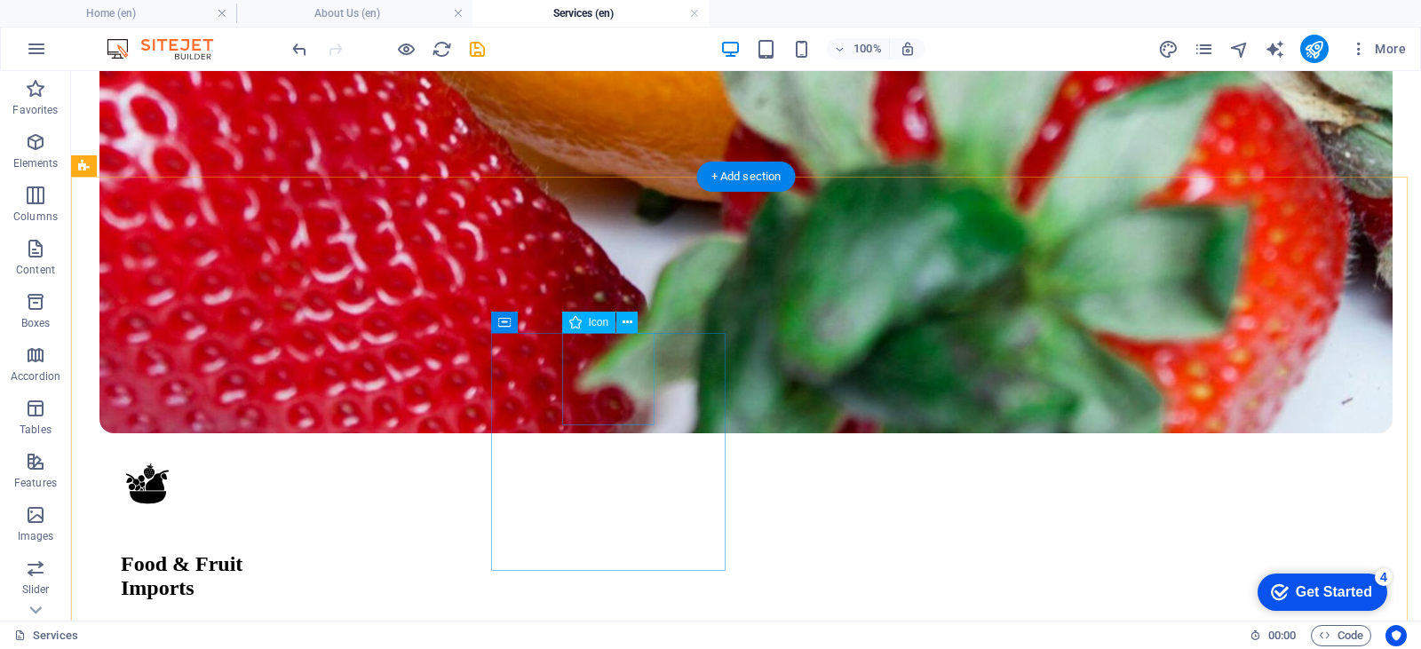
scroll to position [2883, 0]
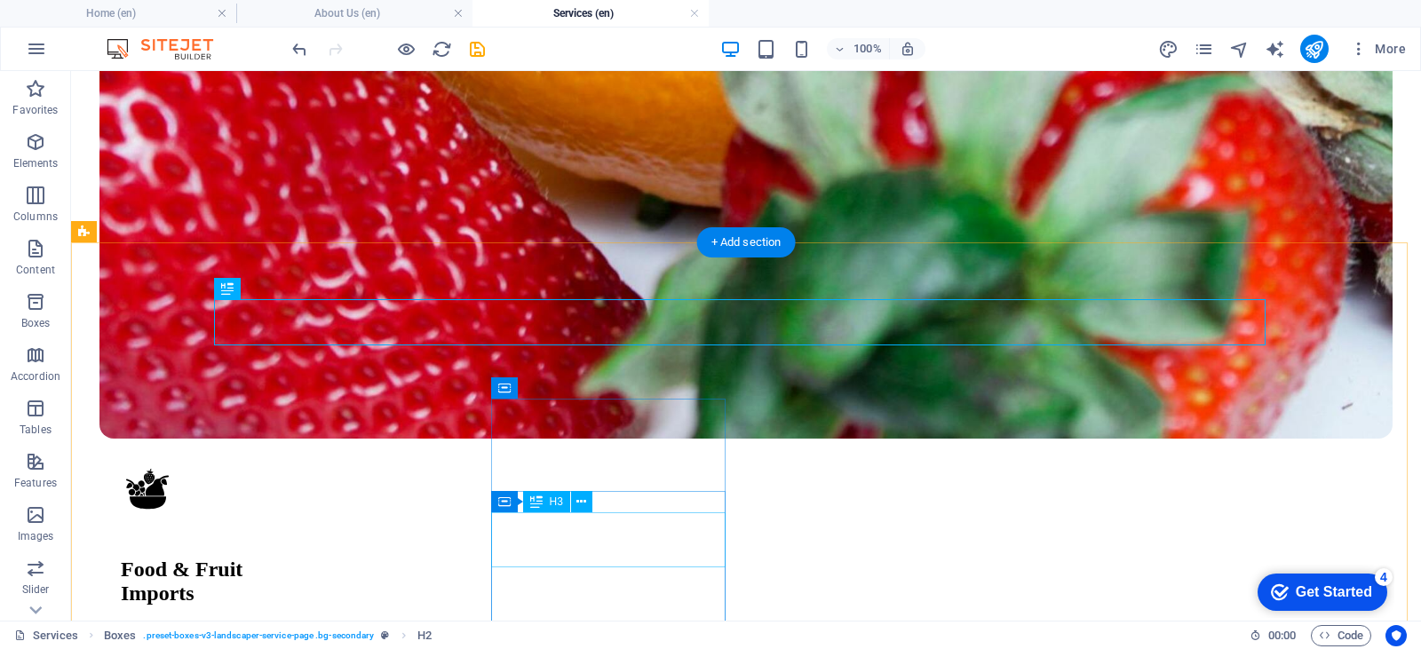
scroll to position [2993, 0]
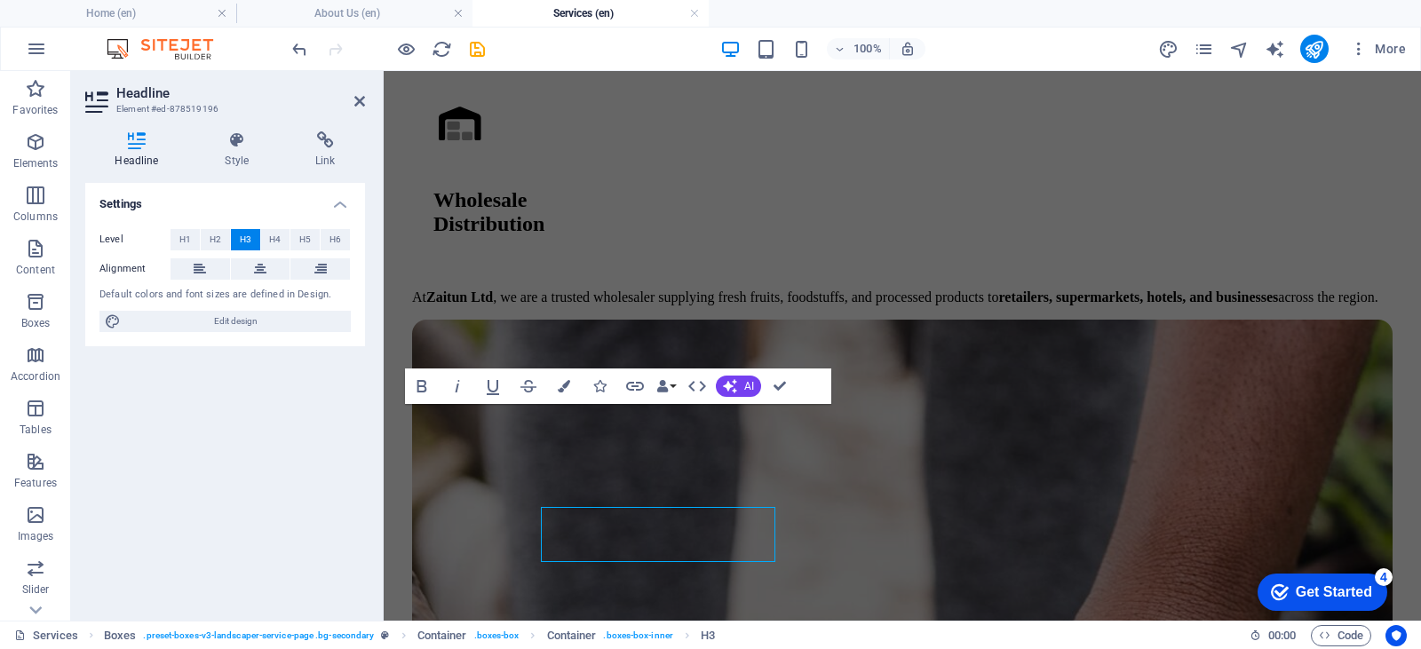
scroll to position [2911, 0]
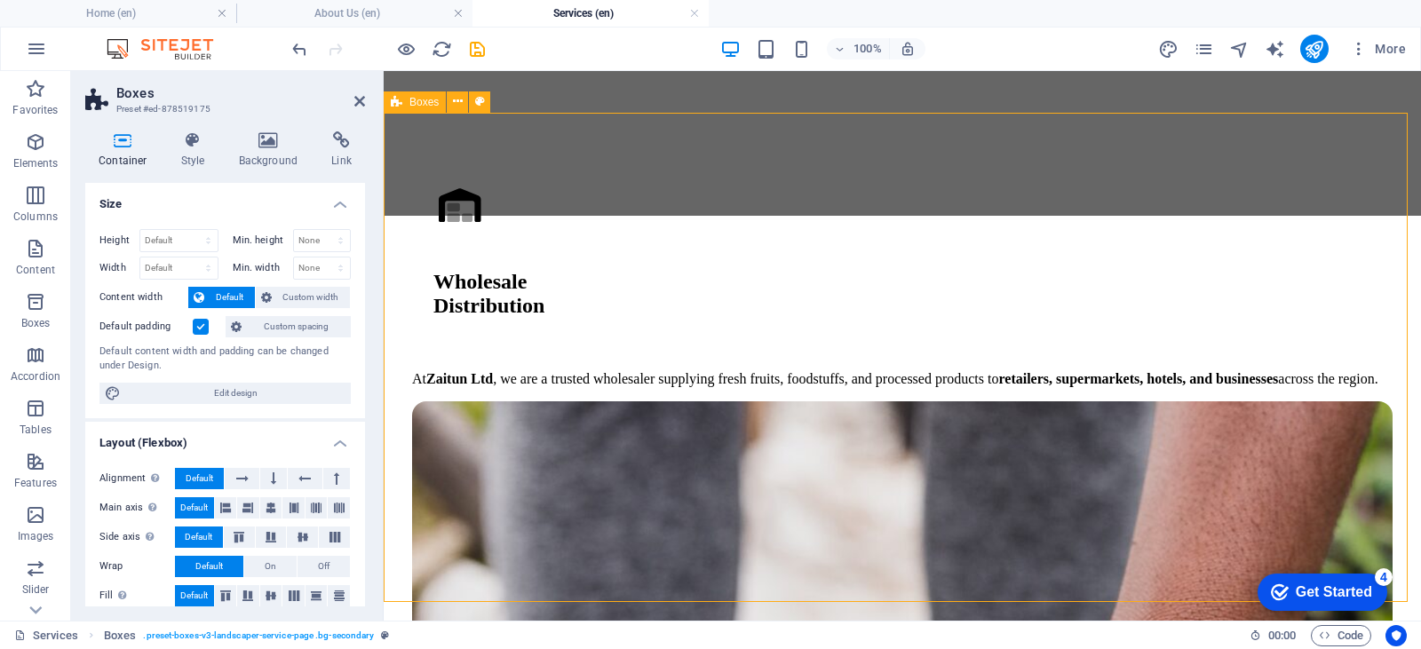
scroll to position [2932, 0]
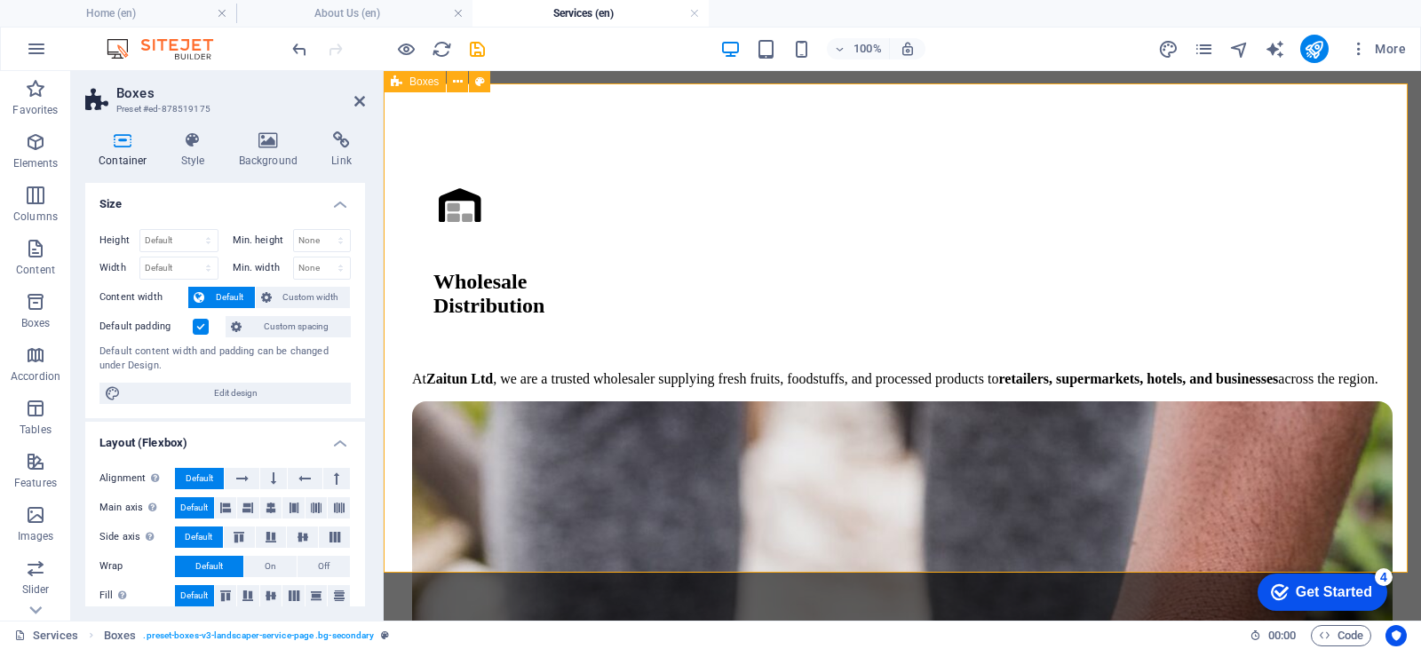
scroll to position [2886, 0]
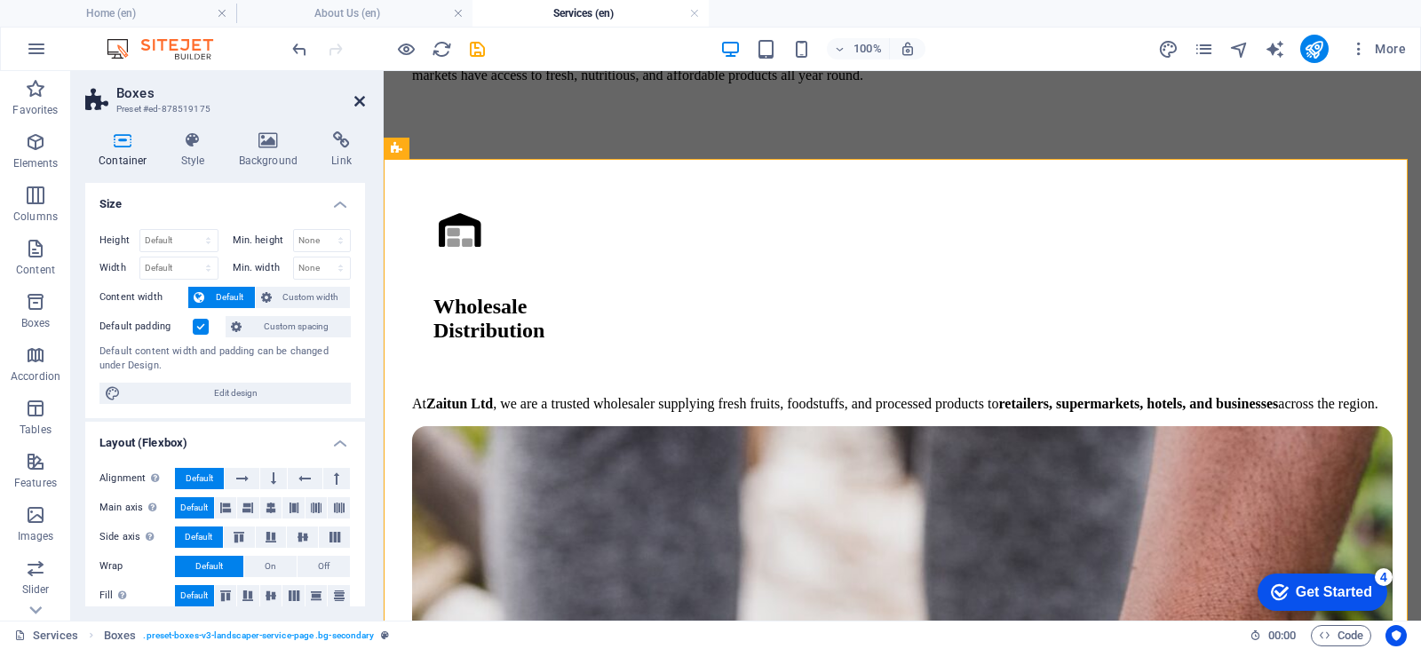
click at [361, 97] on icon at bounding box center [359, 101] width 11 height 14
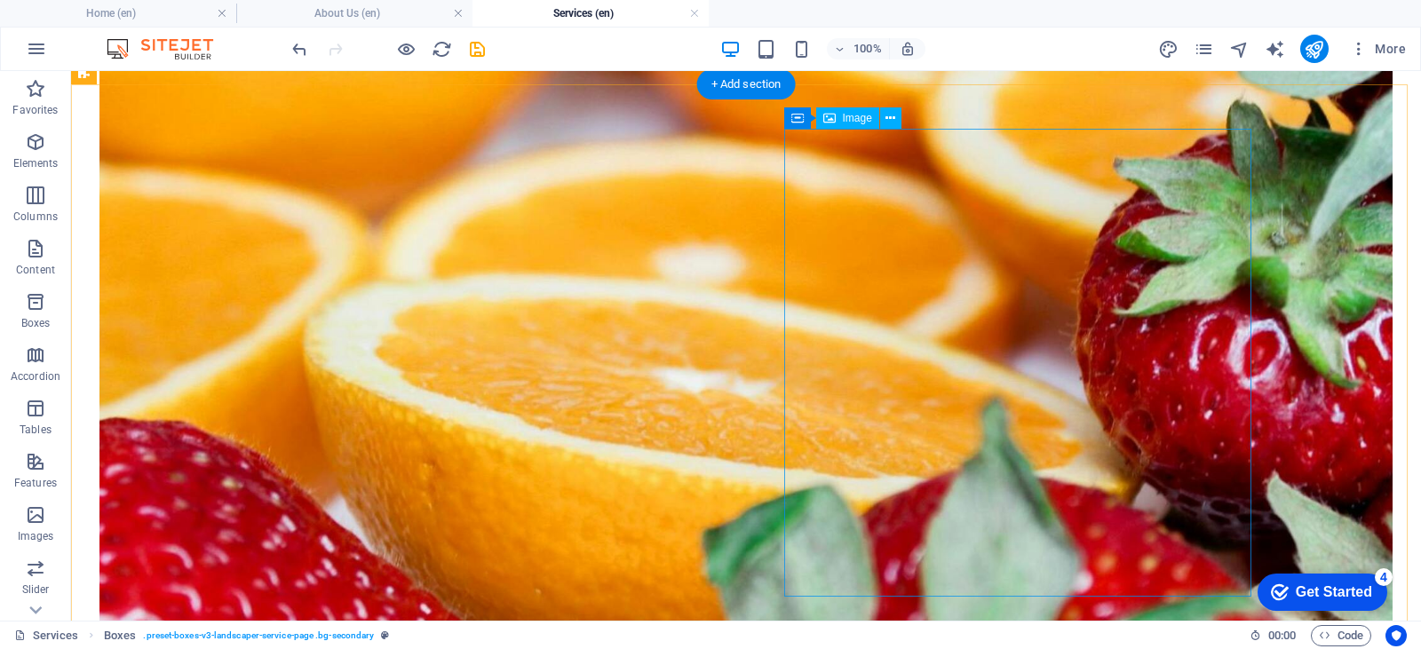
scroll to position [2285, 0]
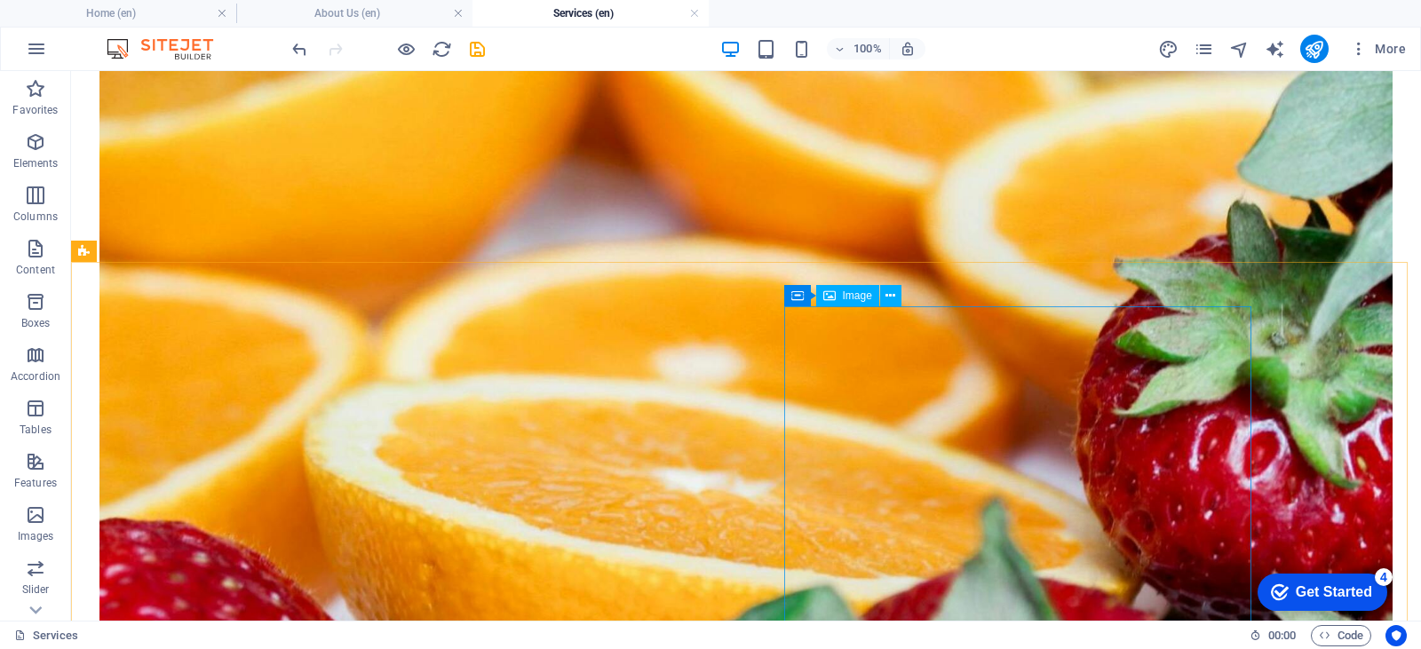
click at [840, 295] on div "Image" at bounding box center [847, 295] width 63 height 21
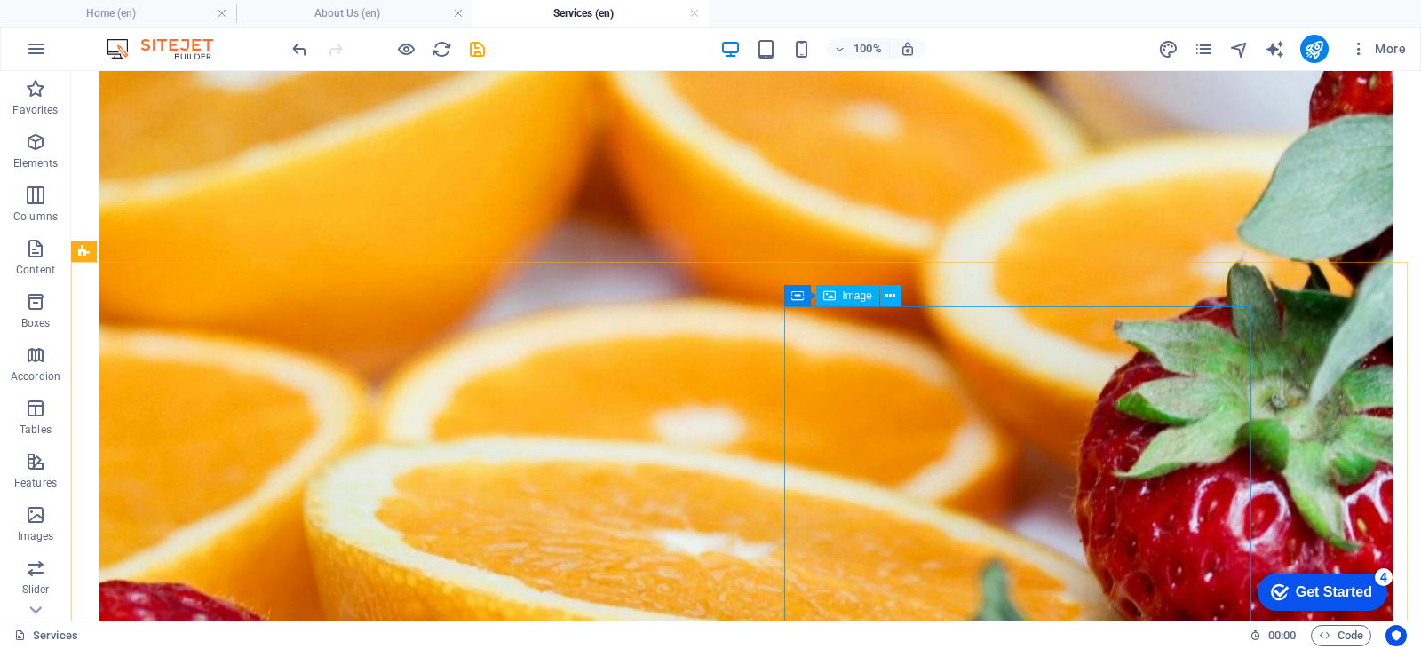
select select "%"
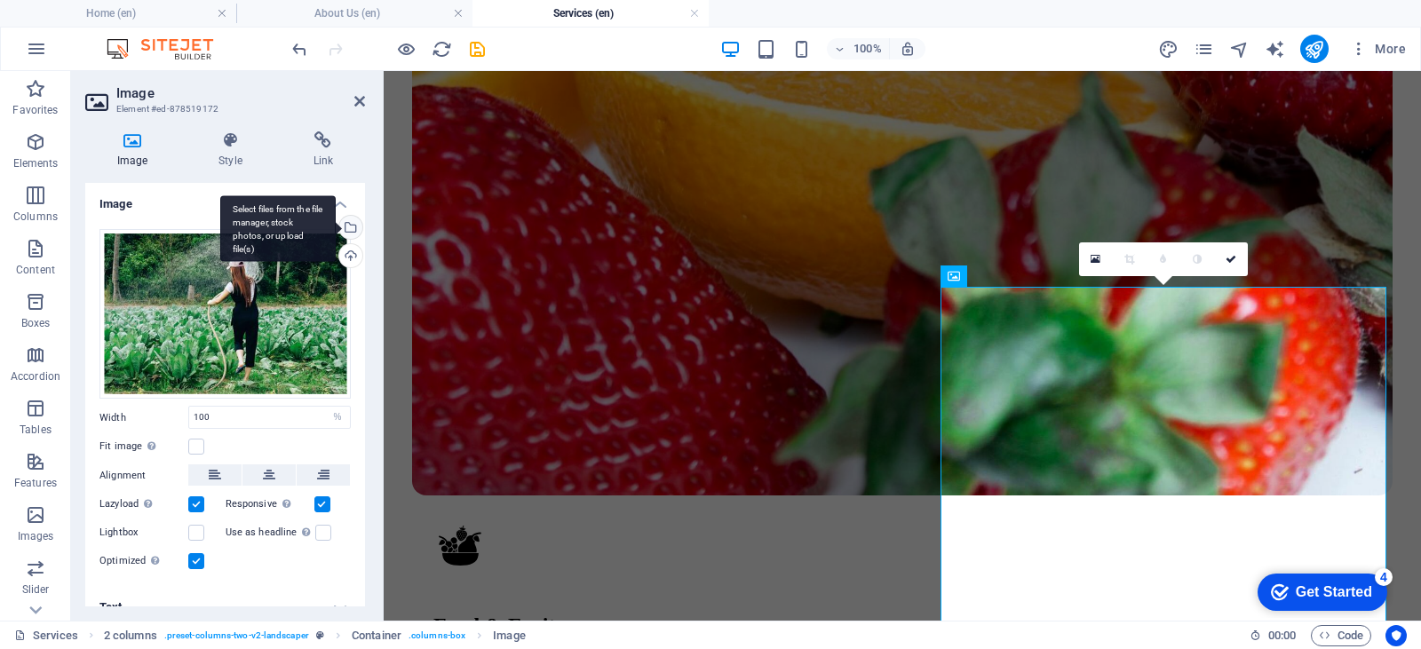
click at [349, 232] on div "Select files from the file manager, stock photos, or upload file(s)" at bounding box center [349, 229] width 27 height 27
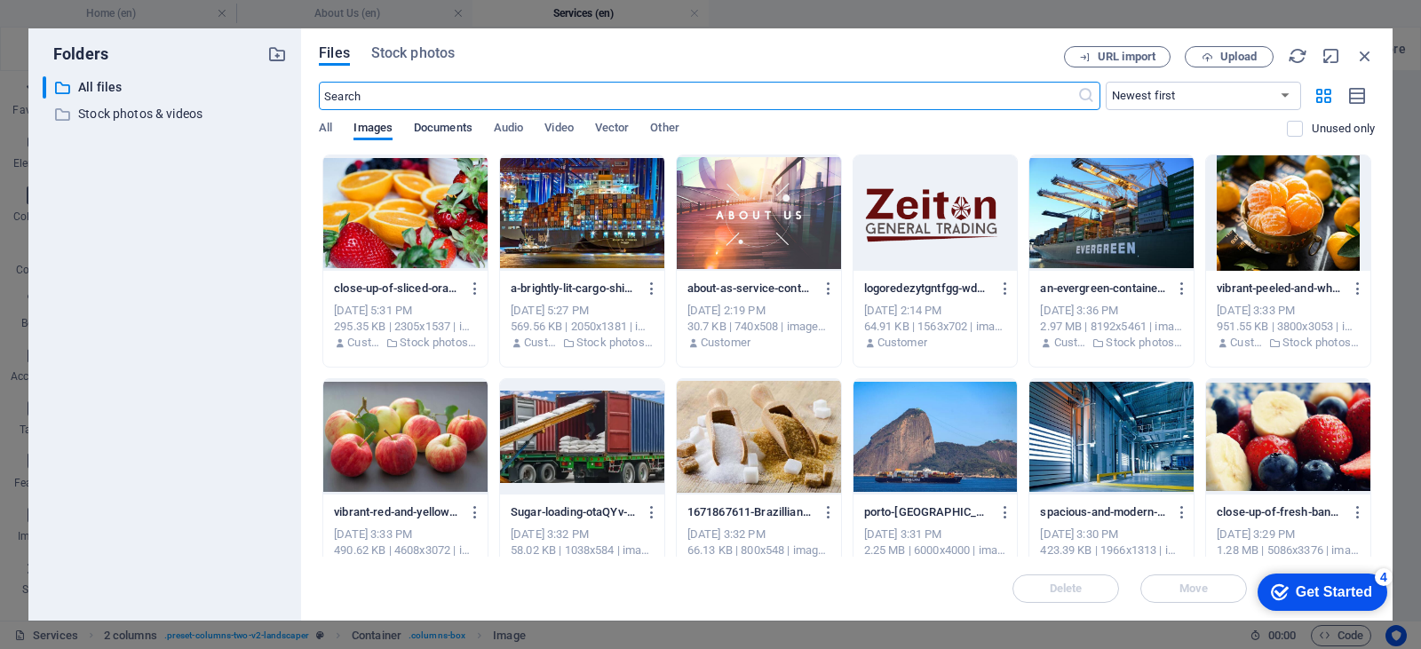
scroll to position [2059, 0]
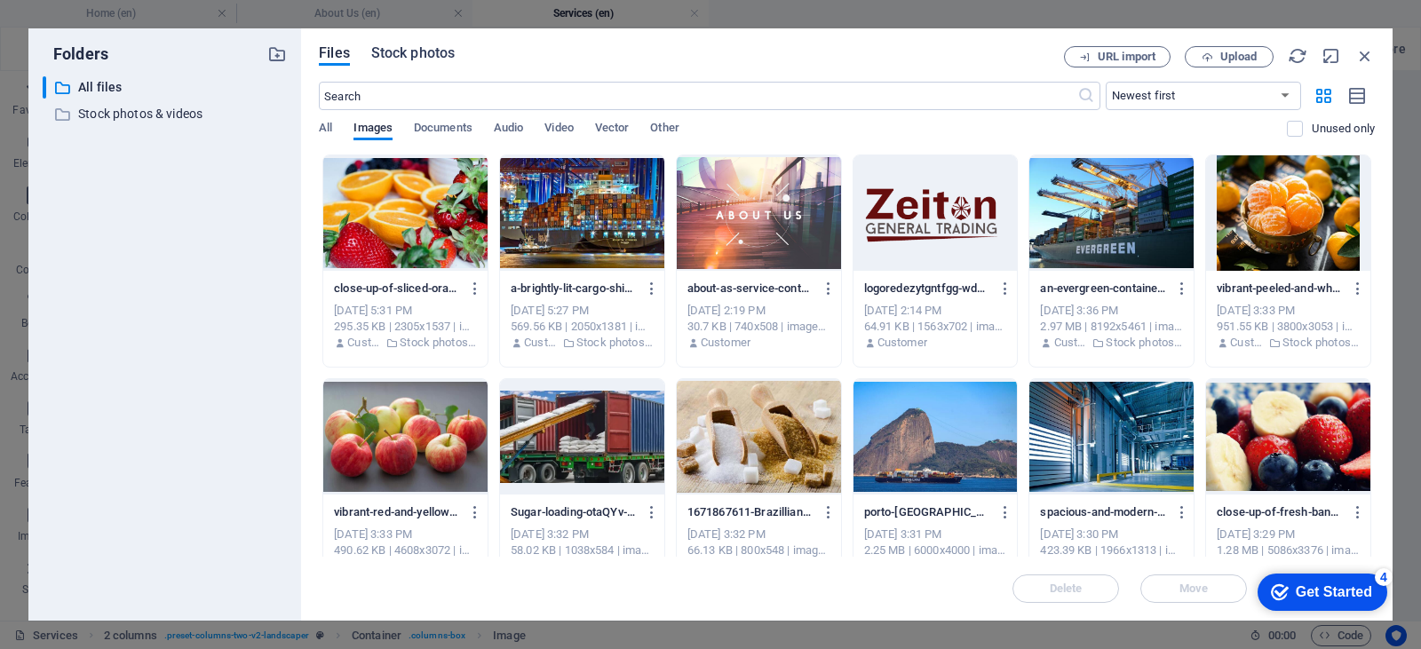
click at [416, 49] on span "Stock photos" at bounding box center [412, 53] width 83 height 21
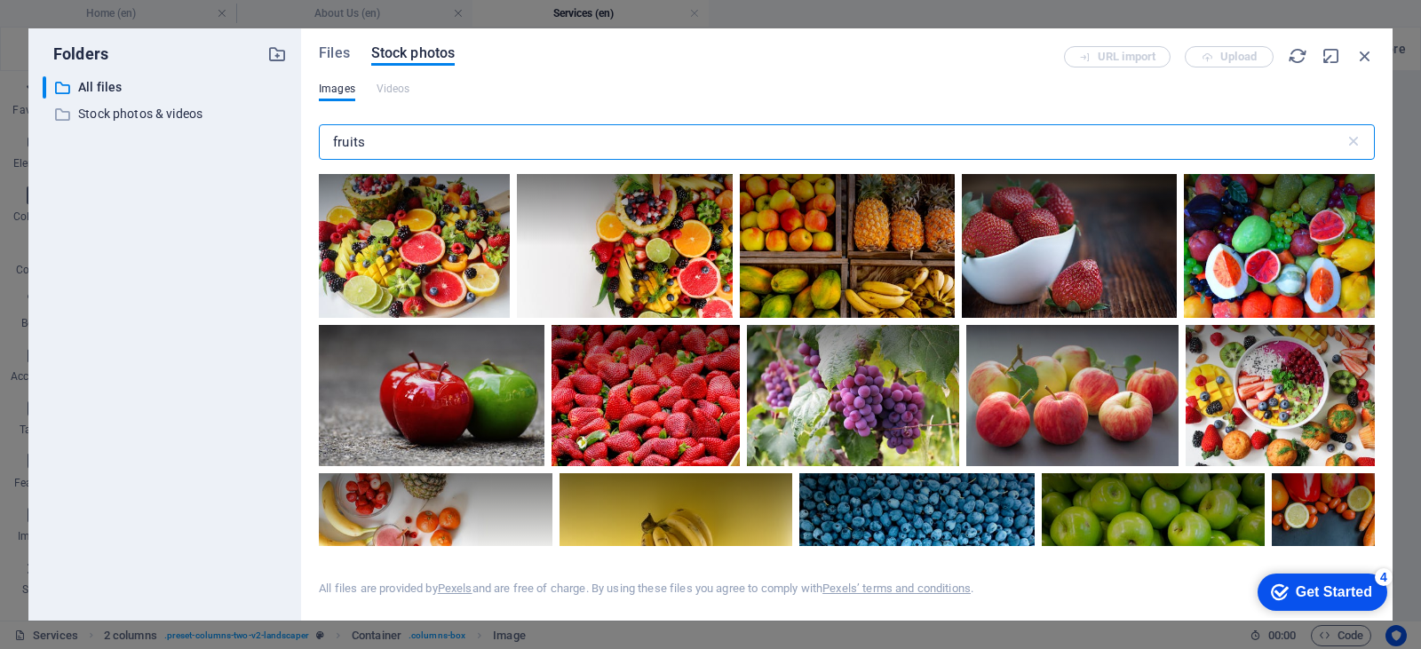
drag, startPoint x: 458, startPoint y: 131, endPoint x: 275, endPoint y: 137, distance: 183.0
click at [275, 137] on div "Folders ​ All files All files ​ Stock photos & videos Stock photos & videos Fil…" at bounding box center [710, 324] width 1364 height 592
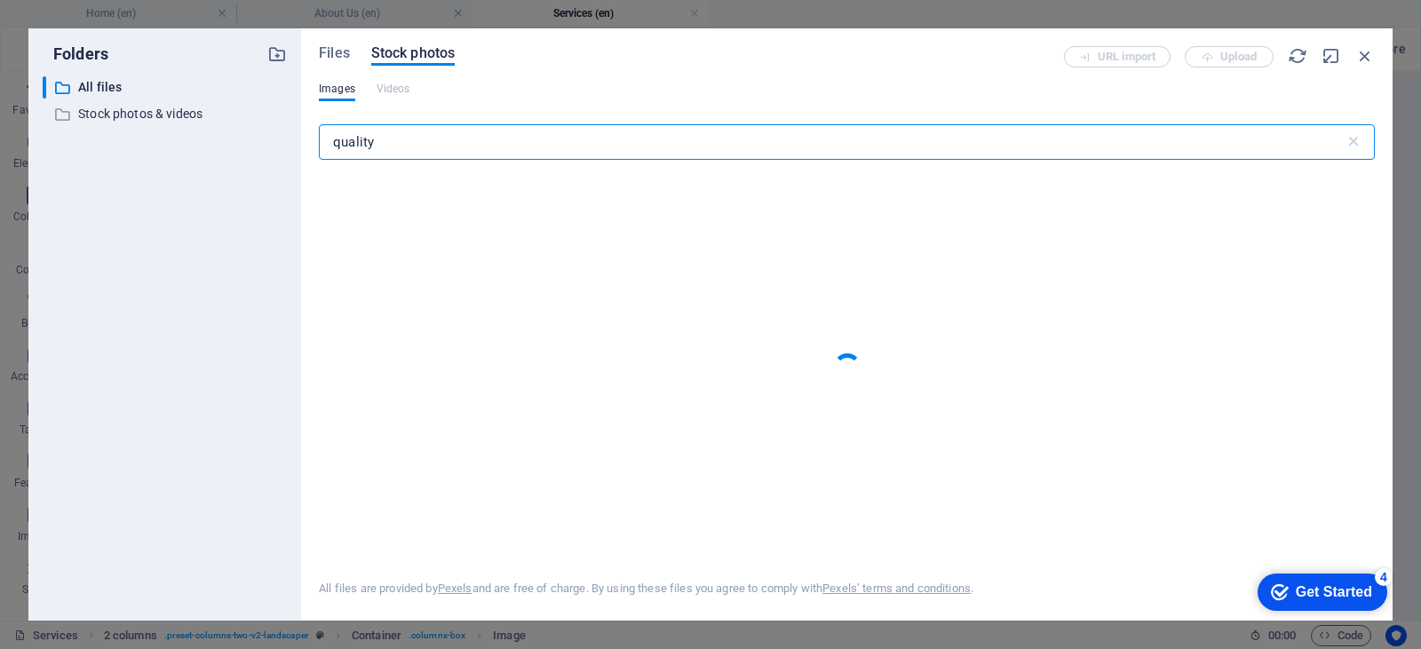
type input "quality"
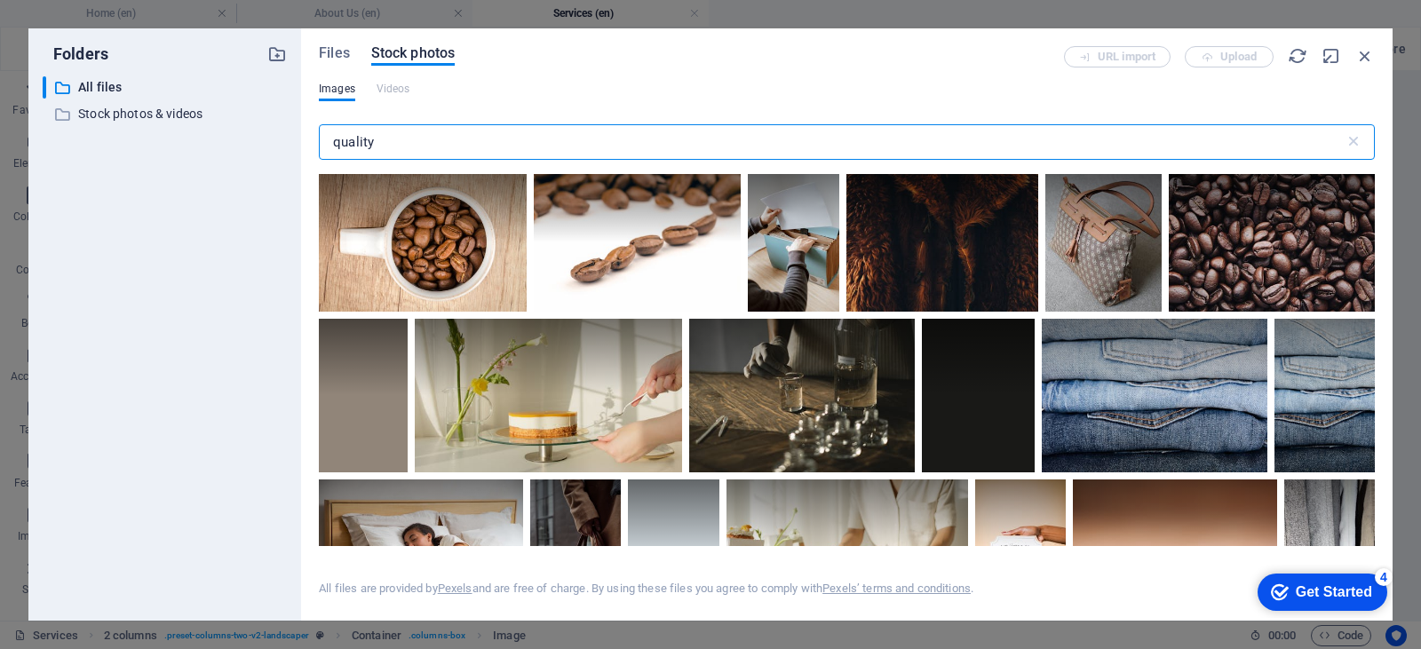
click at [345, 141] on input "quality" at bounding box center [832, 142] width 1026 height 36
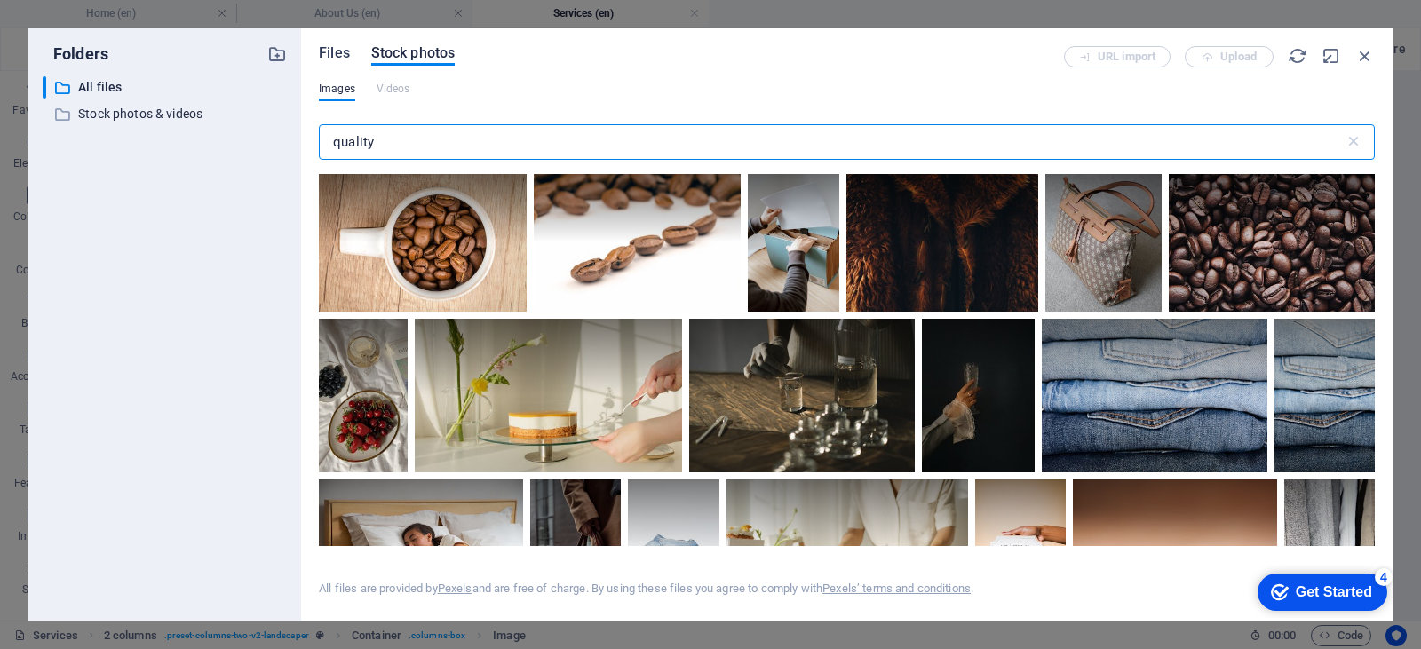
click at [329, 53] on span "Files" at bounding box center [334, 53] width 31 height 21
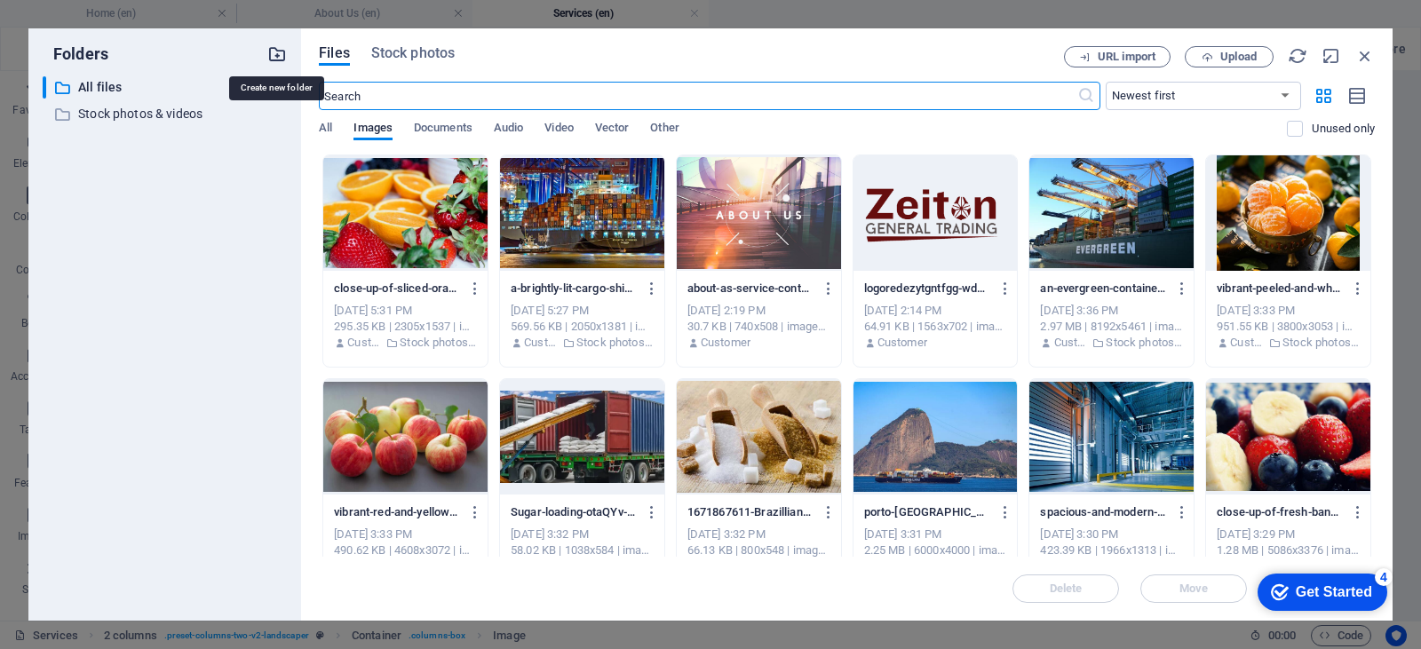
click at [277, 52] on icon "button" at bounding box center [277, 54] width 20 height 20
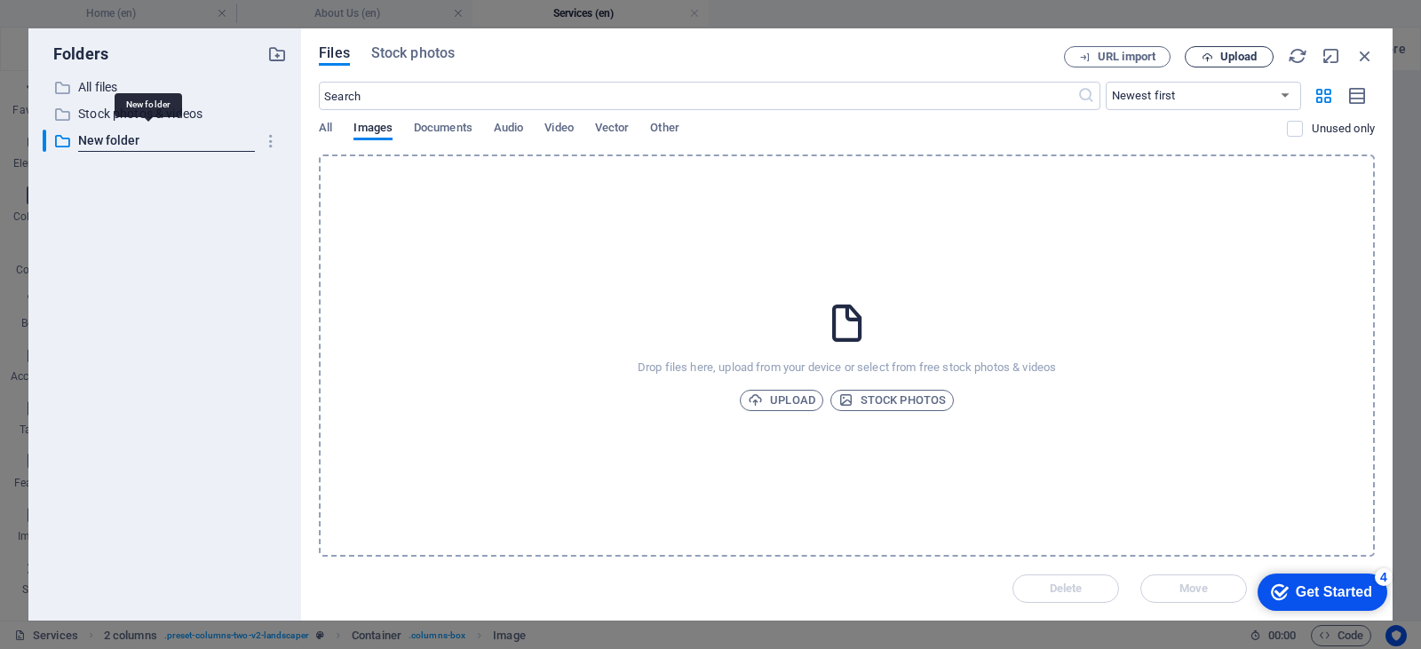
click at [1208, 54] on icon "button" at bounding box center [1208, 58] width 12 height 12
click at [1367, 54] on icon "button" at bounding box center [1365, 56] width 20 height 20
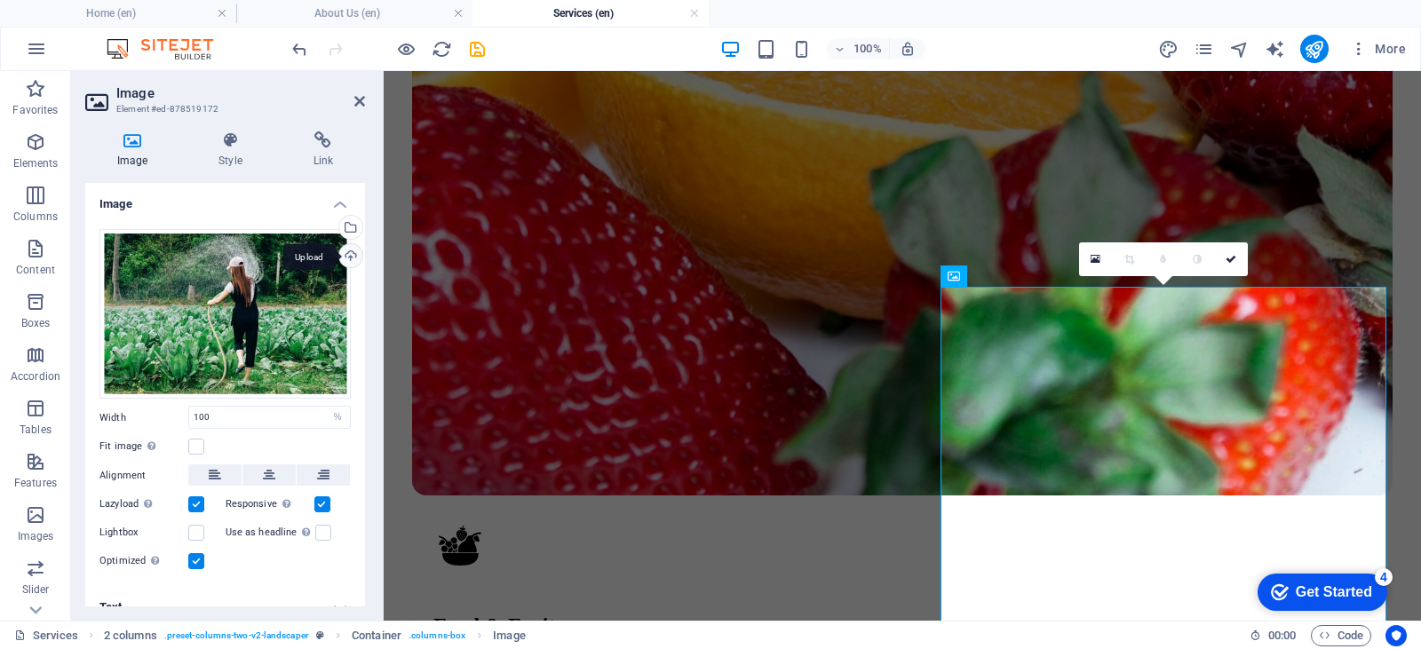
click at [339, 260] on div "Upload" at bounding box center [349, 257] width 27 height 27
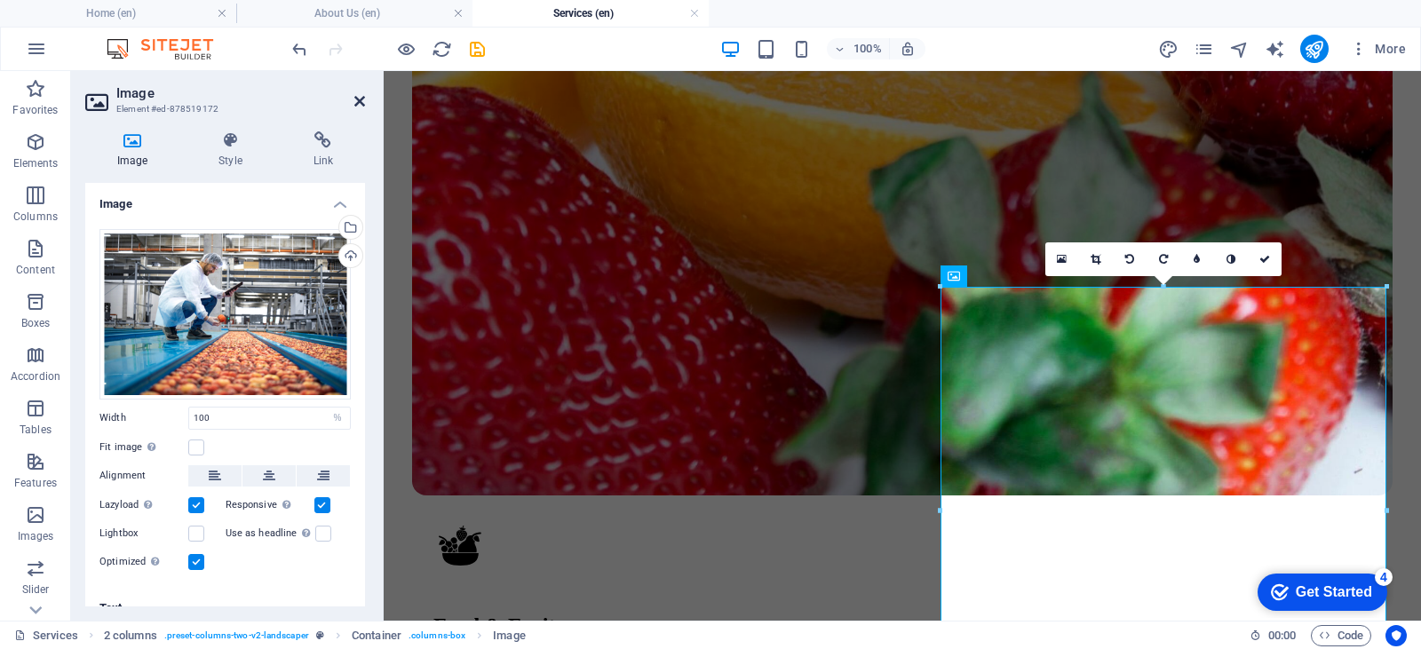
click at [354, 98] on icon at bounding box center [359, 101] width 11 height 14
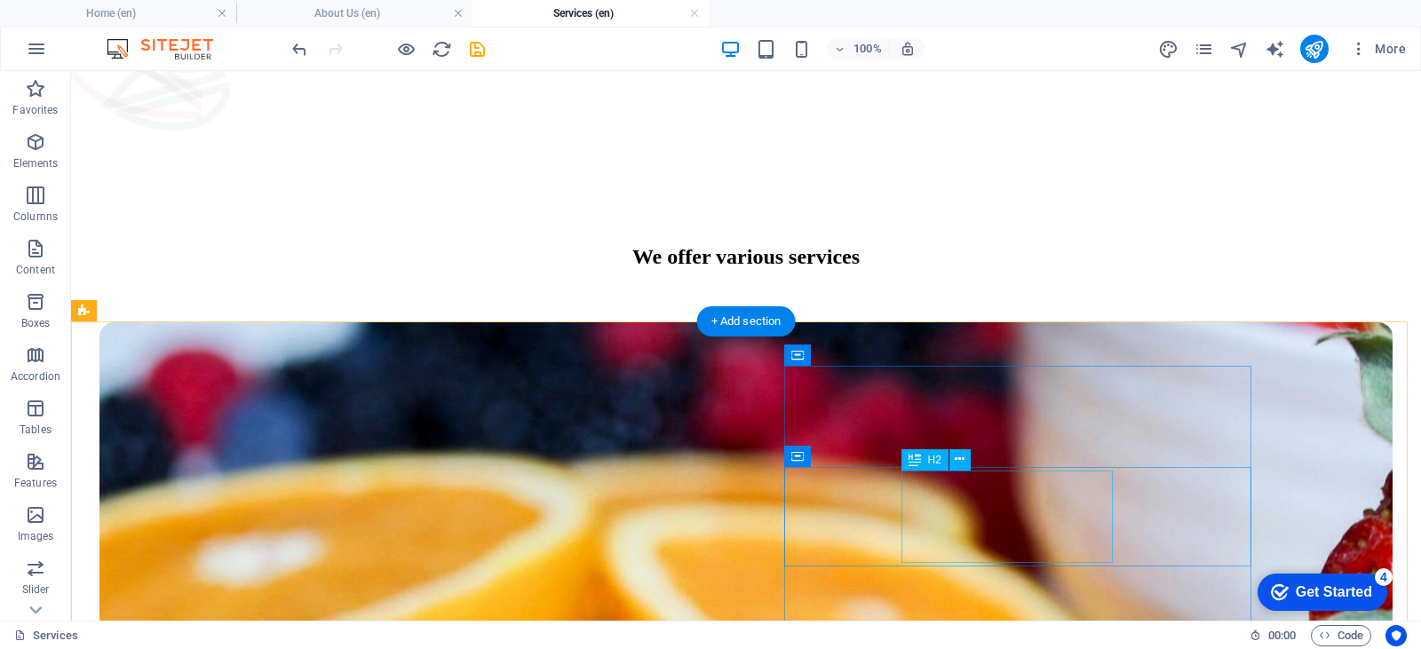
scroll to position [1752, 0]
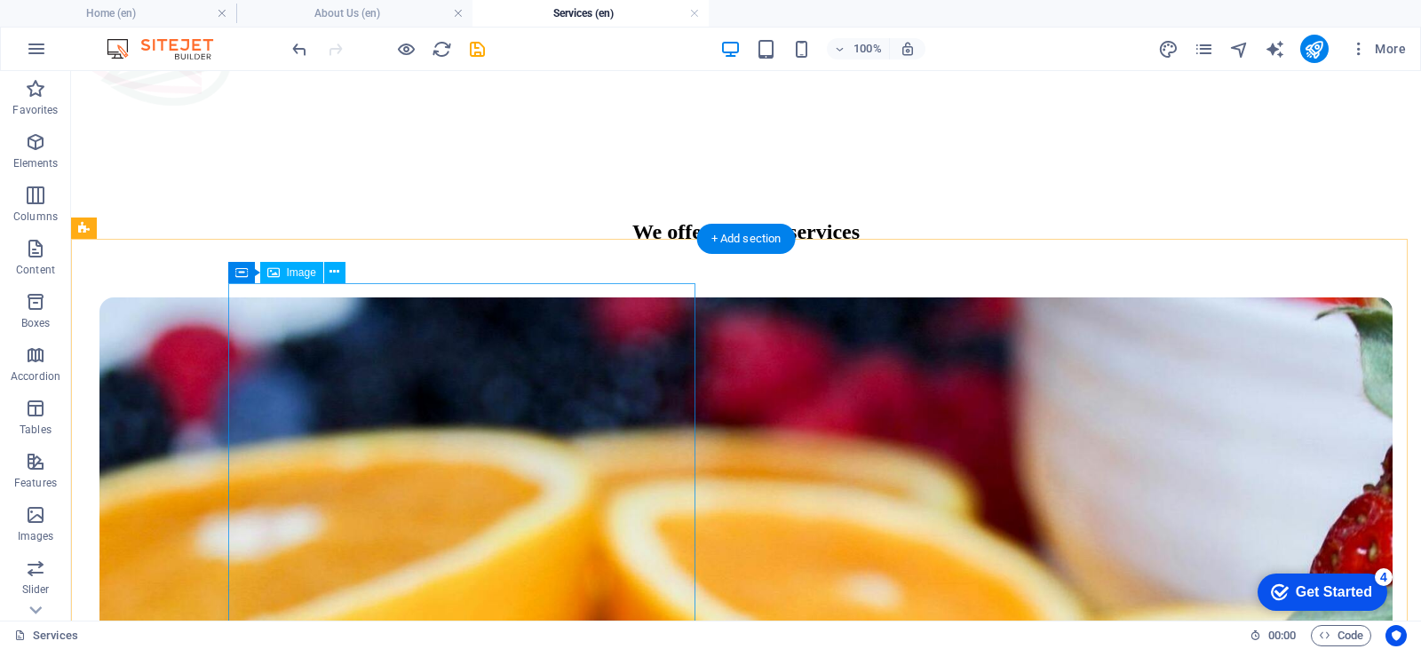
select select "%"
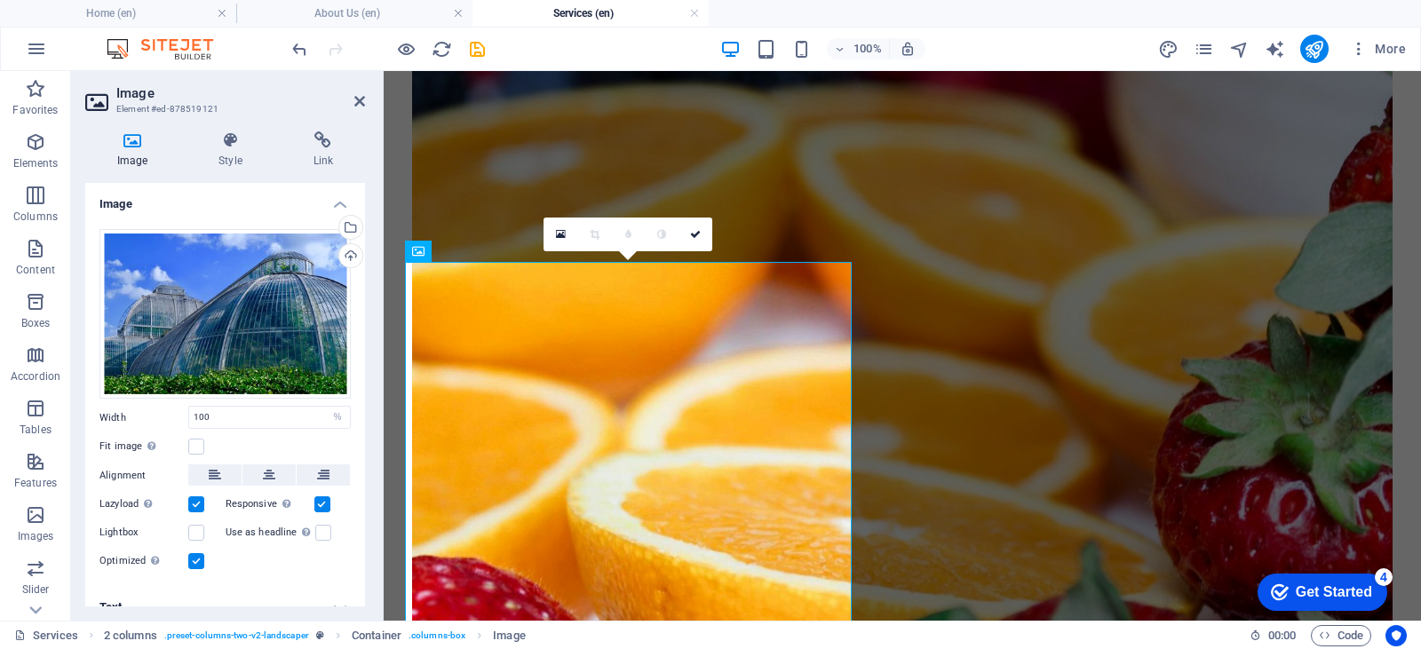
scroll to position [1711, 0]
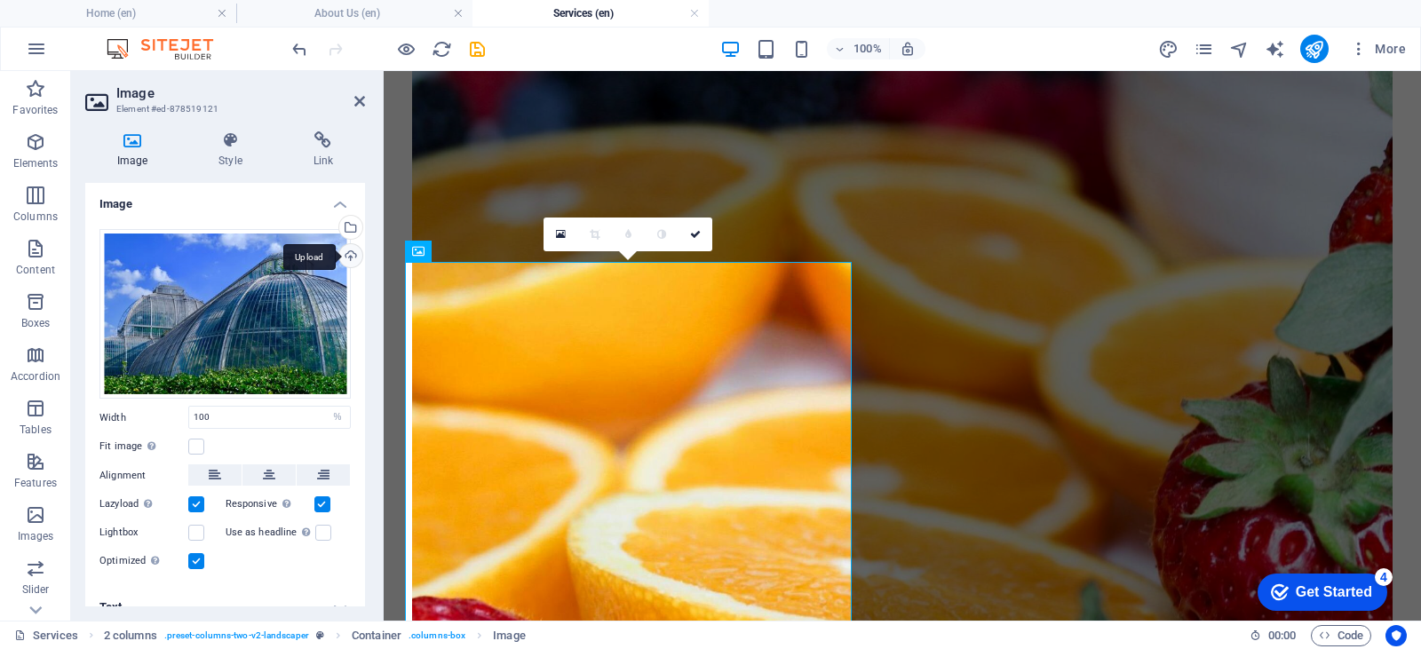
click at [353, 252] on div "Upload" at bounding box center [349, 257] width 27 height 27
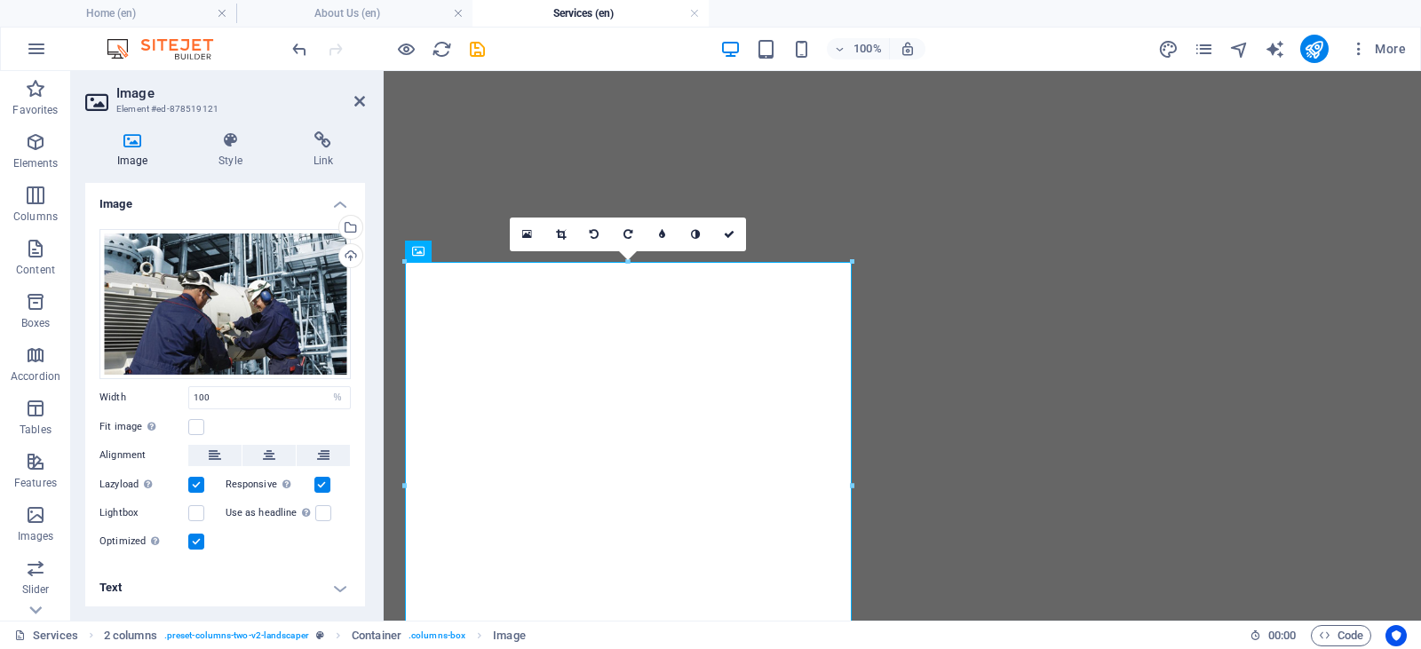
select select "%"
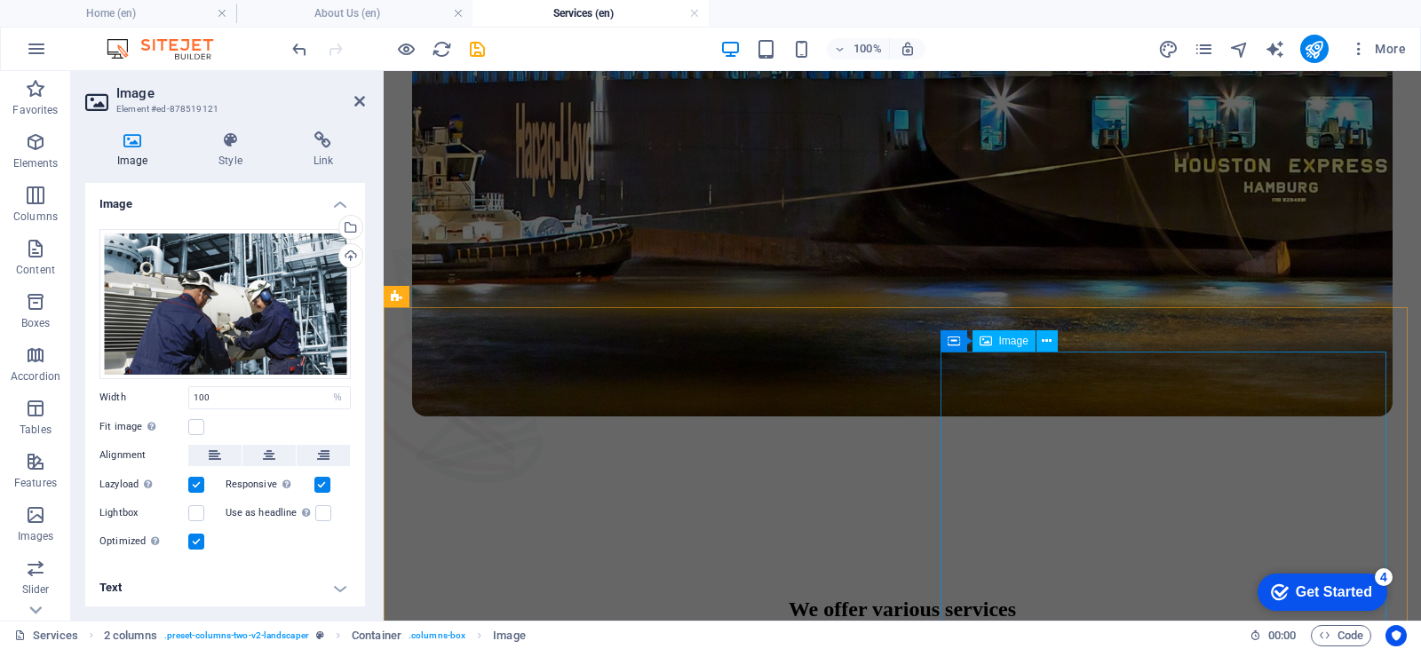
scroll to position [1090, 0]
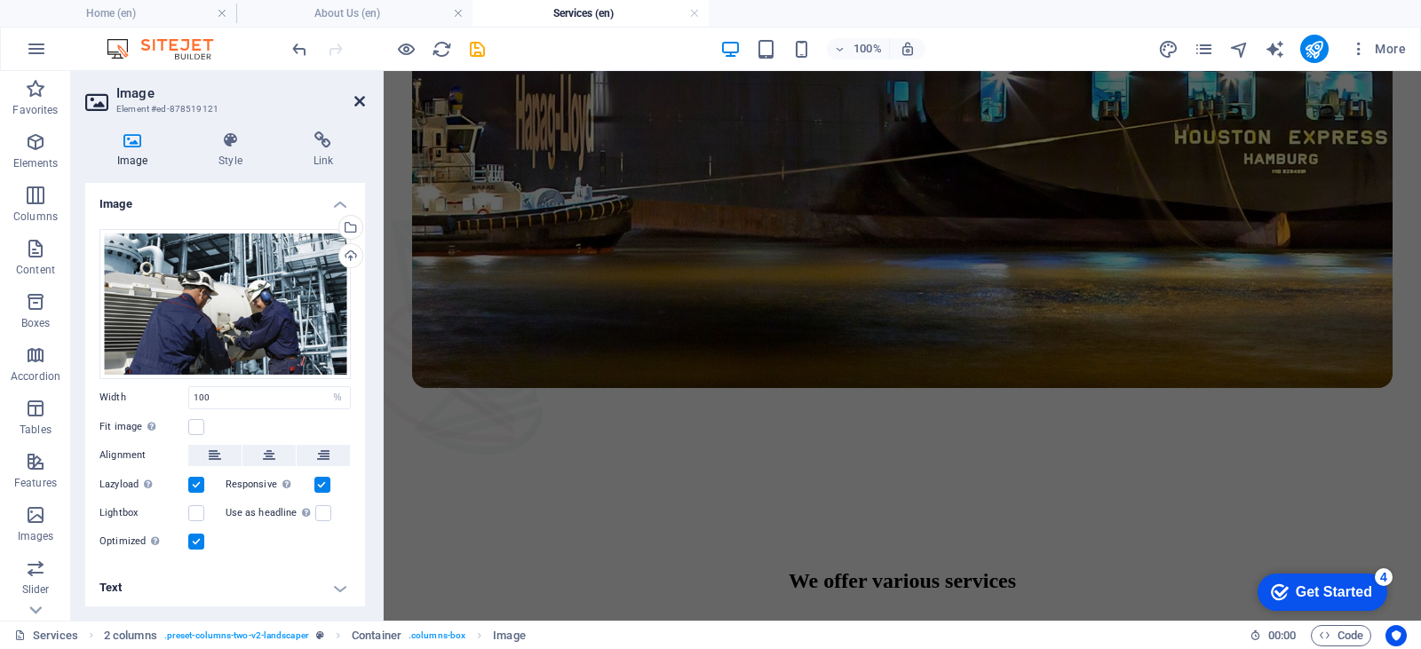
click at [360, 96] on icon at bounding box center [359, 101] width 11 height 14
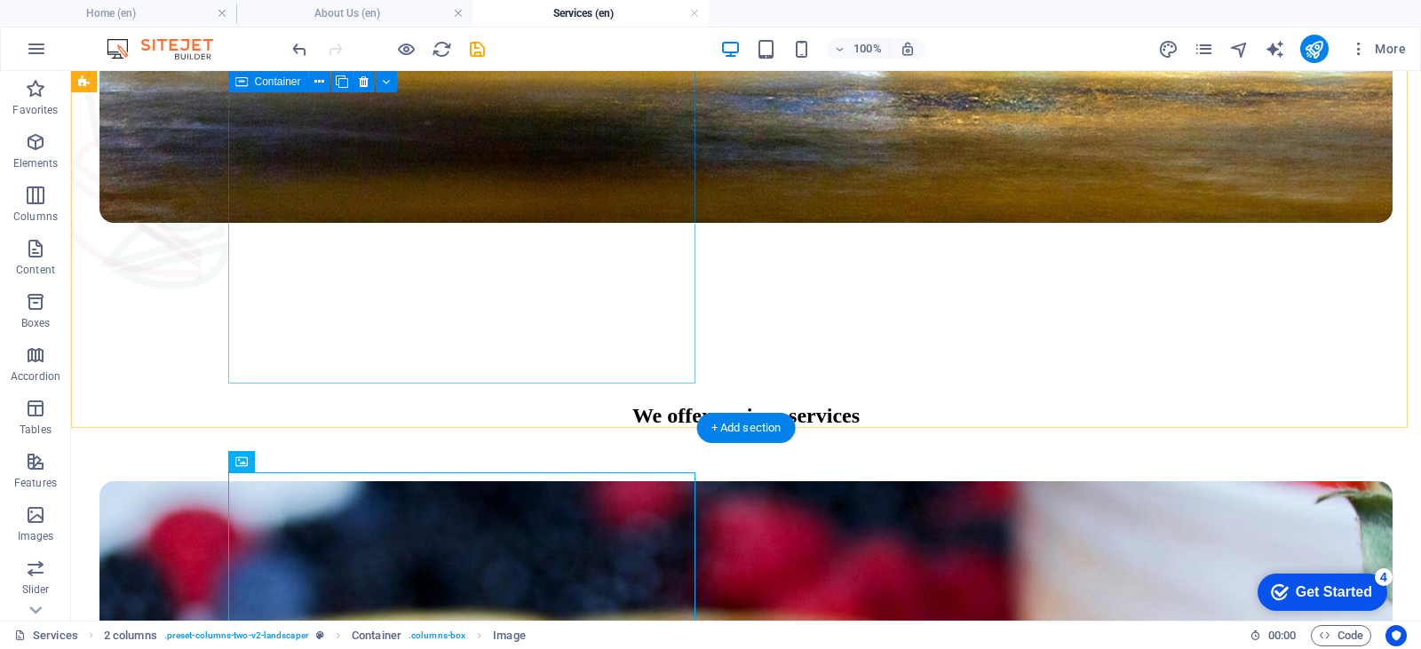
scroll to position [1213, 0]
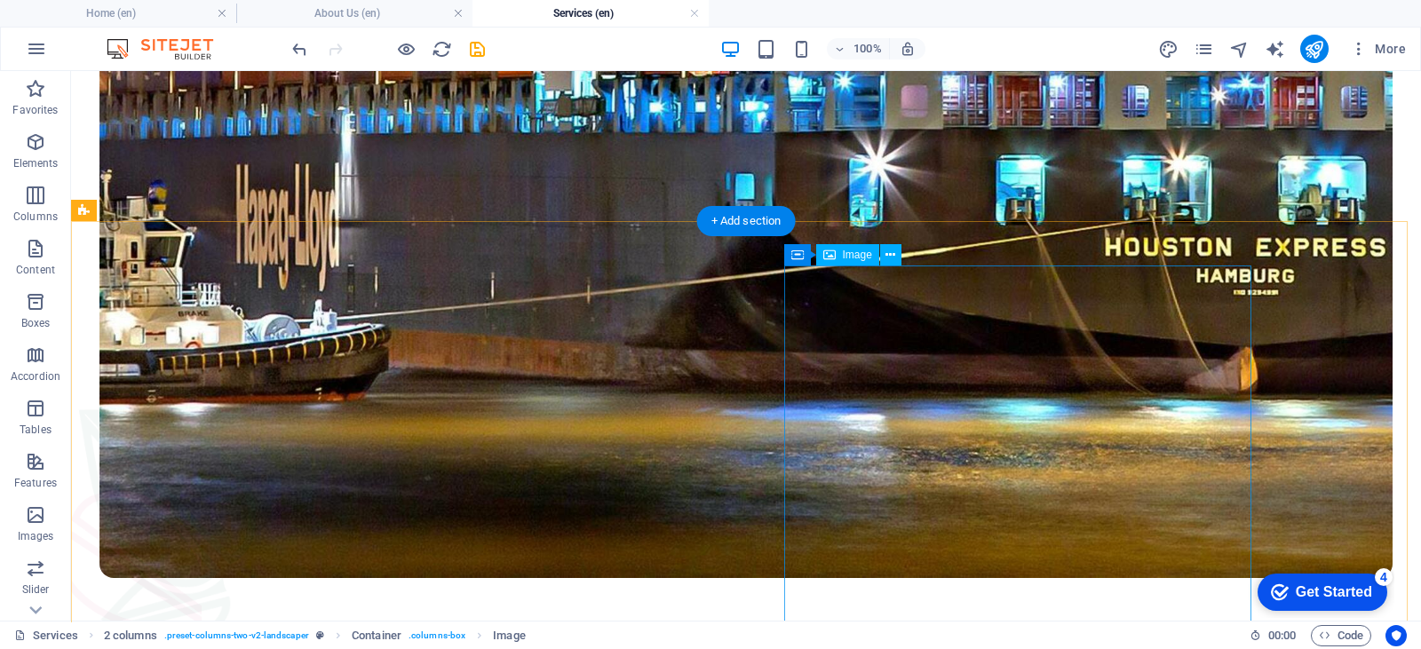
select select "%"
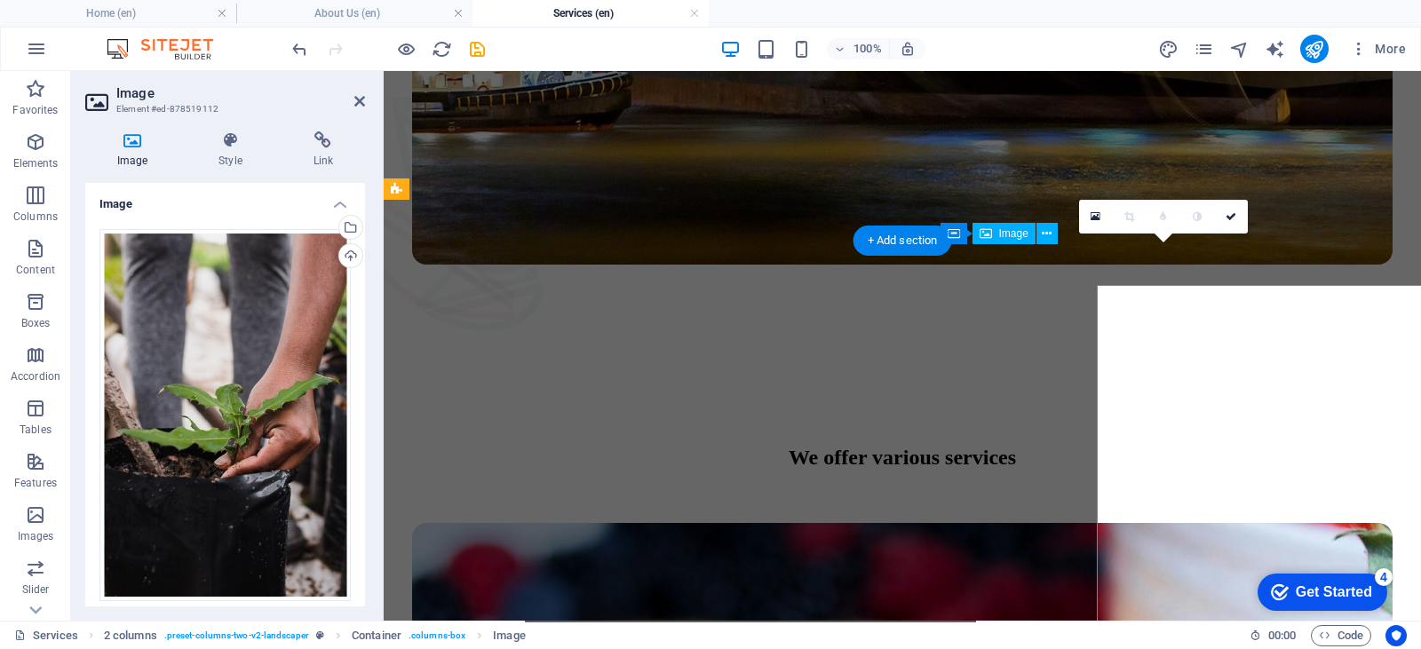
scroll to position [1194, 0]
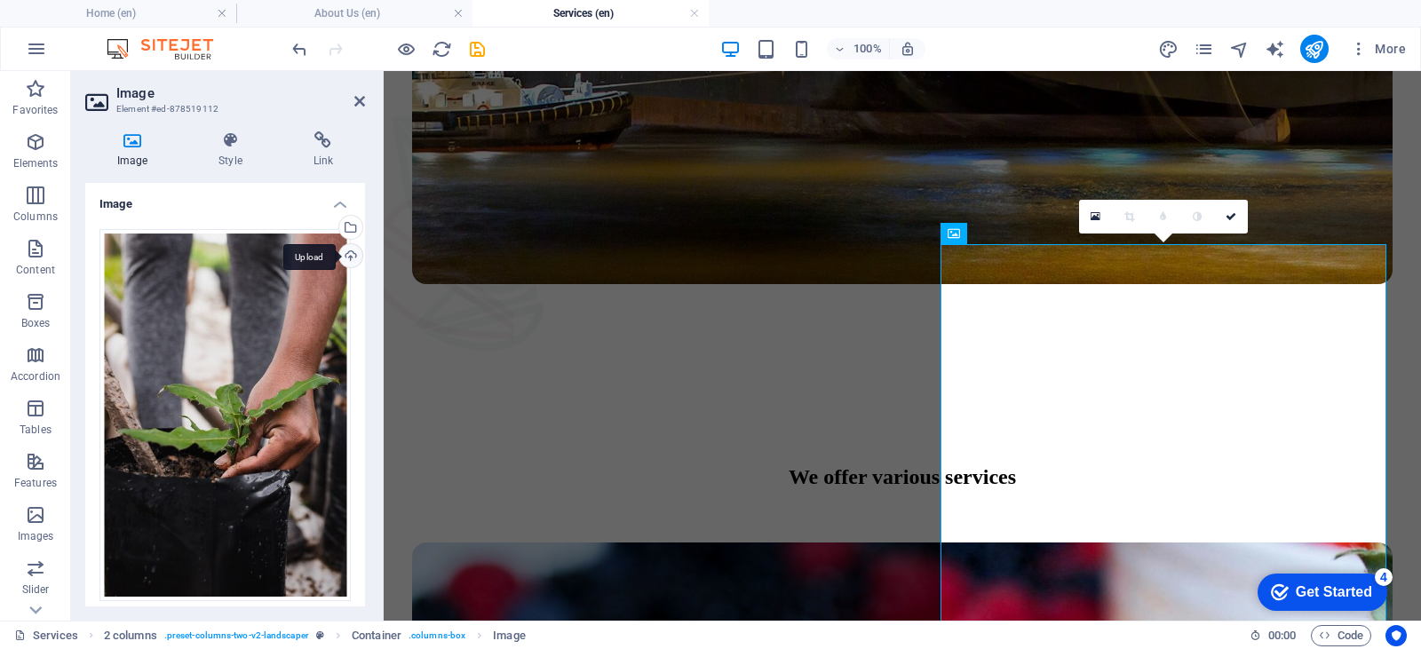
click at [349, 250] on div "Upload" at bounding box center [349, 257] width 27 height 27
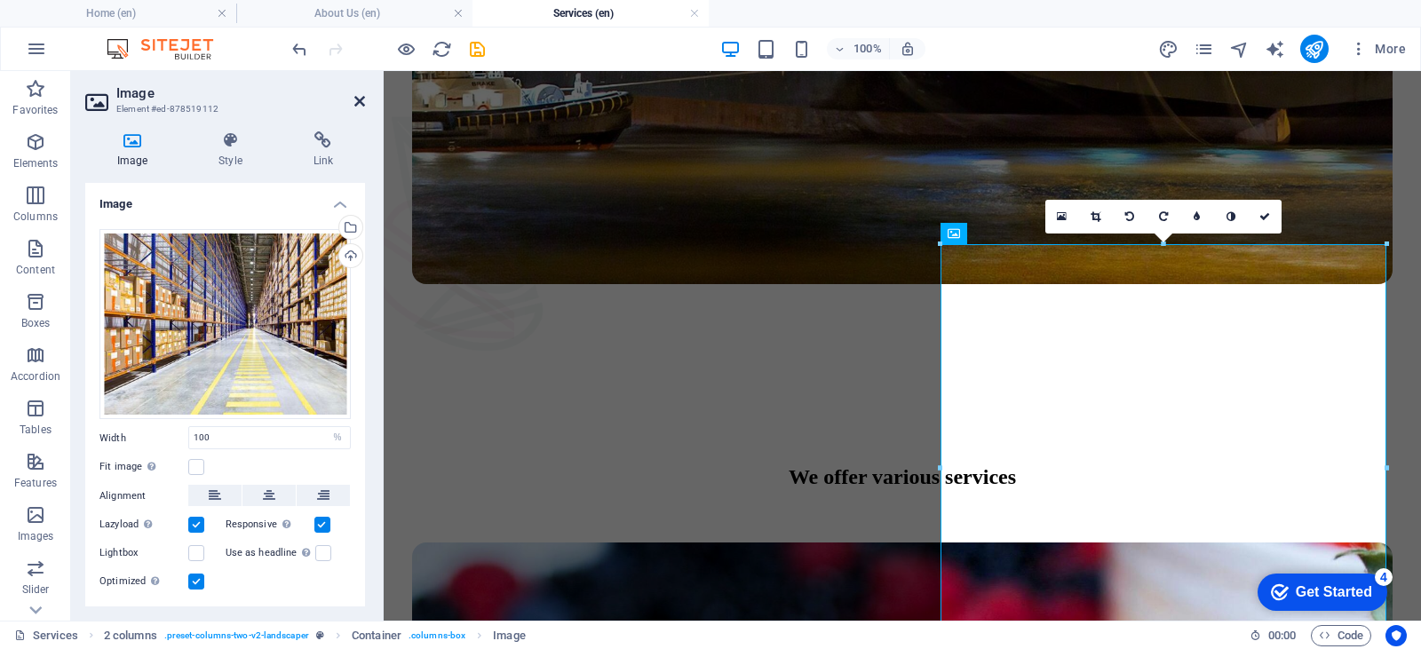
click at [357, 96] on icon at bounding box center [359, 101] width 11 height 14
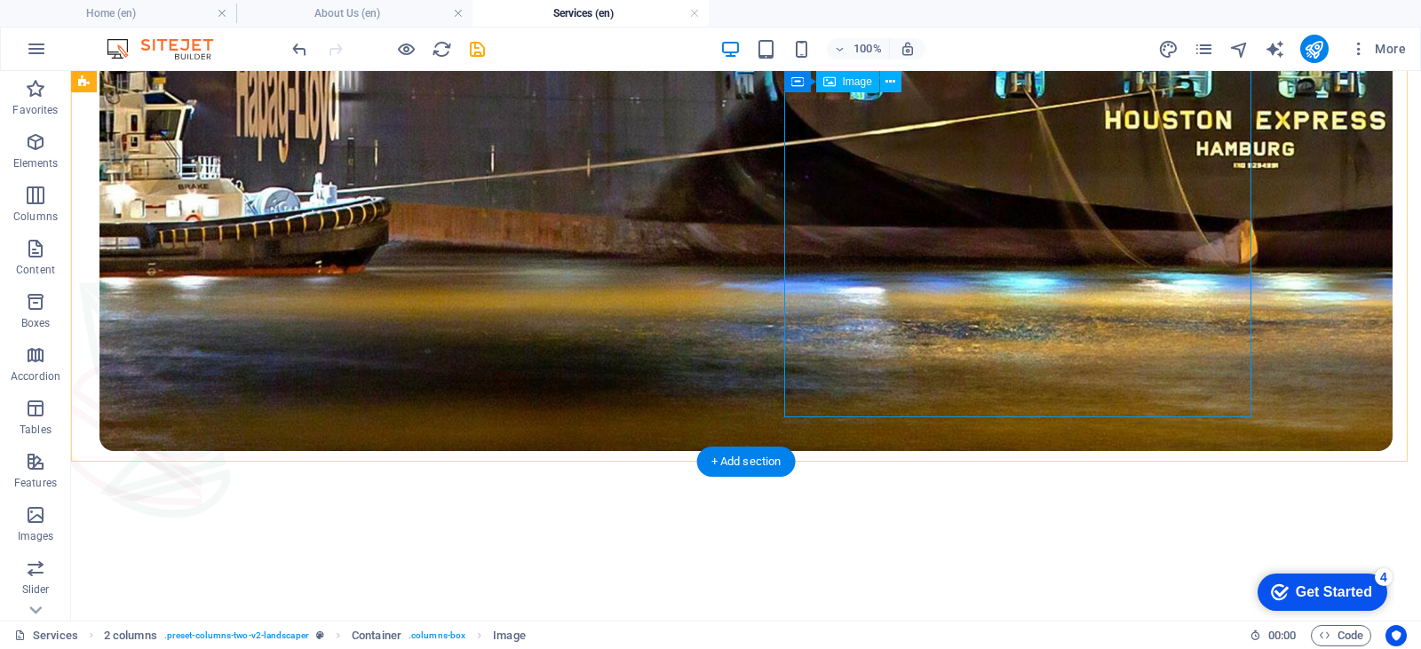
scroll to position [1213, 0]
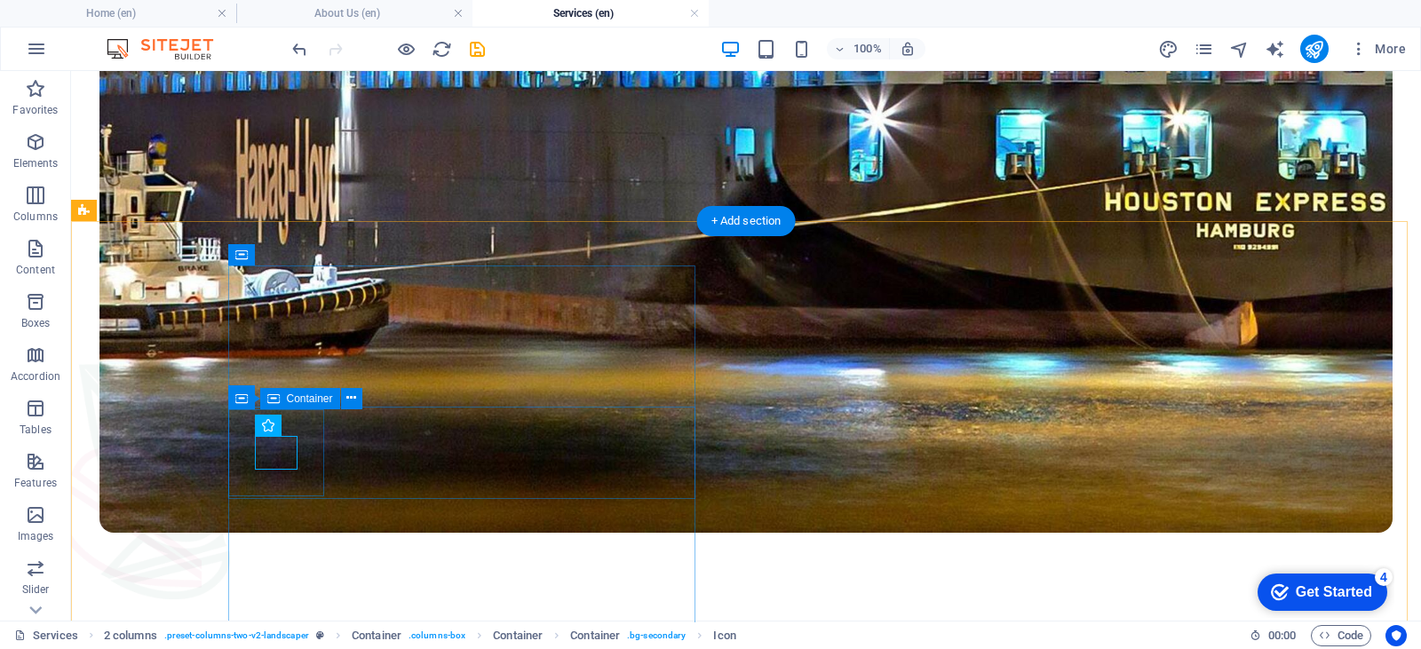
scroll to position [1302, 0]
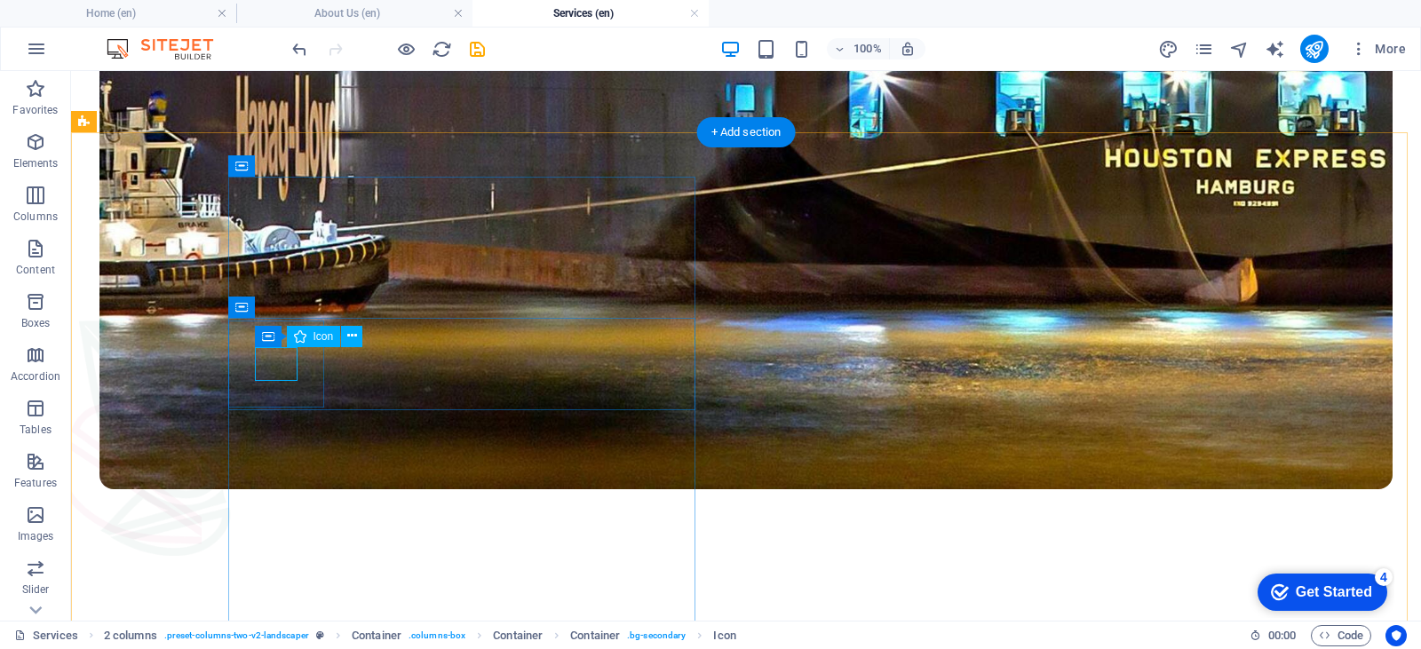
select select "xMidYMid"
select select "px"
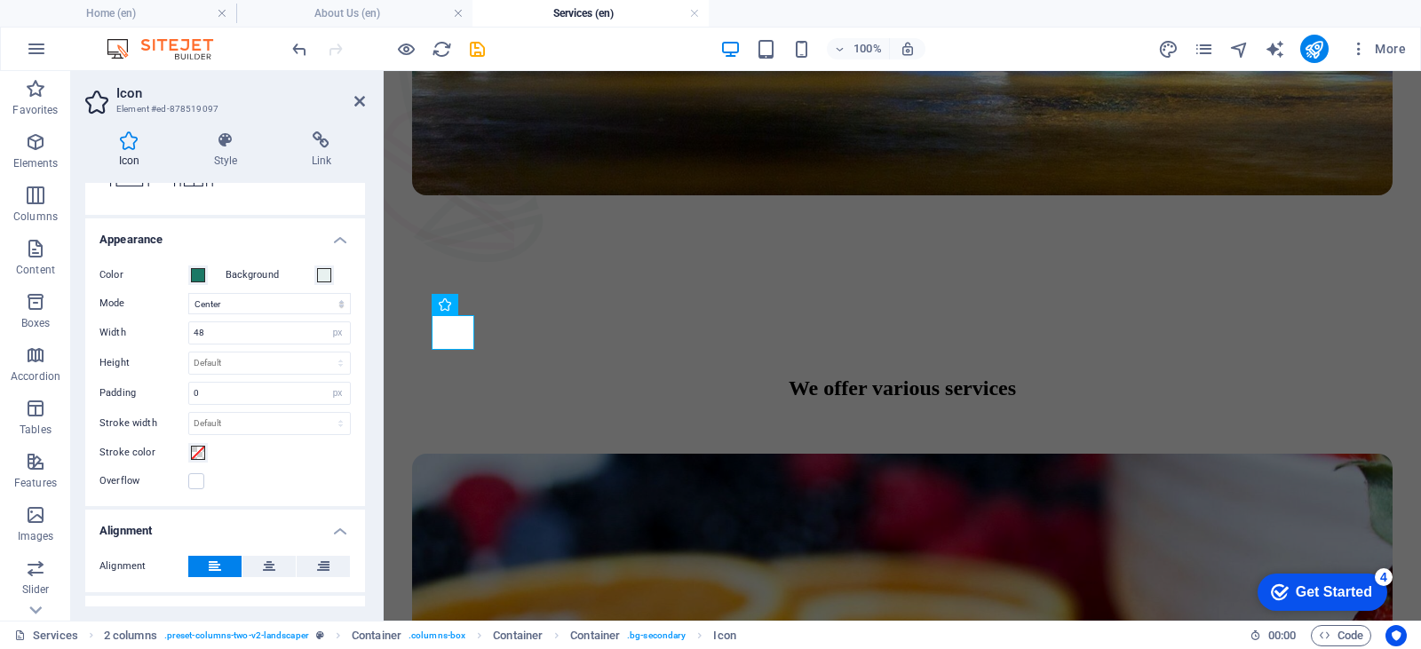
scroll to position [355, 0]
click at [202, 274] on span at bounding box center [198, 272] width 14 height 14
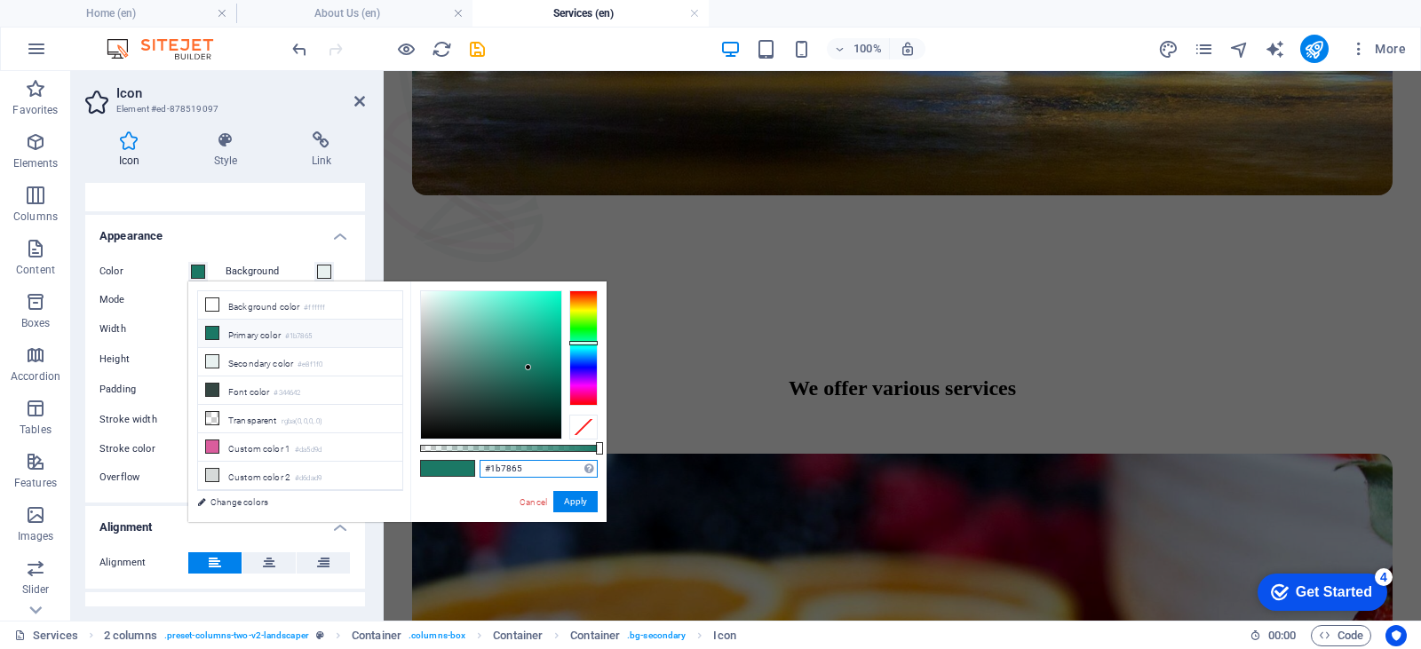
click at [500, 467] on input "#1b7865" at bounding box center [539, 469] width 118 height 18
paste input "#4f0d0d"
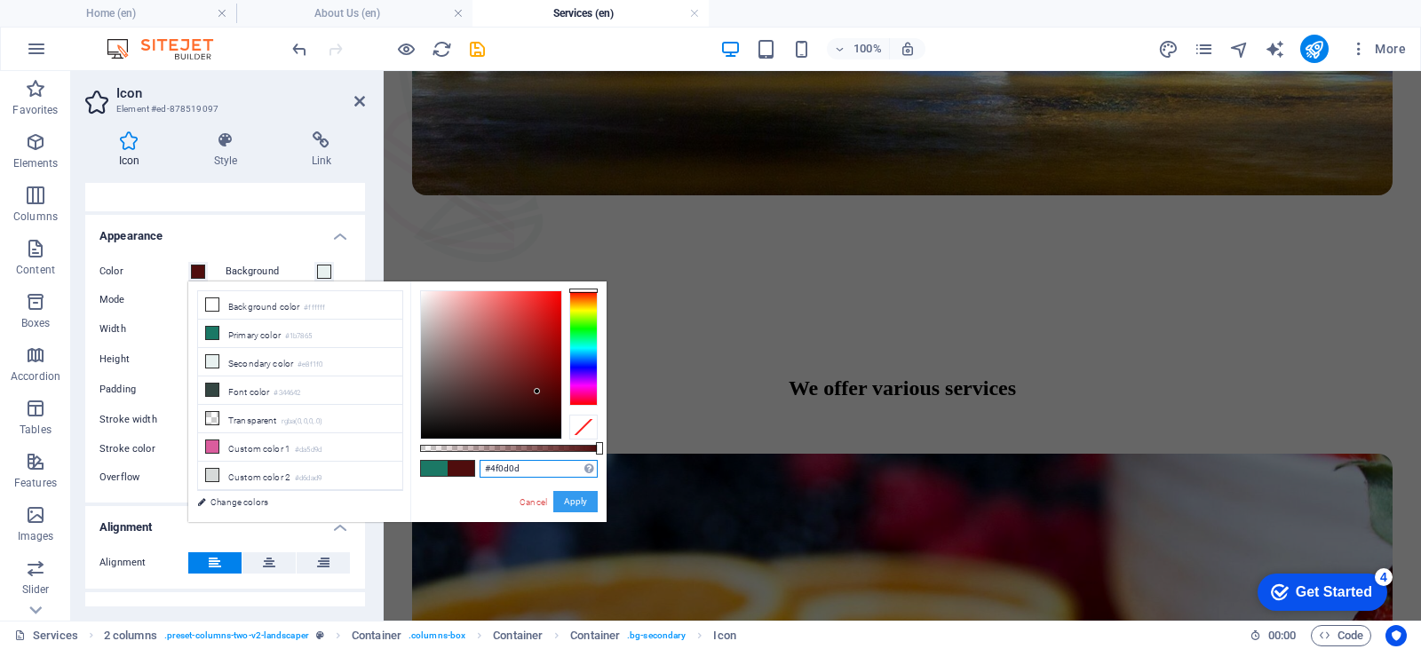
type input "#4f0d0d"
click at [591, 497] on button "Apply" at bounding box center [575, 501] width 44 height 21
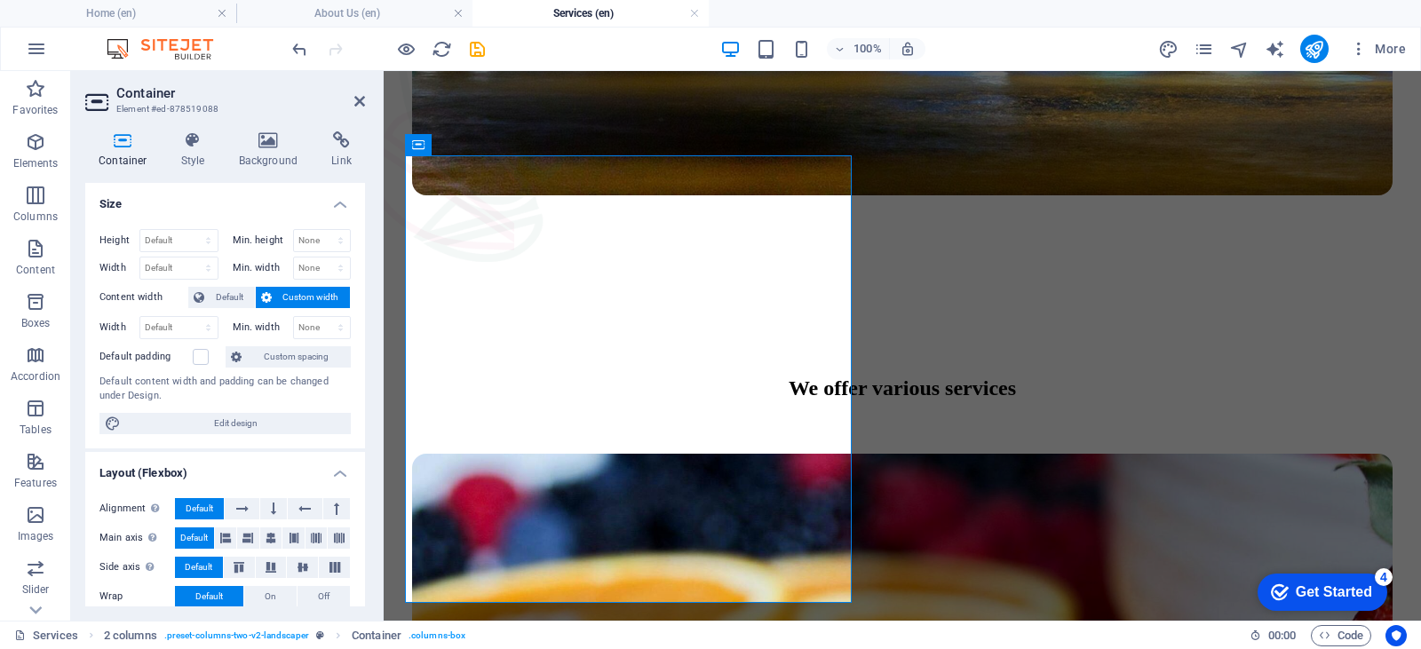
click at [350, 99] on h2 "Container" at bounding box center [240, 93] width 249 height 16
click at [360, 90] on h2 "Container" at bounding box center [240, 93] width 249 height 16
click at [360, 99] on icon at bounding box center [359, 101] width 11 height 14
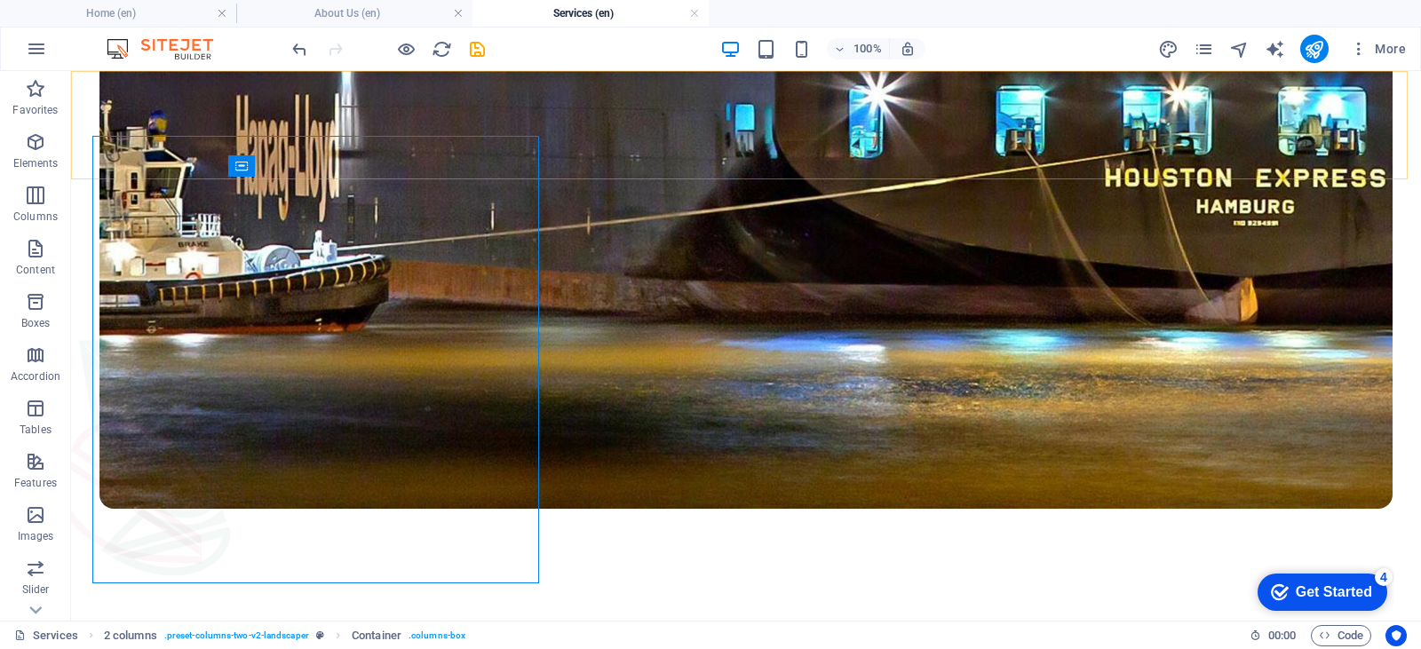
scroll to position [1302, 0]
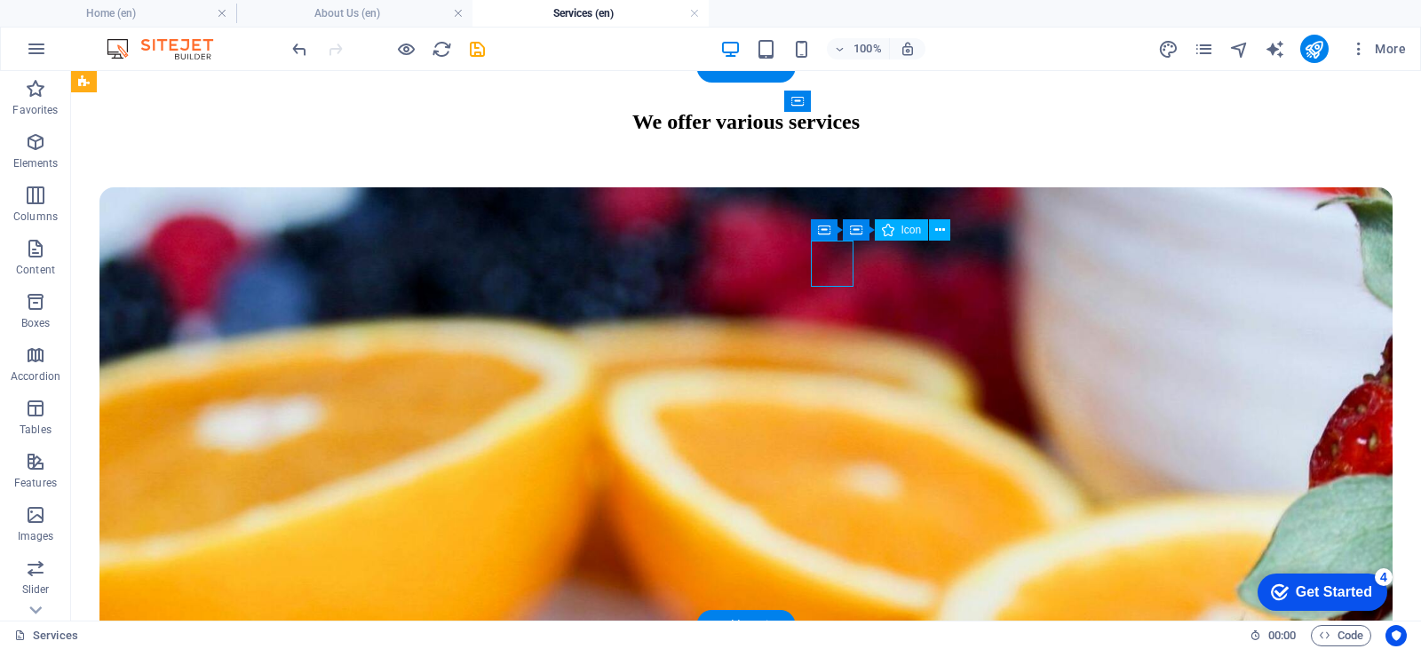
select select "xMidYMid"
select select "px"
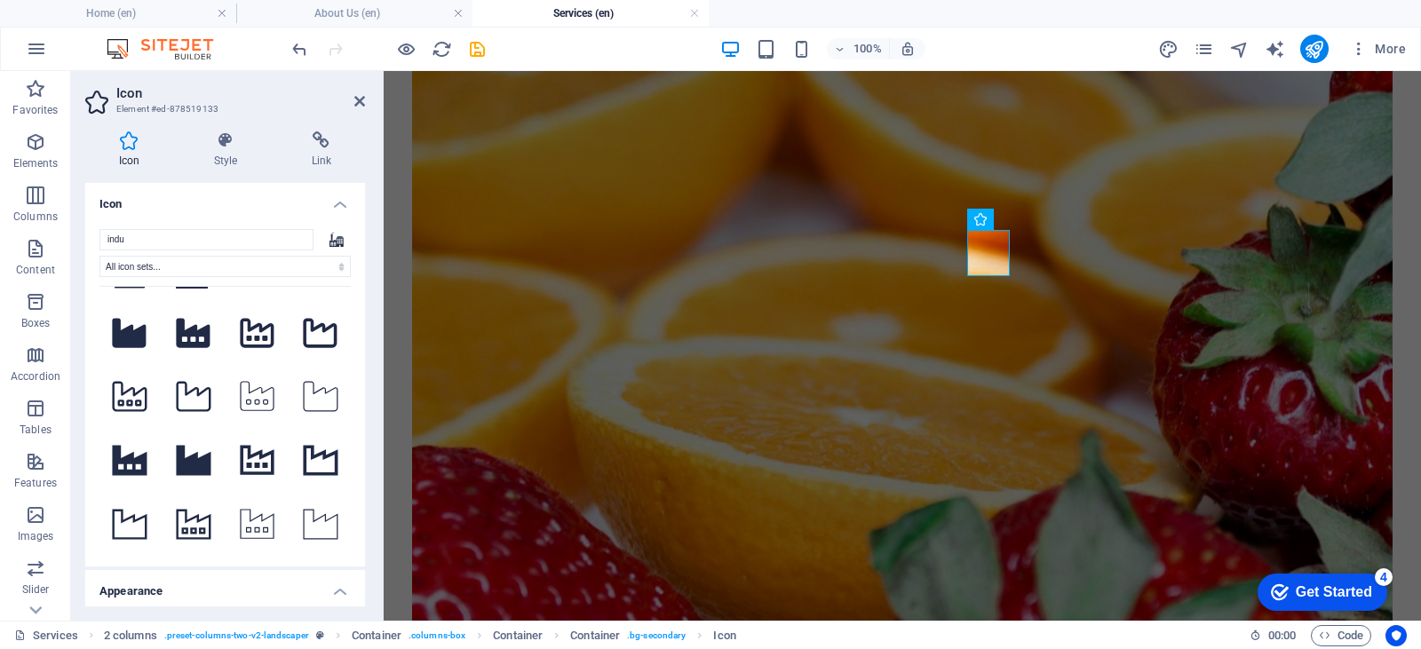
scroll to position [178, 0]
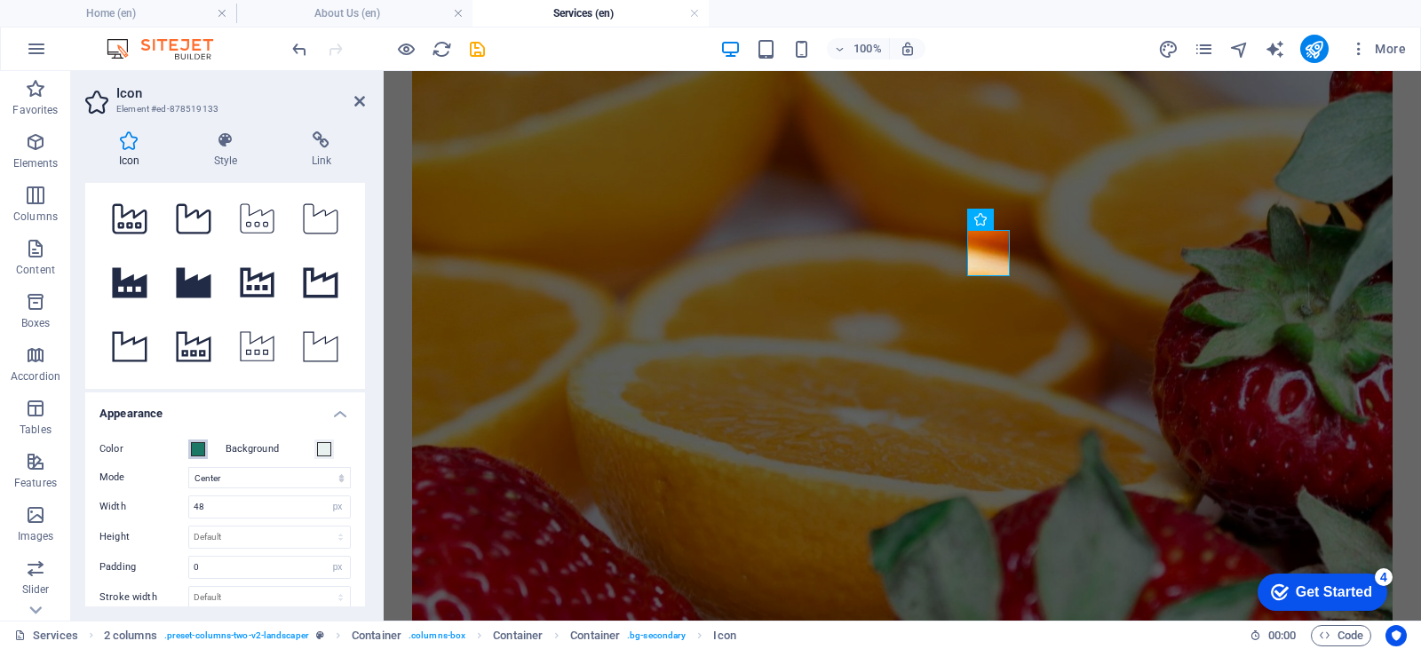
click at [195, 453] on span at bounding box center [198, 449] width 14 height 14
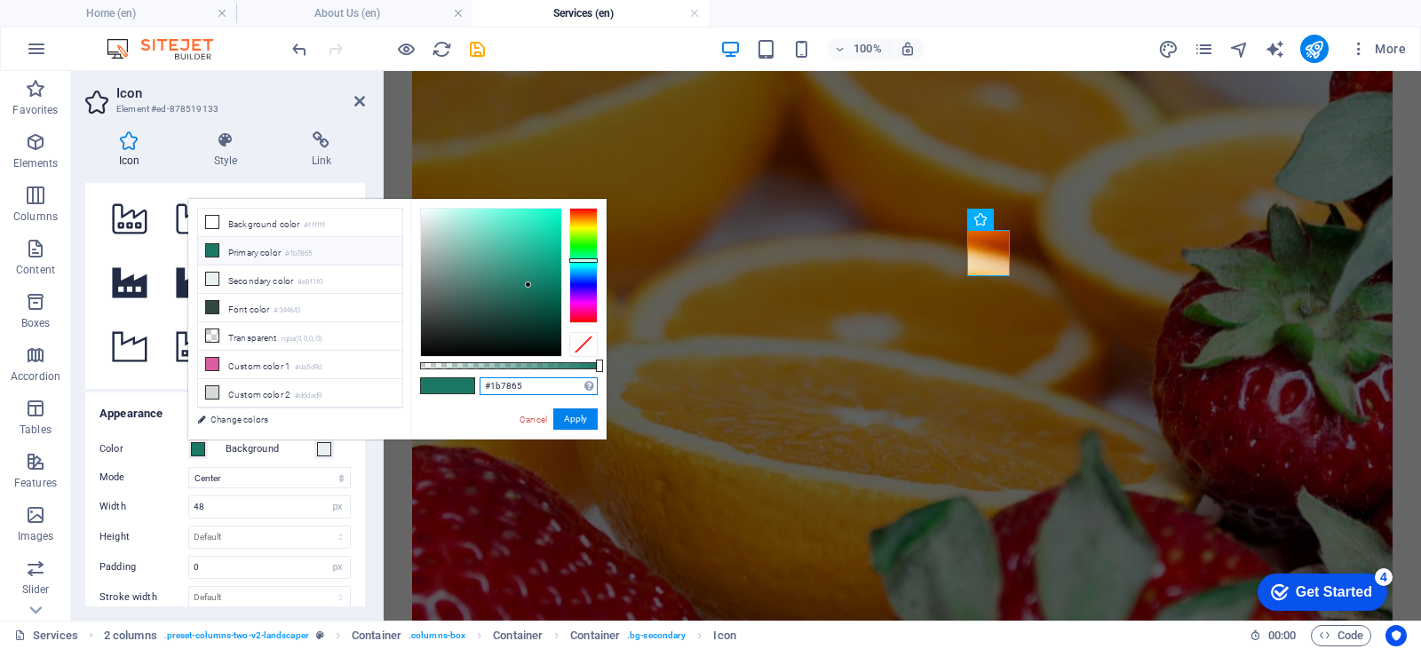
drag, startPoint x: 477, startPoint y: 388, endPoint x: 449, endPoint y: 393, distance: 28.0
click at [449, 393] on div "#1b7865 Supported formats #0852ed rgb(8, 82, 237) rgba(8, 82, 237, 90%) hsv(221…" at bounding box center [508, 448] width 196 height 498
paste input "4f0d0d"
type input "#4f0d0d"
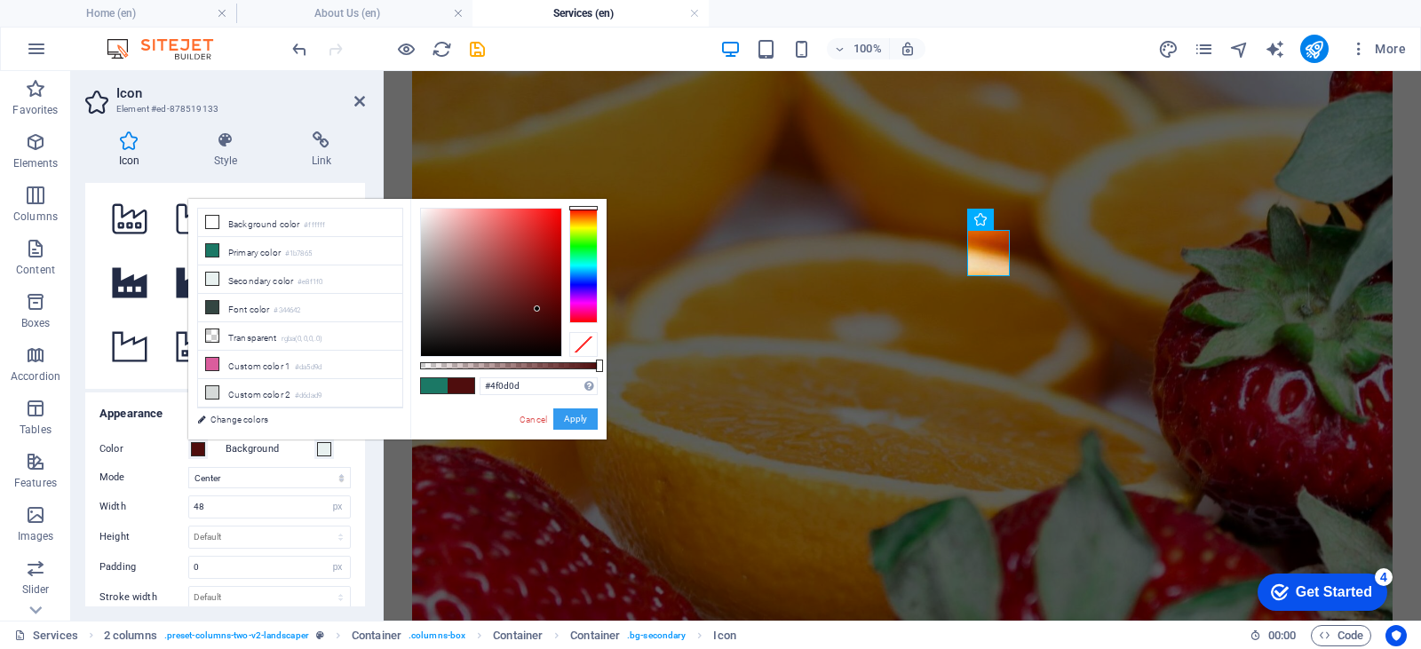
click at [573, 415] on button "Apply" at bounding box center [575, 419] width 44 height 21
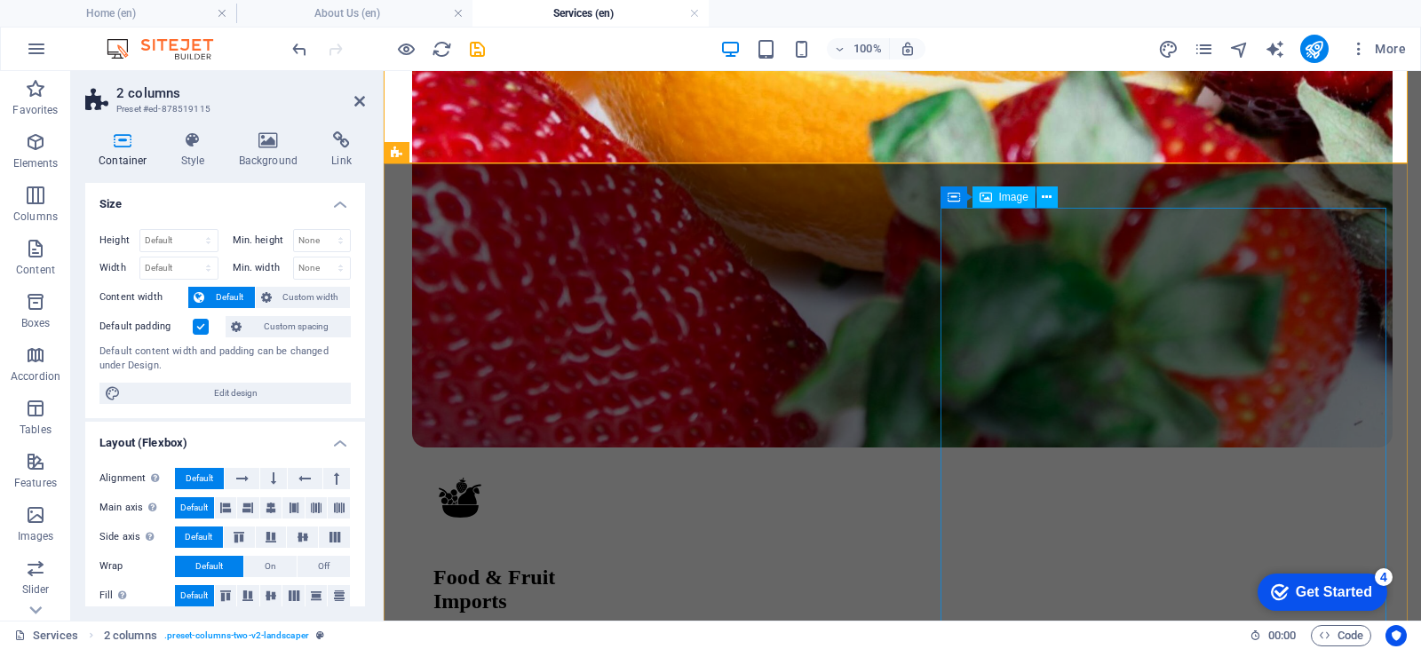
scroll to position [2306, 0]
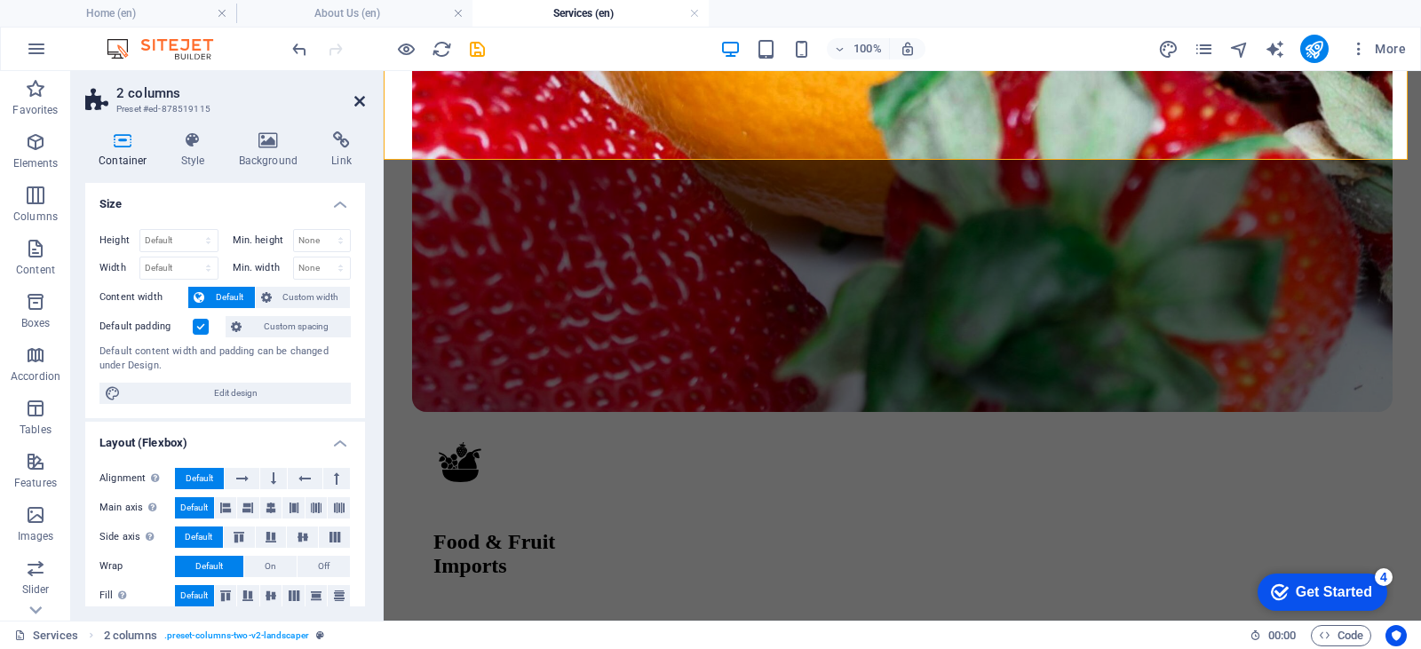
click at [358, 104] on icon at bounding box center [359, 101] width 11 height 14
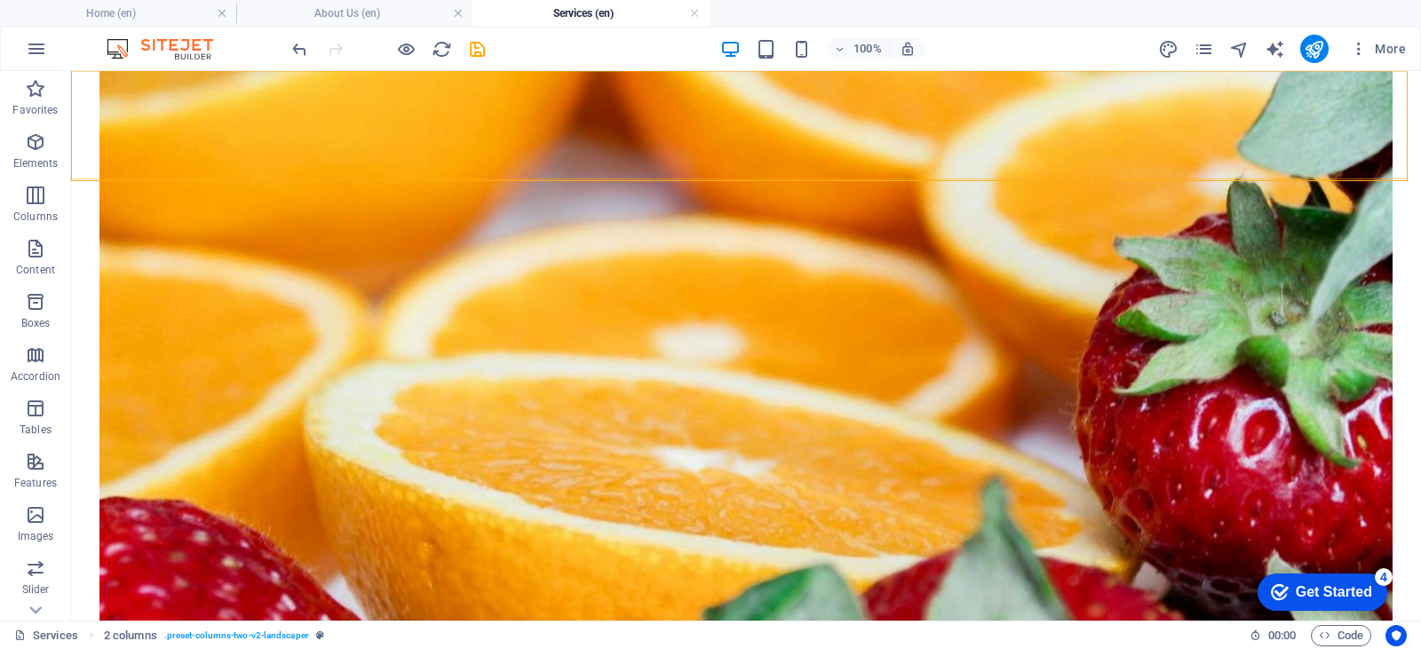
scroll to position [2368, 0]
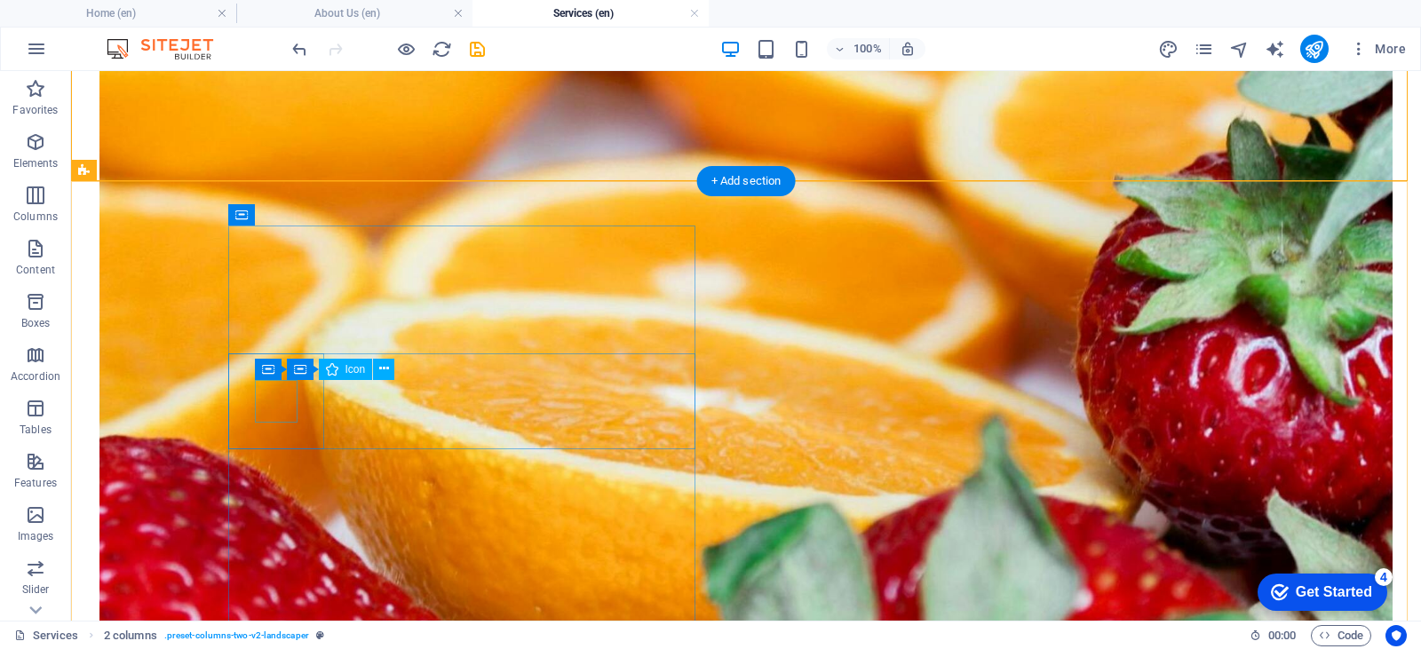
select select "xMidYMid"
select select "px"
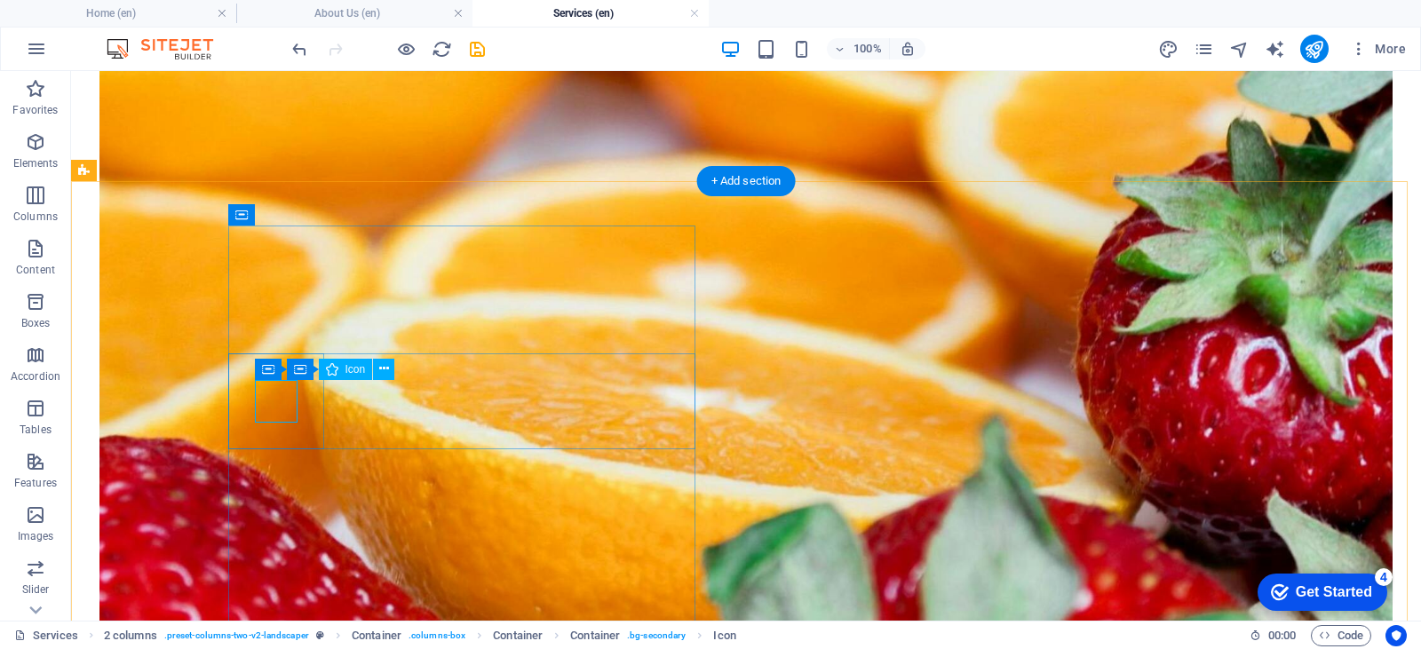
select select "px"
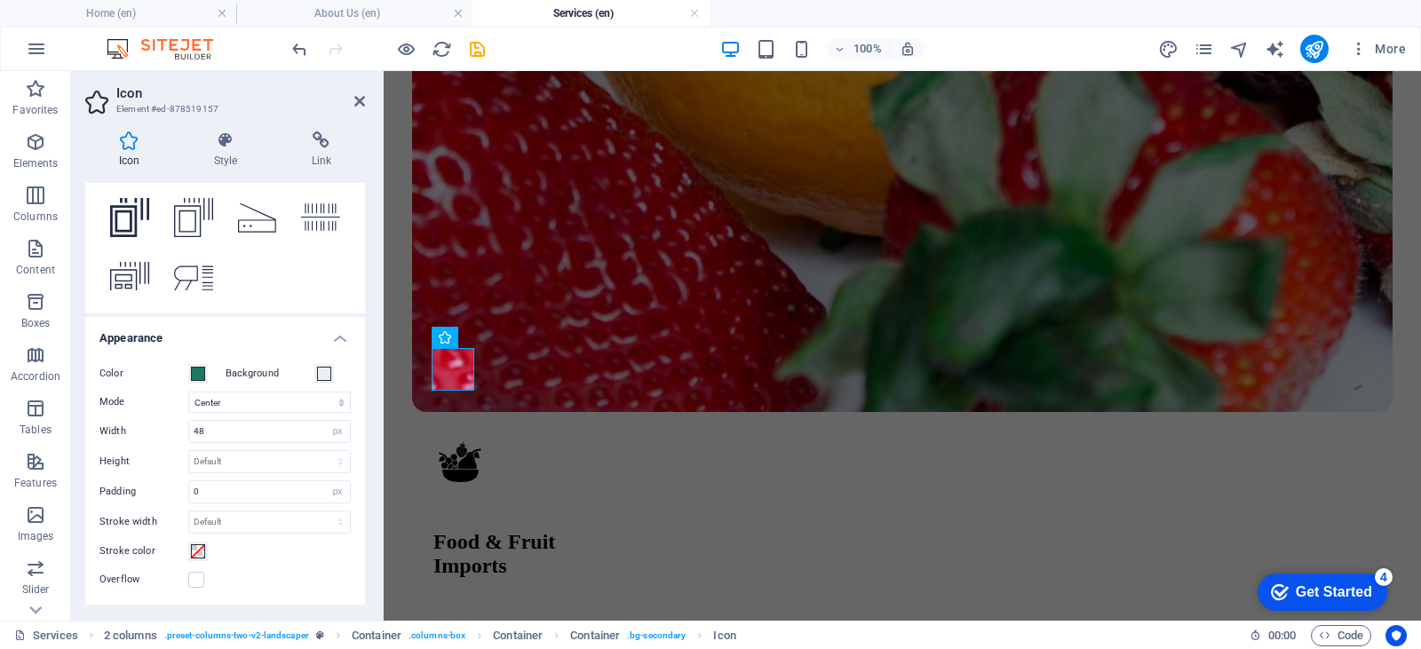
scroll to position [355, 0]
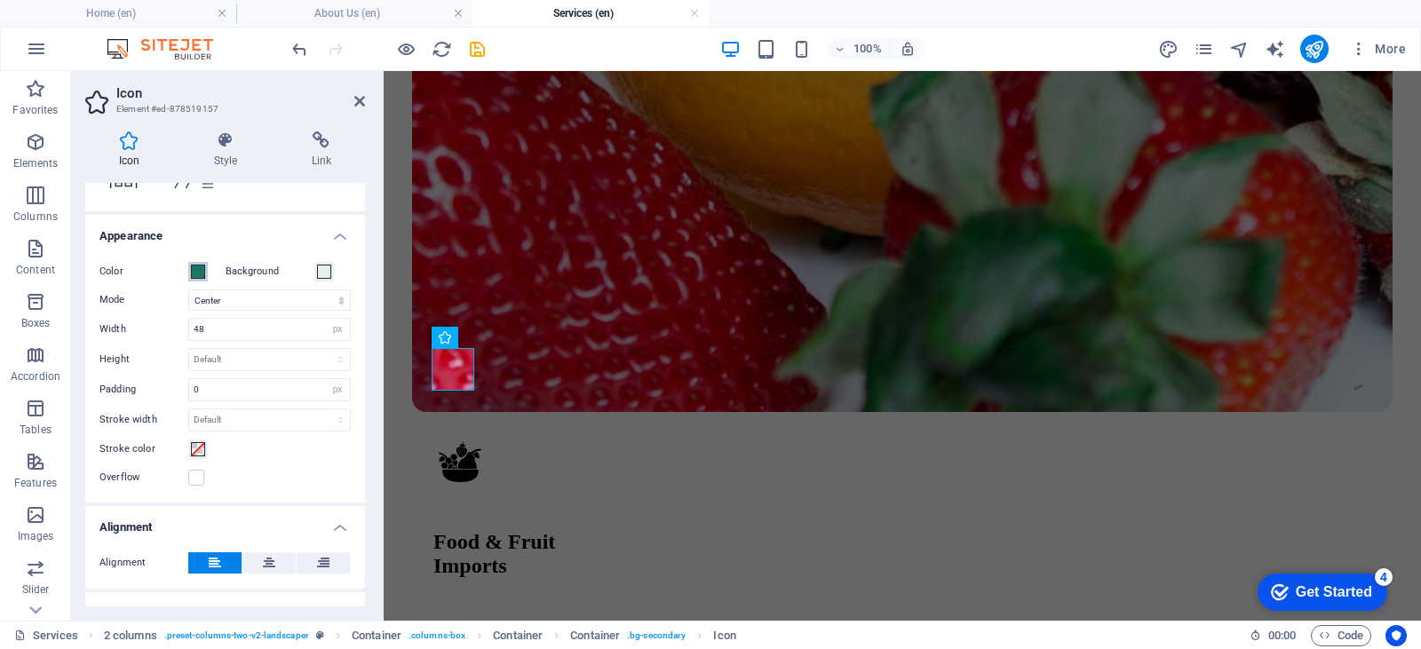
click at [201, 269] on span at bounding box center [198, 272] width 14 height 14
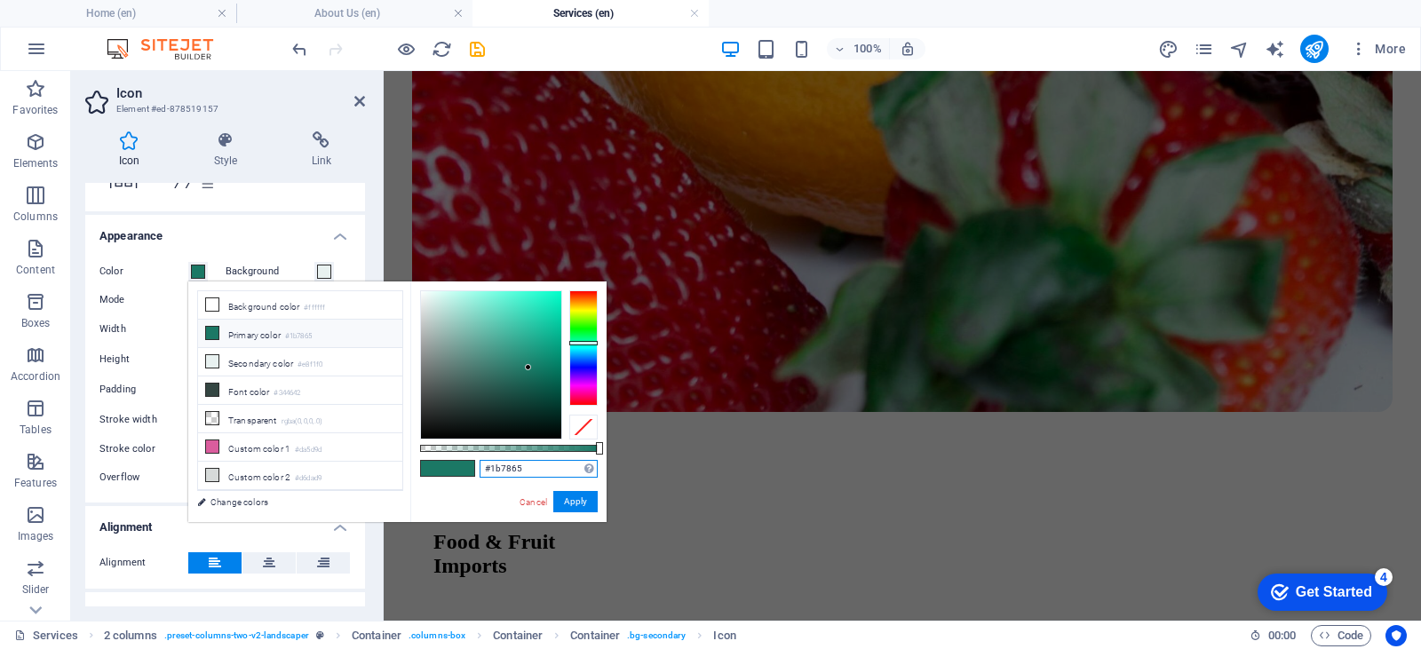
drag, startPoint x: 529, startPoint y: 467, endPoint x: 463, endPoint y: 467, distance: 66.6
click at [463, 467] on div "#1b7865 Supported formats #0852ed rgb(8, 82, 237) rgba(8, 82, 237, 90%) hsv(221…" at bounding box center [508, 531] width 196 height 498
paste input "4f0d0d"
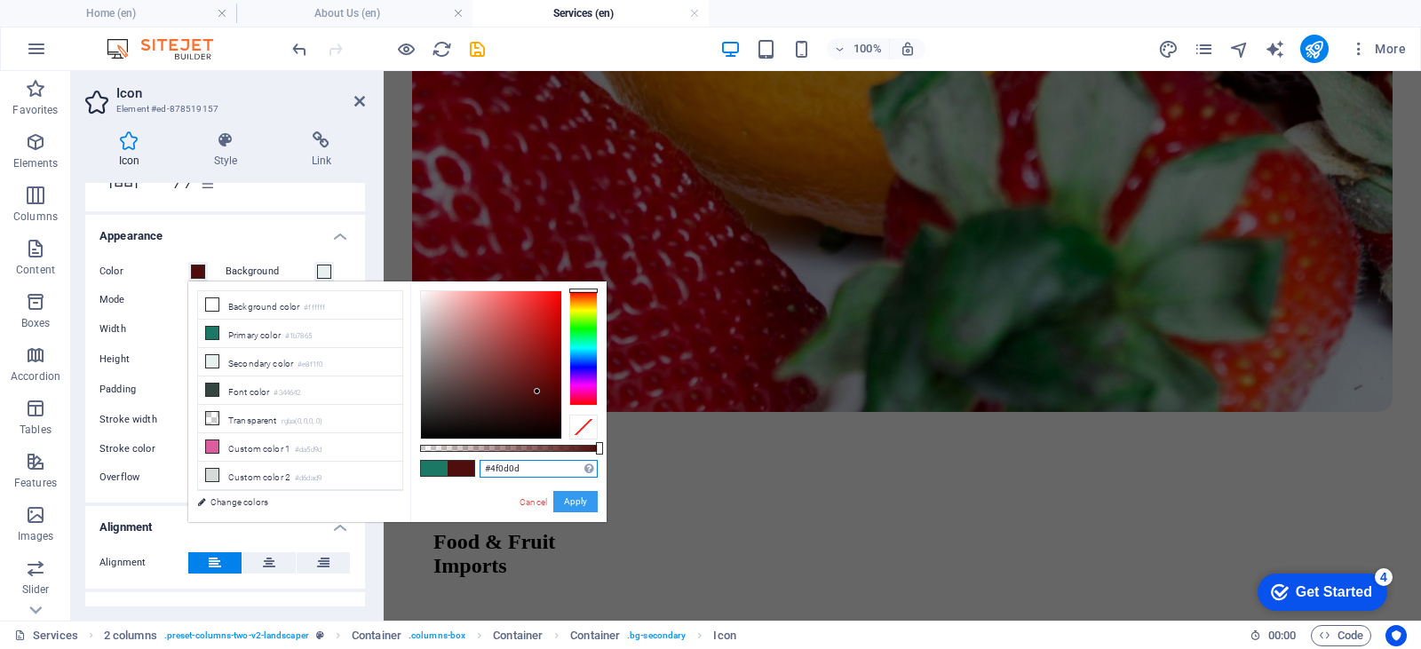
type input "#4f0d0d"
click at [584, 504] on button "Apply" at bounding box center [575, 501] width 44 height 21
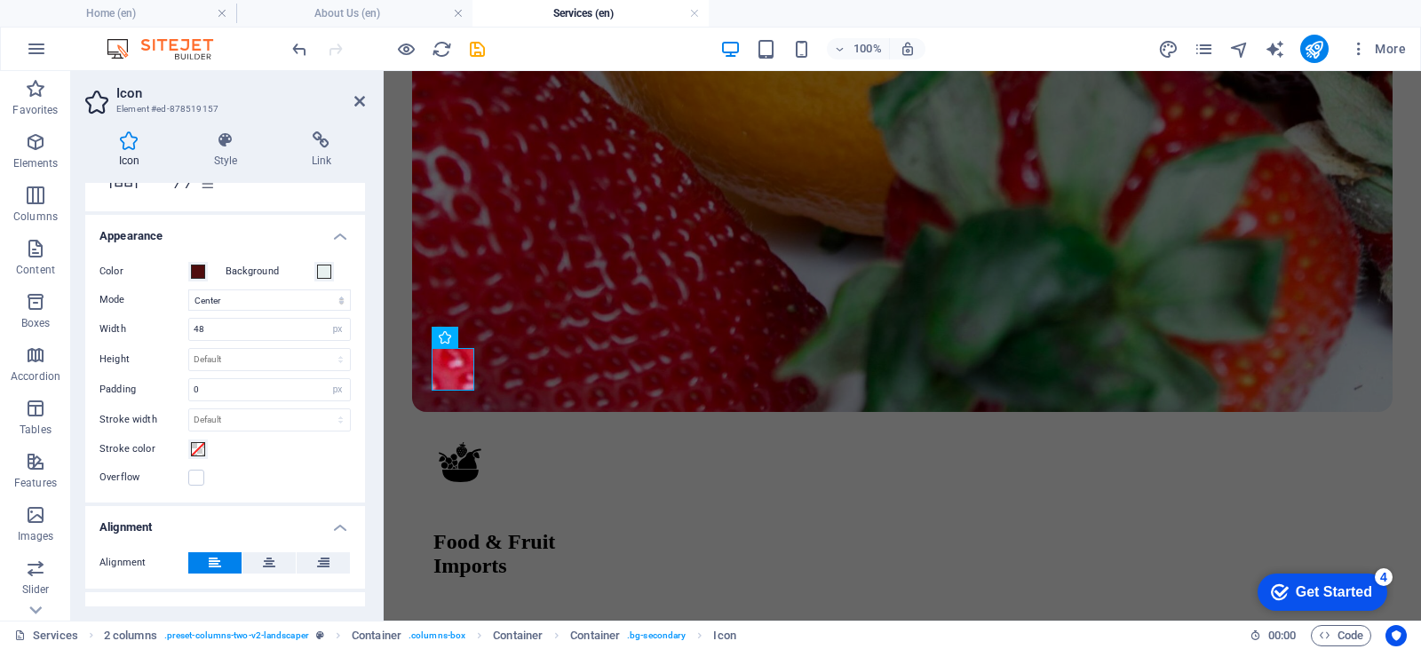
click at [365, 99] on aside "Icon Element #ed-878519157 Icon Style Link Icon scan All icon sets... IcoFont I…" at bounding box center [227, 346] width 313 height 550
click at [356, 103] on icon at bounding box center [359, 101] width 11 height 14
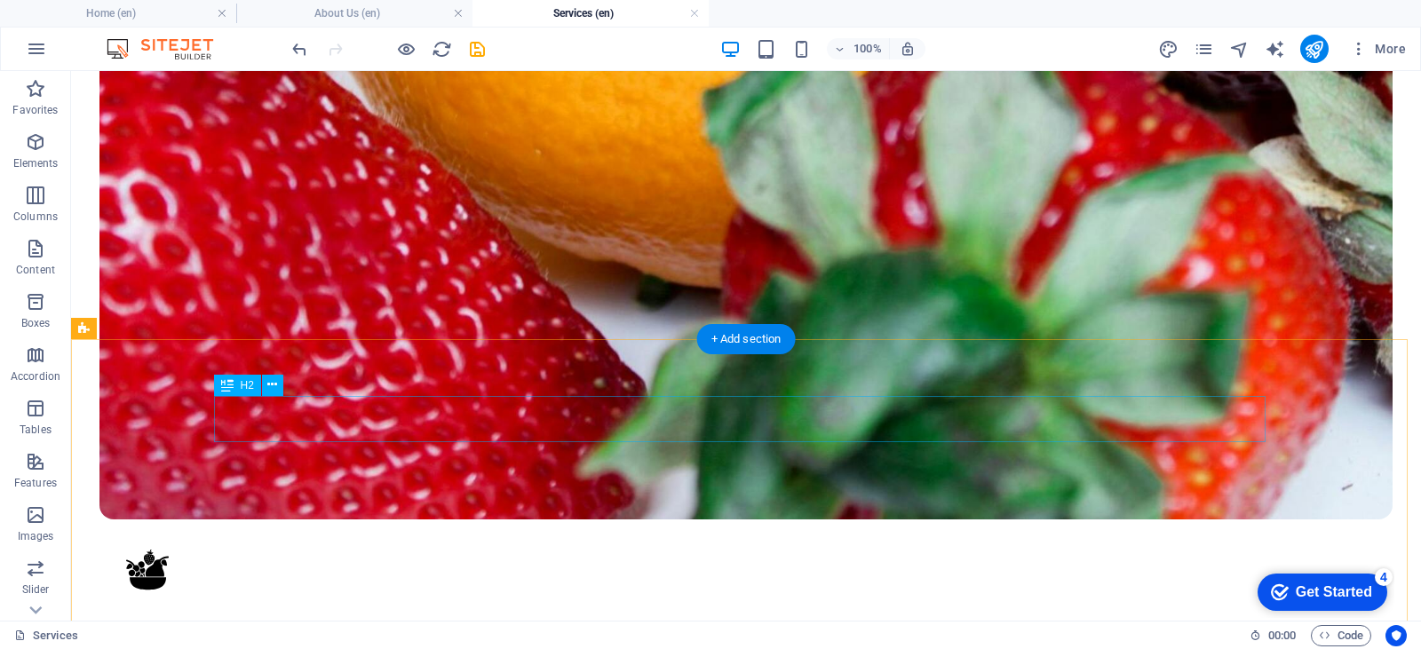
scroll to position [2900, 0]
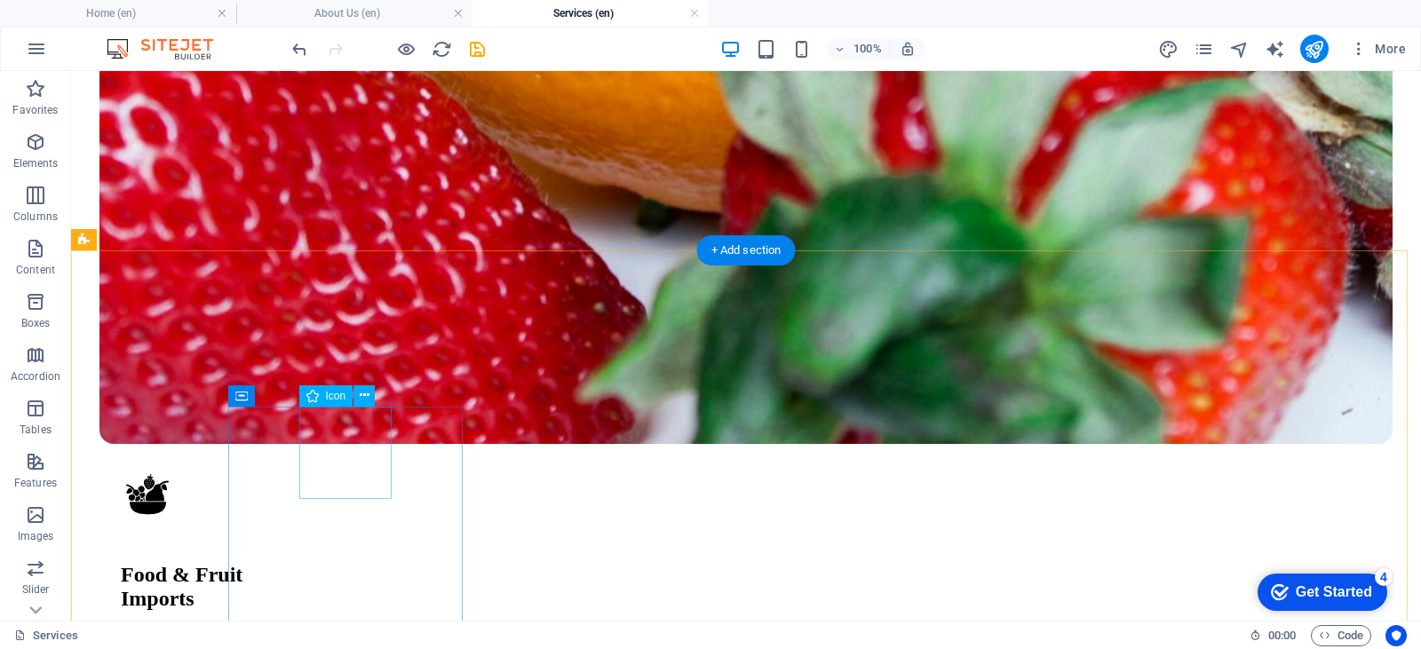
select select "xMidYMid"
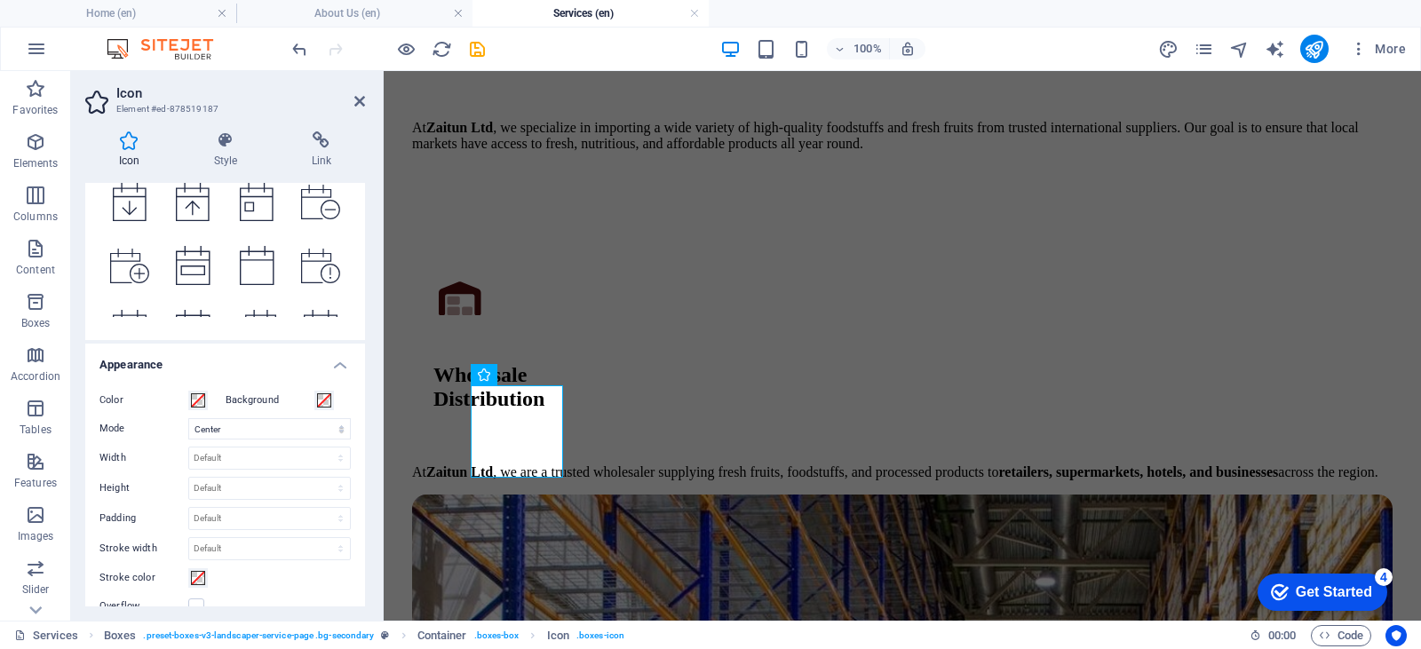
scroll to position [178, 0]
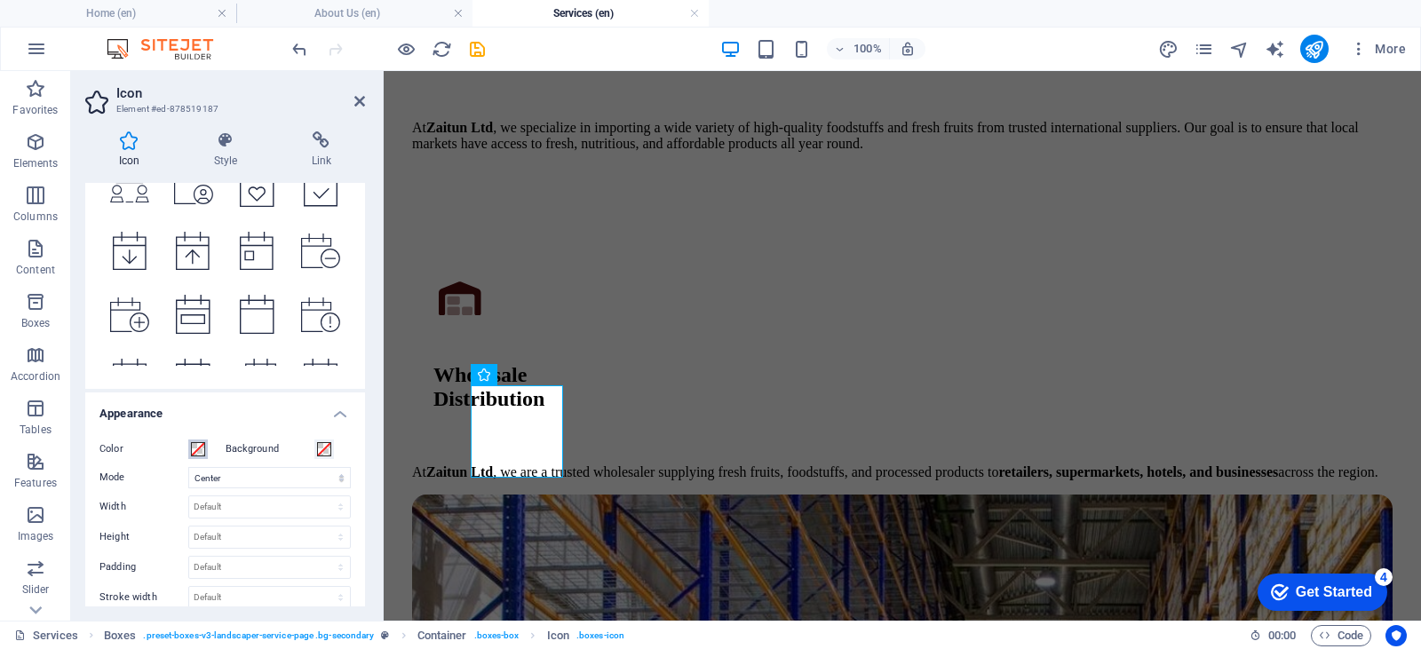
click at [195, 449] on span at bounding box center [198, 449] width 14 height 14
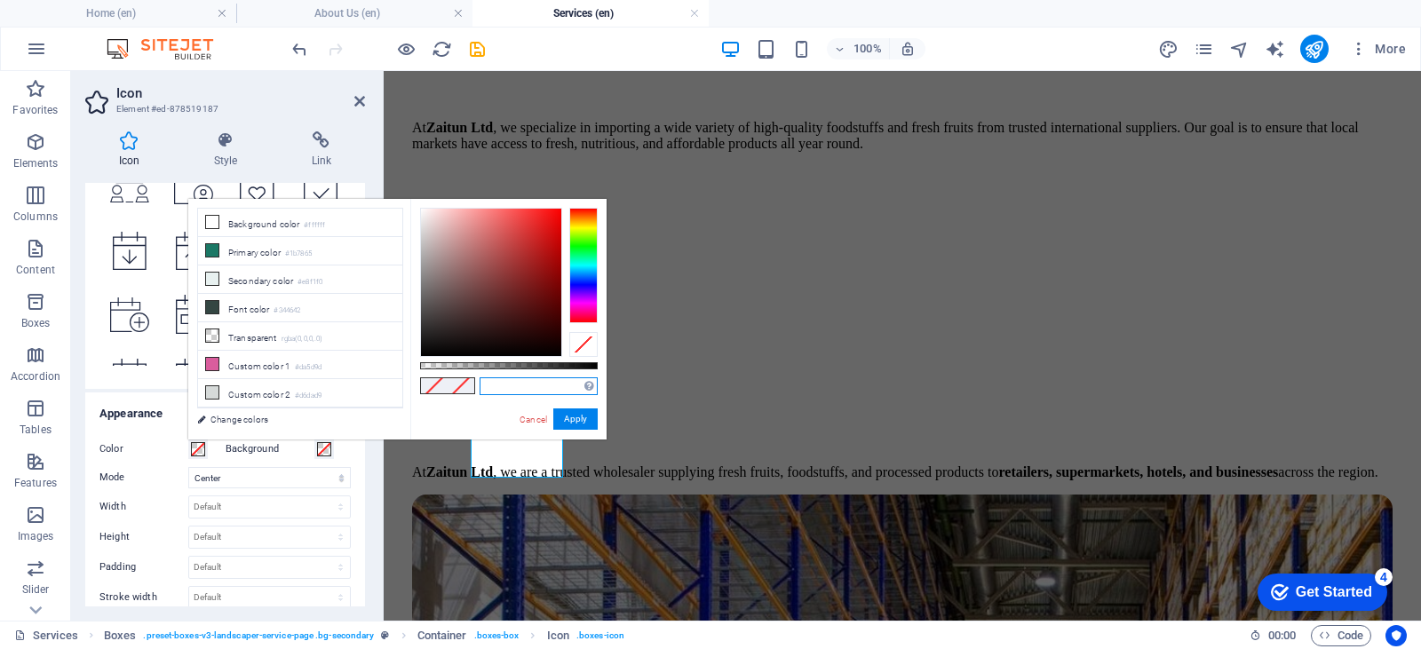
click at [516, 388] on input "text" at bounding box center [539, 386] width 118 height 18
paste input "#4f0d0d"
type input "#4f0d0d"
click at [569, 417] on button "Apply" at bounding box center [575, 419] width 44 height 21
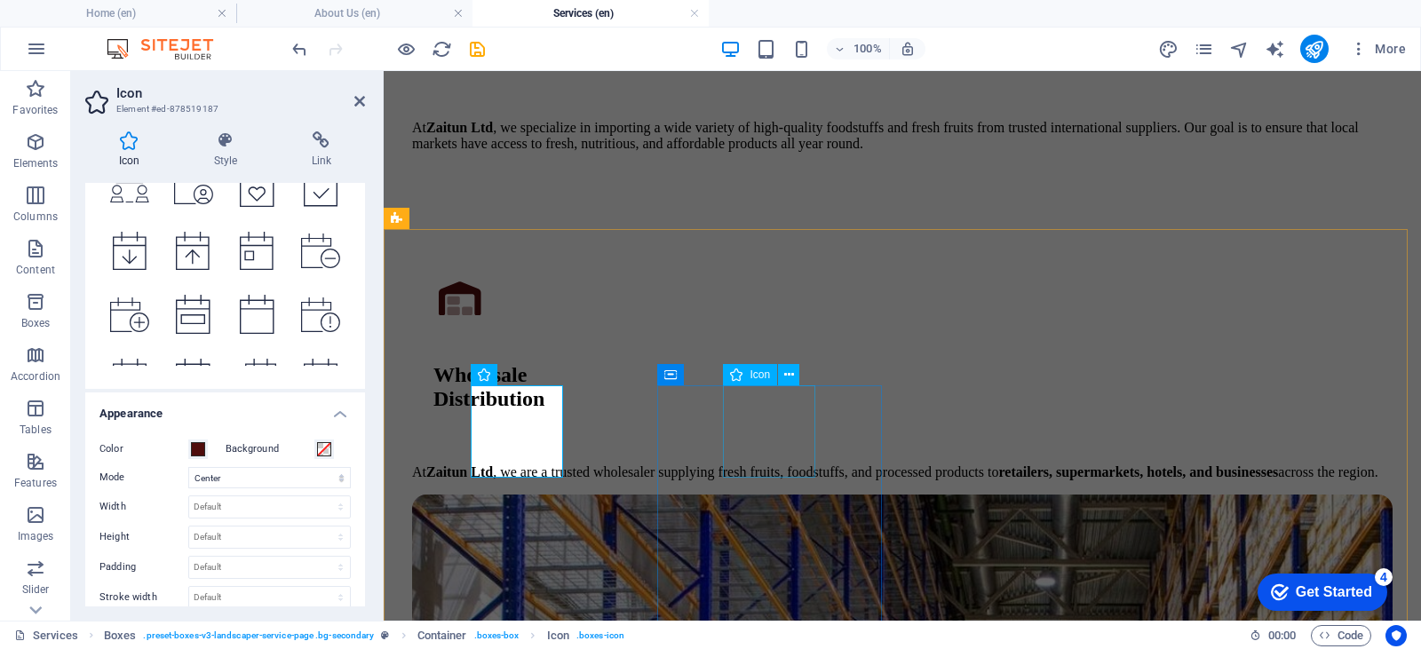
select select "xMidYMid"
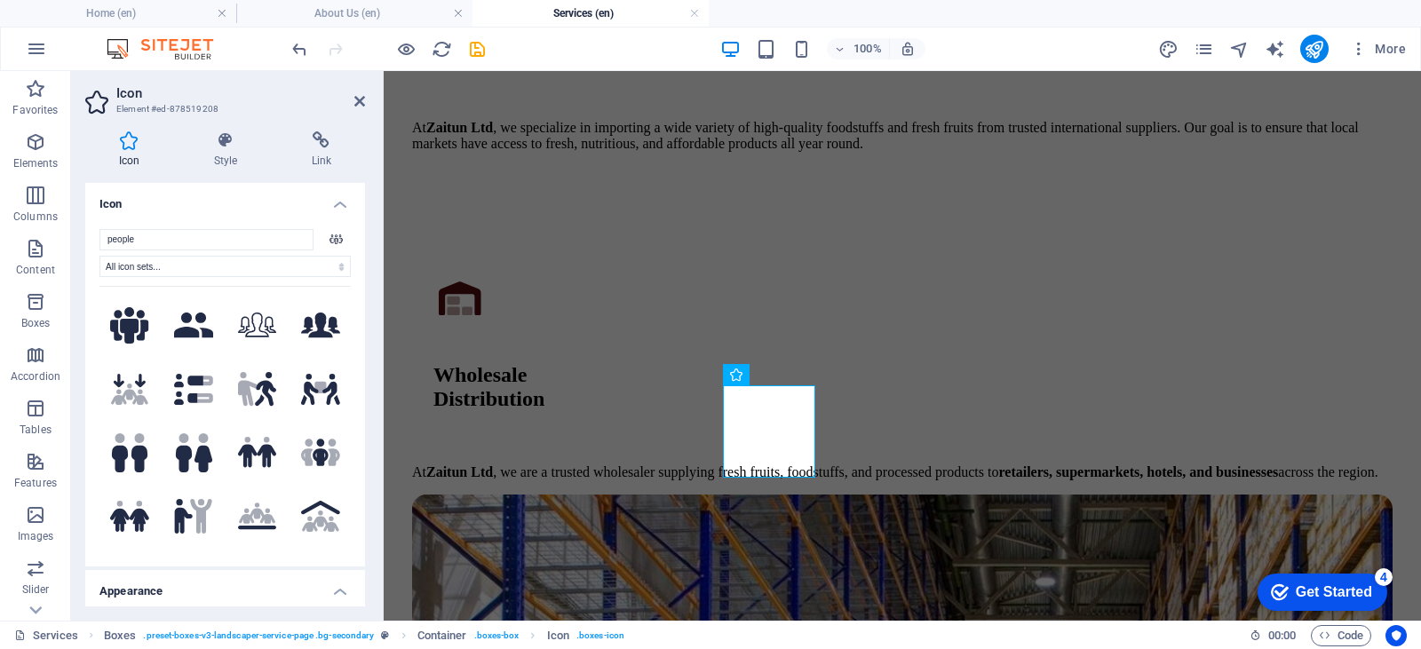
click at [338, 583] on h4 "Appearance" at bounding box center [225, 586] width 280 height 32
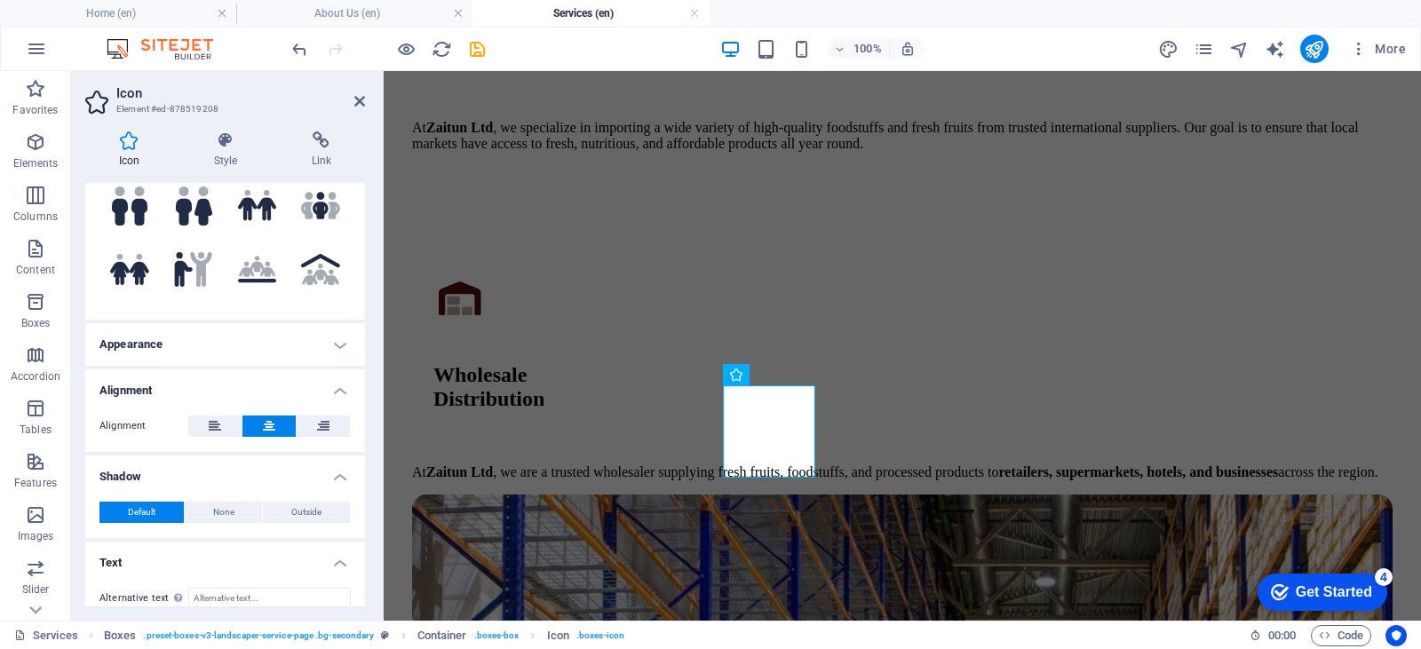
scroll to position [264, 0]
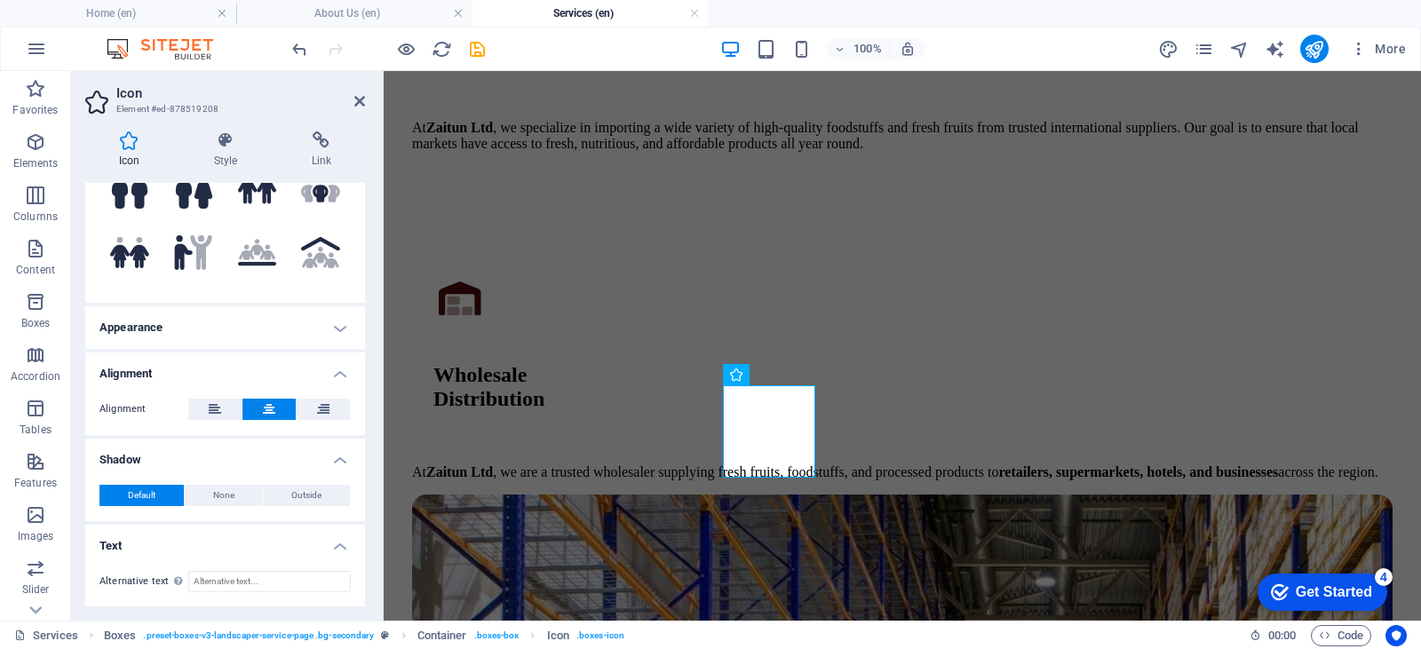
click at [336, 330] on h4 "Appearance" at bounding box center [225, 327] width 280 height 43
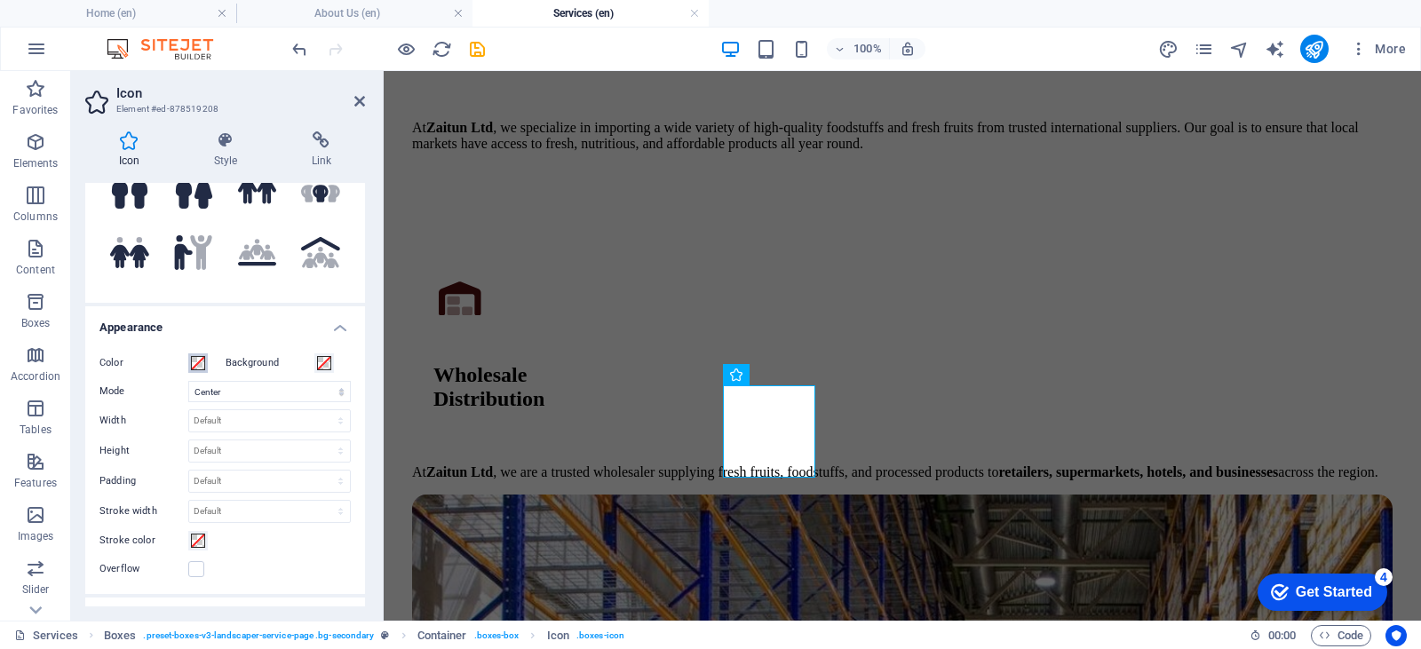
click at [199, 360] on span at bounding box center [198, 363] width 14 height 14
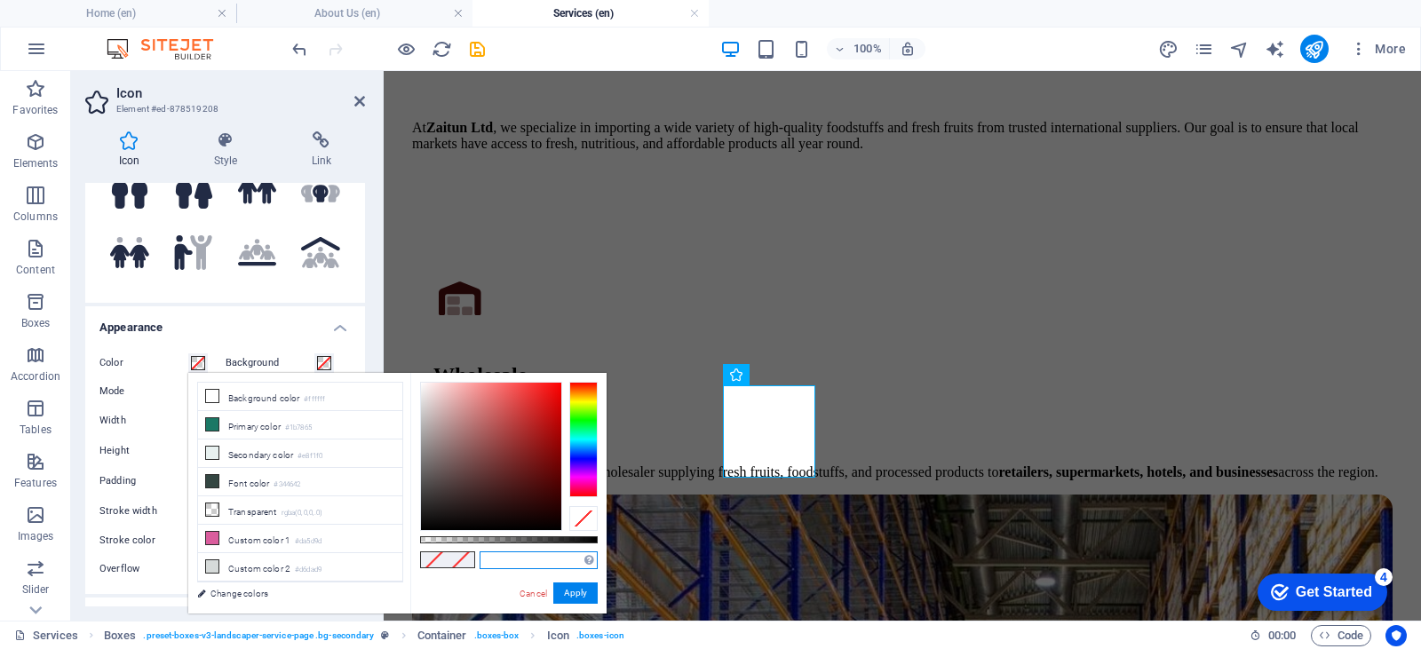
click at [532, 553] on input "text" at bounding box center [539, 560] width 118 height 18
paste input "#4f0d0d"
type input "#4f0d0d"
click at [568, 583] on button "Apply" at bounding box center [575, 593] width 44 height 21
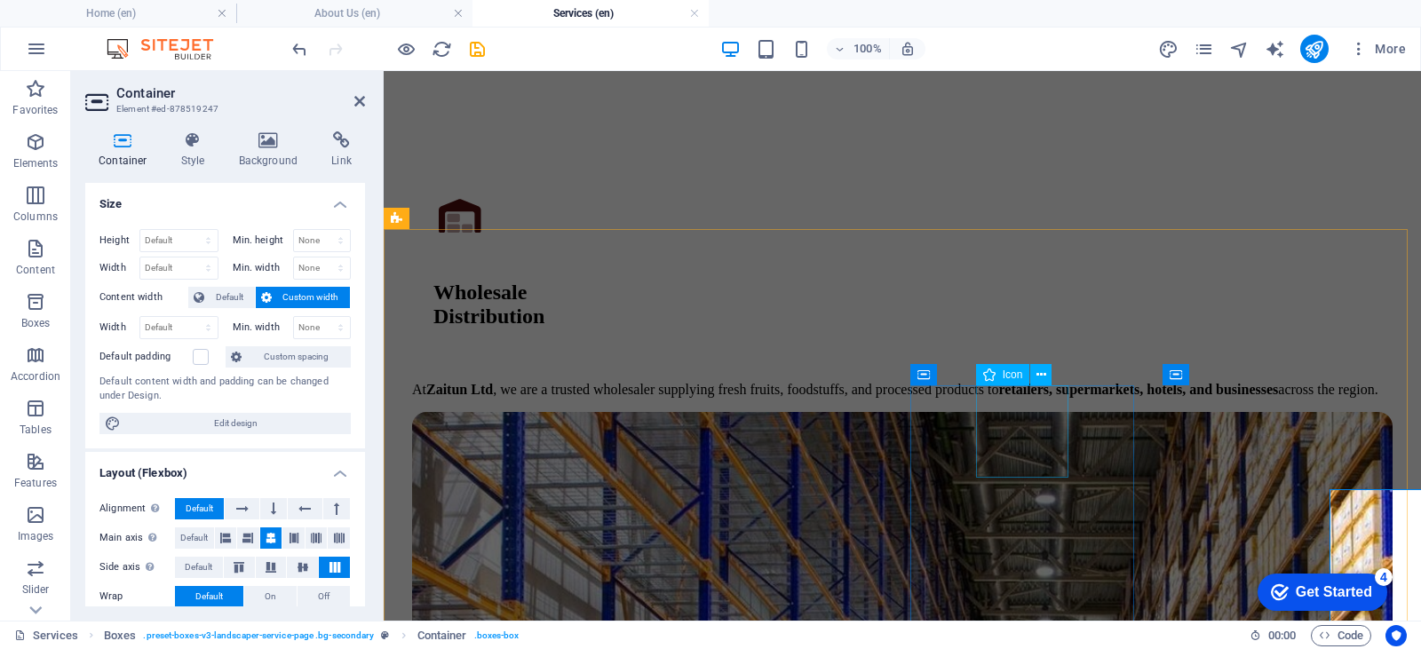
scroll to position [2818, 0]
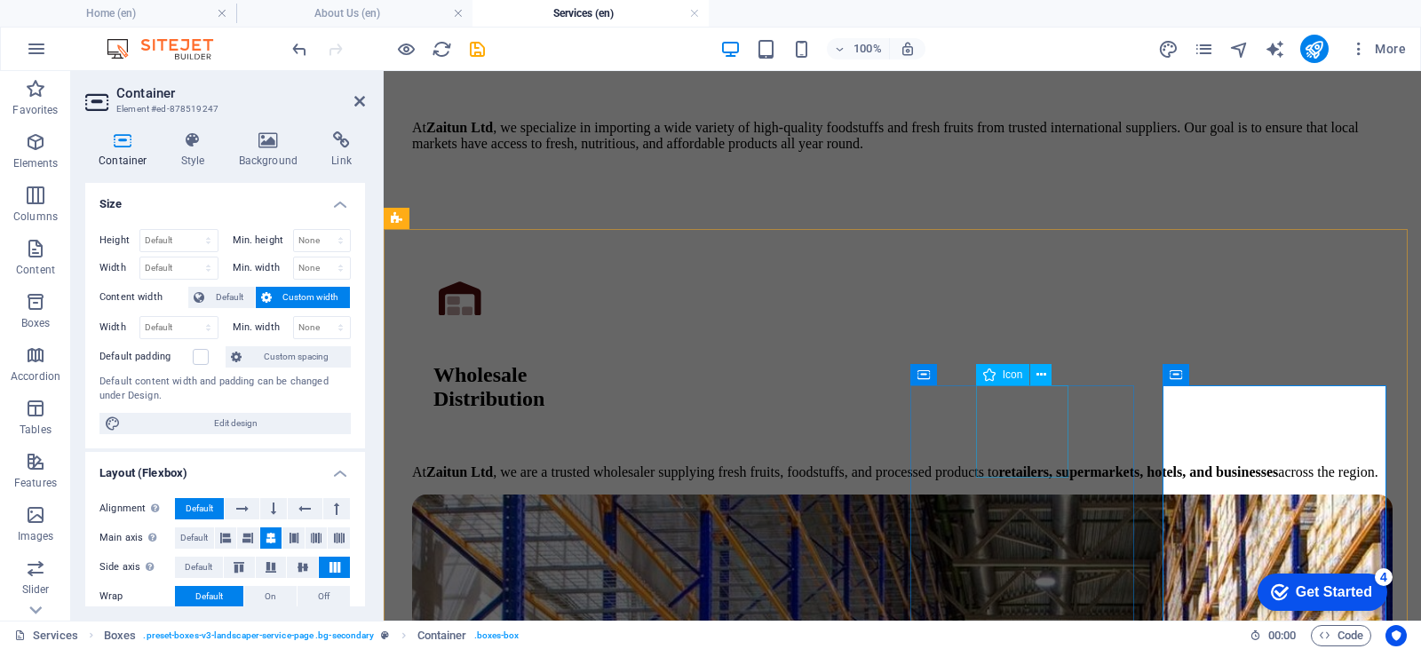
select select "xMidYMid"
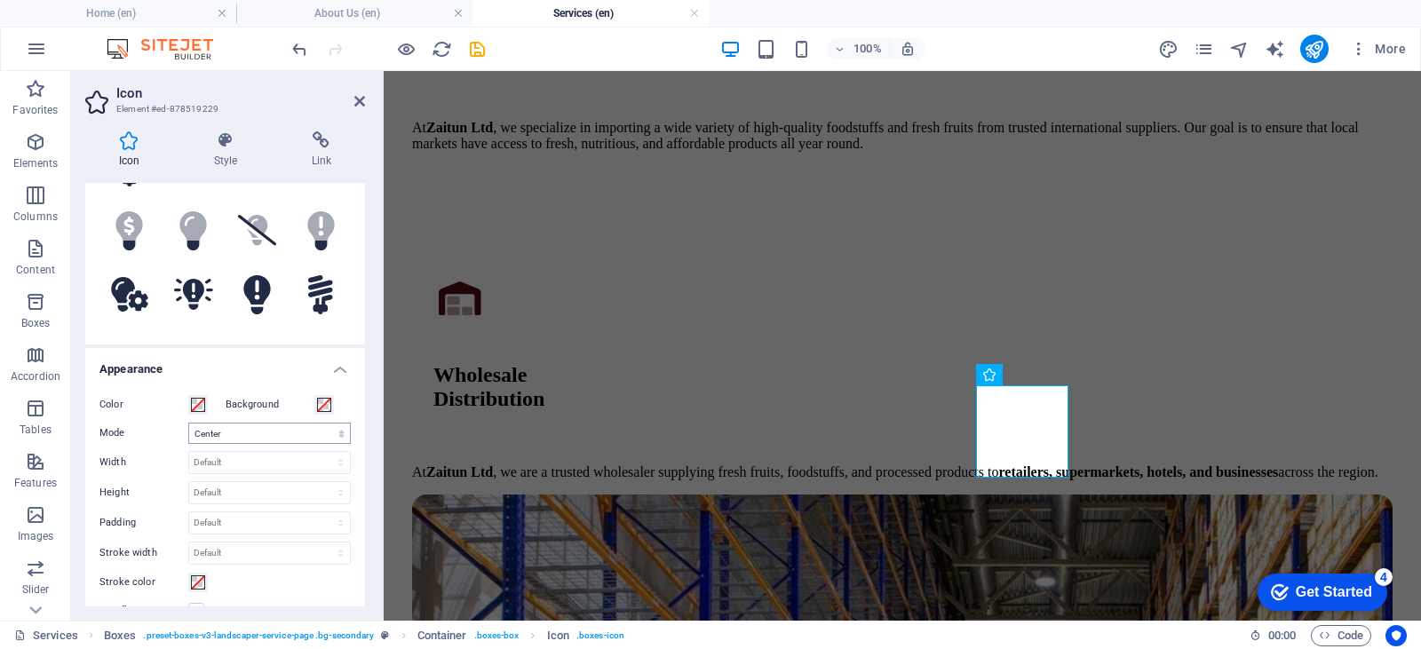
scroll to position [266, 0]
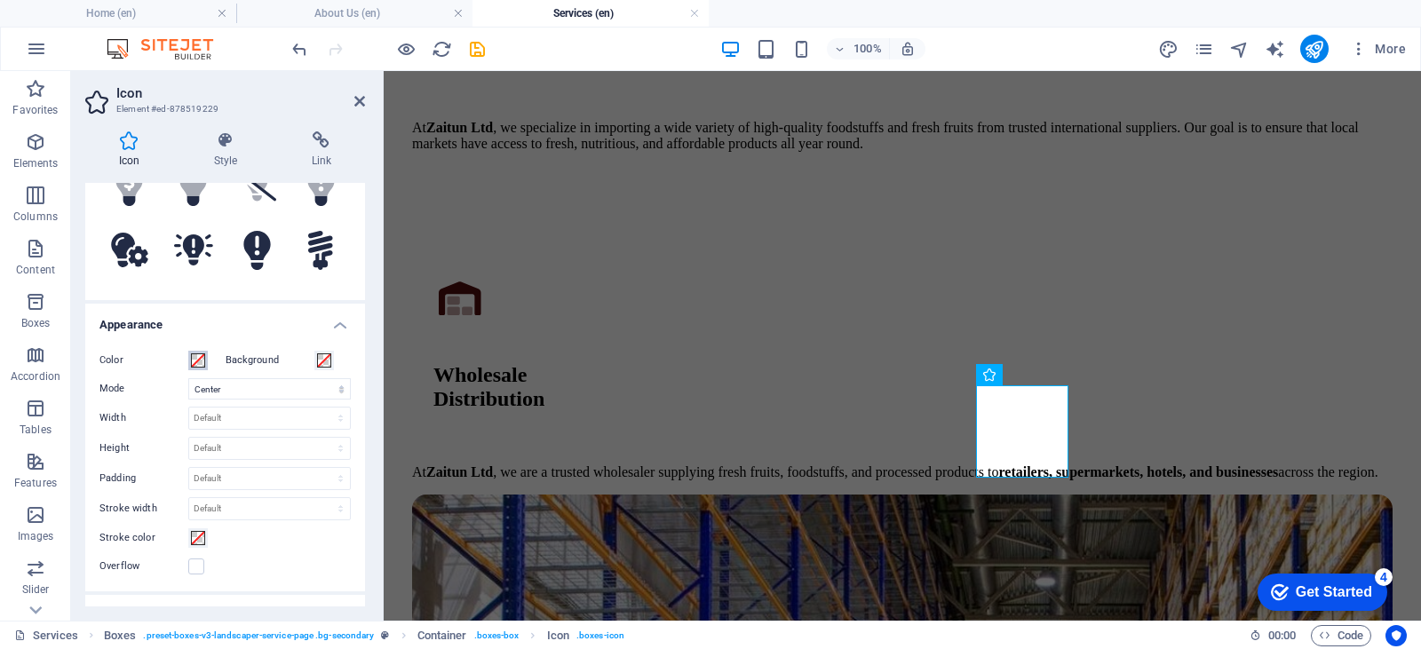
click at [193, 354] on span at bounding box center [198, 360] width 14 height 14
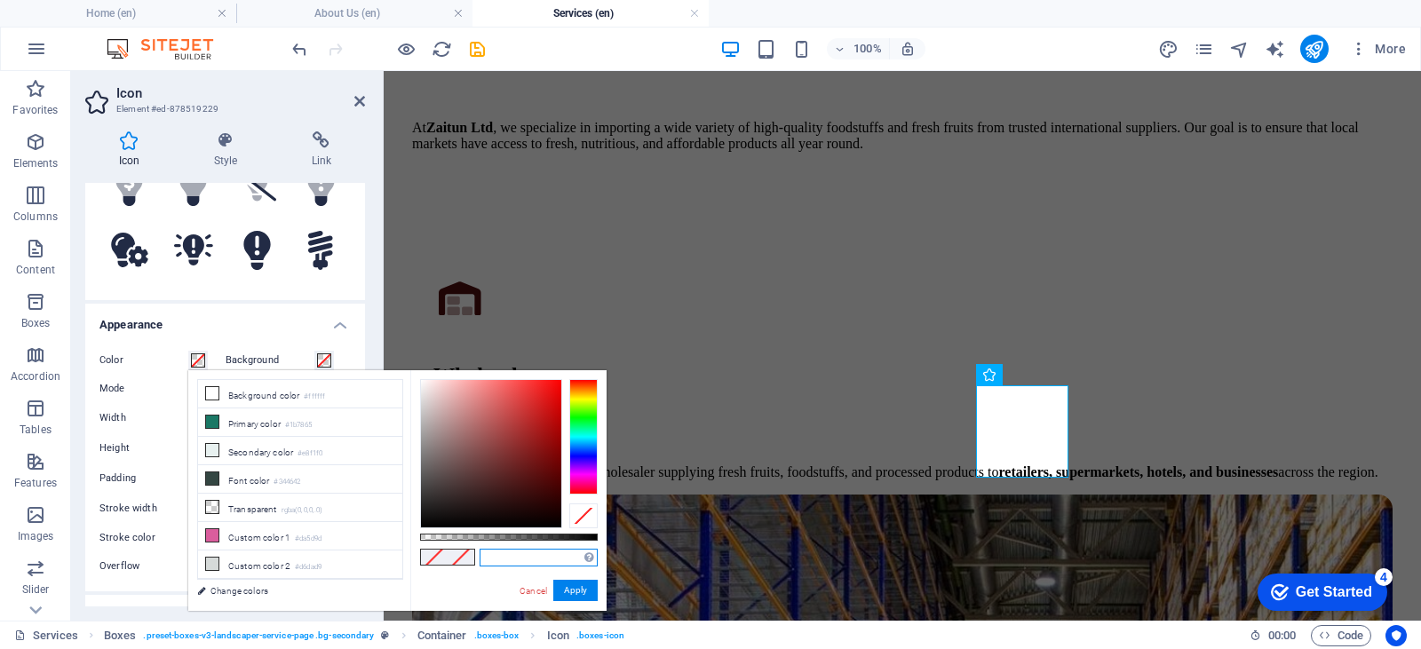
click at [519, 557] on input "text" at bounding box center [539, 558] width 118 height 18
paste input "#4f0d0d"
type input "#4f0d0d"
click at [582, 591] on button "Apply" at bounding box center [575, 590] width 44 height 21
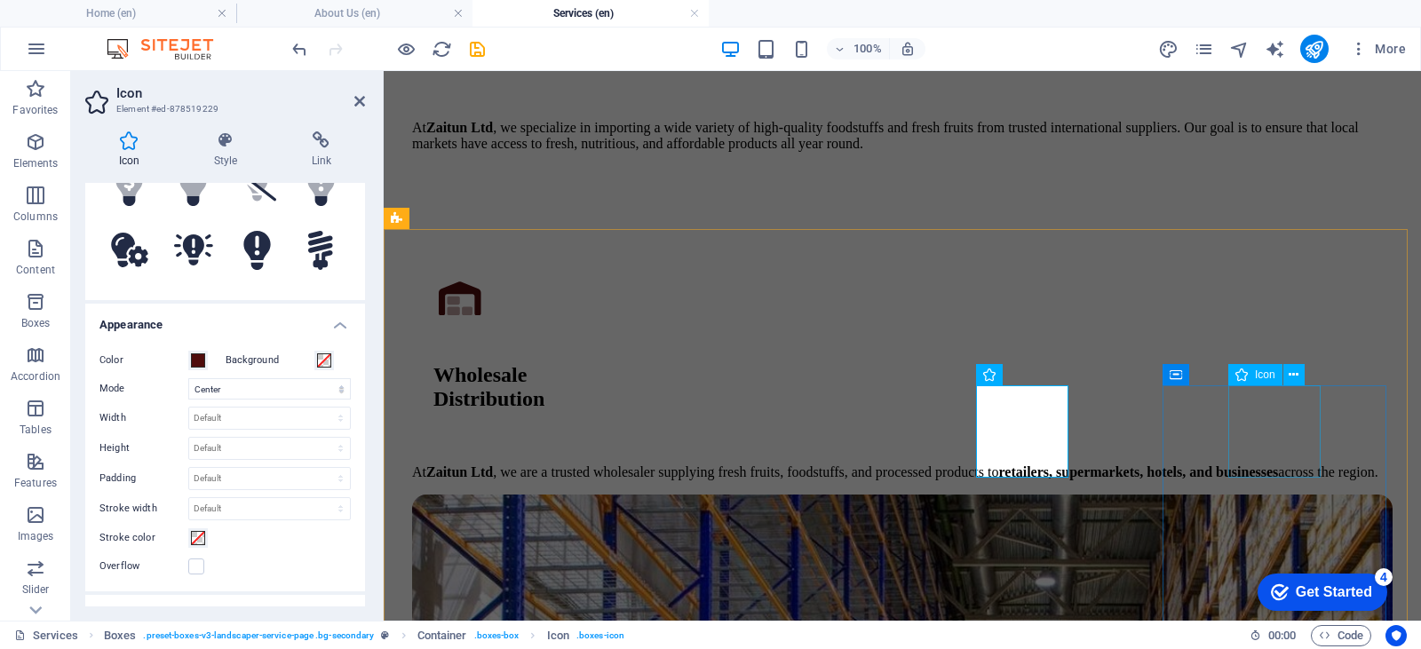
select select "xMidYMid"
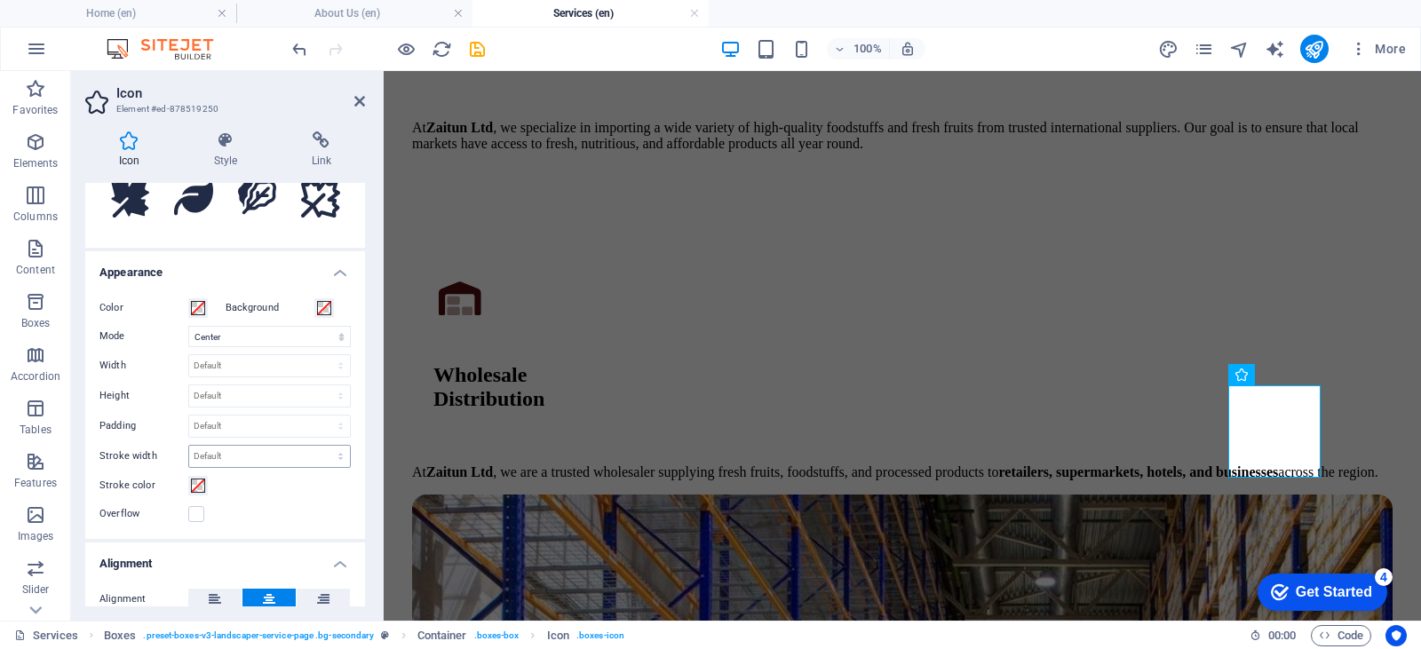
scroll to position [355, 0]
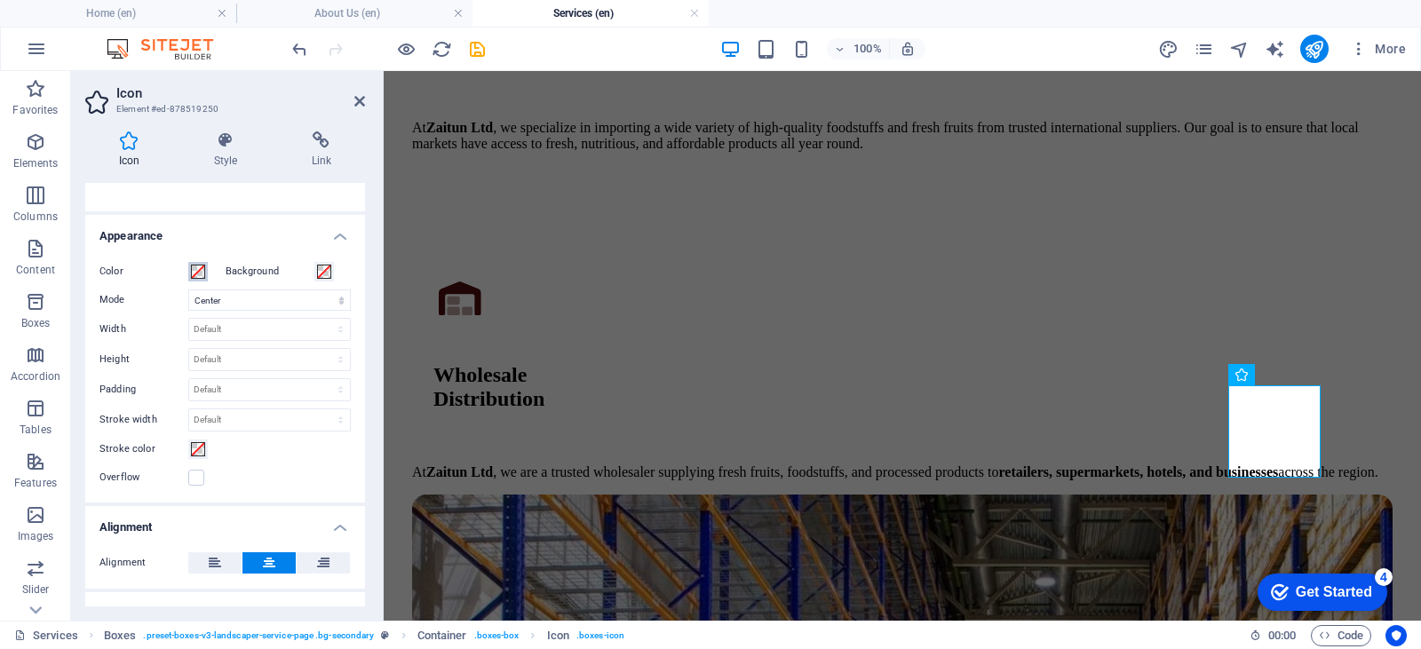
click at [198, 276] on span at bounding box center [198, 272] width 14 height 14
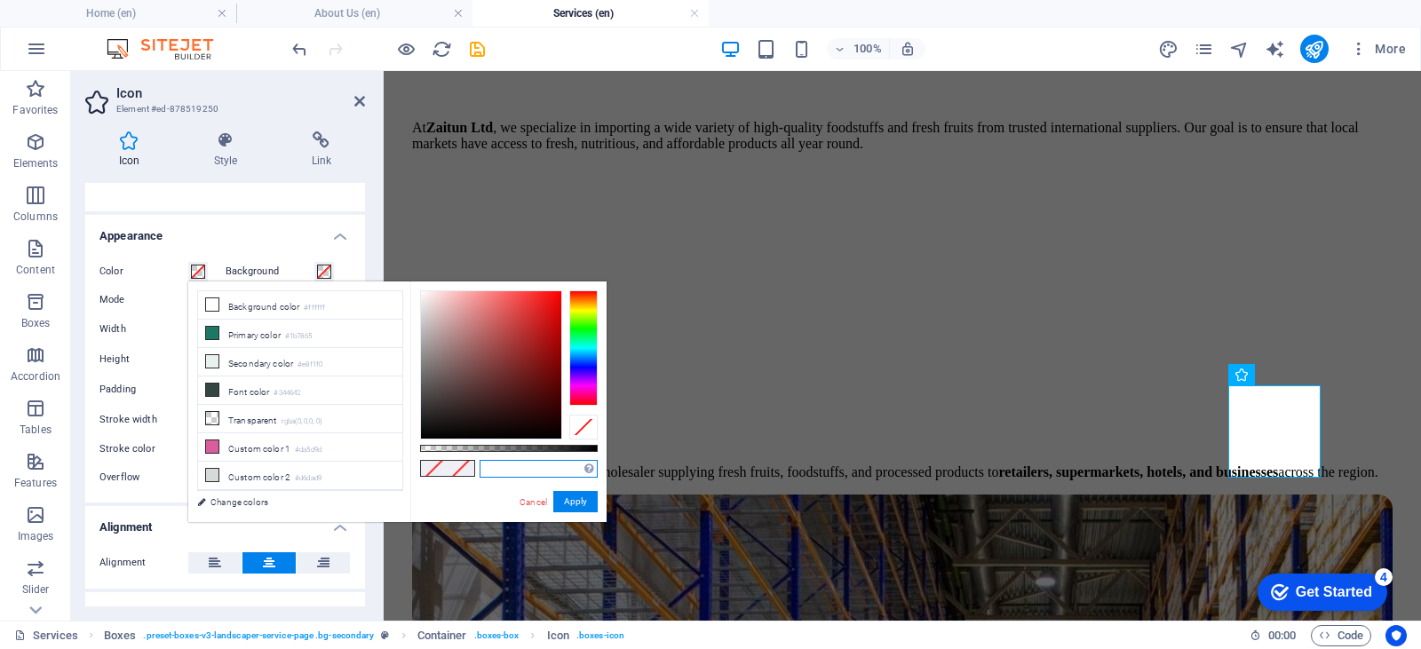
click at [519, 467] on input "text" at bounding box center [539, 469] width 118 height 18
paste input "#4f0d0d"
type input "#4f0d0d"
click at [579, 492] on button "Apply" at bounding box center [575, 501] width 44 height 21
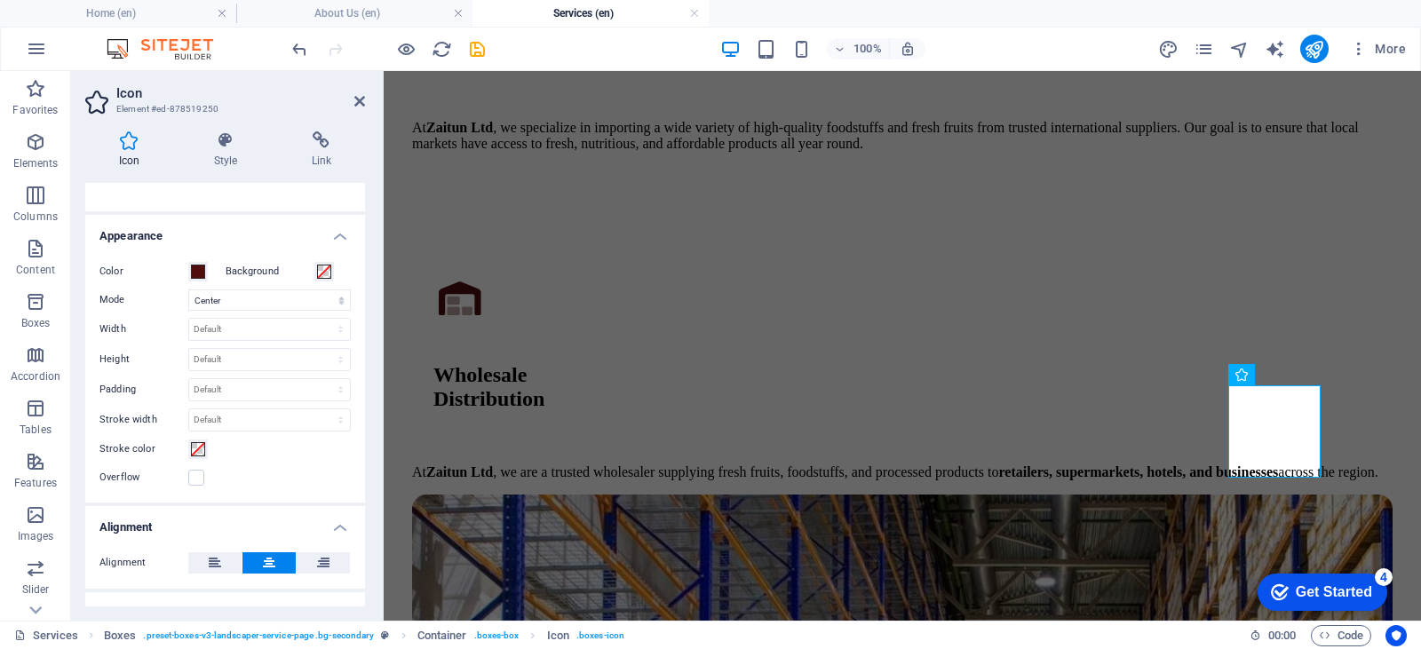
click at [365, 100] on aside "Icon Element #ed-878519250 Icon Style Link Icon leaf All icon sets... IcoFont I…" at bounding box center [227, 346] width 313 height 550
click at [362, 103] on icon at bounding box center [359, 101] width 11 height 14
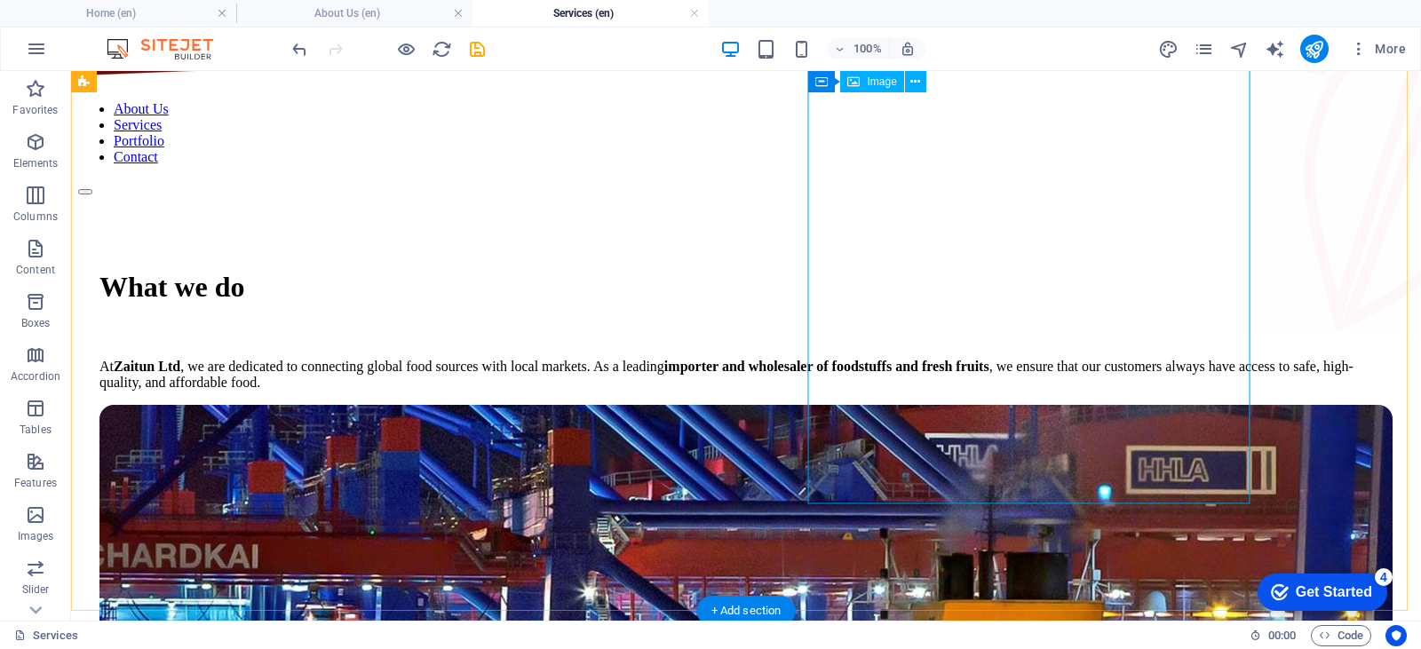
scroll to position [0, 0]
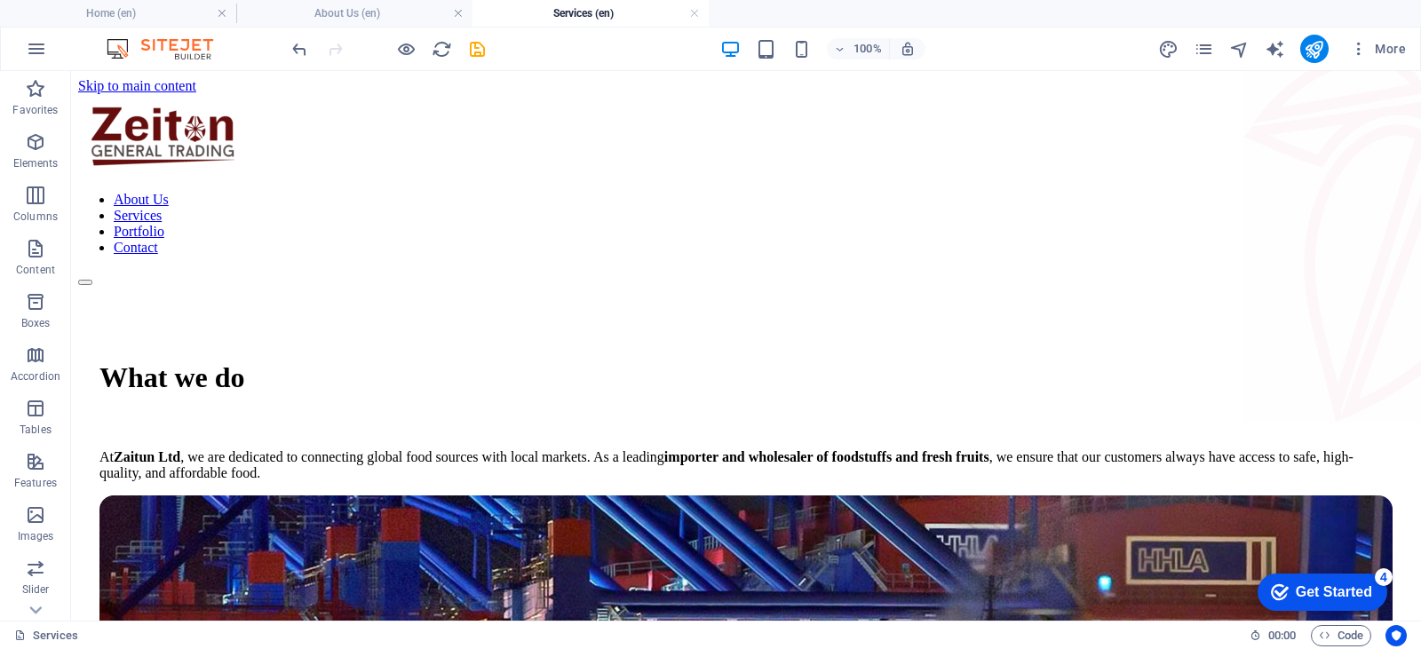
click at [464, 49] on div at bounding box center [388, 49] width 199 height 28
click at [478, 48] on icon "save" at bounding box center [477, 49] width 20 height 20
click at [1206, 49] on icon "pages" at bounding box center [1204, 49] width 20 height 20
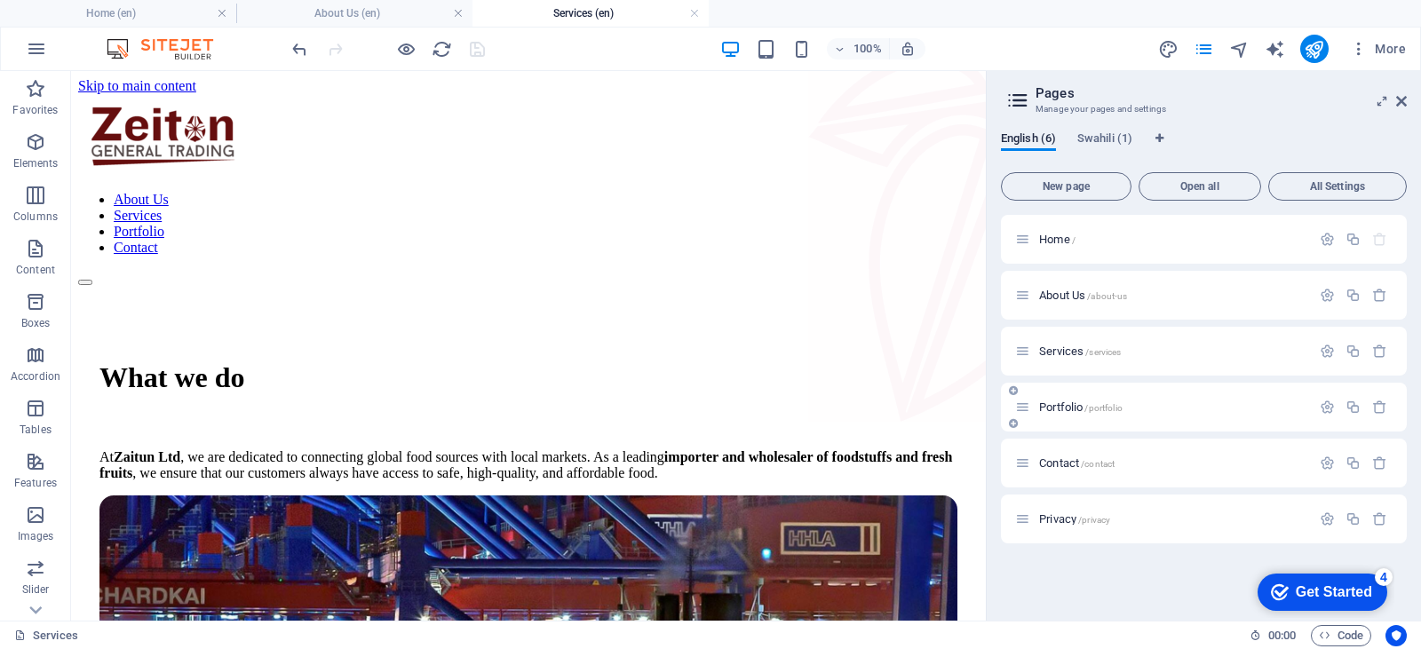
click at [1066, 408] on span "Portfolio /portfolio" at bounding box center [1080, 407] width 83 height 13
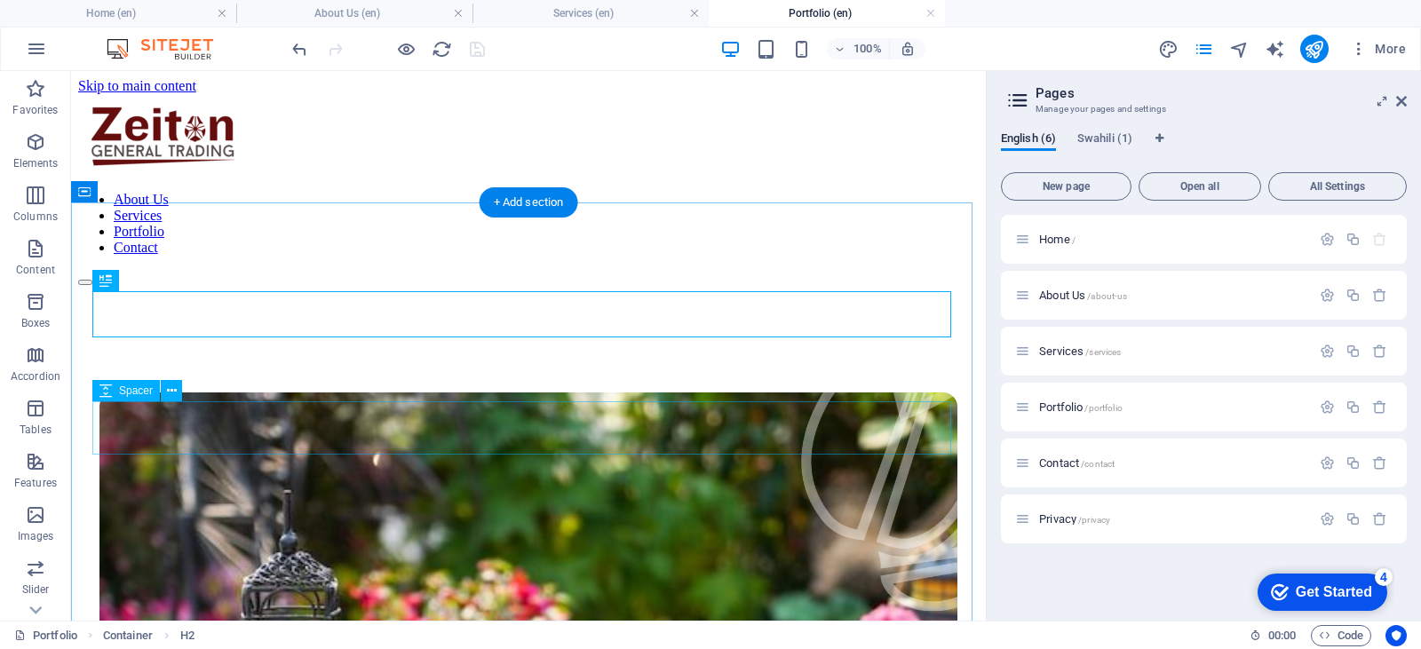
scroll to position [456, 0]
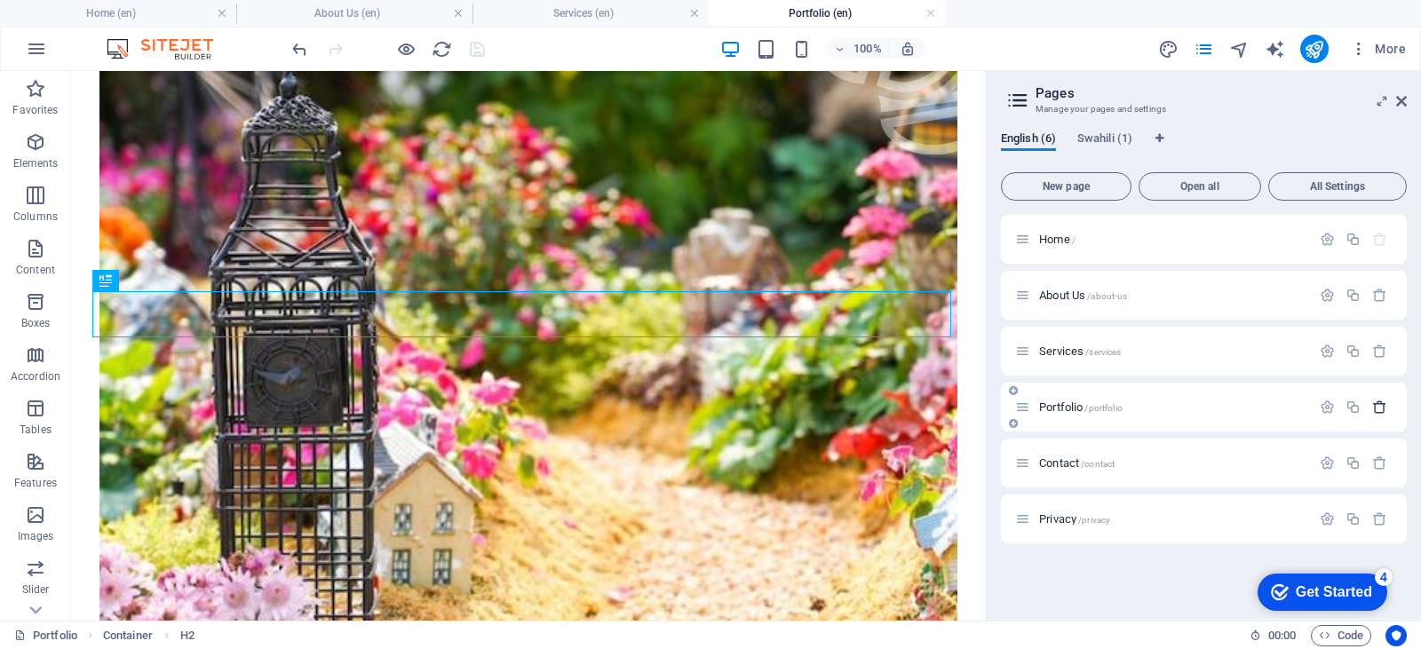
click at [1387, 409] on button "button" at bounding box center [1380, 407] width 26 height 15
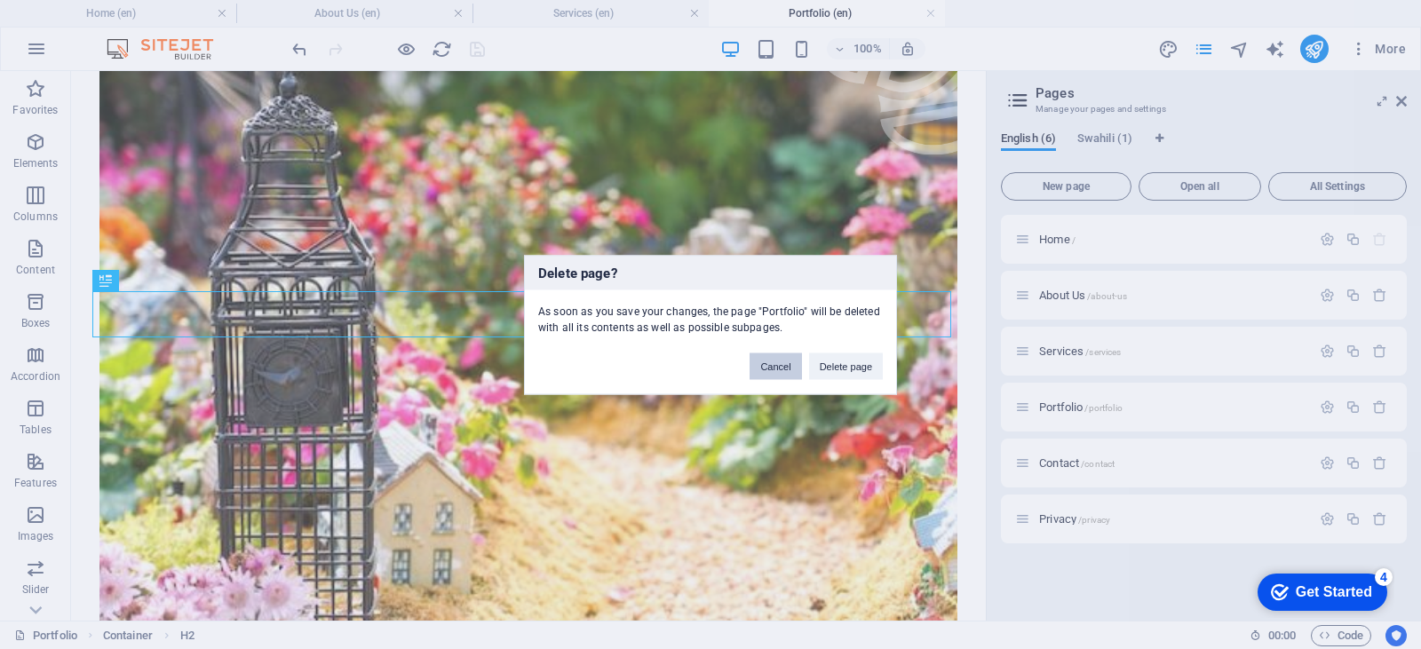
click at [774, 365] on button "Cancel" at bounding box center [776, 366] width 52 height 27
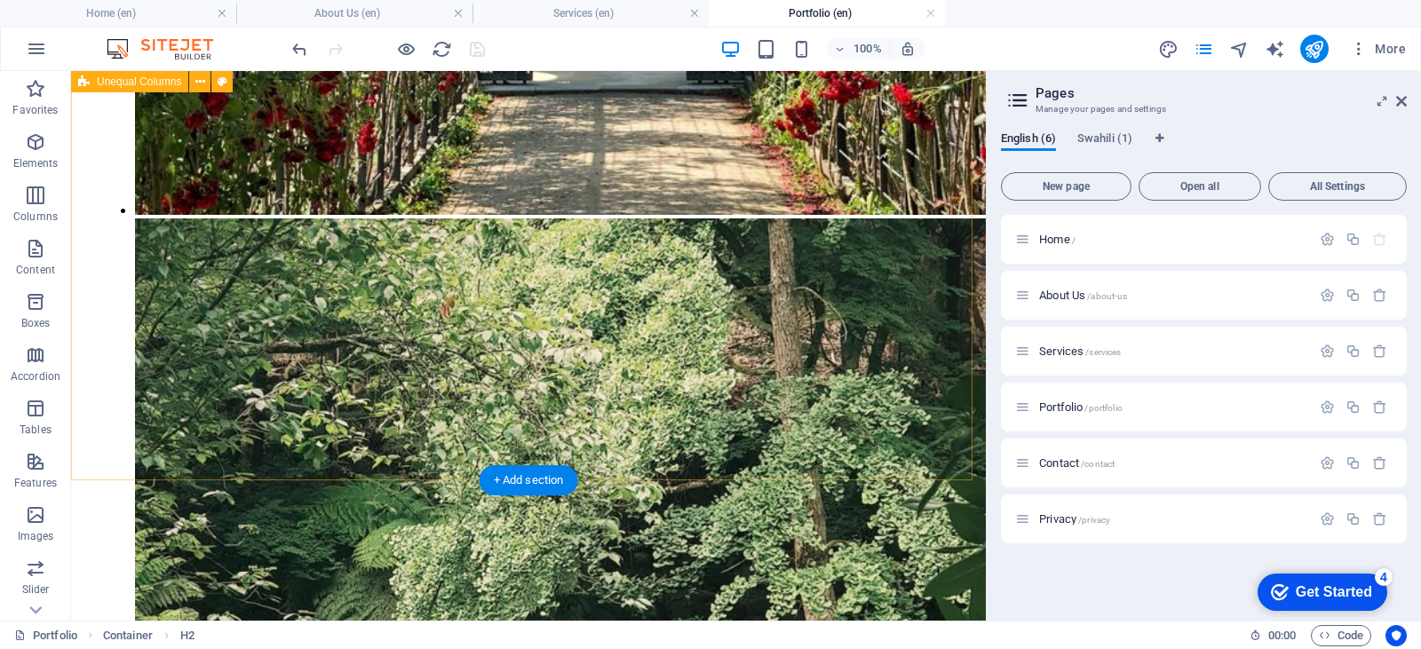
scroll to position [3831, 0]
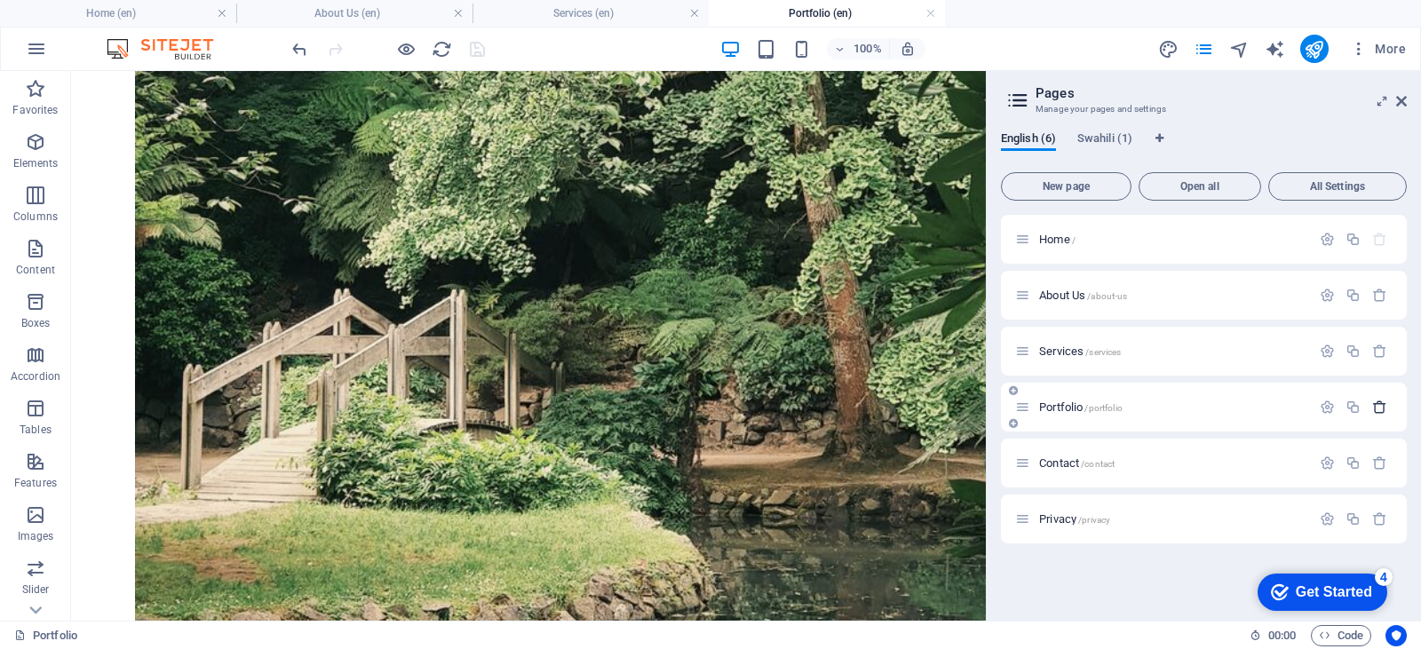
click at [1376, 401] on icon "button" at bounding box center [1379, 407] width 15 height 15
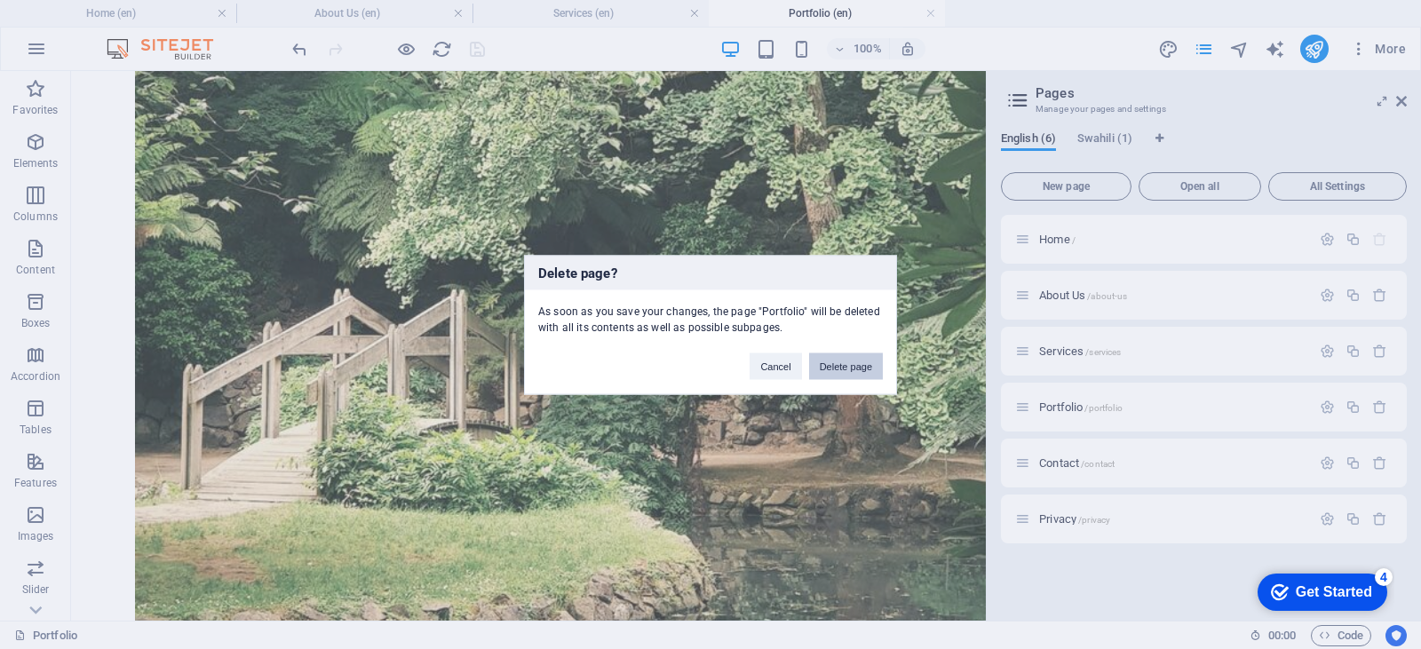
click at [865, 363] on button "Delete page" at bounding box center [846, 366] width 74 height 27
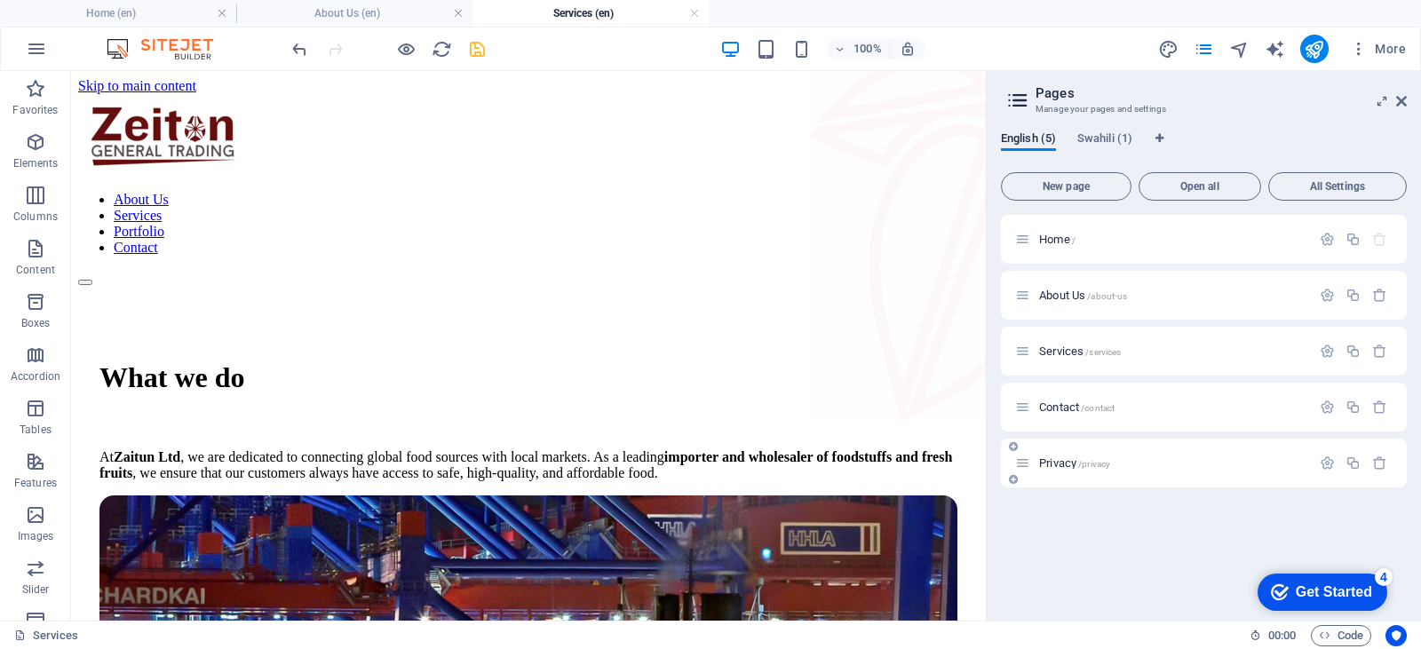
click at [1072, 466] on span "Privacy /privacy" at bounding box center [1074, 462] width 71 height 13
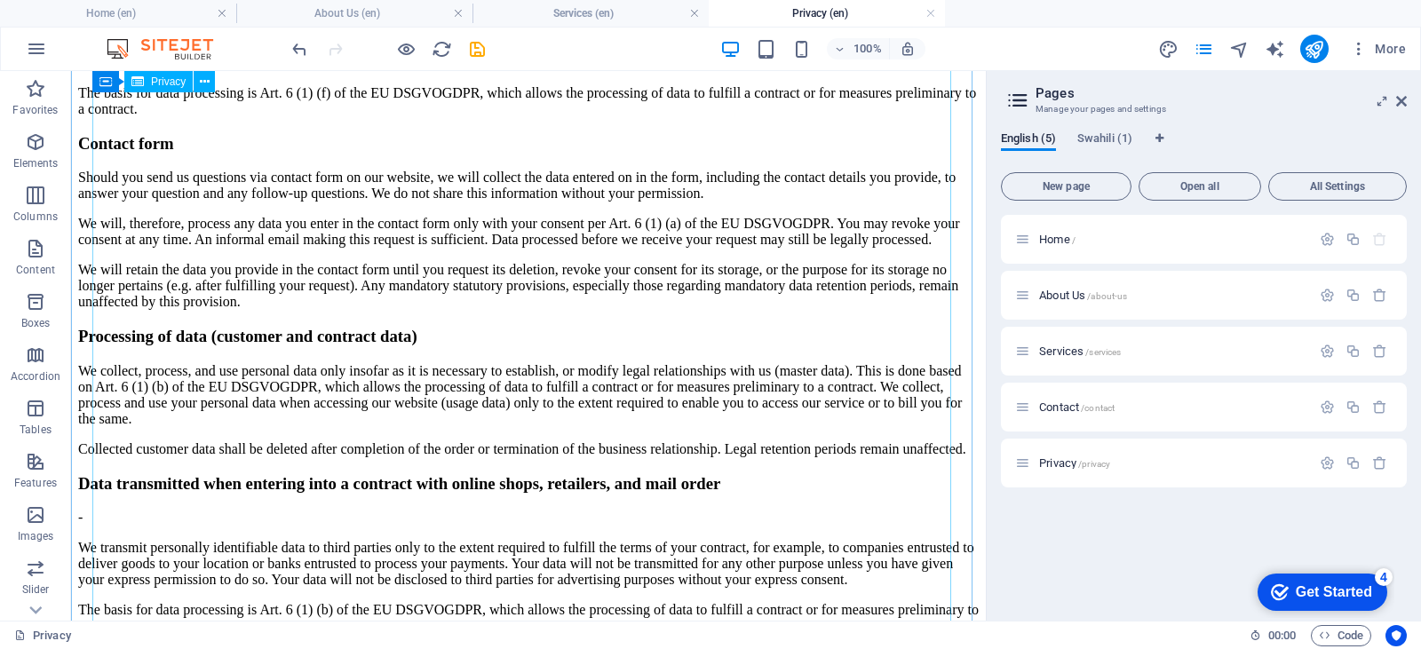
scroll to position [2398, 0]
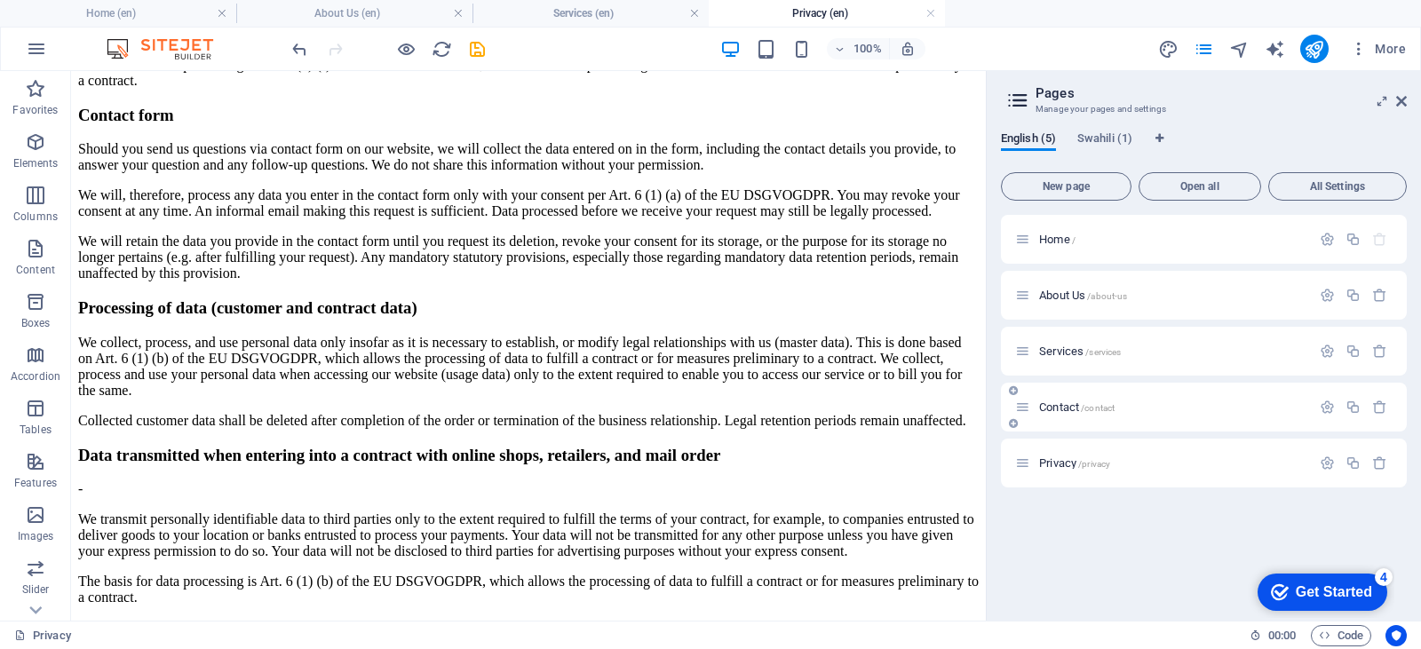
click at [1062, 401] on span "Contact /contact" at bounding box center [1076, 407] width 75 height 13
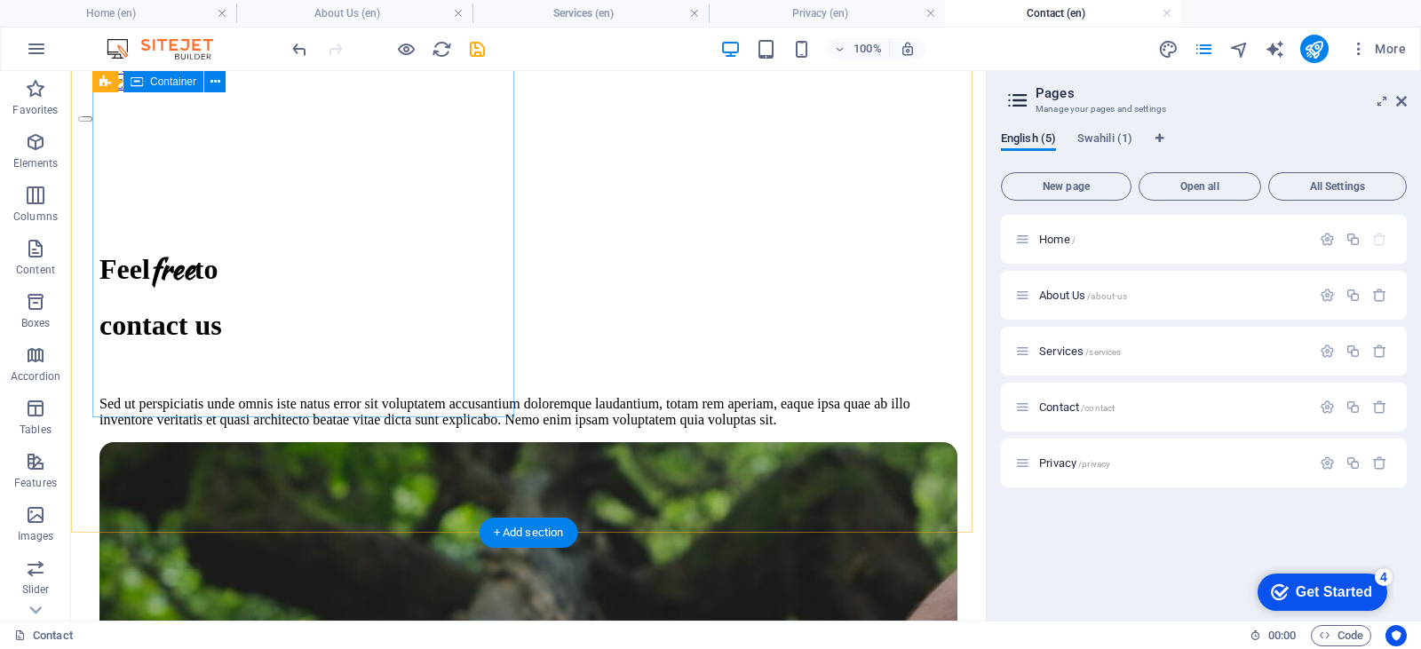
scroll to position [178, 0]
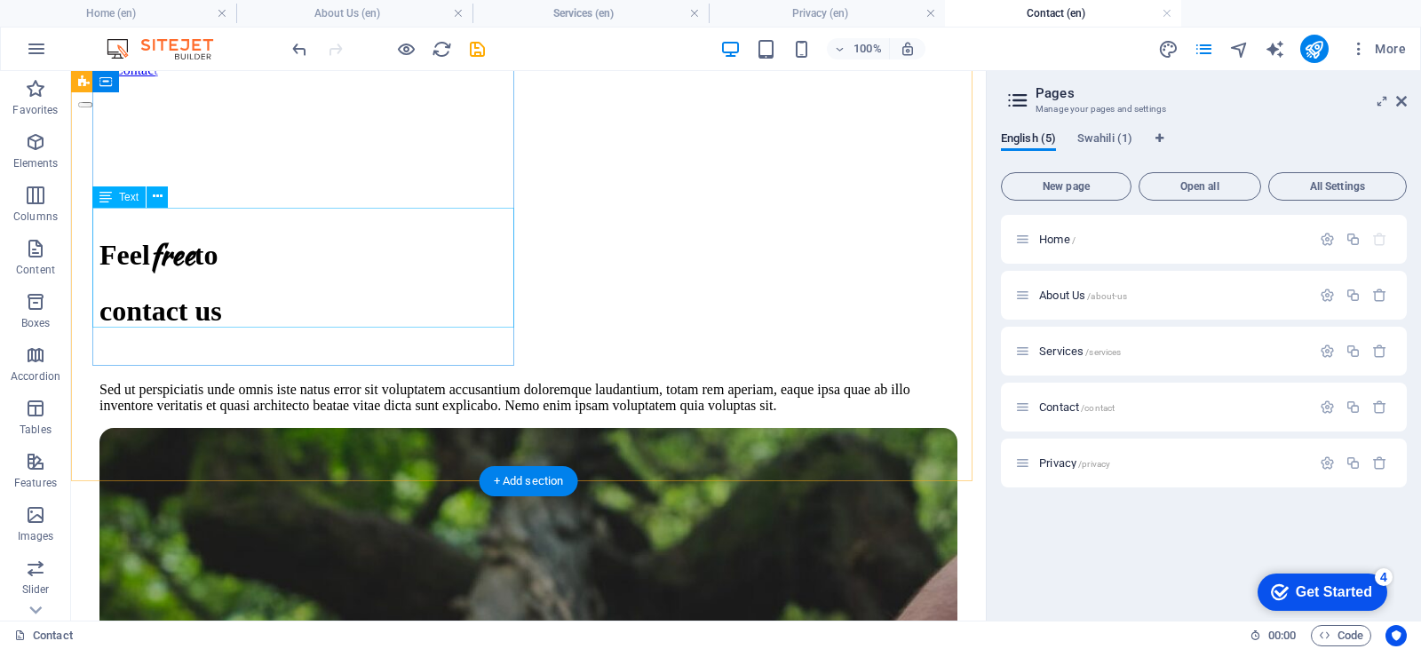
click at [364, 382] on div "Sed ut perspiciatis unde omnis iste natus error sit voluptatem accusantium dolo…" at bounding box center [528, 398] width 858 height 32
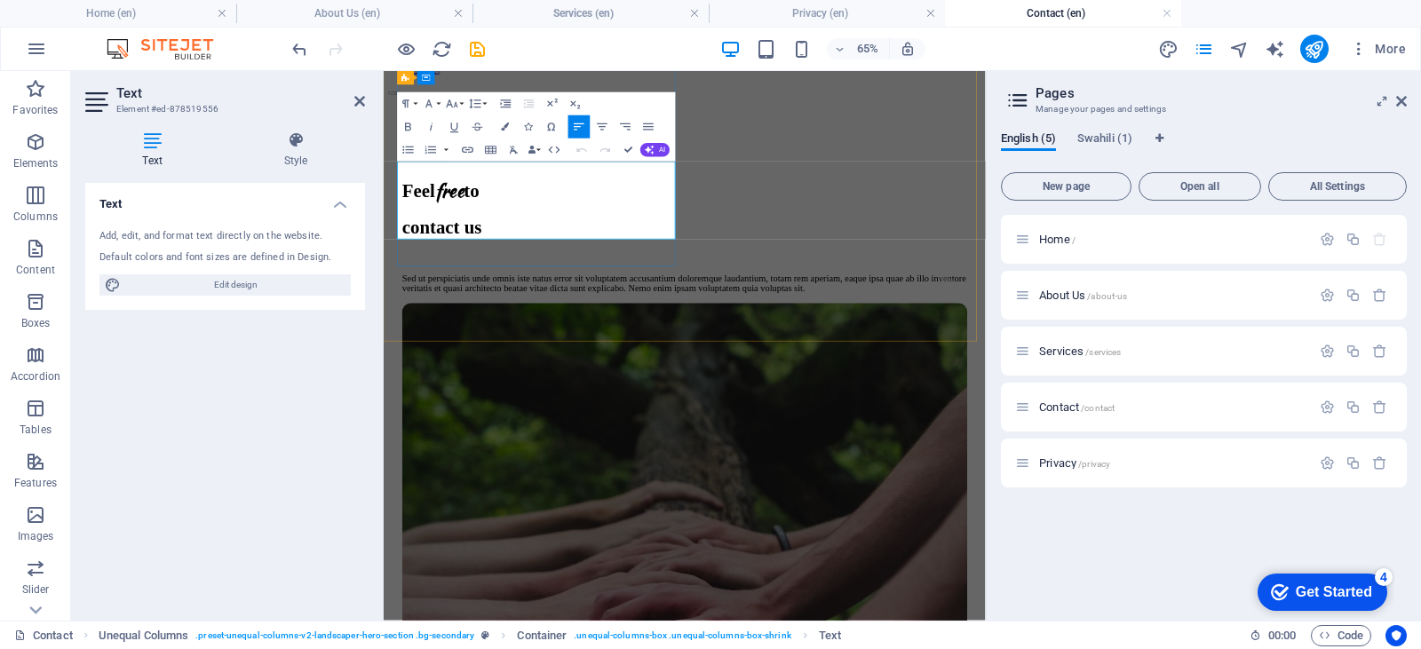
click at [536, 382] on p "Sed ut perspiciatis unde omnis iste natus error sit voluptatem accusantium dolo…" at bounding box center [846, 398] width 869 height 32
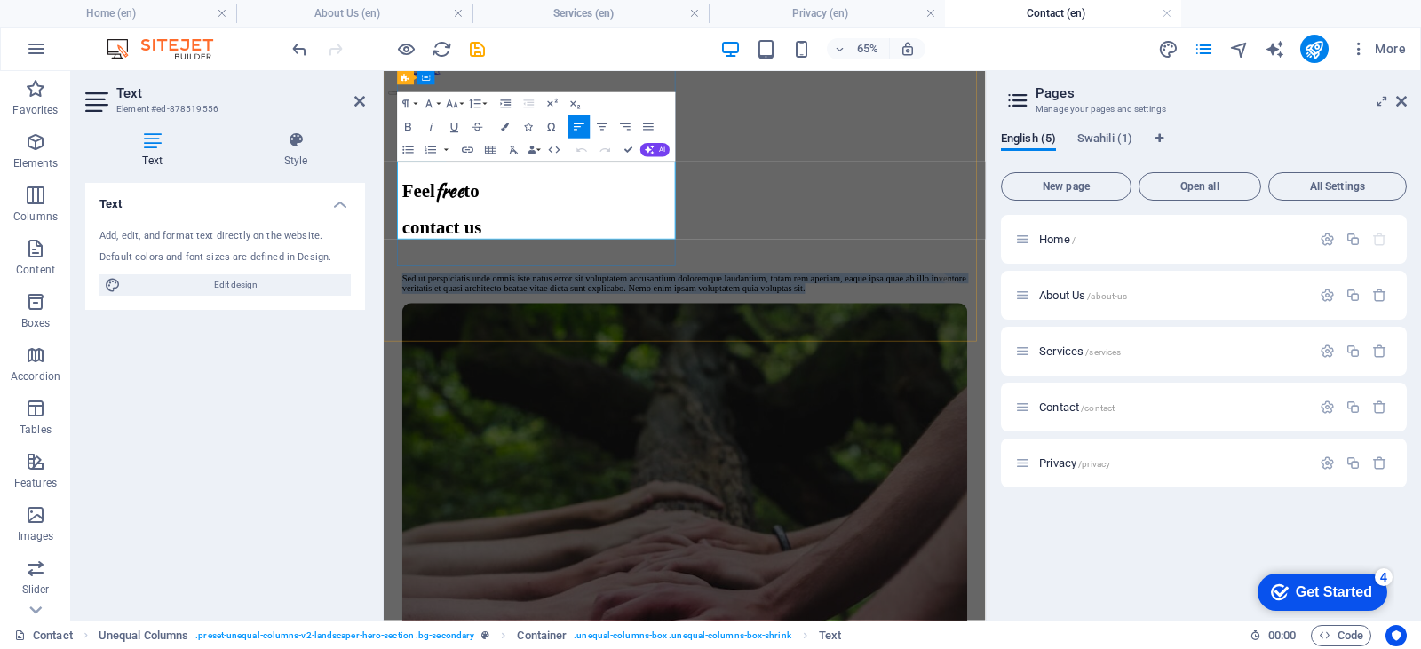
scroll to position [202, 0]
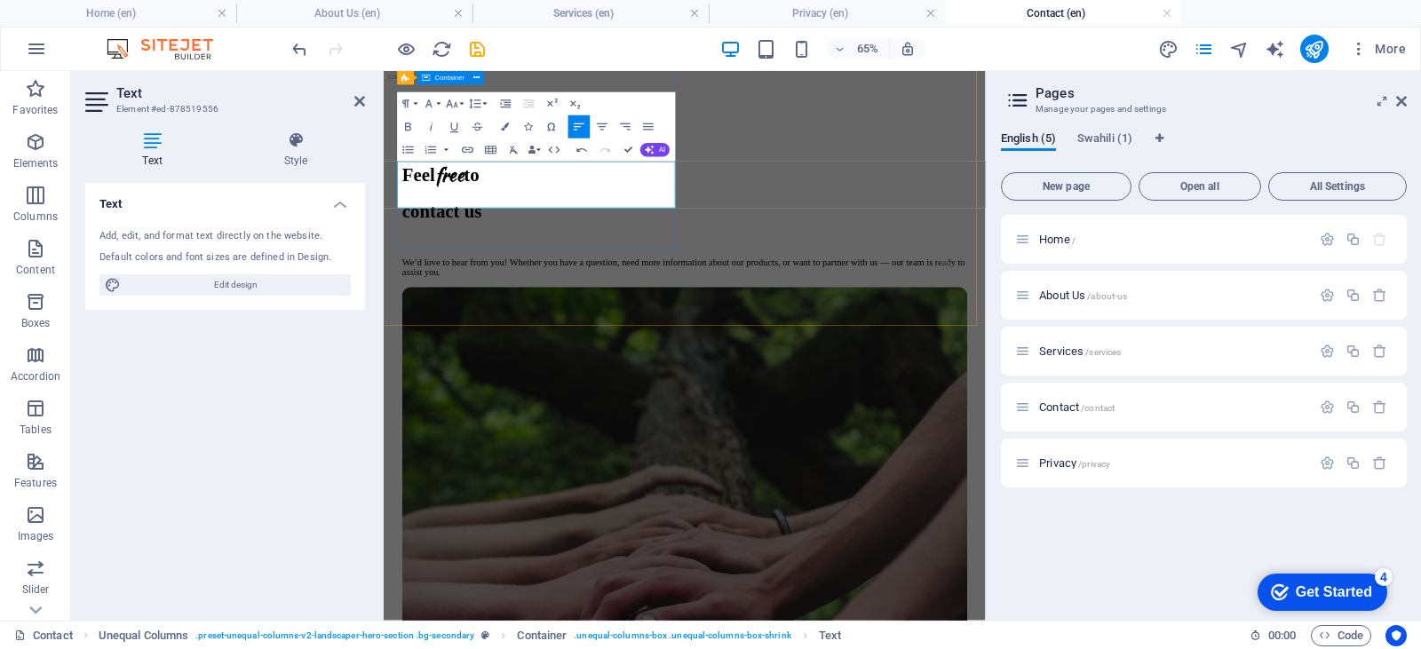
click at [478, 336] on div "Feel free to contact us We’d love to hear from you! Whether you have a question…" at bounding box center [846, 297] width 869 height 213
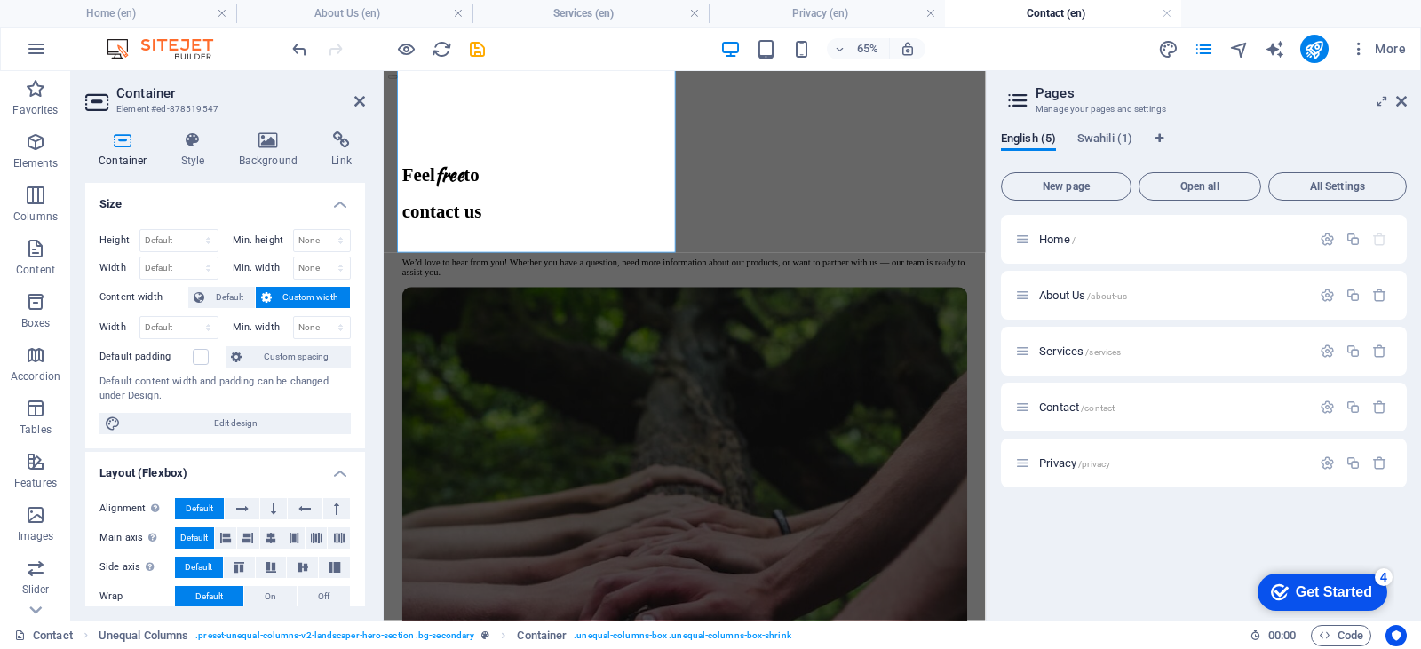
scroll to position [199, 0]
click at [367, 101] on aside "Container Element #ed-878519547 Container Style Background Link Size Height Def…" at bounding box center [227, 346] width 313 height 550
click at [357, 104] on icon at bounding box center [359, 101] width 11 height 14
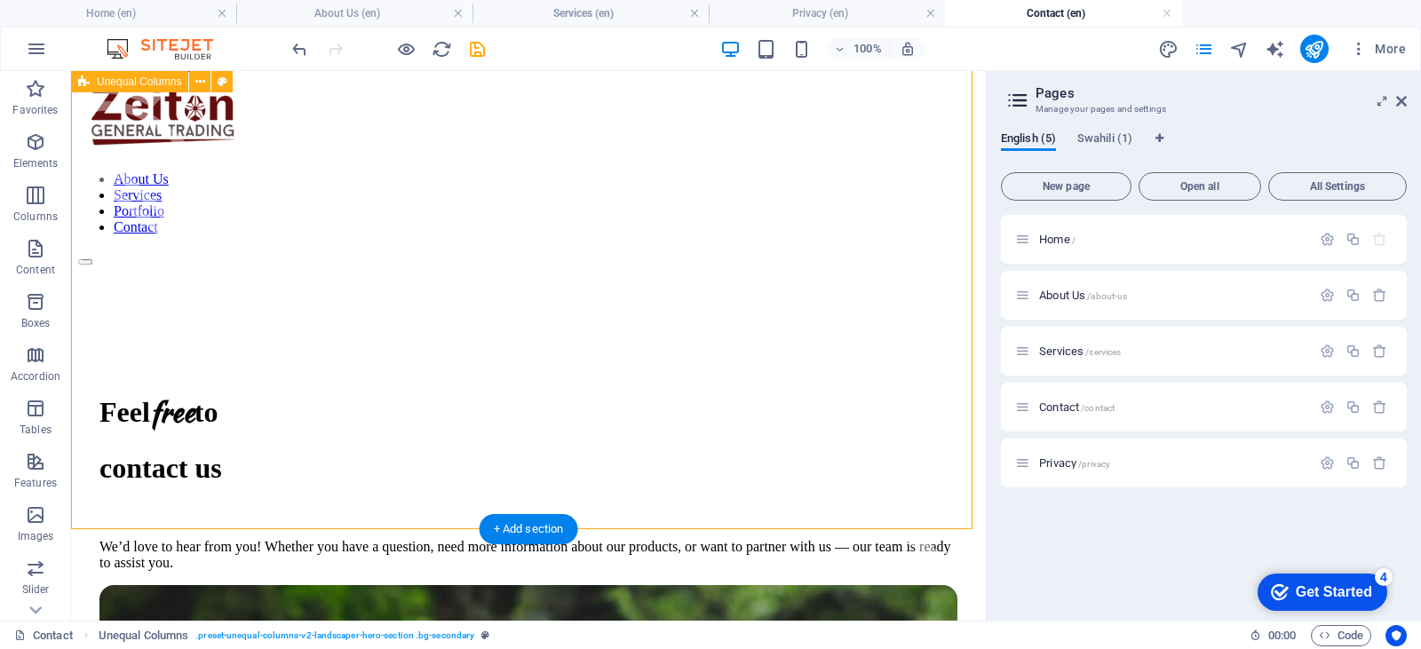
scroll to position [0, 0]
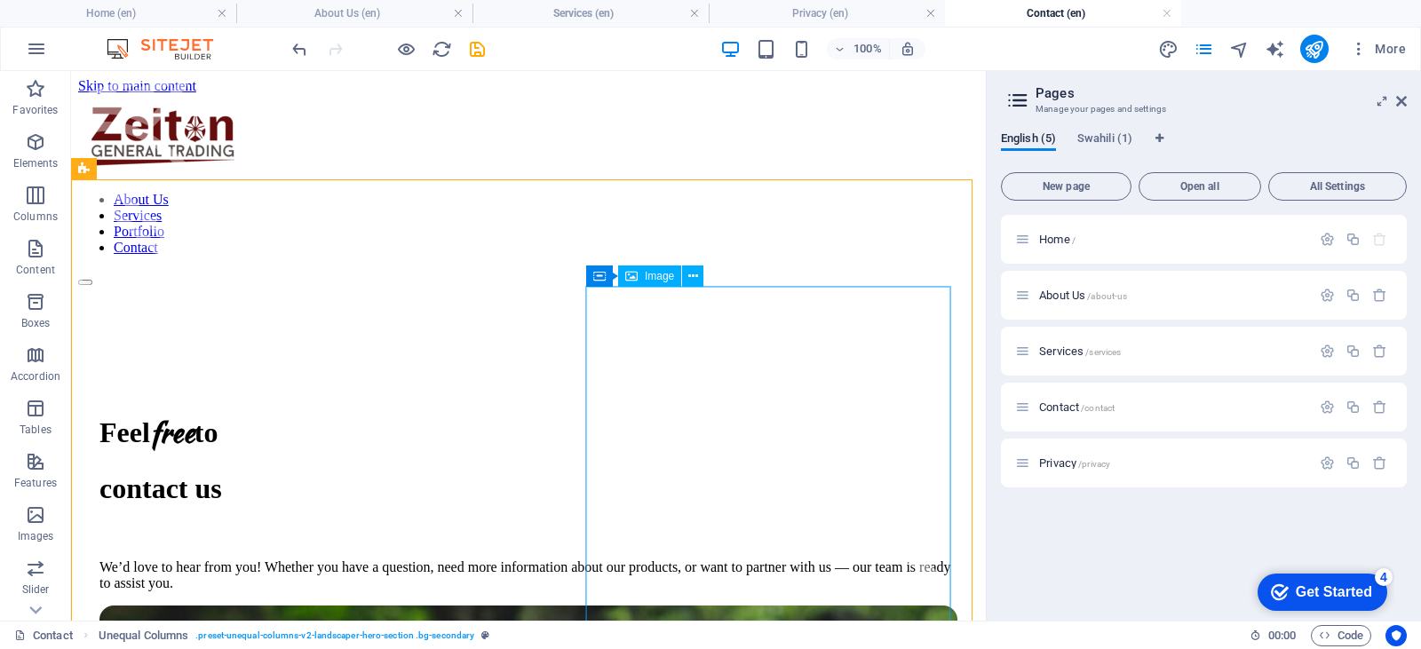
click at [654, 279] on span "Image" at bounding box center [659, 276] width 29 height 11
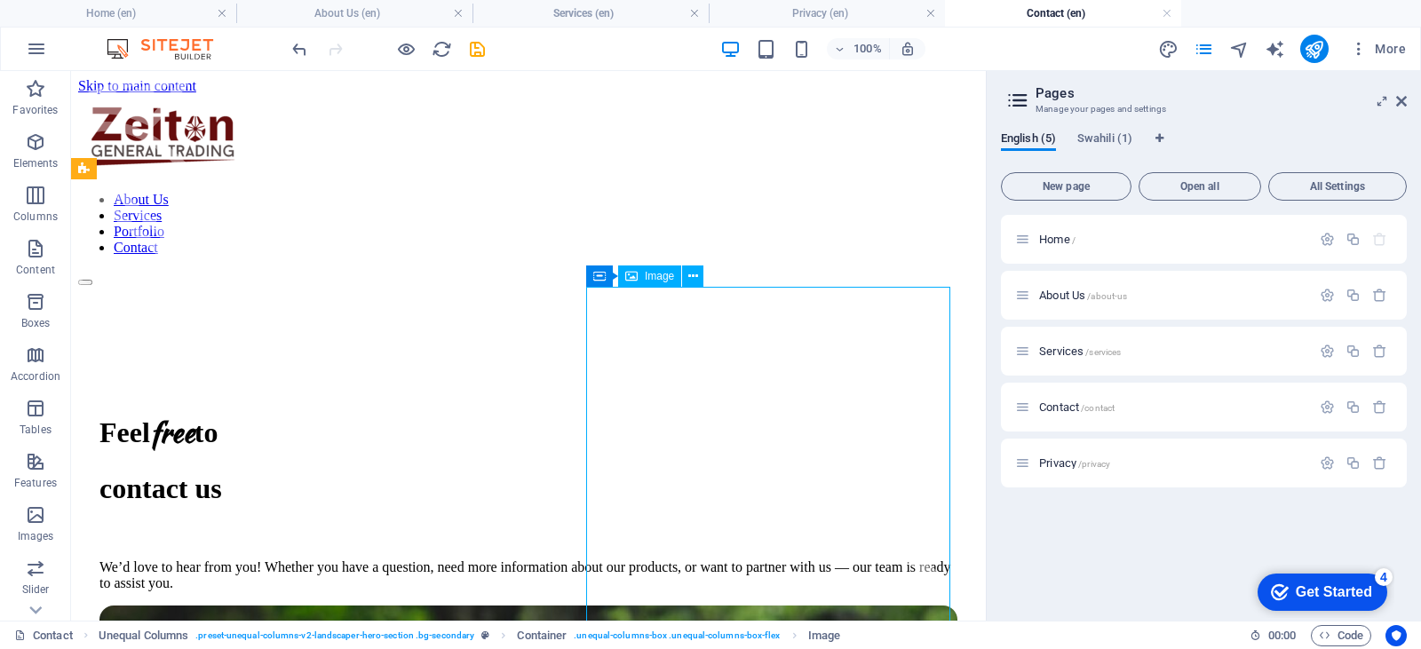
click at [654, 279] on span "Image" at bounding box center [659, 276] width 29 height 11
select select "%"
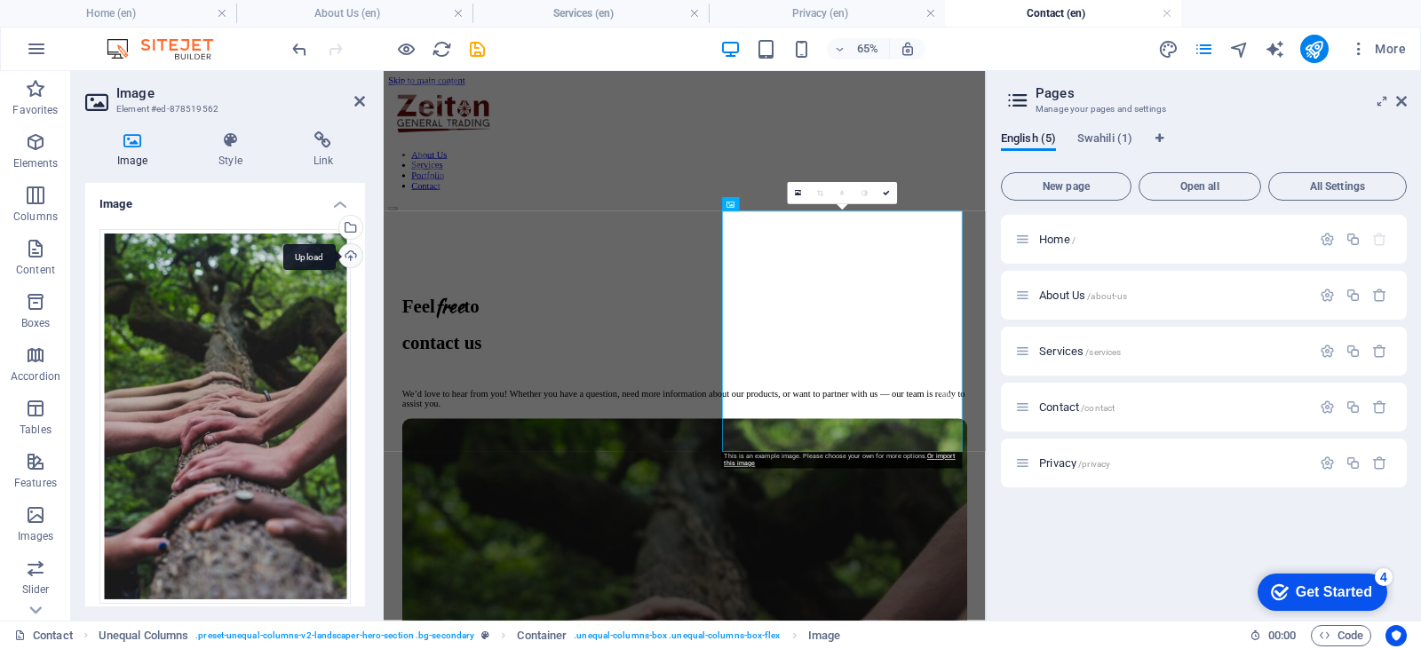
click at [347, 254] on div "Upload" at bounding box center [349, 257] width 27 height 27
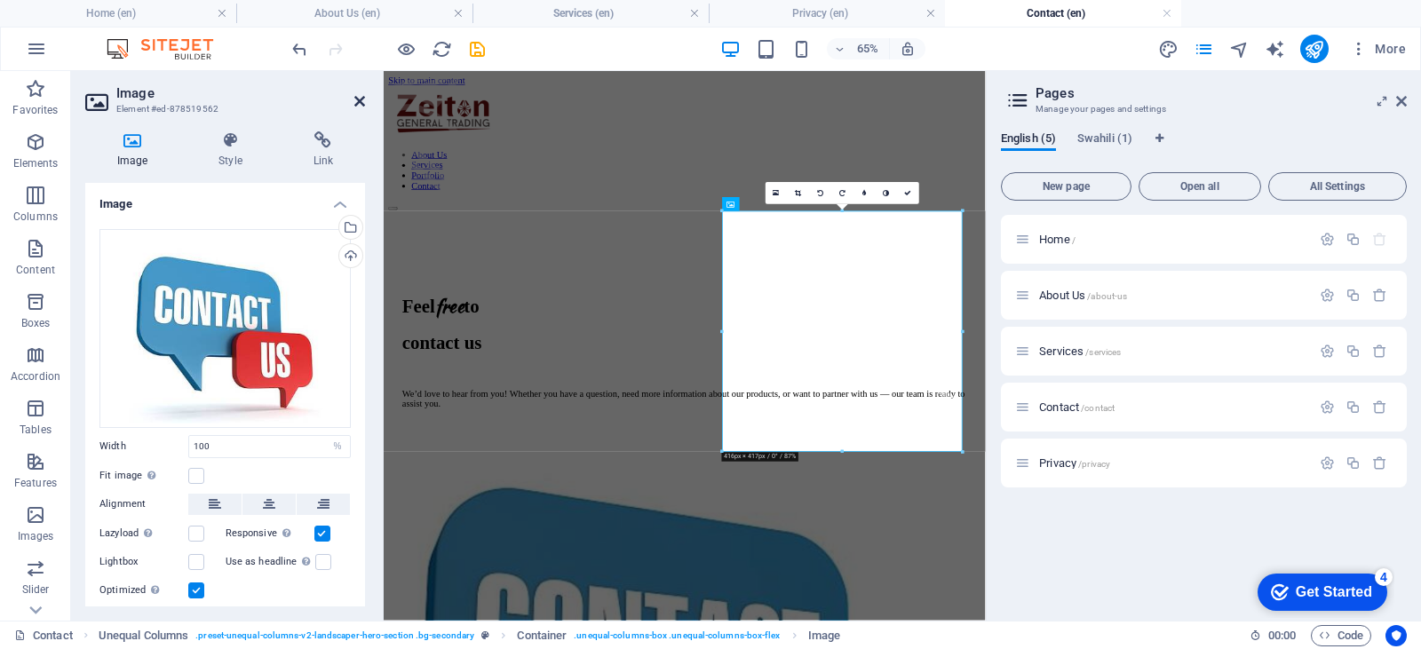
click at [357, 94] on icon at bounding box center [359, 101] width 11 height 14
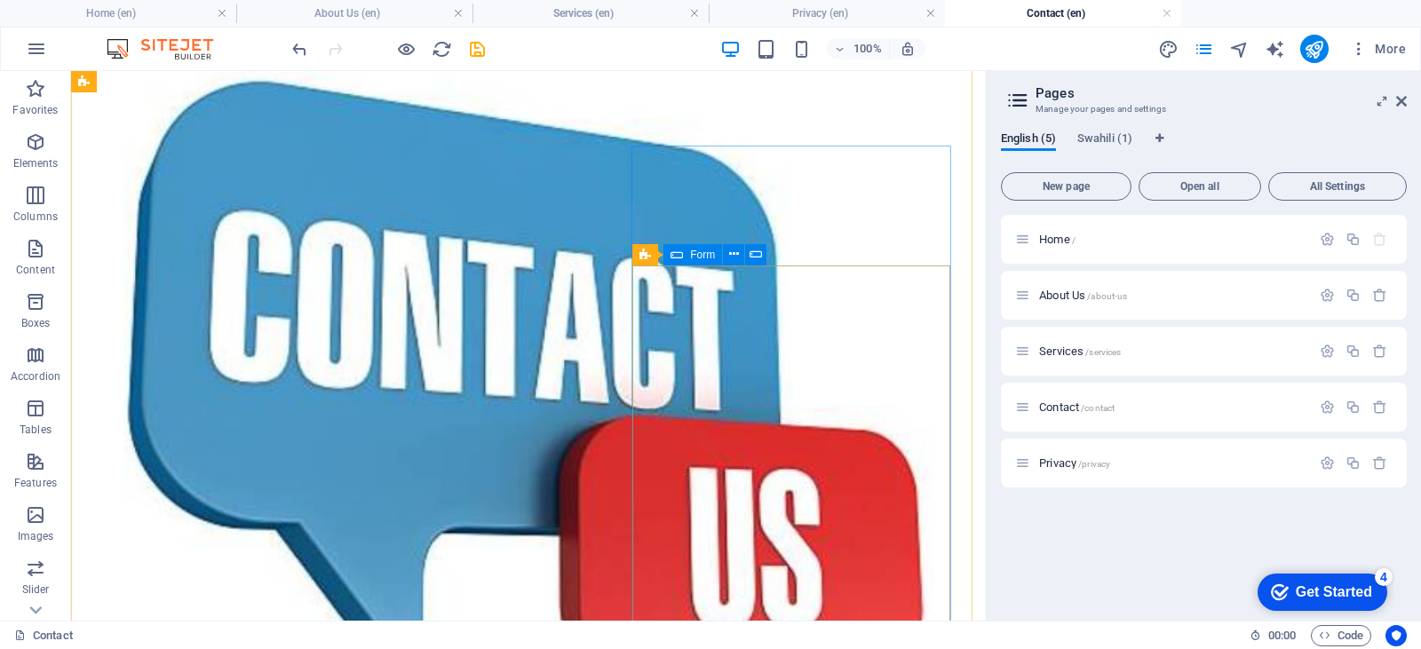
scroll to position [622, 0]
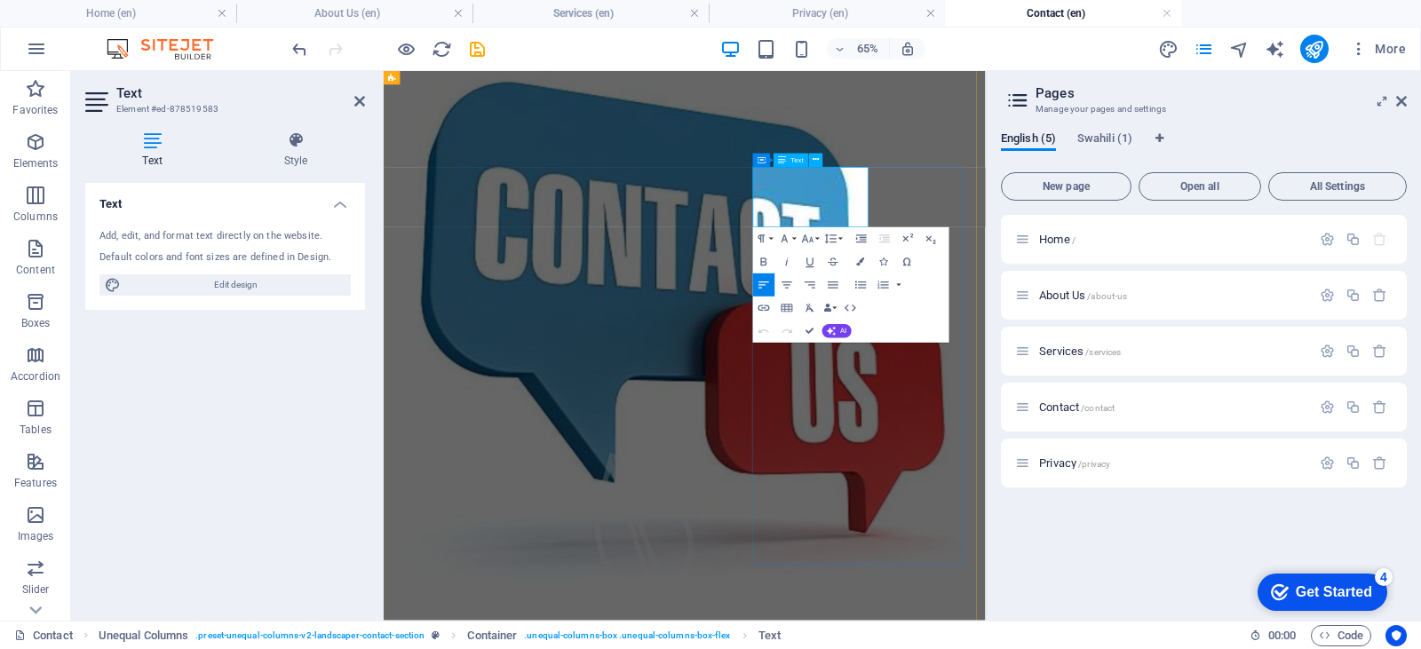
drag, startPoint x: 1016, startPoint y: 301, endPoint x: 1098, endPoint y: 287, distance: 82.9
click at [354, 96] on icon at bounding box center [359, 101] width 11 height 14
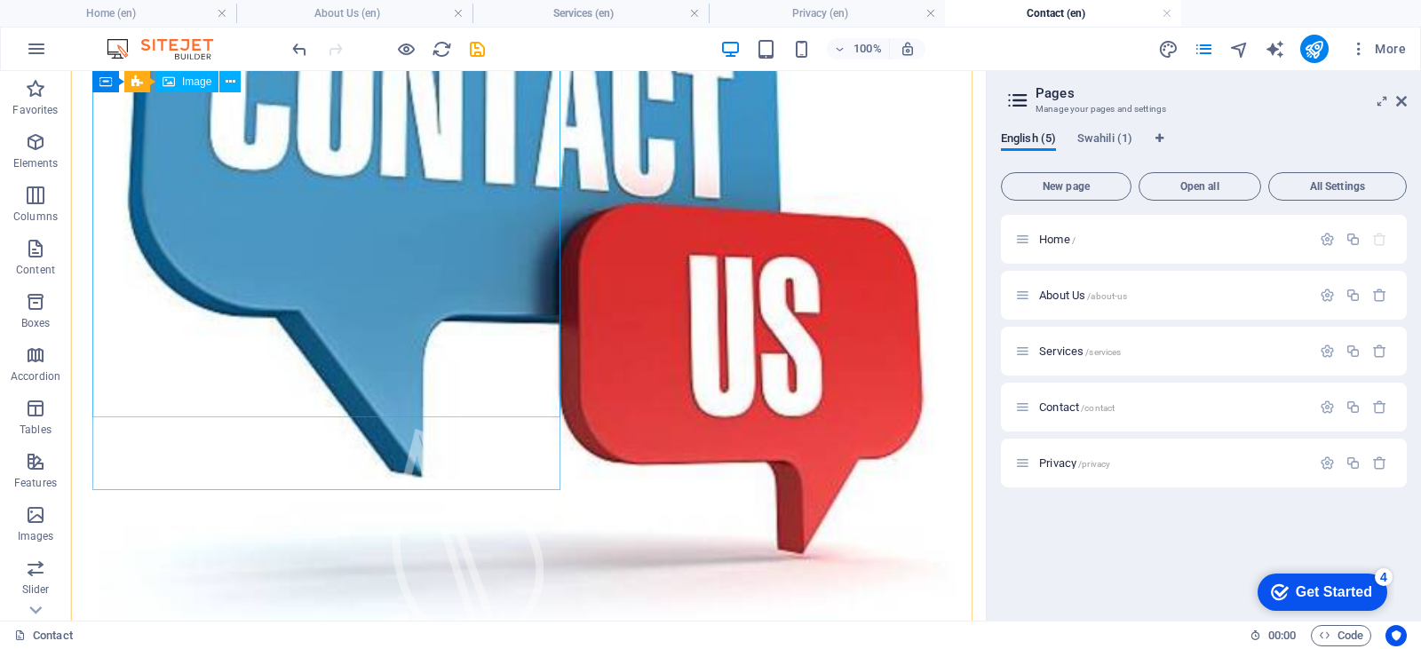
scroll to position [619, 0]
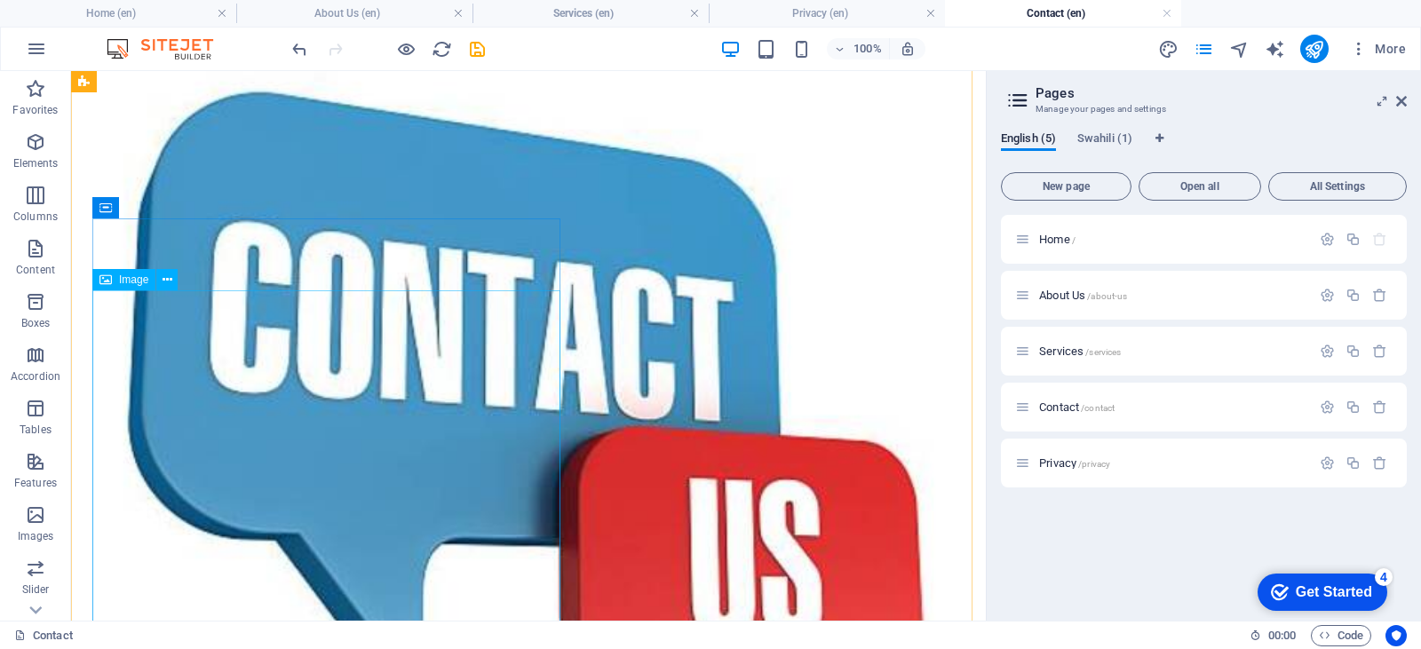
select select "%"
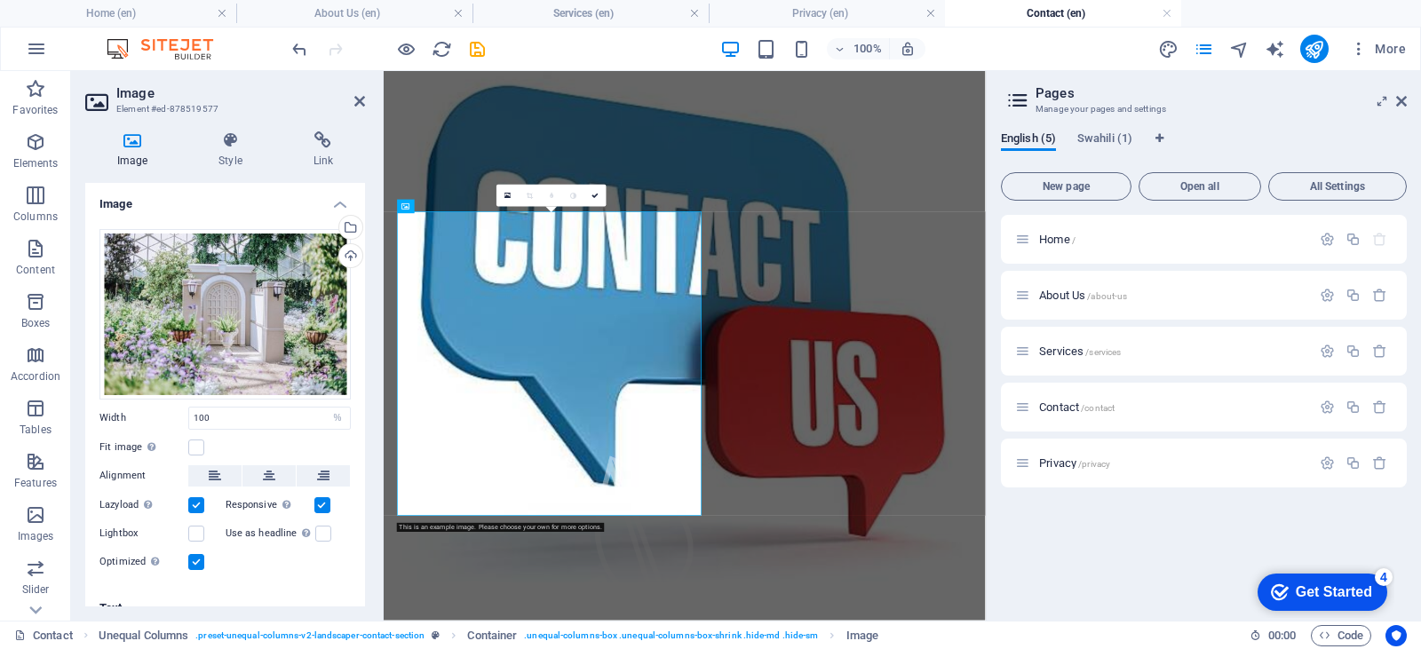
scroll to position [622, 0]
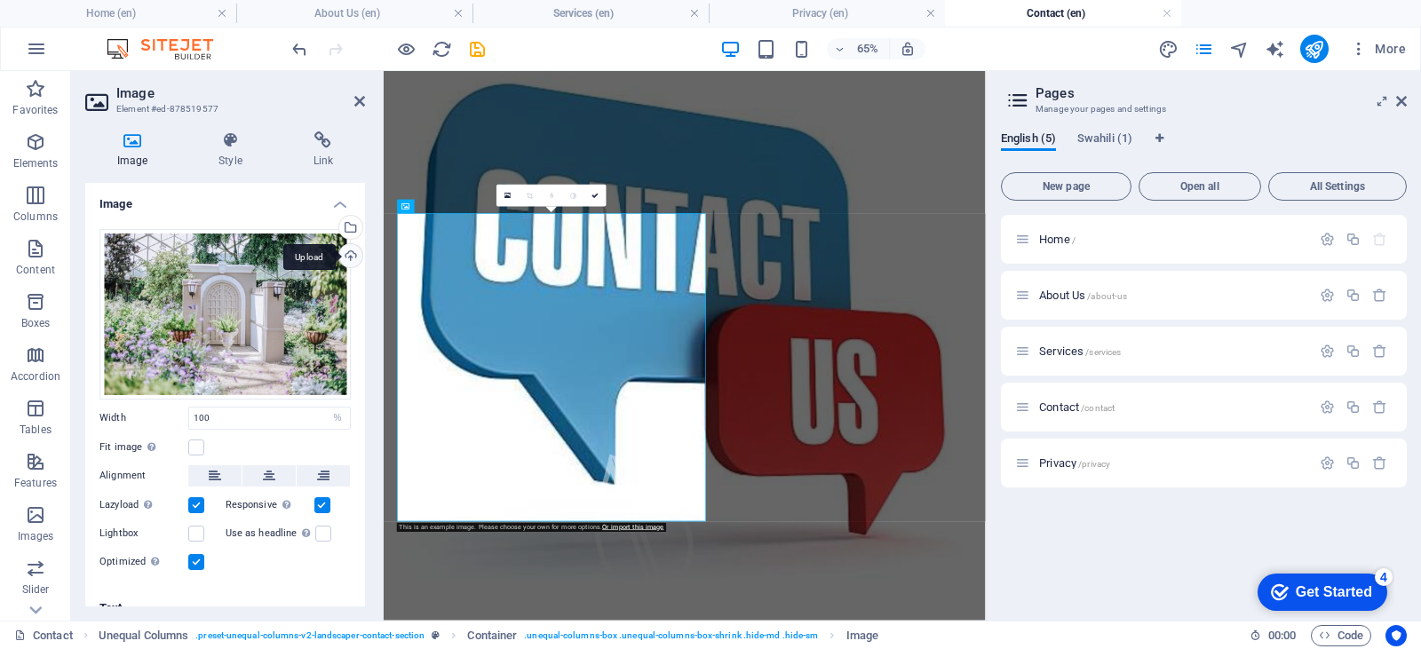
click at [354, 251] on div "Upload" at bounding box center [349, 257] width 27 height 27
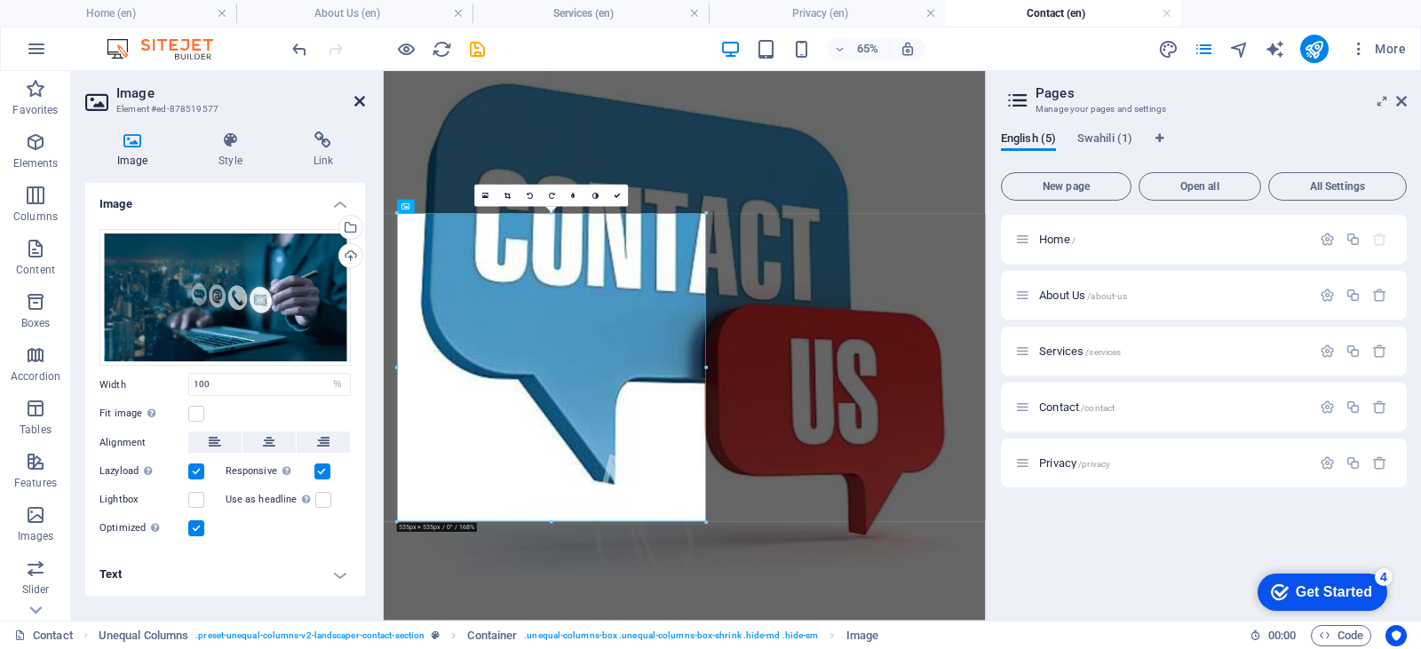
click at [356, 101] on icon at bounding box center [359, 101] width 11 height 14
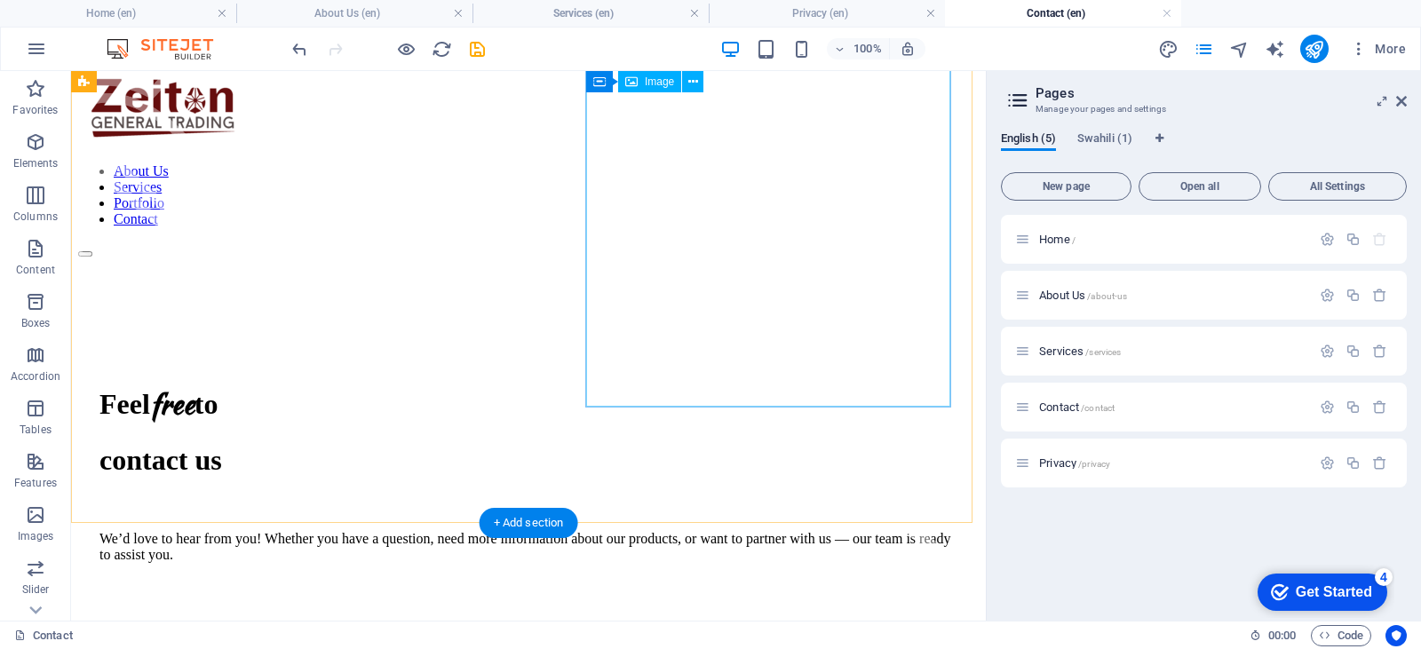
scroll to position [0, 0]
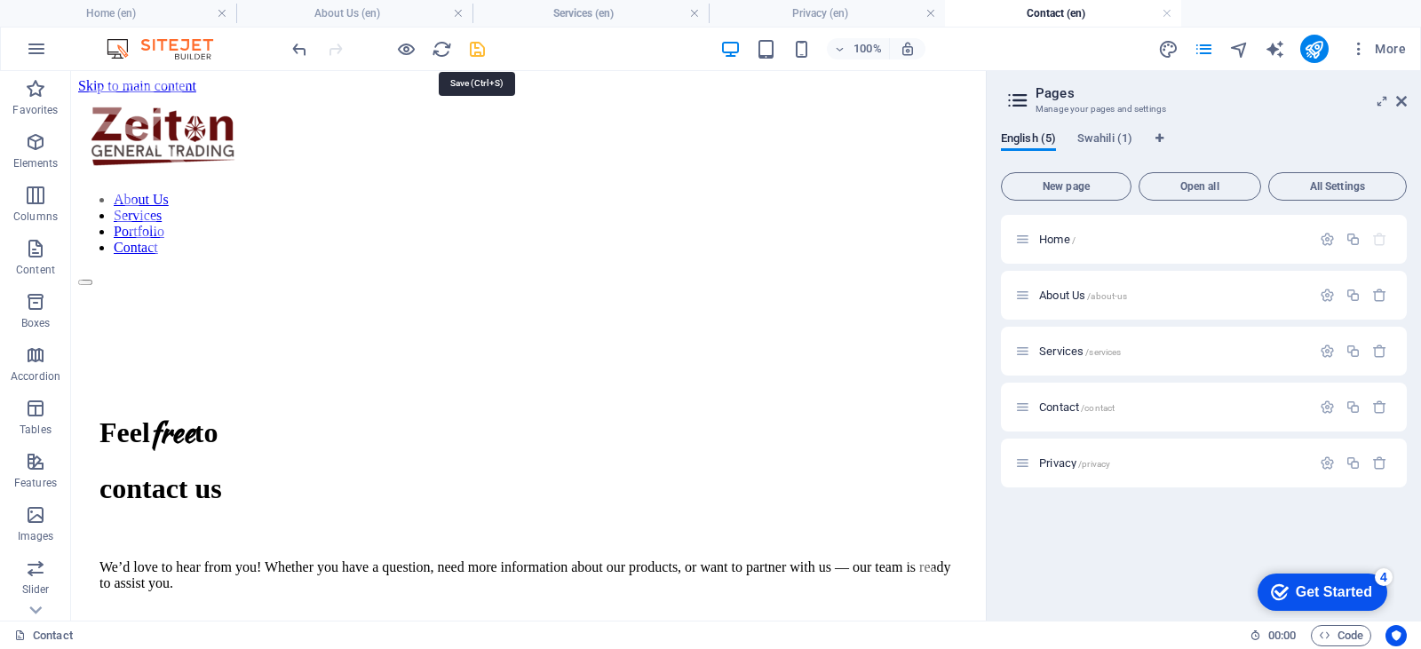
click at [472, 47] on icon "save" at bounding box center [477, 49] width 20 height 20
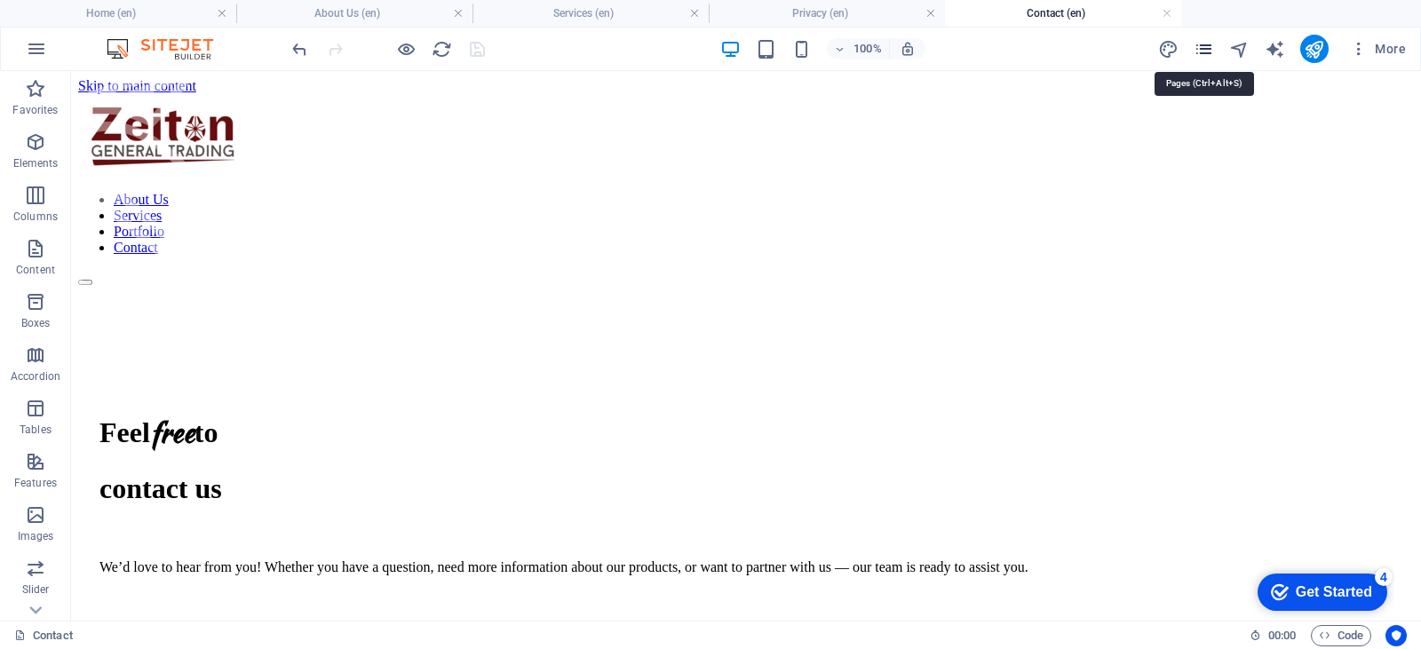
click at [1202, 53] on icon "pages" at bounding box center [1204, 49] width 20 height 20
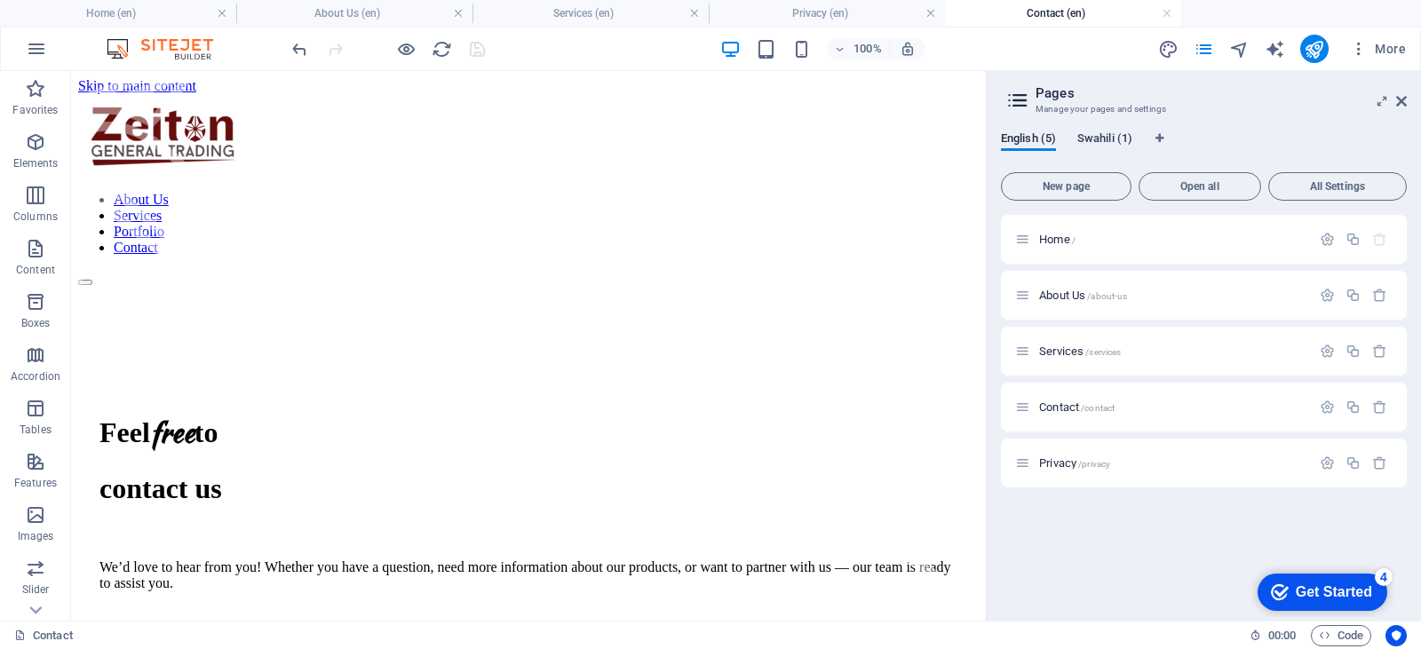
click at [1111, 137] on span "Swahili (1)" at bounding box center [1104, 140] width 55 height 25
click at [1024, 139] on span "English (5)" at bounding box center [1028, 140] width 55 height 25
click at [1115, 135] on span "Swahili (1)" at bounding box center [1104, 140] width 55 height 25
click at [1107, 295] on div "About Us /about-us Translate" at bounding box center [1204, 295] width 406 height 49
click at [1357, 287] on button "Translate" at bounding box center [1362, 296] width 60 height 28
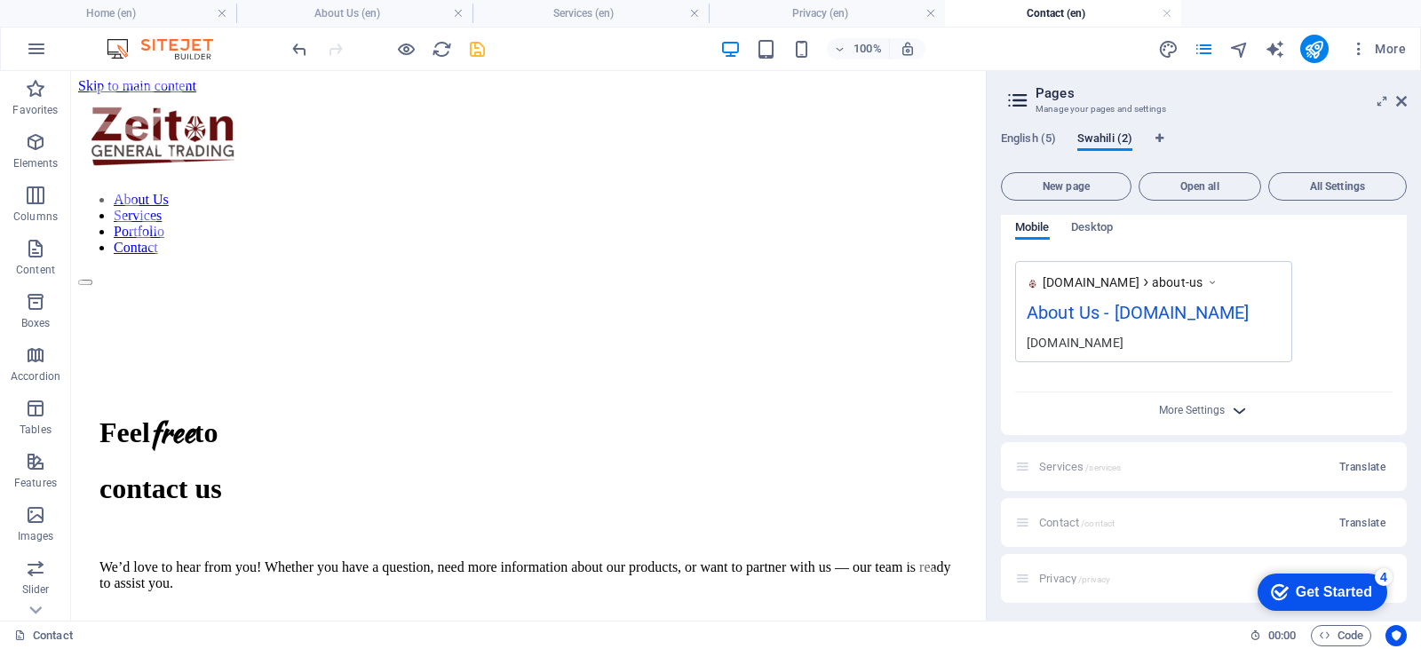
scroll to position [550, 0]
click at [1363, 460] on span "Translate" at bounding box center [1362, 463] width 46 height 14
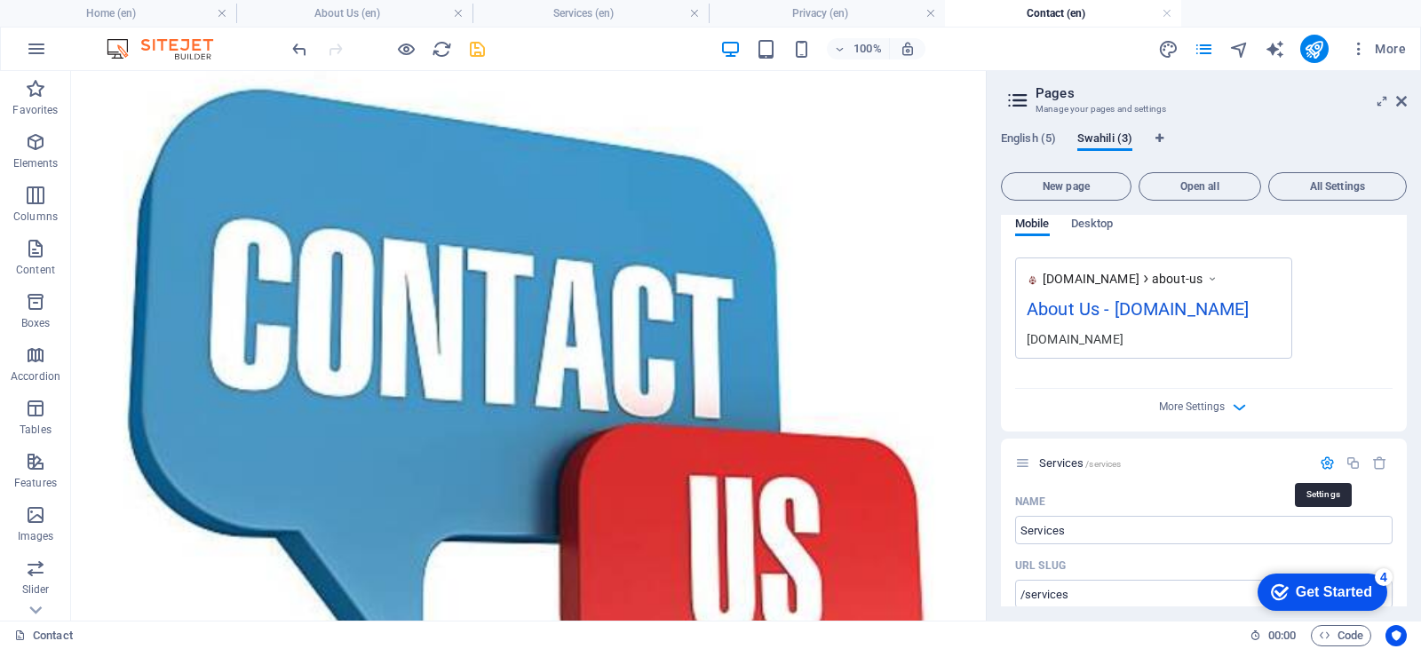
click at [1320, 464] on icon "button" at bounding box center [1327, 463] width 15 height 15
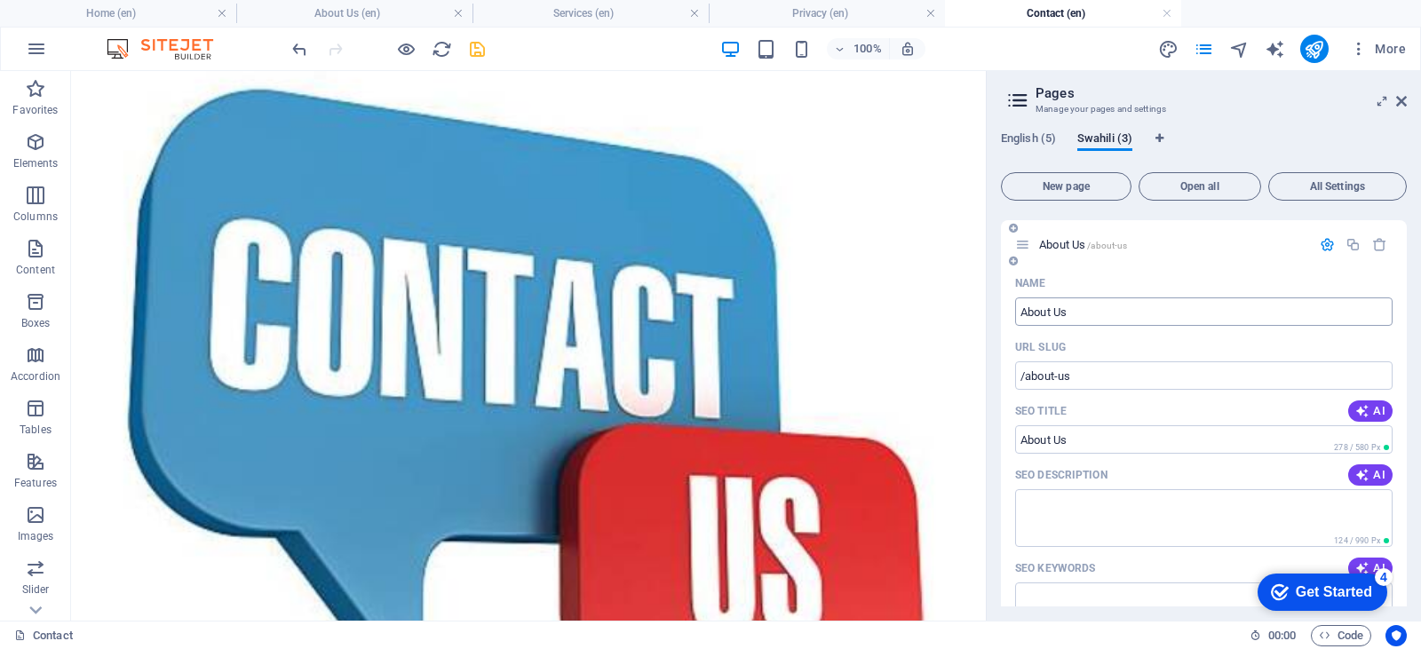
scroll to position [0, 0]
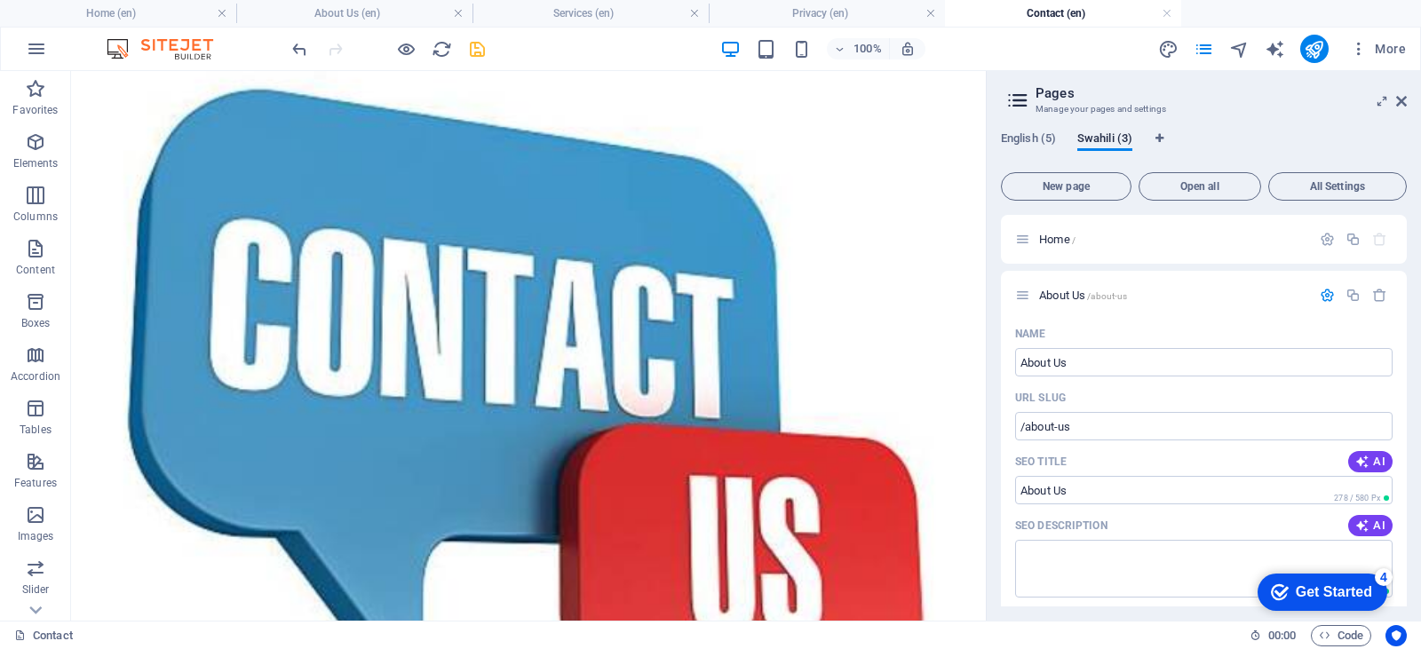
click at [1323, 298] on icon "button" at bounding box center [1327, 295] width 15 height 15
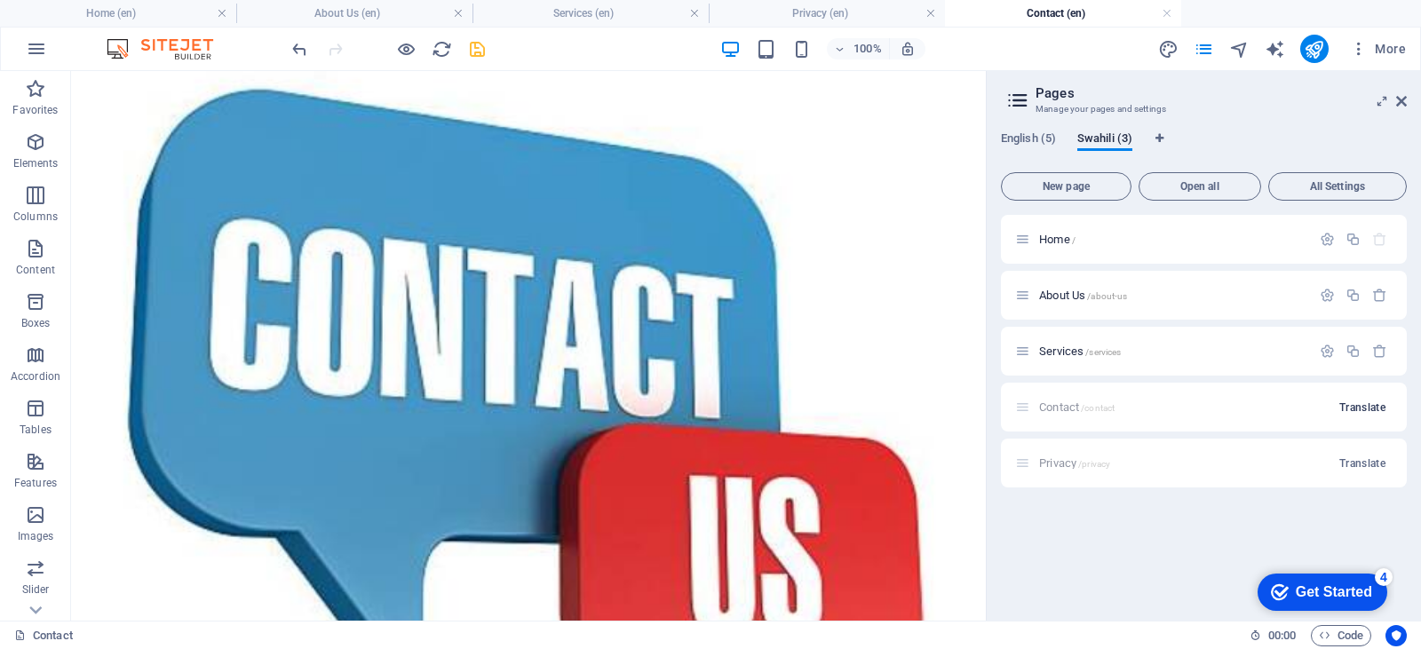
click at [1363, 404] on span "Translate" at bounding box center [1362, 408] width 46 height 14
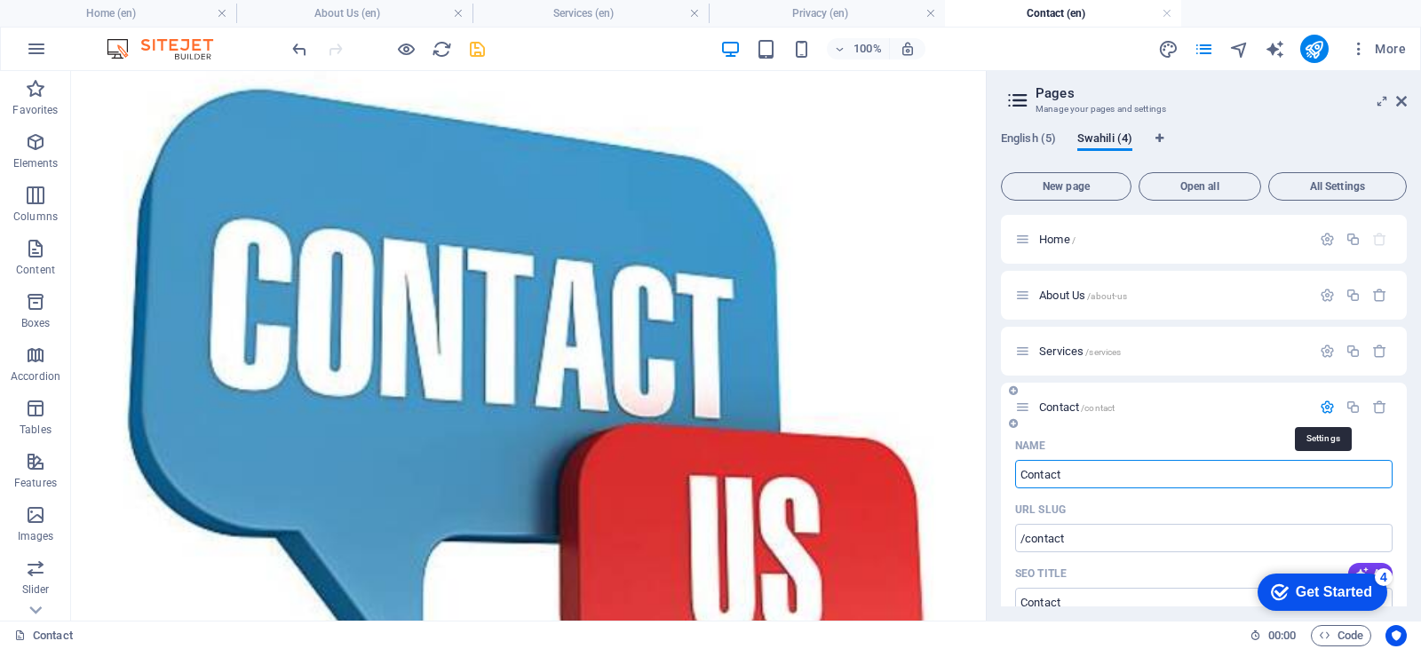
click at [1320, 409] on icon "button" at bounding box center [1327, 407] width 15 height 15
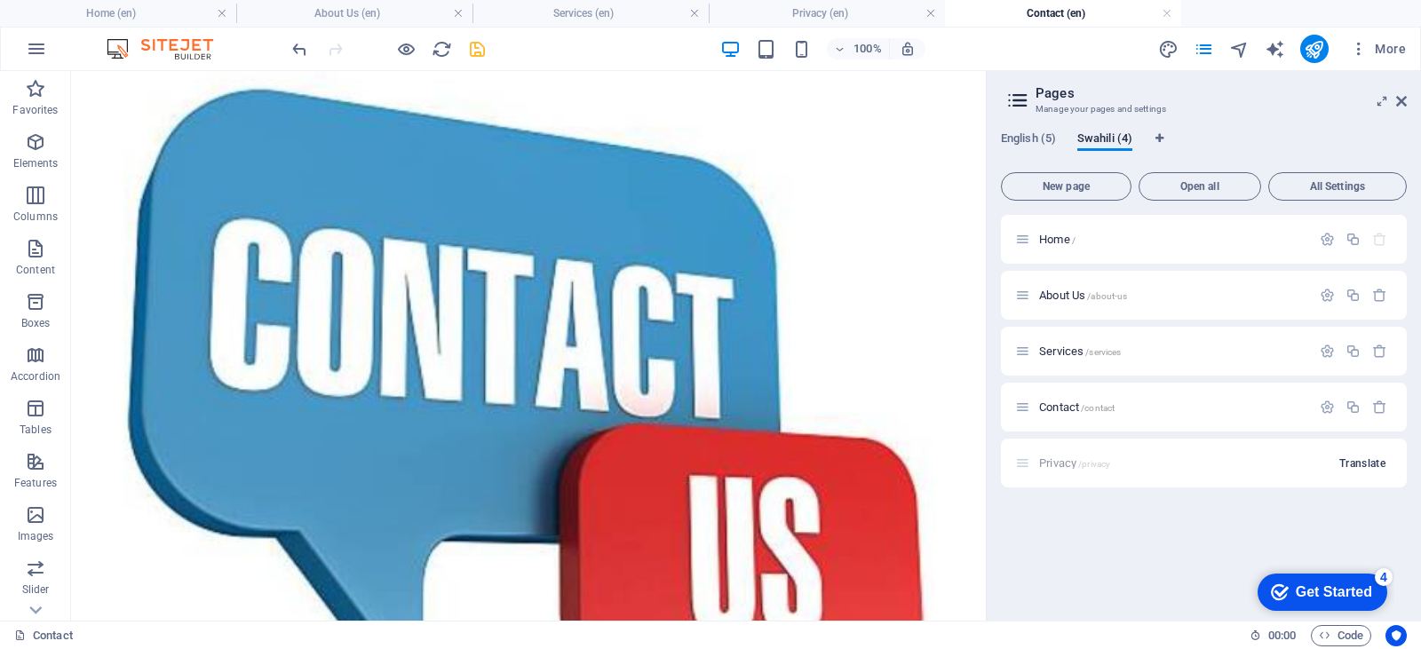
click at [1361, 458] on span "Translate" at bounding box center [1362, 463] width 46 height 14
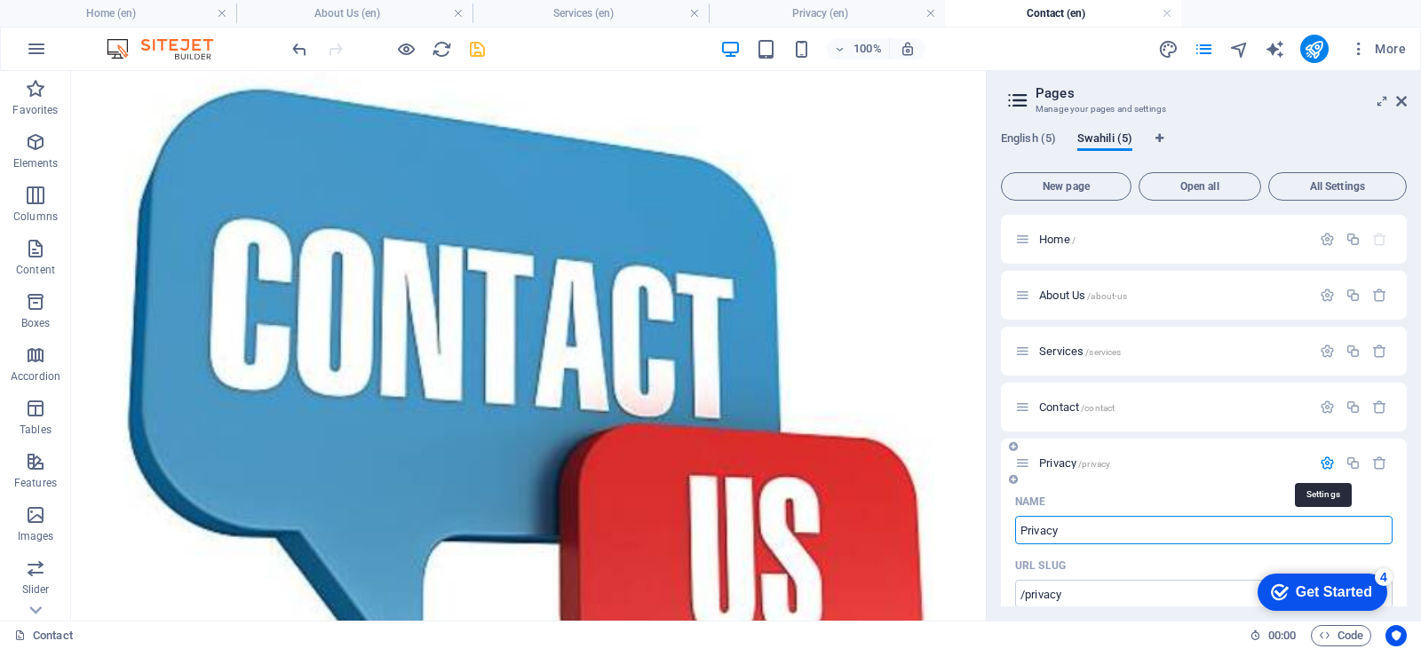
click at [1321, 458] on icon "button" at bounding box center [1327, 463] width 15 height 15
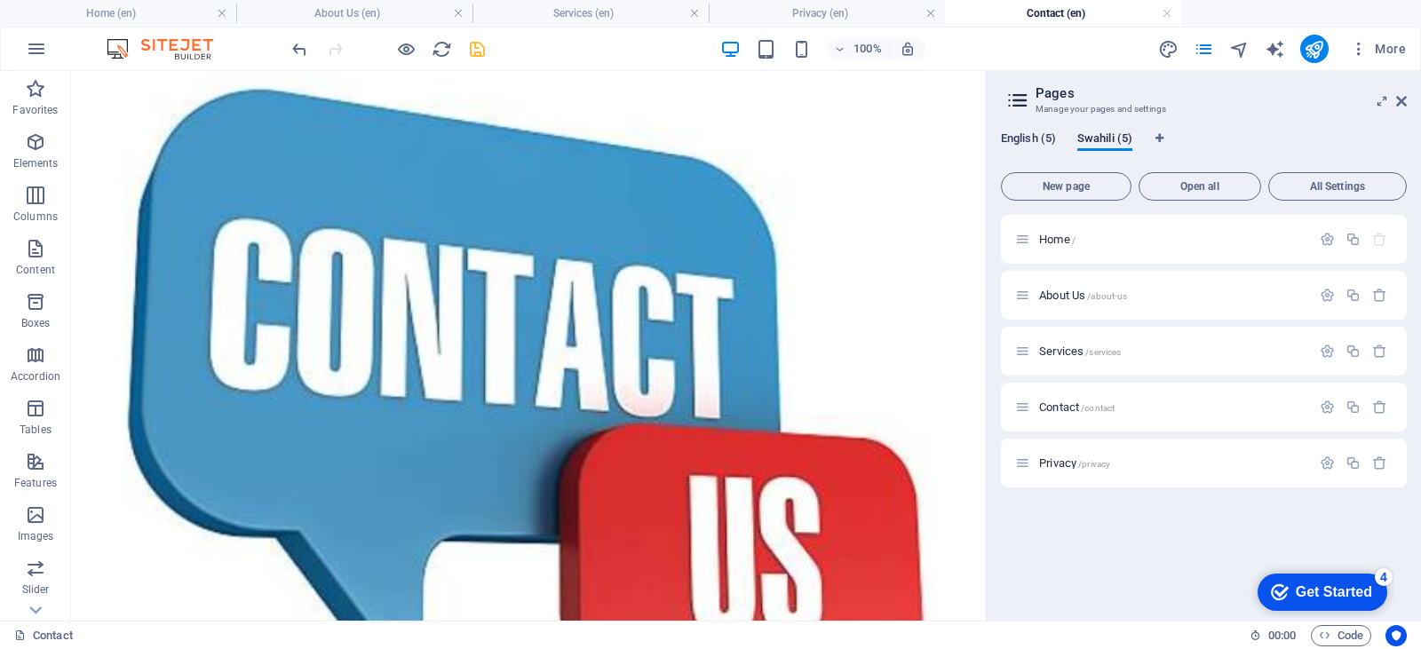
click at [1042, 143] on span "English (5)" at bounding box center [1028, 140] width 55 height 25
click at [1329, 239] on icon "button" at bounding box center [1327, 239] width 15 height 15
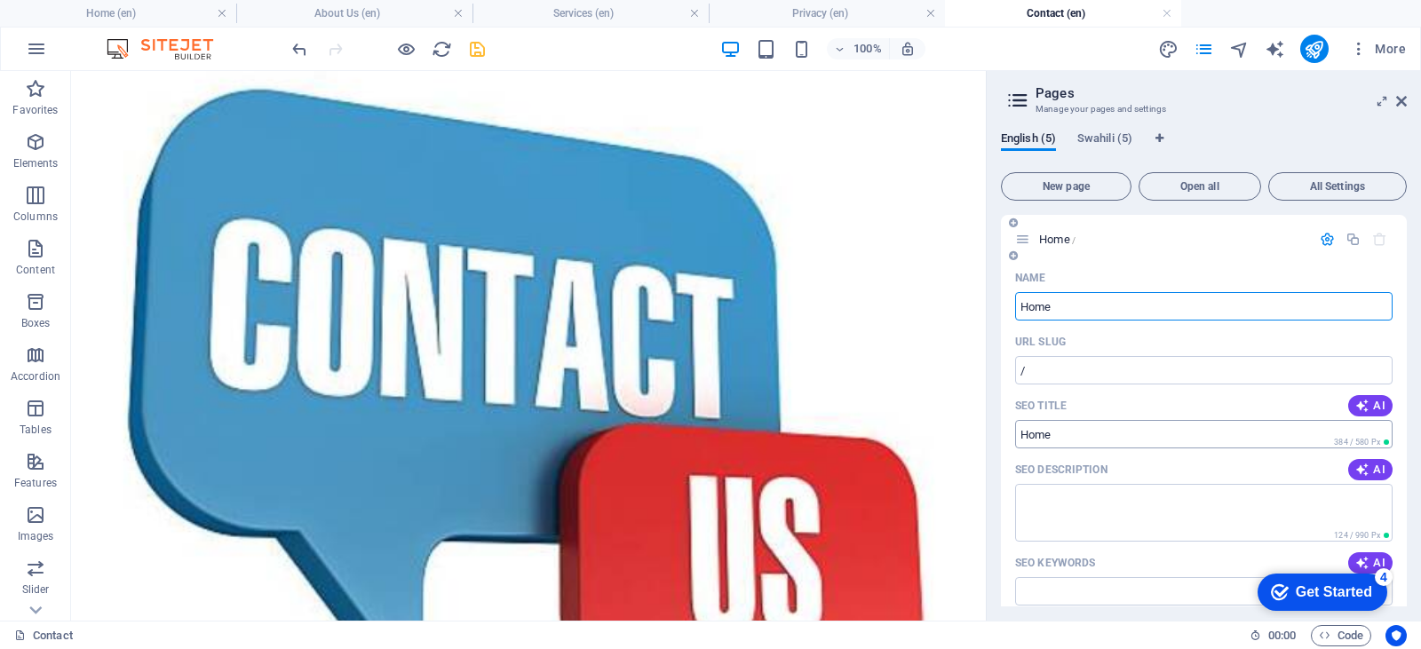
scroll to position [89, 0]
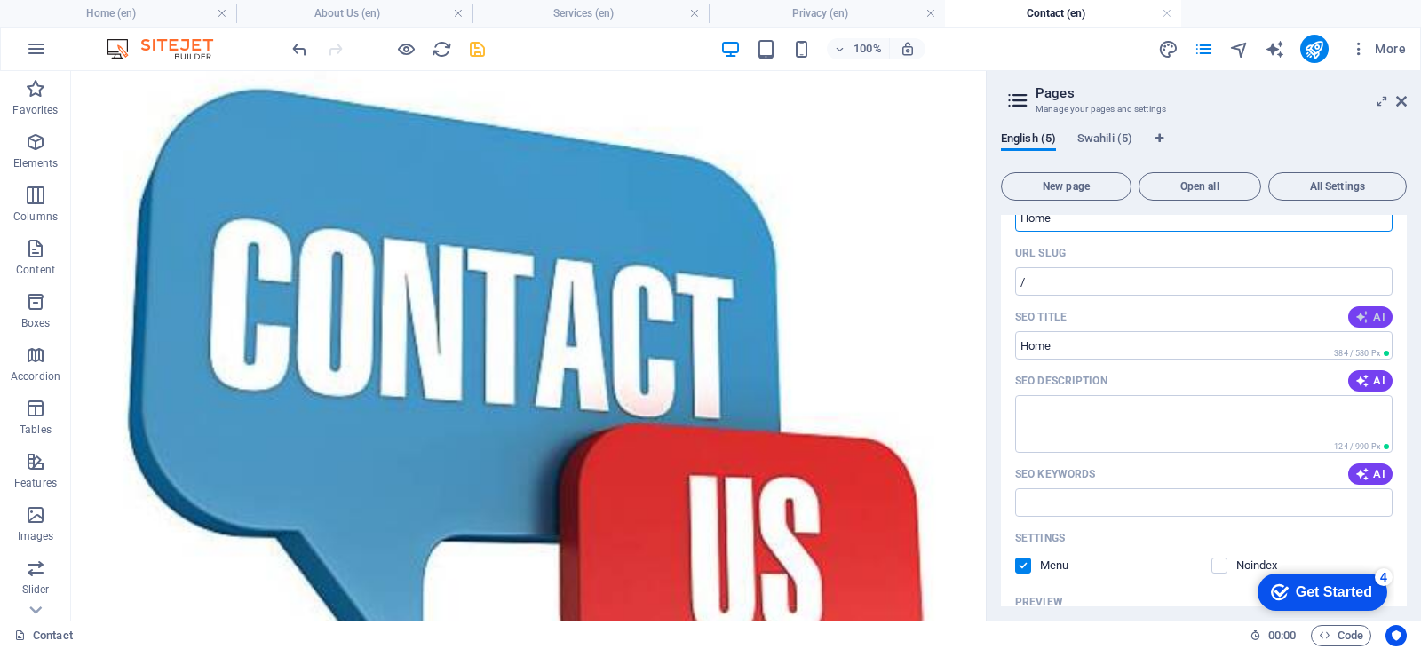
click at [1377, 318] on span "AI" at bounding box center [1370, 317] width 30 height 14
click at [1374, 377] on span "AI" at bounding box center [1370, 381] width 30 height 14
click at [1369, 475] on span "AI" at bounding box center [1370, 474] width 30 height 14
type input "Fresh Food Wholesale & Imports"
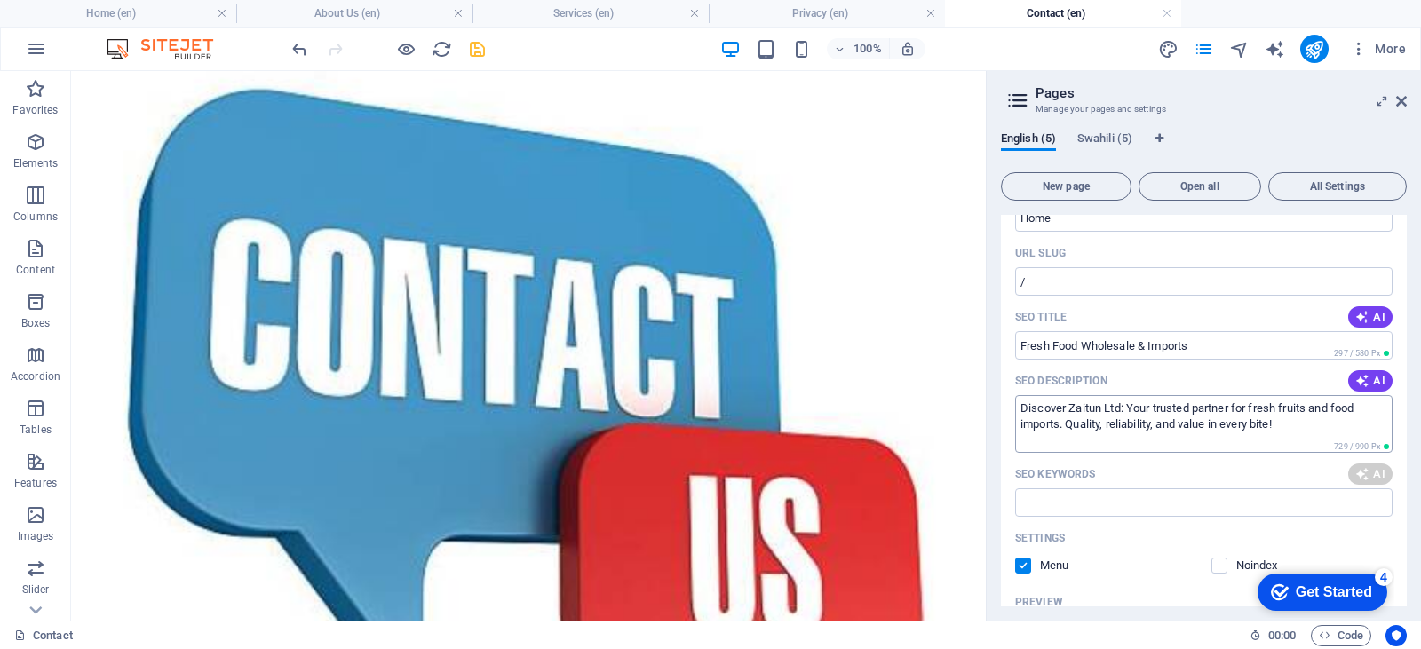
type textarea "Discover Zaitun Ltd: Your trusted partner for fresh fruits and food imports. Qu…"
type input "food imports, wholesale distribution, fresh fruits, quality food products, raw …"
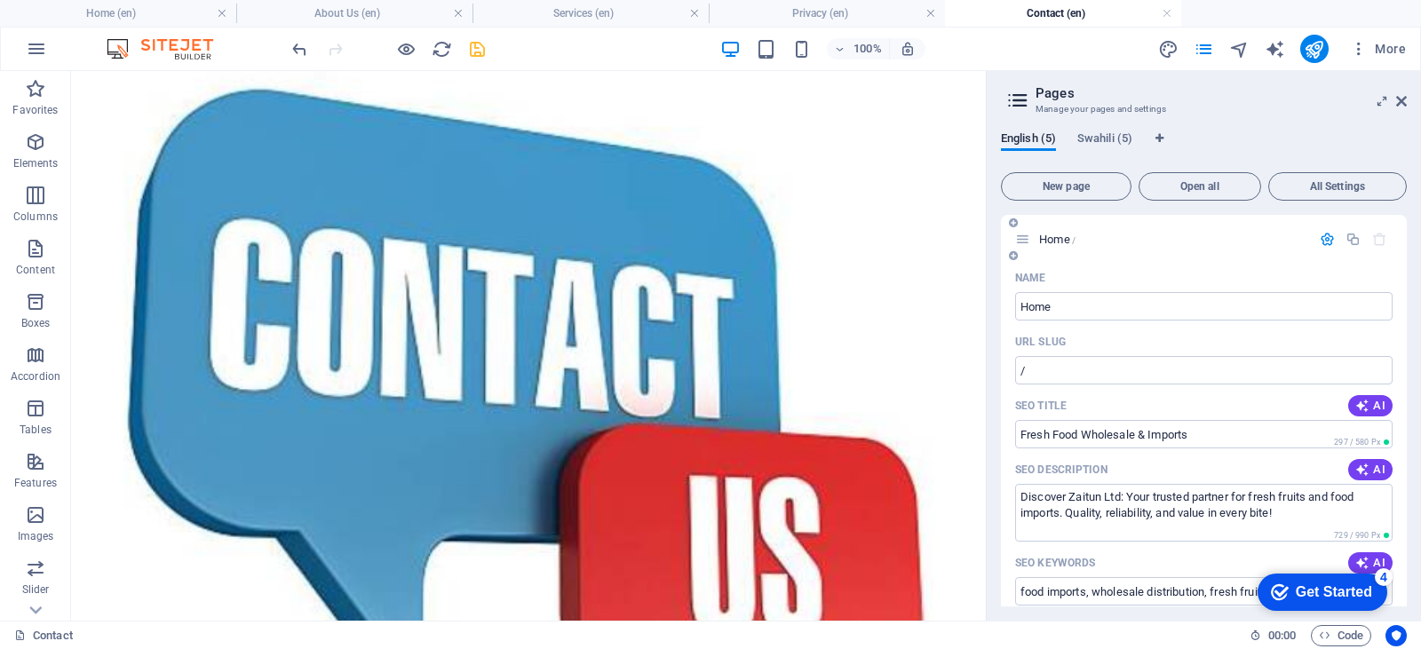
click at [1323, 237] on icon "button" at bounding box center [1327, 239] width 15 height 15
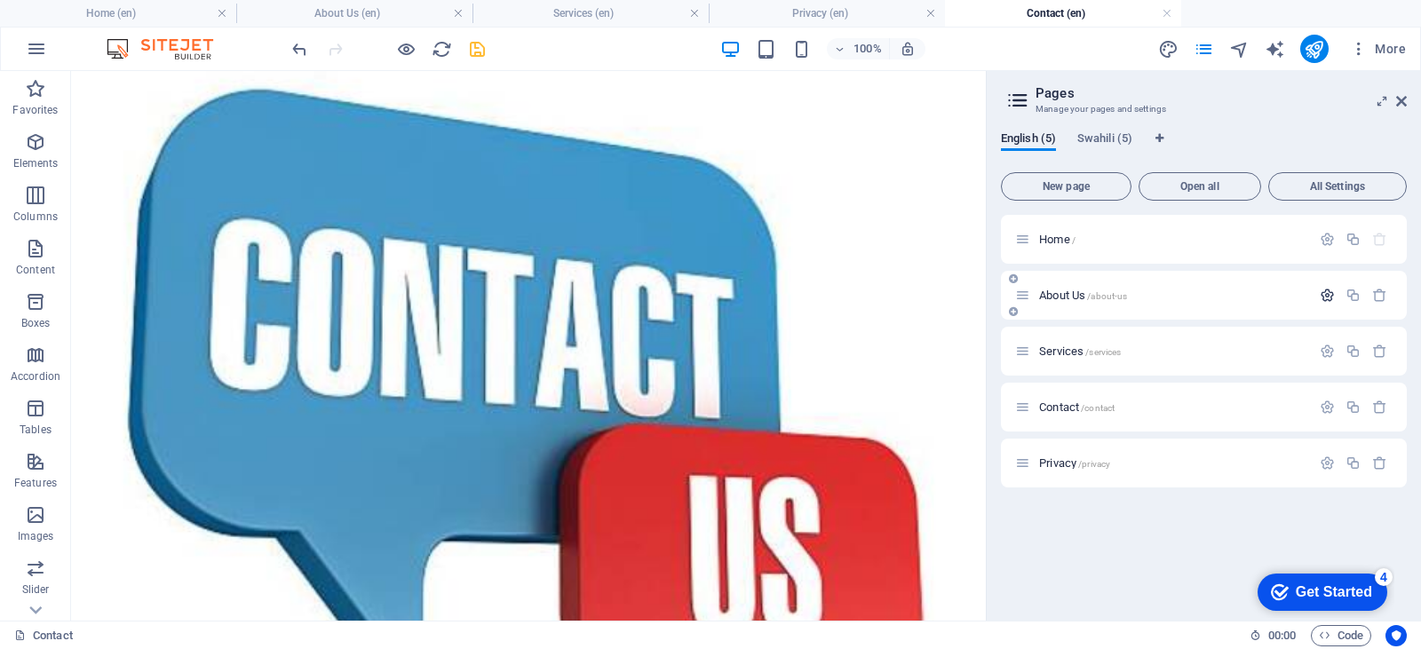
click at [1324, 298] on icon "button" at bounding box center [1327, 295] width 15 height 15
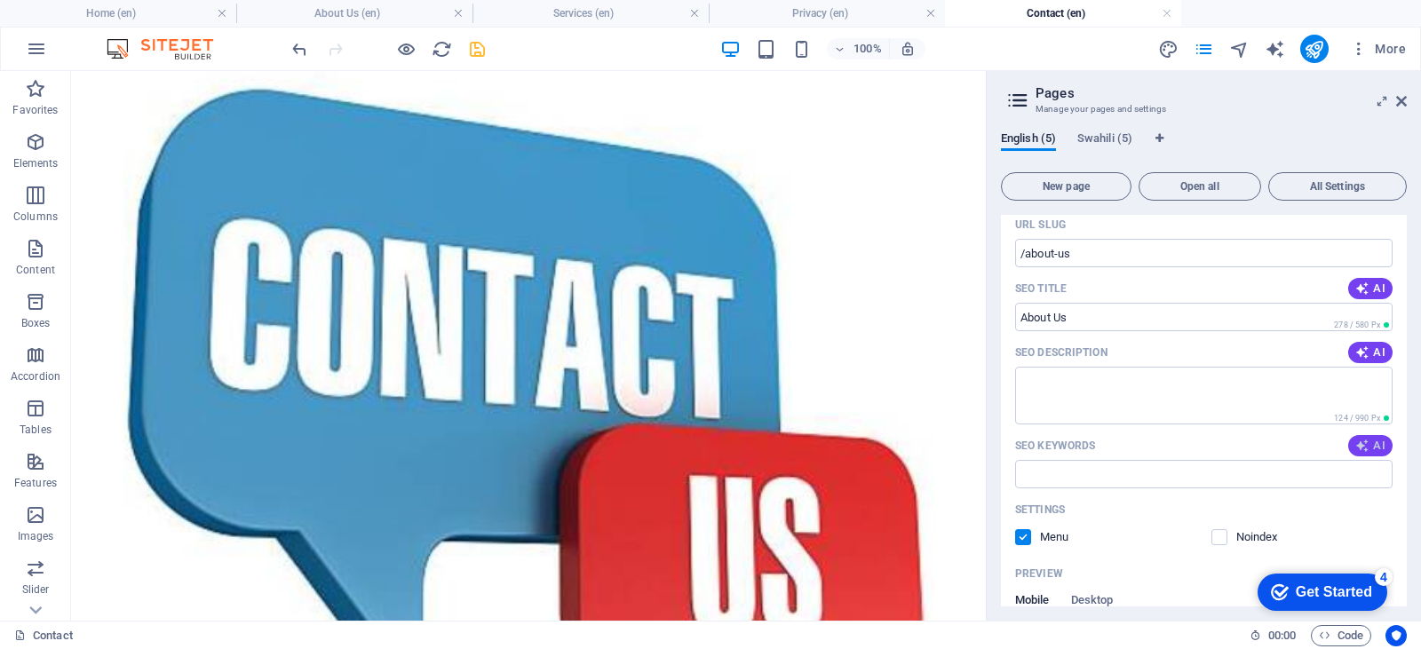
scroll to position [178, 0]
click at [1376, 444] on span "AI" at bounding box center [1370, 441] width 30 height 14
click at [1365, 339] on button "AI" at bounding box center [1370, 347] width 44 height 21
click at [1368, 286] on span "AI" at bounding box center [1370, 284] width 30 height 14
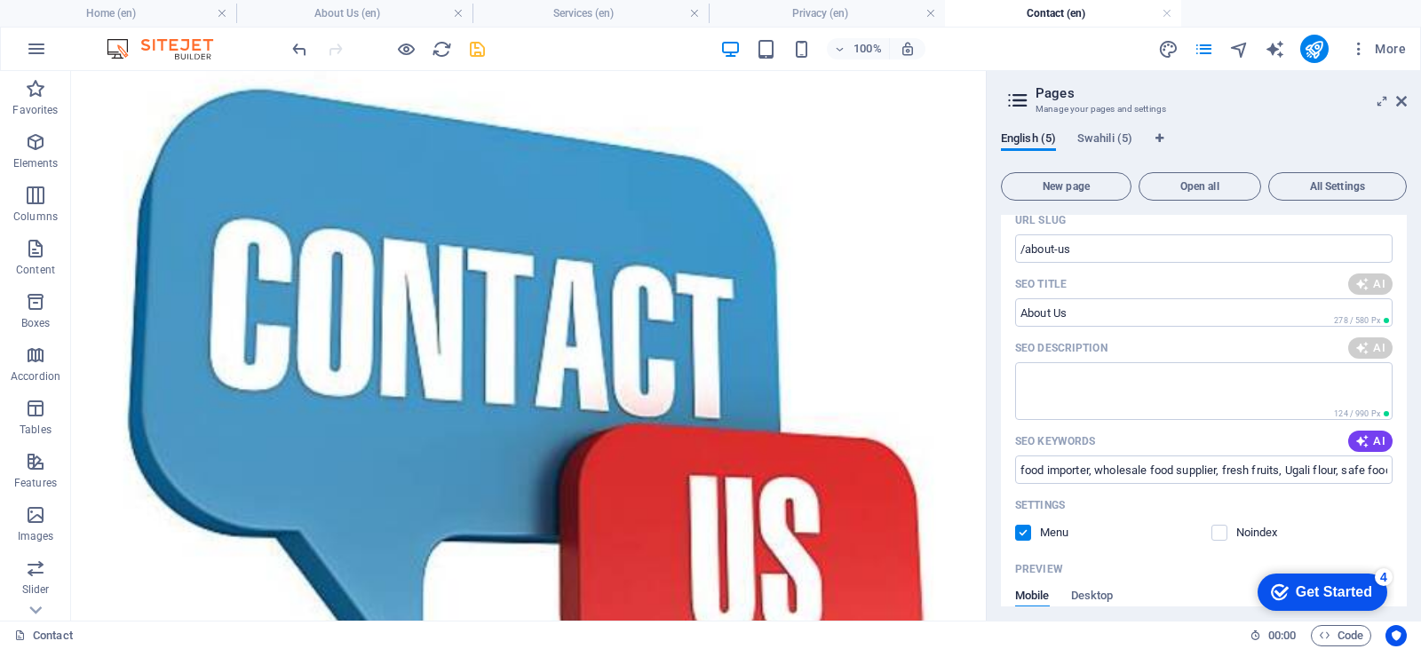
type input "food importer, wholesale food supplier, fresh fruits, Ugali flour, safe food so…"
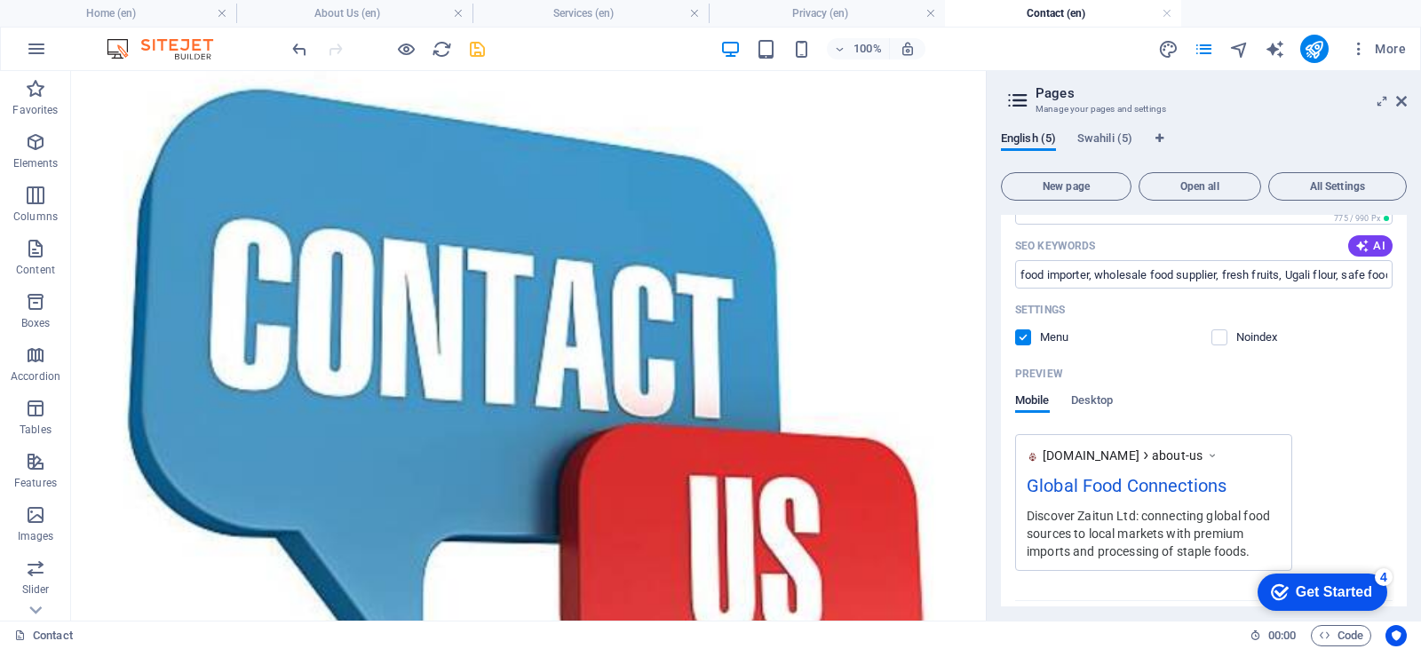
type input "Global Food Connections"
type textarea "Discover Zaitun Ltd: connecting global food sources to local markets with premi…"
type input "food importer, wholesale food supplier, fresh fruits, Ugali flour, safe food so…"
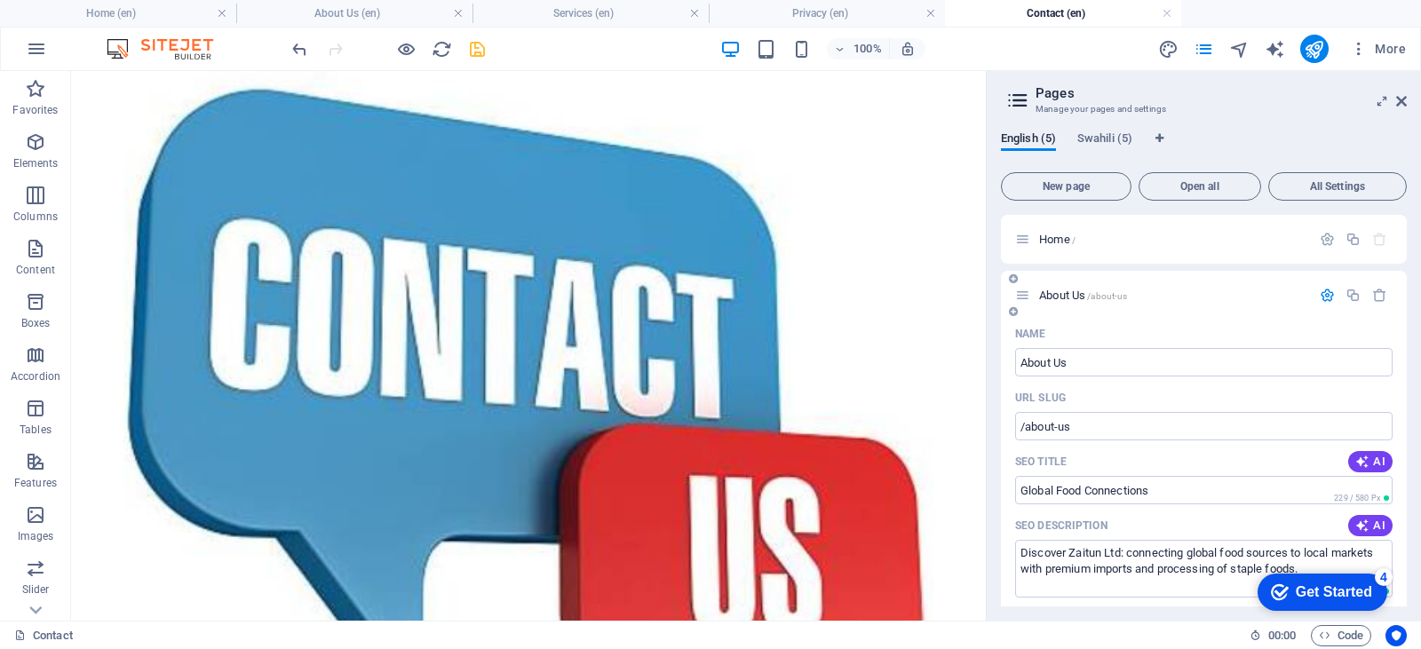
click at [1326, 289] on icon "button" at bounding box center [1327, 295] width 15 height 15
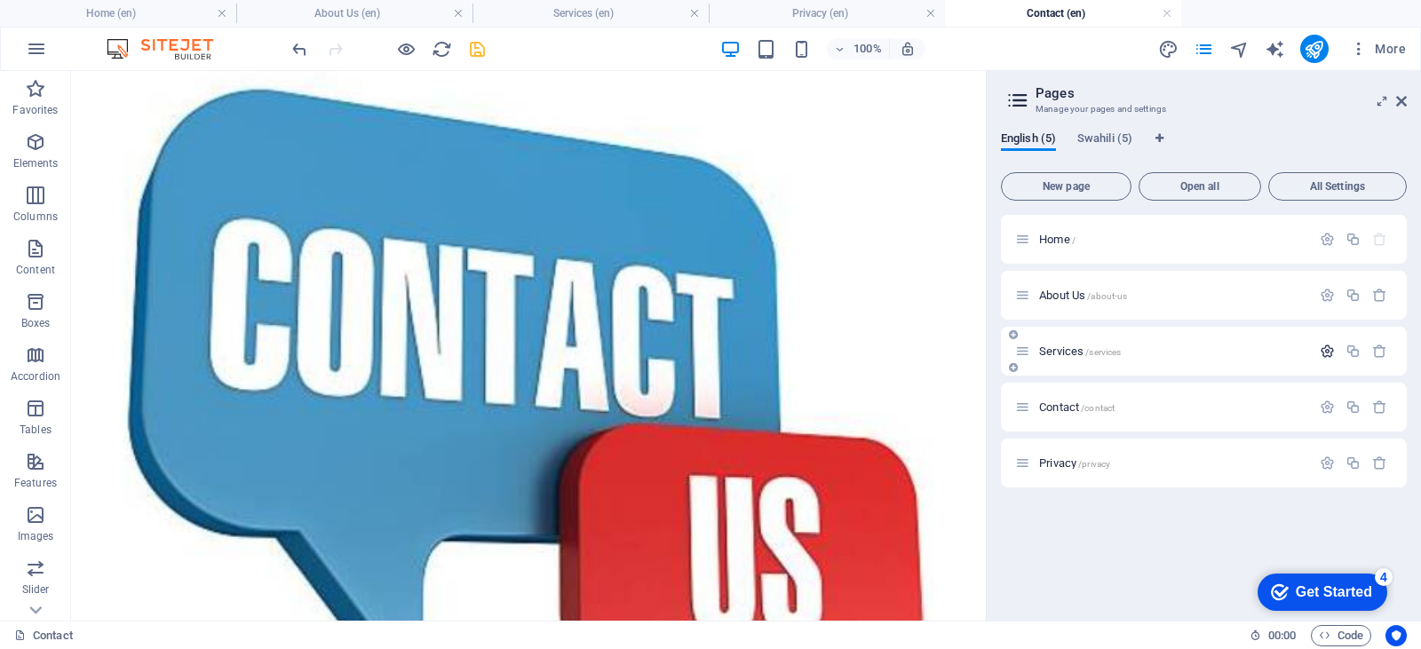
click at [1331, 351] on icon "button" at bounding box center [1327, 351] width 15 height 15
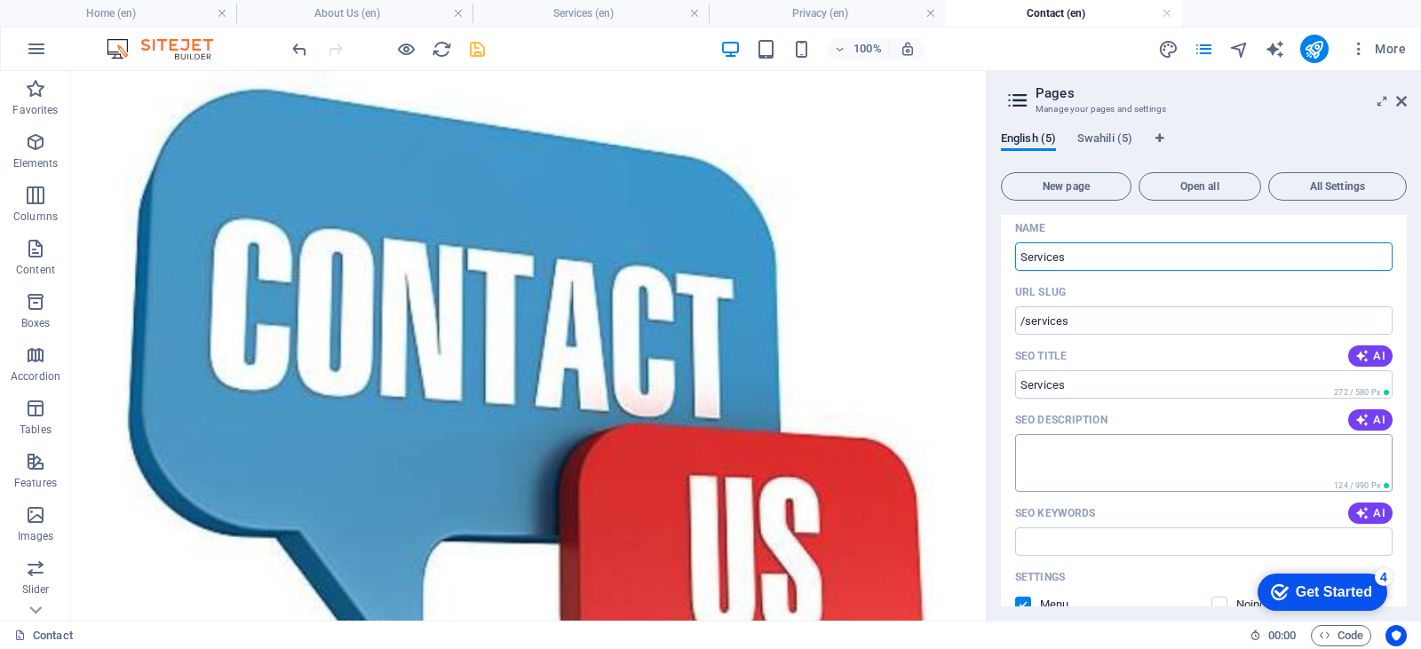
scroll to position [178, 0]
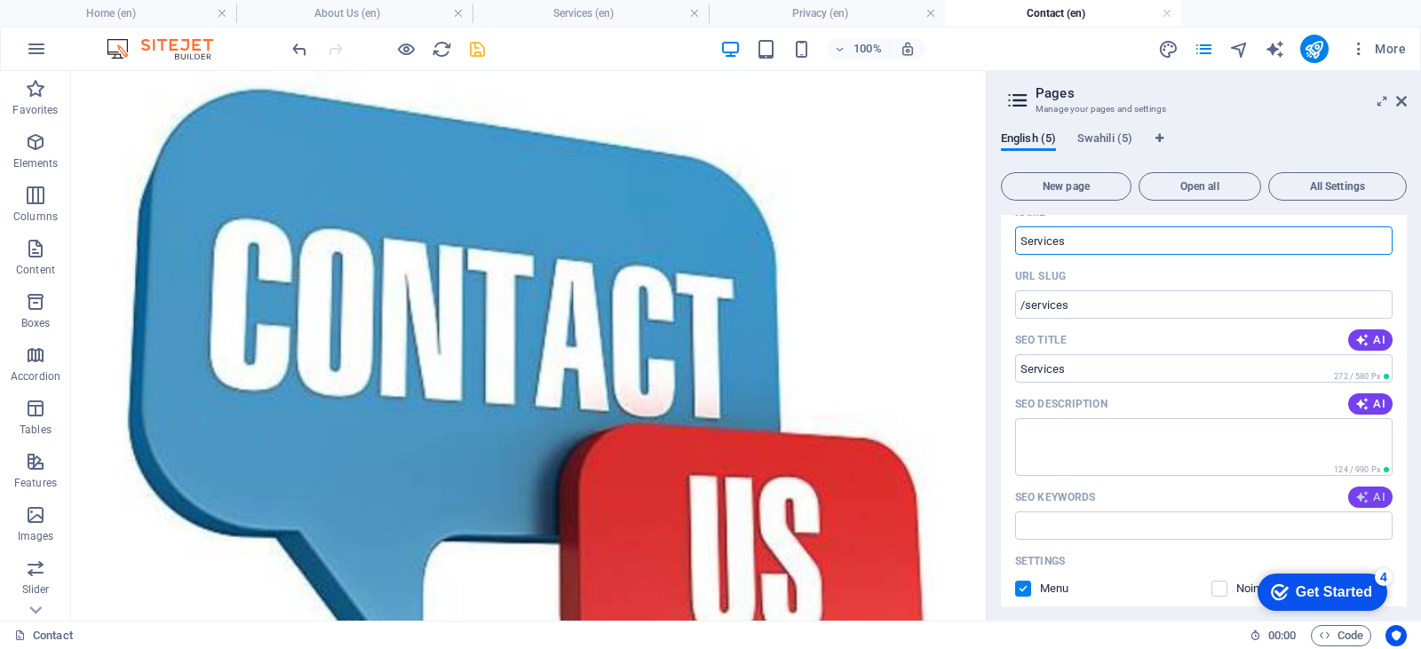
click at [1370, 491] on span "AI" at bounding box center [1370, 497] width 30 height 14
click at [1371, 393] on button "AI" at bounding box center [1370, 403] width 44 height 21
click at [1369, 341] on span "AI" at bounding box center [1370, 340] width 30 height 14
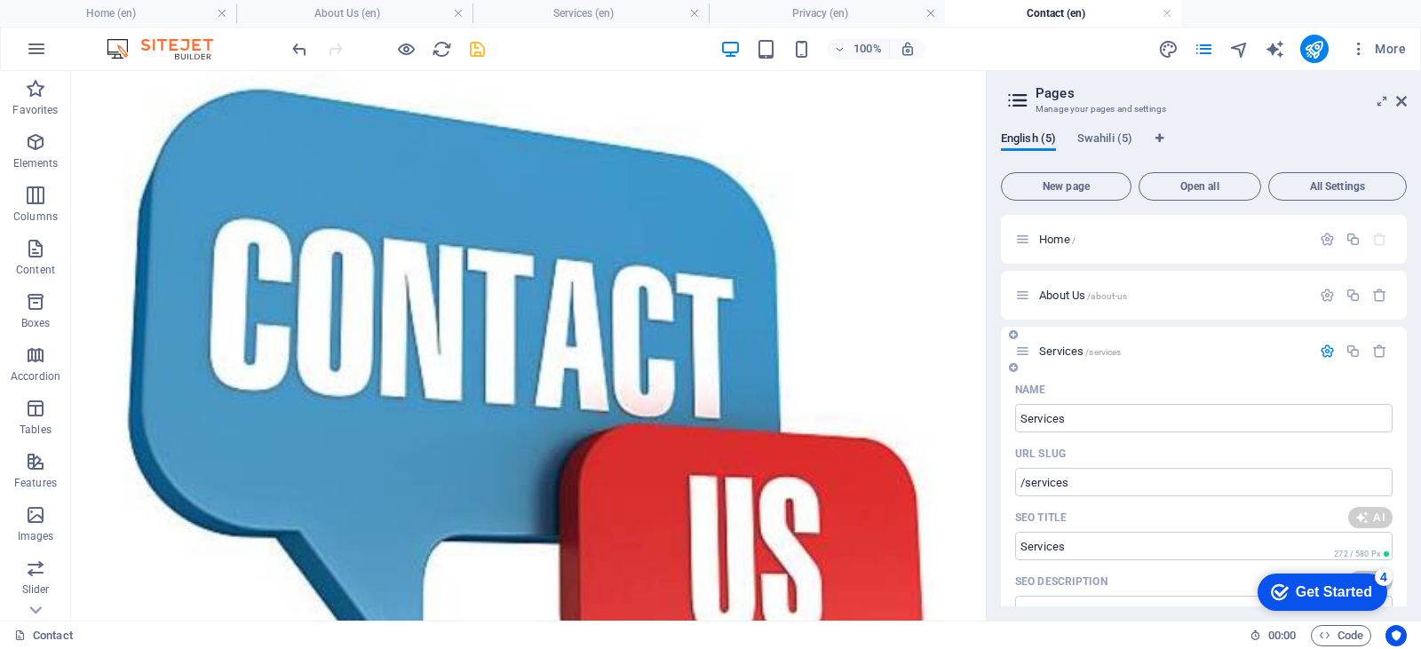
type input "food importers, wholesale food distribution, fresh fruit suppliers, maize proce…"
click at [1322, 353] on icon "button" at bounding box center [1327, 351] width 15 height 15
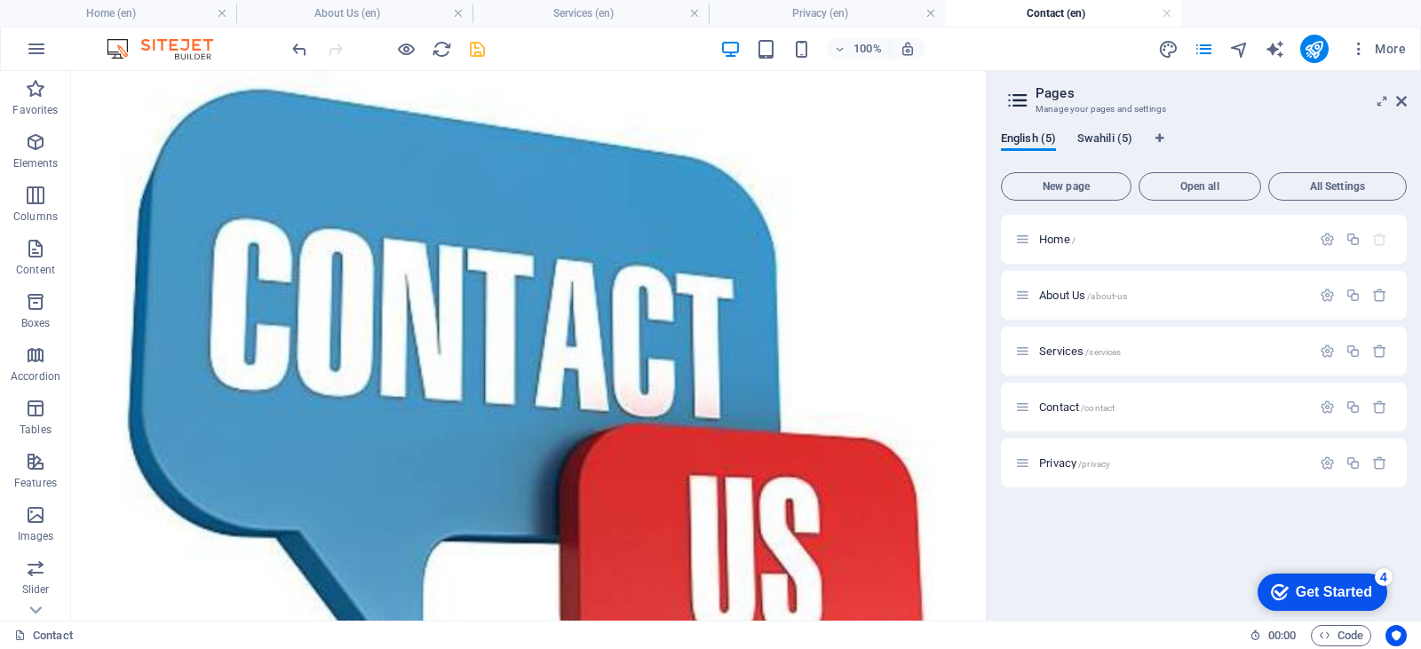
click at [1105, 142] on span "Swahili (5)" at bounding box center [1104, 140] width 55 height 25
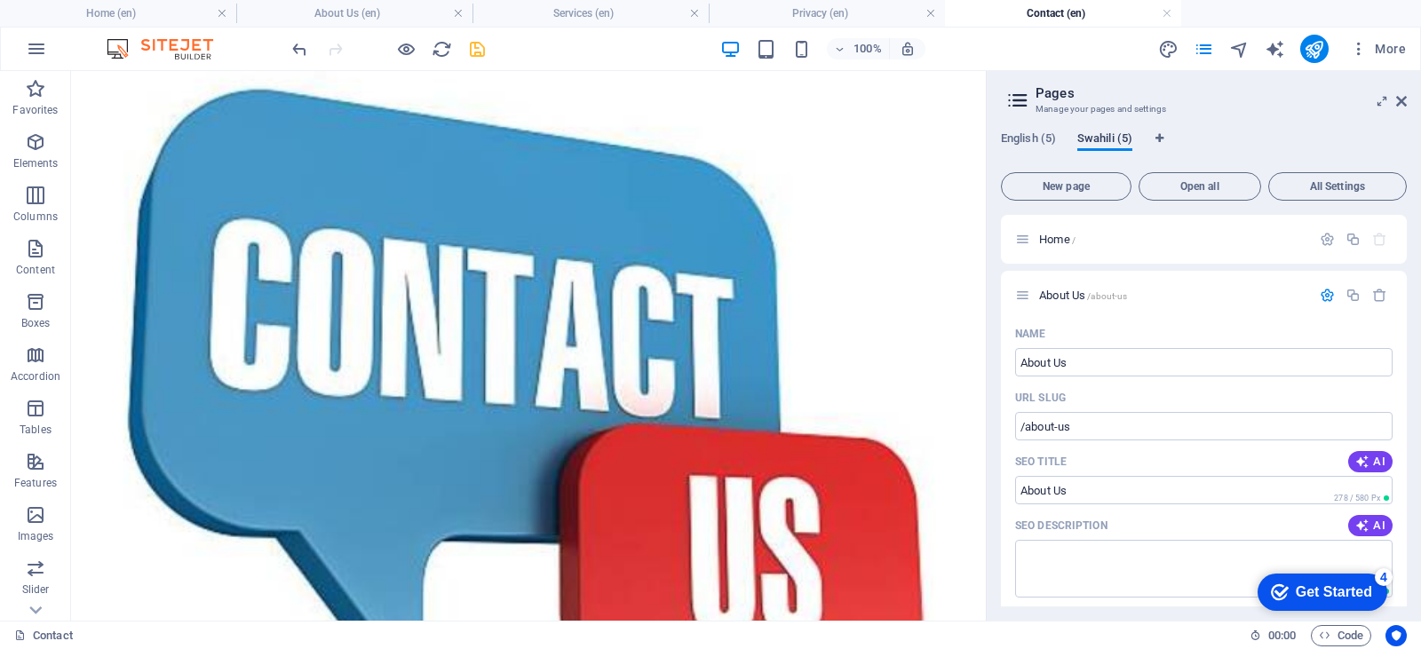
scroll to position [2106, 0]
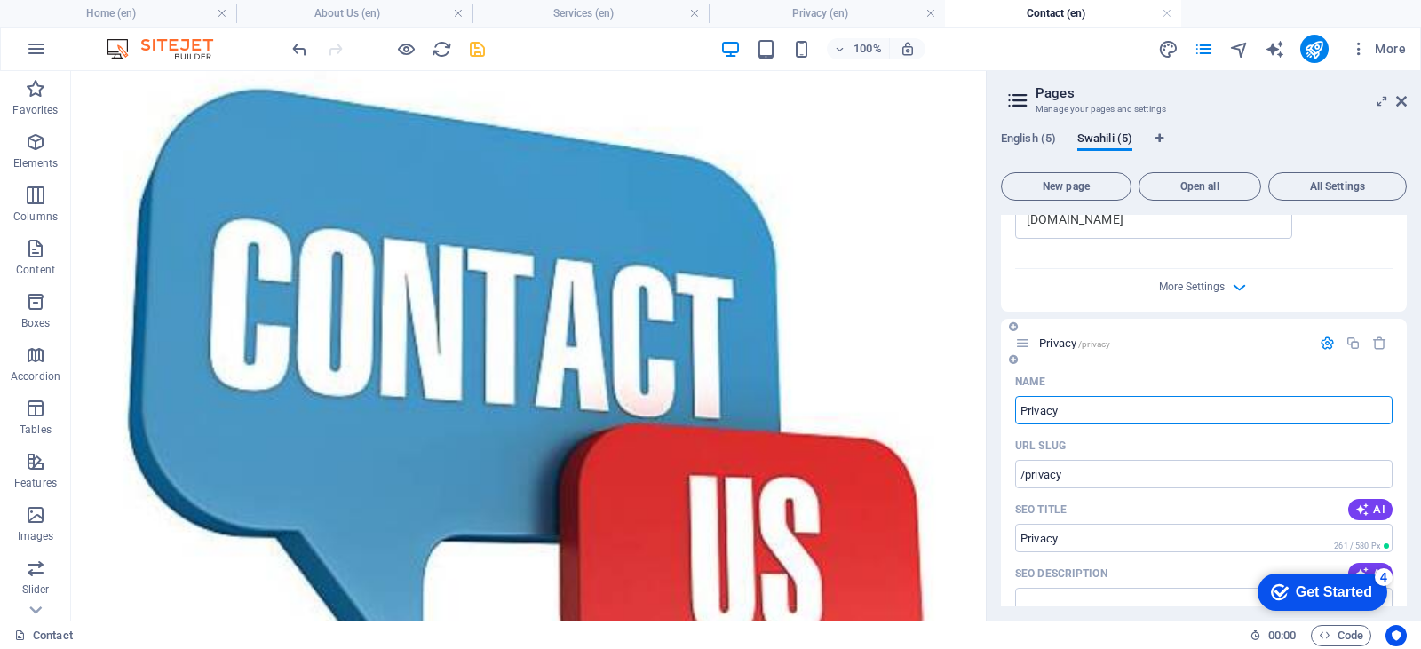
click at [1324, 345] on icon "button" at bounding box center [1327, 343] width 15 height 15
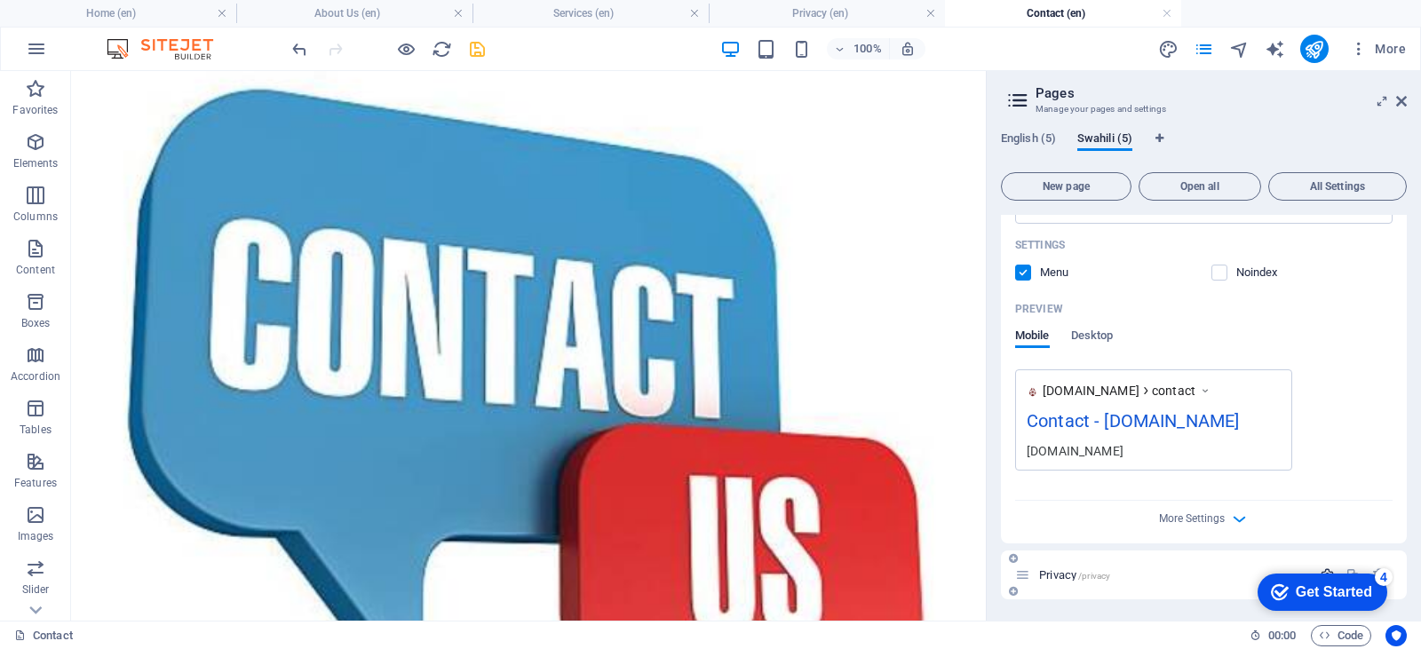
scroll to position [1874, 0]
drag, startPoint x: 473, startPoint y: 52, endPoint x: 520, endPoint y: 110, distance: 74.6
click at [473, 52] on icon "save" at bounding box center [477, 49] width 20 height 20
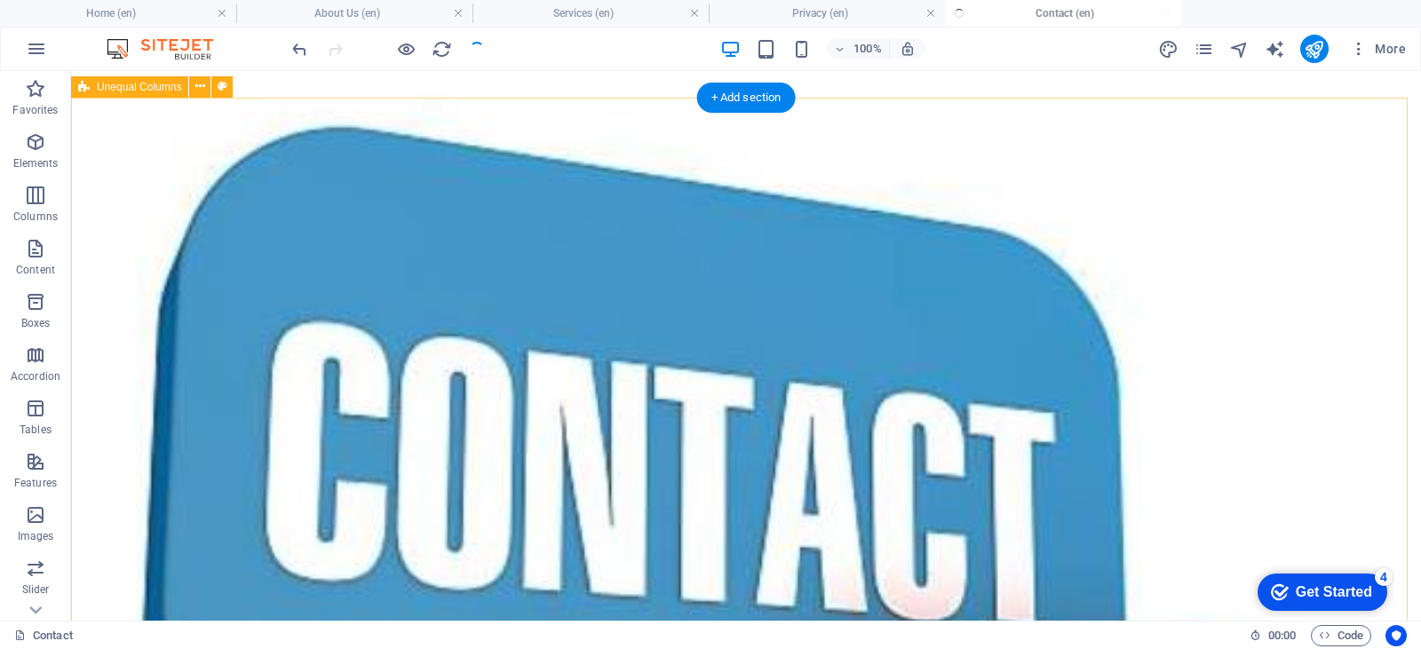
scroll to position [639, 0]
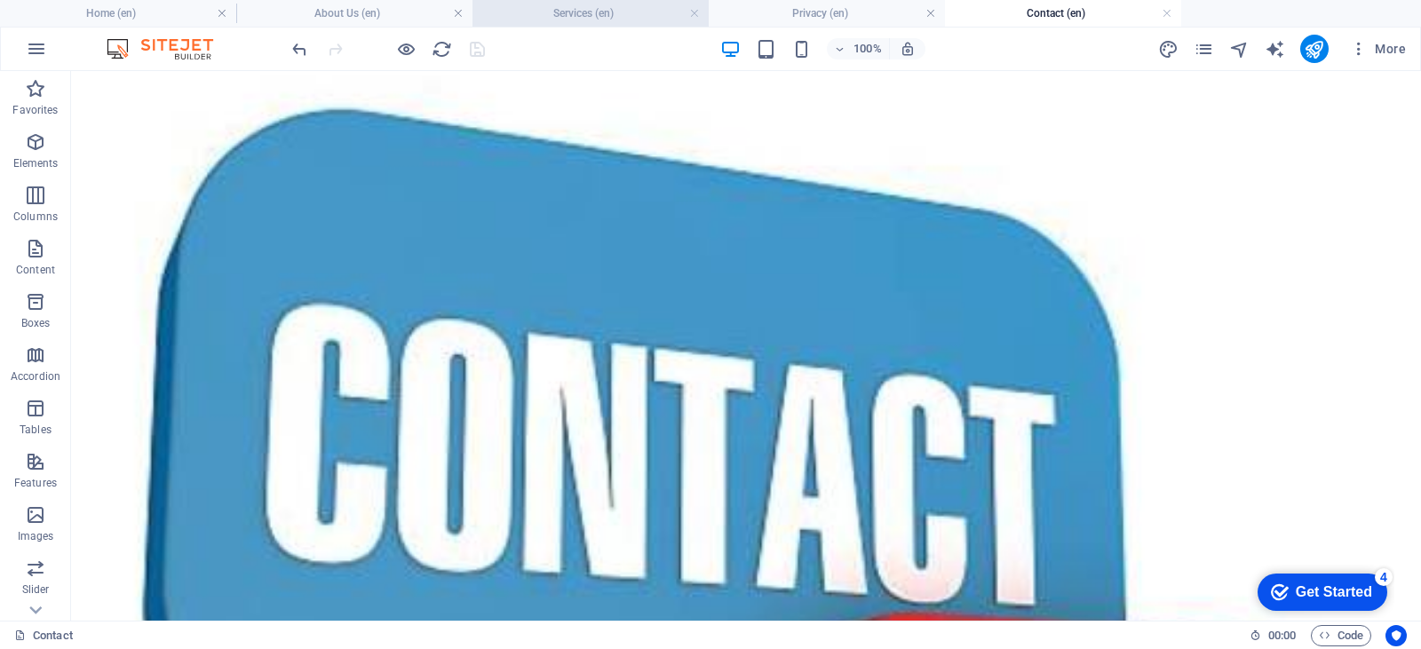
click at [614, 12] on h4 "Services (en)" at bounding box center [590, 14] width 236 height 20
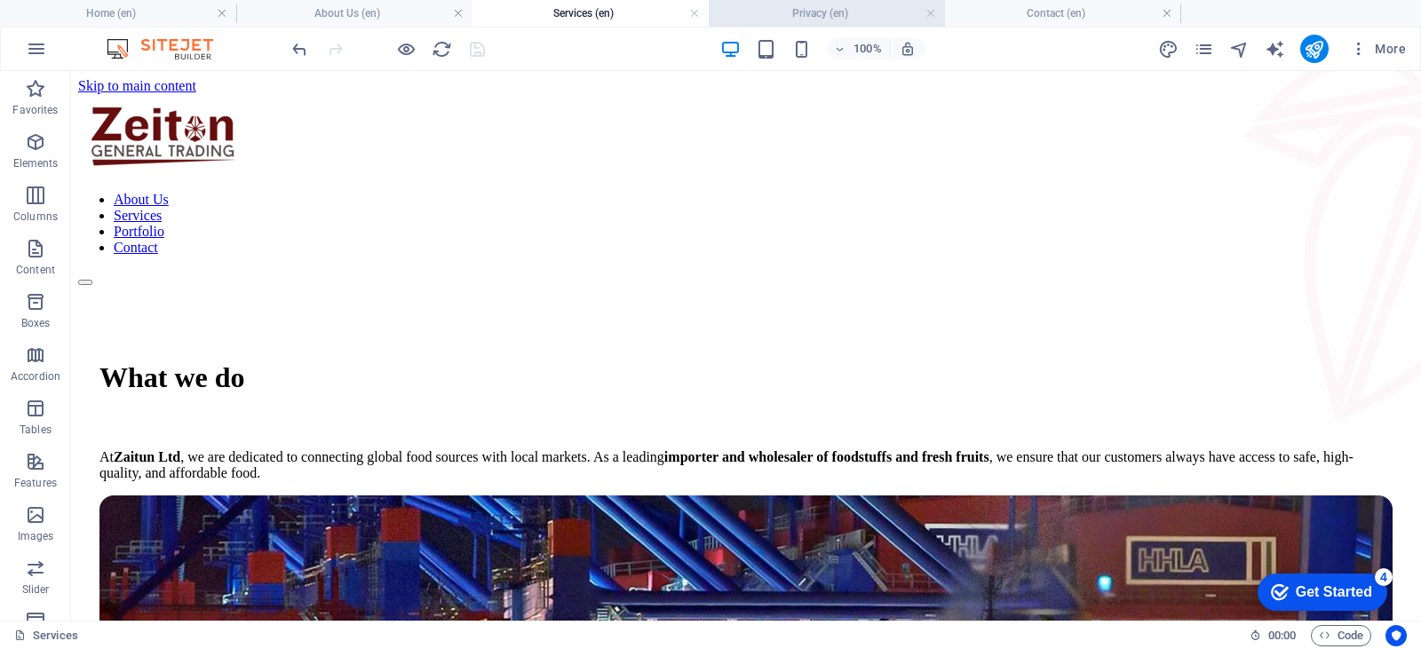
click at [815, 19] on h4 "Privacy (en)" at bounding box center [827, 14] width 236 height 20
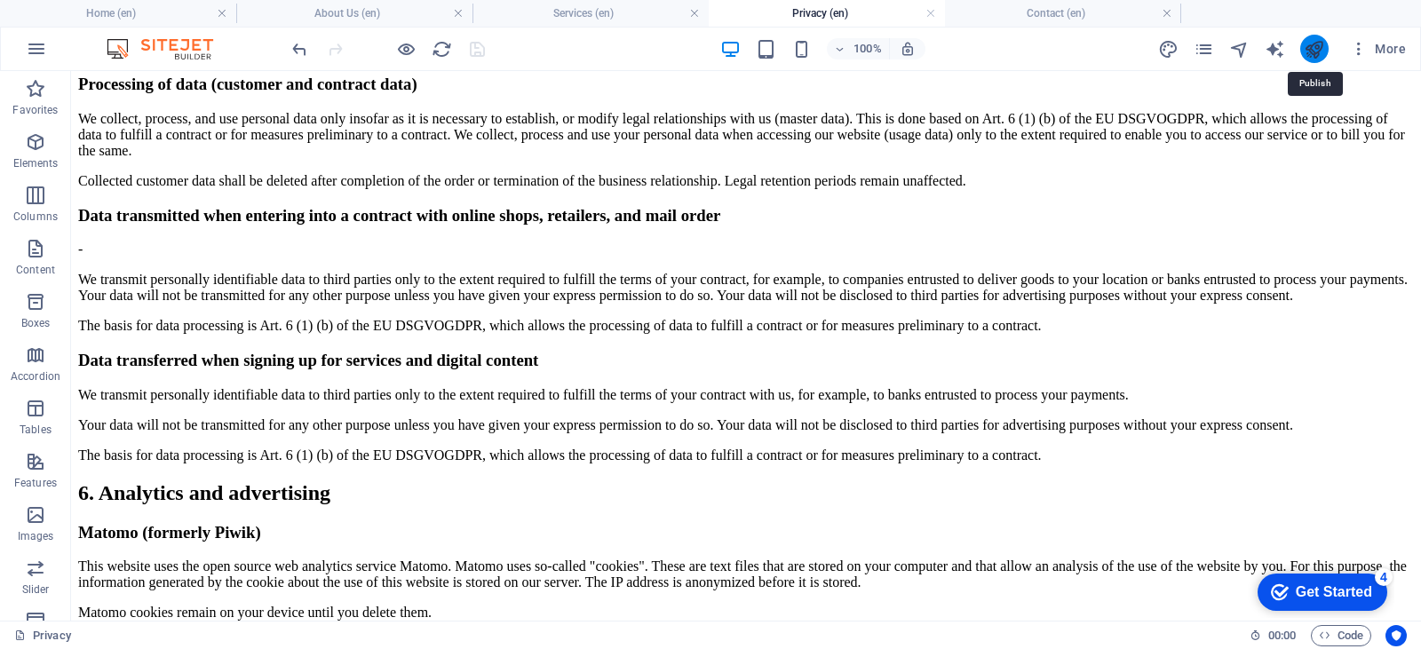
click at [1316, 53] on icon "publish" at bounding box center [1314, 49] width 20 height 20
click at [1303, 45] on button "publish" at bounding box center [1314, 49] width 28 height 28
click at [1021, 23] on li "Contact (en)" at bounding box center [1063, 13] width 236 height 27
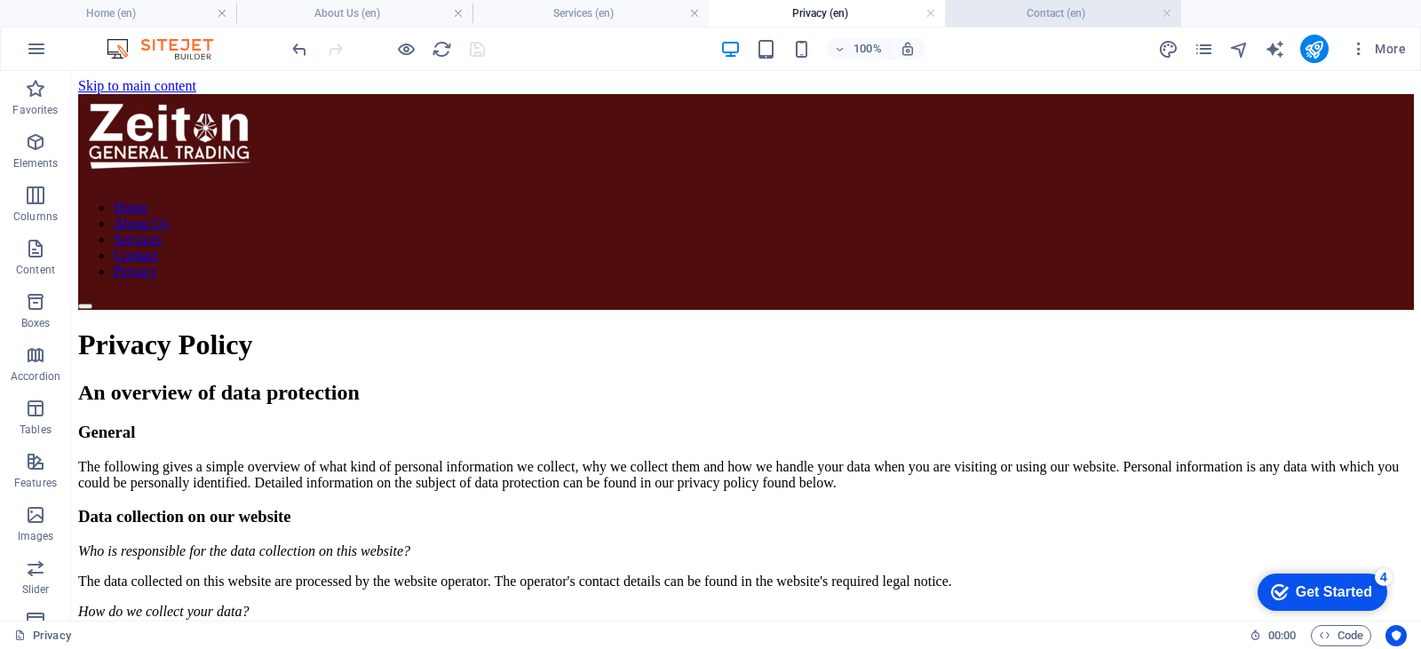
scroll to position [639, 0]
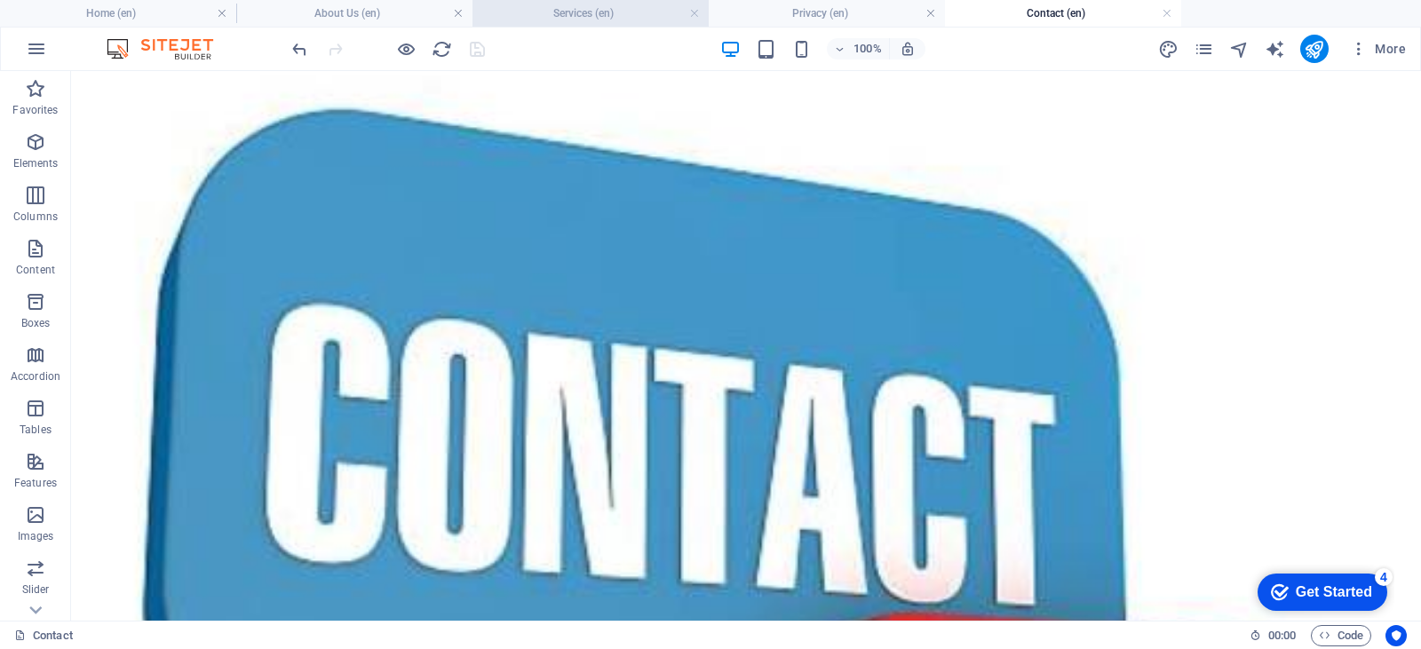
click at [603, 14] on h4 "Services (en)" at bounding box center [590, 14] width 236 height 20
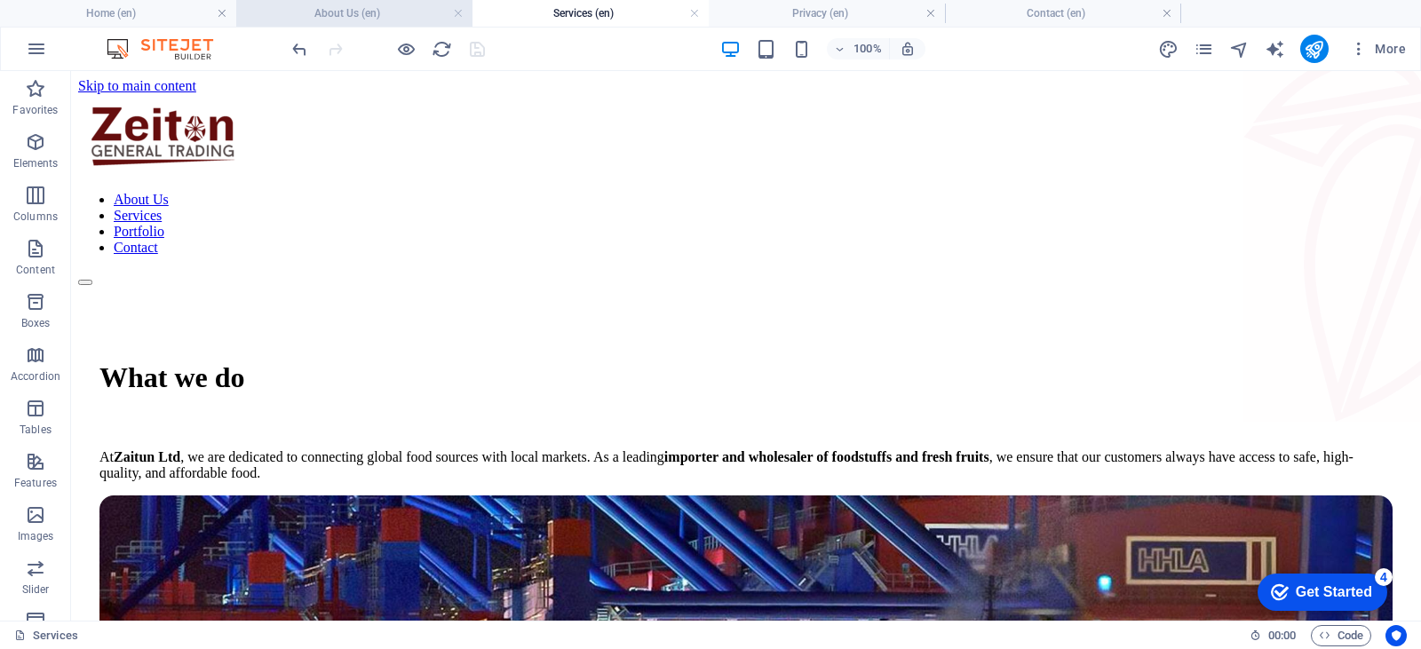
click at [389, 23] on li "About Us (en)" at bounding box center [354, 13] width 236 height 27
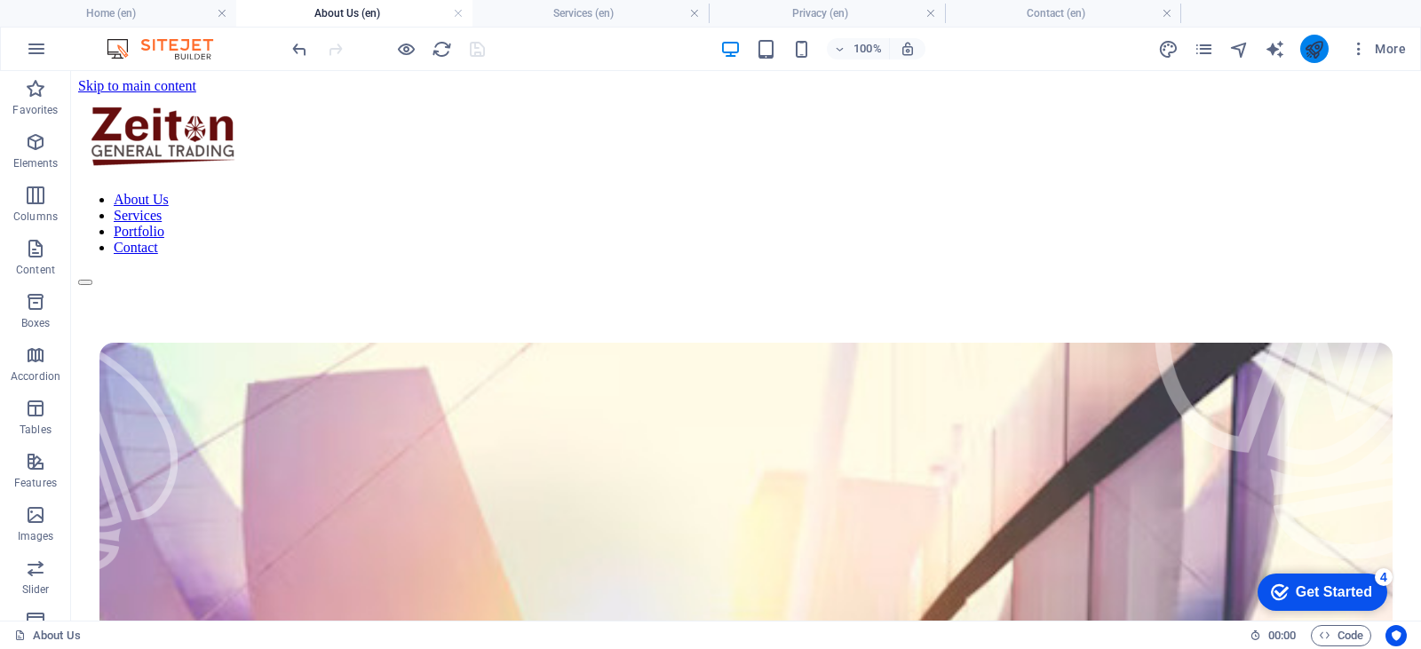
click at [1310, 52] on icon "publish" at bounding box center [1314, 49] width 20 height 20
click at [1098, 14] on h4 "Contact (en)" at bounding box center [1063, 14] width 236 height 20
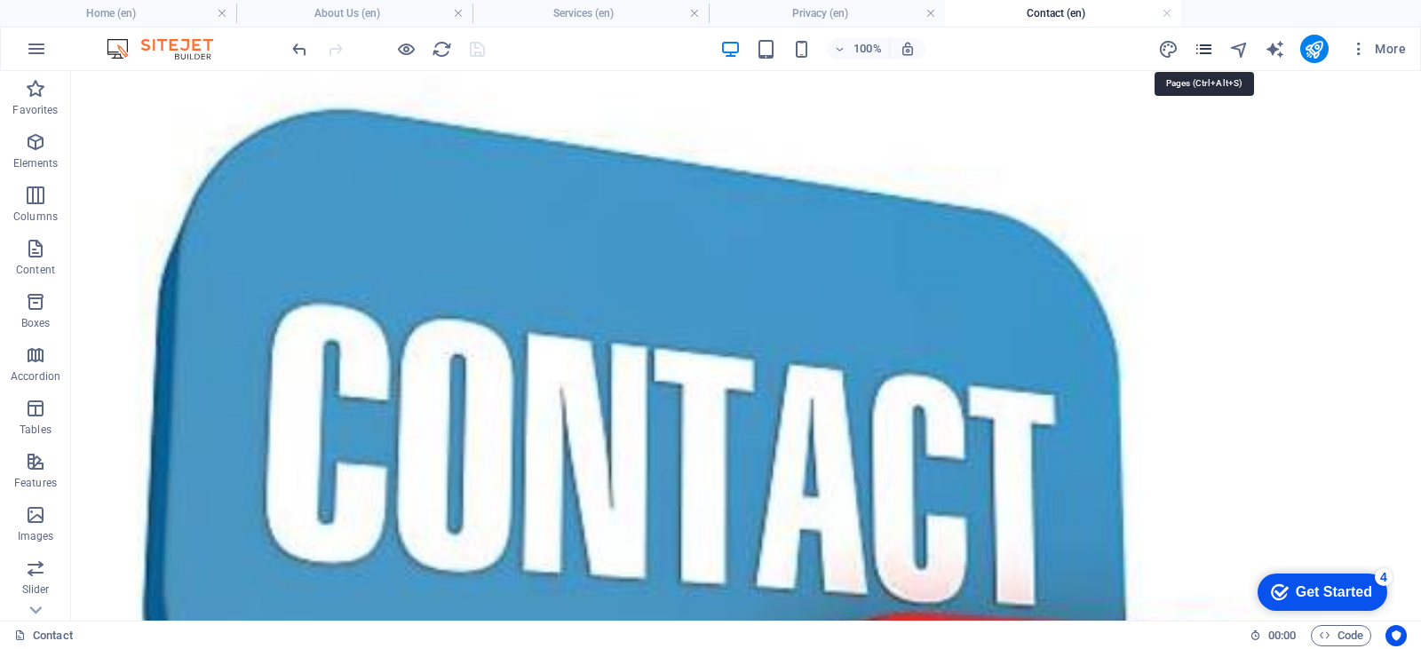
click at [1204, 46] on icon "pages" at bounding box center [1204, 49] width 20 height 20
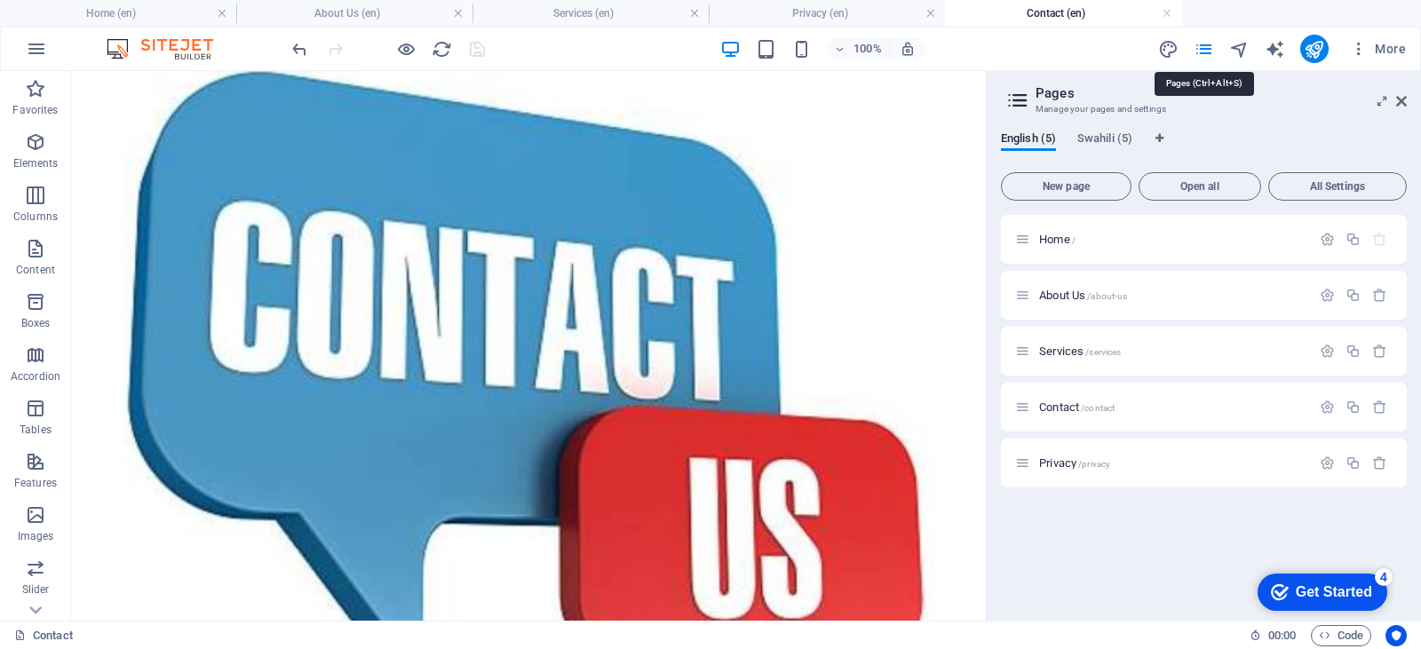
scroll to position [562, 0]
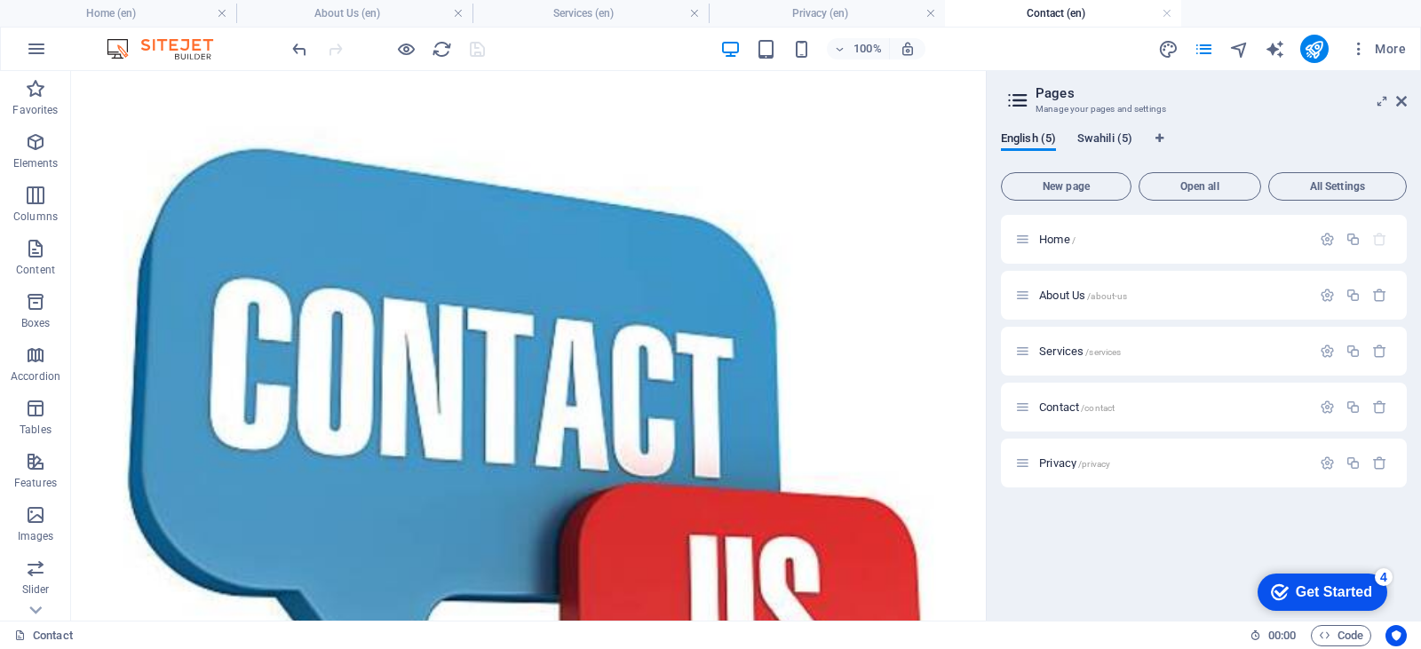
click at [1122, 141] on span "Swahili (5)" at bounding box center [1104, 140] width 55 height 25
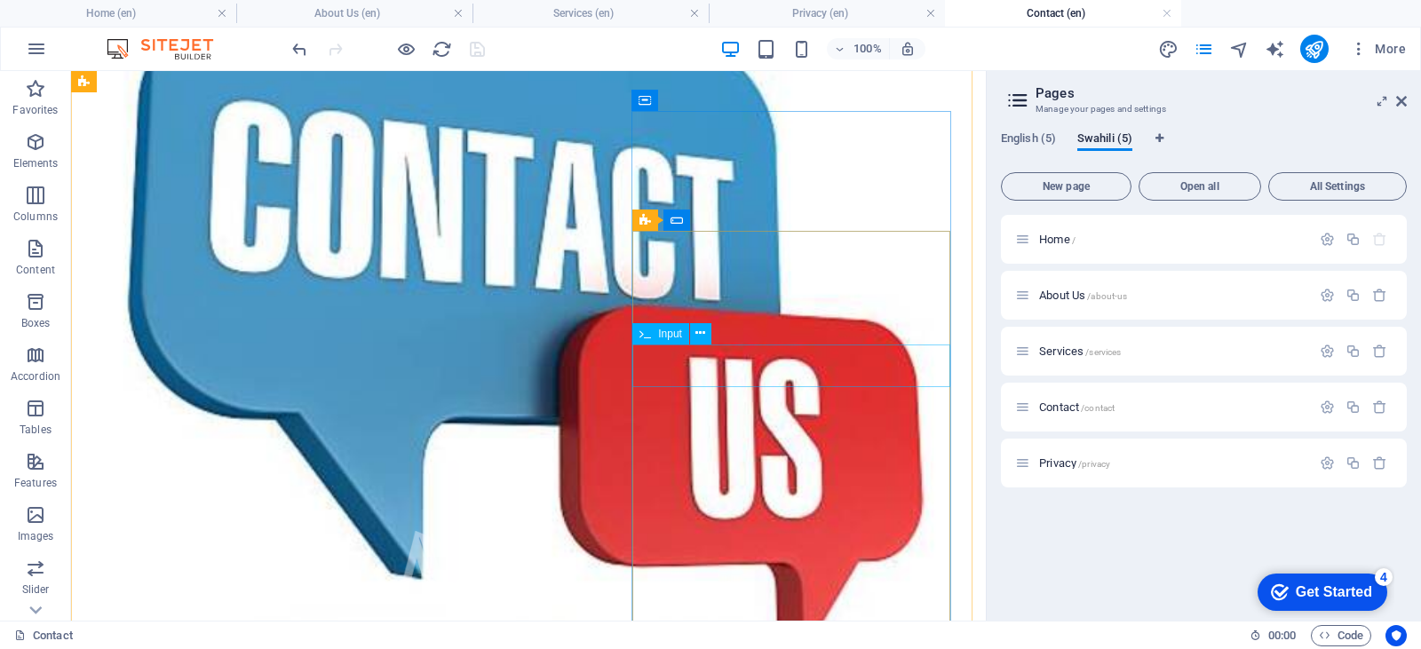
scroll to position [207, 0]
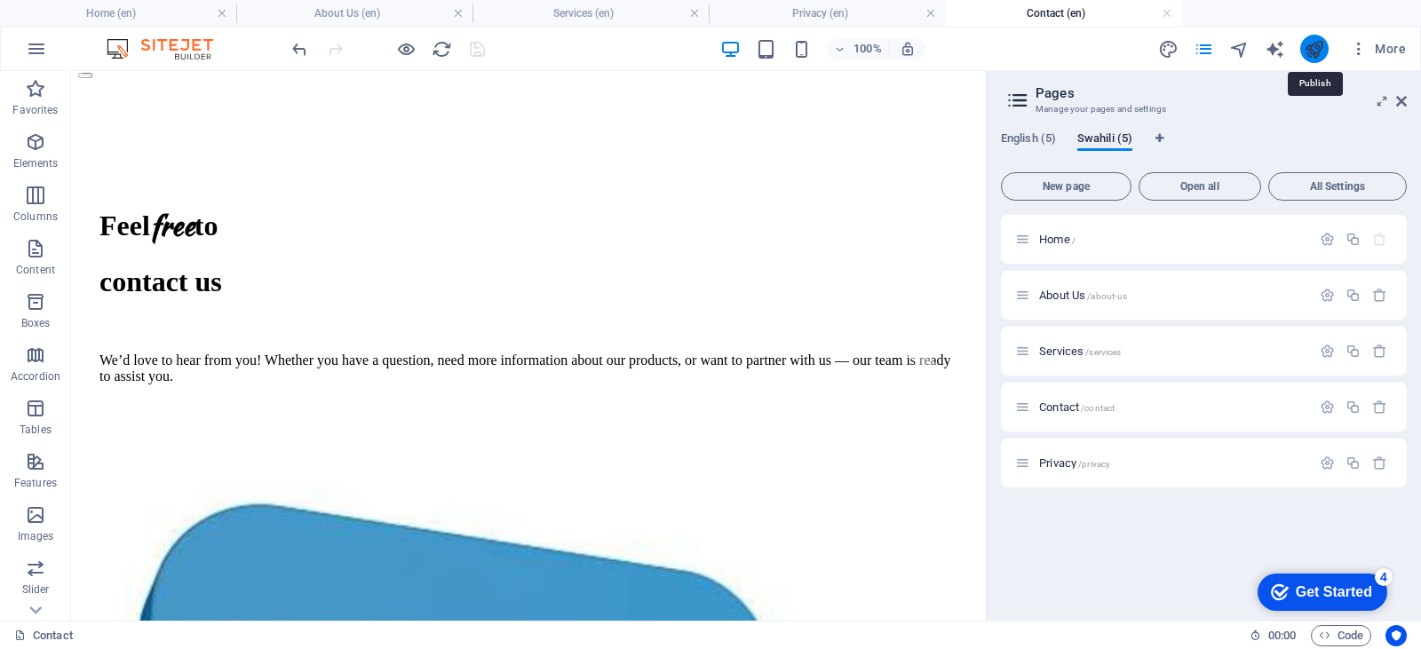
click at [1319, 46] on icon "publish" at bounding box center [1314, 49] width 20 height 20
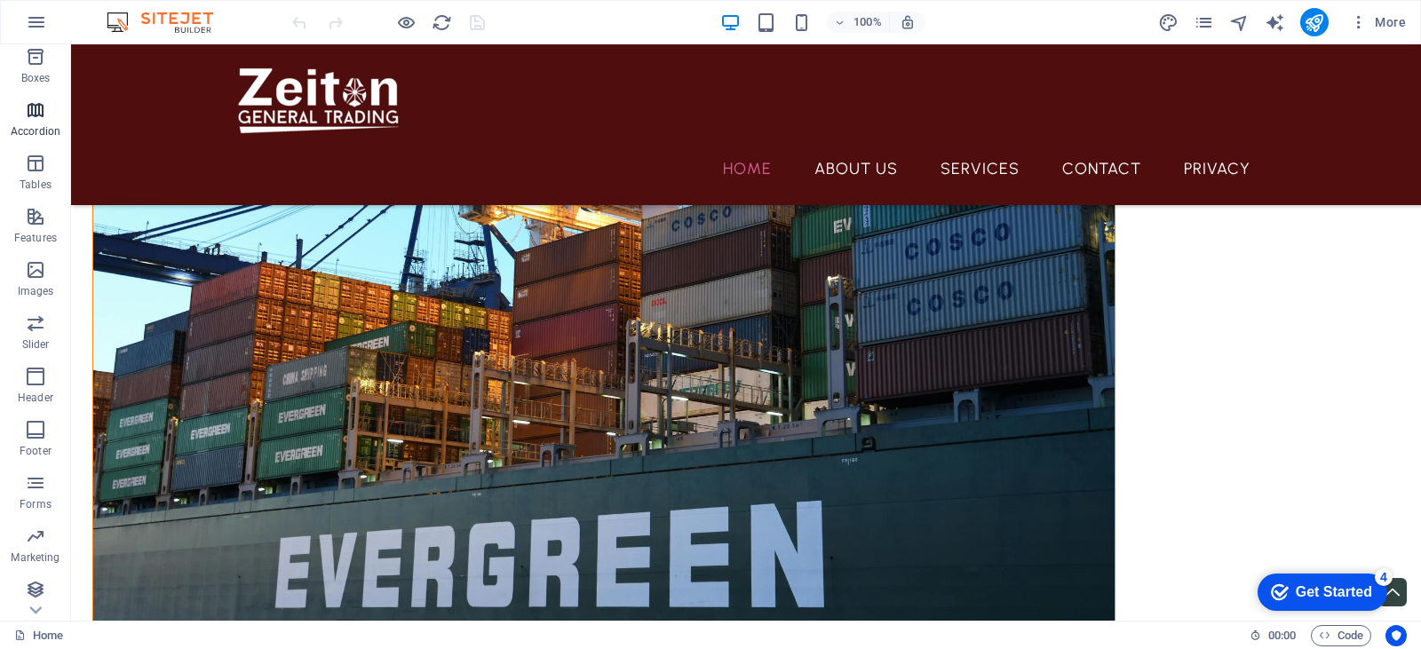
scroll to position [223, 0]
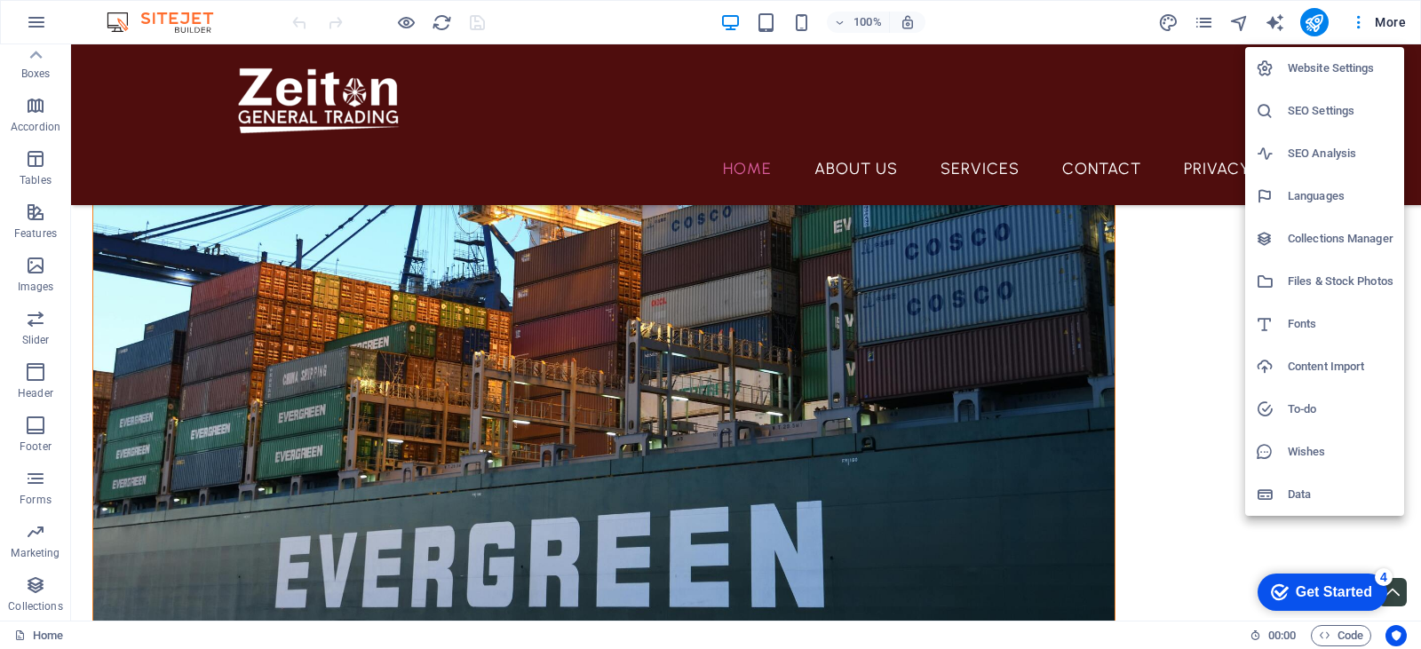
click at [1321, 311] on li "Fonts" at bounding box center [1324, 324] width 159 height 43
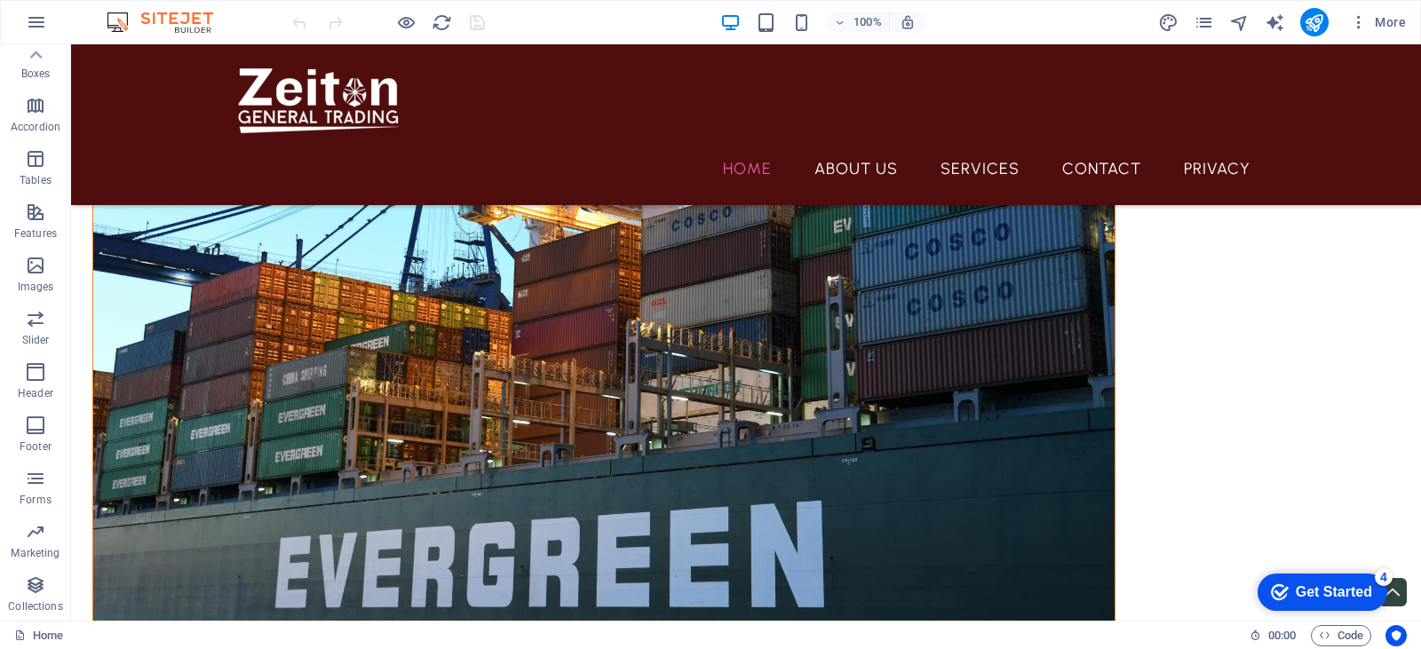
select select "popularity"
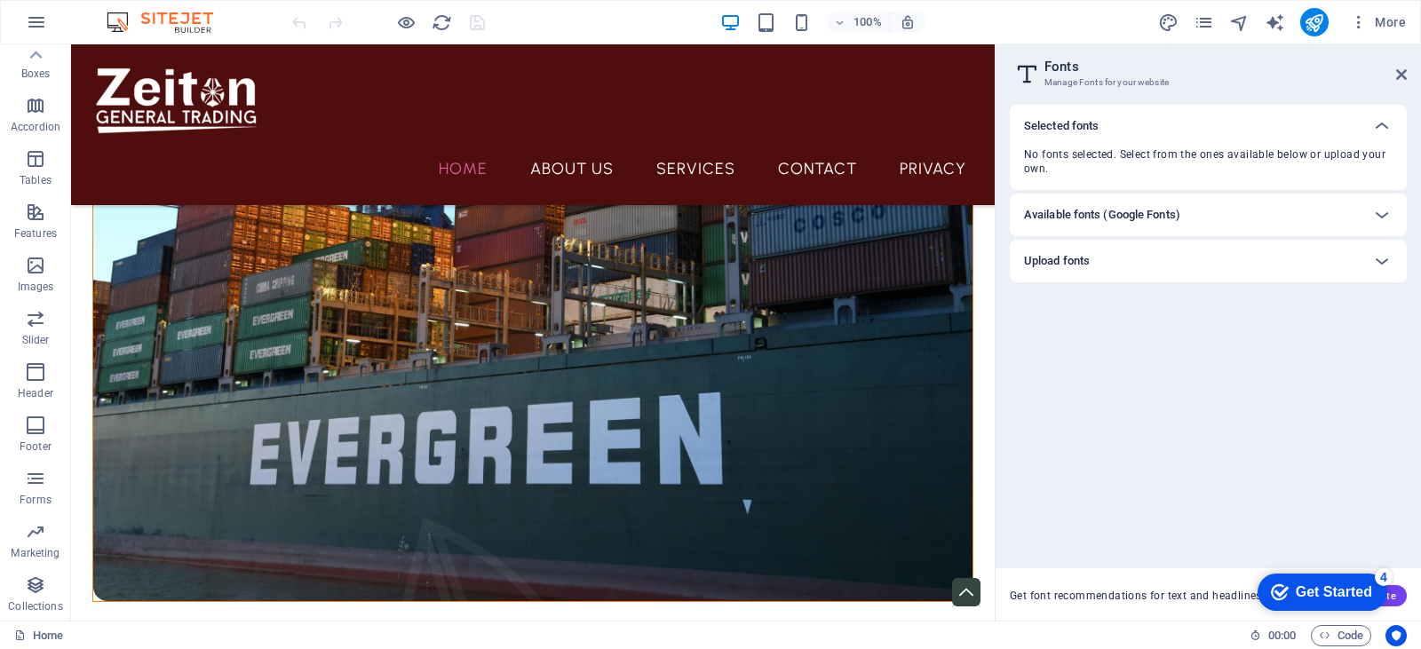
scroll to position [813, 0]
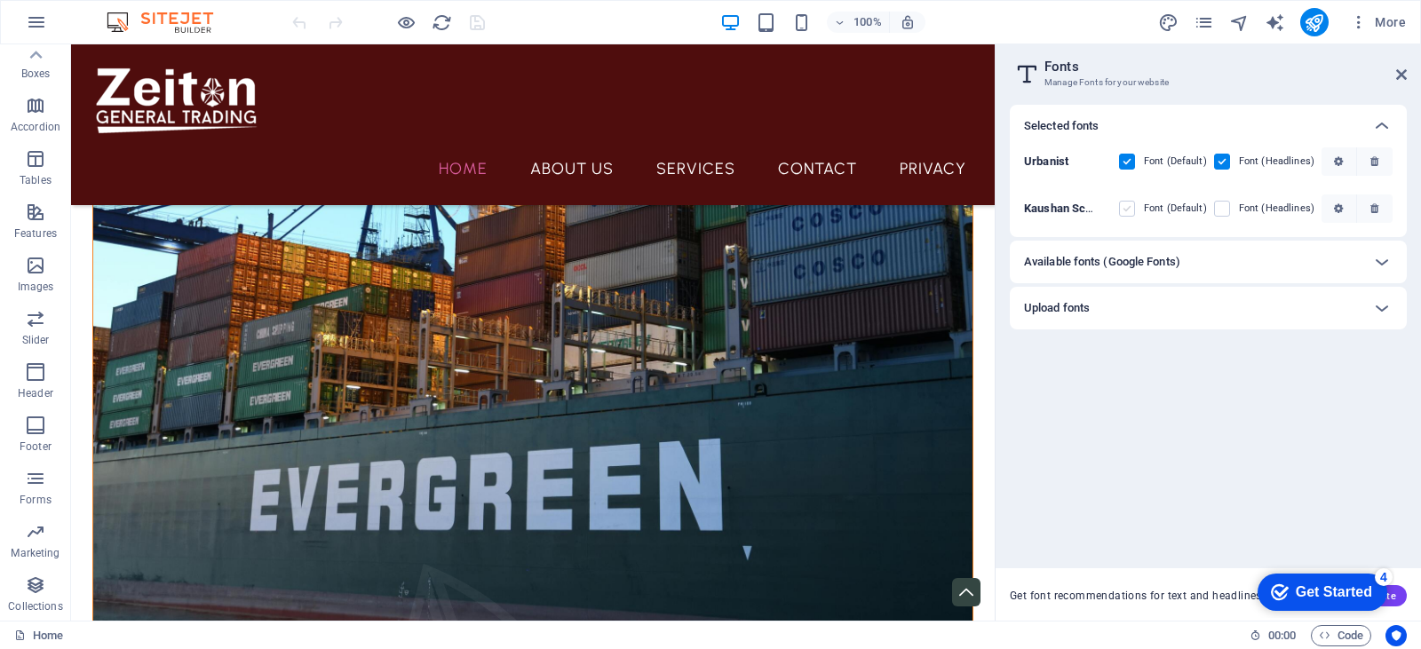
click at [1132, 214] on label at bounding box center [1127, 209] width 16 height 16
click at [0, 0] on Script "checkbox" at bounding box center [0, 0] width 0 height 0
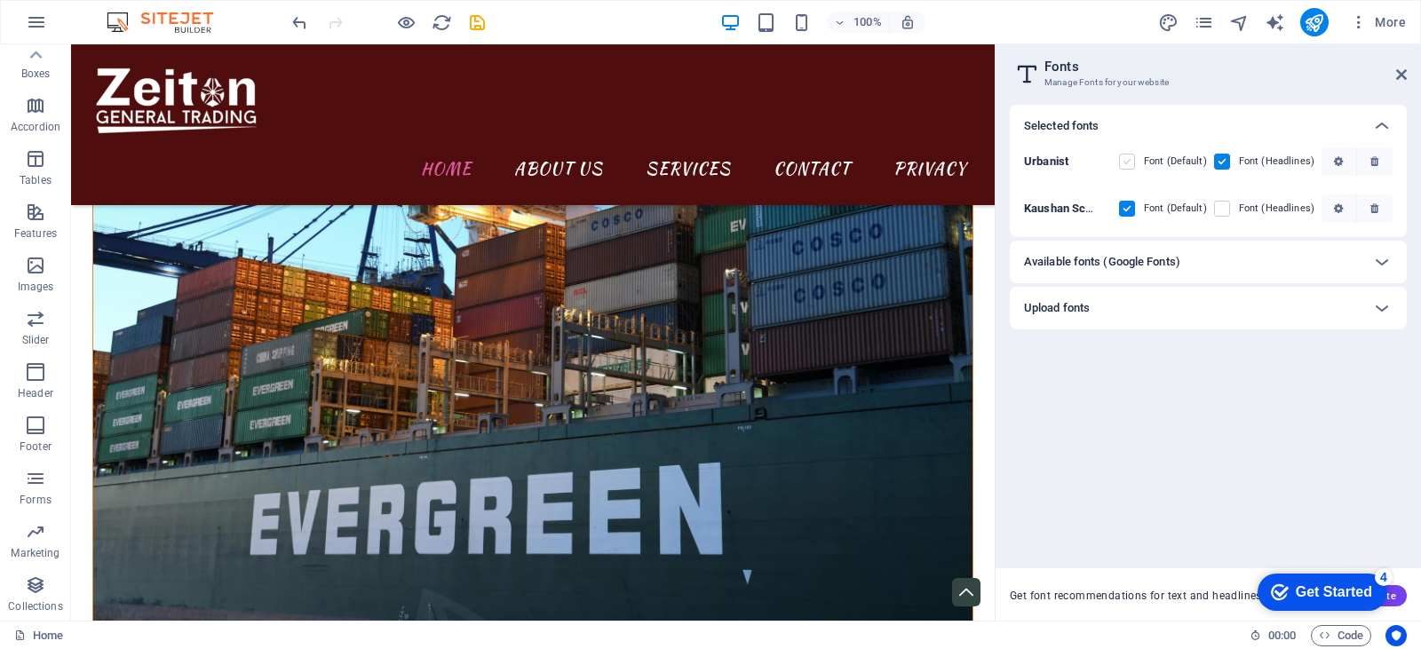
click at [1131, 161] on label at bounding box center [1127, 162] width 16 height 16
click at [0, 0] on input "checkbox" at bounding box center [0, 0] width 0 height 0
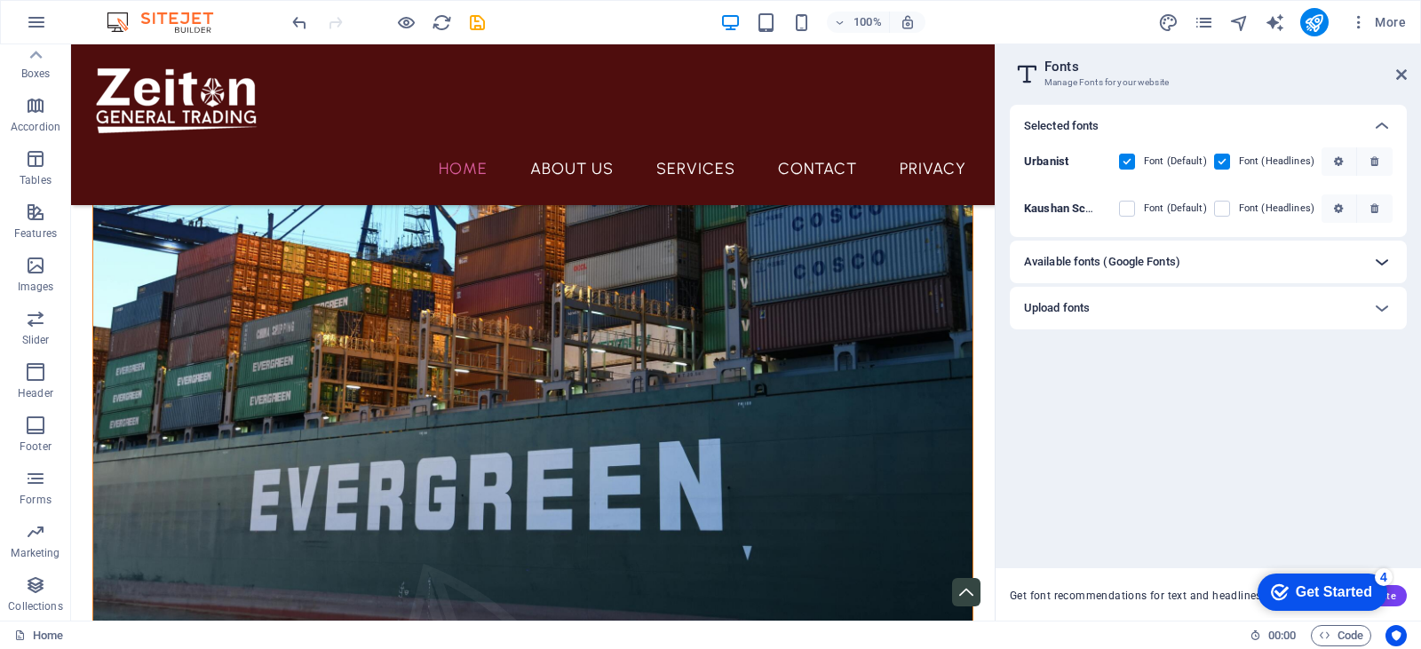
click at [1383, 262] on icon at bounding box center [1381, 261] width 21 height 21
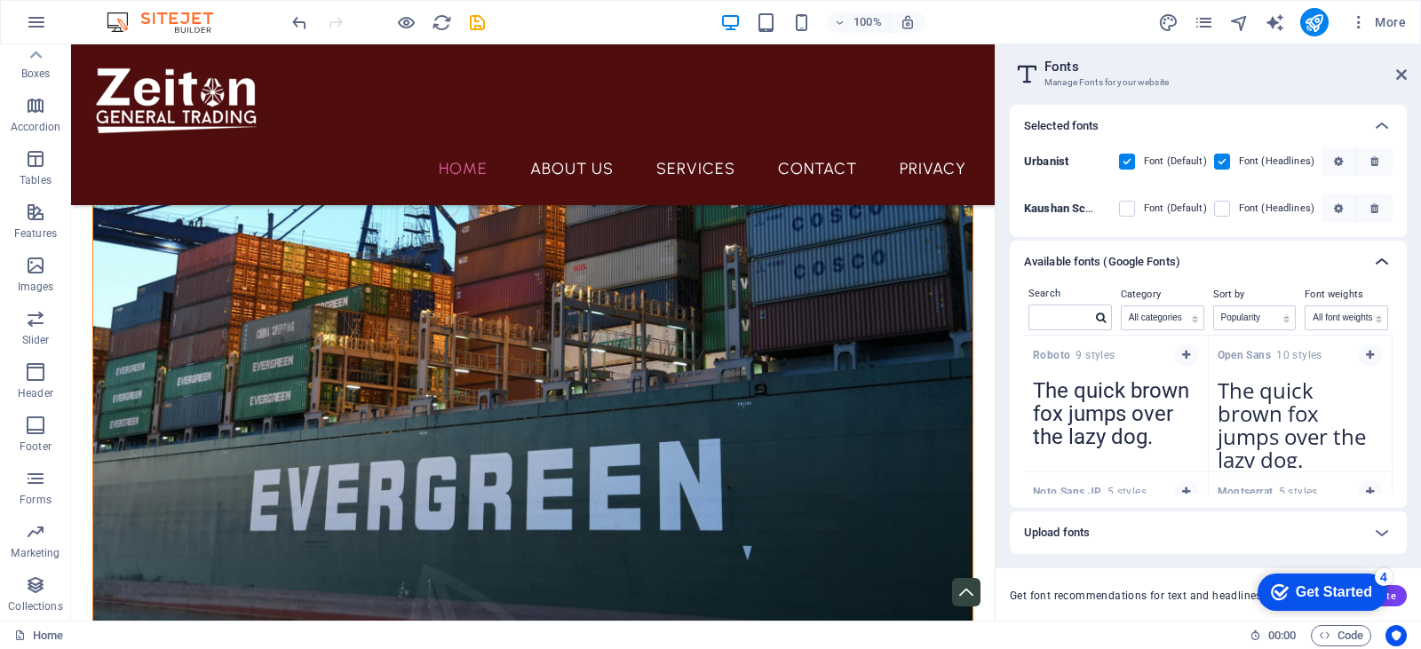
click at [1382, 262] on icon at bounding box center [1381, 261] width 21 height 21
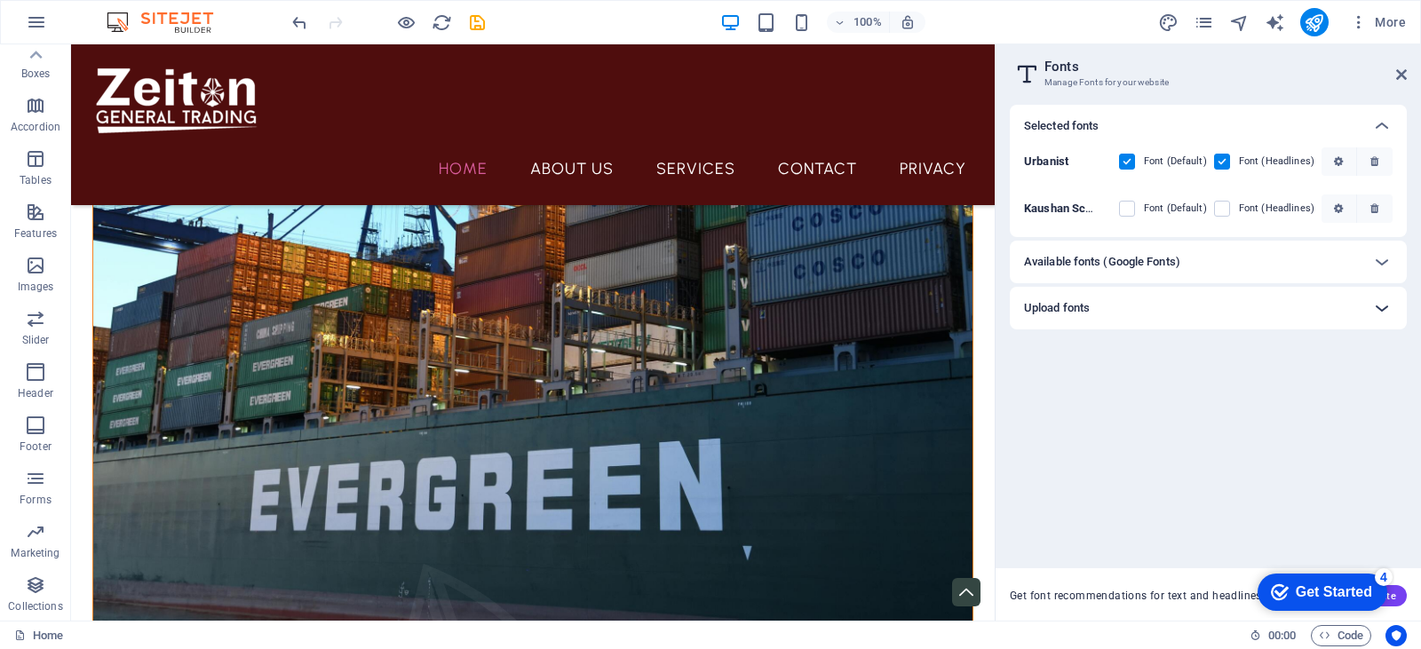
click at [1386, 301] on icon at bounding box center [1381, 307] width 21 height 21
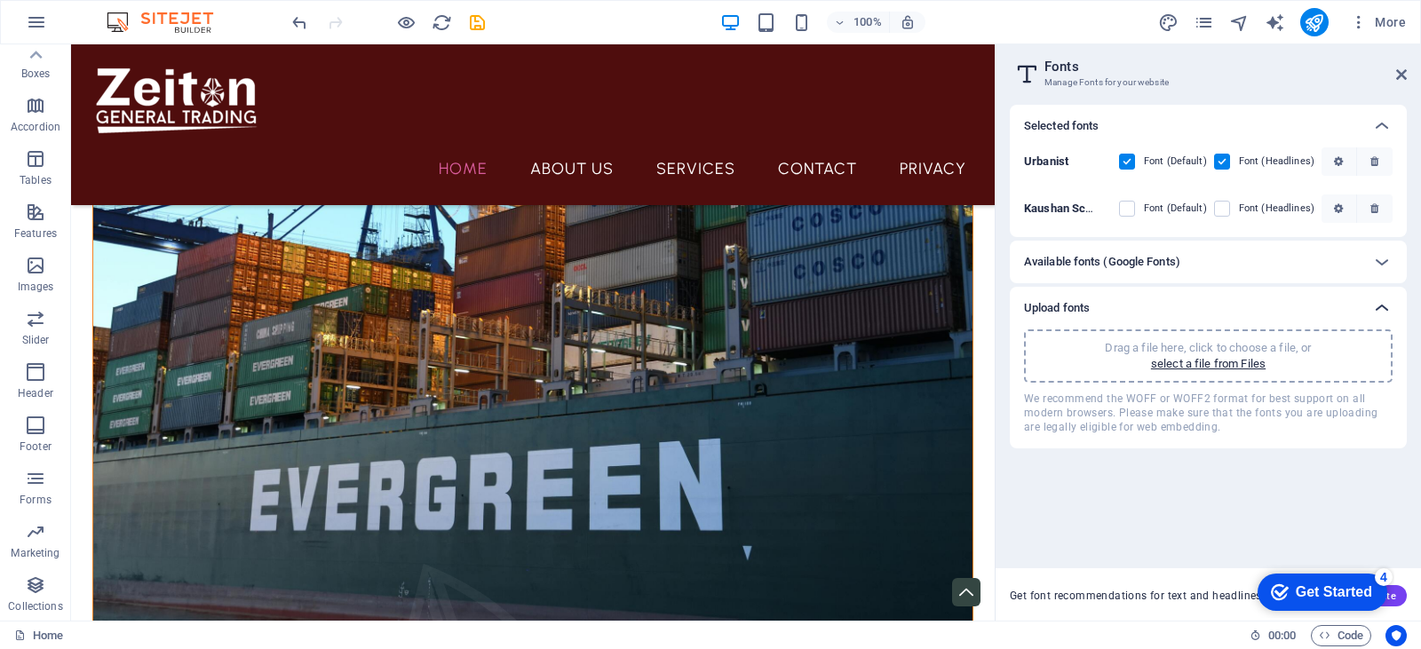
click at [1386, 301] on icon at bounding box center [1381, 307] width 21 height 21
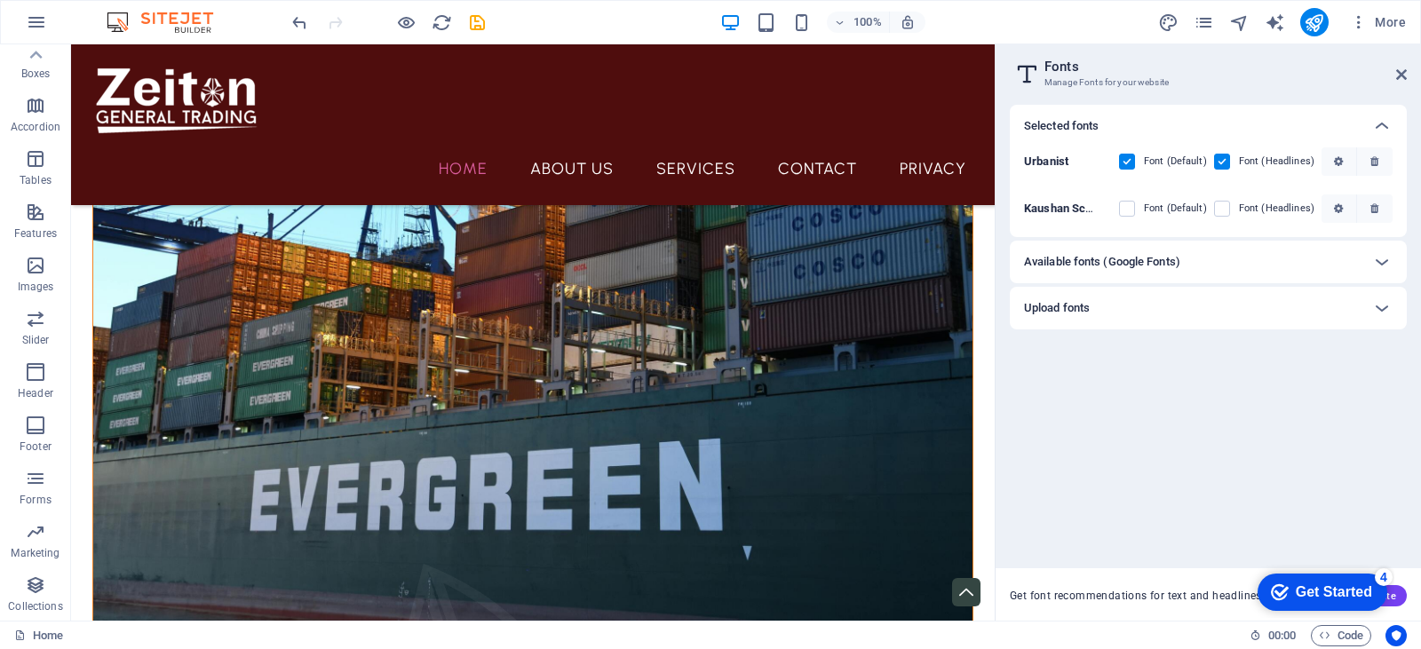
click at [1296, 586] on div "Get Started" at bounding box center [1334, 592] width 76 height 16
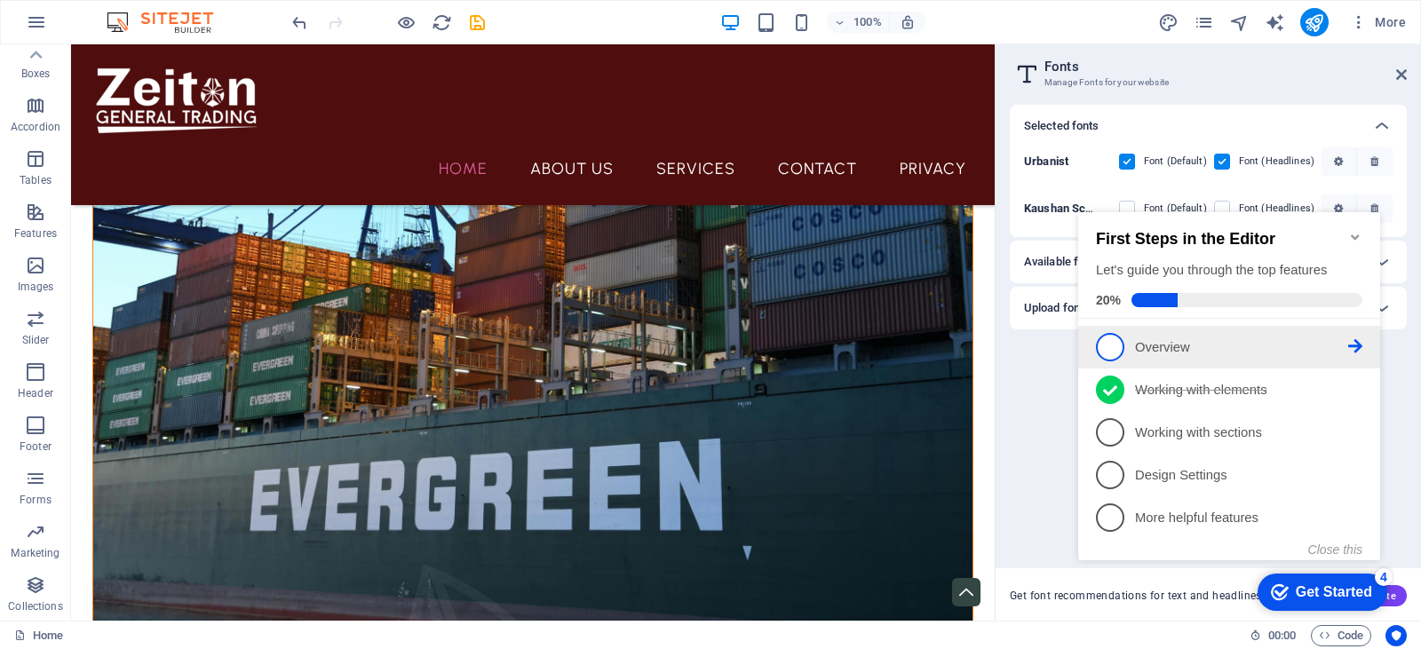
click at [1119, 339] on span "1" at bounding box center [1110, 347] width 28 height 28
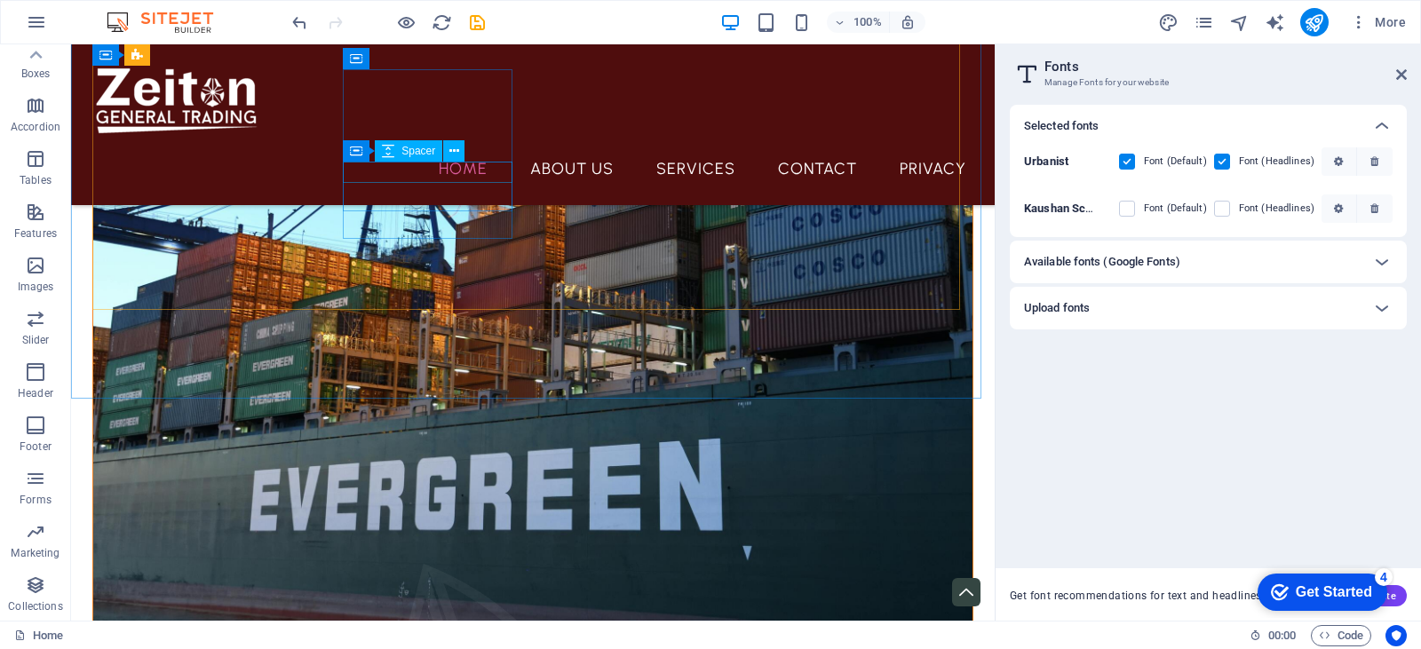
scroll to position [0, 0]
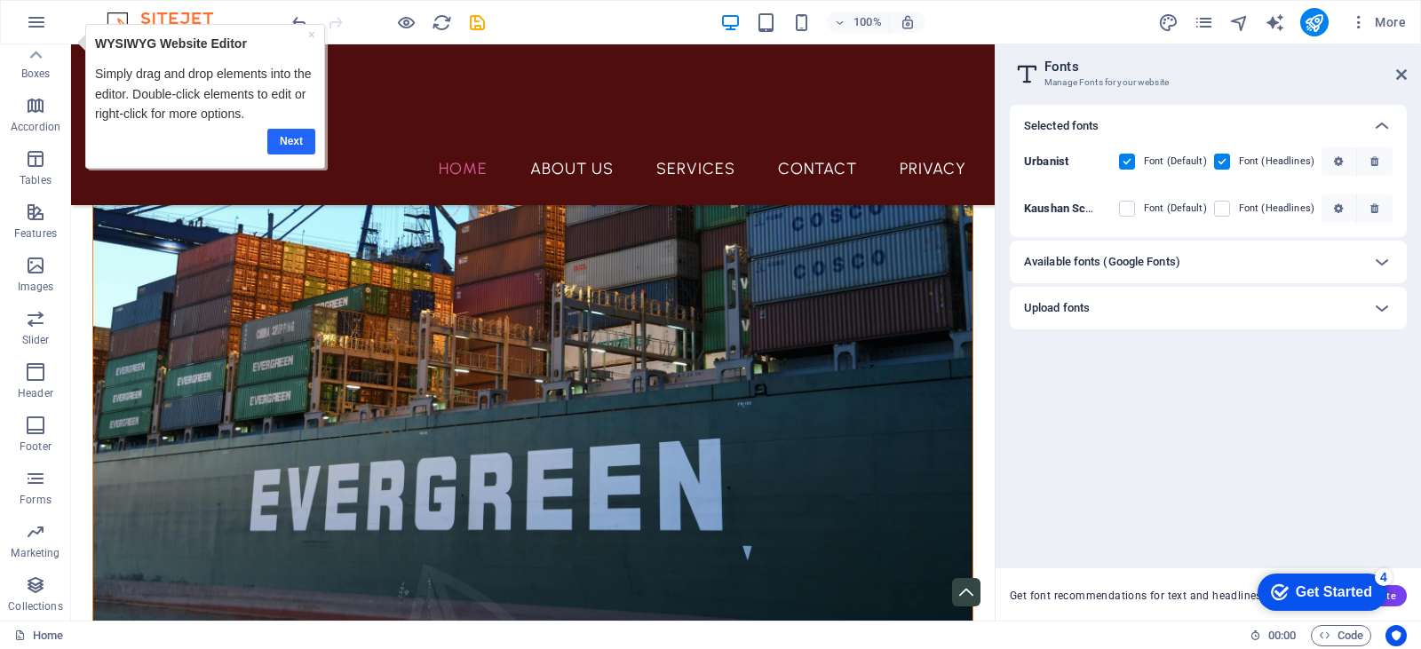
click at [283, 141] on link "Next" at bounding box center [290, 142] width 48 height 26
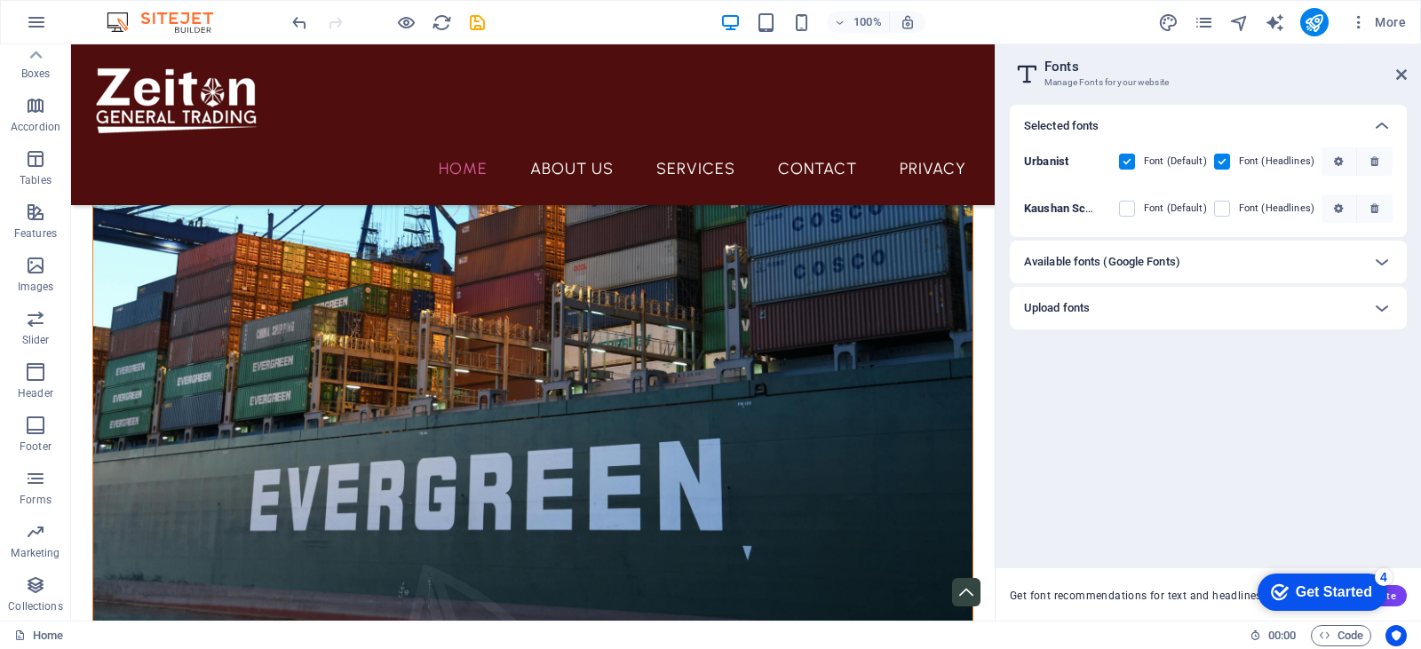
click at [1297, 584] on div "Get Started" at bounding box center [1334, 592] width 76 height 16
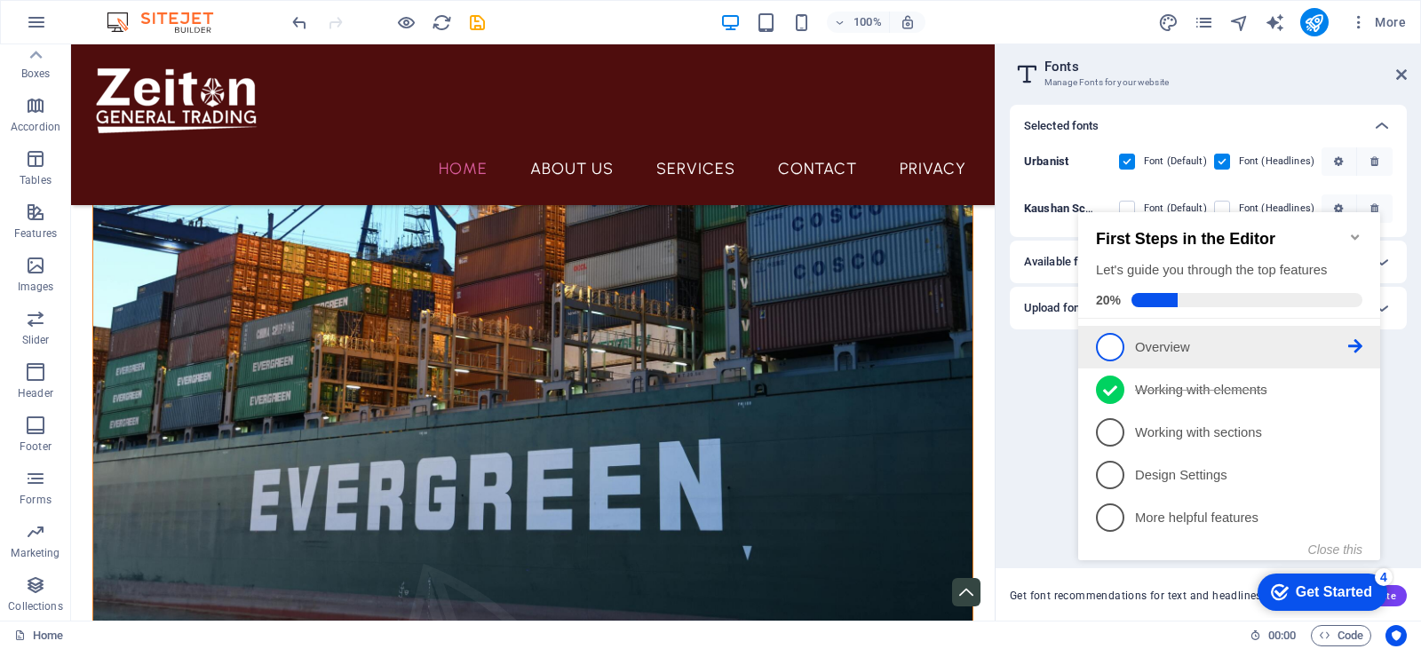
click at [1125, 333] on link "1 Overview - incomplete" at bounding box center [1229, 347] width 266 height 28
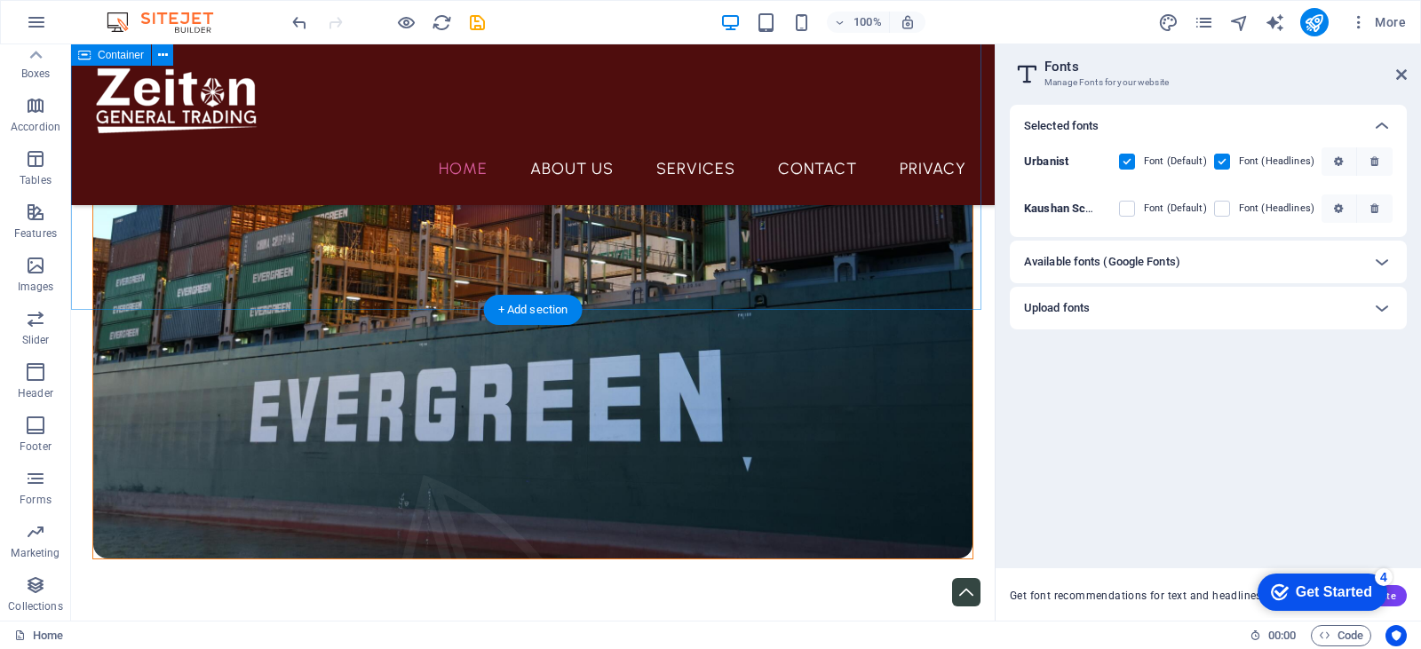
scroll to position [457, 0]
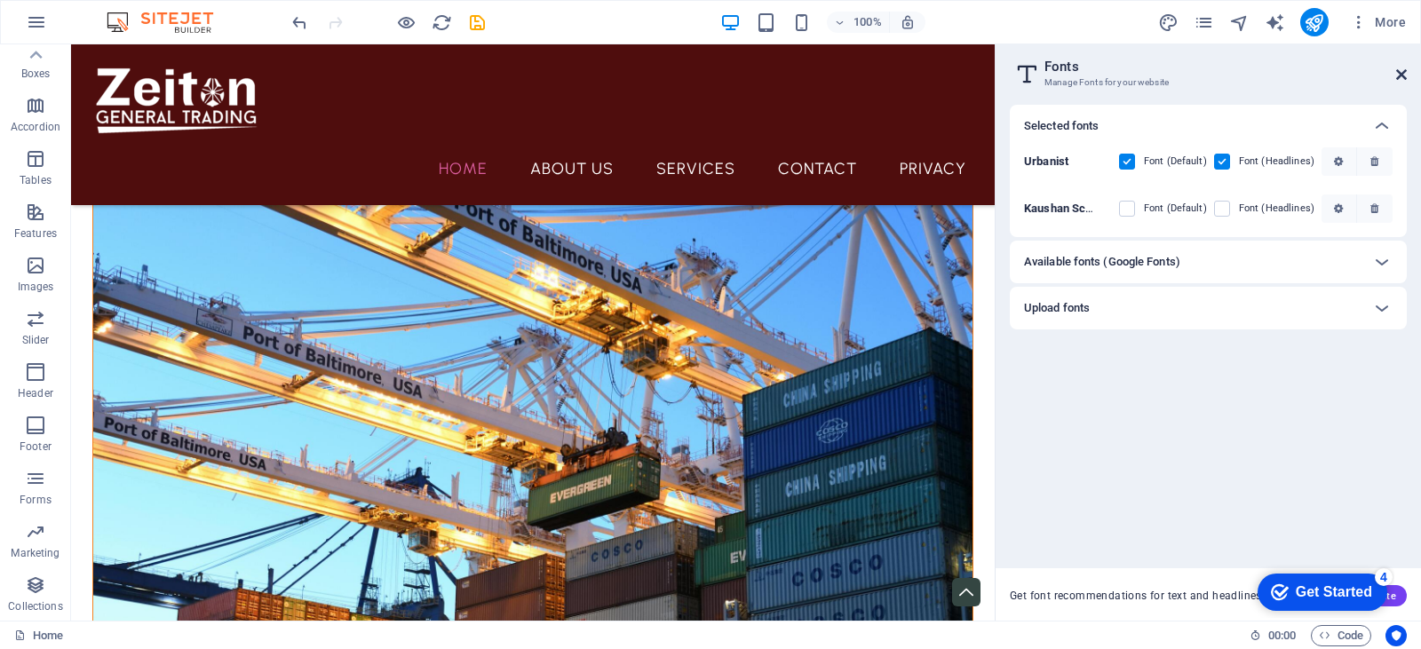
click at [1402, 71] on icon at bounding box center [1401, 74] width 11 height 14
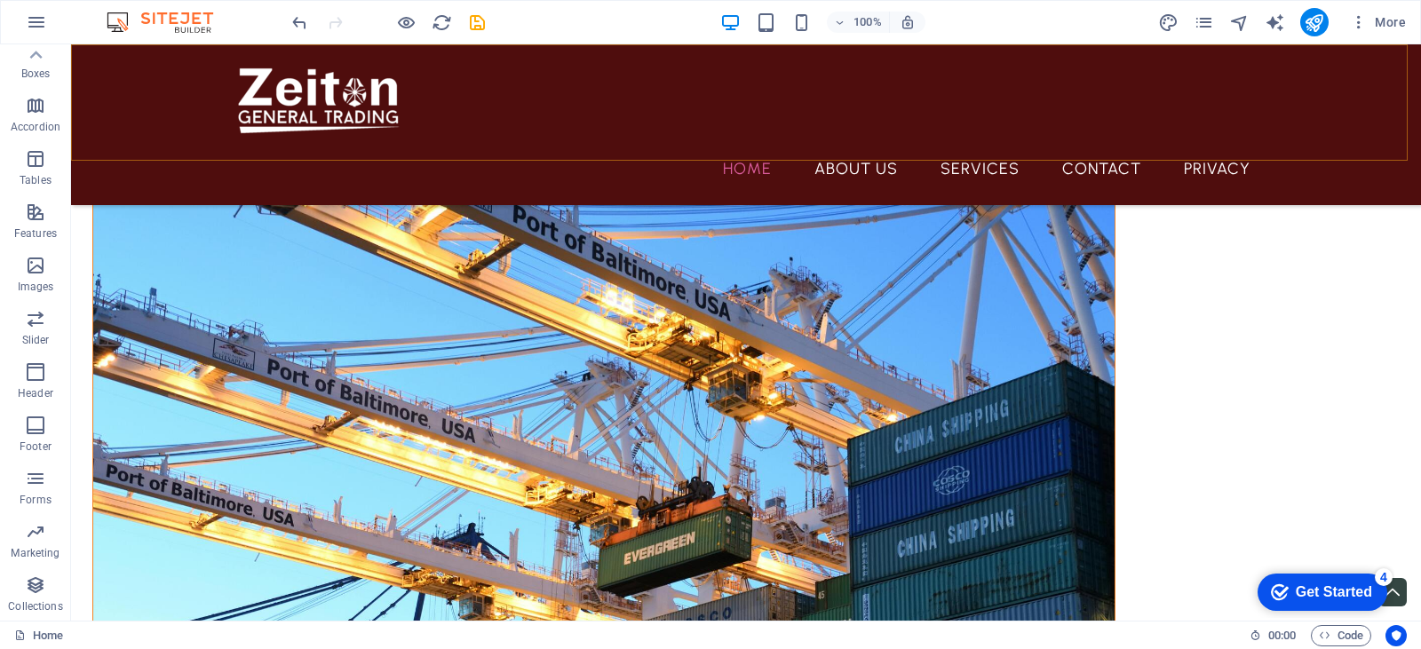
scroll to position [492, 0]
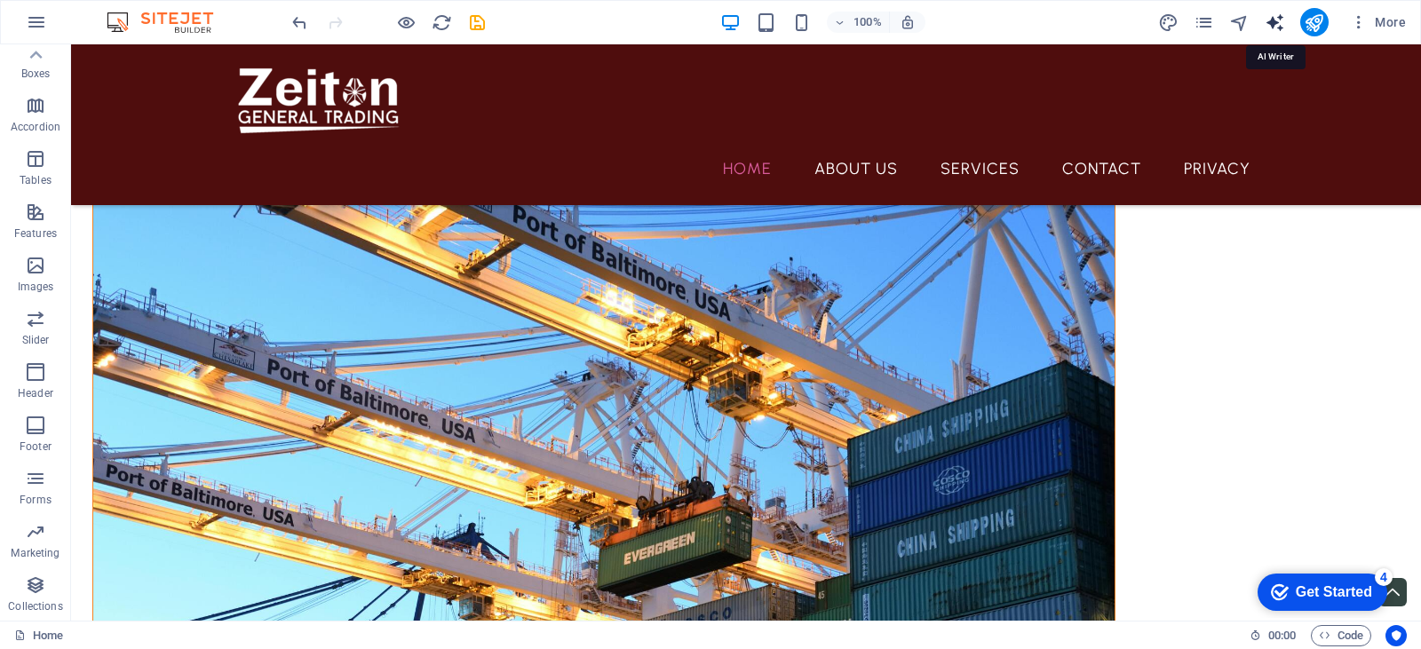
select select "English"
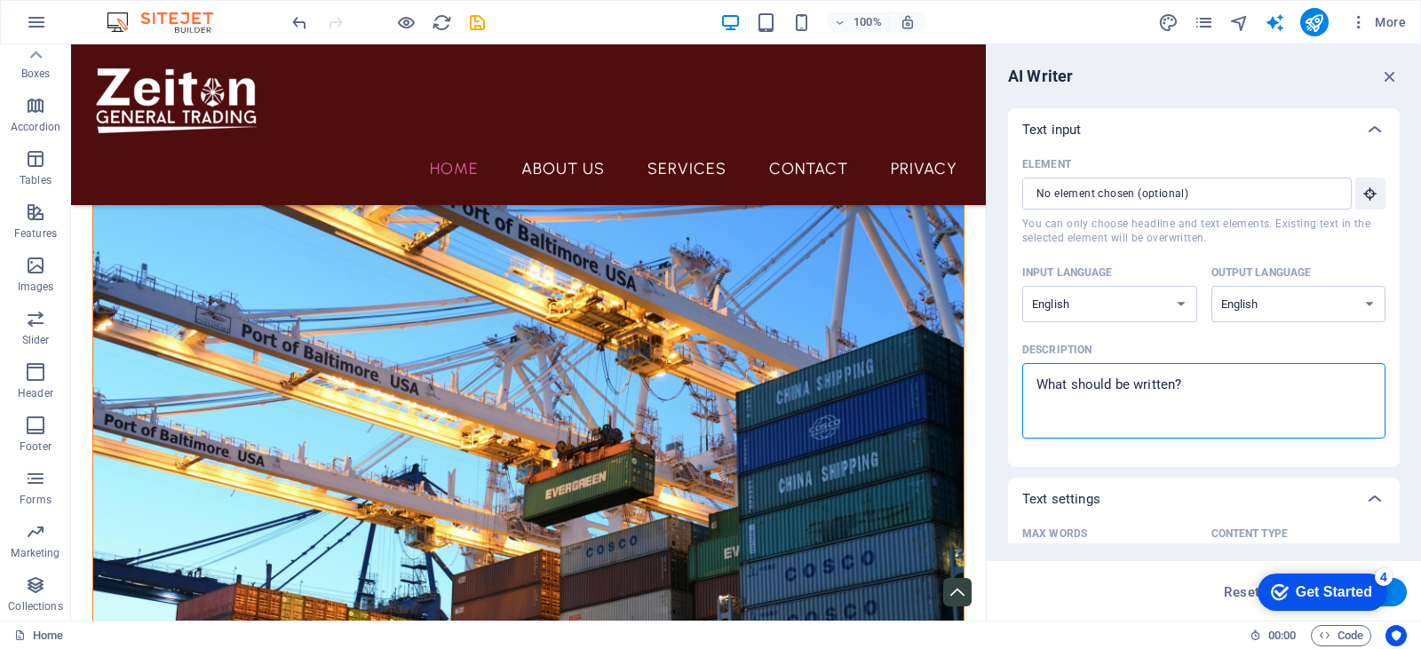
click at [1093, 378] on textarea "Description x ​" at bounding box center [1203, 401] width 345 height 58
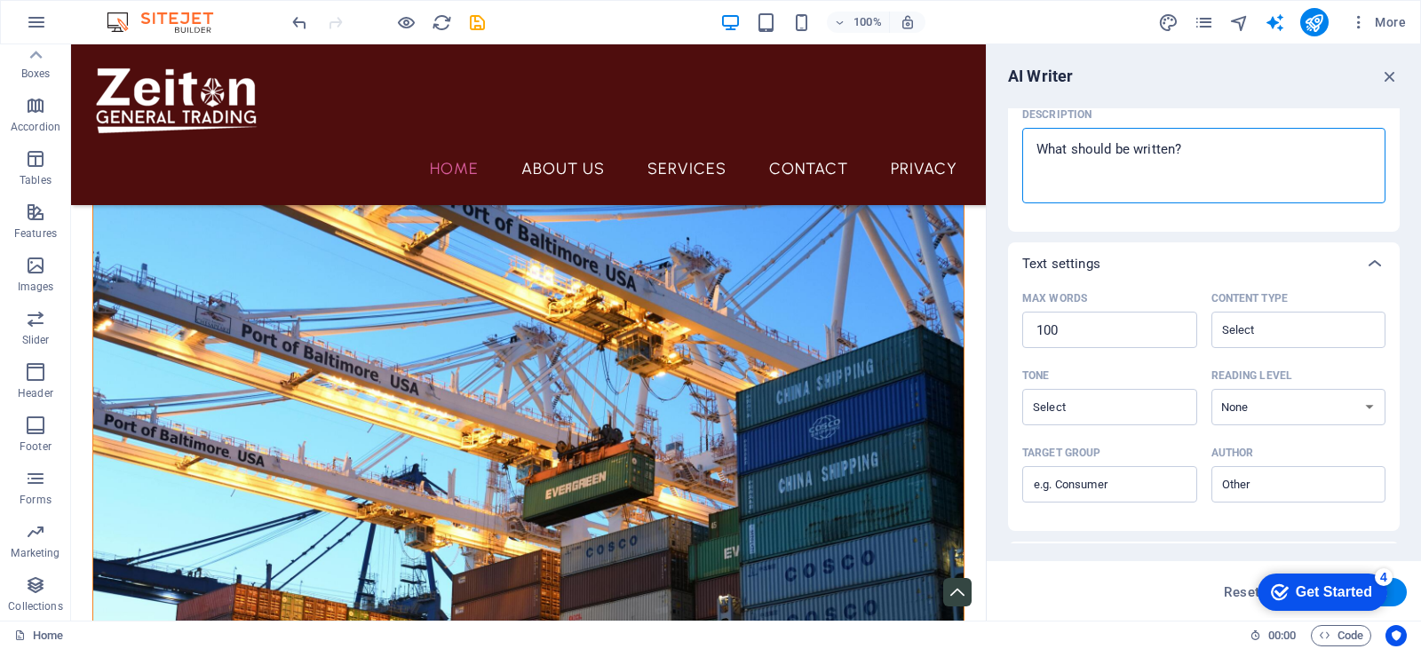
scroll to position [266, 0]
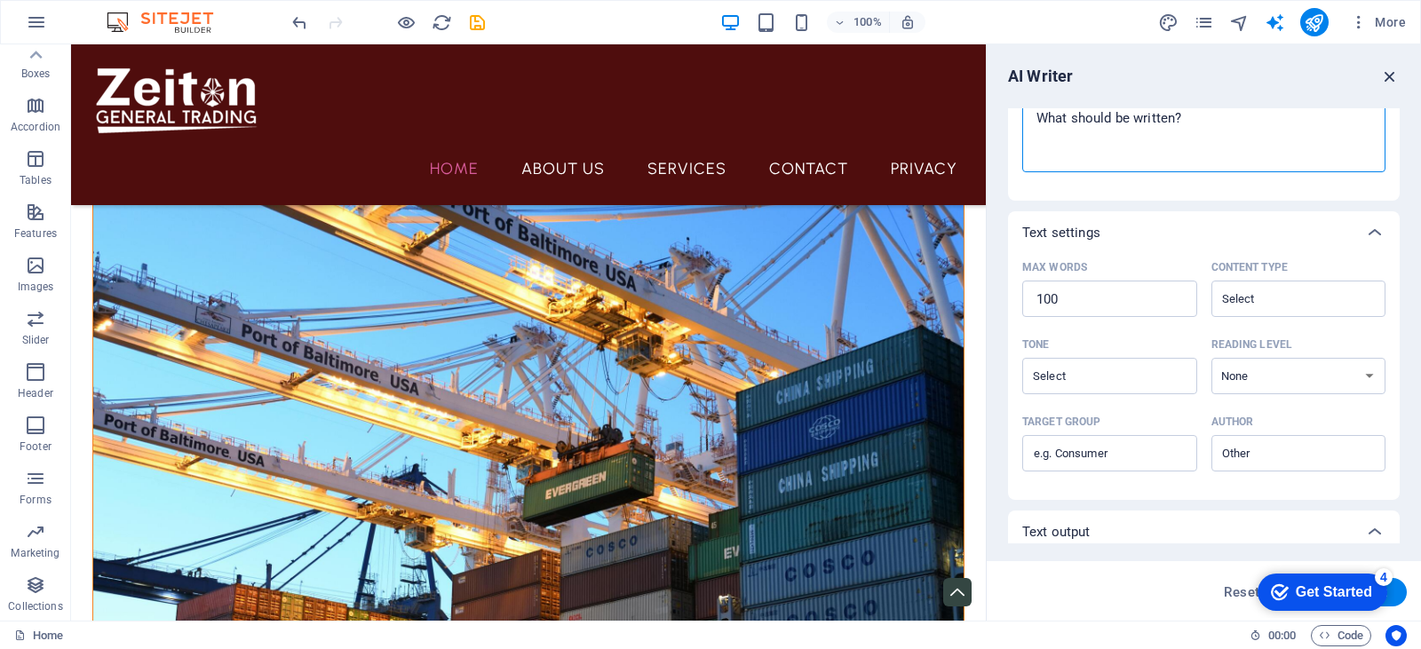
type textarea "x"
click at [1388, 74] on icon "button" at bounding box center [1390, 77] width 20 height 20
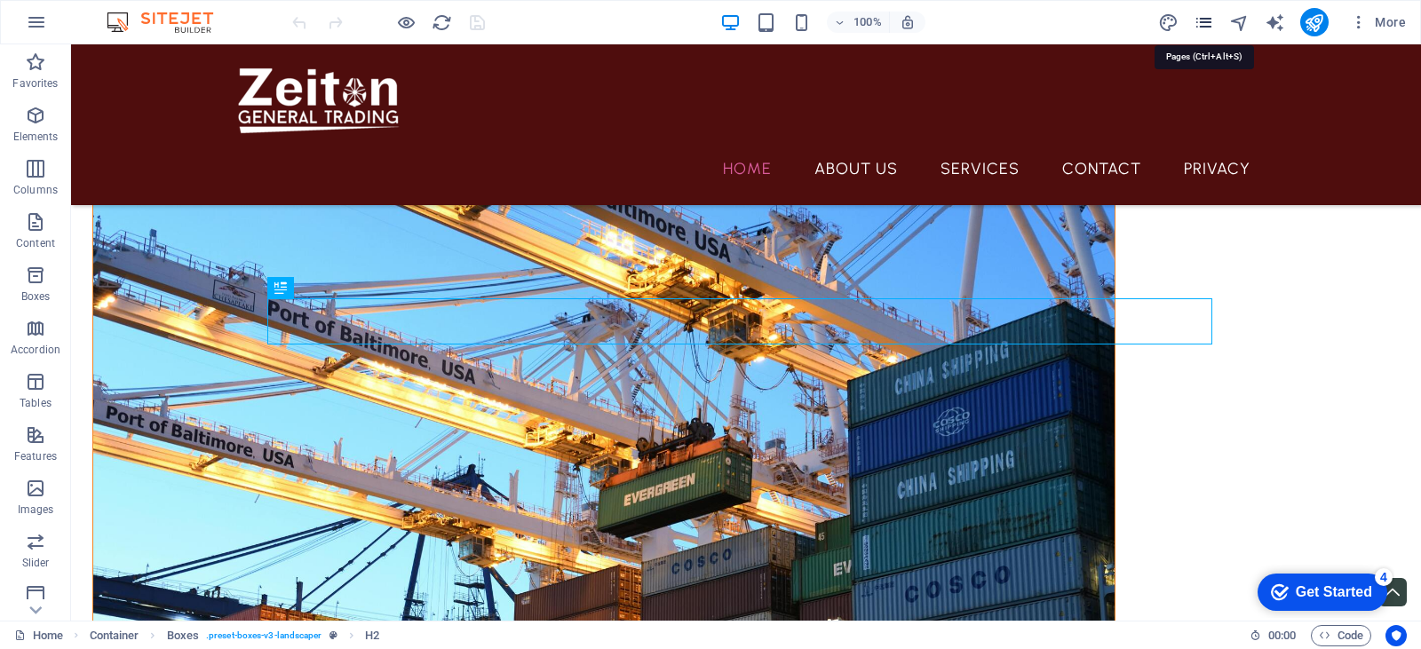
click at [1196, 19] on icon "pages" at bounding box center [1204, 22] width 20 height 20
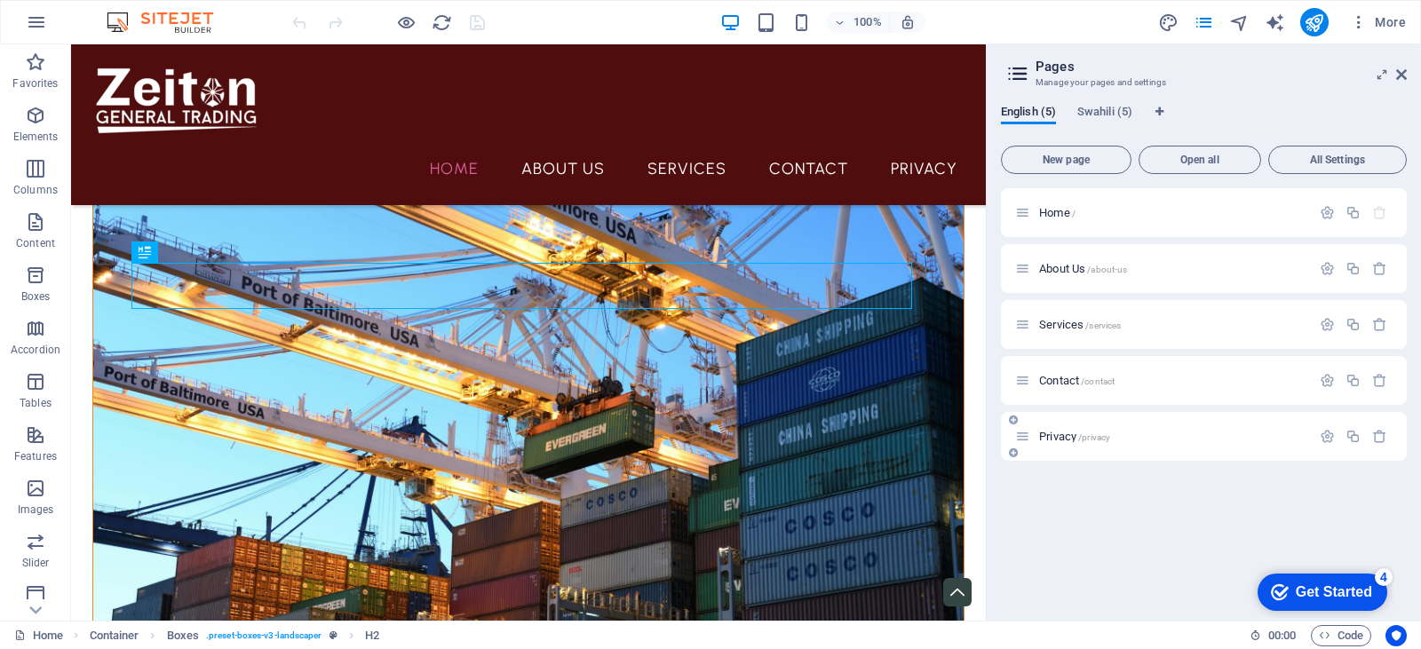
click at [1190, 437] on p "Privacy /privacy" at bounding box center [1172, 437] width 266 height 12
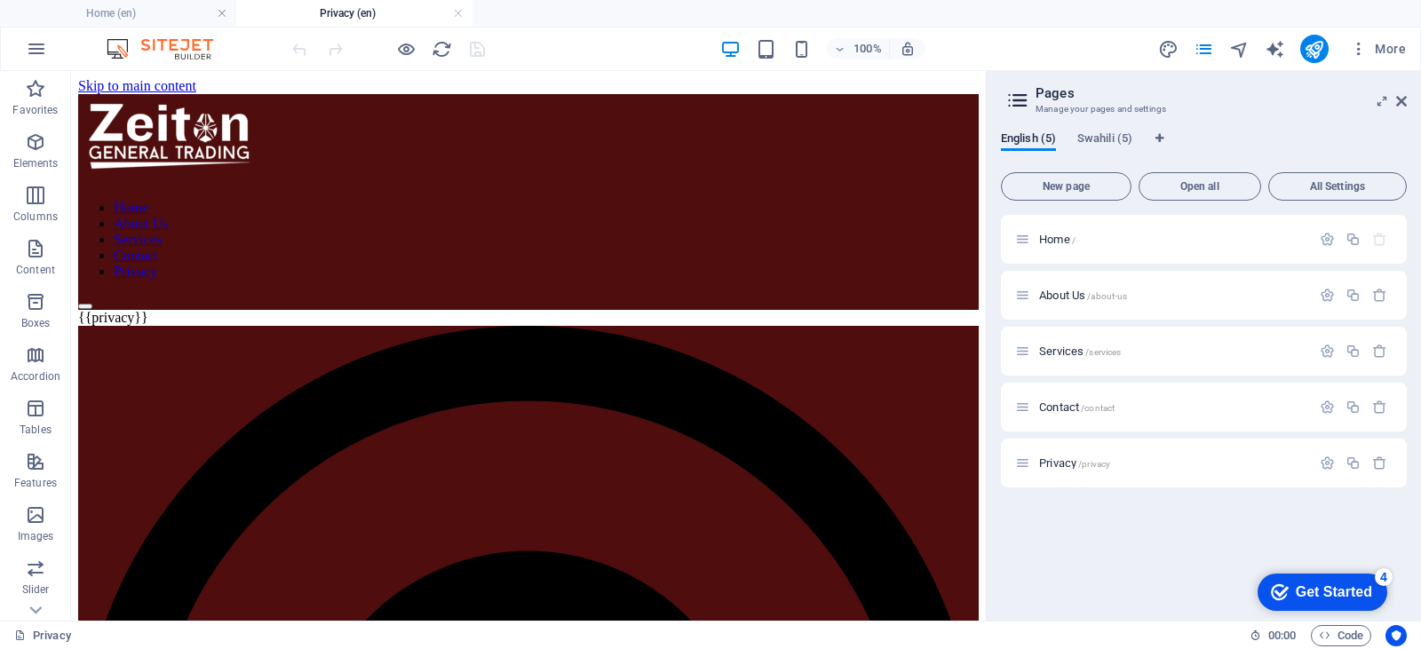
scroll to position [0, 0]
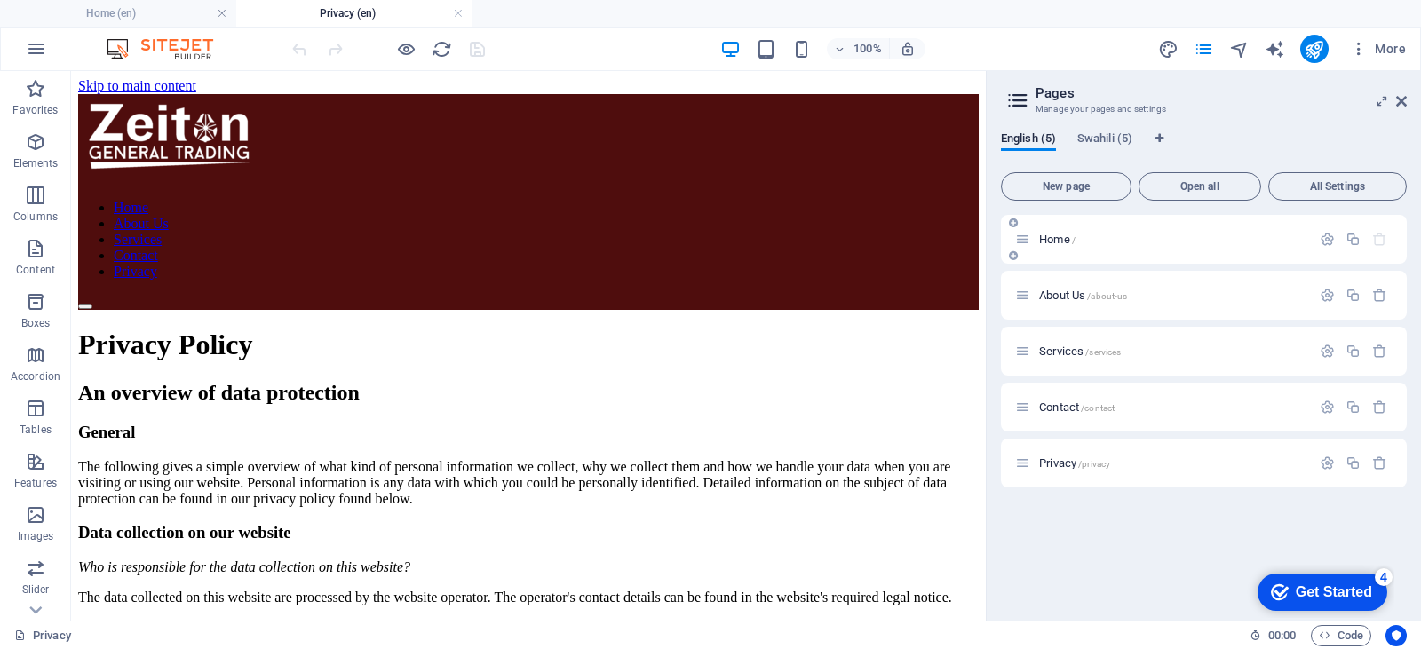
click at [1079, 246] on div "Home /" at bounding box center [1163, 239] width 296 height 20
click at [1165, 236] on p "Home /" at bounding box center [1172, 240] width 266 height 12
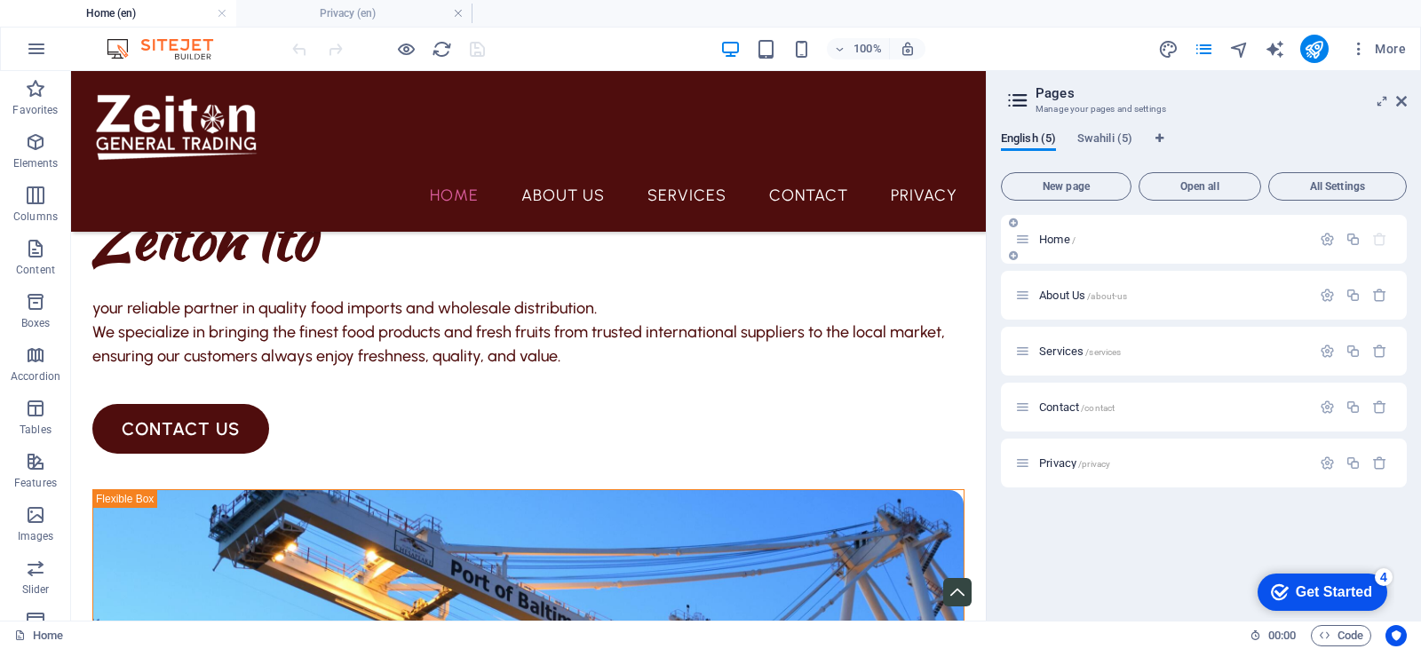
scroll to position [505, 0]
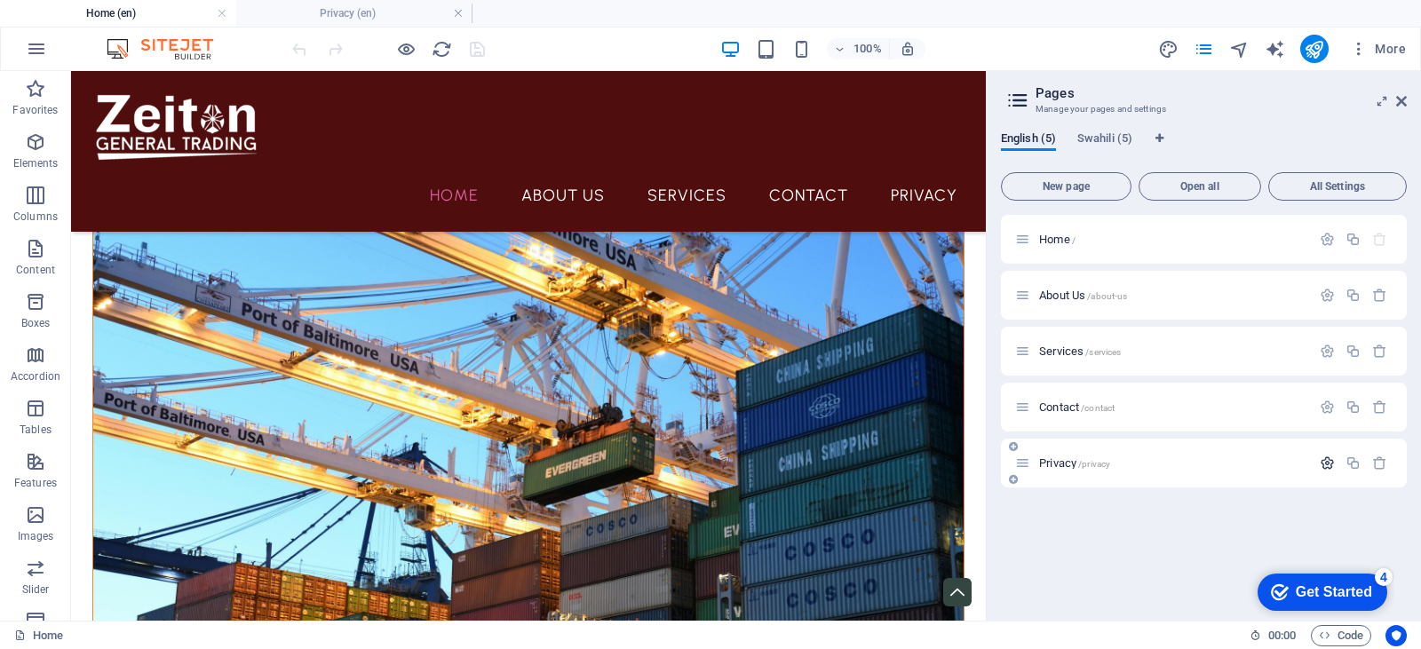
click at [1330, 468] on icon "button" at bounding box center [1327, 463] width 15 height 15
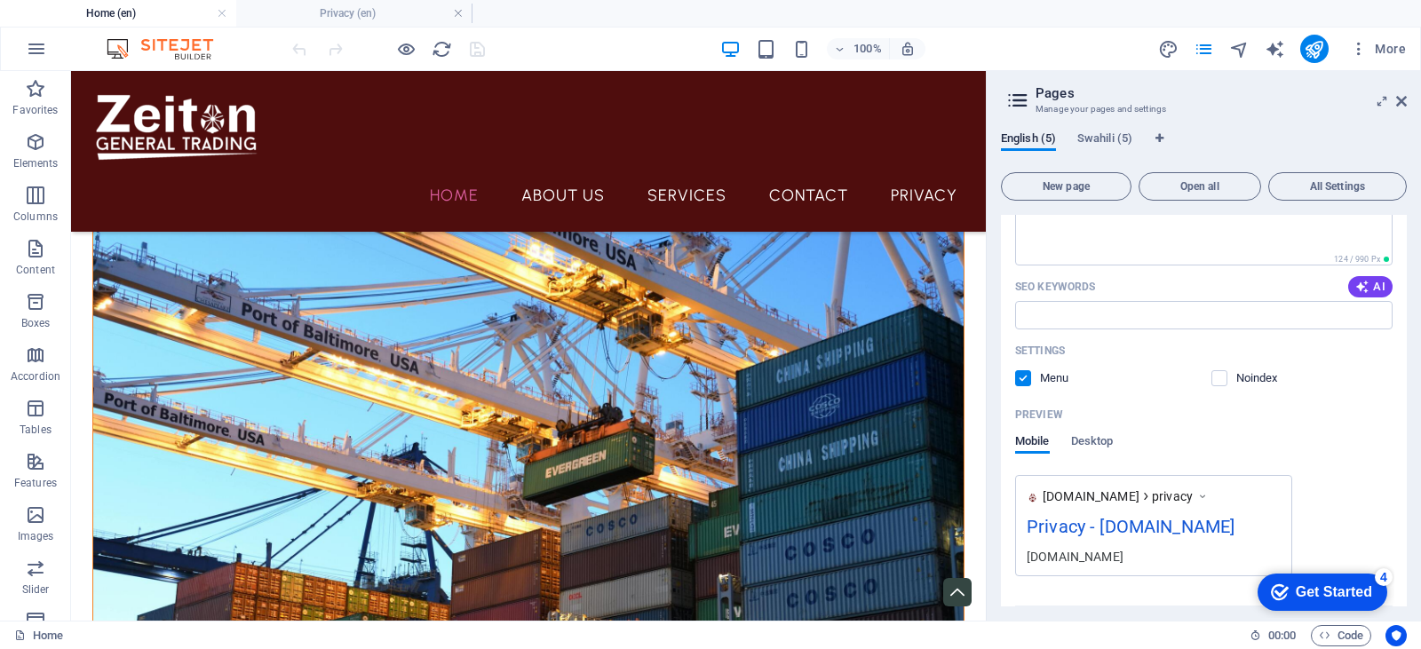
scroll to position [550, 0]
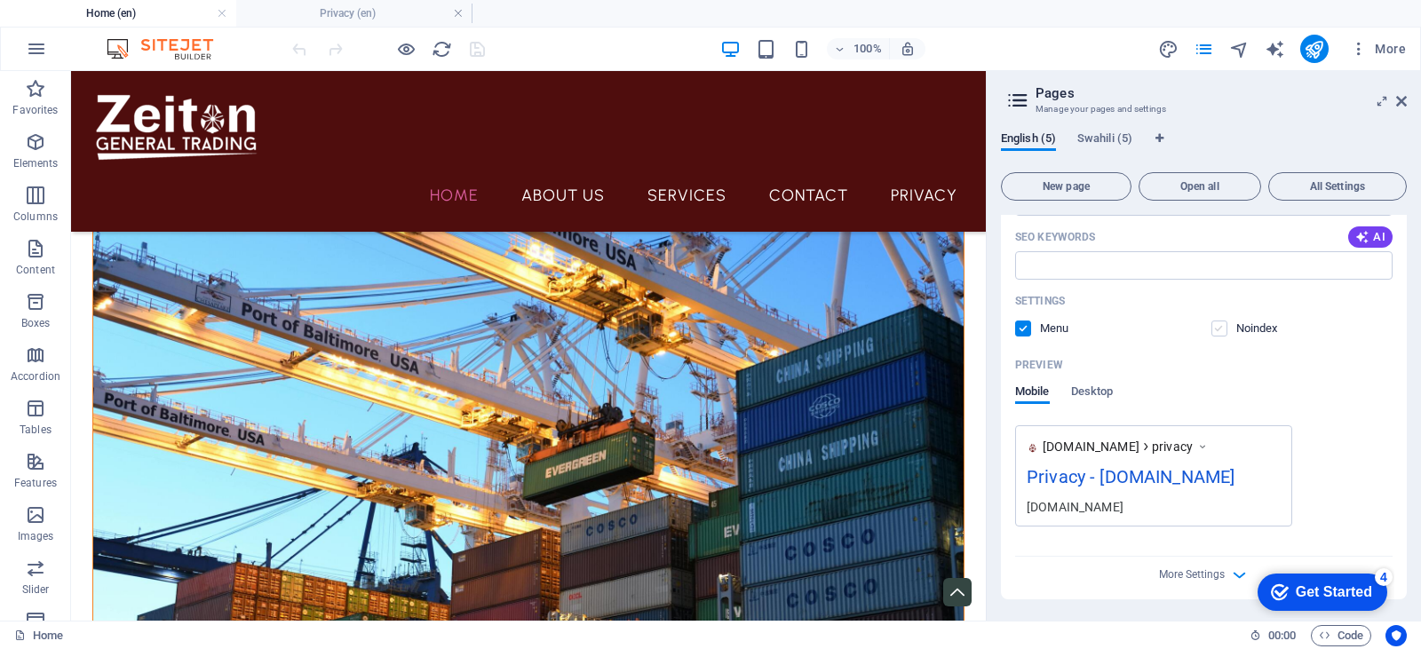
click at [1222, 321] on label at bounding box center [1219, 329] width 16 height 16
click at [0, 0] on input "checkbox" at bounding box center [0, 0] width 0 height 0
click at [1207, 328] on div "Menu Noindex" at bounding box center [1203, 329] width 377 height 16
click at [1220, 329] on label at bounding box center [1219, 329] width 16 height 16
click at [0, 0] on input "checkbox" at bounding box center [0, 0] width 0 height 0
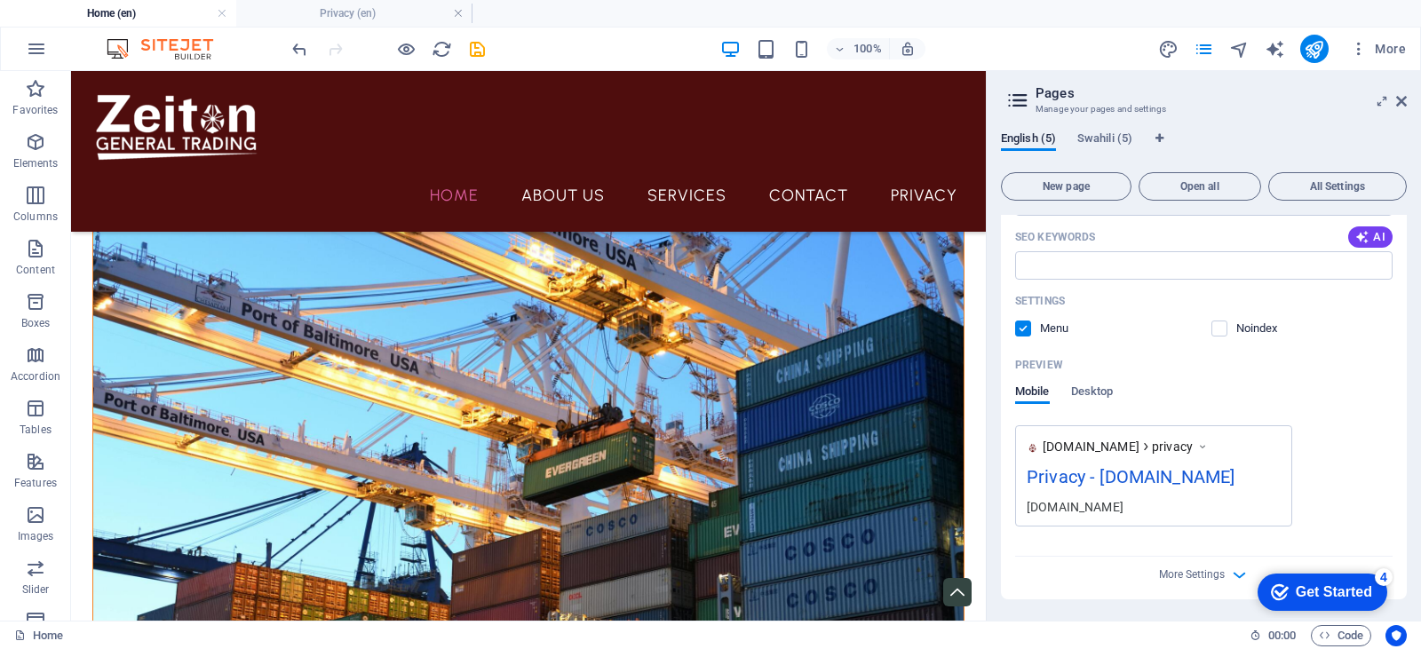
click at [1021, 331] on label at bounding box center [1023, 329] width 16 height 16
click at [0, 0] on input "checkbox" at bounding box center [0, 0] width 0 height 0
click at [1027, 324] on label at bounding box center [1023, 329] width 16 height 16
click at [0, 0] on input "checkbox" at bounding box center [0, 0] width 0 height 0
click at [1214, 582] on div "More Settings" at bounding box center [1203, 571] width 377 height 28
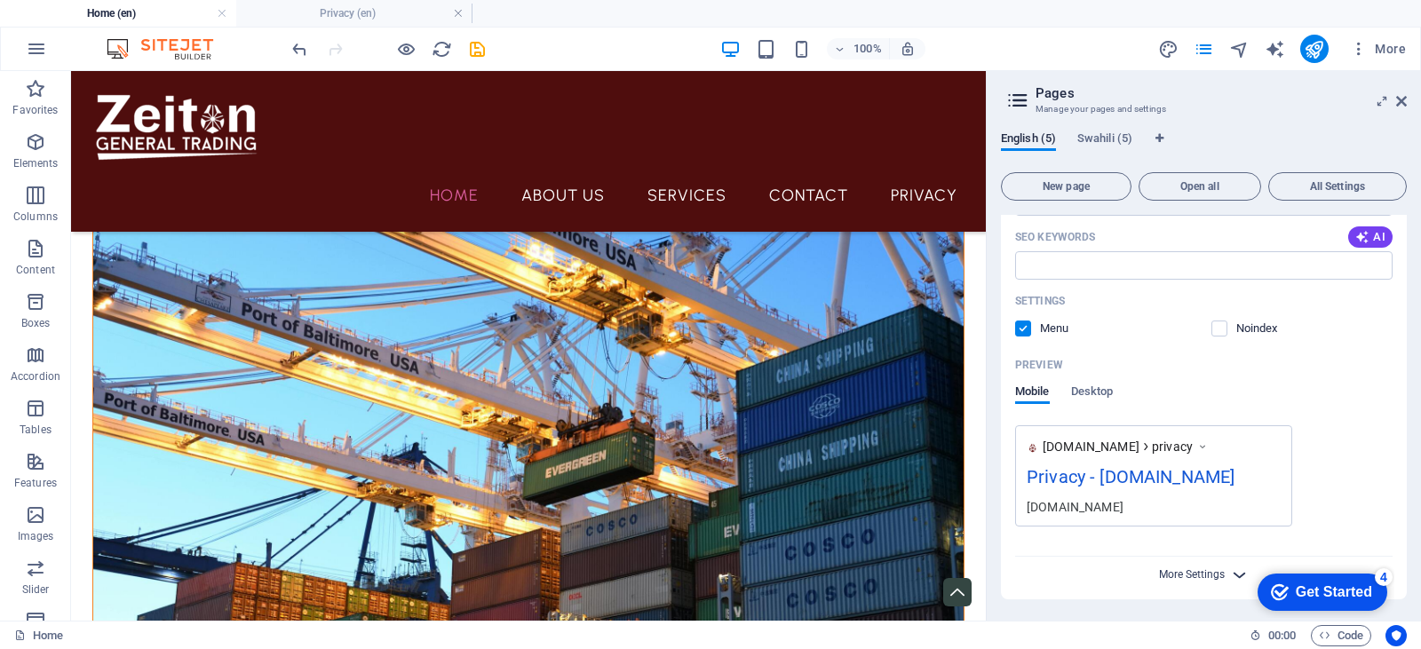
click at [1214, 572] on span "More Settings" at bounding box center [1192, 574] width 66 height 12
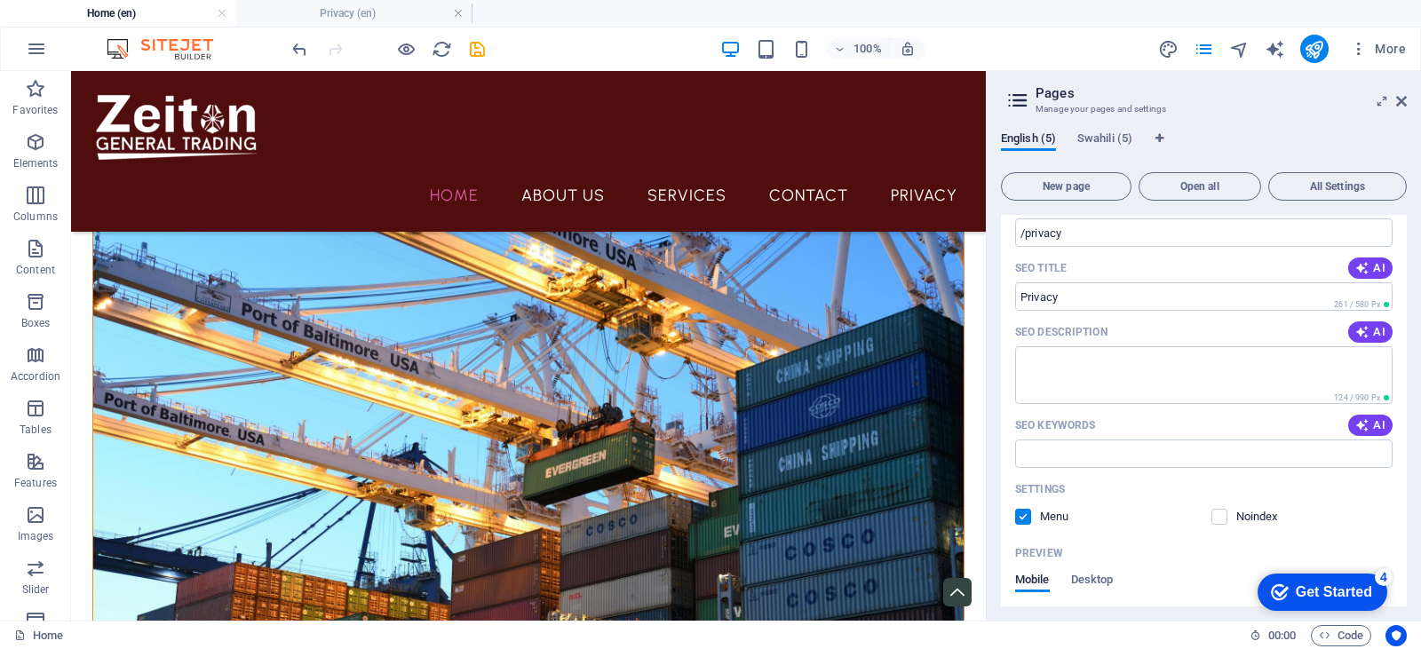
scroll to position [539, 0]
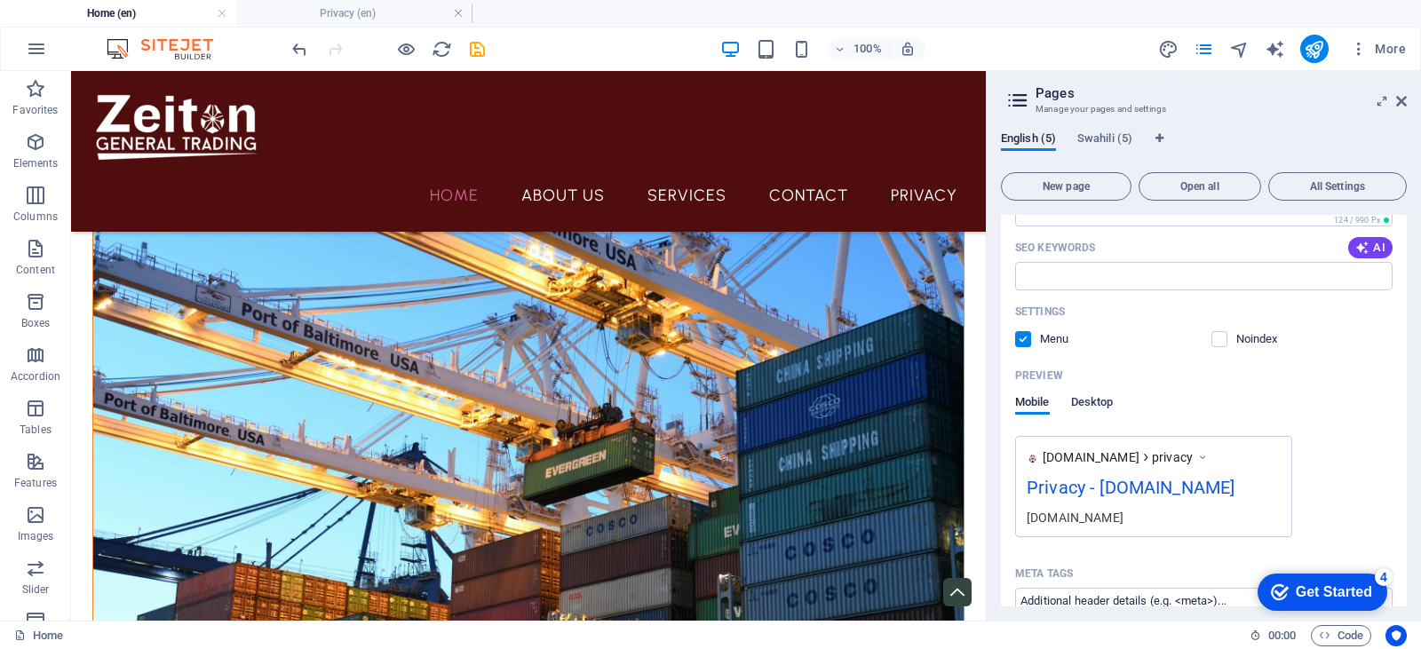
click at [1085, 397] on span "Desktop" at bounding box center [1092, 404] width 43 height 25
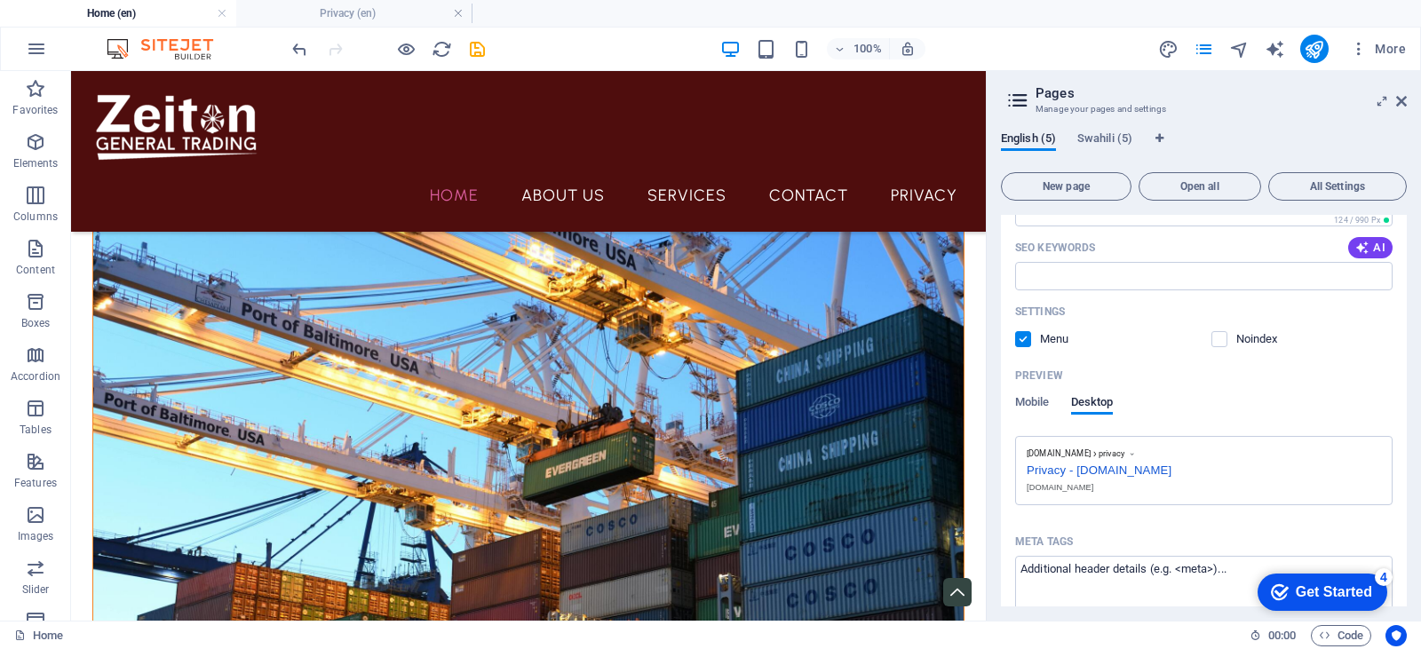
click at [1027, 340] on label at bounding box center [1023, 339] width 16 height 16
click at [0, 0] on input "checkbox" at bounding box center [0, 0] width 0 height 0
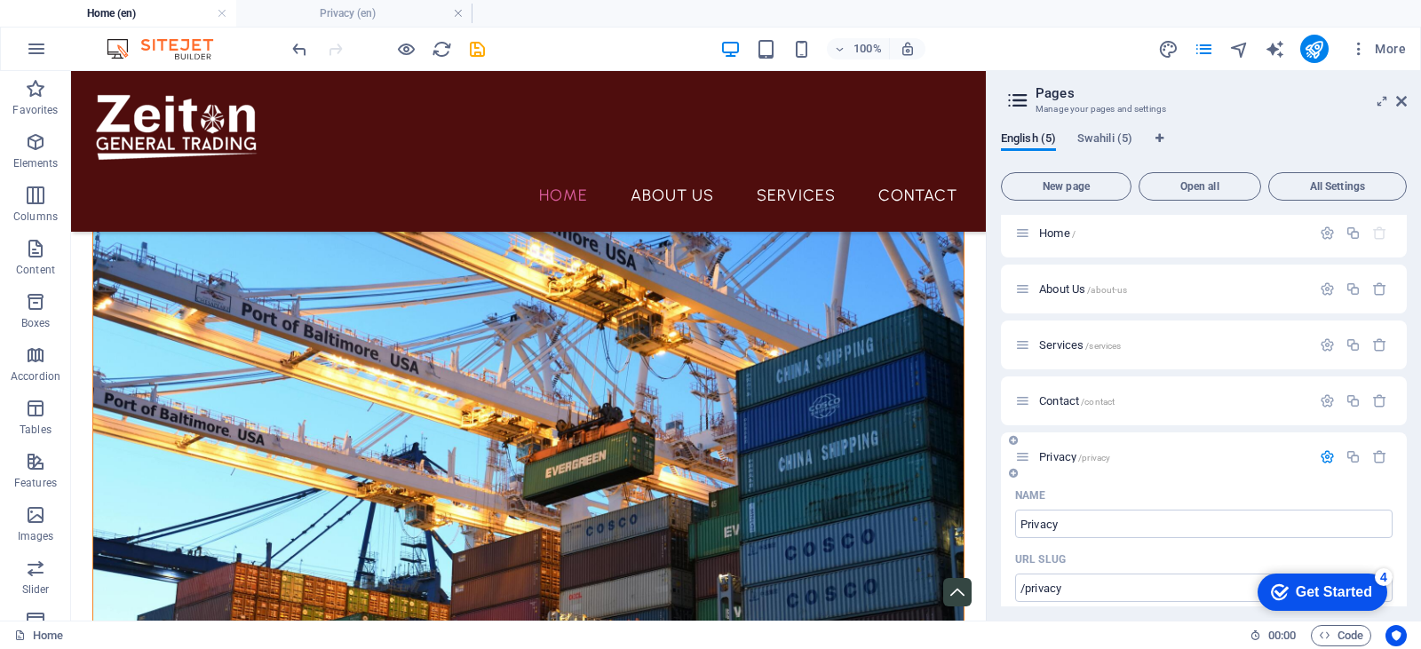
scroll to position [0, 0]
click at [1121, 138] on span "Swahili (5)" at bounding box center [1104, 140] width 55 height 25
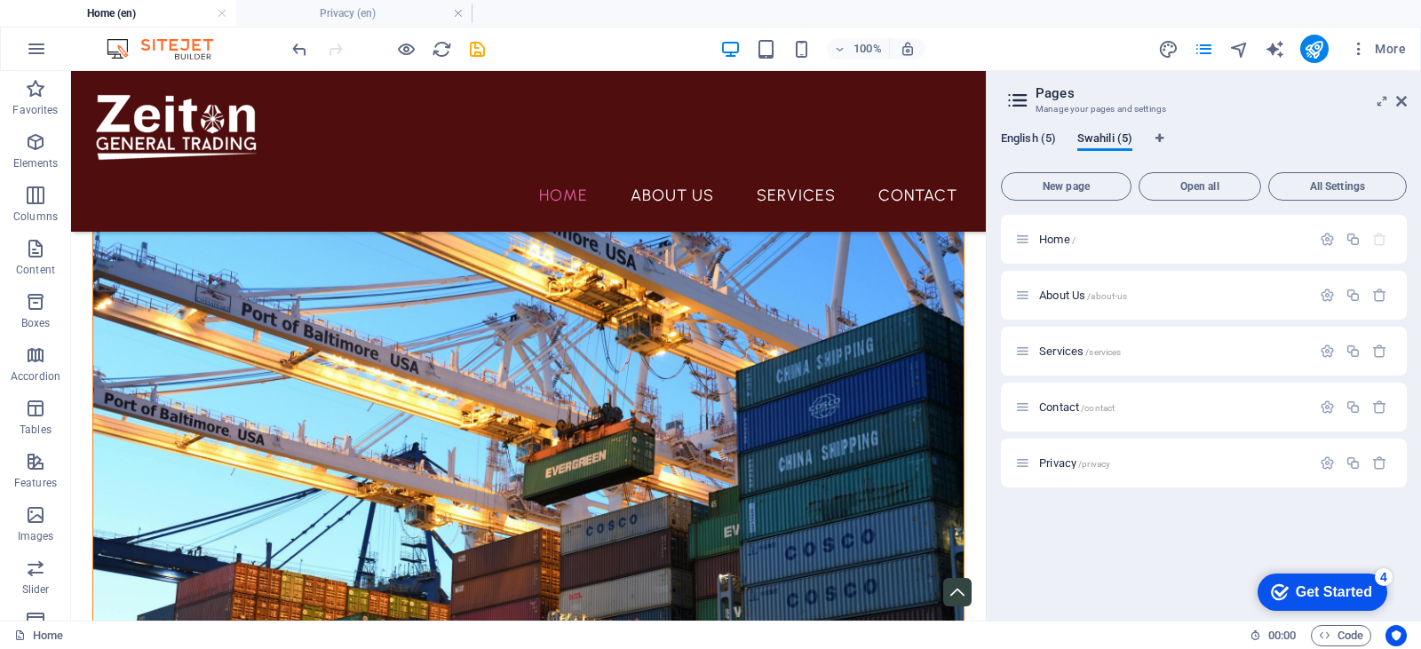
click at [1047, 138] on span "English (5)" at bounding box center [1028, 140] width 55 height 25
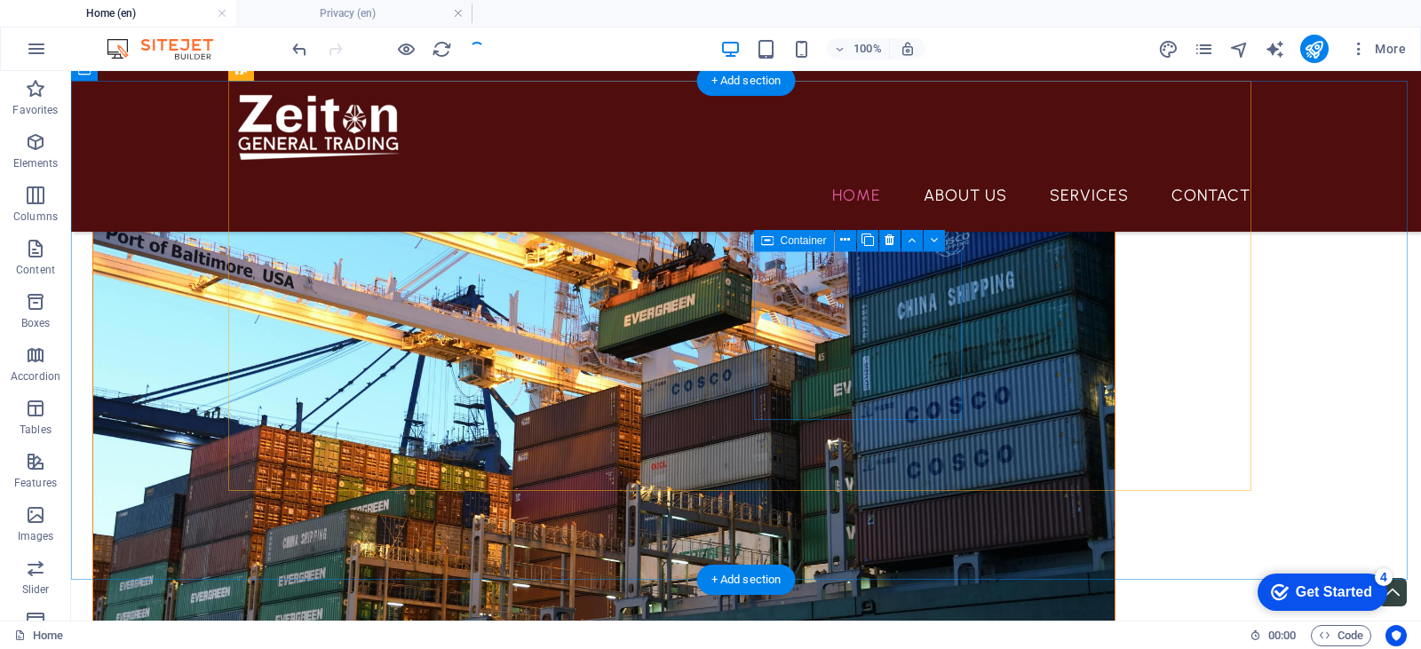
scroll to position [782, 0]
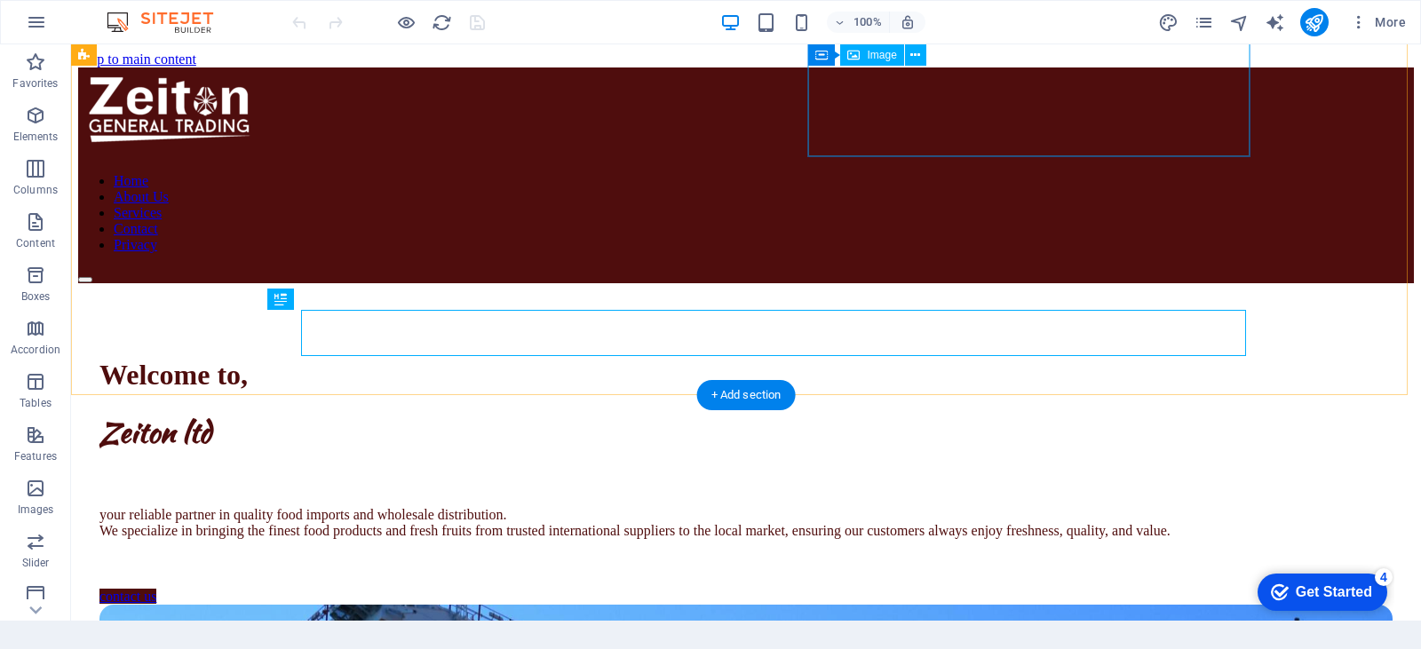
scroll to position [504, 0]
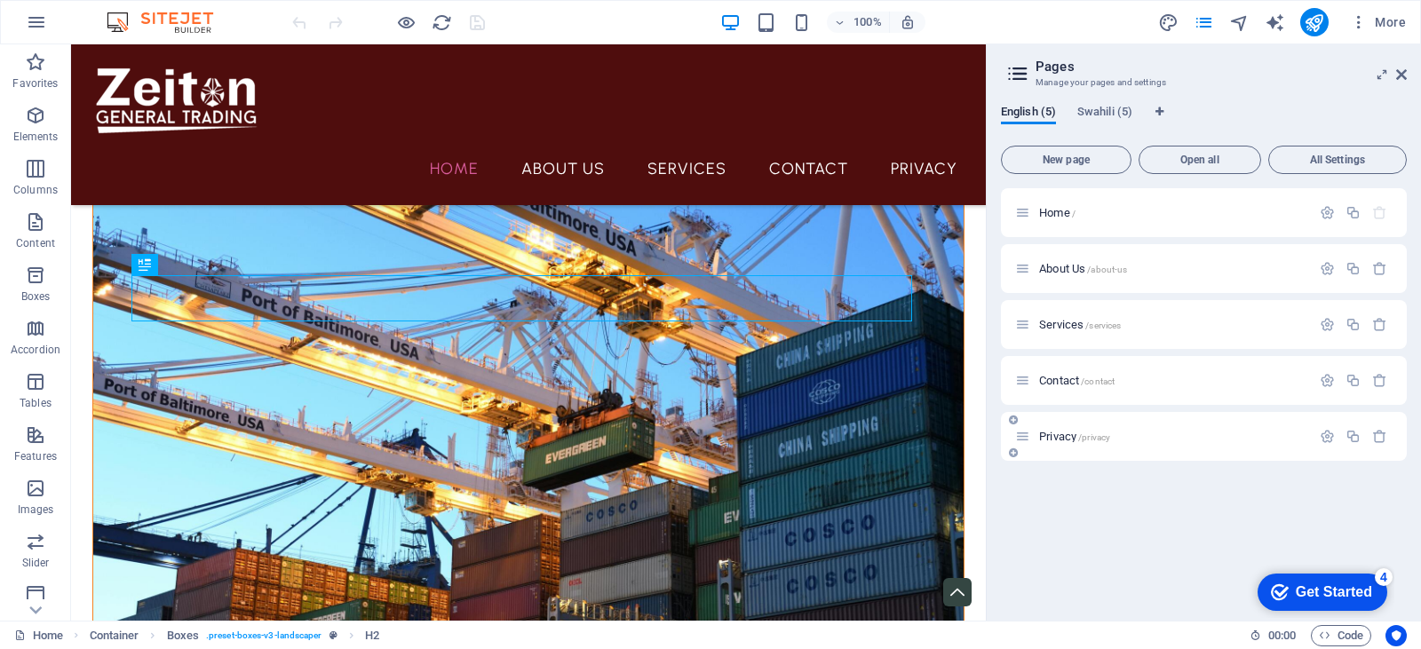
click at [1030, 435] on icon at bounding box center [1022, 436] width 15 height 15
click at [1030, 439] on icon at bounding box center [1022, 436] width 15 height 15
click at [1331, 432] on icon "button" at bounding box center [1327, 436] width 15 height 15
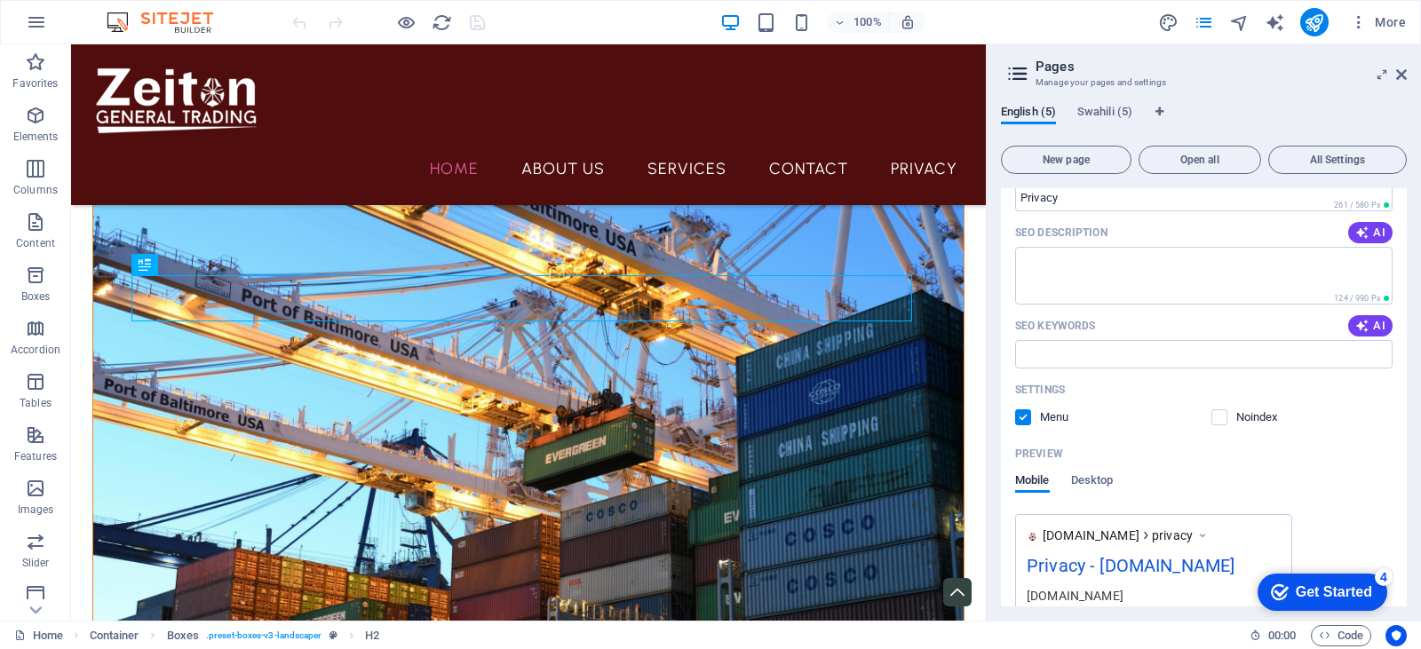
scroll to position [523, 0]
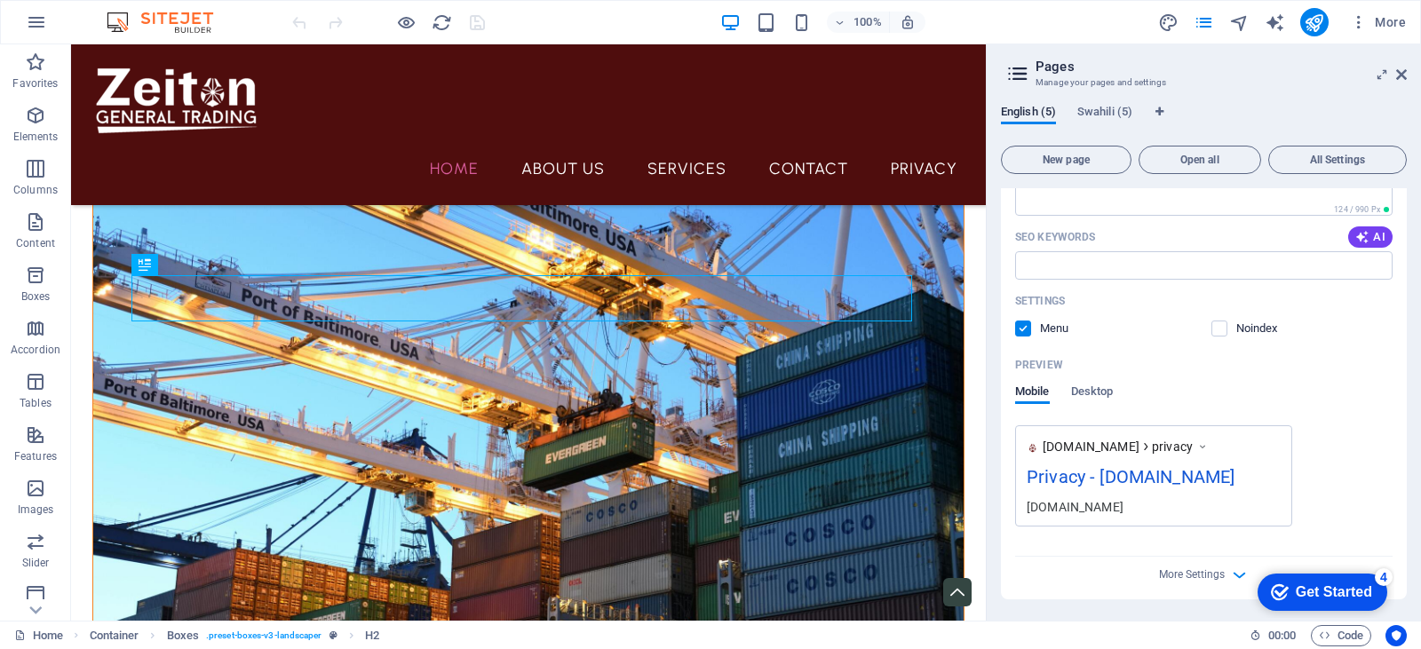
click at [1025, 331] on label at bounding box center [1023, 329] width 16 height 16
click at [0, 0] on input "checkbox" at bounding box center [0, 0] width 0 height 0
click at [469, 23] on icon "save" at bounding box center [477, 22] width 20 height 20
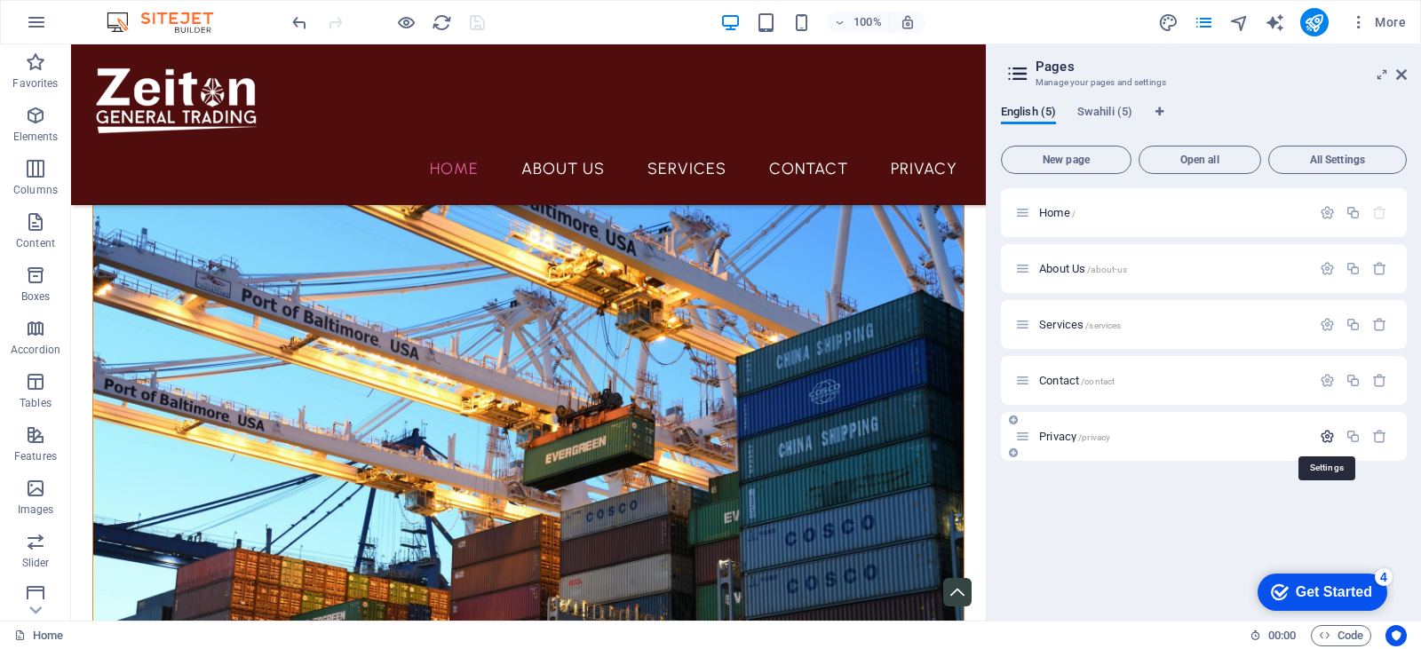
click at [1329, 431] on icon "button" at bounding box center [1327, 436] width 15 height 15
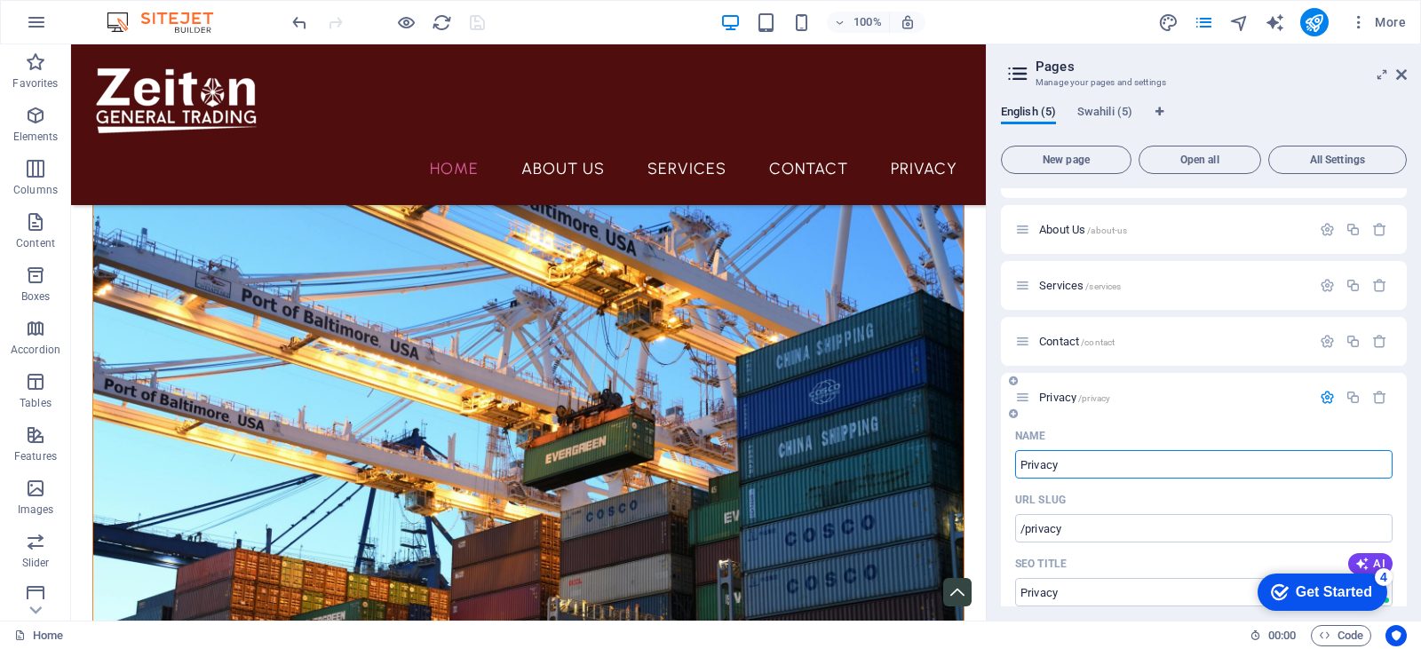
scroll to position [0, 0]
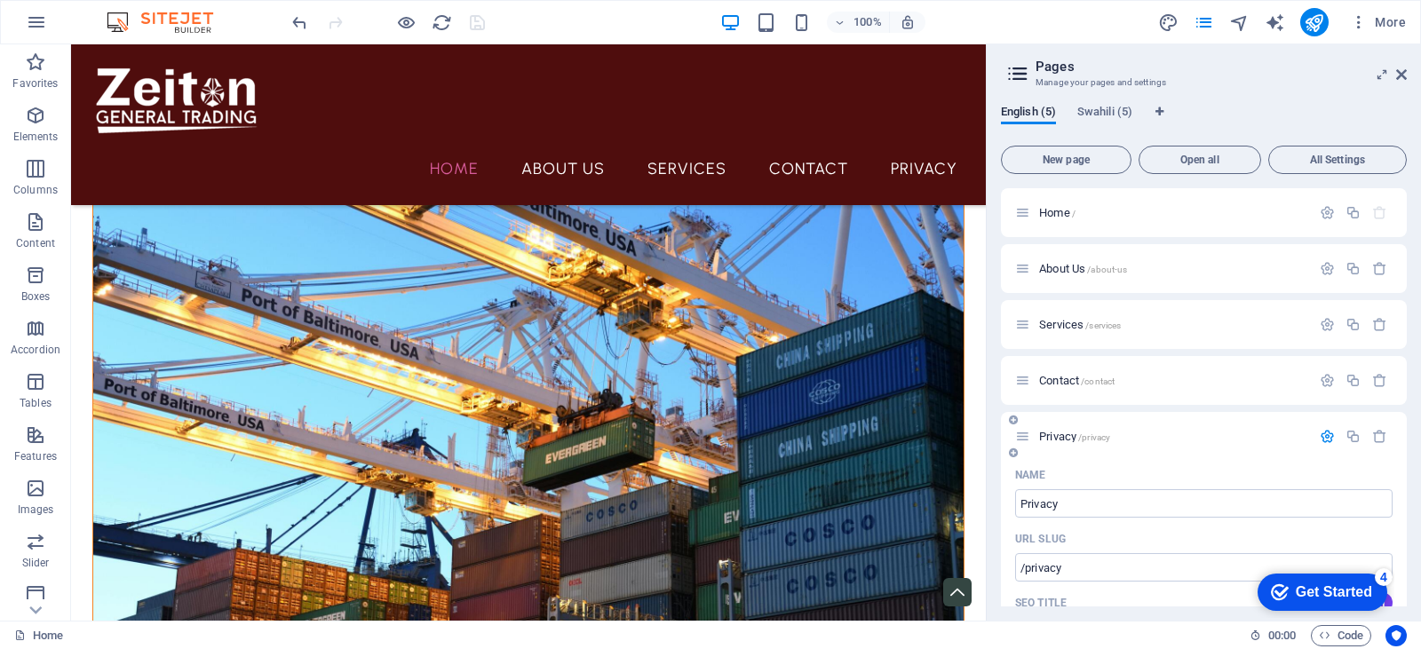
click at [1321, 432] on icon "button" at bounding box center [1327, 436] width 15 height 15
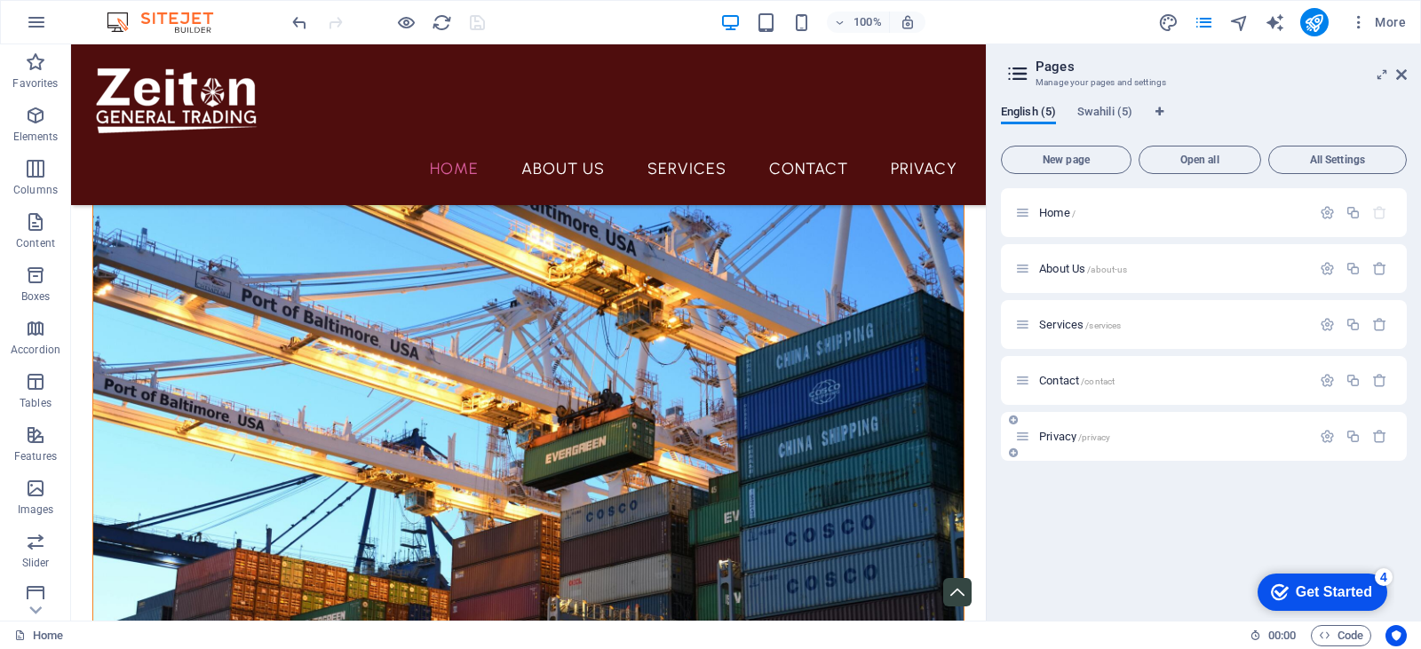
drag, startPoint x: 1234, startPoint y: 436, endPoint x: 1236, endPoint y: 453, distance: 17.1
click at [1236, 453] on div "Privacy /privacy" at bounding box center [1204, 436] width 406 height 49
click at [1340, 157] on span "All Settings" at bounding box center [1337, 160] width 123 height 11
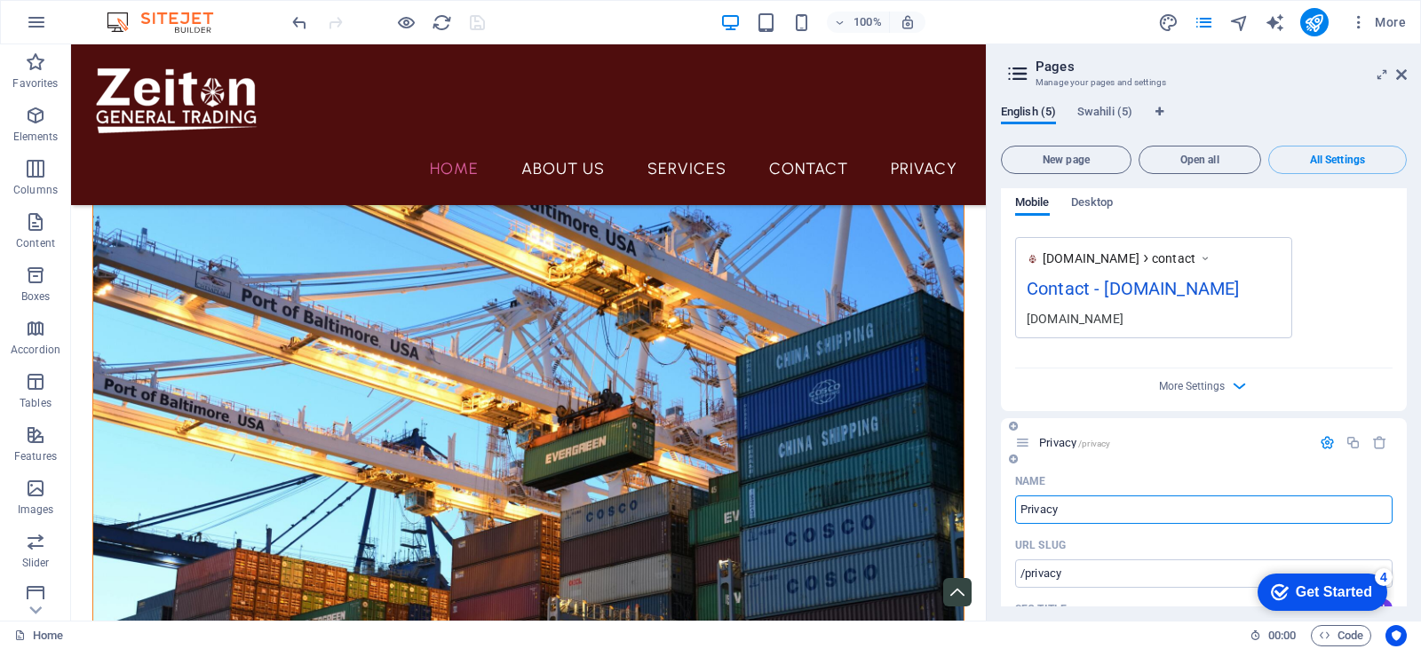
scroll to position [2788, 0]
click at [1320, 443] on icon "button" at bounding box center [1327, 446] width 15 height 15
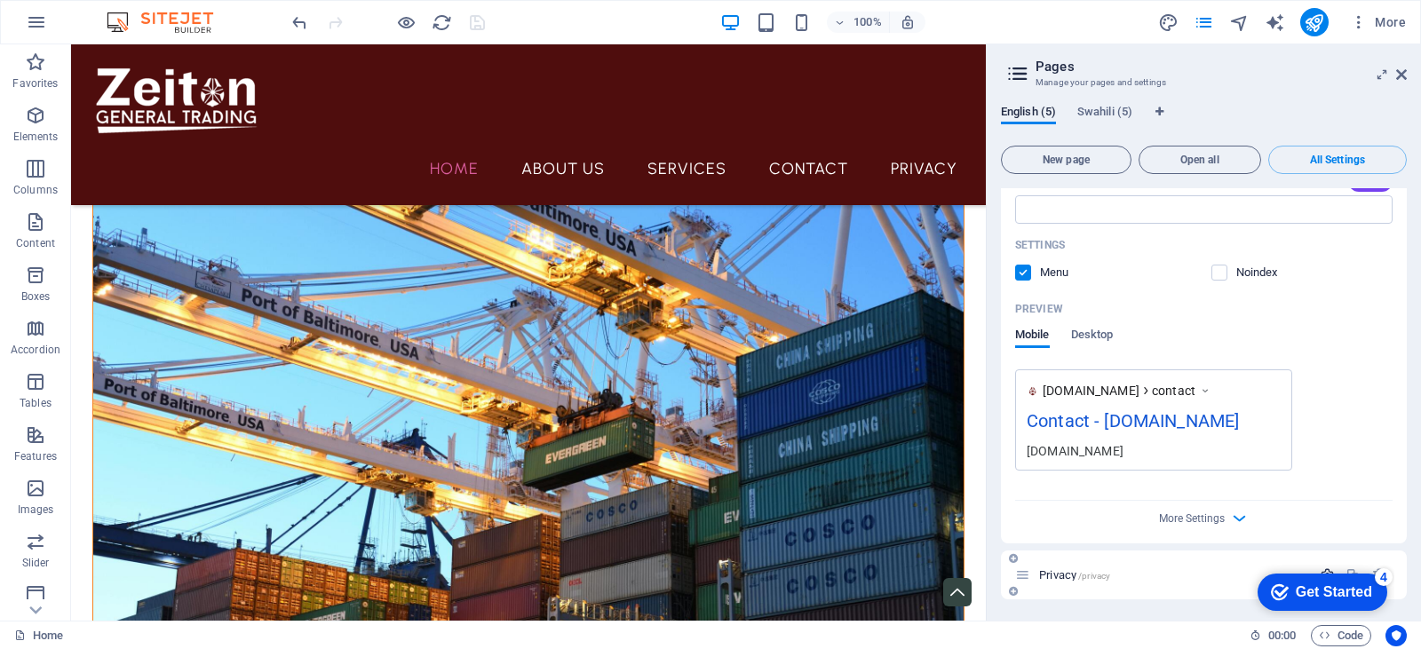
scroll to position [2659, 0]
click at [1323, 162] on span "All Settings" at bounding box center [1337, 160] width 123 height 11
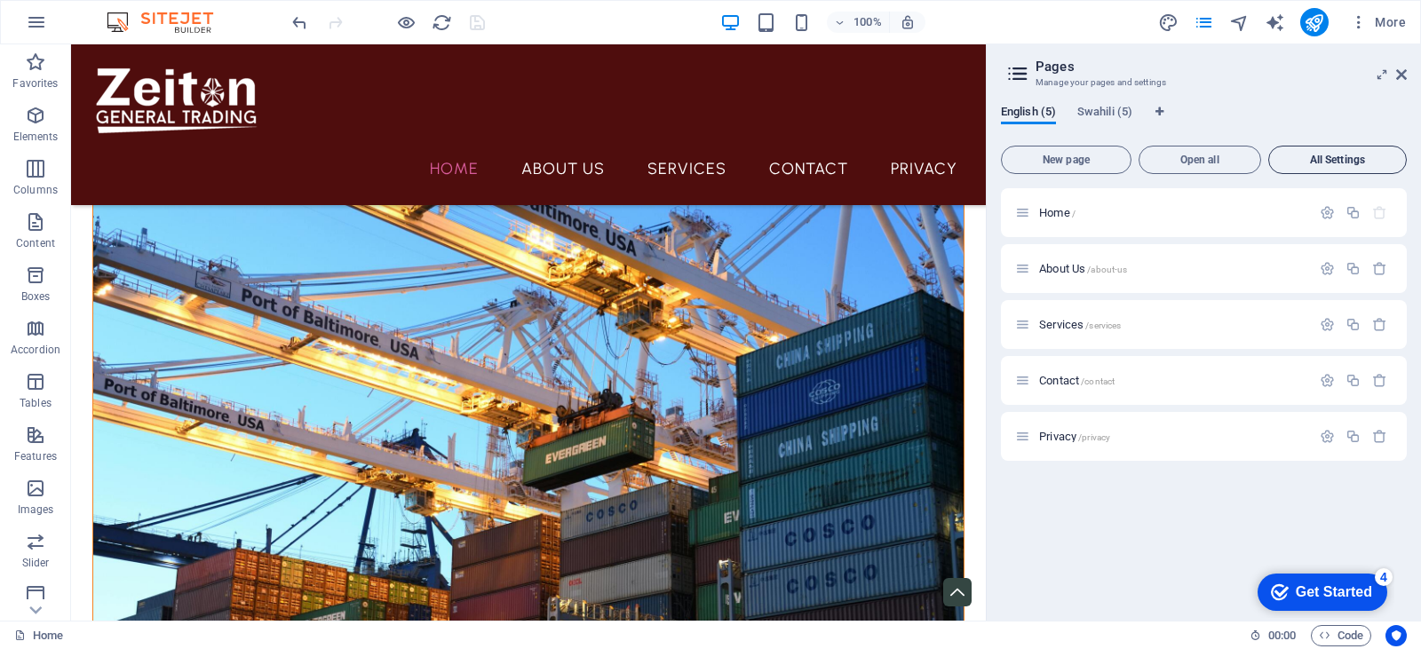
scroll to position [0, 0]
click at [1329, 440] on icon "button" at bounding box center [1327, 436] width 15 height 15
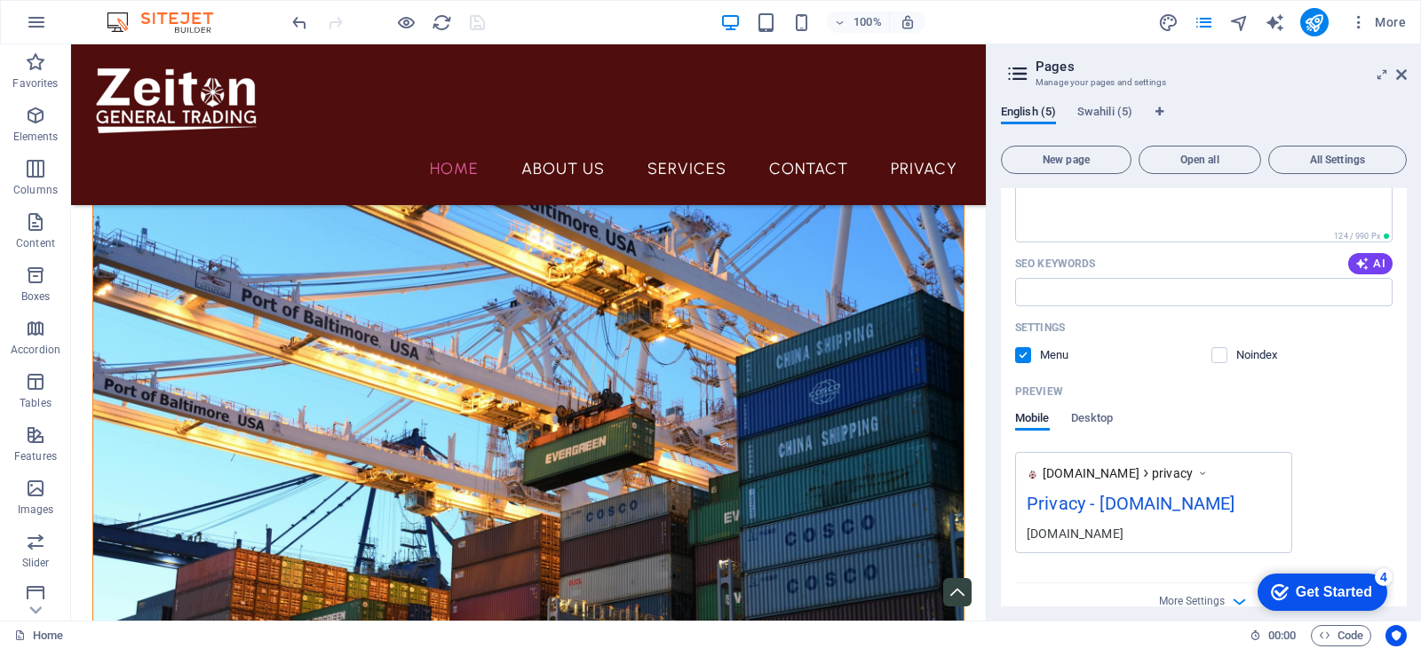
scroll to position [523, 0]
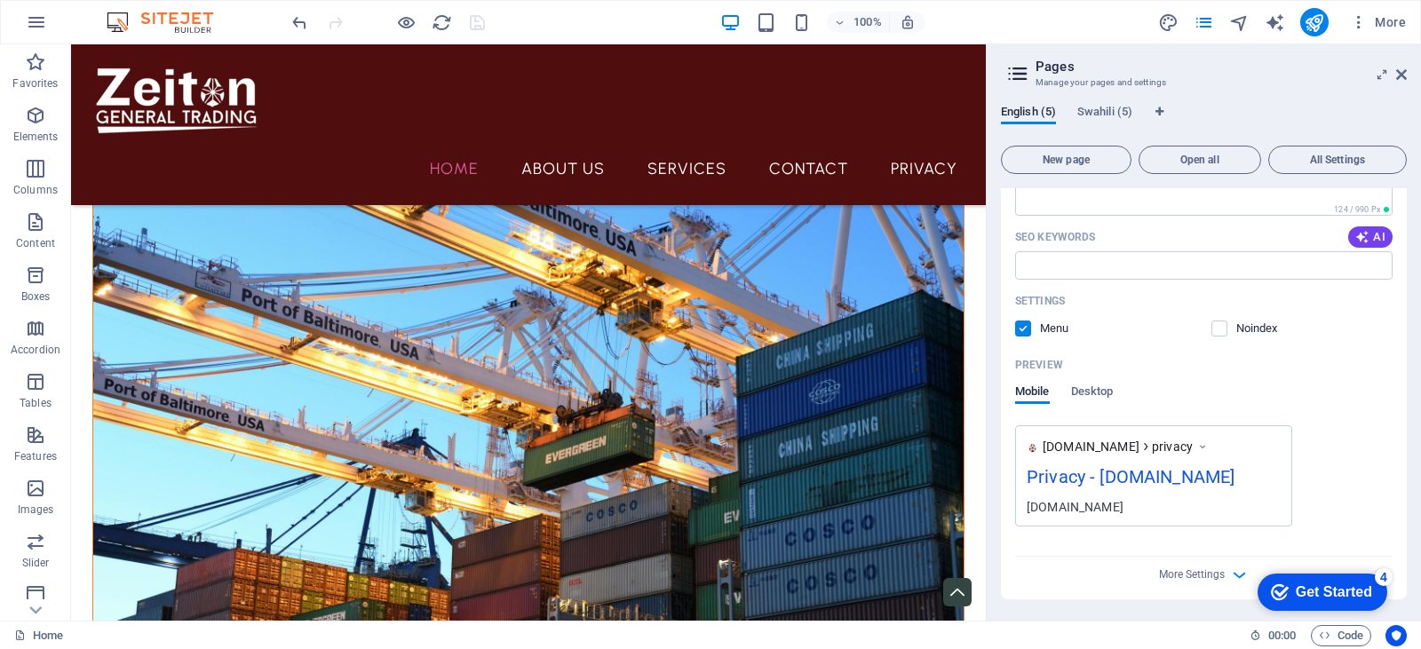
click at [1036, 334] on div "Menu" at bounding box center [1042, 329] width 54 height 16
click at [1214, 327] on label at bounding box center [1219, 329] width 16 height 16
click at [0, 0] on input "checkbox" at bounding box center [0, 0] width 0 height 0
click at [1220, 329] on label at bounding box center [1219, 329] width 16 height 16
click at [0, 0] on input "checkbox" at bounding box center [0, 0] width 0 height 0
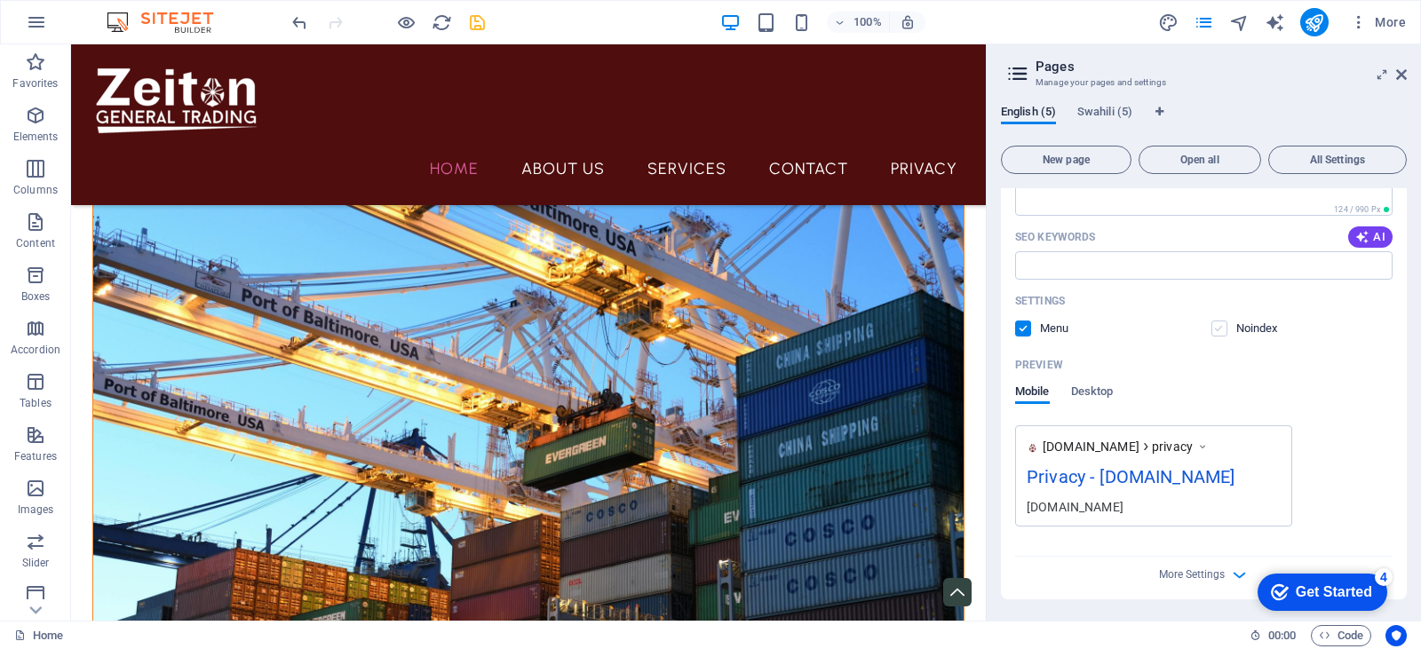
click at [1220, 329] on label at bounding box center [1219, 329] width 16 height 16
click at [0, 0] on input "checkbox" at bounding box center [0, 0] width 0 height 0
click at [1220, 329] on label at bounding box center [1219, 329] width 16 height 16
click at [0, 0] on input "checkbox" at bounding box center [0, 0] width 0 height 0
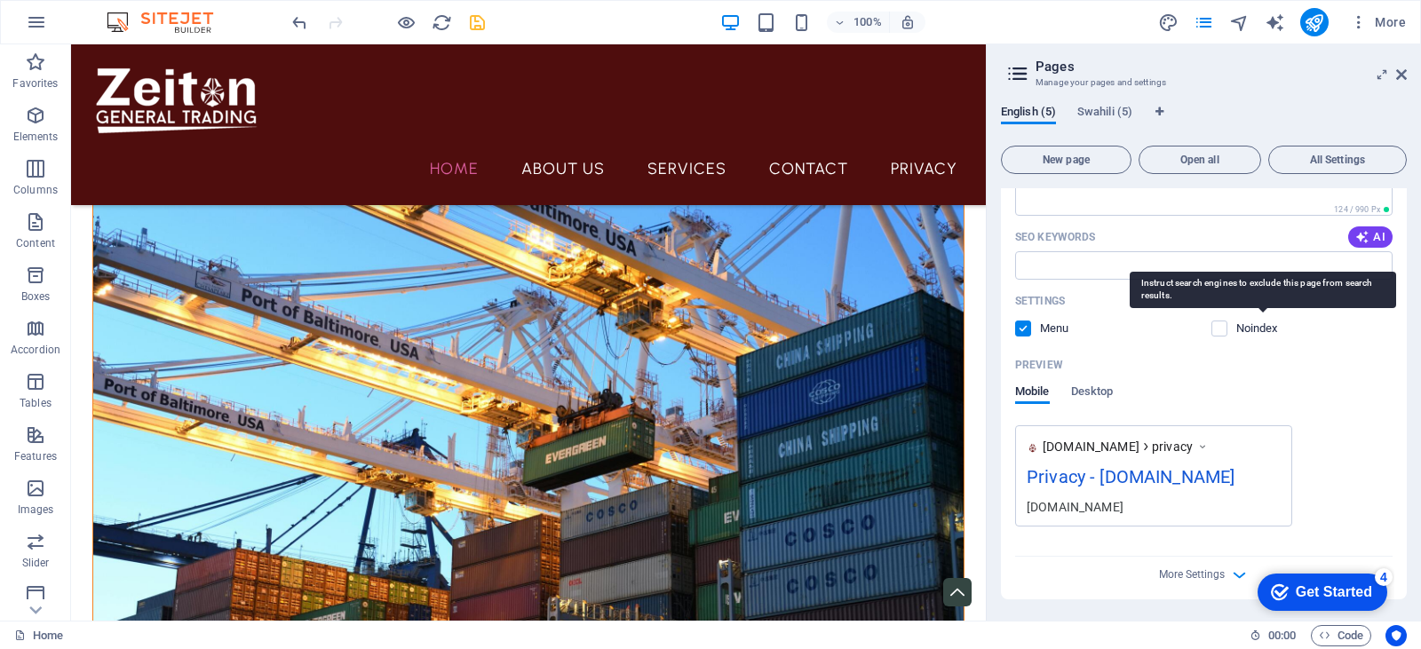
drag, startPoint x: 1282, startPoint y: 323, endPoint x: 1246, endPoint y: 333, distance: 37.7
click at [1246, 333] on p "Noindex" at bounding box center [1265, 329] width 58 height 16
click at [0, 0] on input "checkbox" at bounding box center [0, 0] width 0 height 0
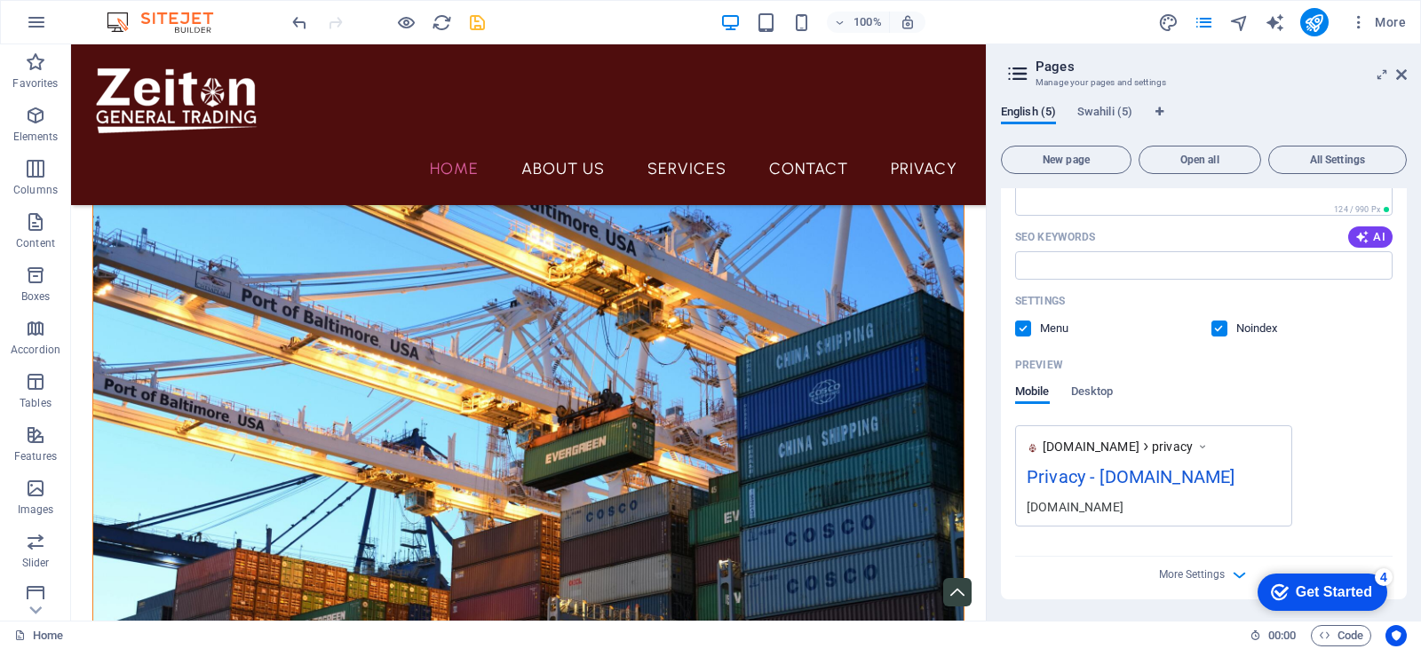
click at [1024, 330] on label at bounding box center [1023, 329] width 16 height 16
click at [0, 0] on input "checkbox" at bounding box center [0, 0] width 0 height 0
click at [471, 23] on icon "save" at bounding box center [477, 22] width 20 height 20
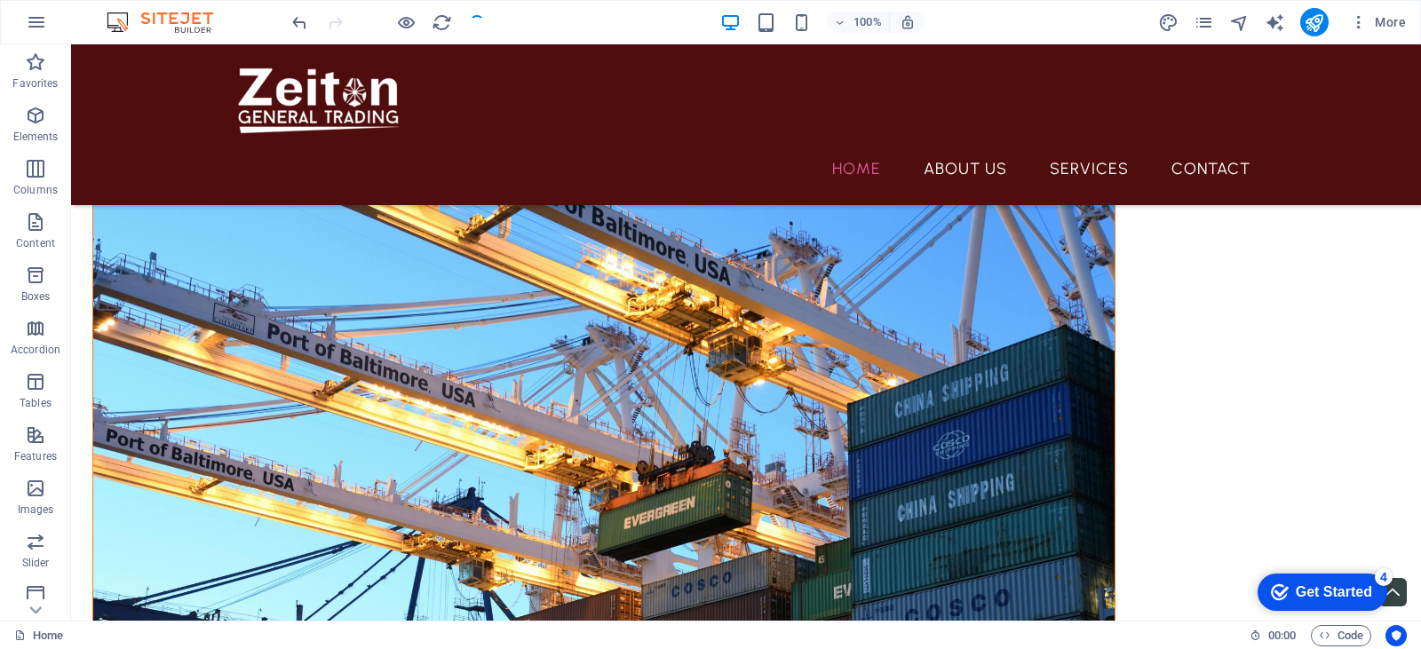
scroll to position [504, 0]
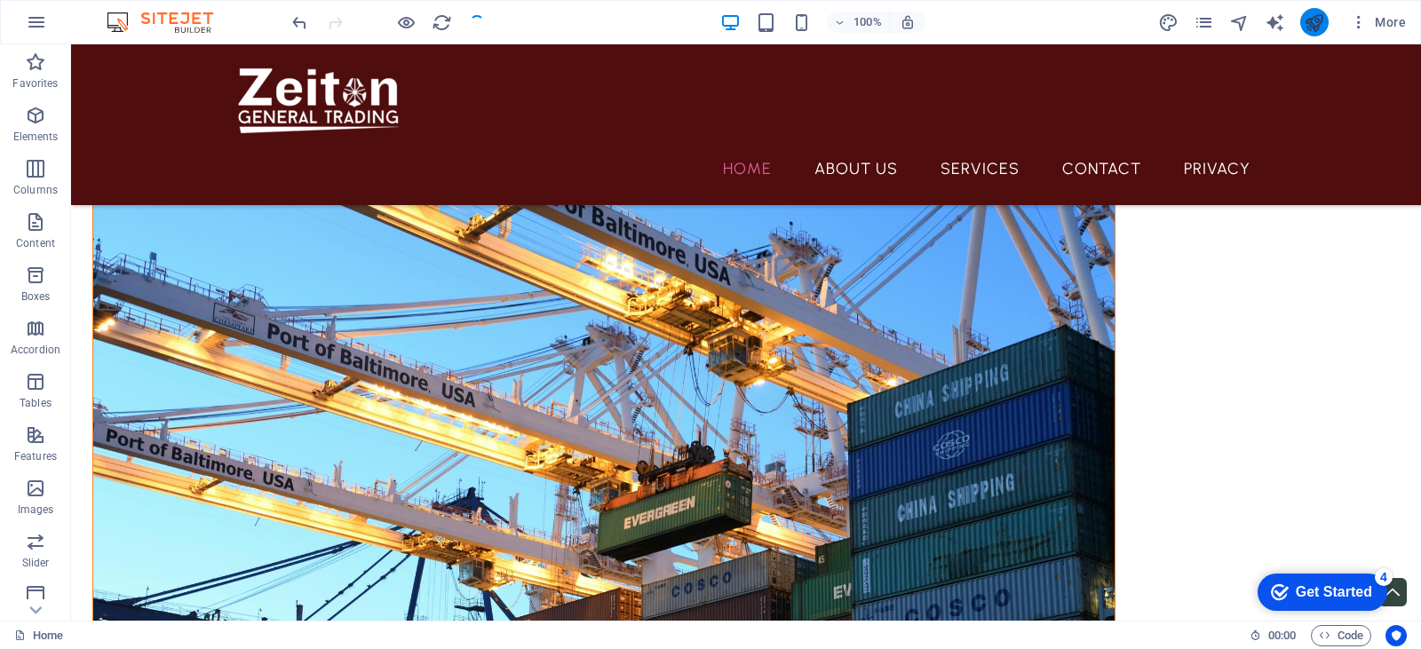
scroll to position [504, 0]
